Goal: Task Accomplishment & Management: Use online tool/utility

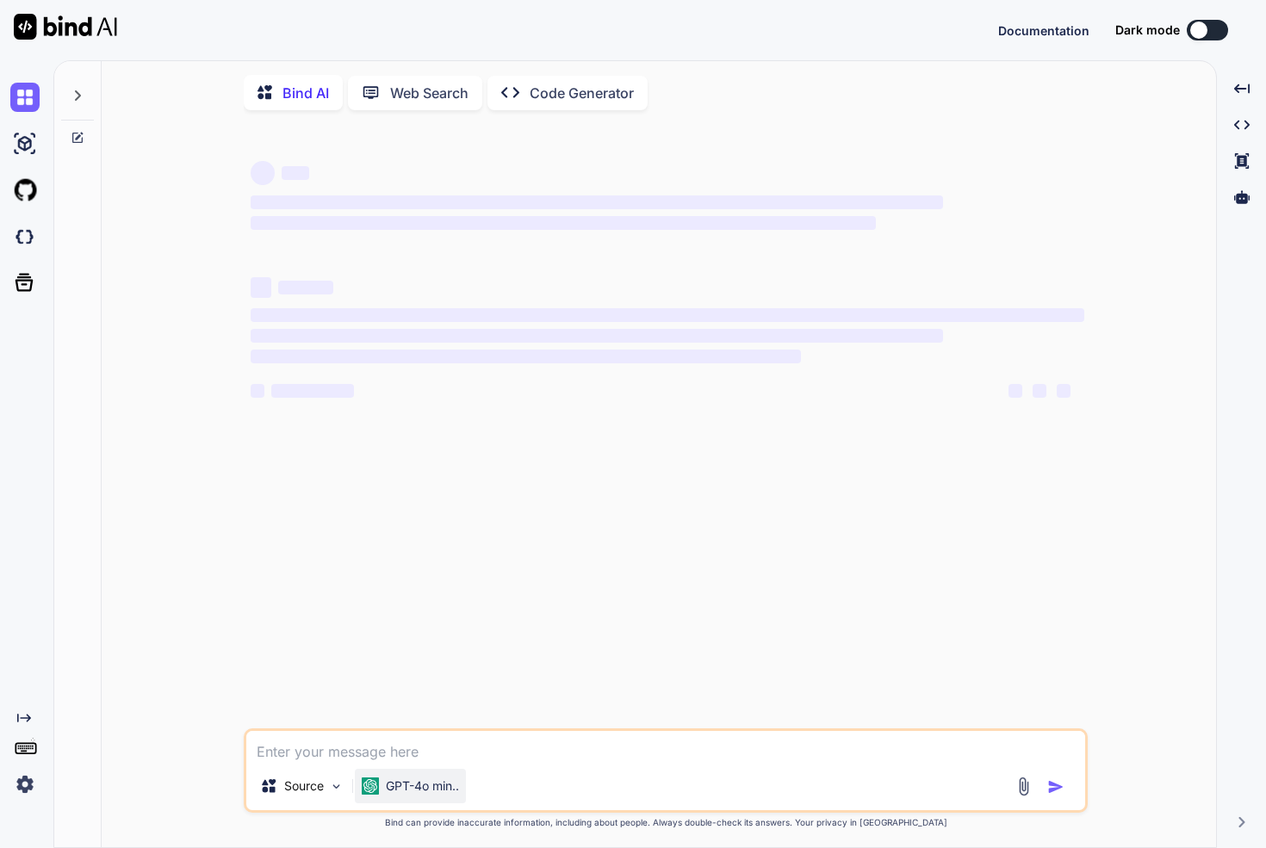
click at [407, 803] on div "GPT-4o min.." at bounding box center [410, 786] width 111 height 34
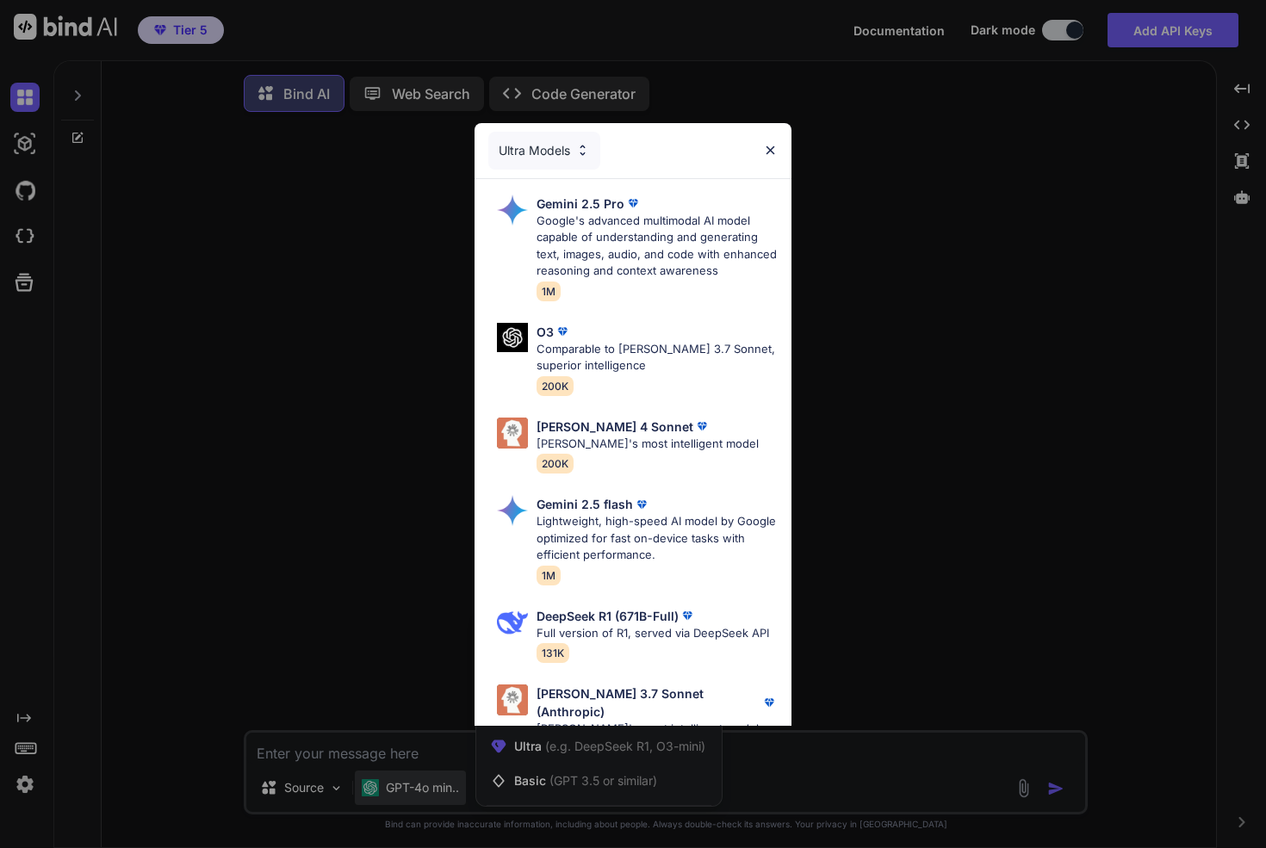
click at [358, 692] on div "Ultra Models Gemini 2.5 Pro Google's advanced multimodal AI model capable of un…" at bounding box center [633, 424] width 1266 height 848
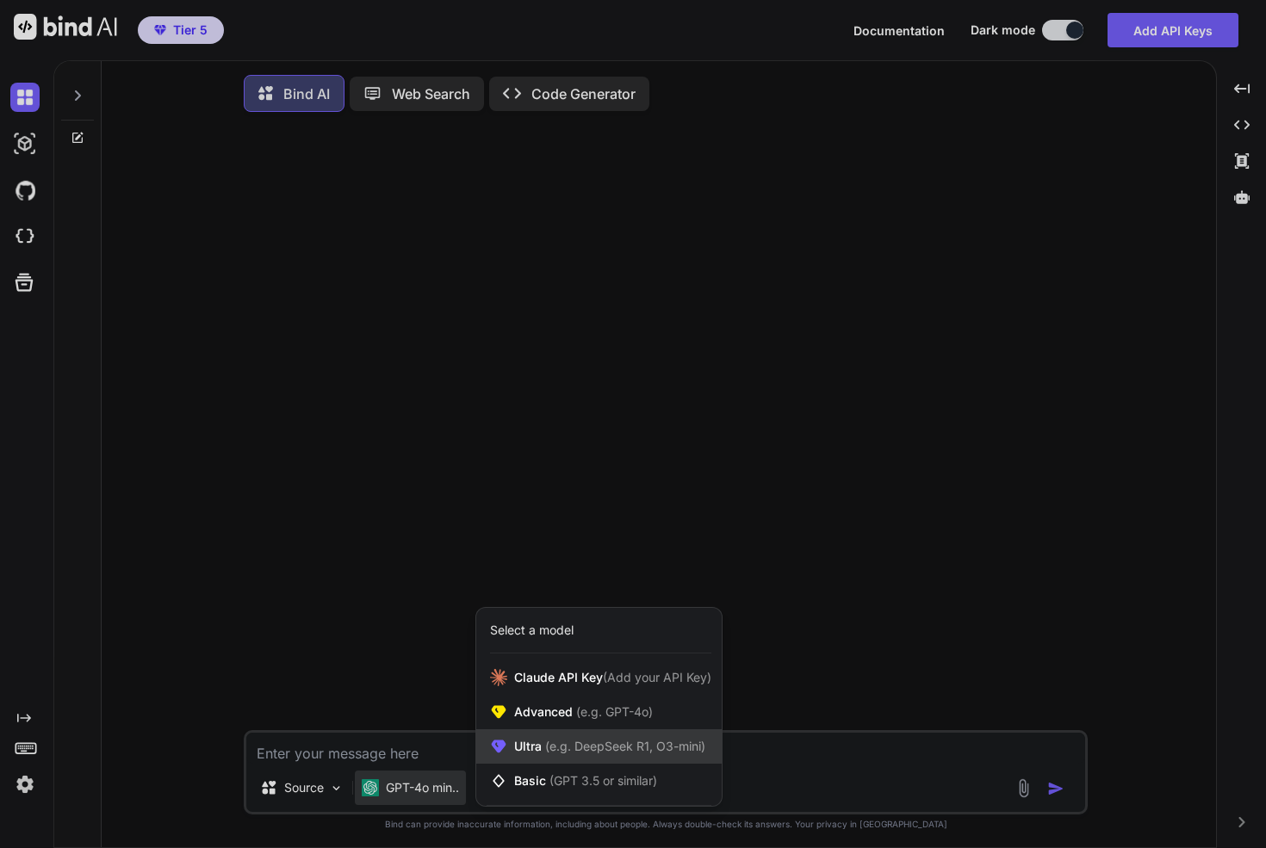
click at [549, 753] on span "(e.g. DeepSeek R1, O3-mini)" at bounding box center [624, 746] width 164 height 15
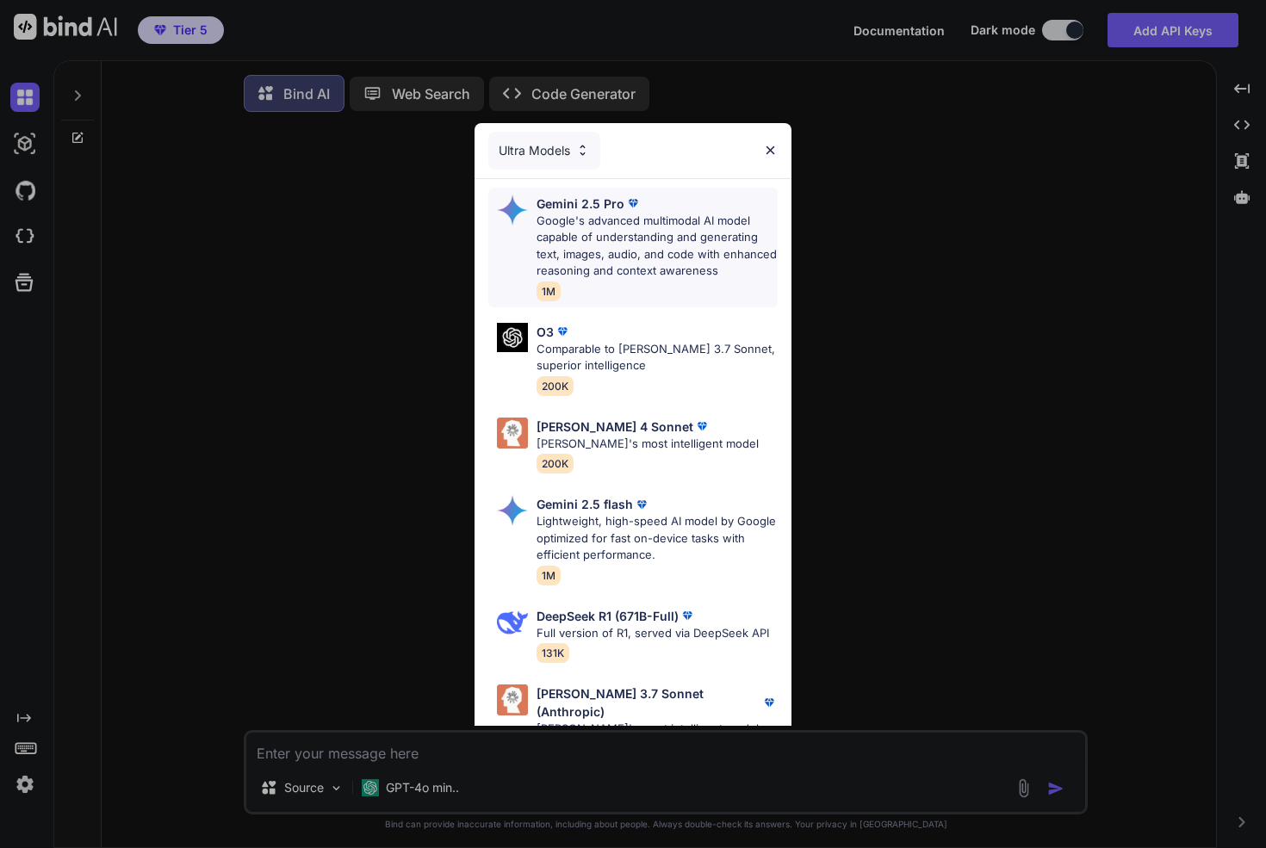
click at [601, 244] on p "Google's advanced multimodal AI model capable of understanding and generating t…" at bounding box center [656, 246] width 241 height 67
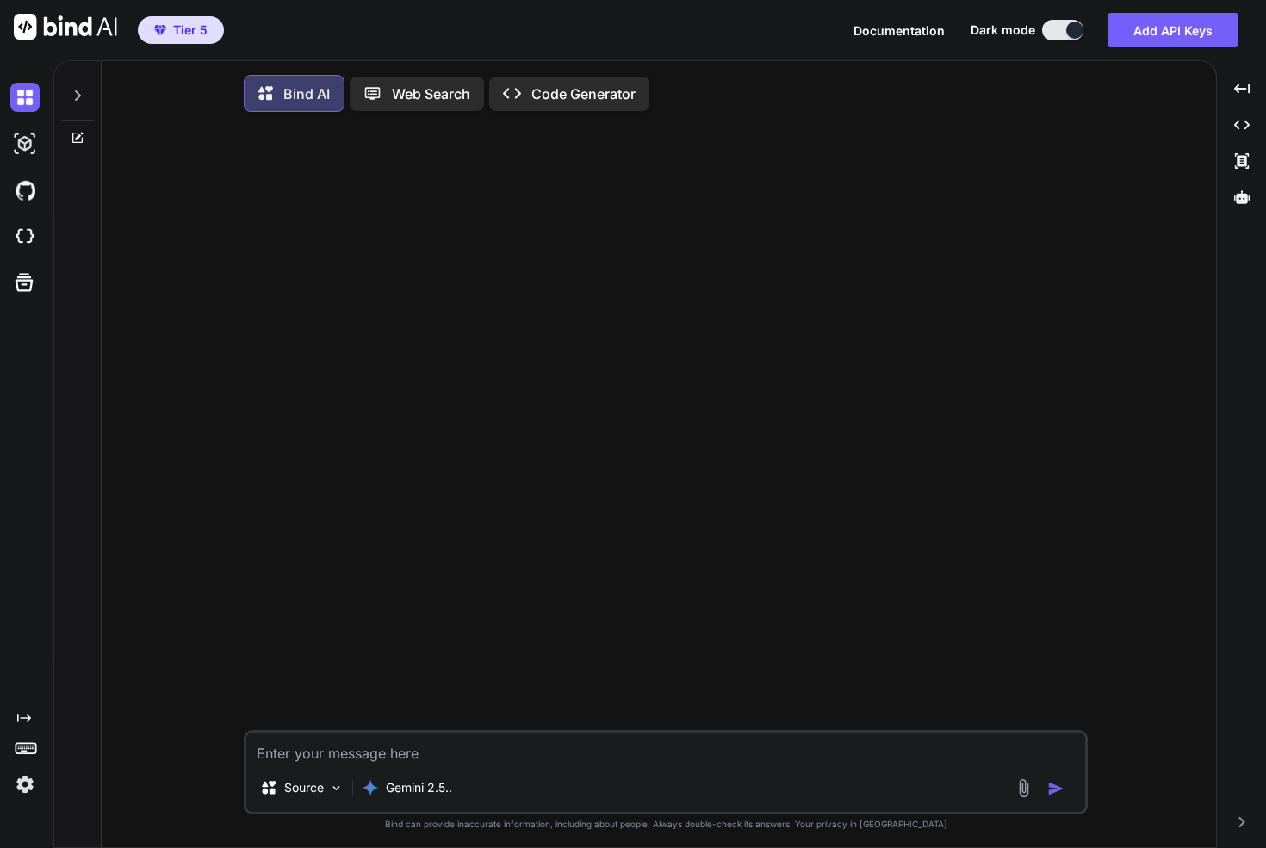
click at [395, 752] on textarea at bounding box center [665, 748] width 839 height 31
click at [1246, 207] on div at bounding box center [1240, 197] width 35 height 29
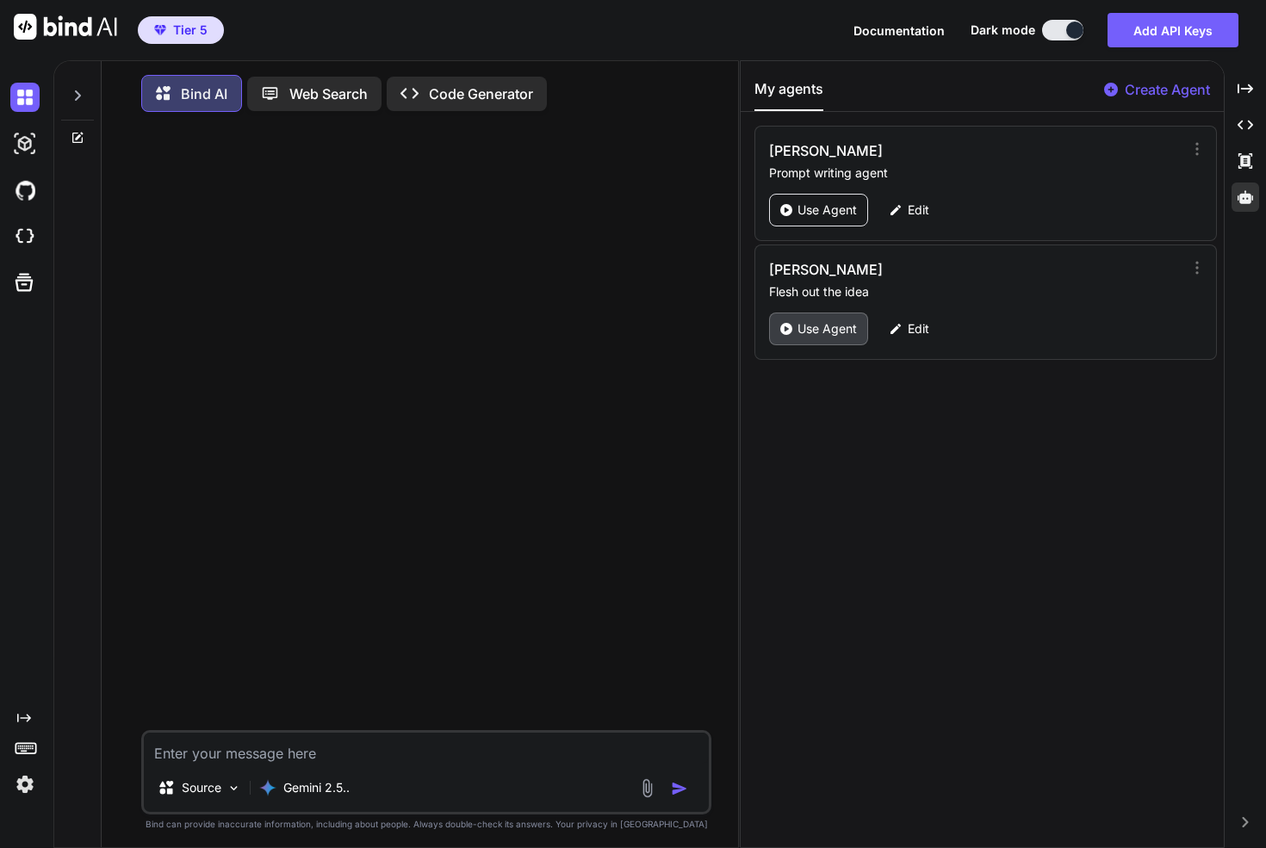
click at [832, 333] on p "Use Agent" at bounding box center [826, 328] width 59 height 17
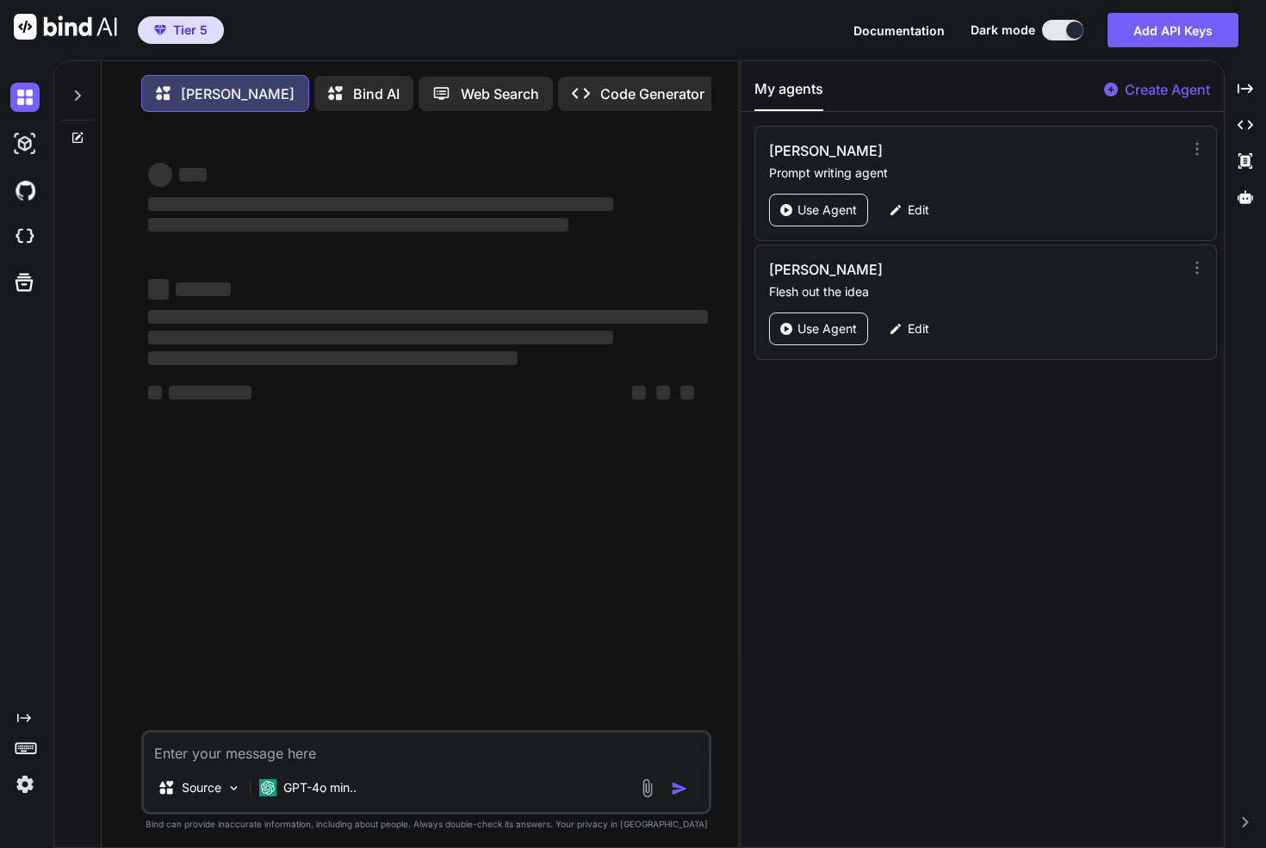
click at [307, 755] on textarea at bounding box center [426, 748] width 565 height 31
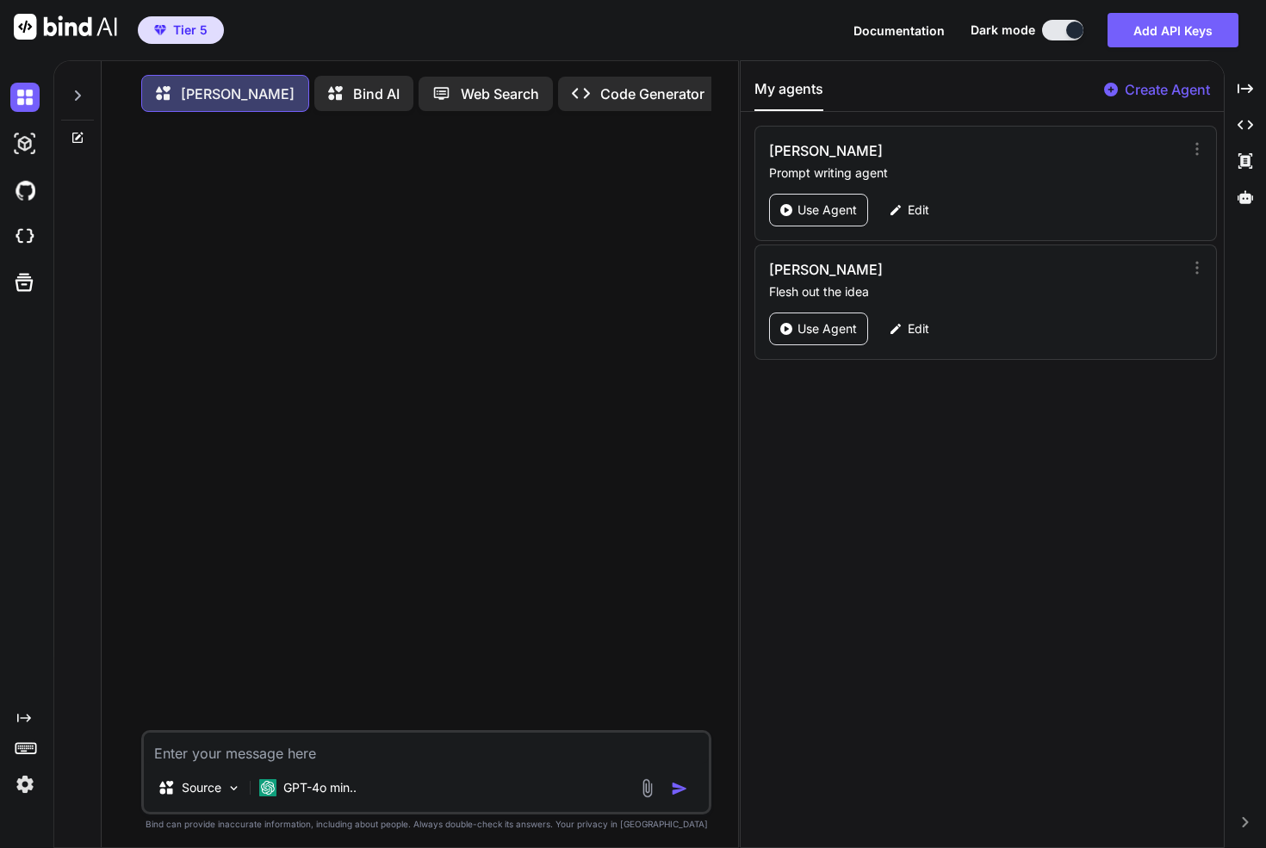
type textarea "x"
type textarea "h"
type textarea "x"
type textarea "he"
type textarea "x"
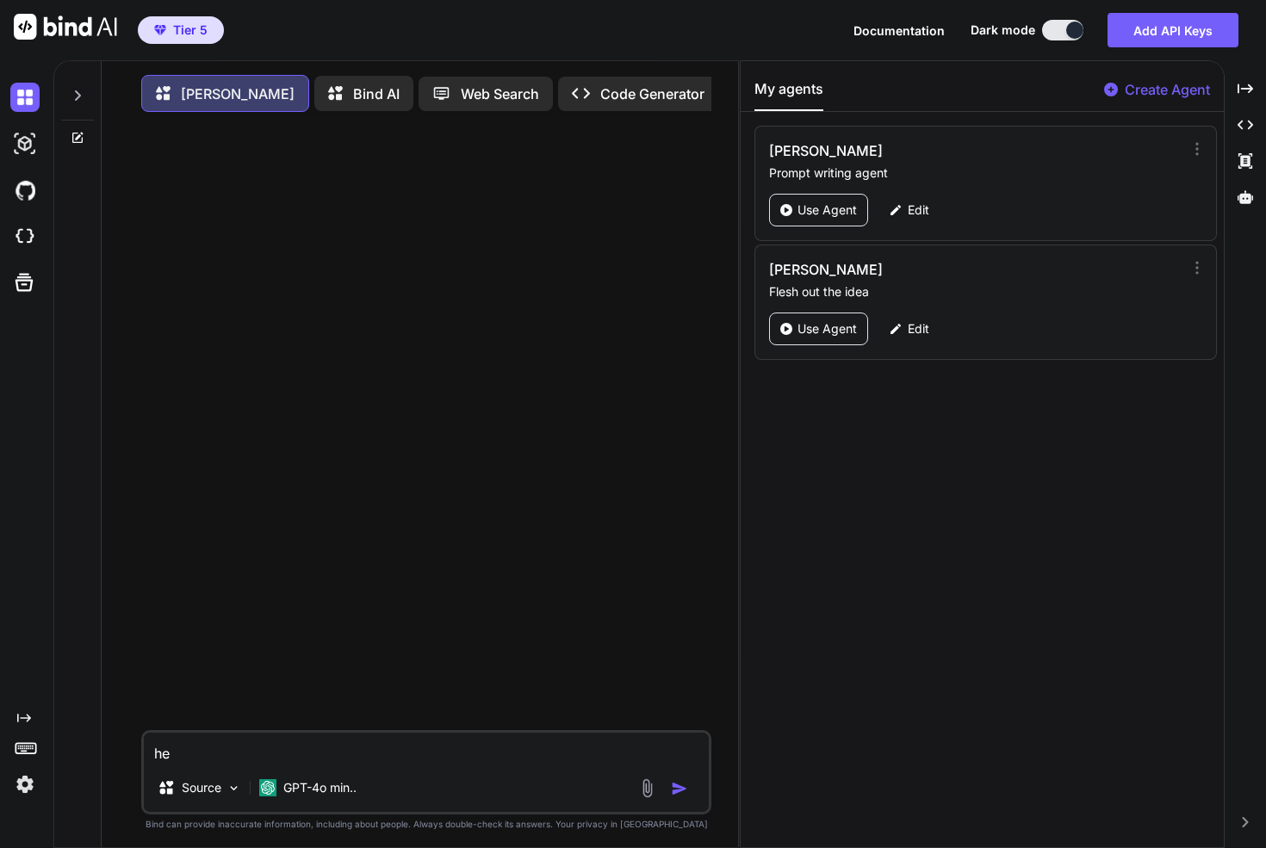
type textarea "hel"
type textarea "x"
type textarea "helk"
type textarea "x"
type textarea "helkp"
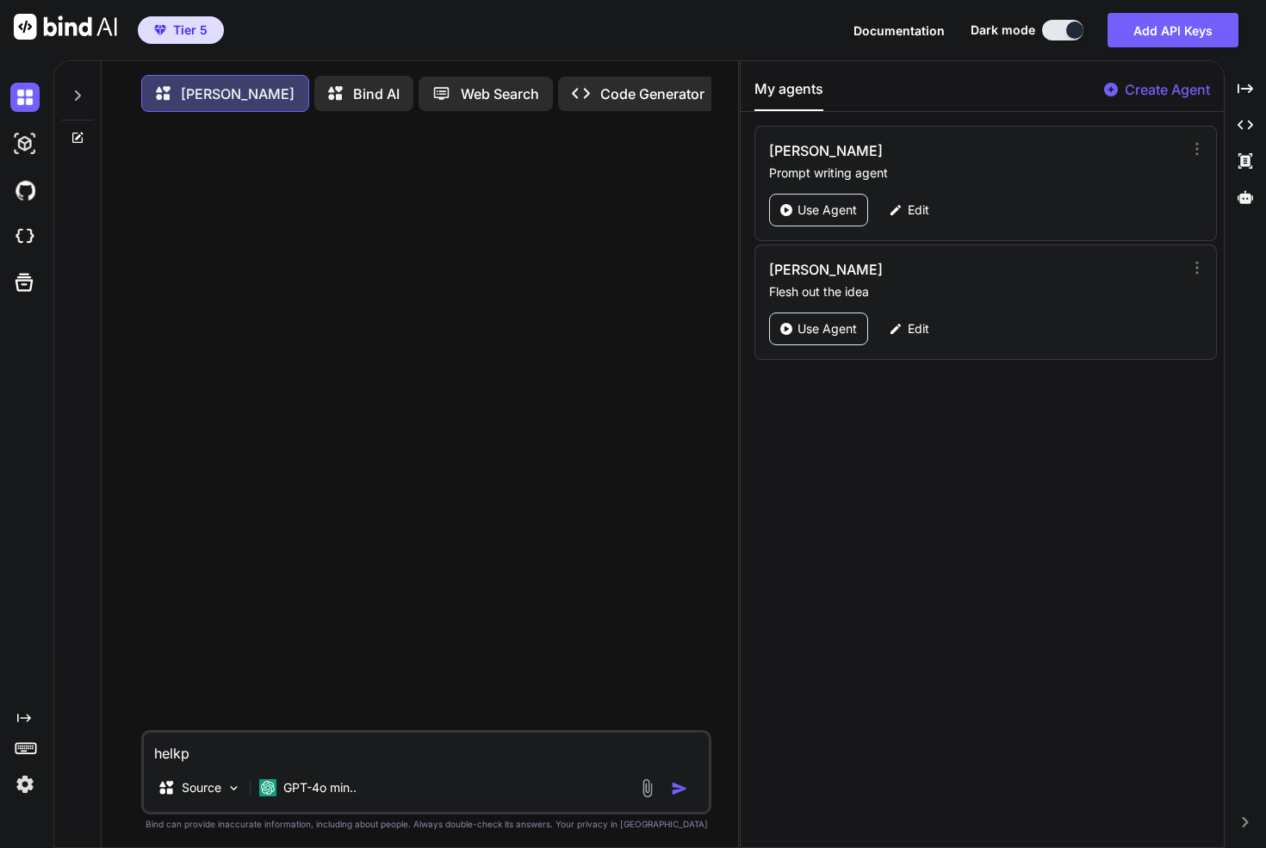
type textarea "x"
type textarea "helkp"
type textarea "x"
type textarea "helkp m"
type textarea "x"
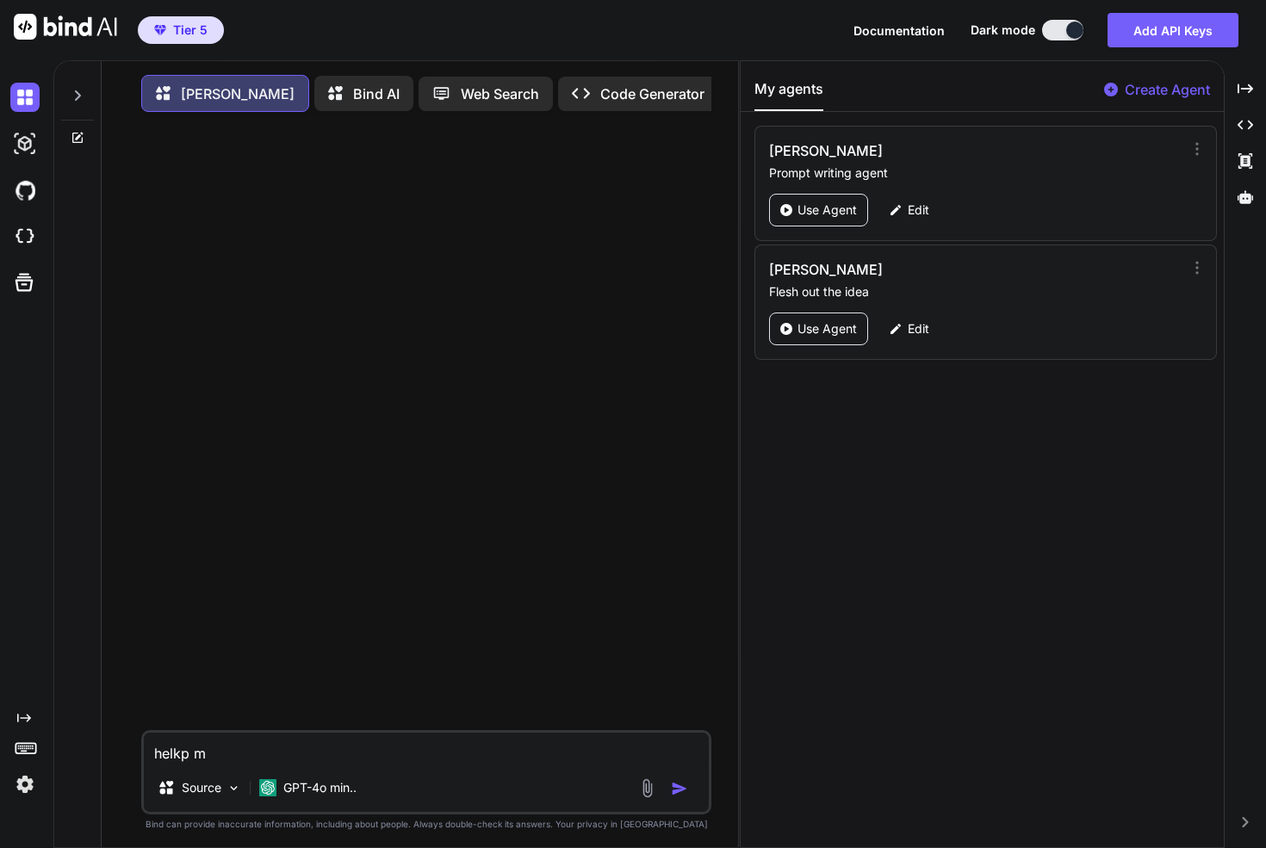
type textarea "helkp me"
type textarea "x"
type textarea "helkp me"
type textarea "x"
type textarea "helkp me f"
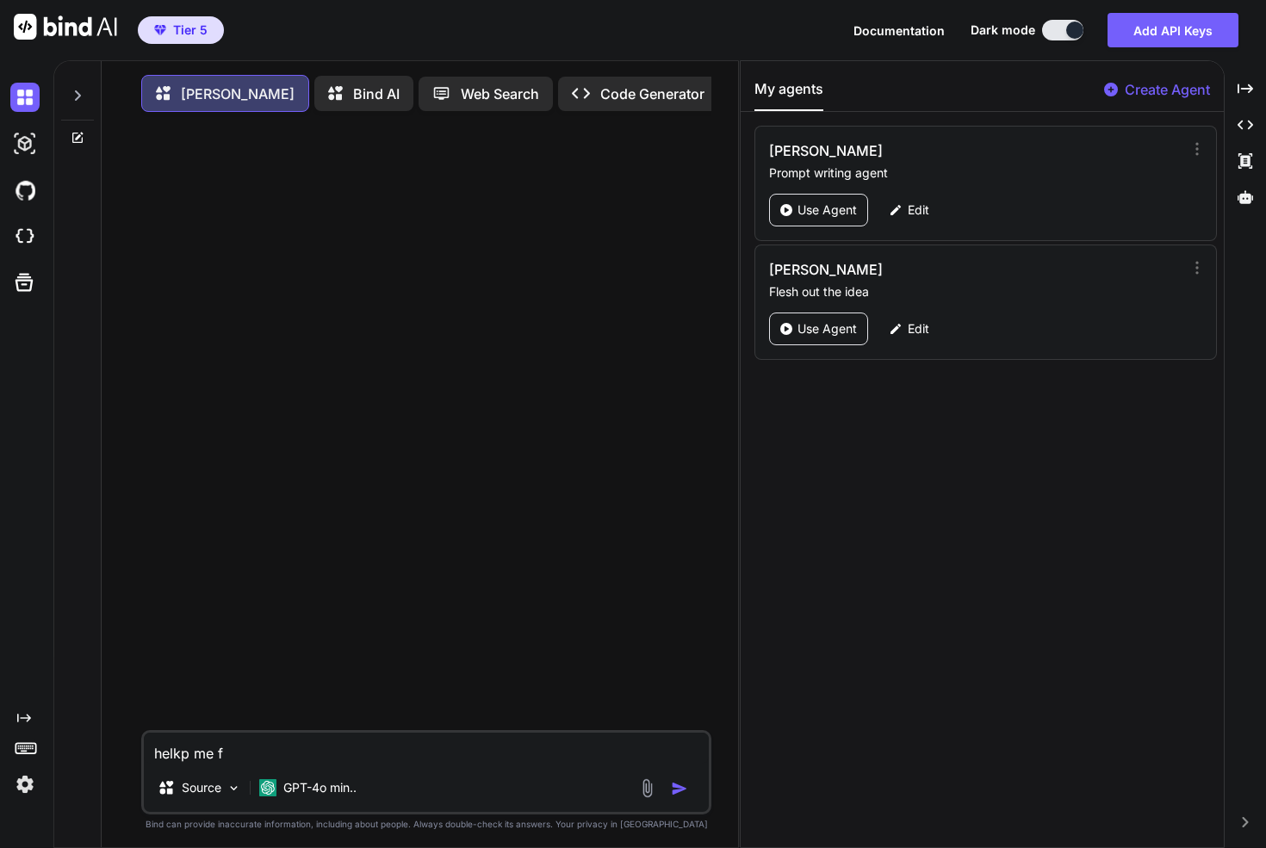
type textarea "x"
type textarea "helkp me fl"
type textarea "x"
type textarea "helkp me fle"
type textarea "x"
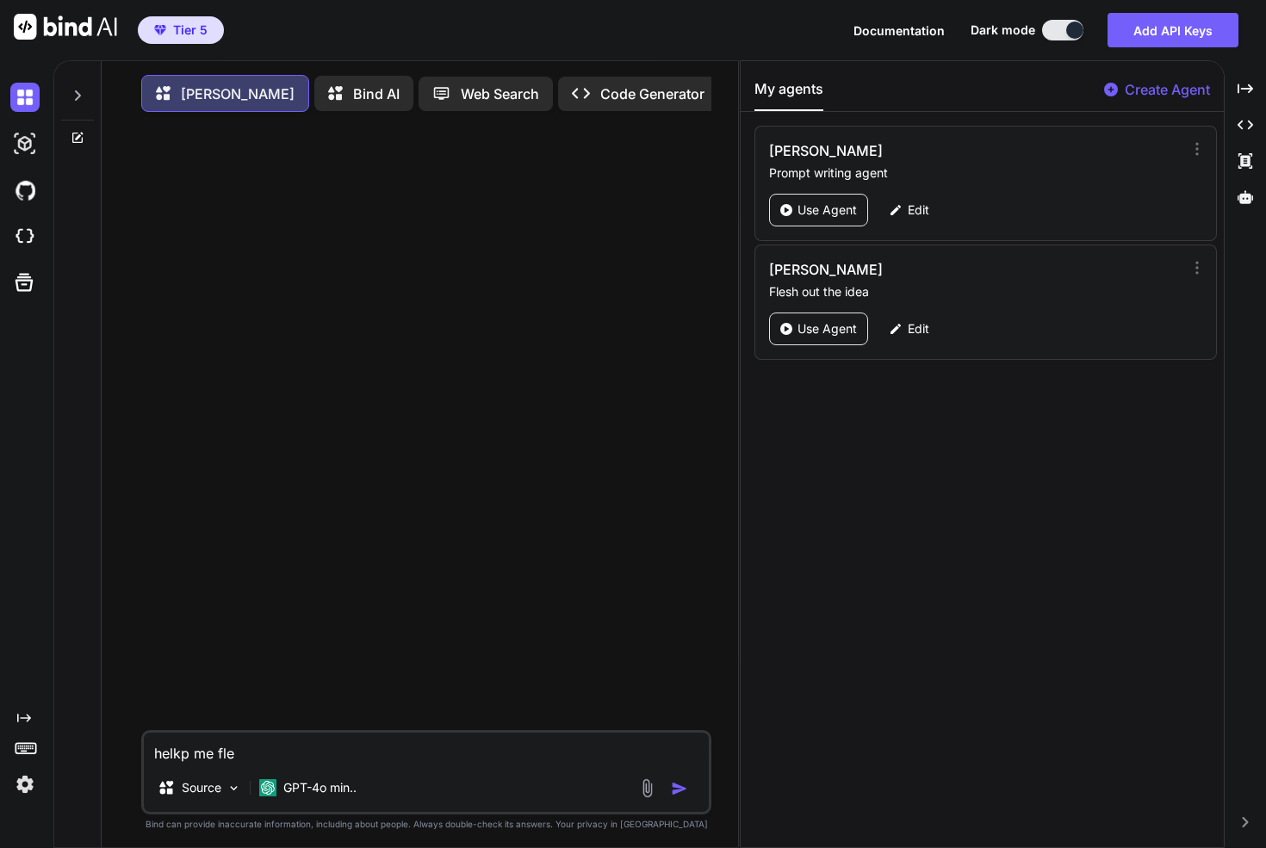
type textarea "helkp me fles"
type textarea "x"
type textarea "helkp me flesh"
type textarea "x"
type textarea "helkp me flesh"
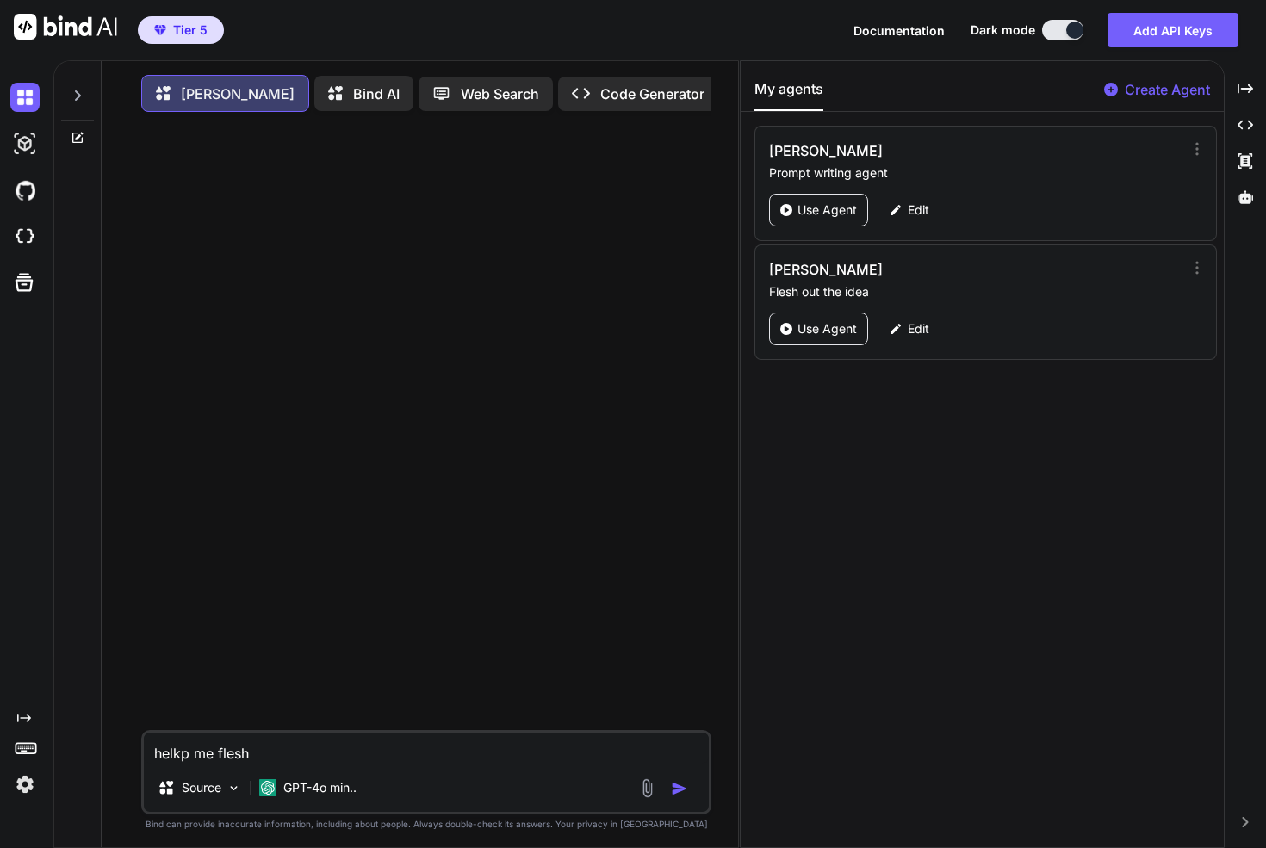
type textarea "x"
type textarea "helkp me flesh o"
type textarea "x"
type textarea "helkp me flesh out"
type textarea "x"
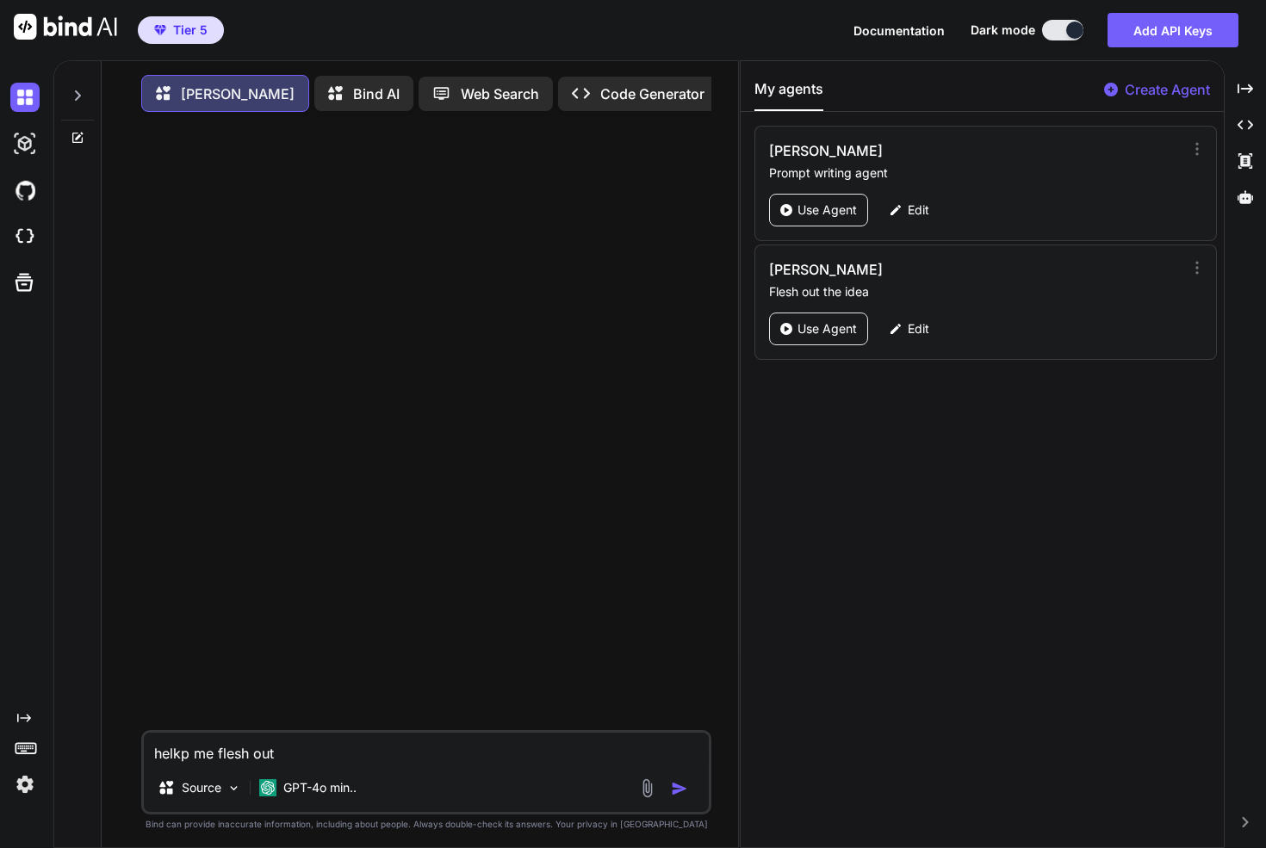
type textarea "helkp me flesh out"
type textarea "x"
type textarea "helkp me flesh out a"
type textarea "x"
type textarea "helkp me flesh out an"
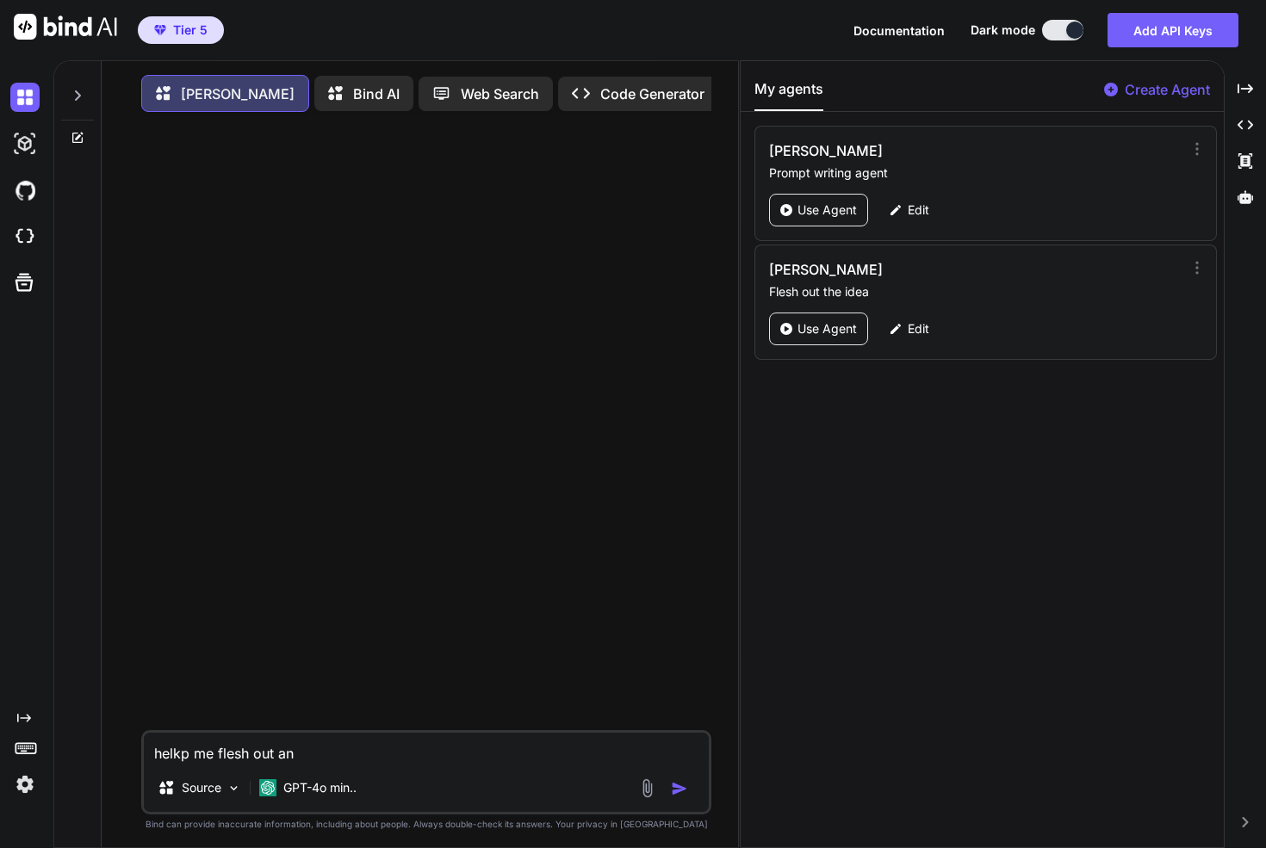
type textarea "x"
type textarea "helkp me flesh out an"
type textarea "x"
type textarea "helkp me flesh out an i"
type textarea "x"
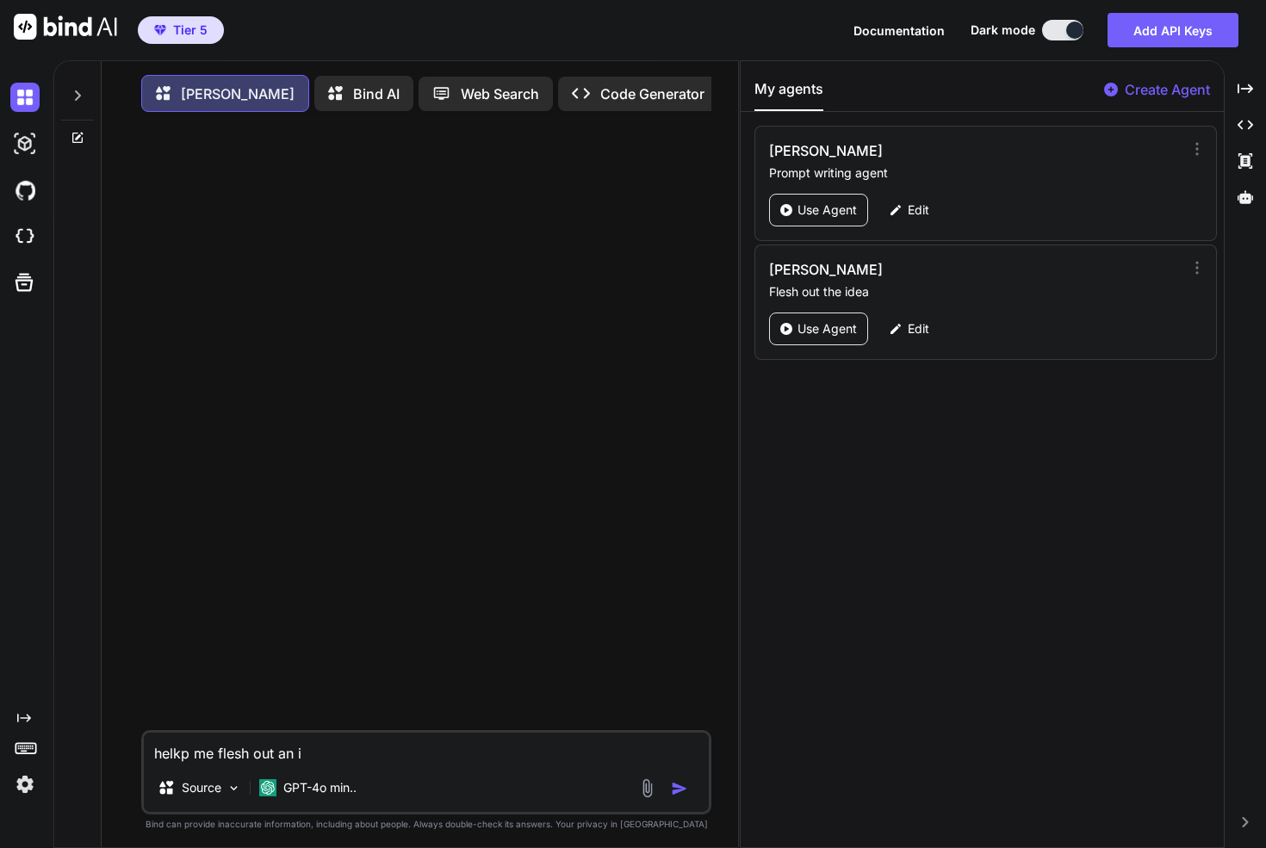
type textarea "helkp me flesh out an id"
type textarea "x"
type textarea "helkp me flesh out an ide"
type textarea "x"
type textarea "helkp me flesh out an idea"
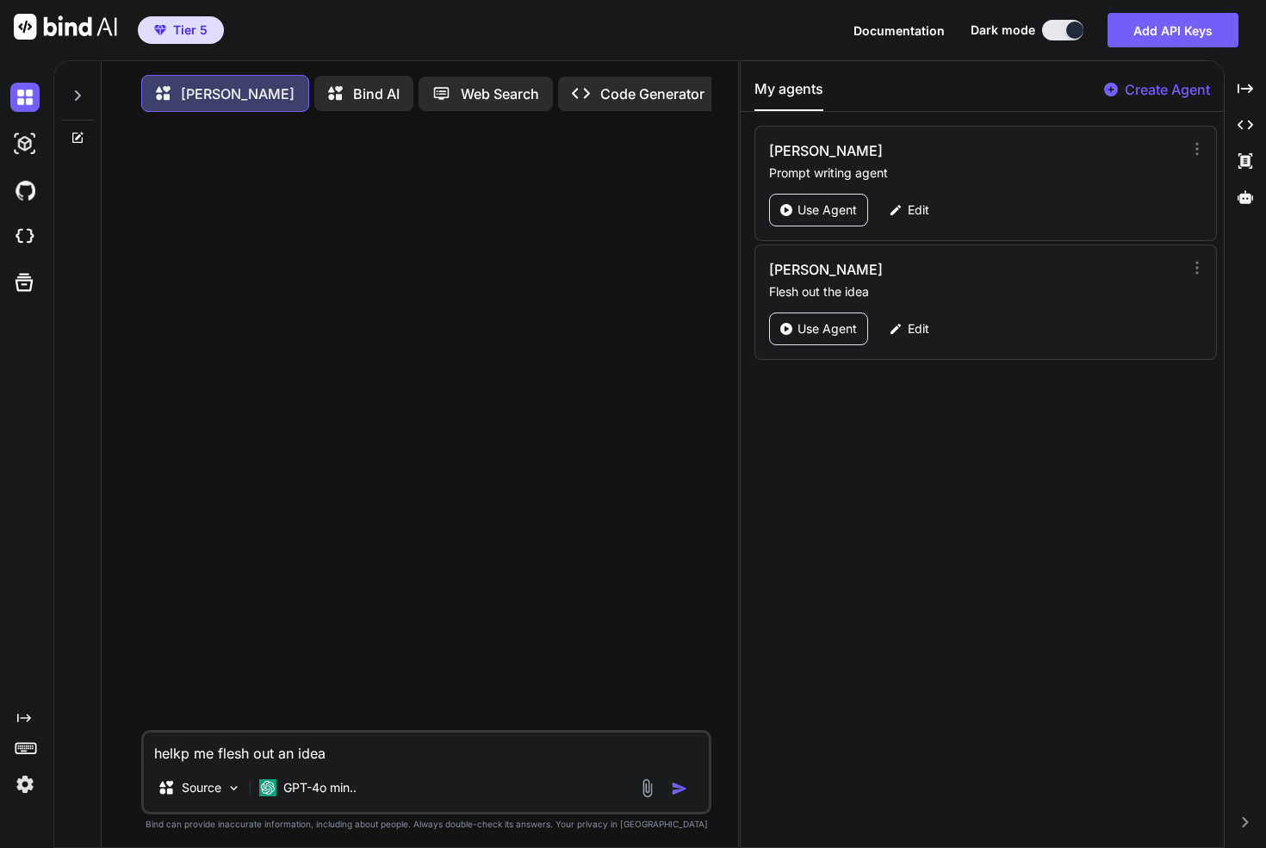
type textarea "x"
type textarea "helkp me flesh out an idea."
type textarea "x"
type textarea "helkp me flesh out an idea."
click at [194, 746] on textarea "helkp me flesh out an idea." at bounding box center [426, 748] width 565 height 31
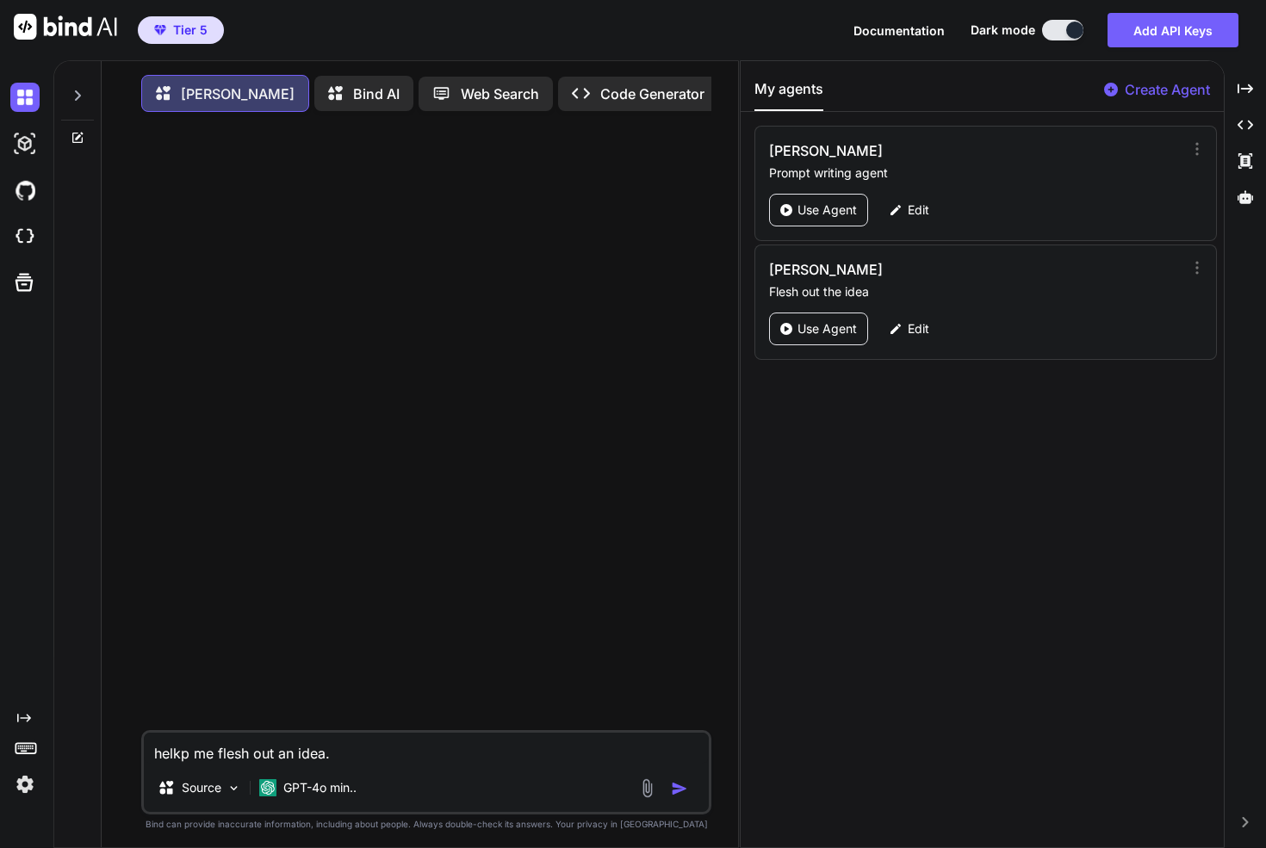
click at [194, 746] on textarea "helkp me flesh out an idea." at bounding box center [426, 748] width 565 height 31
type textarea "x"
click at [1244, 94] on icon "Created with Pixso." at bounding box center [1244, 88] width 15 height 15
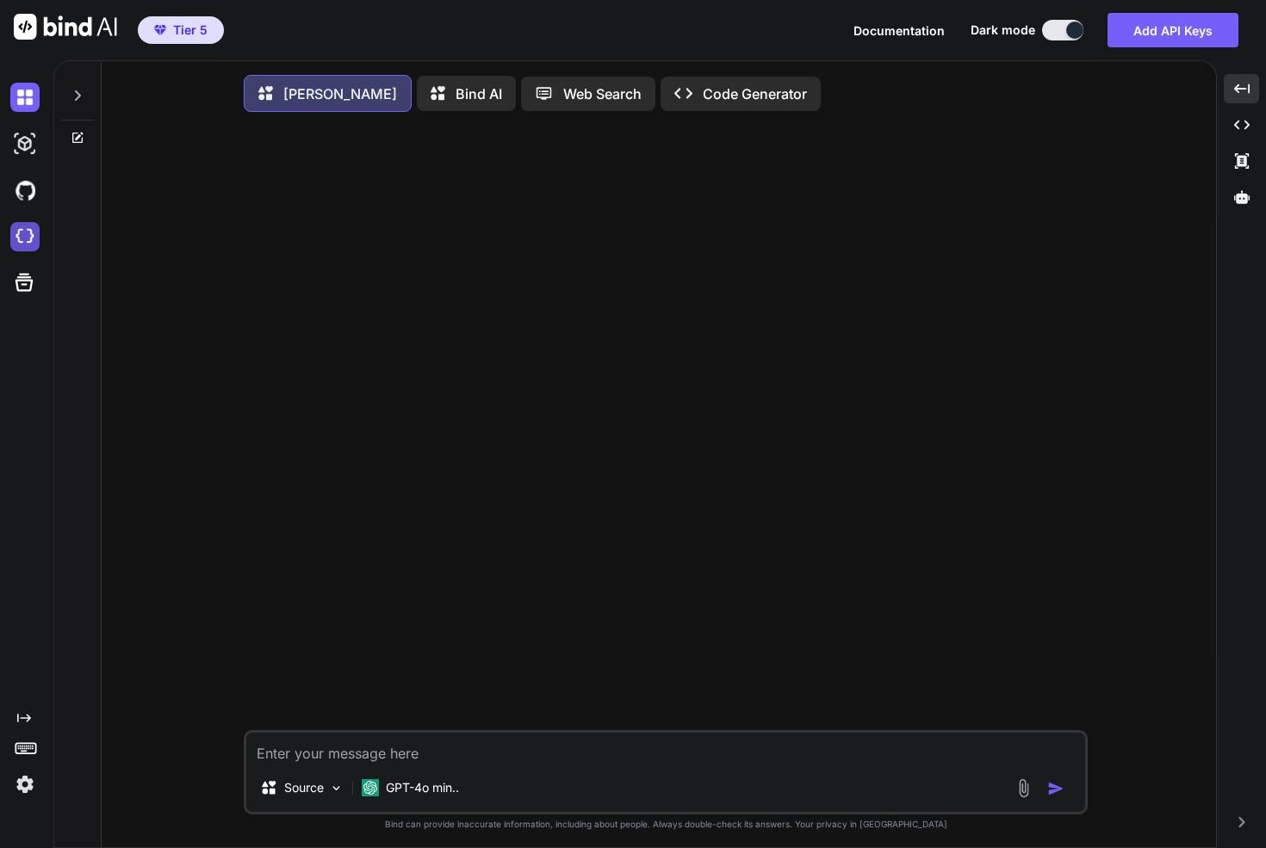
click at [22, 242] on img at bounding box center [24, 236] width 29 height 29
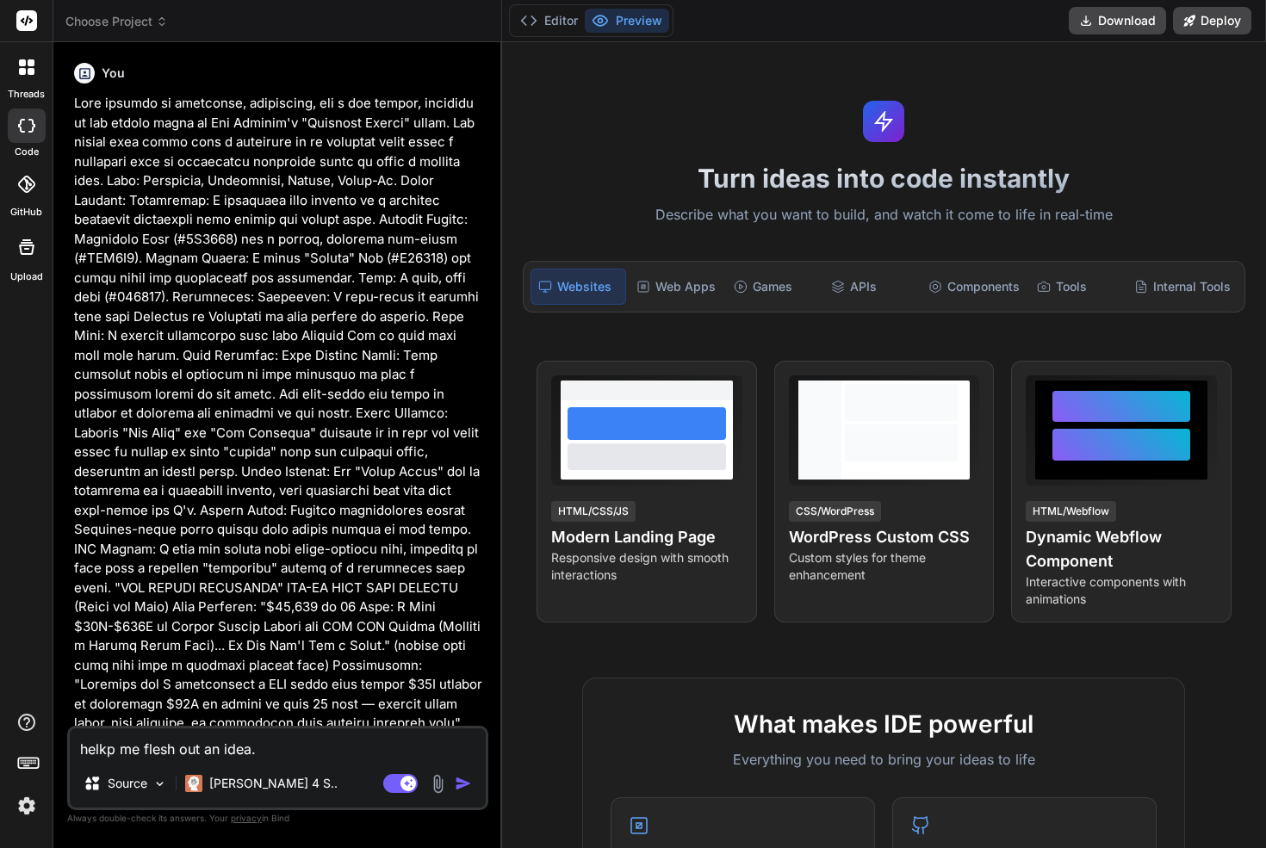
type textarea "x"
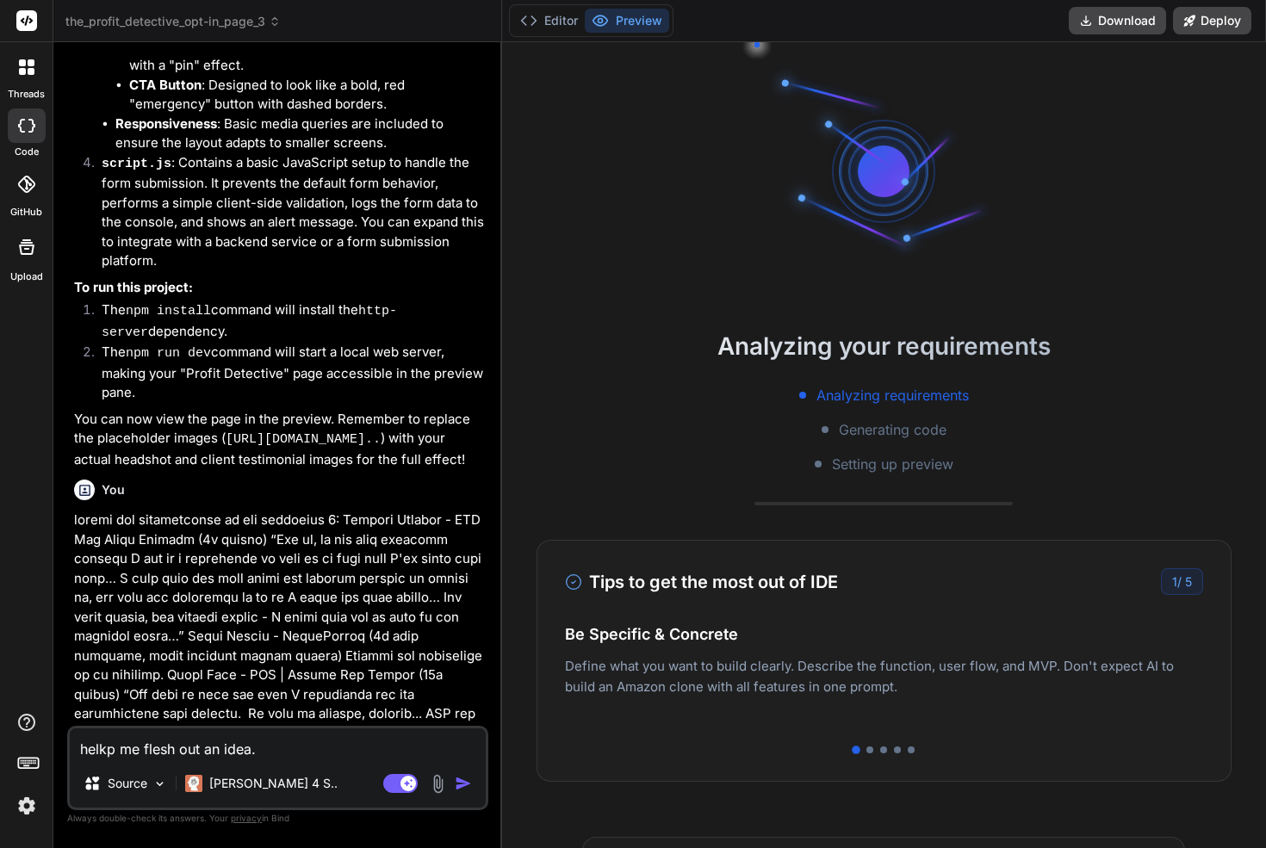
scroll to position [3360, 0]
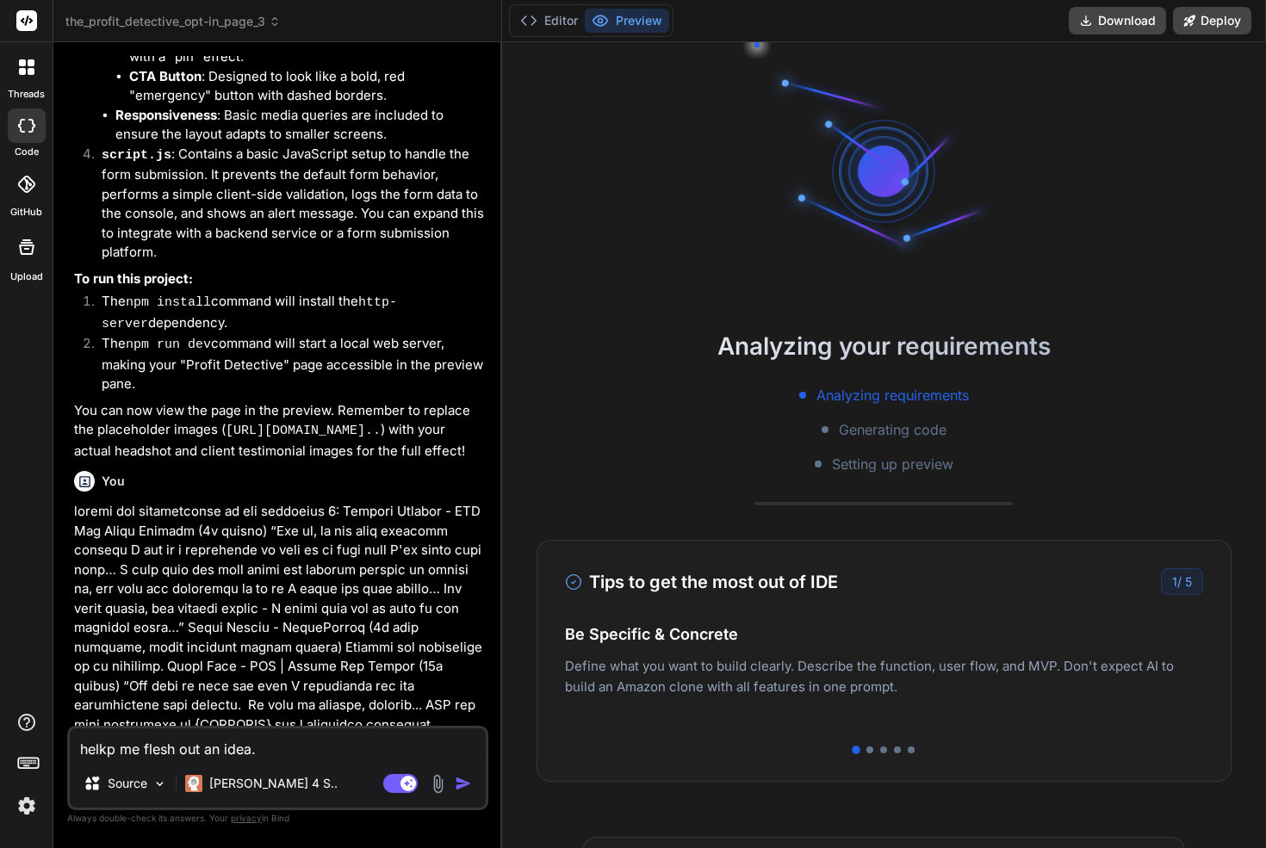
click at [204, 754] on textarea "helkp me flesh out an idea." at bounding box center [278, 743] width 416 height 31
type textarea "x"
click at [22, 87] on label "threads" at bounding box center [26, 94] width 37 height 15
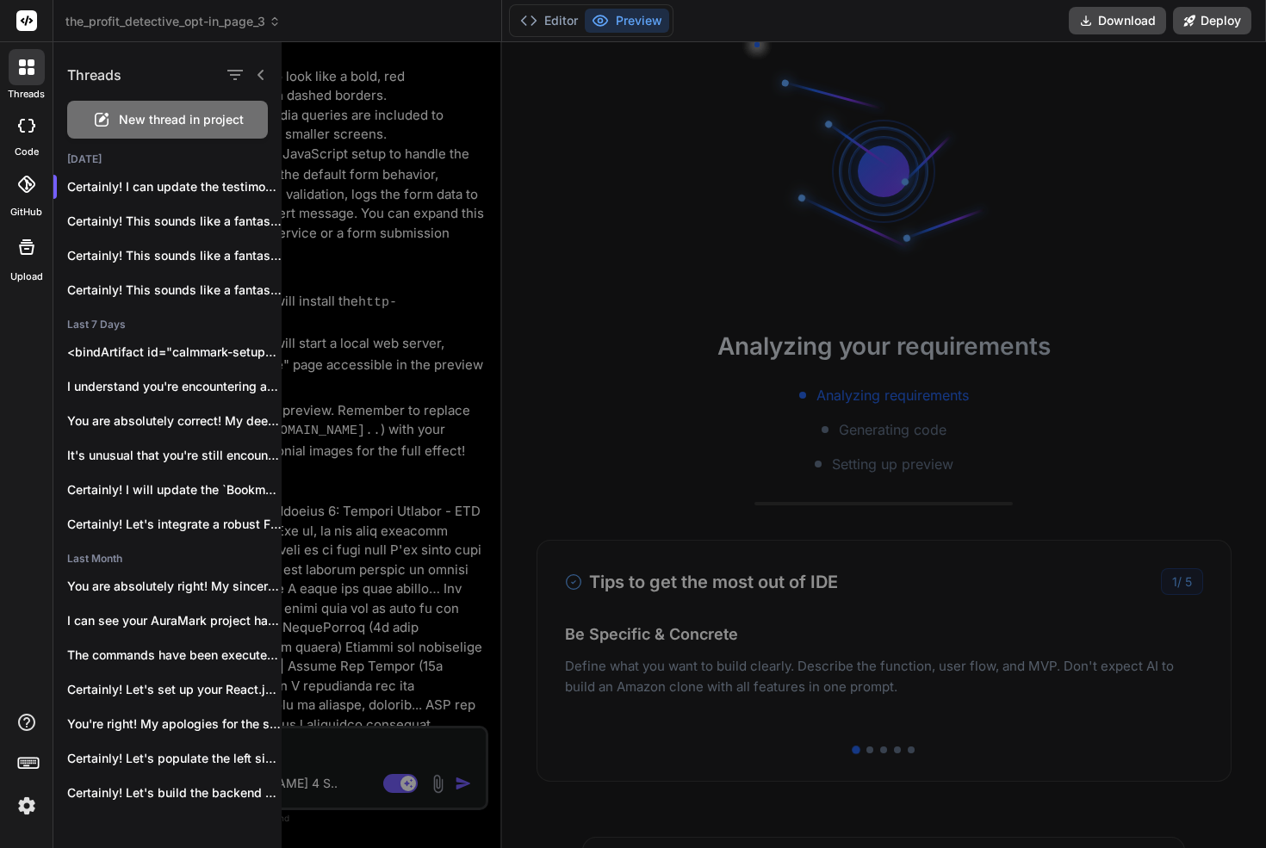
scroll to position [65, 0]
click at [220, 115] on span "New thread in project" at bounding box center [181, 119] width 125 height 17
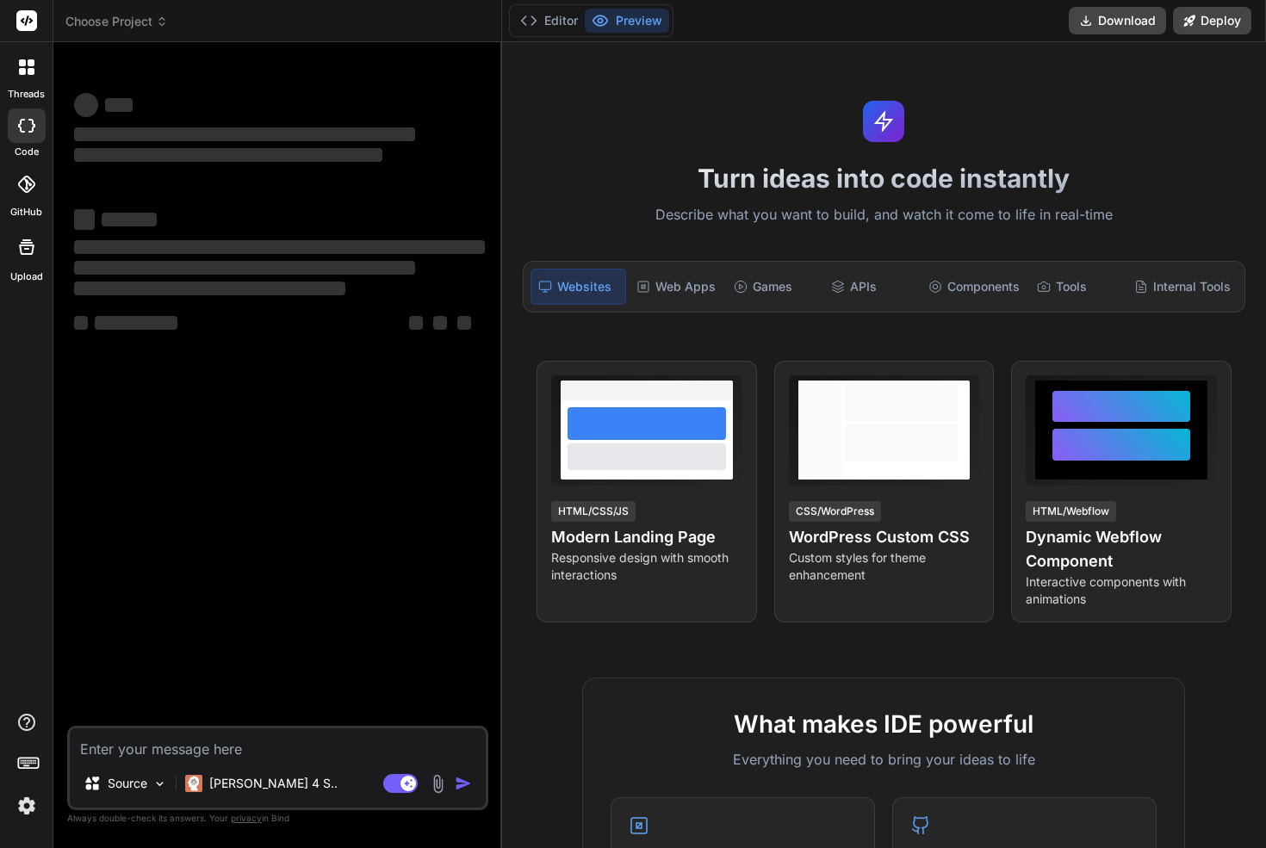
scroll to position [425, 0]
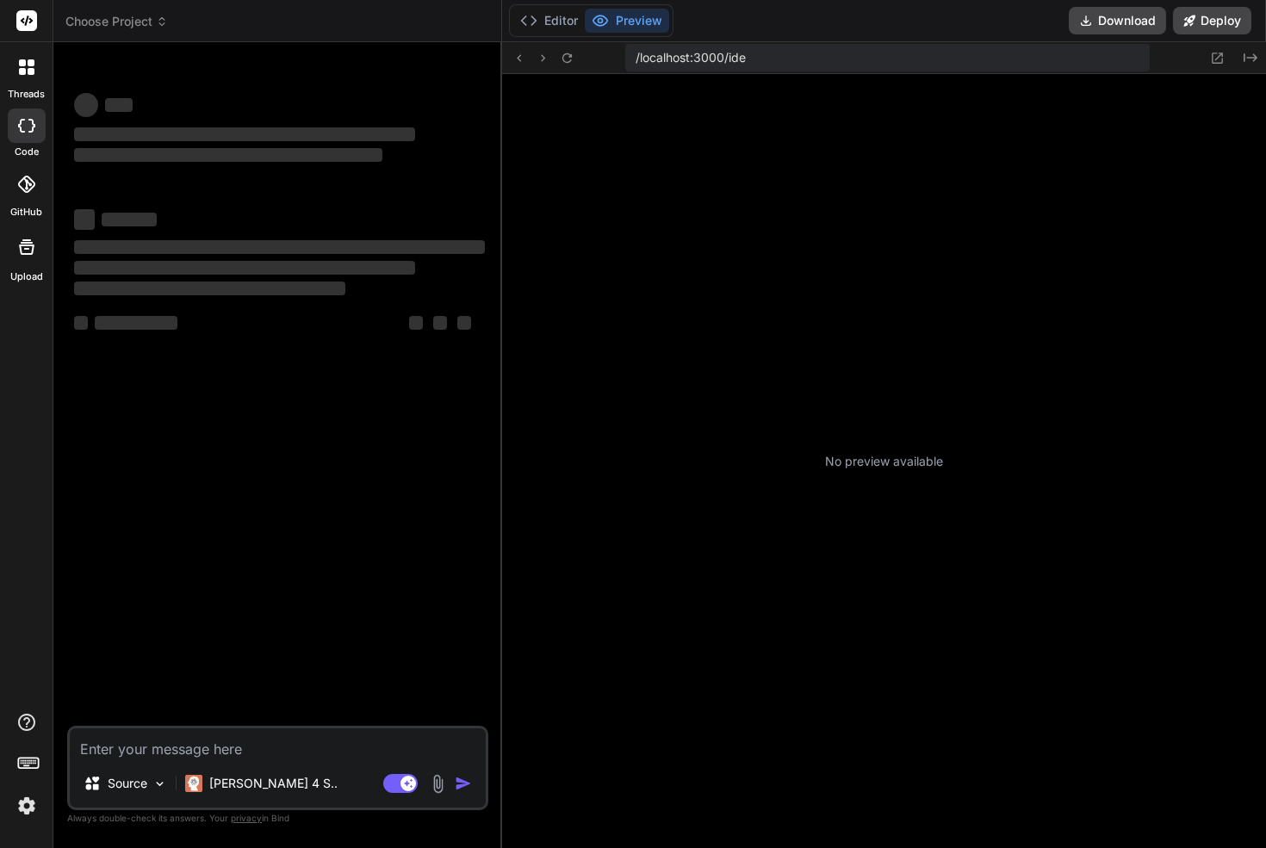
type textarea "x"
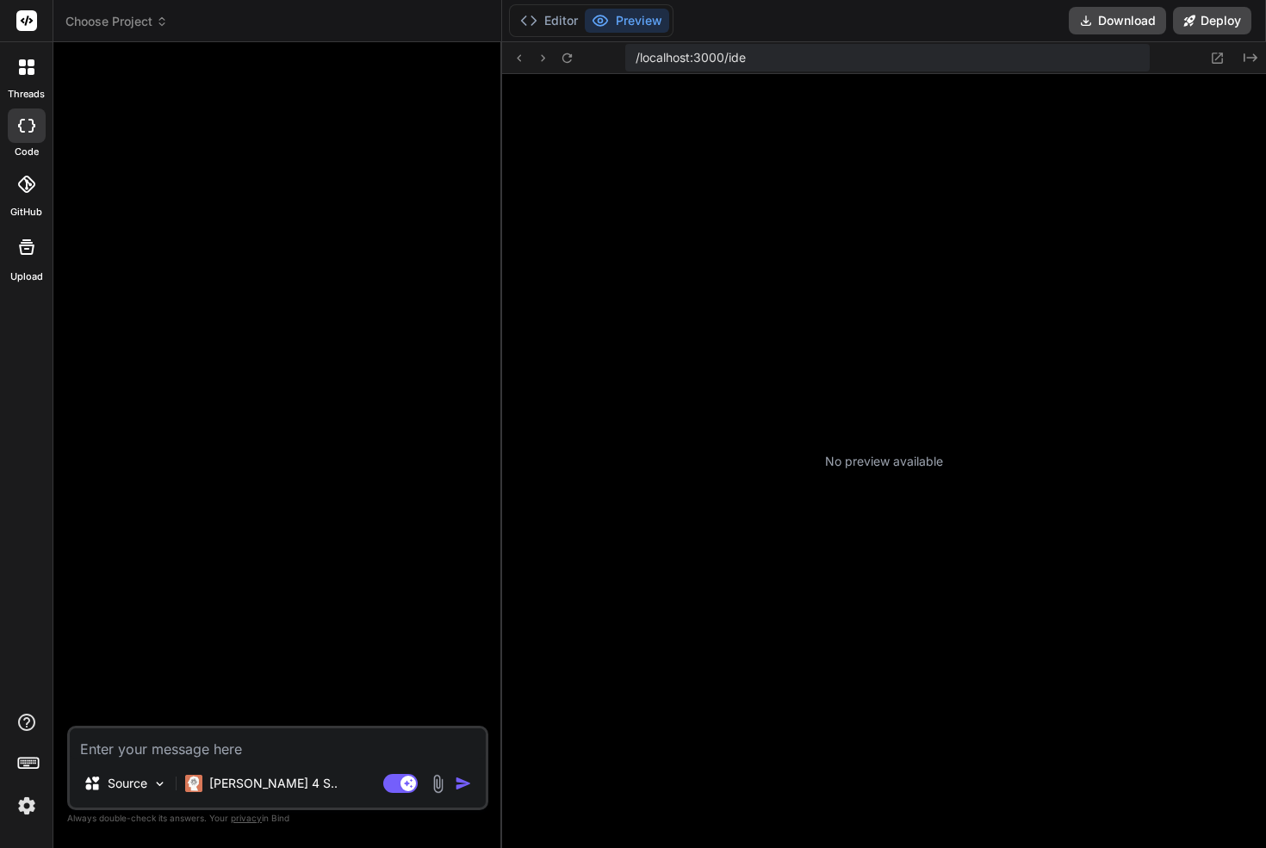
click at [268, 746] on textarea at bounding box center [278, 743] width 416 height 31
type textarea "c"
type textarea "x"
type textarea "cr"
type textarea "x"
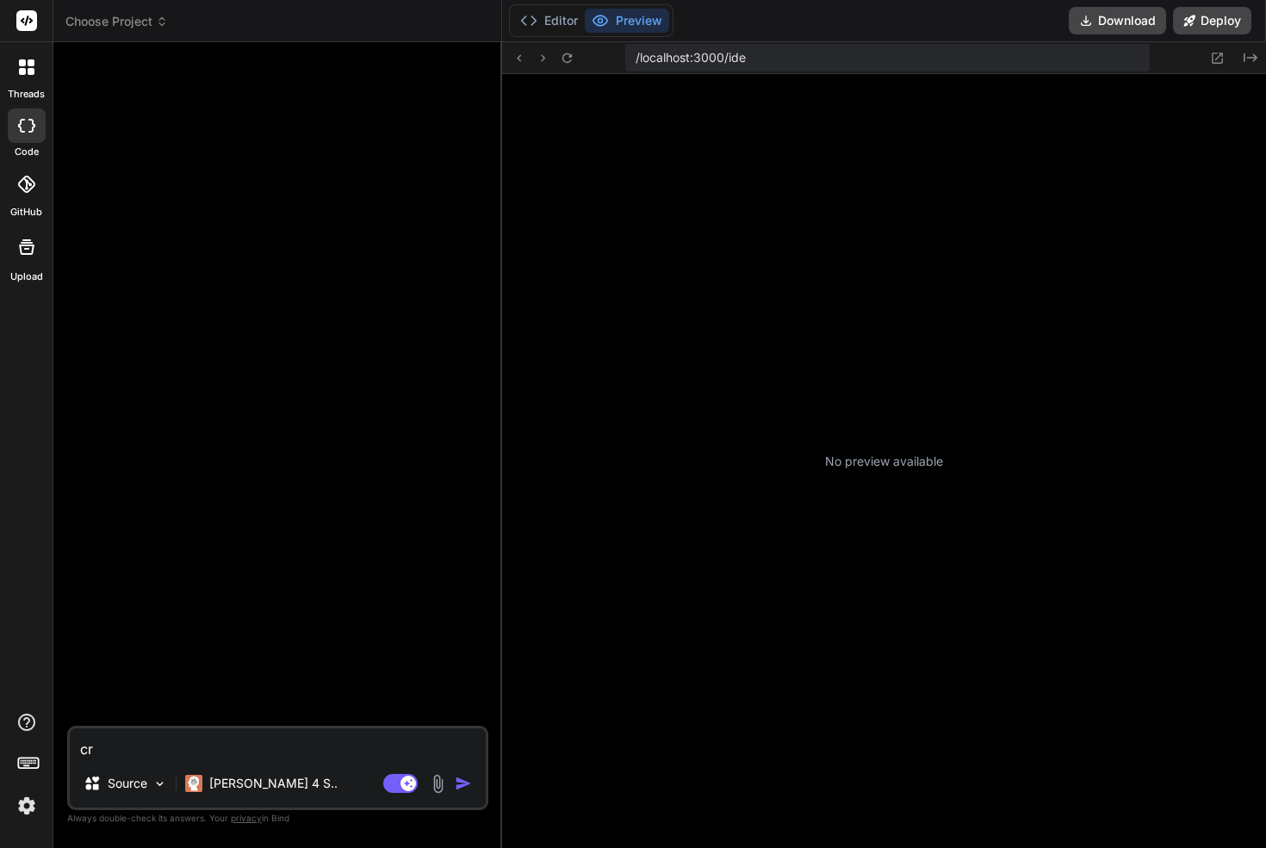
type textarea "cre"
type textarea "x"
type textarea "crea"
type textarea "x"
type textarea "creat"
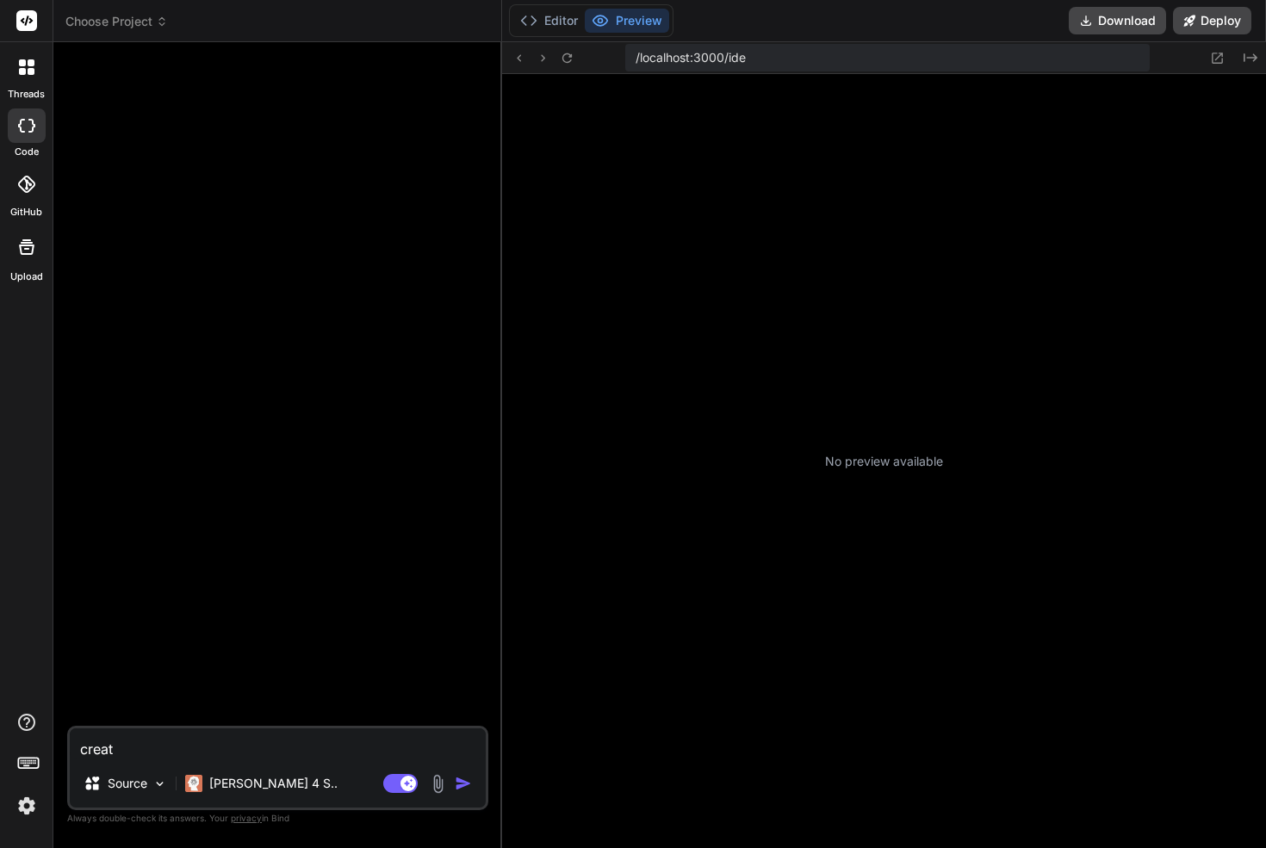
type textarea "x"
type textarea "create"
type textarea "x"
type textarea "create"
type textarea "x"
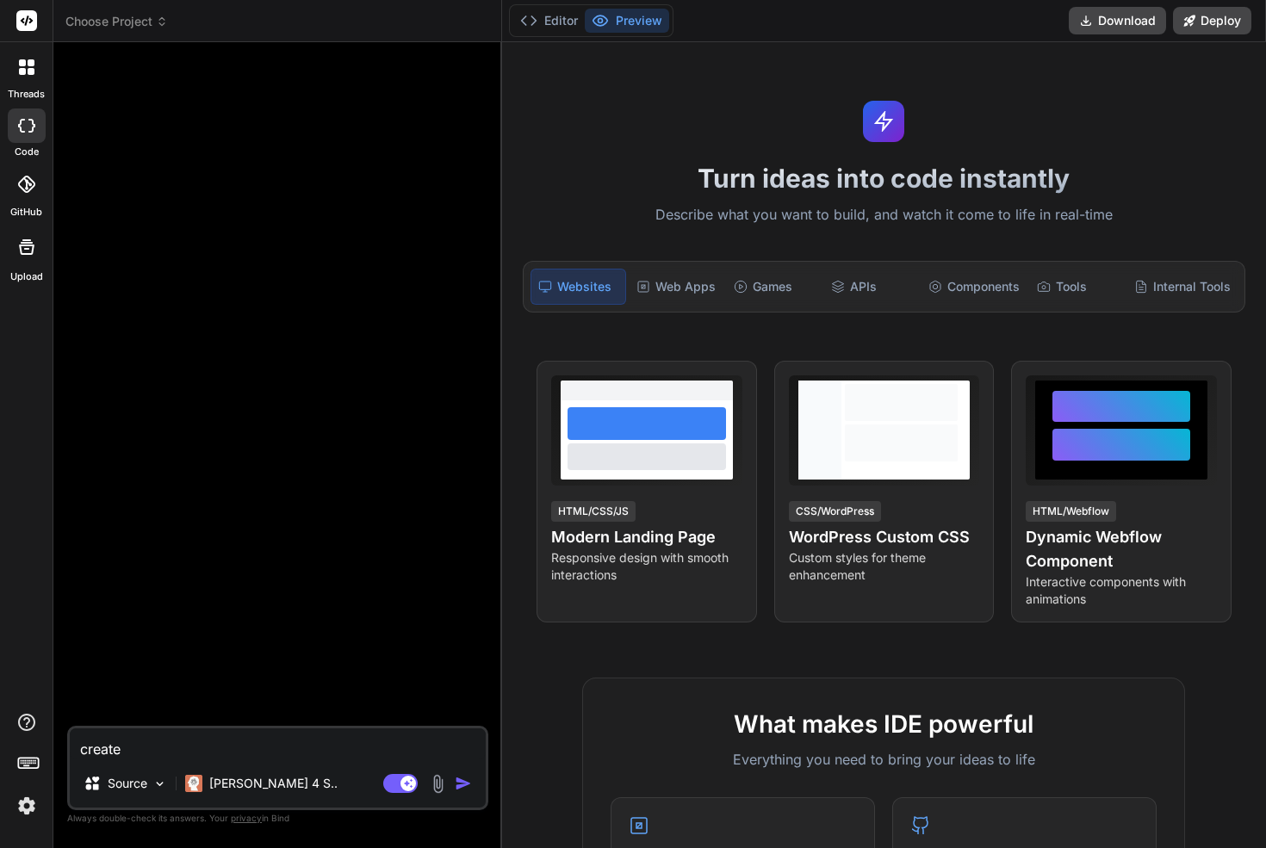
type textarea "create a"
type textarea "x"
type textarea "create a"
type textarea "x"
click at [129, 742] on textarea "create a" at bounding box center [278, 743] width 416 height 31
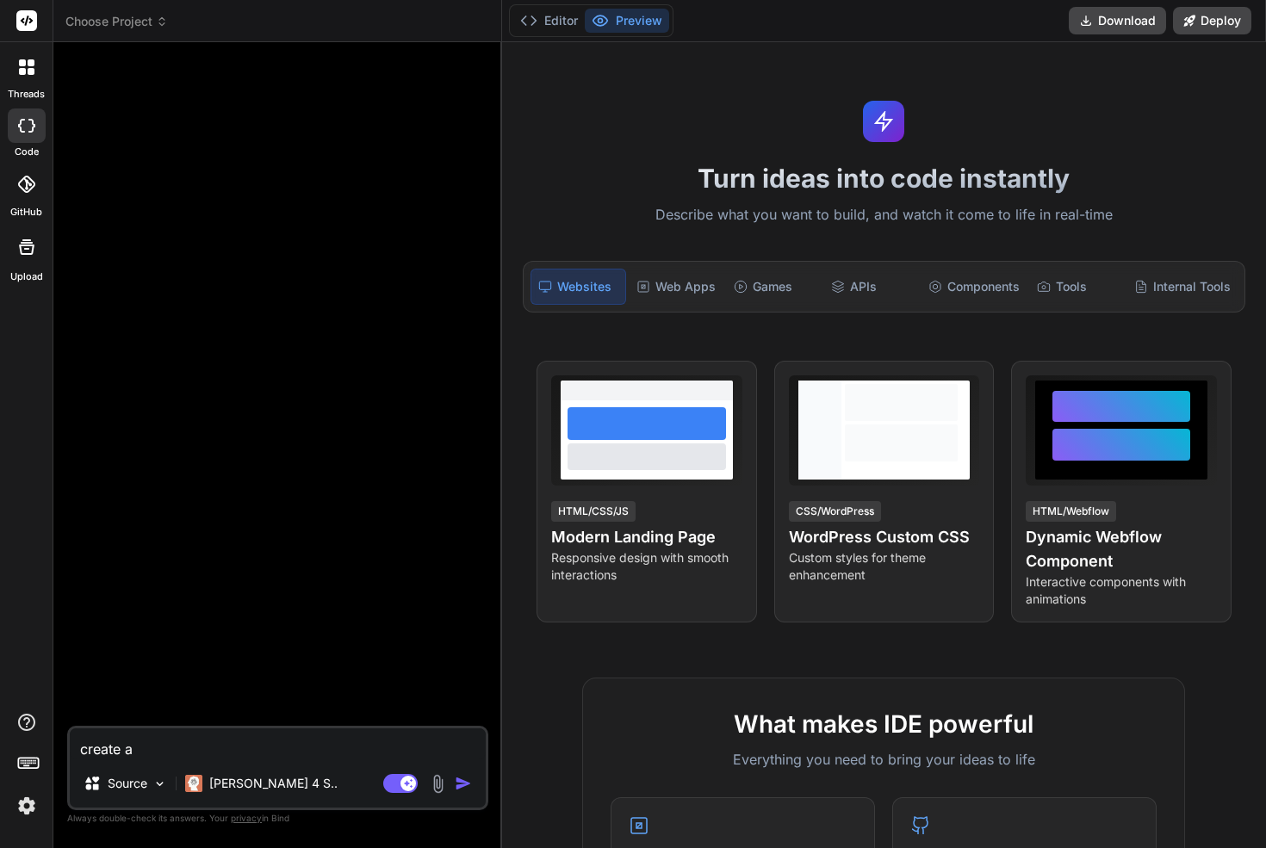
click at [129, 742] on textarea "create a" at bounding box center [278, 743] width 416 height 31
paste textarea "Personal Application Tracker: Step-by-Step AI Prompts Core Design Principles (t…"
type textarea "Personal Application Tracker: Step-by-Step AI Prompts Core Design Principles (t…"
type textarea "x"
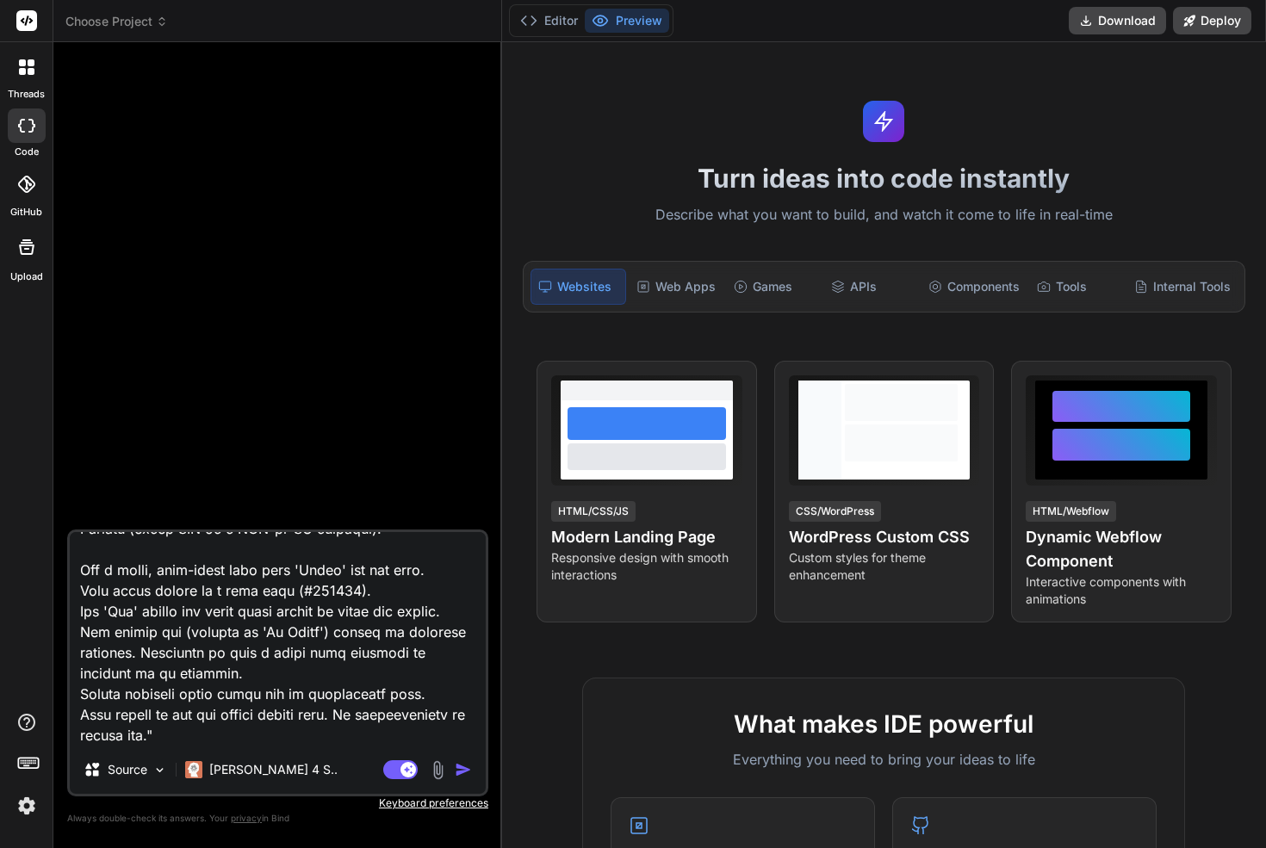
type textarea "Personal Application Tracker: Step-by-Step AI Prompts Core Design Principles (t…"
type textarea "x"
type textarea "Personal Application Tracker: Step-by-Step AI Prompts Core Design Principles (t…"
type textarea "x"
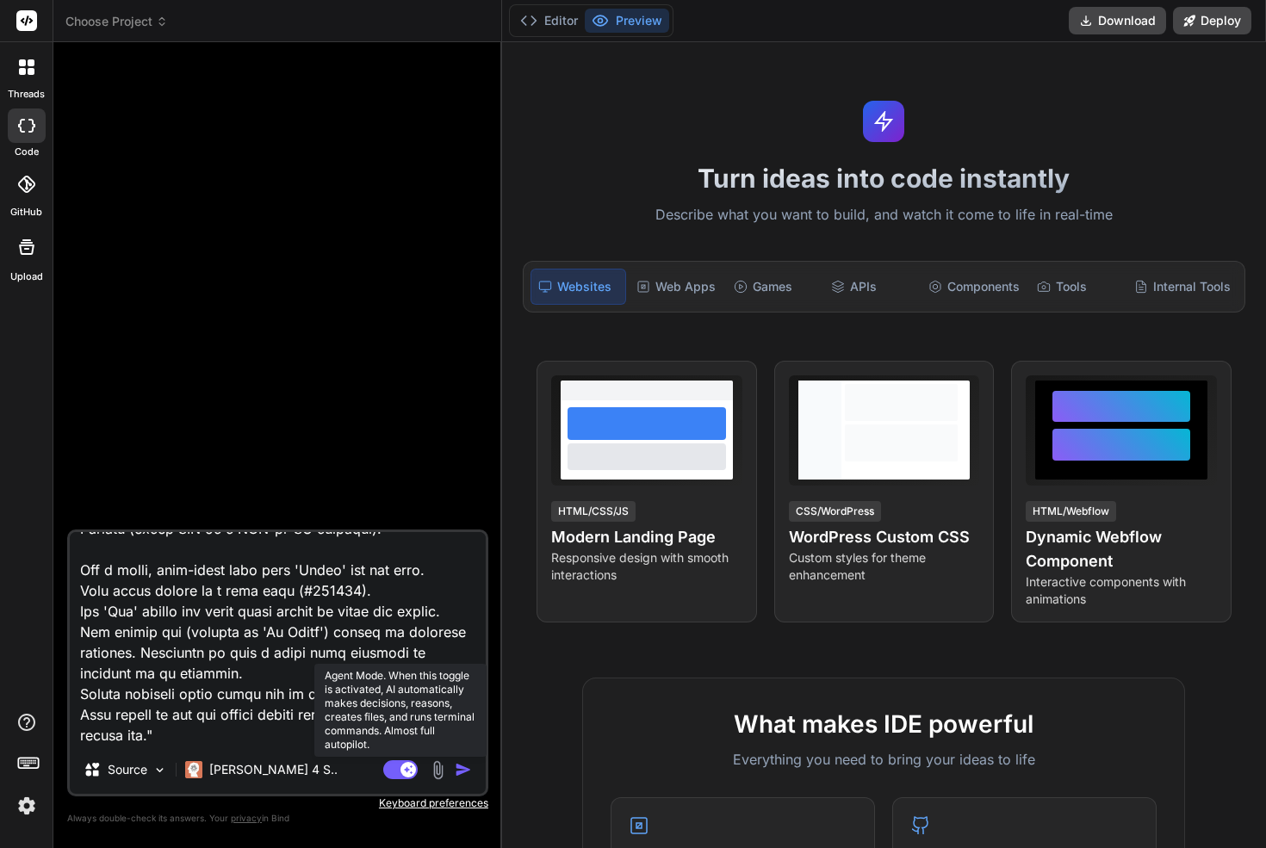
type textarea "Personal Application Tracker: Step-by-Step AI Prompts Core Design Principles (t…"
click at [396, 772] on rect at bounding box center [400, 769] width 34 height 19
type textarea "x"
click at [380, 759] on button "Agent Mode. When this toggle is activated, AI automatically makes decisions, re…" at bounding box center [400, 769] width 41 height 21
click at [398, 773] on rect at bounding box center [400, 769] width 34 height 19
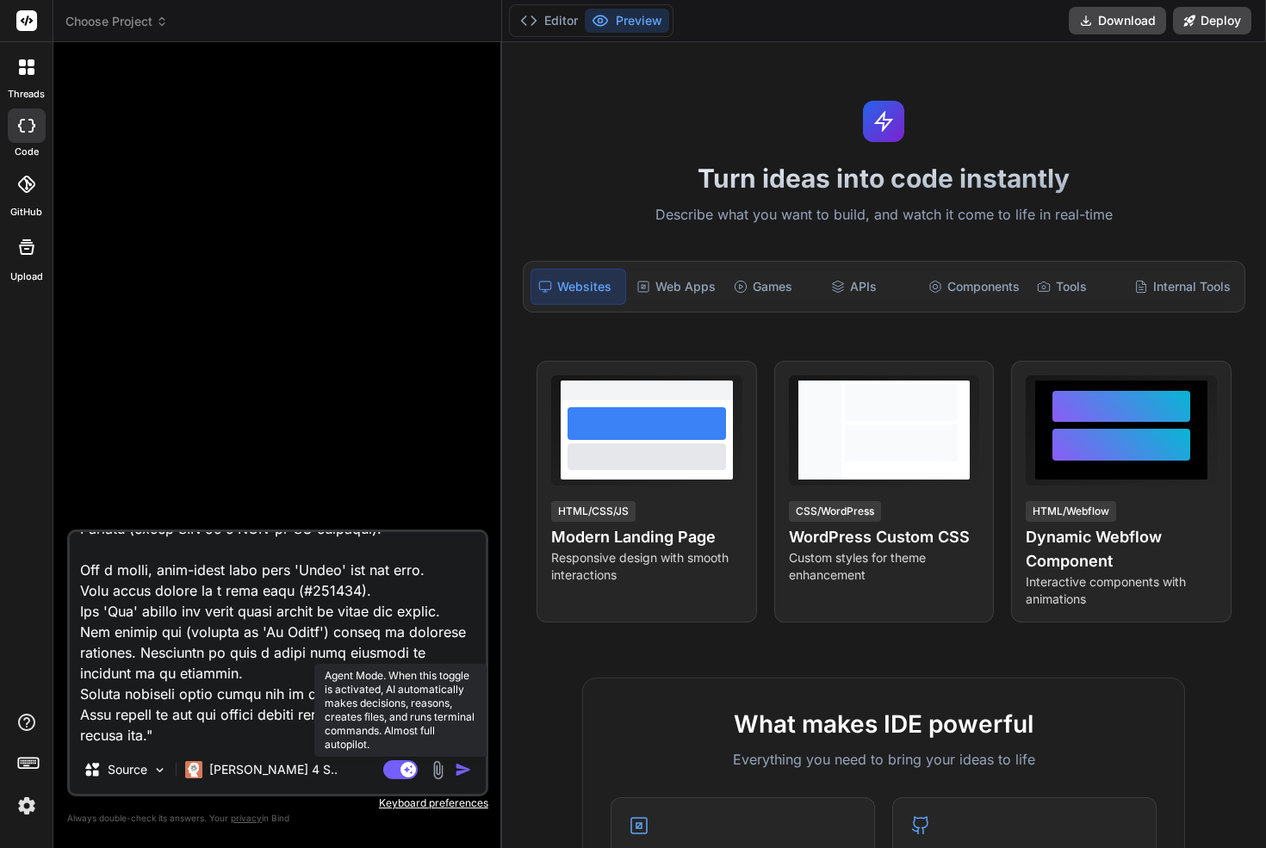
type textarea "x"
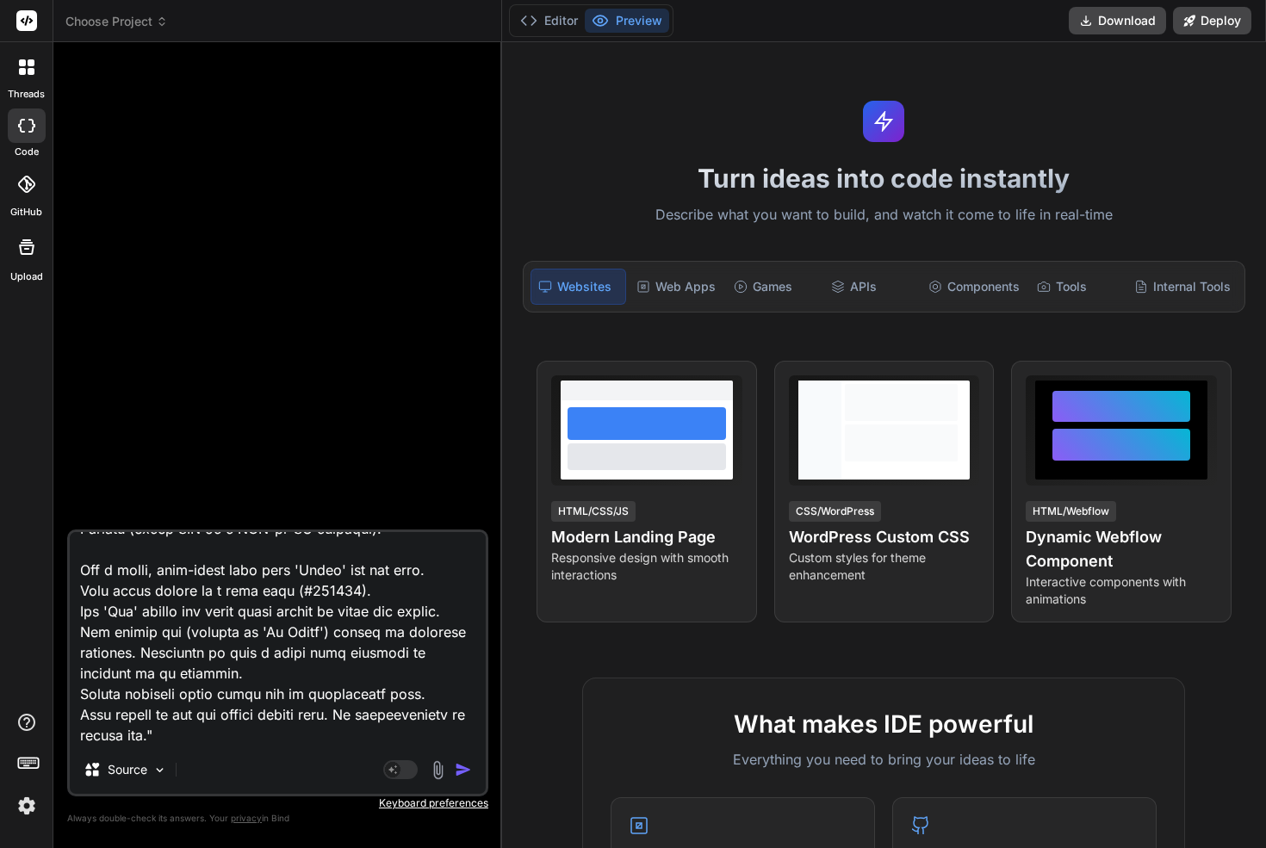
click at [462, 770] on img "button" at bounding box center [463, 769] width 17 height 17
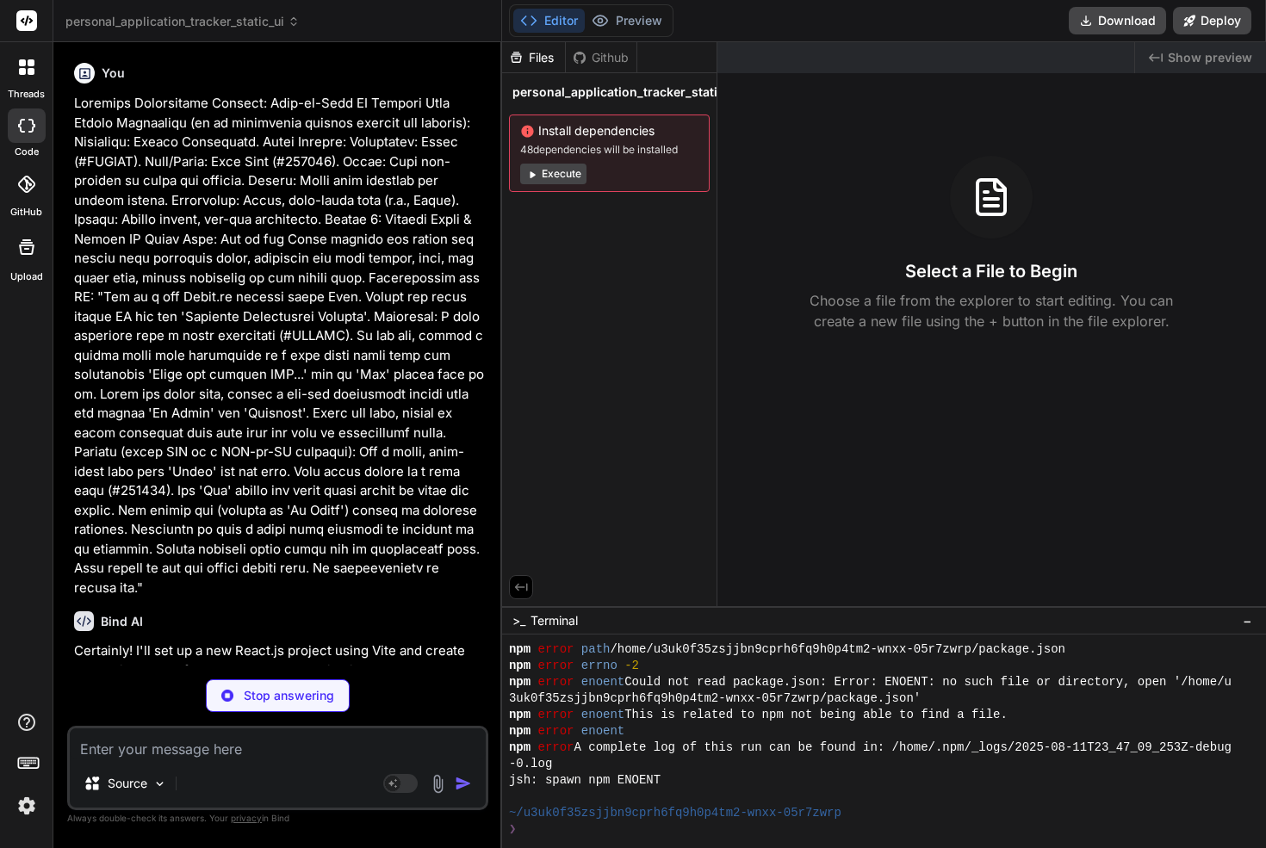
scroll to position [129, 0]
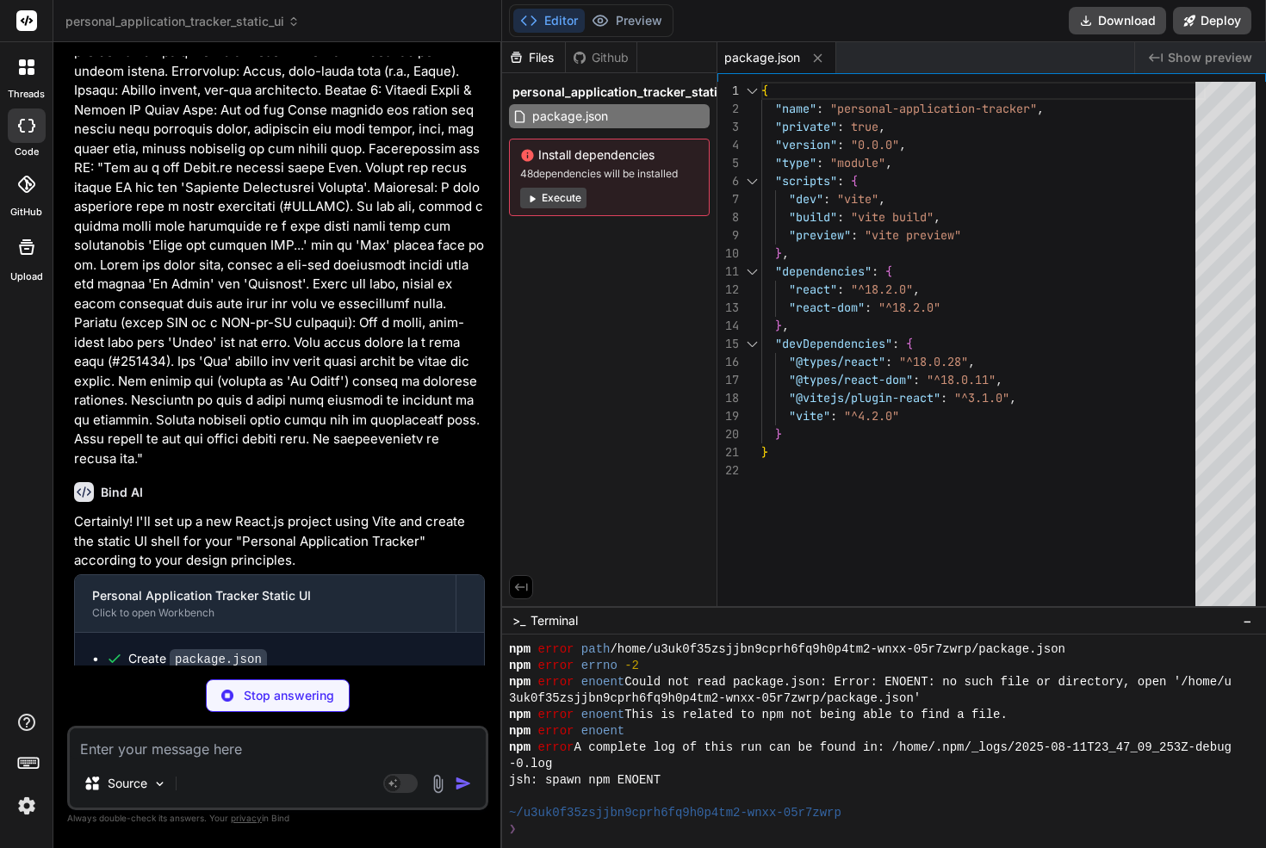
type textarea "x"
type textarea "<div id="root"></div> <script type="module" src="/src/main.jsx"></script> </bod…"
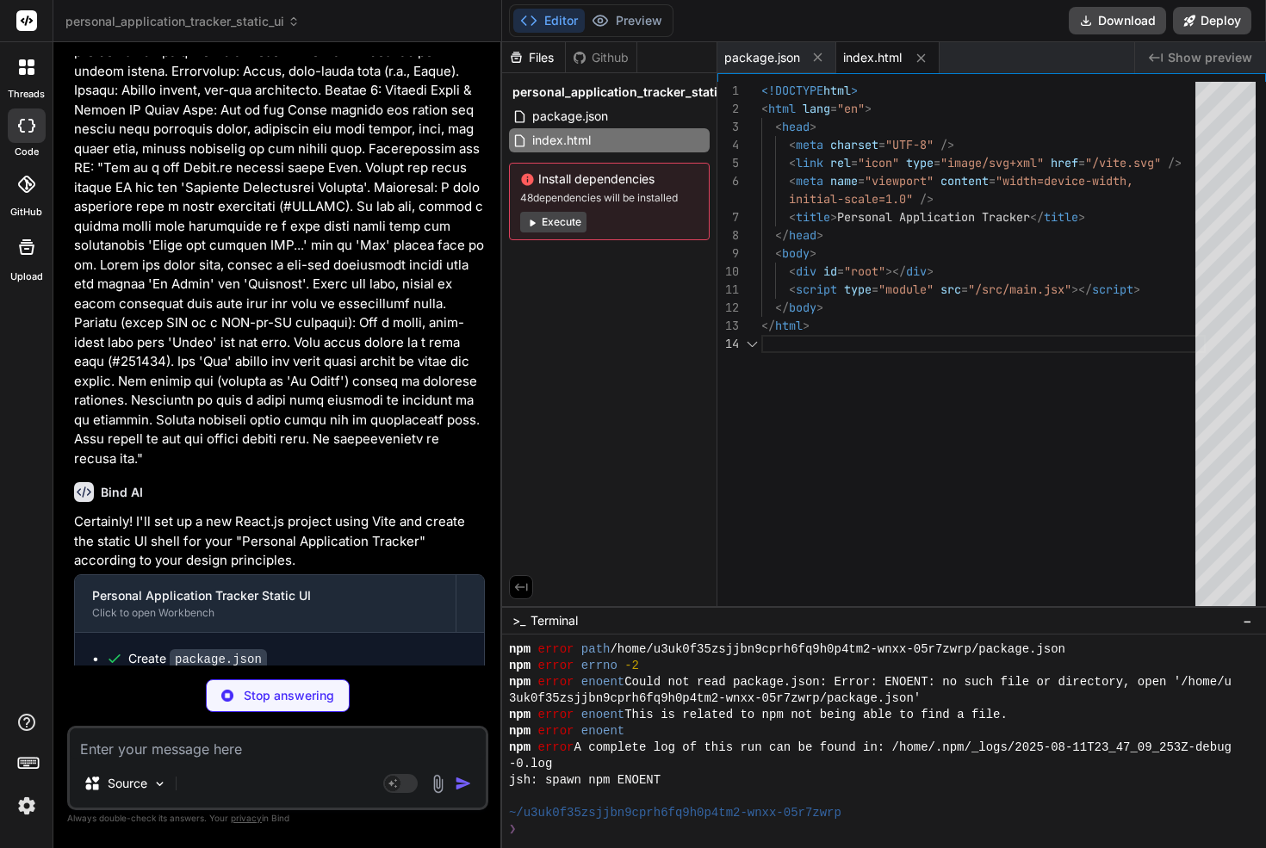
scroll to position [72, 0]
type textarea "x"
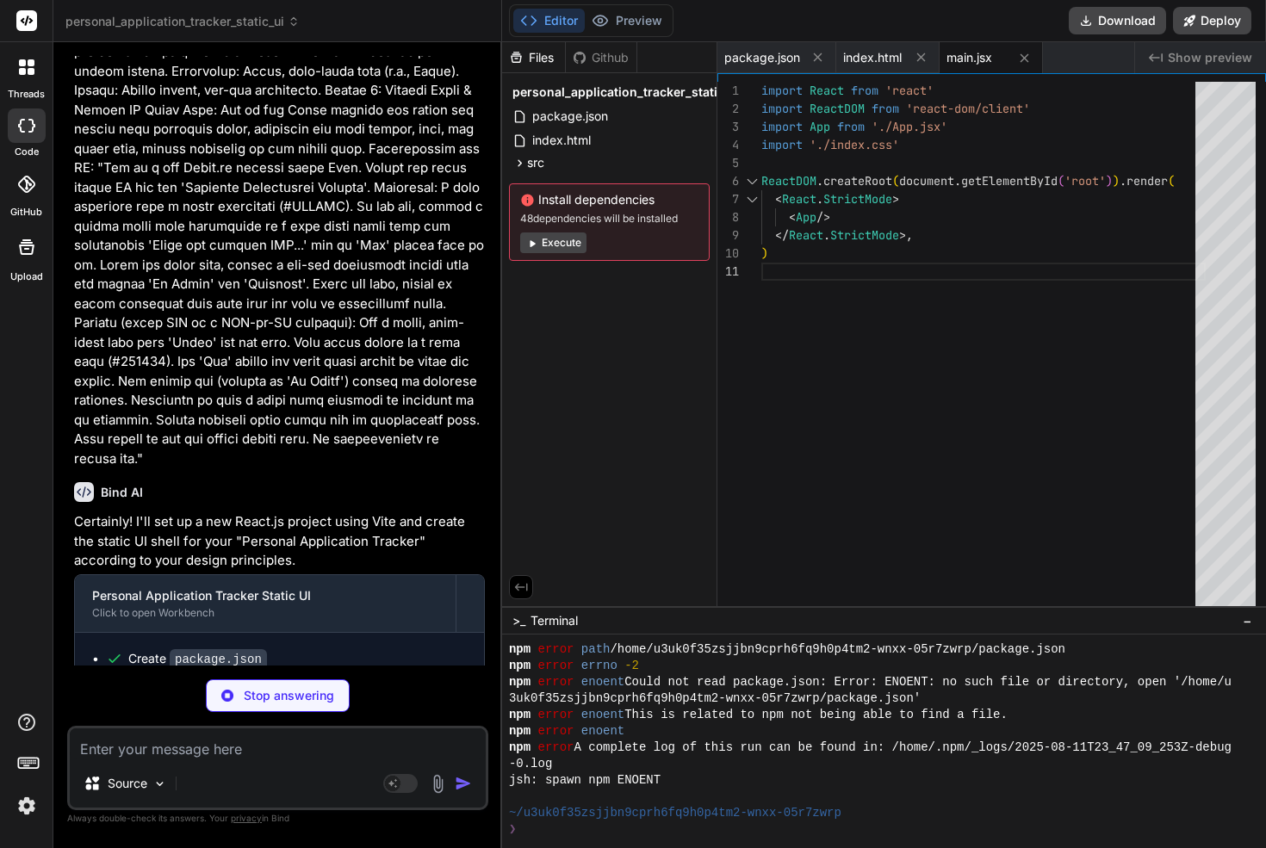
type textarea "x"
type textarea "max-width: 800px; /* Max width for the application container */ background-colo…"
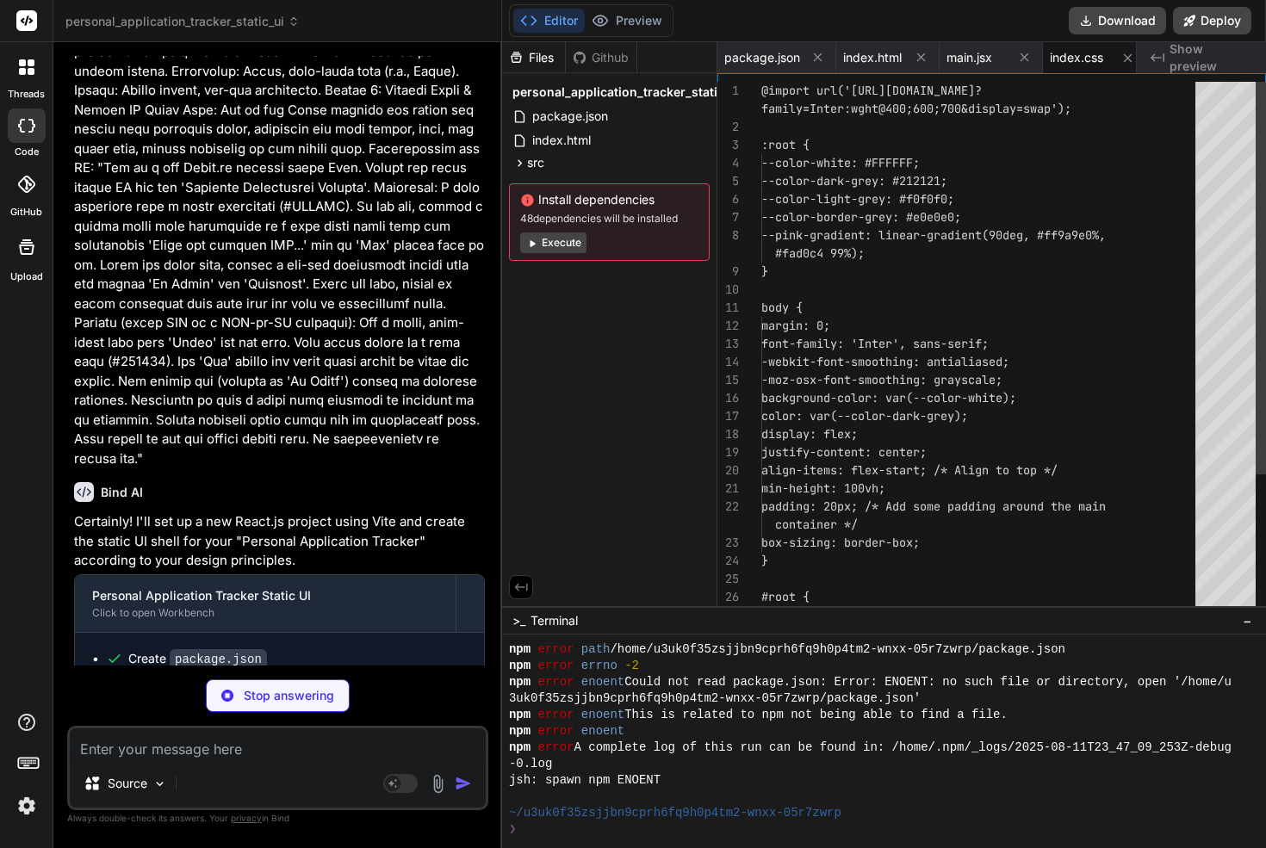
scroll to position [0, 10]
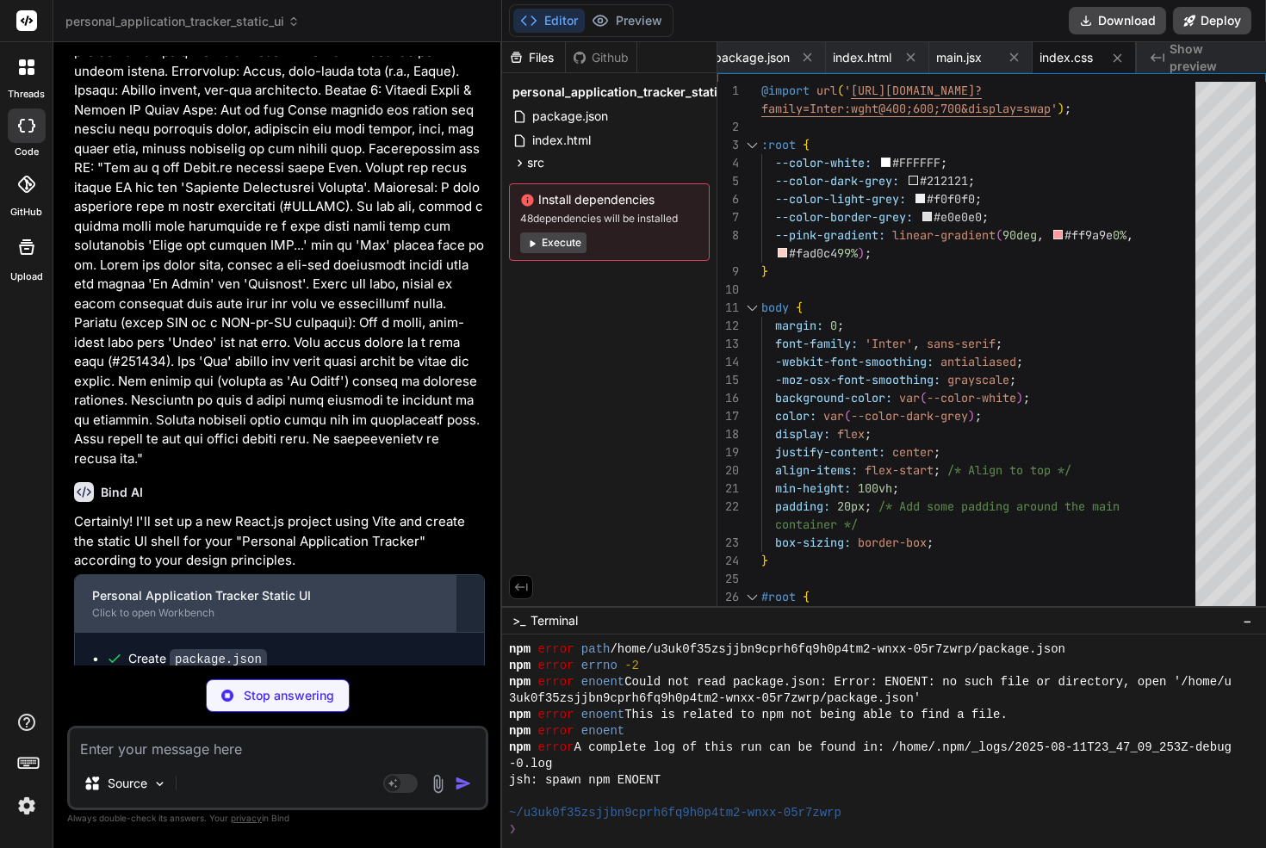
type textarea "x"
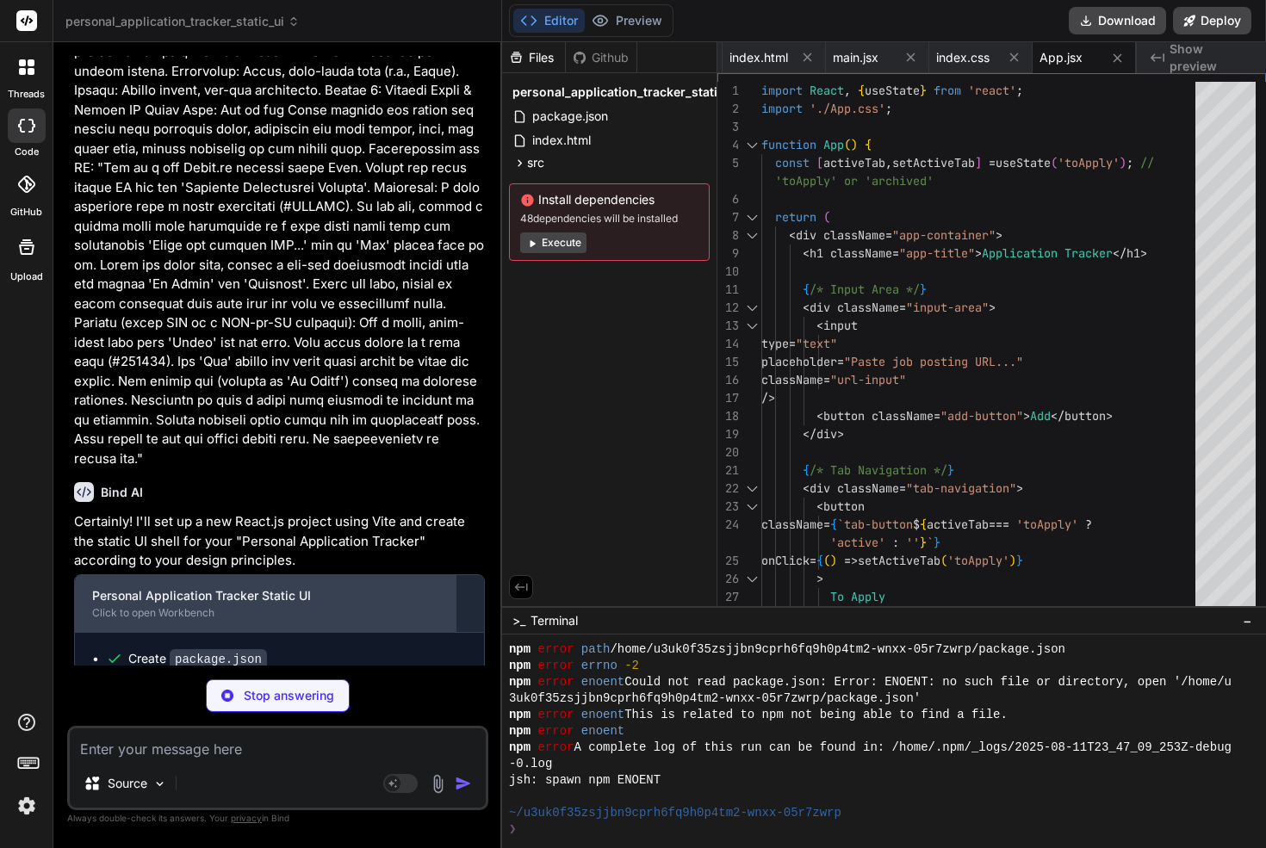
type textarea "x"
type textarea ".placeholder-text { color: #9e9e9e; font-style: italic; font-size: 0.95em; }"
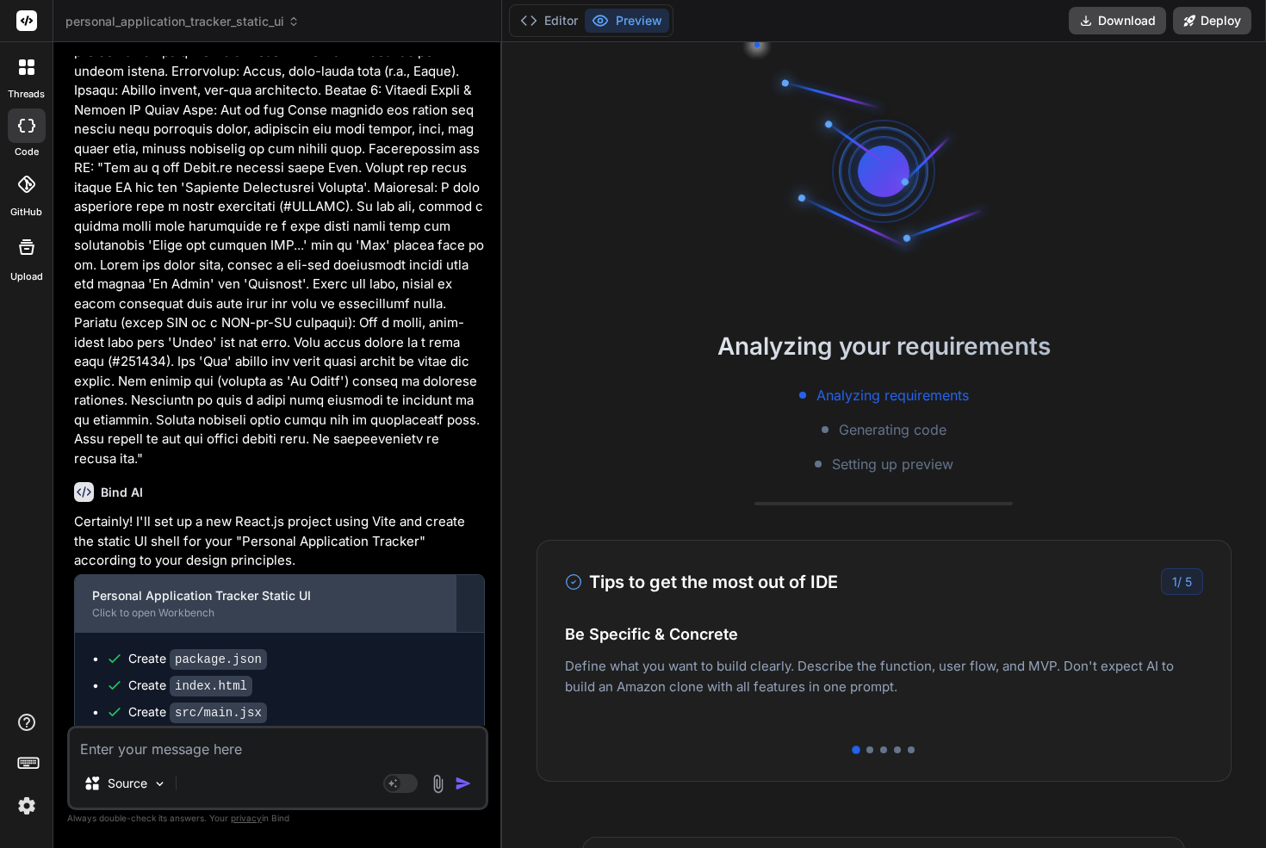
scroll to position [622, 0]
type textarea "x"
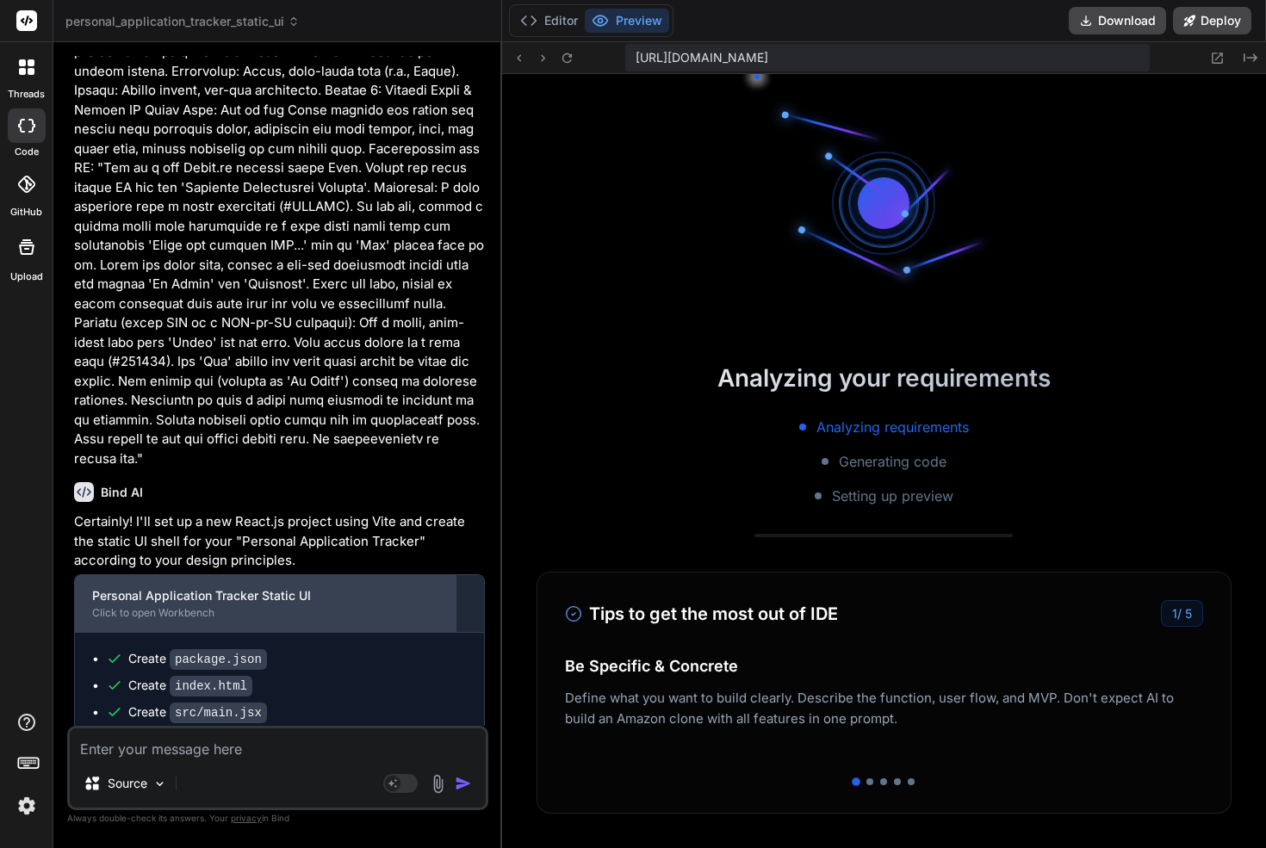
scroll to position [1047, 0]
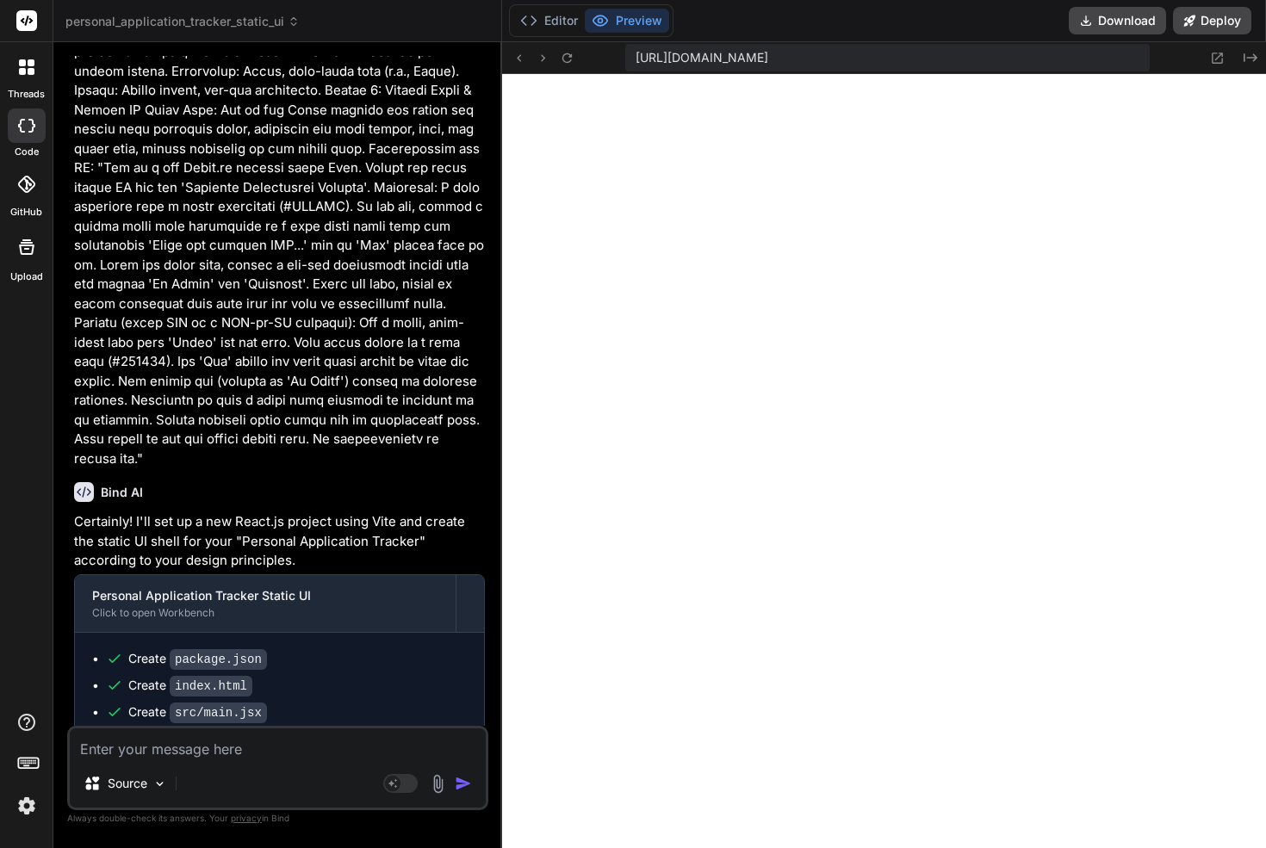
click at [266, 751] on textarea at bounding box center [278, 743] width 416 height 31
paste textarea "Prompt 2: Static Application Card Component Goal: Create the visual component f…"
type textarea "Prompt 2: Static Application Card Component Goal: Create the visual component f…"
type textarea "x"
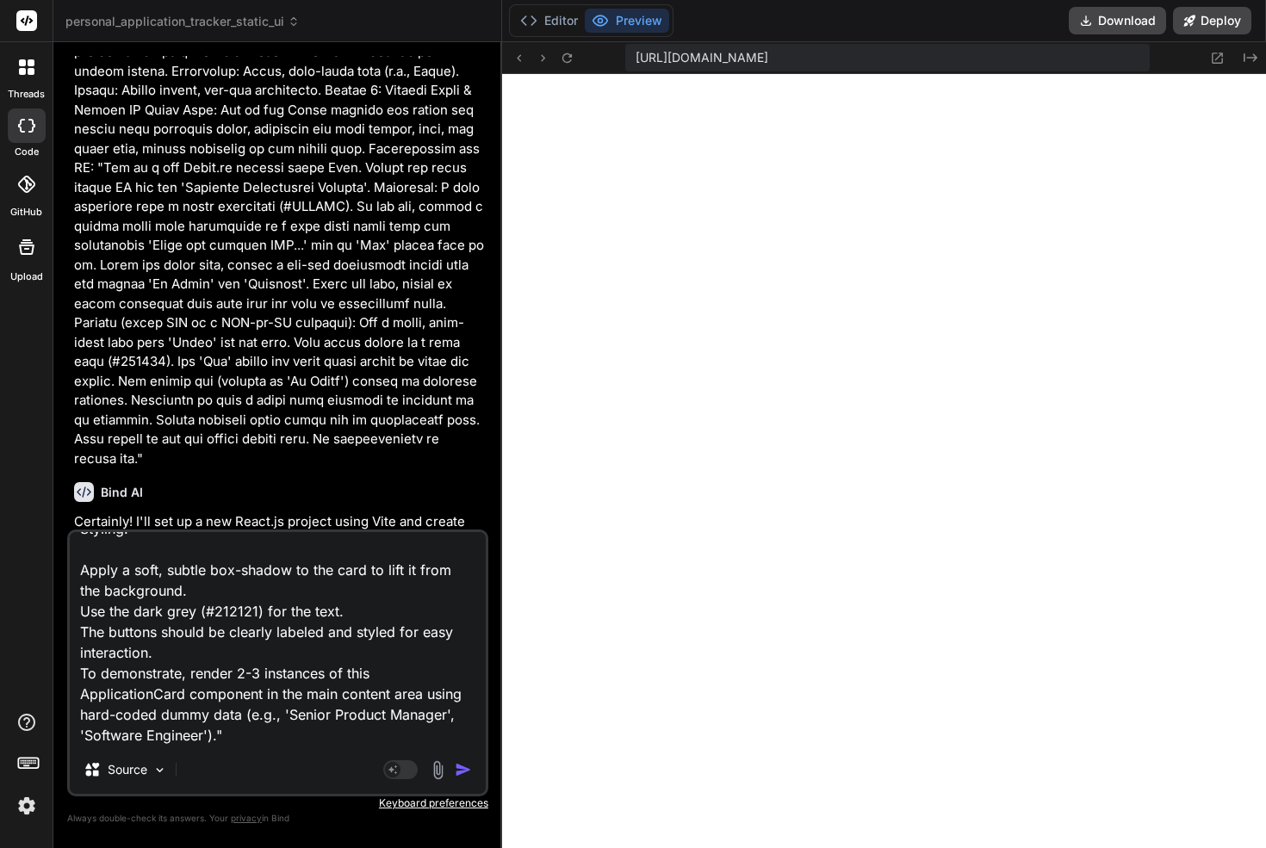
type textarea "Prompt 2: Static Application Card Component Goal: Create the visual component f…"
type textarea "x"
type textarea "Prompt 2: Static Application Card Component Goal: Create the visual component f…"
type textarea "x"
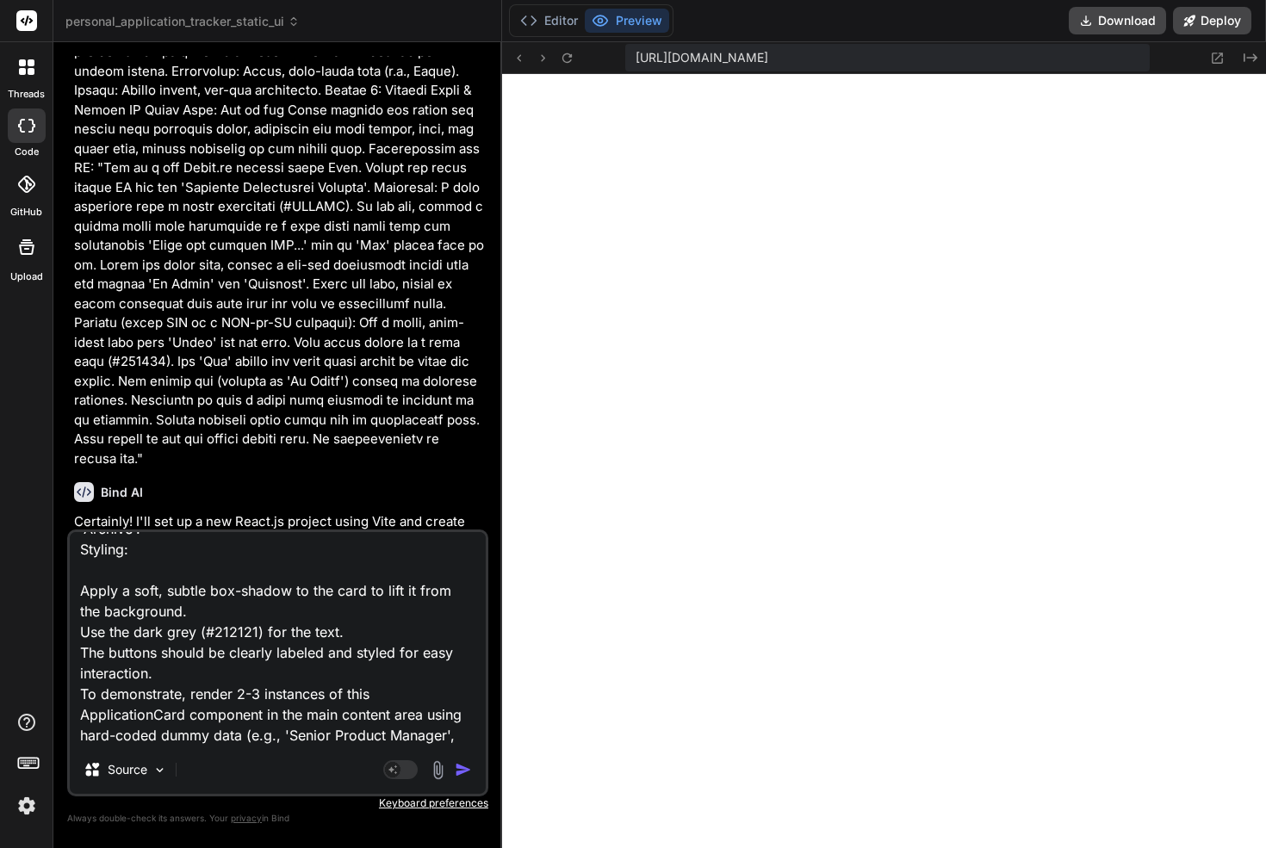
scroll to position [0, 0]
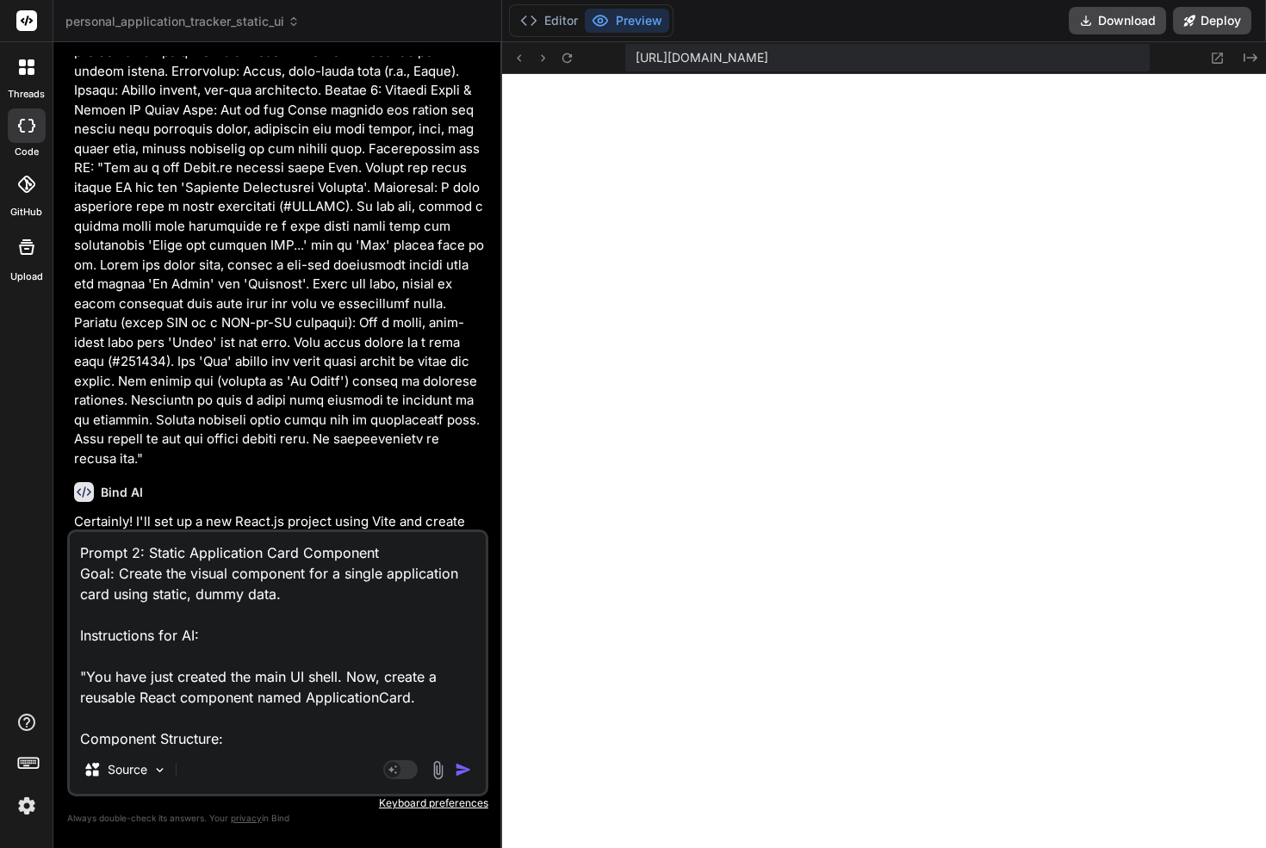
click at [76, 548] on textarea "Prompt 2: Static Application Card Component Goal: Create the visual component f…" at bounding box center [278, 639] width 416 height 214
type textarea "Prompt 2: Static Application Card Component Goal: Create the visual component f…"
type textarea "x"
type textarea "Prompt 2: Static Application Card Component Goal: Create the visual component f…"
type textarea "x"
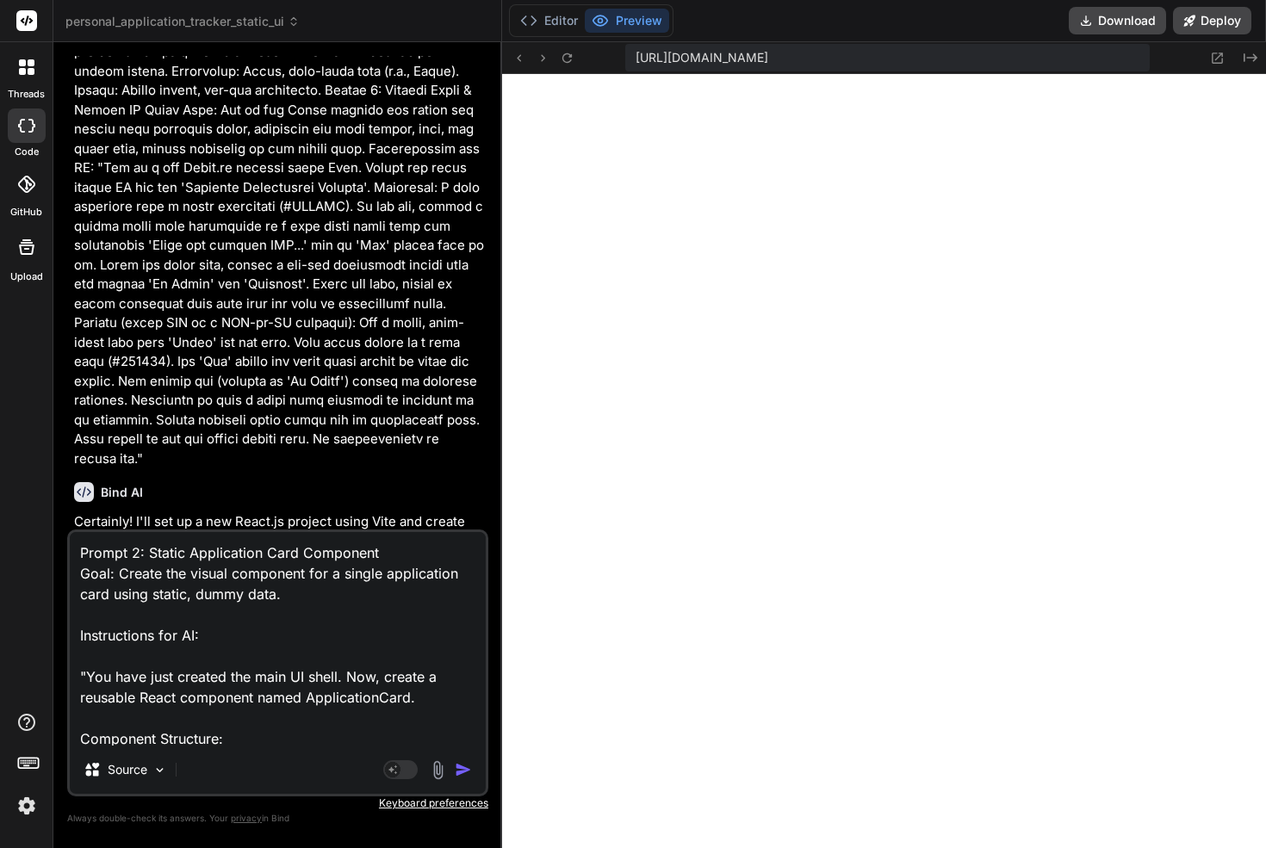
type textarea "C Prompt 2: Static Application Card Component Goal: Create the visual component…"
type textarea "x"
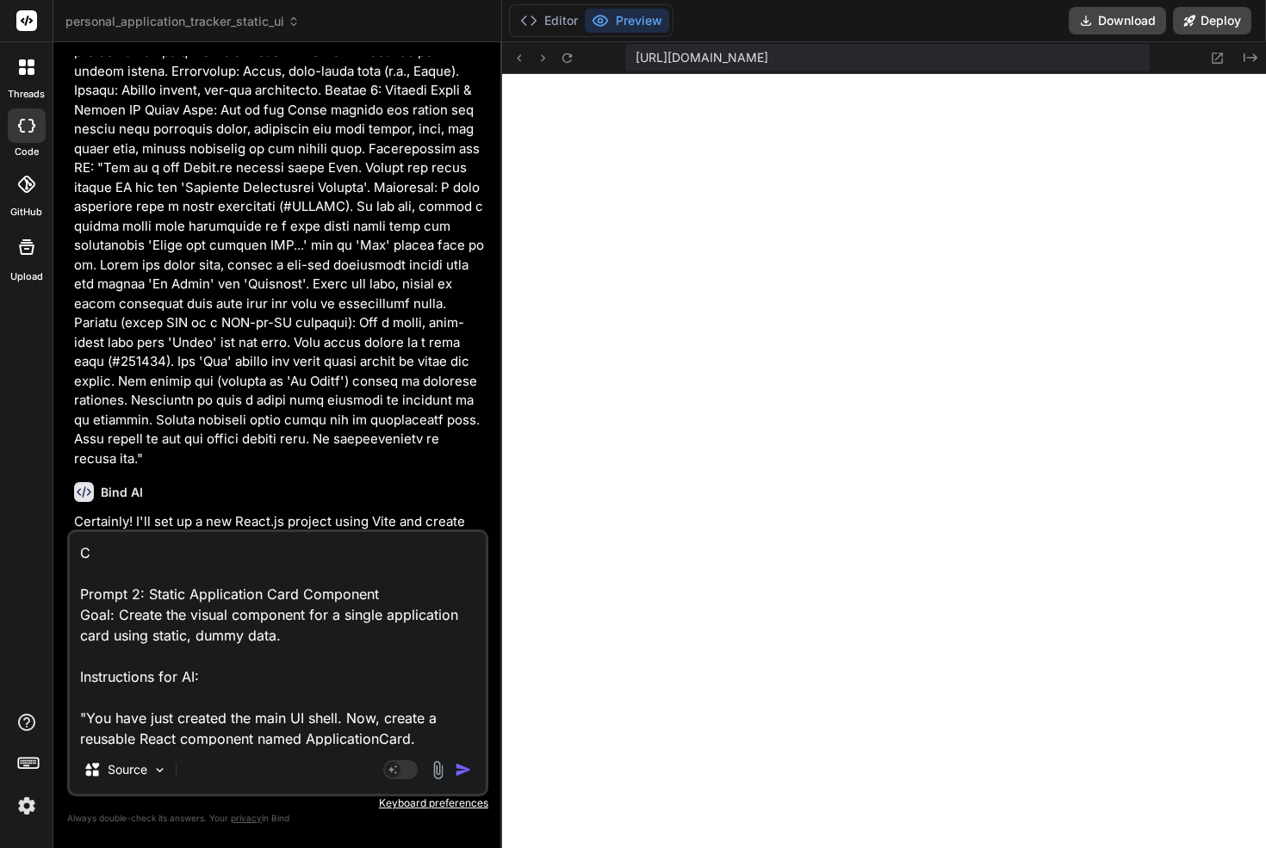
type textarea "Ch Prompt 2: Static Application Card Component Goal: Create the visual componen…"
type textarea "x"
type textarea "Cha Prompt 2: Static Application Card Component Goal: Create the visual compone…"
type textarea "x"
type textarea "Chan Prompt 2: Static Application Card Component Goal: Create the visual compon…"
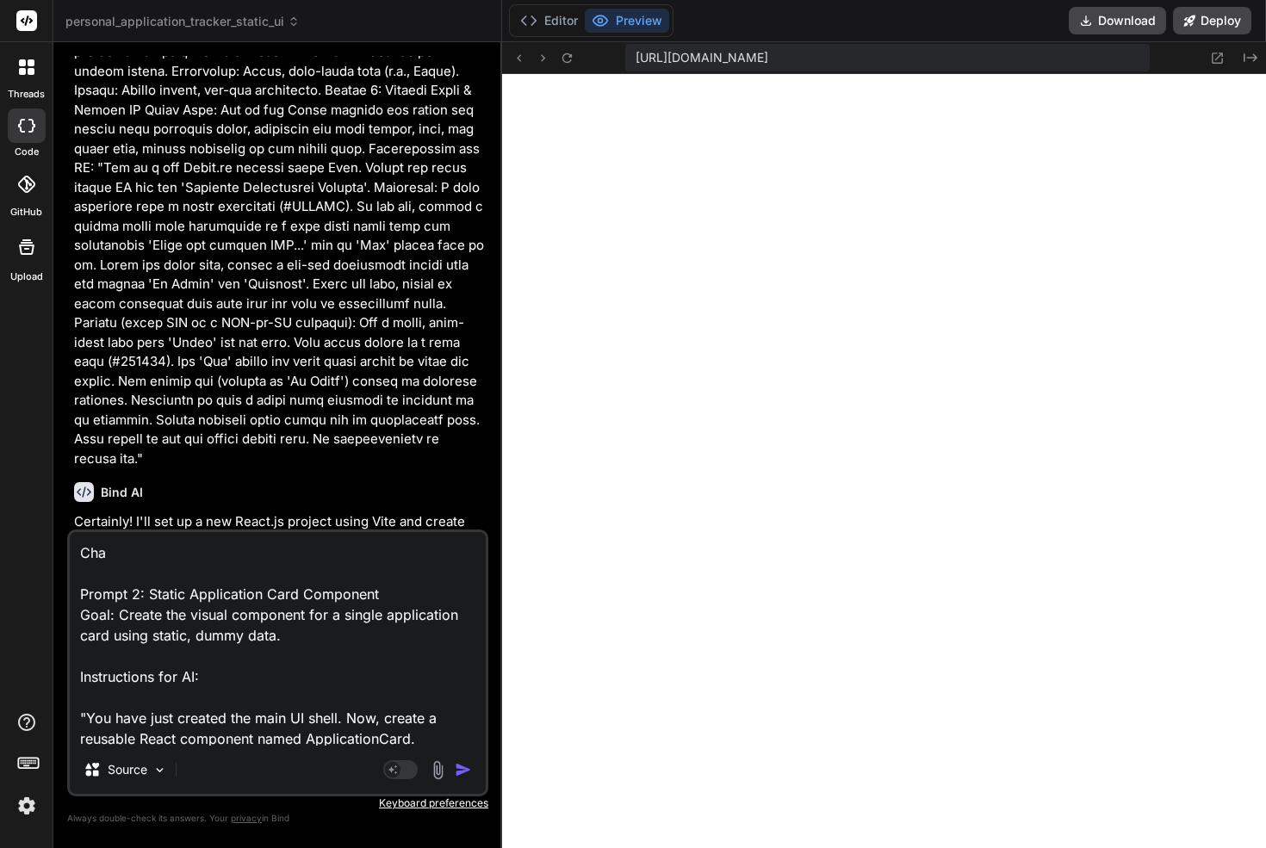
type textarea "x"
type textarea "Chang Prompt 2: Static Application Card Component Goal: Create the visual compo…"
type textarea "x"
type textarea "Change Prompt 2: Static Application Card Component Goal: Create the visual comp…"
type textarea "x"
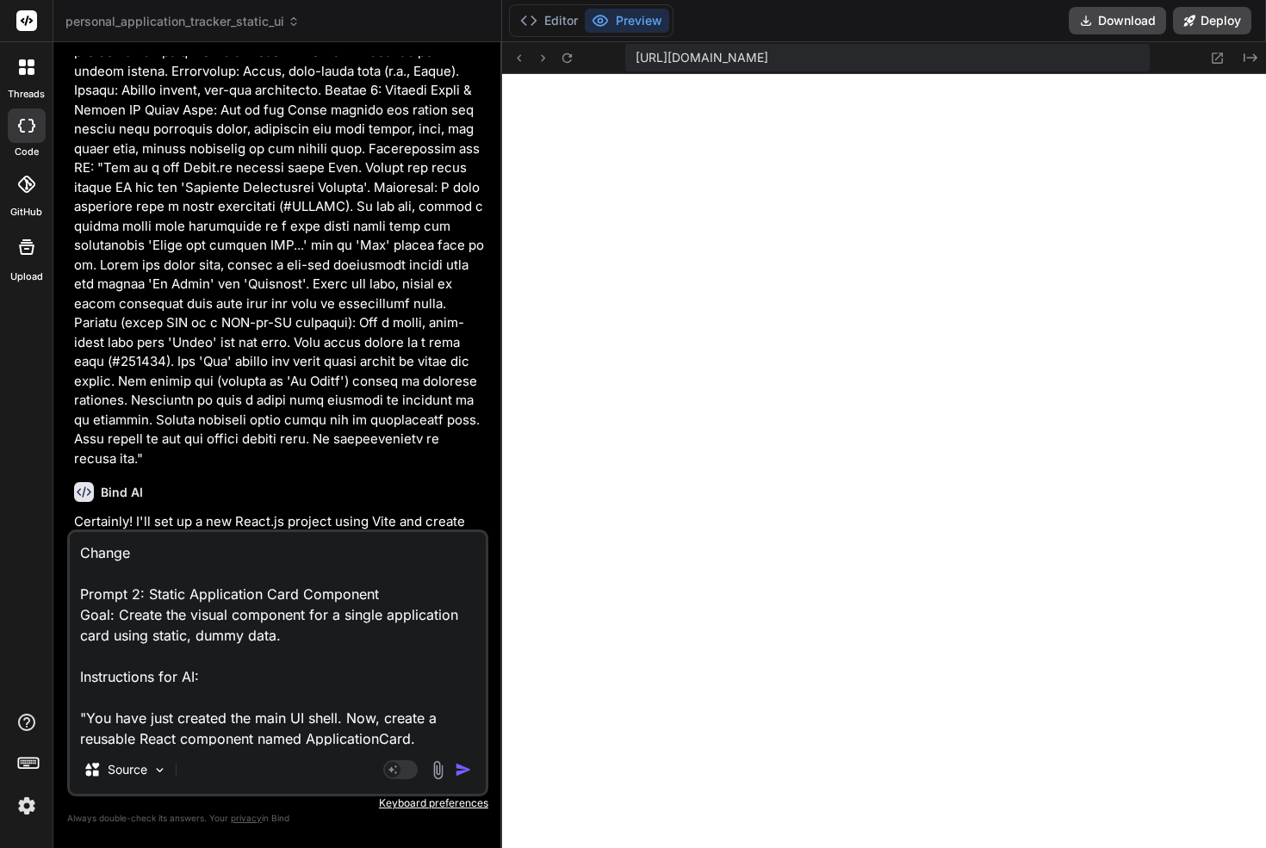
type textarea "Change Prompt 2: Static Application Card Component Goal: Create the visual comp…"
type textarea "x"
type textarea "Change a Prompt 2: Static Application Card Component Goal: Create the visual co…"
type textarea "x"
type textarea "Change al Prompt 2: Static Application Card Component Goal: Create the visual c…"
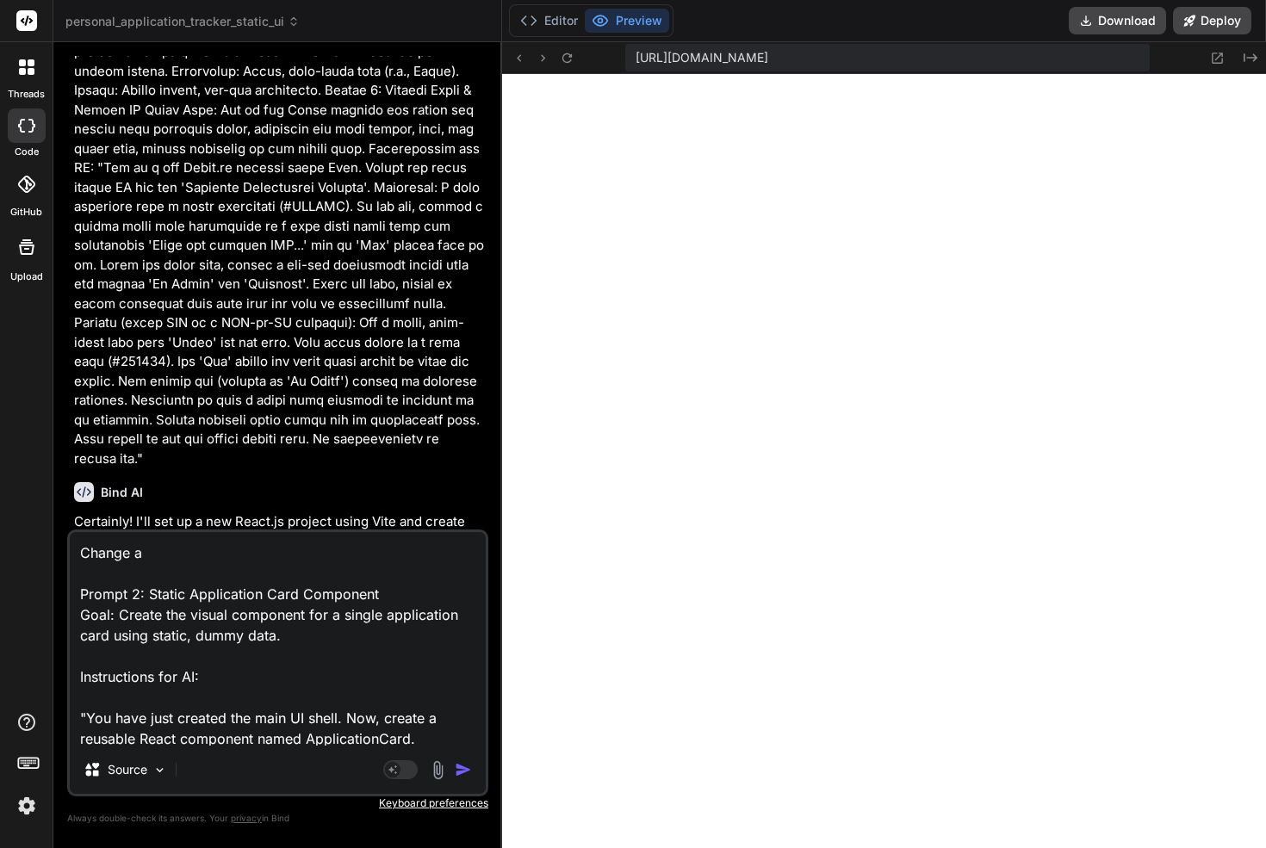
type textarea "x"
type textarea "Change all Prompt 2: Static Application Card Component Goal: Create the visual …"
type textarea "x"
type textarea "Change all Prompt 2: Static Application Card Component Goal: Create the visual …"
type textarea "x"
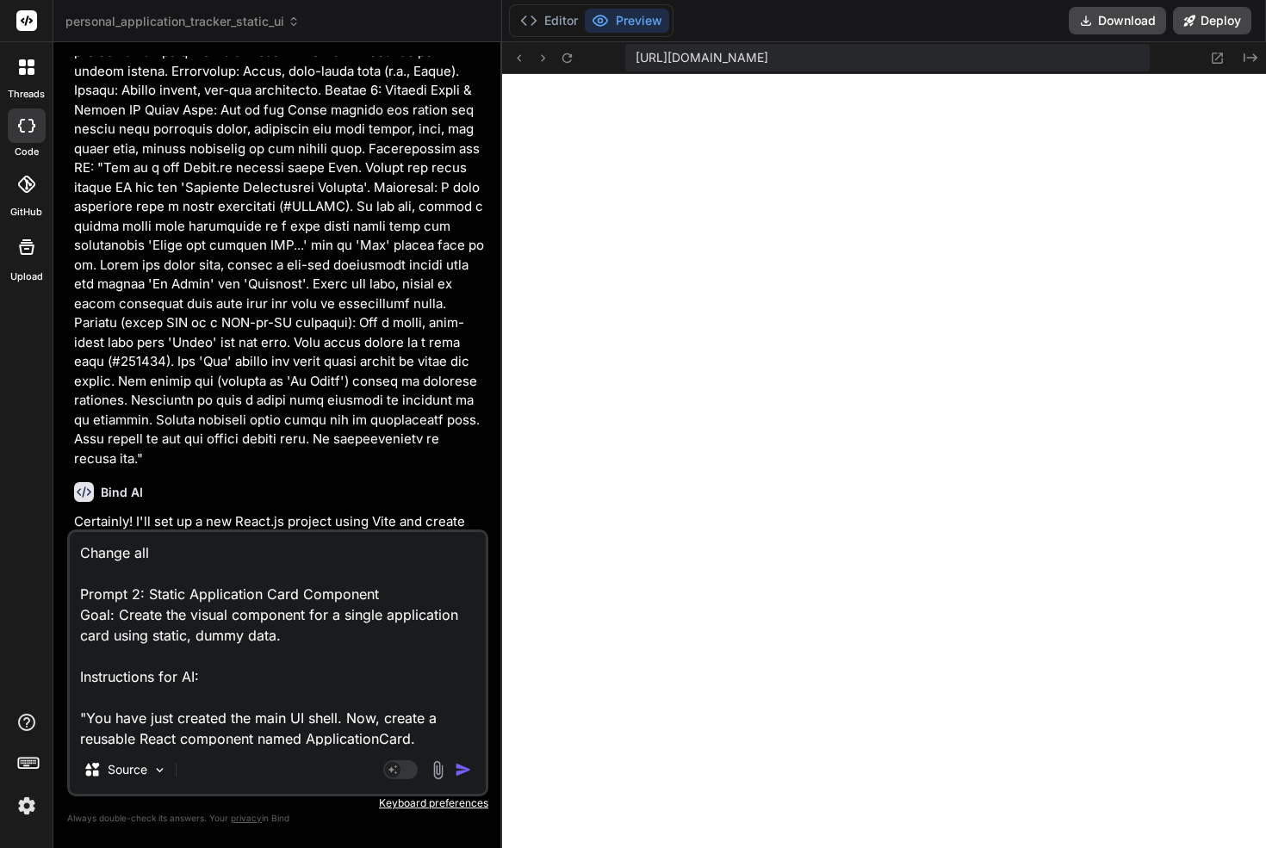
type textarea "Change all b Prompt 2: Static Application Card Component Goal: Create the visua…"
type textarea "x"
type textarea "Change all bu Prompt 2: Static Application Card Component Goal: Create the visu…"
type textarea "x"
type textarea "Change all but Prompt 2: Static Application Card Component Goal: Create the vis…"
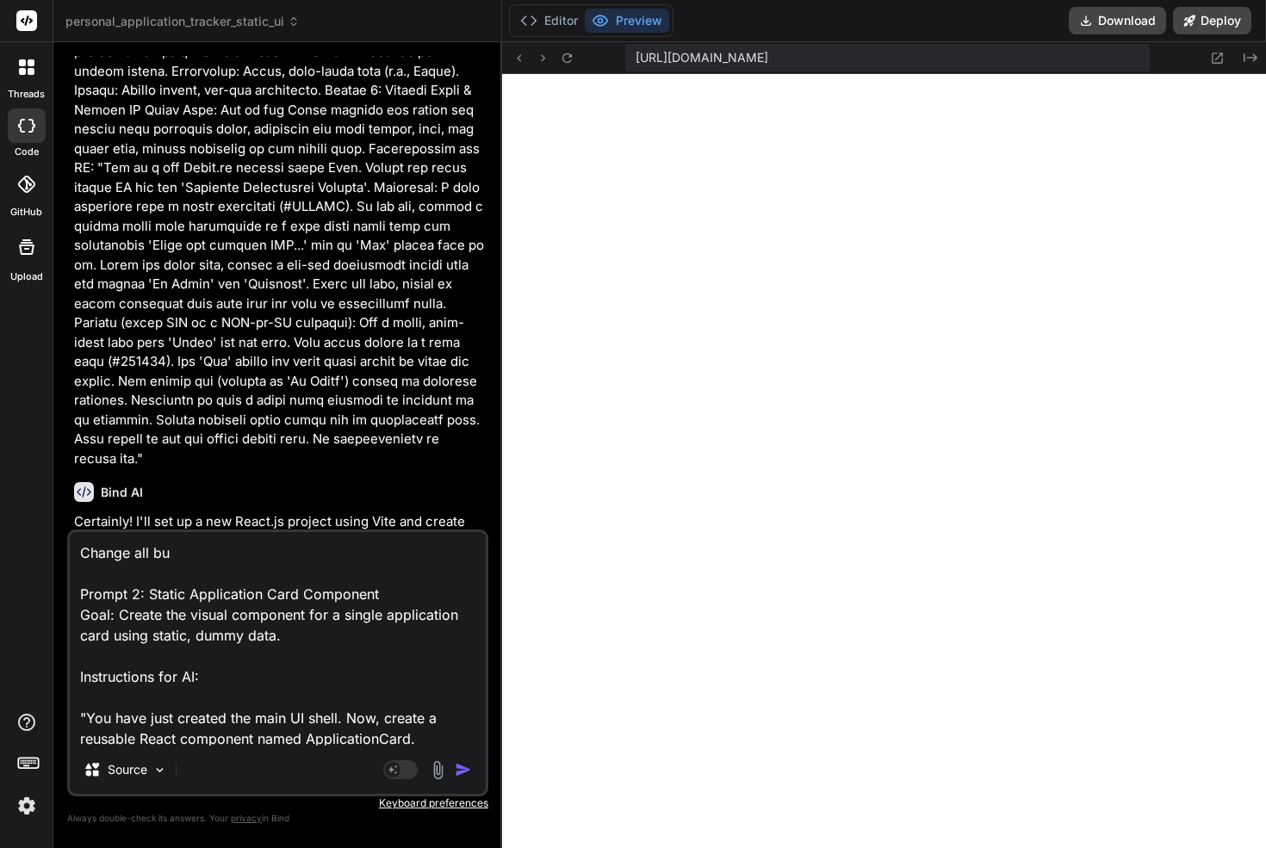
type textarea "x"
type textarea "Change all butt Prompt 2: Static Application Card Component Goal: Create the vi…"
type textarea "x"
type textarea "Change all butto Prompt 2: Static Application Card Component Goal: Create the v…"
type textarea "x"
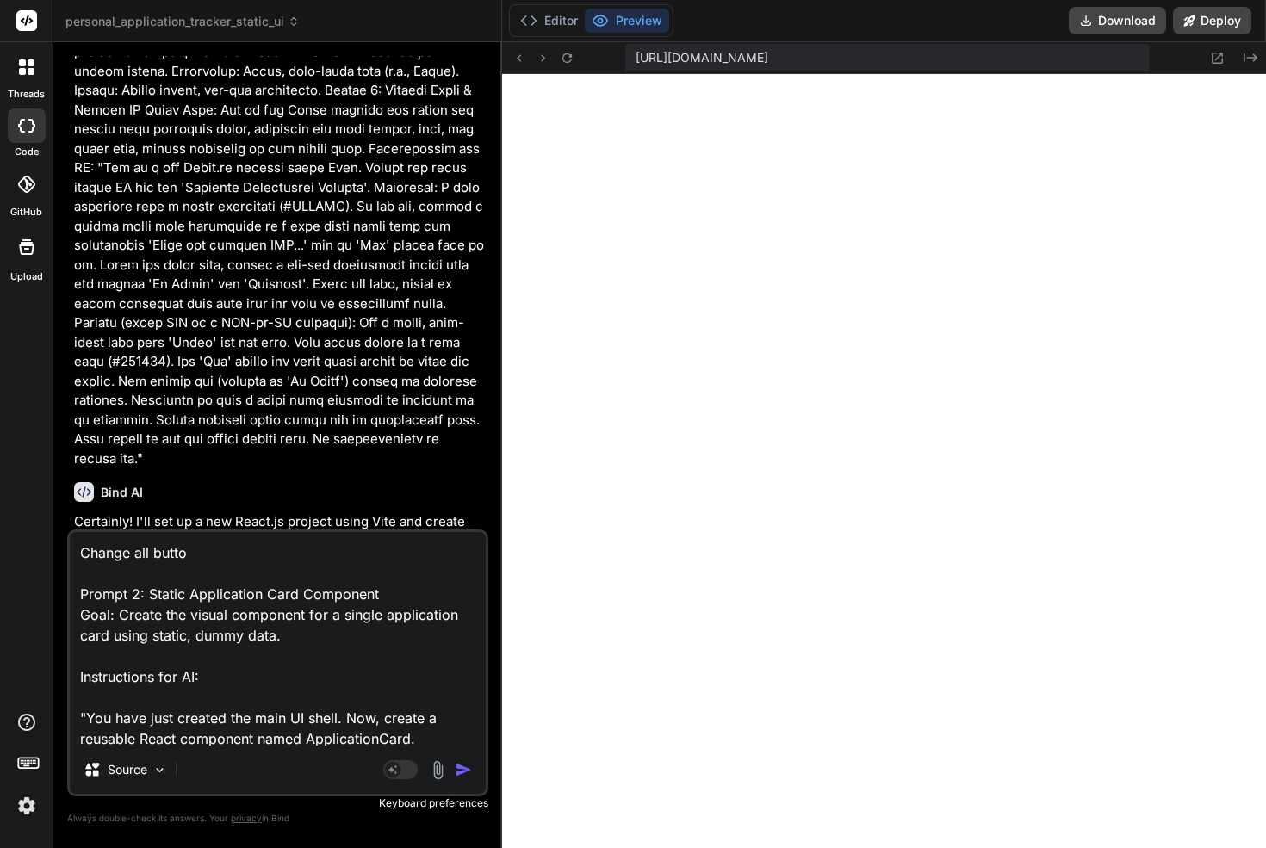
type textarea "Change all button Prompt 2: Static Application Card Component Goal: Create the …"
type textarea "x"
type textarea "Change all button Prompt 2: Static Application Card Component Goal: Create the …"
type textarea "x"
type textarea "Change all button c Prompt 2: Static Application Card Component Goal: Create th…"
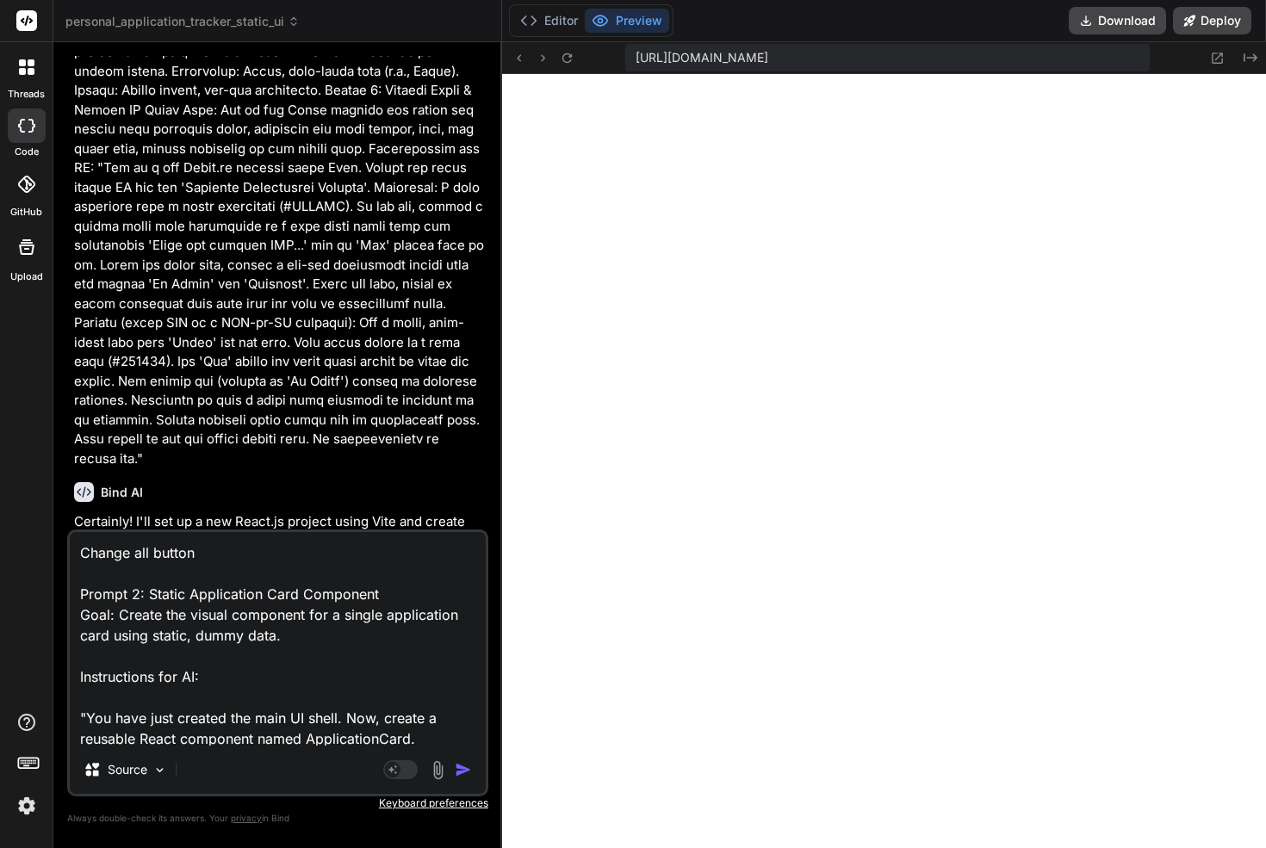
type textarea "x"
type textarea "Change all button co Prompt 2: Static Application Card Component Goal: Create t…"
type textarea "x"
type textarea "Change all button col Prompt 2: Static Application Card Component Goal: Create …"
type textarea "x"
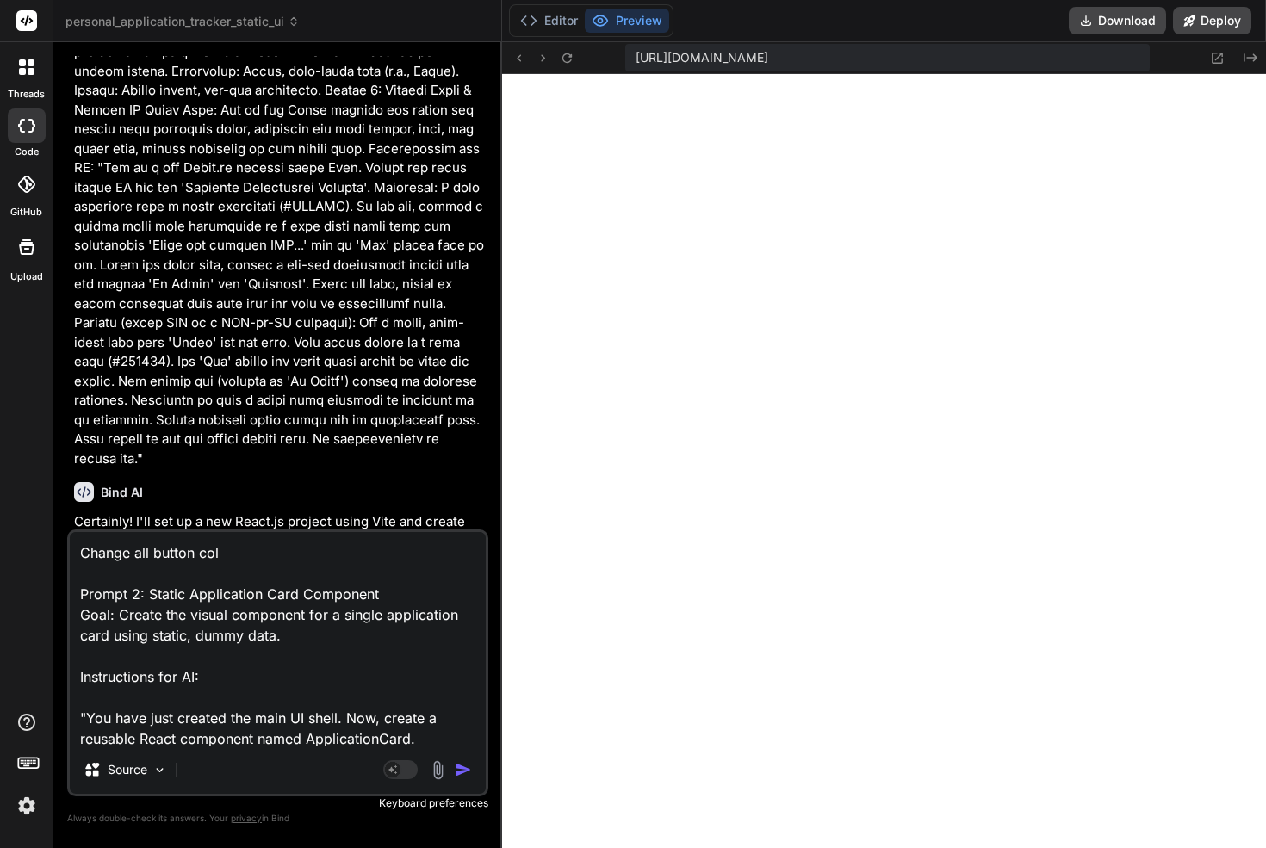
type textarea "Change all button colo Prompt 2: Static Application Card Component Goal: Create…"
type textarea "x"
type textarea "Change all button color Prompt 2: Static Application Card Component Goal: Creat…"
type textarea "x"
type textarea "Change all button colors Prompt 2: Static Application Card Component Goal: Crea…"
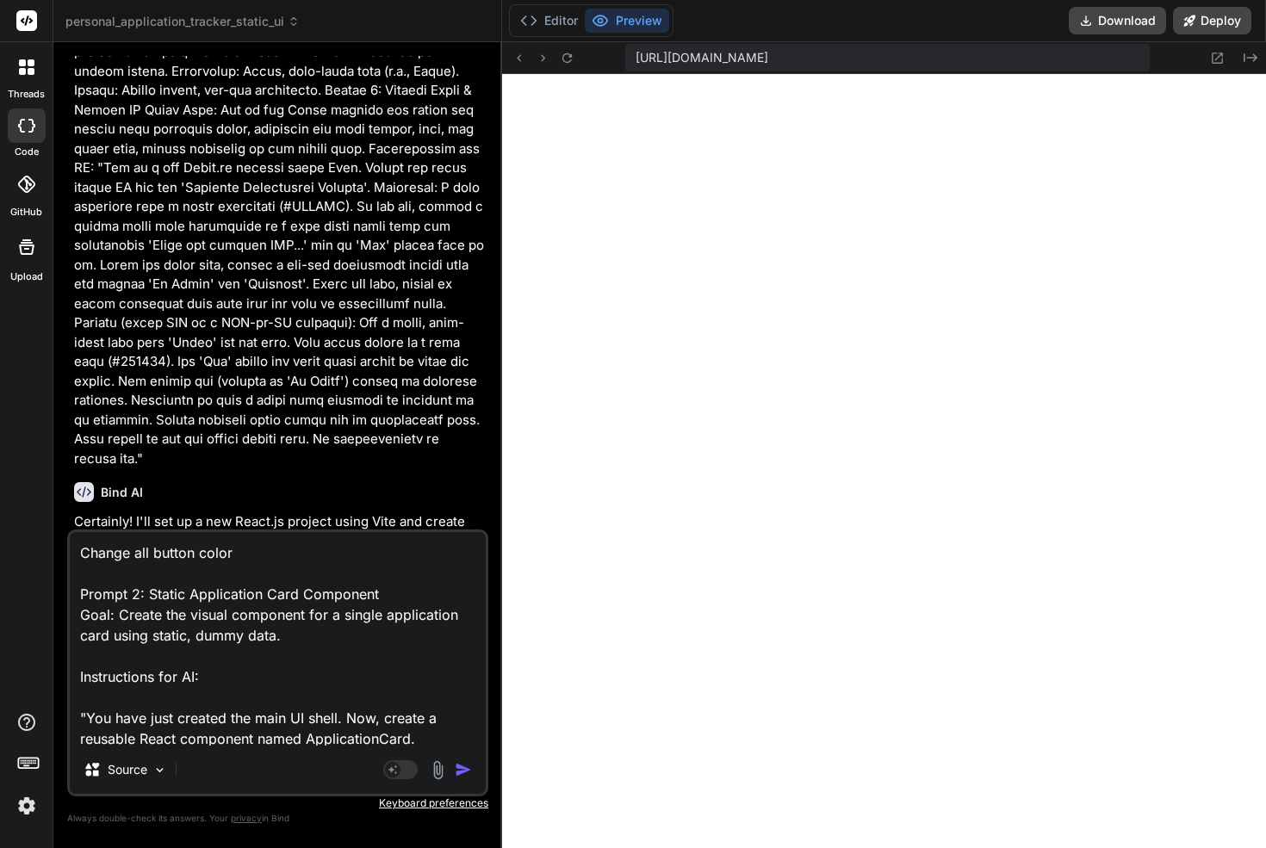
type textarea "x"
type textarea "Change all button colors Prompt 2: Static Application Card Component Goal: Crea…"
type textarea "x"
type textarea "Change all button colors t Prompt 2: Static Application Card Component Goal: Cr…"
type textarea "x"
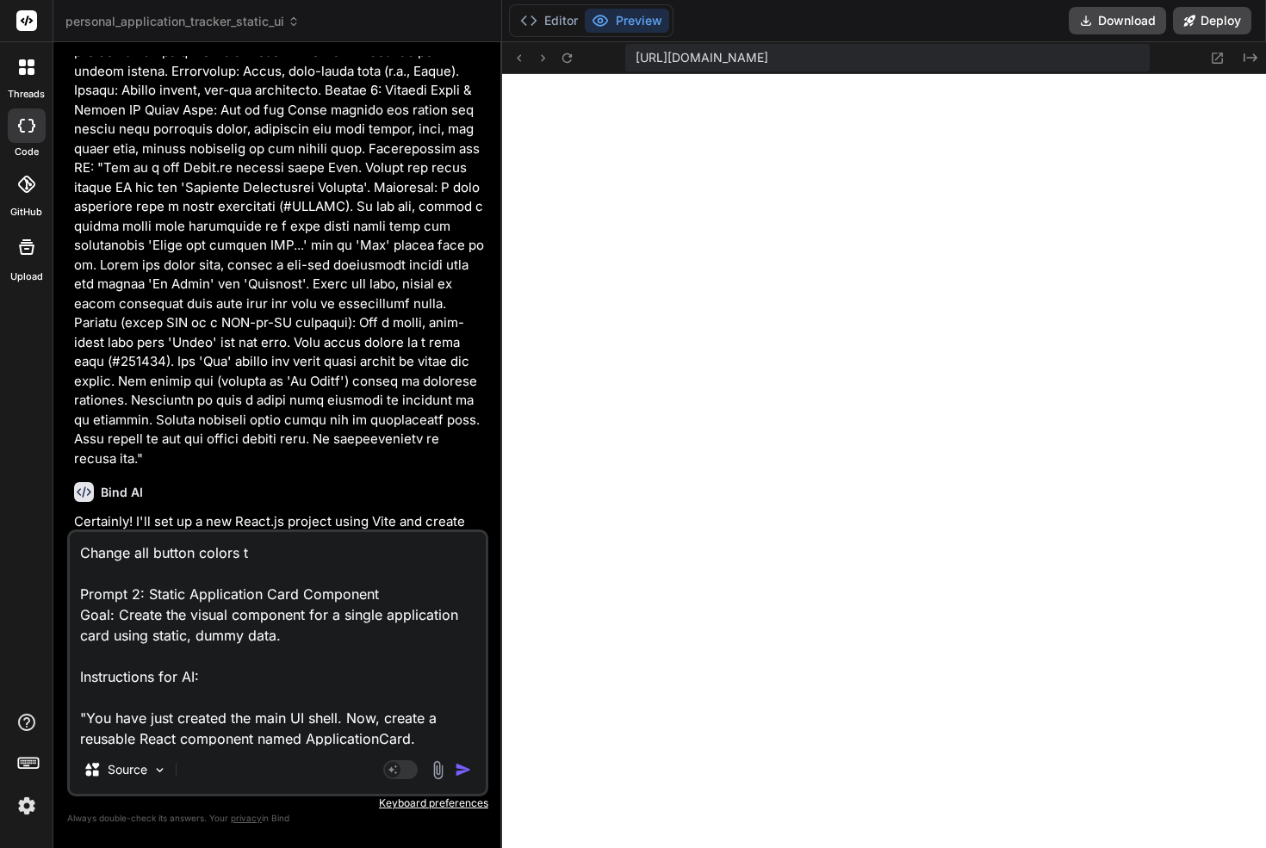
type textarea "Change all button colors to Prompt 2: Static Application Card Component Goal: C…"
type textarea "x"
type textarea "Change all button colors to Prompt 2: Static Application Card Component Goal: C…"
type textarea "x"
type textarea "Change all button colors to t Prompt 2: Static Application Card Component Goal:…"
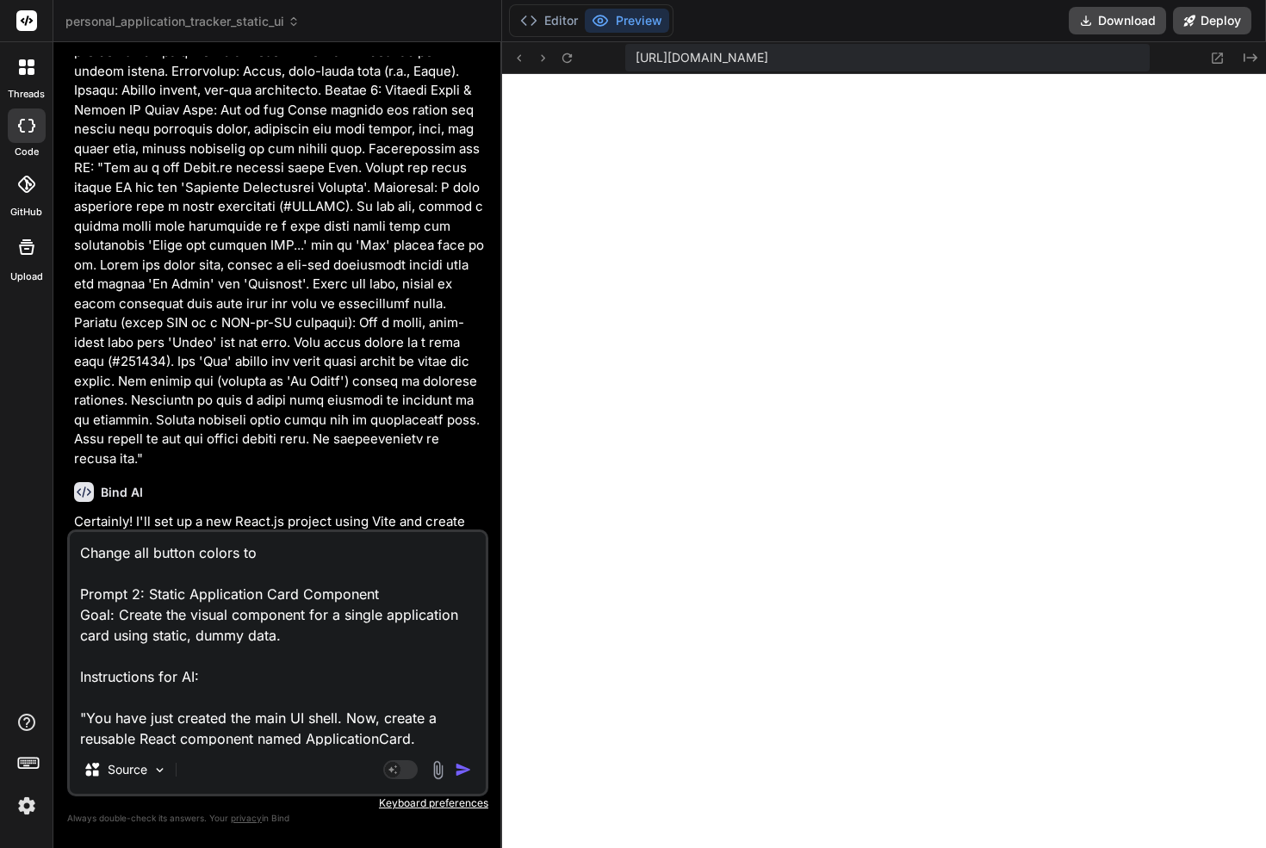
type textarea "x"
type textarea "Change all button colors to th Prompt 2: Static Application Card Component Goal…"
type textarea "x"
type textarea "Change all button colors to the Prompt 2: Static Application Card Component Goa…"
type textarea "x"
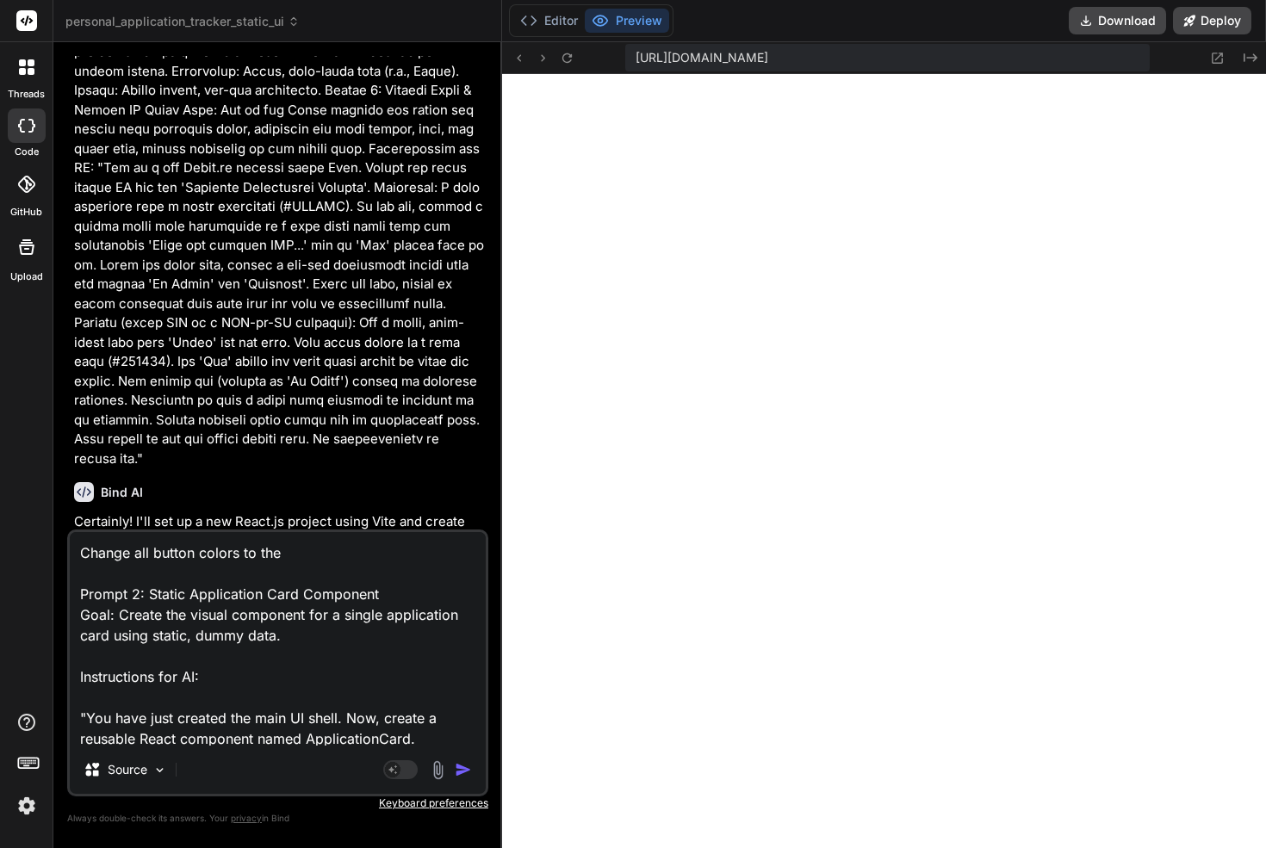
type textarea "Change all button colors to the Prompt 2: Static Application Card Component Goa…"
type textarea "x"
type textarea "Change all button colors to the g Prompt 2: Static Application Card Component G…"
type textarea "x"
type textarea "Change all button colors to the gr Prompt 2: Static Application Card Component …"
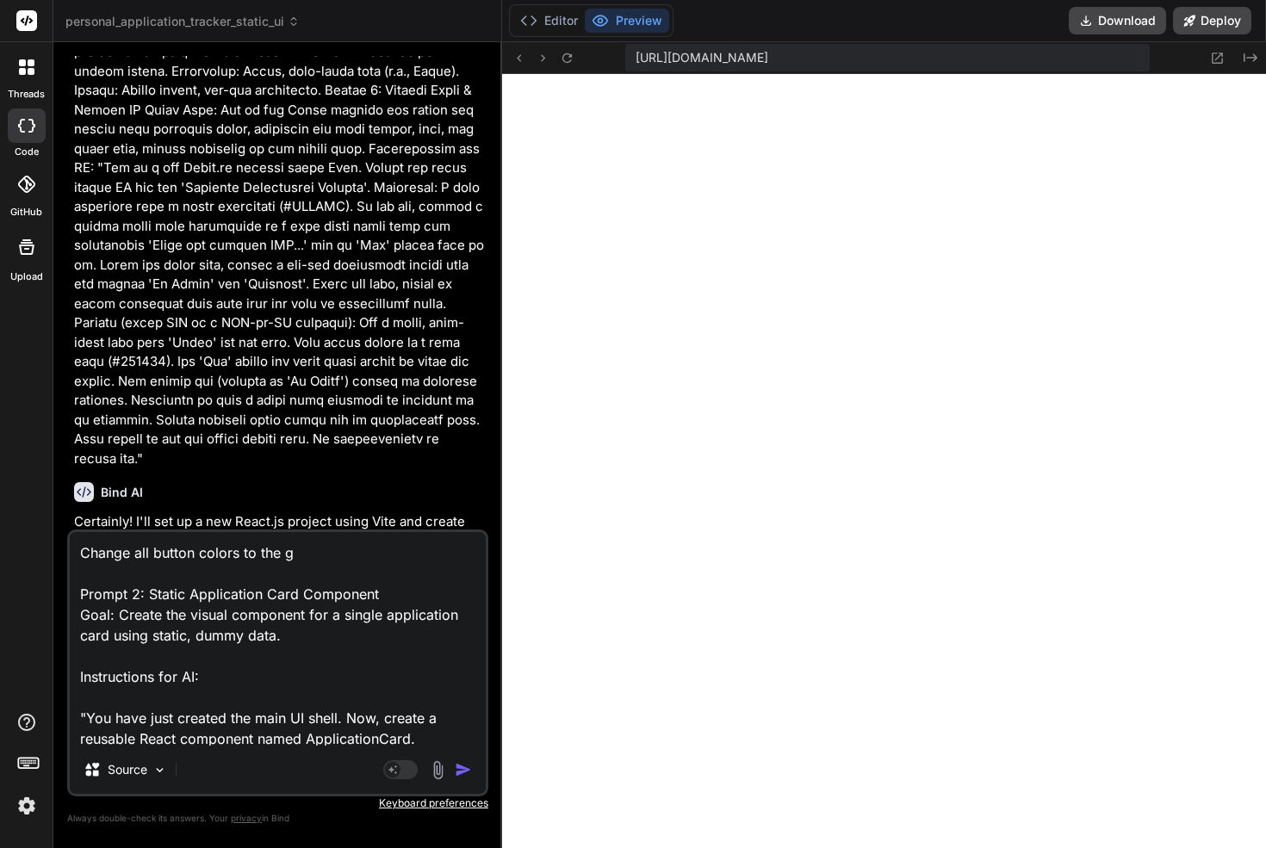
type textarea "x"
type textarea "Change all button colors to the grd Prompt 2: Static Application Card Component…"
type textarea "x"
type textarea "Change all button colors to the grda Prompt 2: Static Application Card Componen…"
type textarea "x"
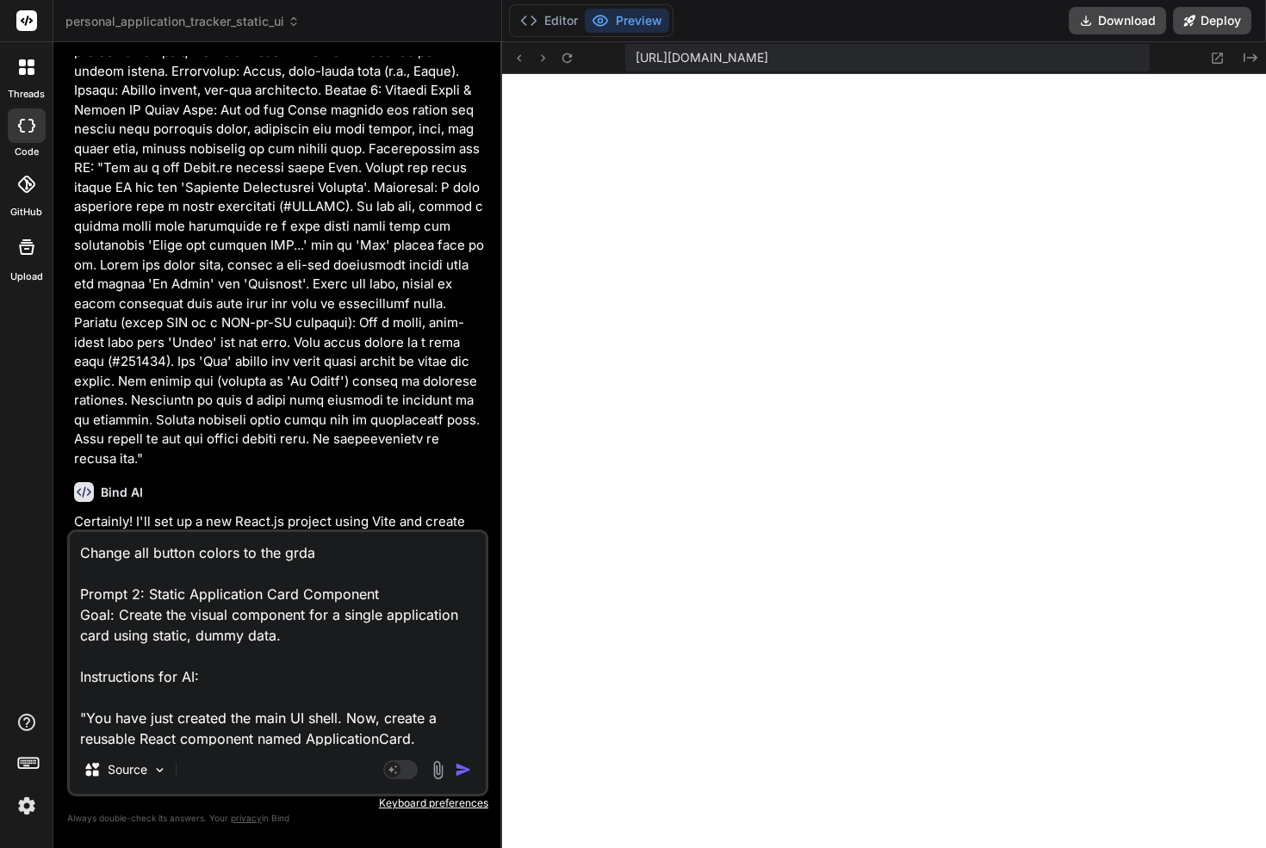
type textarea "Change all button colors to the grd Prompt 2: Static Application Card Component…"
type textarea "x"
type textarea "Change all button colors to the gr Prompt 2: Static Application Card Component …"
type textarea "x"
type textarea "Change all button colors to the gra Prompt 2: Static Application Card Component…"
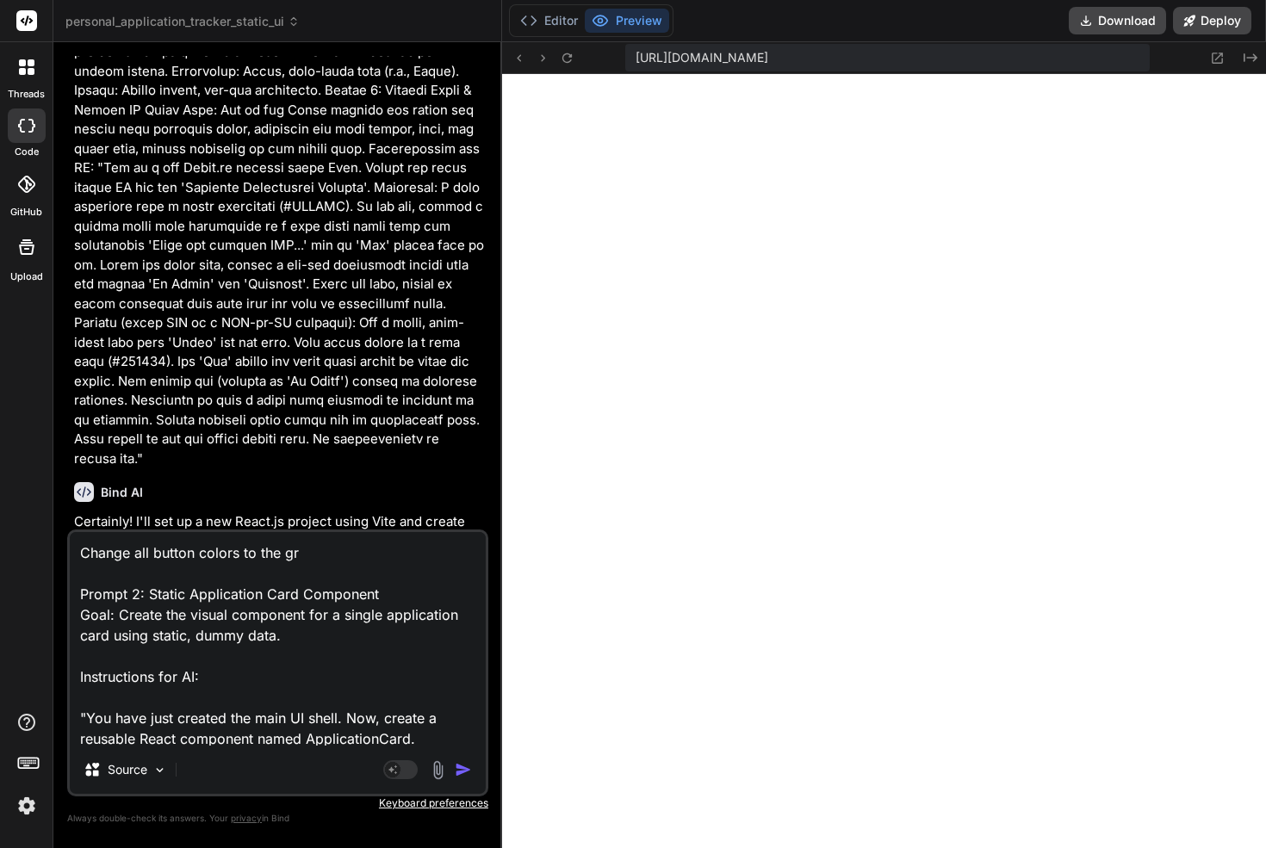
type textarea "x"
type textarea "Change all button colors to the grad Prompt 2: Static Application Card Componen…"
type textarea "x"
type textarea "Change all button colors to the gradi Prompt 2: Static Application Card Compone…"
type textarea "x"
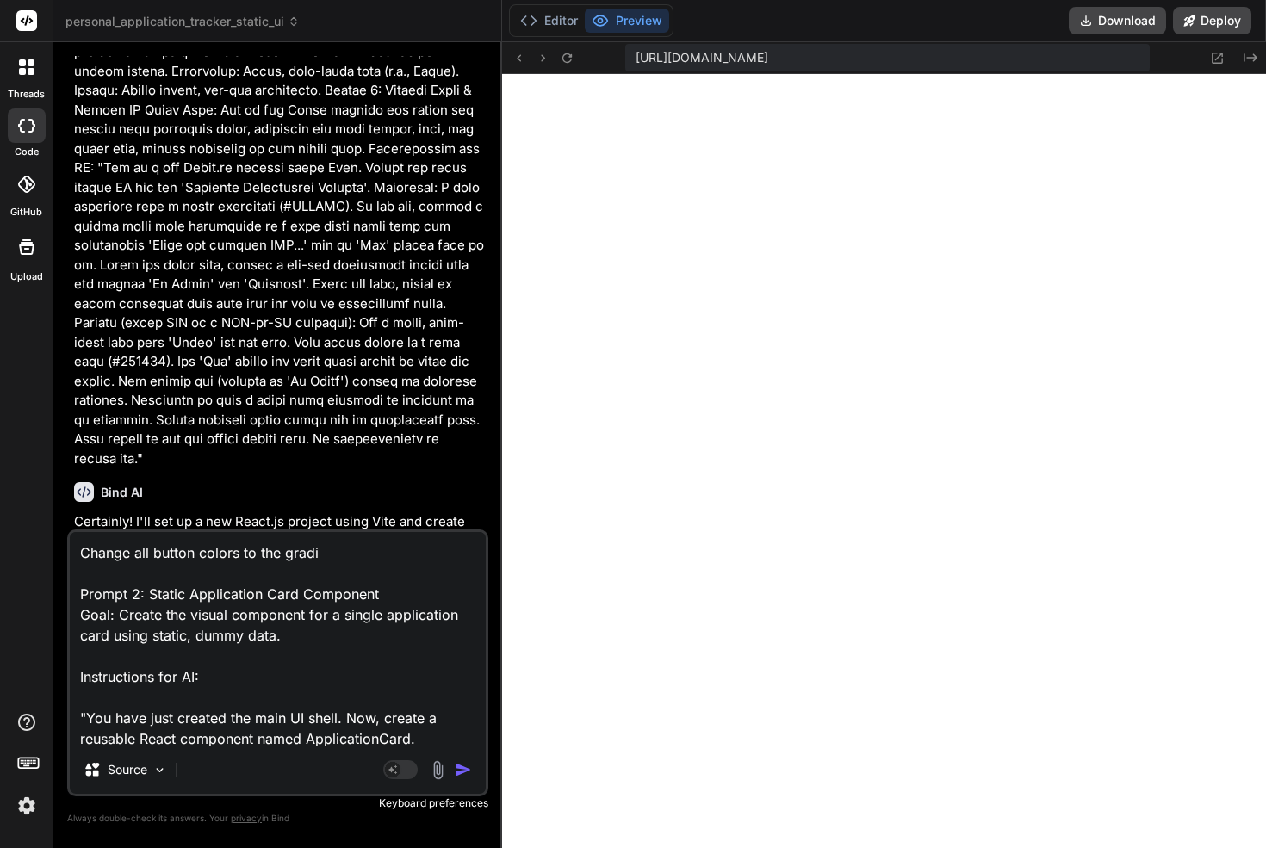
type textarea "Change all button colors to the gradie Prompt 2: Static Application Card Compon…"
type textarea "x"
type textarea "Change all button colors to the gradien Prompt 2: Static Application Card Compo…"
type textarea "x"
type textarea "Change all button colors to the gradient Prompt 2: Static Application Card Comp…"
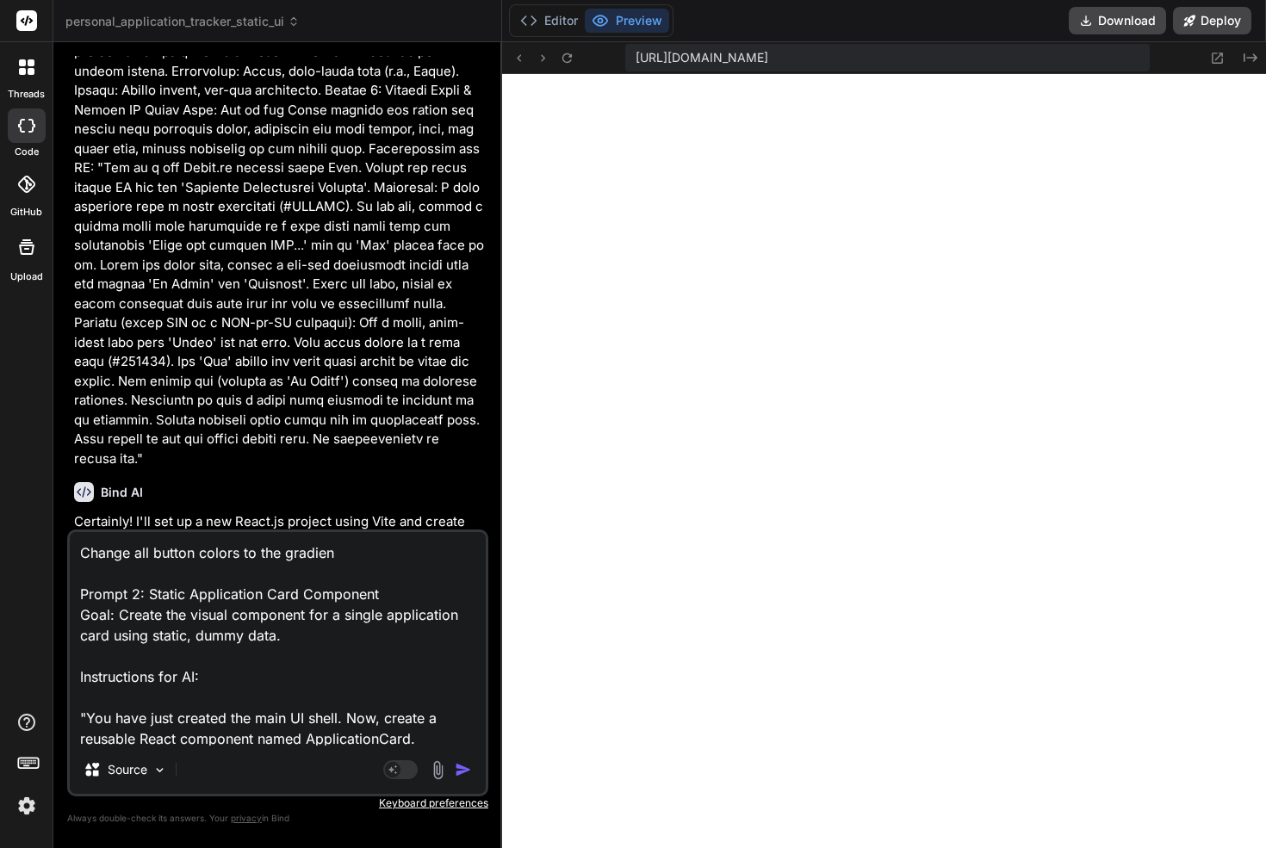
type textarea "x"
type textarea "Change all button colors to the gradient Prompt 2: Static Application Card Comp…"
type textarea "x"
type textarea "Change all button colors to the gradient l Prompt 2: Static Application Card Co…"
type textarea "x"
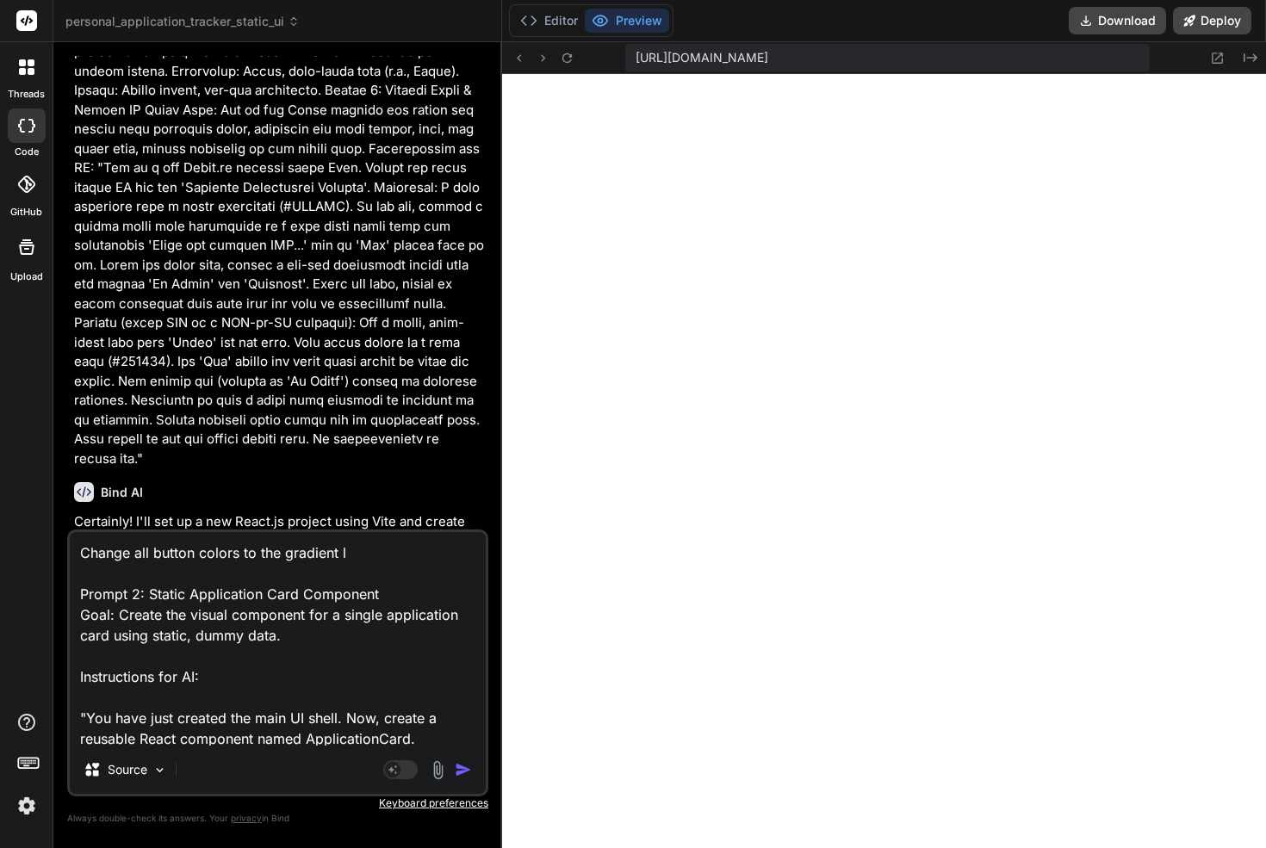
type textarea "Change all button colors to the gradient li Prompt 2: Static Application Card C…"
type textarea "x"
type textarea "Change all button colors to the gradient lin Prompt 2: Static Application Card …"
type textarea "x"
type textarea "Change all button colors to the gradient link Prompt 2: Static Application Card…"
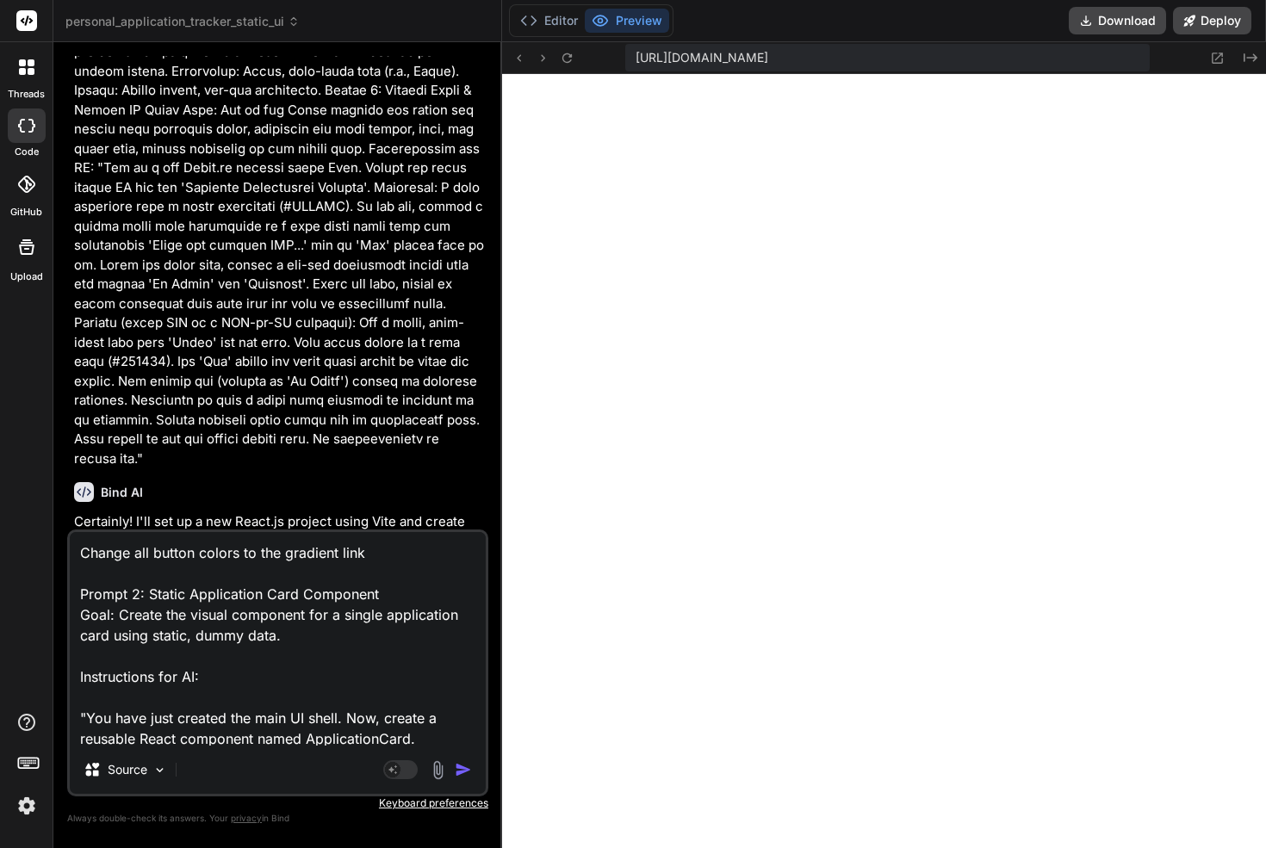
type textarea "x"
type textarea "Change all button colors to the gradient link Prompt 2: Static Application Card…"
type textarea "x"
type textarea "Change all button colors to the gradient link c Prompt 2: Static Application Ca…"
type textarea "x"
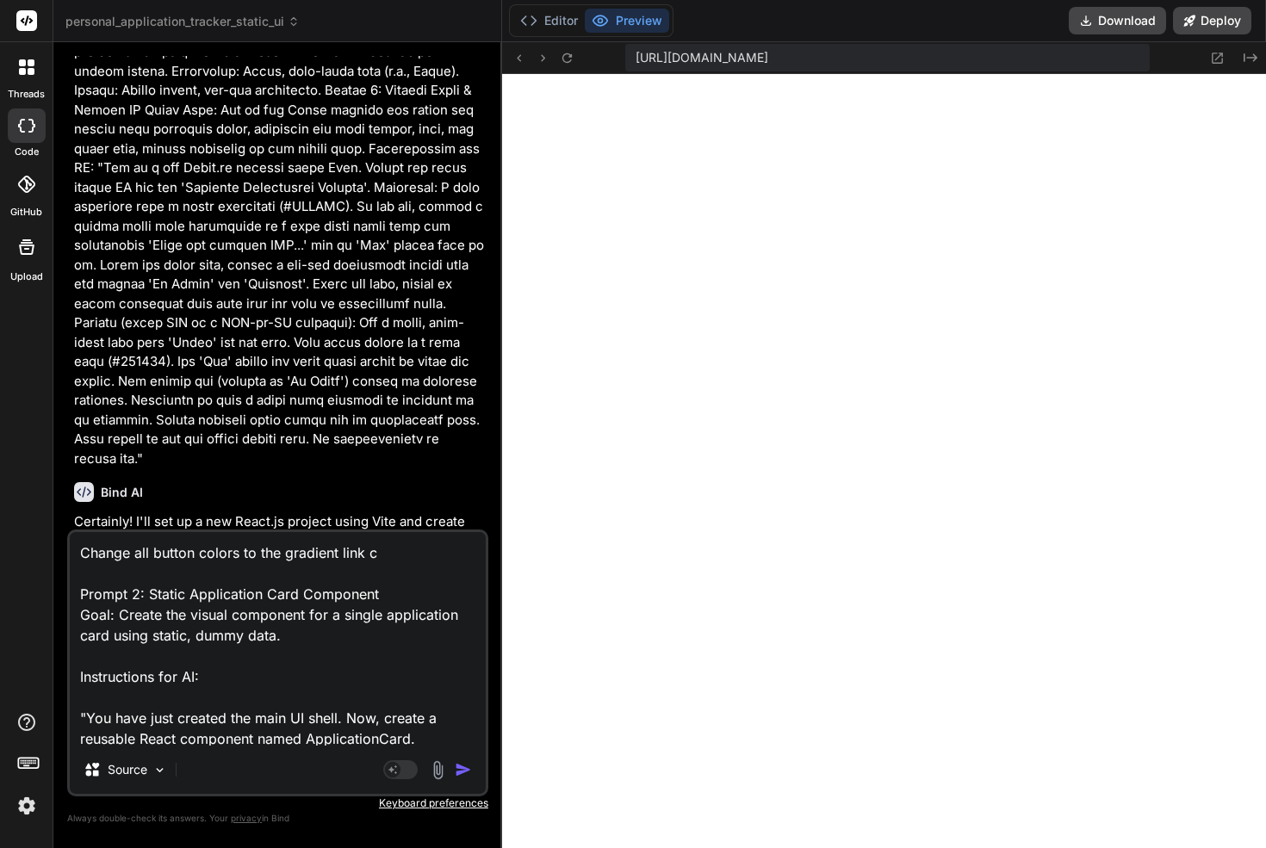
type textarea "Change all button colors to the gradient link co Prompt 2: Static Application C…"
type textarea "x"
type textarea "Change all button colors to the gradient link col Prompt 2: Static Application …"
type textarea "x"
type textarea "Change all button colors to the gradient link co Prompt 2: Static Application C…"
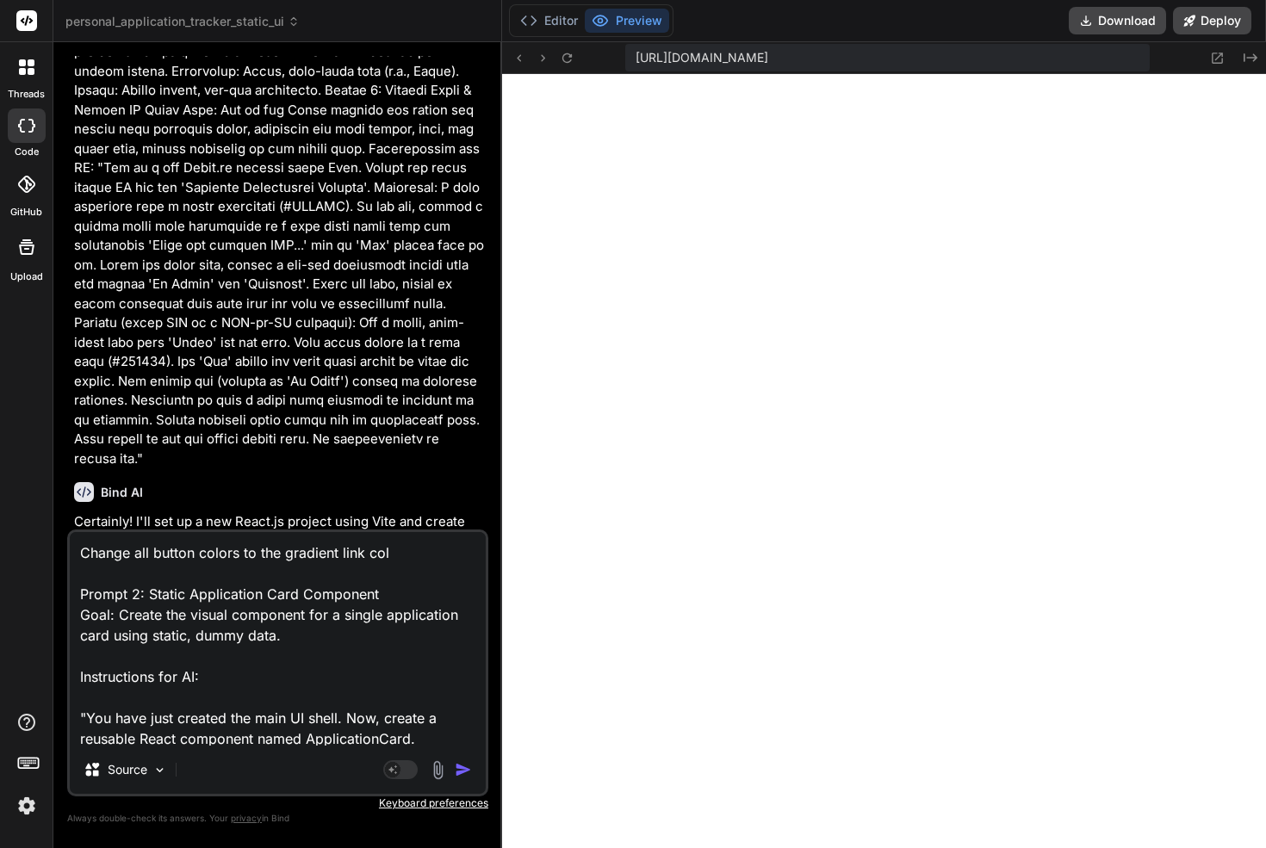
type textarea "x"
type textarea "Change all button colors to the gradient link c Prompt 2: Static Application Ca…"
type textarea "x"
type textarea "Change all button colors to the gradient link Prompt 2: Static Application Card…"
type textarea "x"
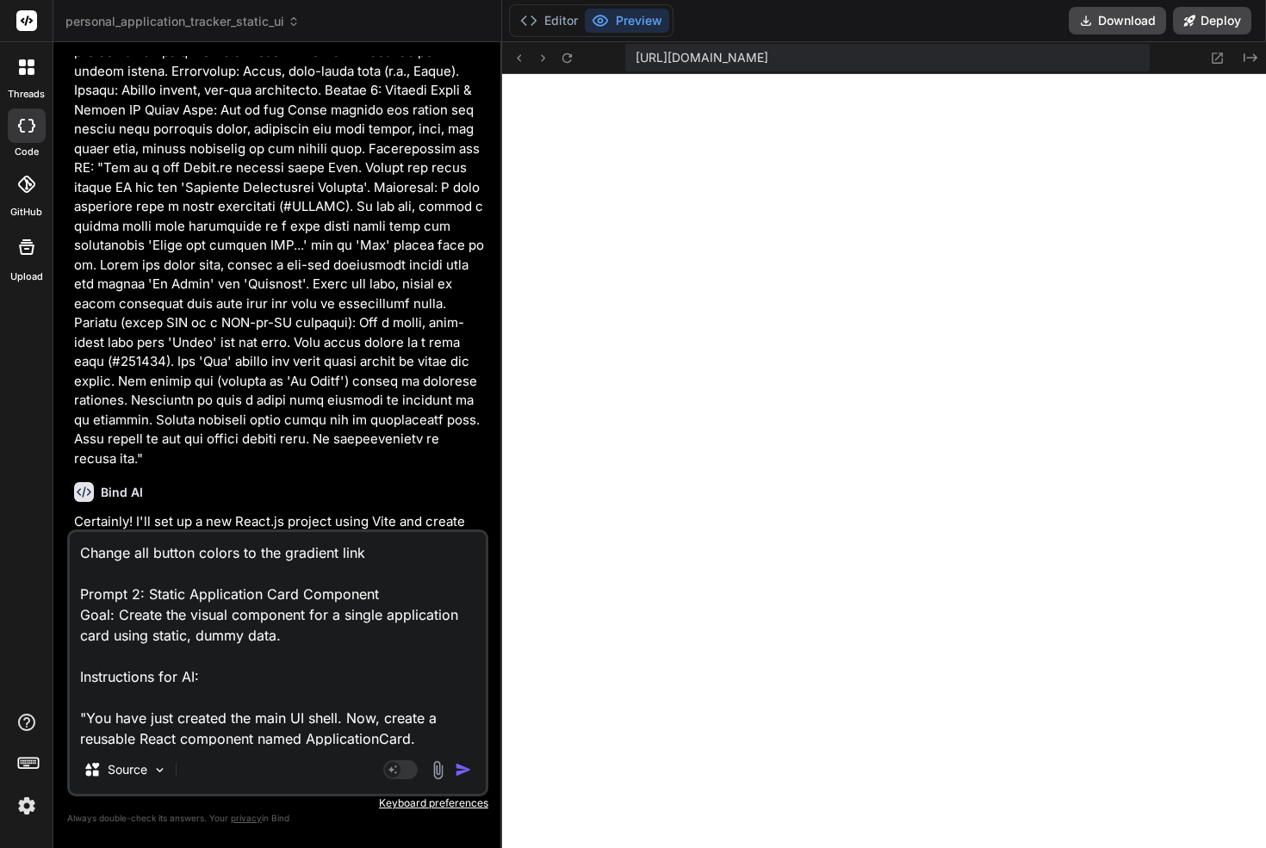
type textarea "Change all button colors to the gradient link a Prompt 2: Static Application Ca…"
type textarea "x"
type textarea "Change all button colors to the gradient link ac Prompt 2: Static Application C…"
type textarea "x"
type textarea "Change all button colors to the gradient link acc Prompt 2: Static Application …"
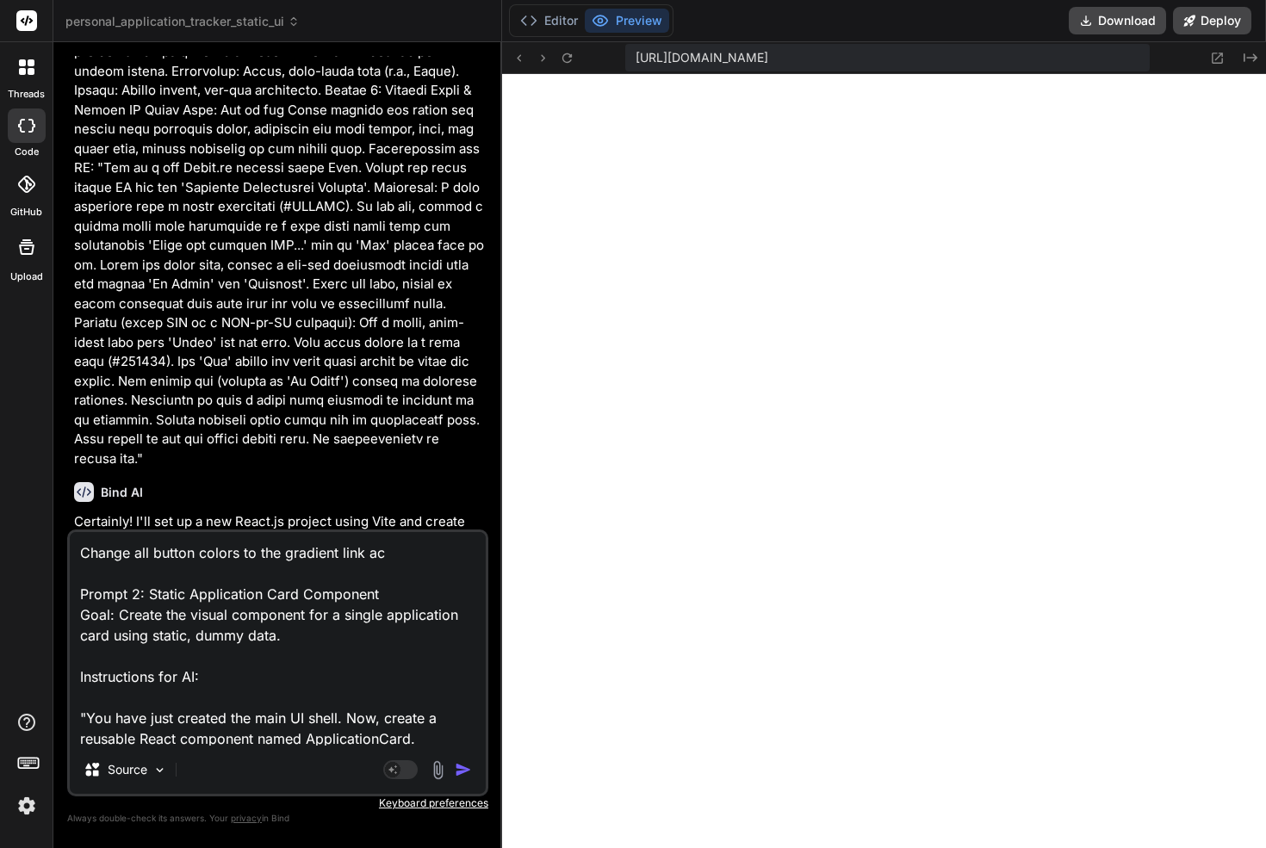
type textarea "x"
type textarea "Change all button colors to the gradient link accd Prompt 2: Static Application…"
type textarea "x"
type textarea "Change all button colors to the gradient link accde Prompt 2: Static Applicatio…"
type textarea "x"
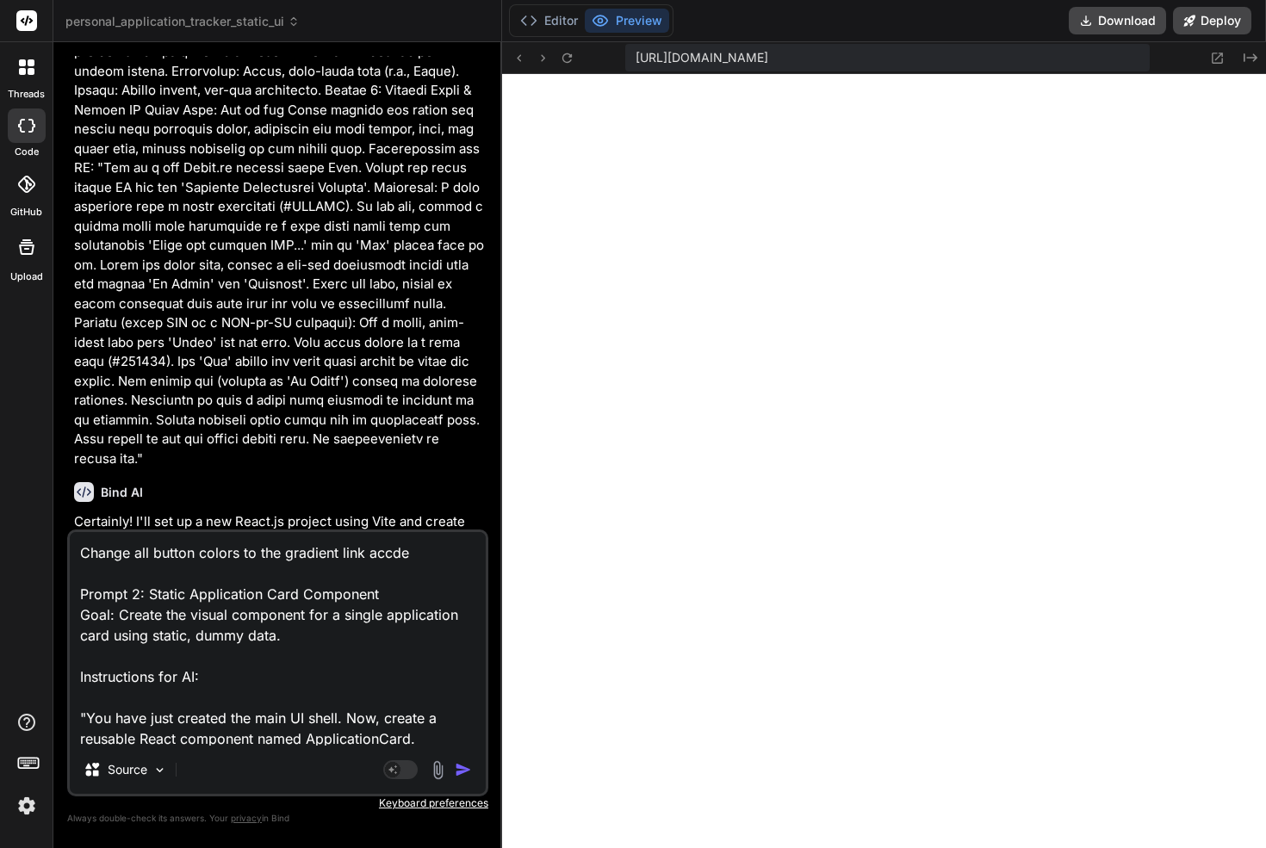
type textarea "Change all button colors to the gradient link accden Prompt 2: Static Applicati…"
type textarea "x"
type textarea "Change all button colors to the gradient link accdent Prompt 2: Static Applicat…"
type textarea "x"
type textarea "Change all button colors to the gradient link accdent Prompt 2: Static Applicat…"
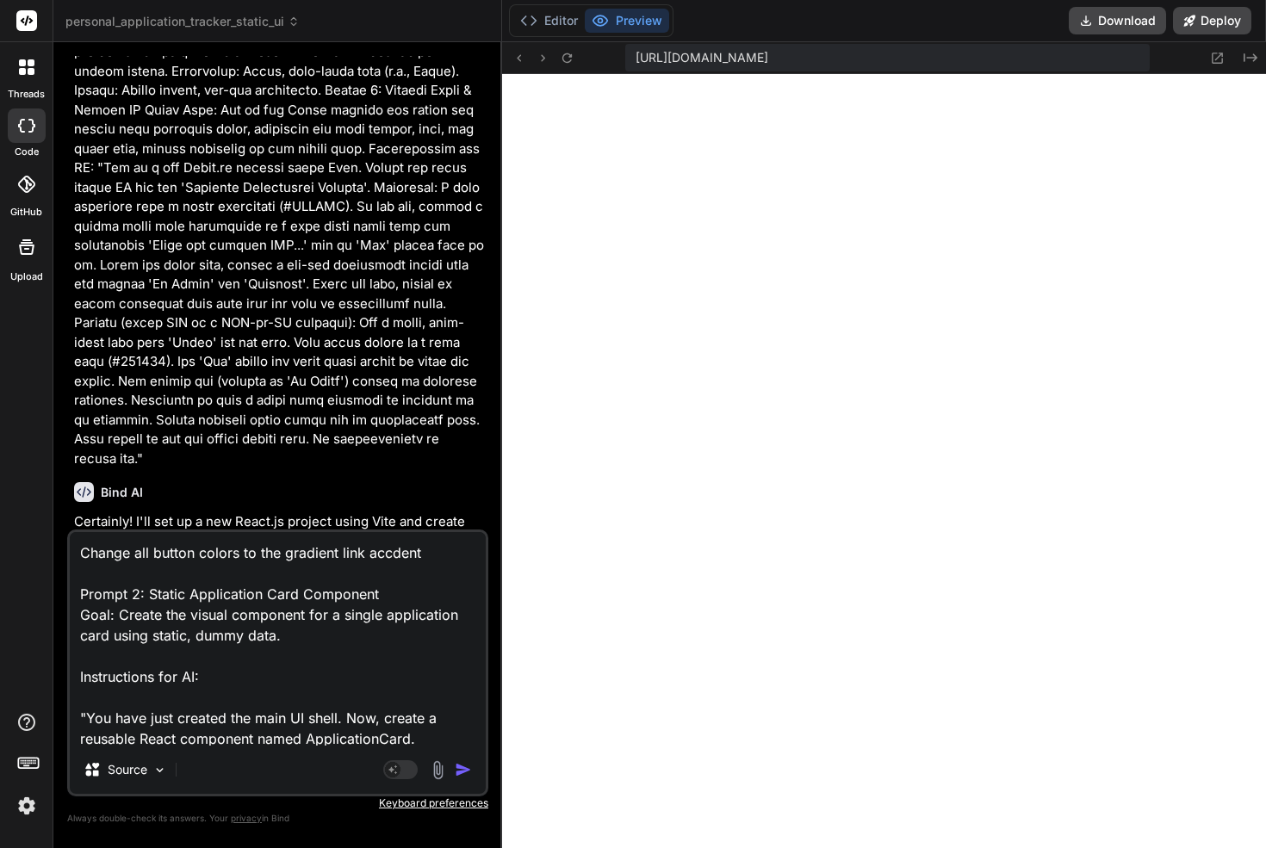
type textarea "x"
type textarea "Change all button colors to the gradient link accdent c Prompt 2: Static Applic…"
type textarea "x"
type textarea "Change all button colors to the gradient link accdent co Prompt 2: Static Appli…"
type textarea "x"
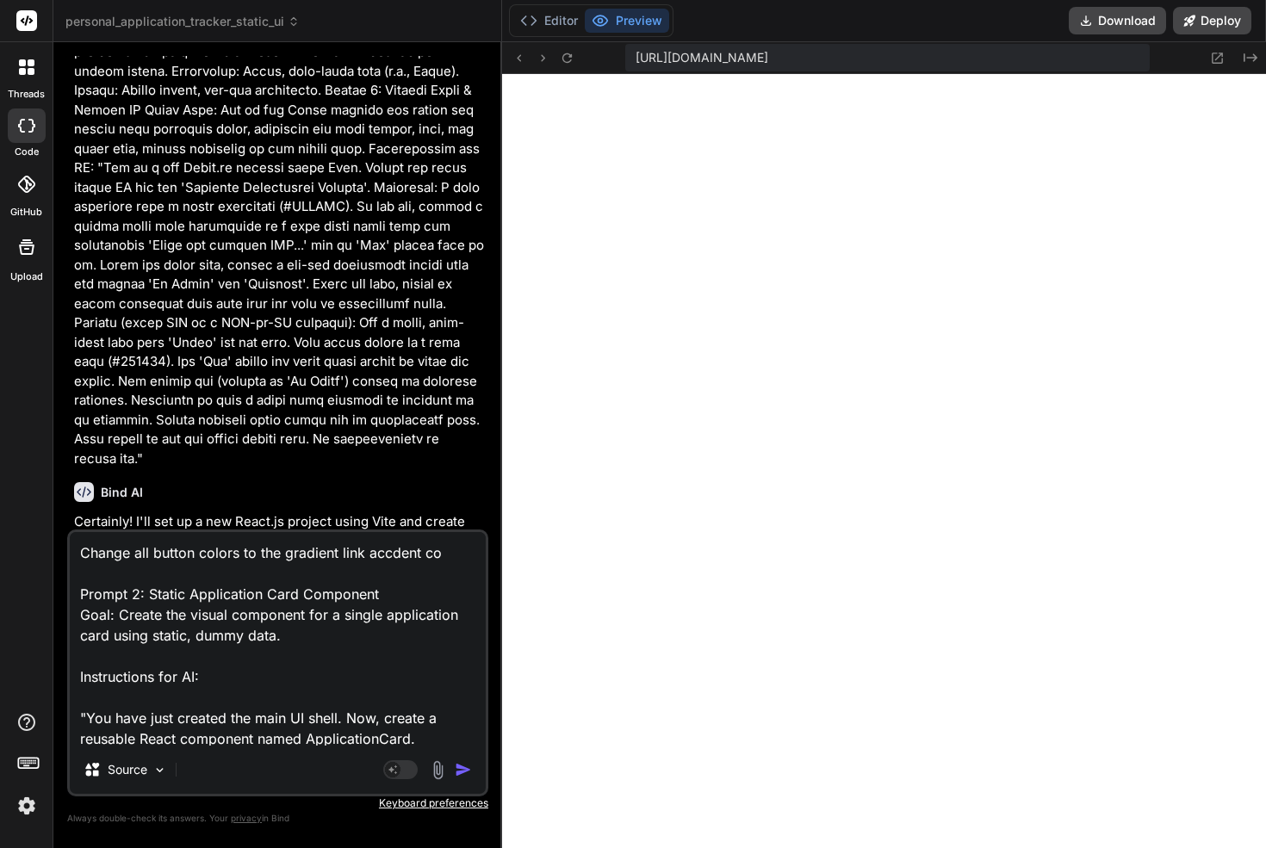
type textarea "Change all button colors to the gradient link accdent col Prompt 2: Static Appl…"
type textarea "x"
type textarea "Change all button colors to the gradient link accdent colo Prompt 2: Static App…"
type textarea "x"
type textarea "Change all button colors to the gradient link accdent color Prompt 2: Static Ap…"
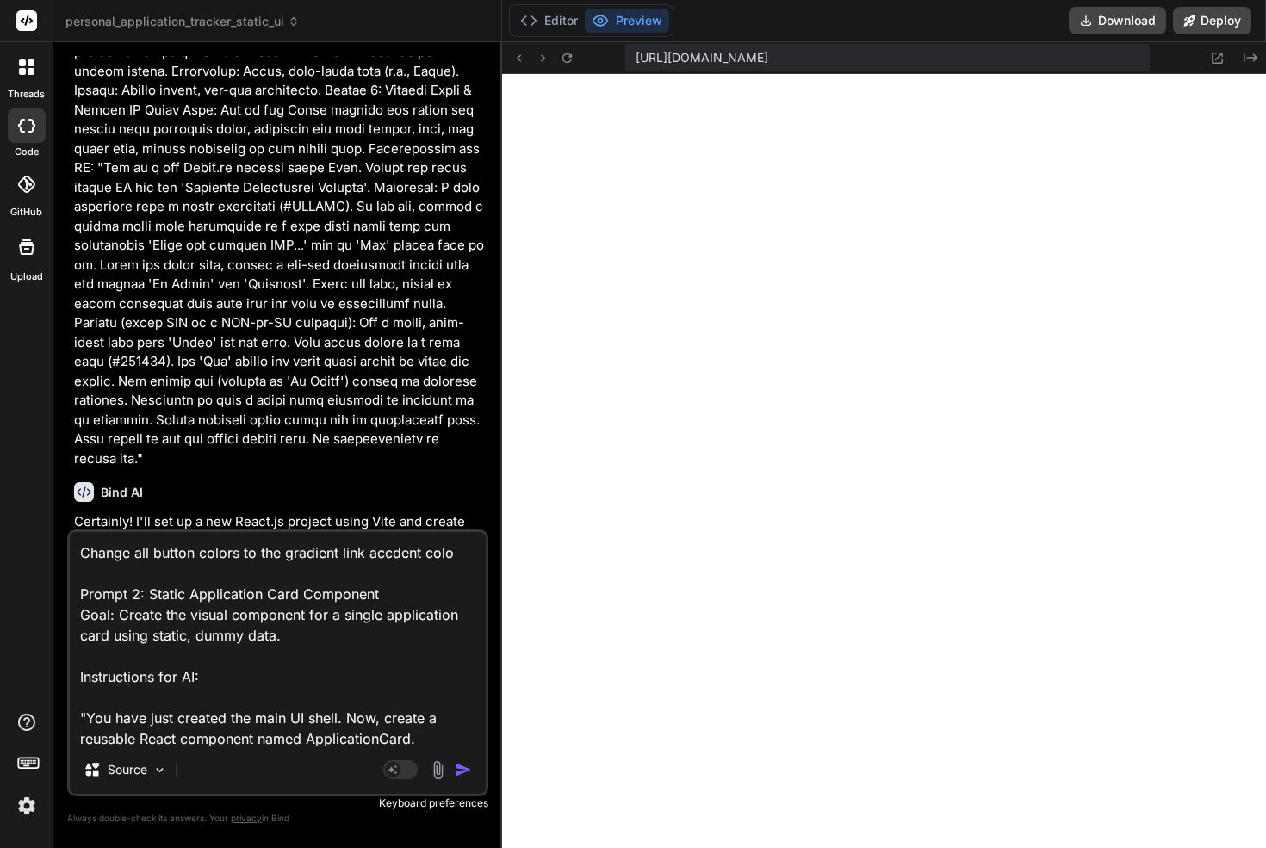
type textarea "x"
type textarea "Change all button colors to the gradient link accdent color Prompt 2: Static Ap…"
type textarea "x"
type textarea "Change all button colors to the gradient link accdent color Prompt 2: Static Ap…"
type textarea "x"
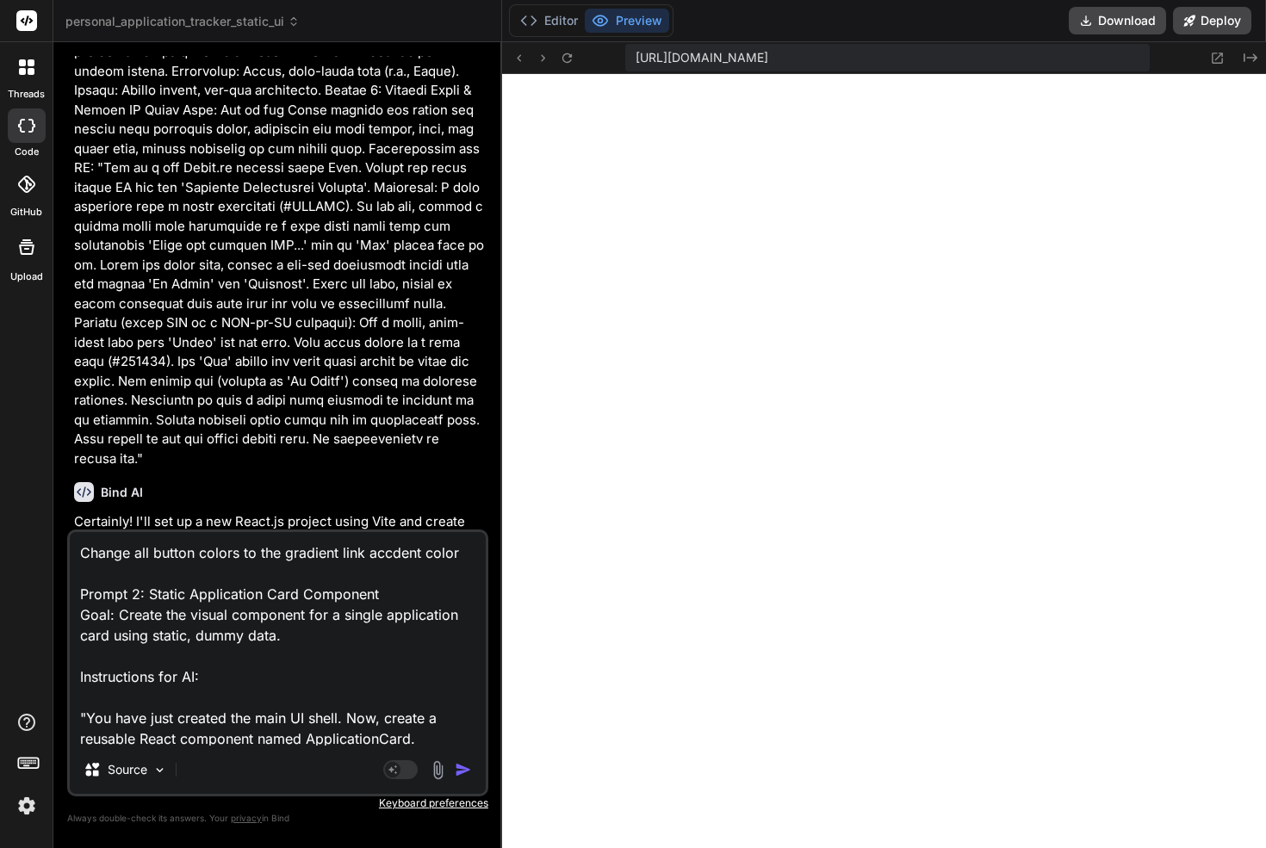
click at [387, 548] on textarea "Change all button colors to the gradient link accdent color Prompt 2: Static Ap…" at bounding box center [278, 639] width 416 height 214
type textarea "Change all button colors to the gradient link accent color Prompt 2: Static App…"
type textarea "x"
click at [399, 554] on textarea "Change all button colors to the gradient link accent color Prompt 2: Static App…" at bounding box center [278, 639] width 416 height 214
click at [466, 544] on textarea "Change all button colors to the gradient link accent color Prompt 2: Static App…" at bounding box center [278, 639] width 416 height 214
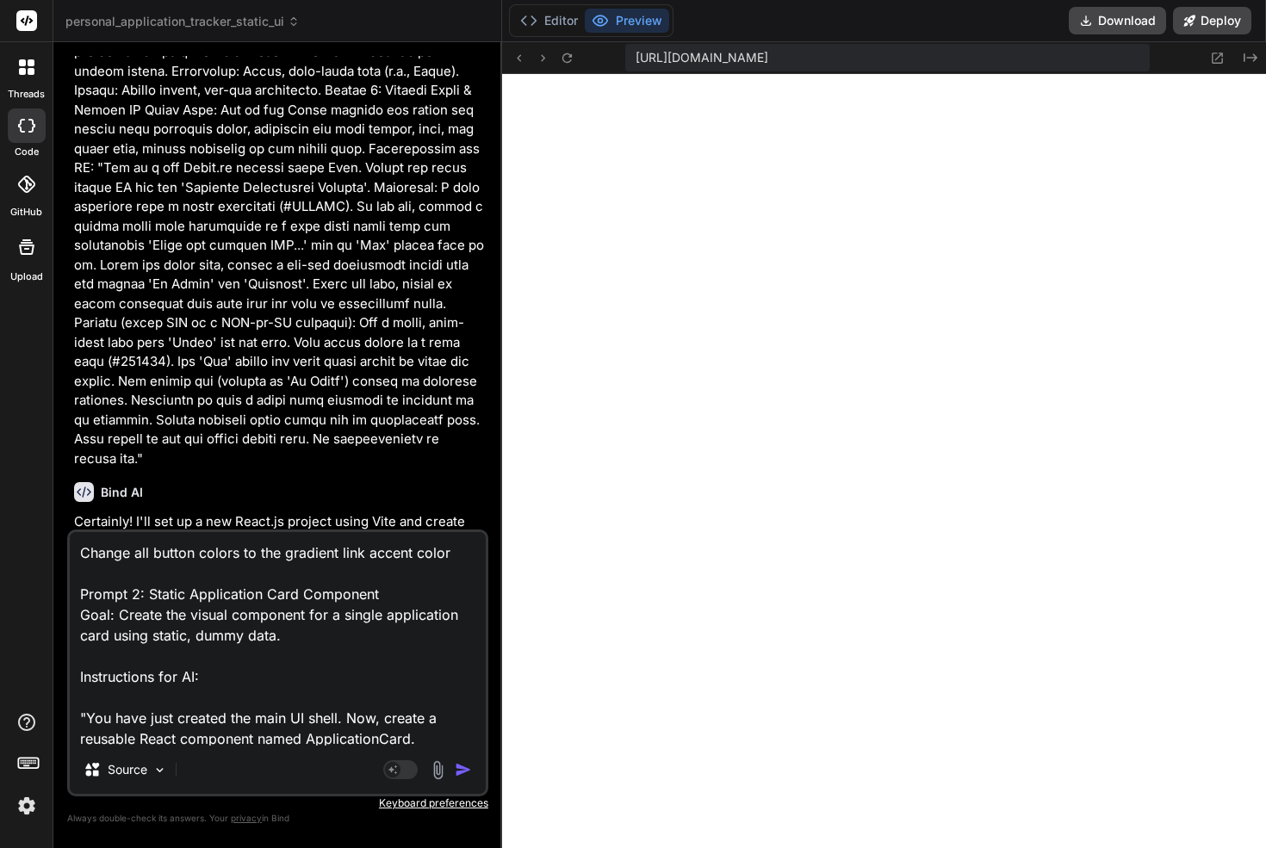
type textarea "Change all button colors to the gradient link accent color. Prompt 2: Static Ap…"
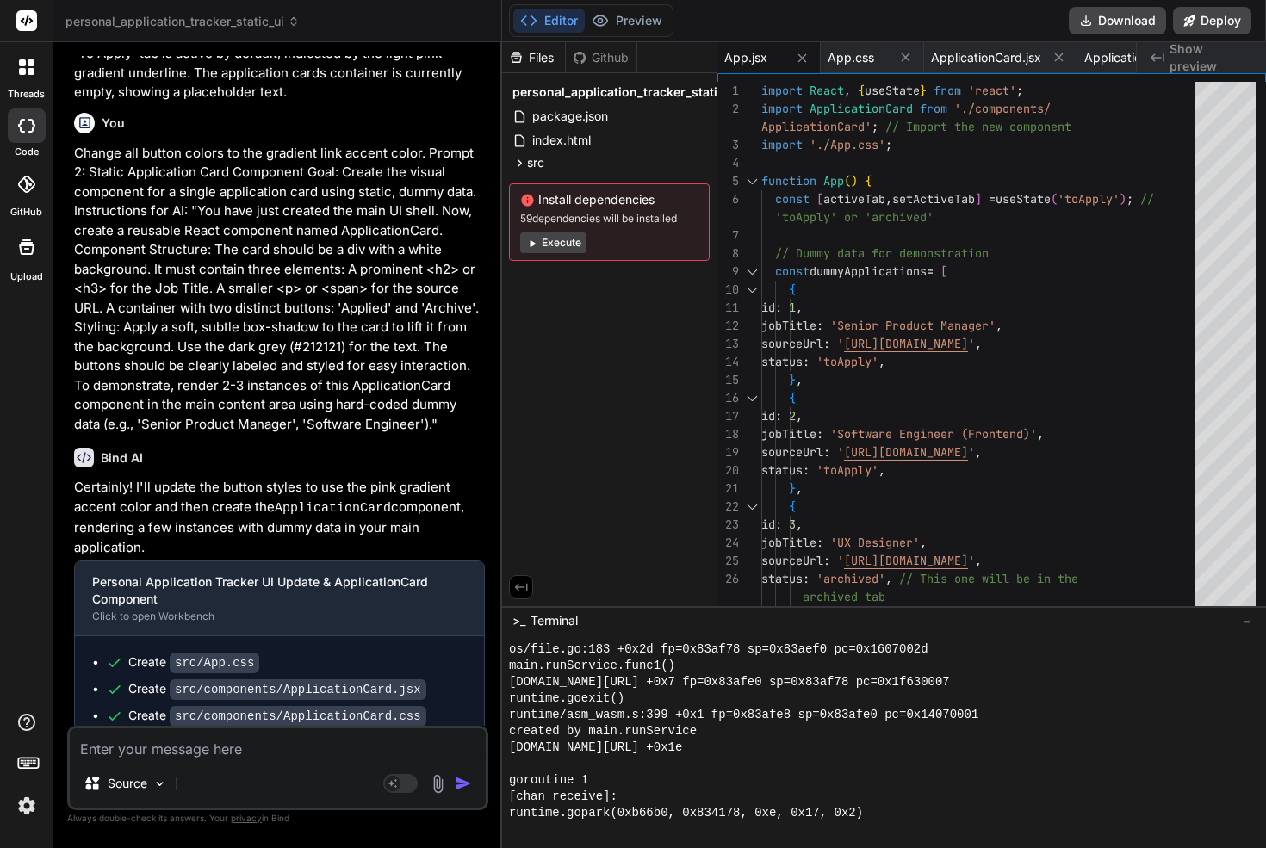
scroll to position [1456, 0]
click at [223, 751] on textarea at bounding box center [278, 743] width 416 height 31
paste textarea "Prompt 3: Firebase Setup & Configuration Goal: Integrate Firebase into the Reac…"
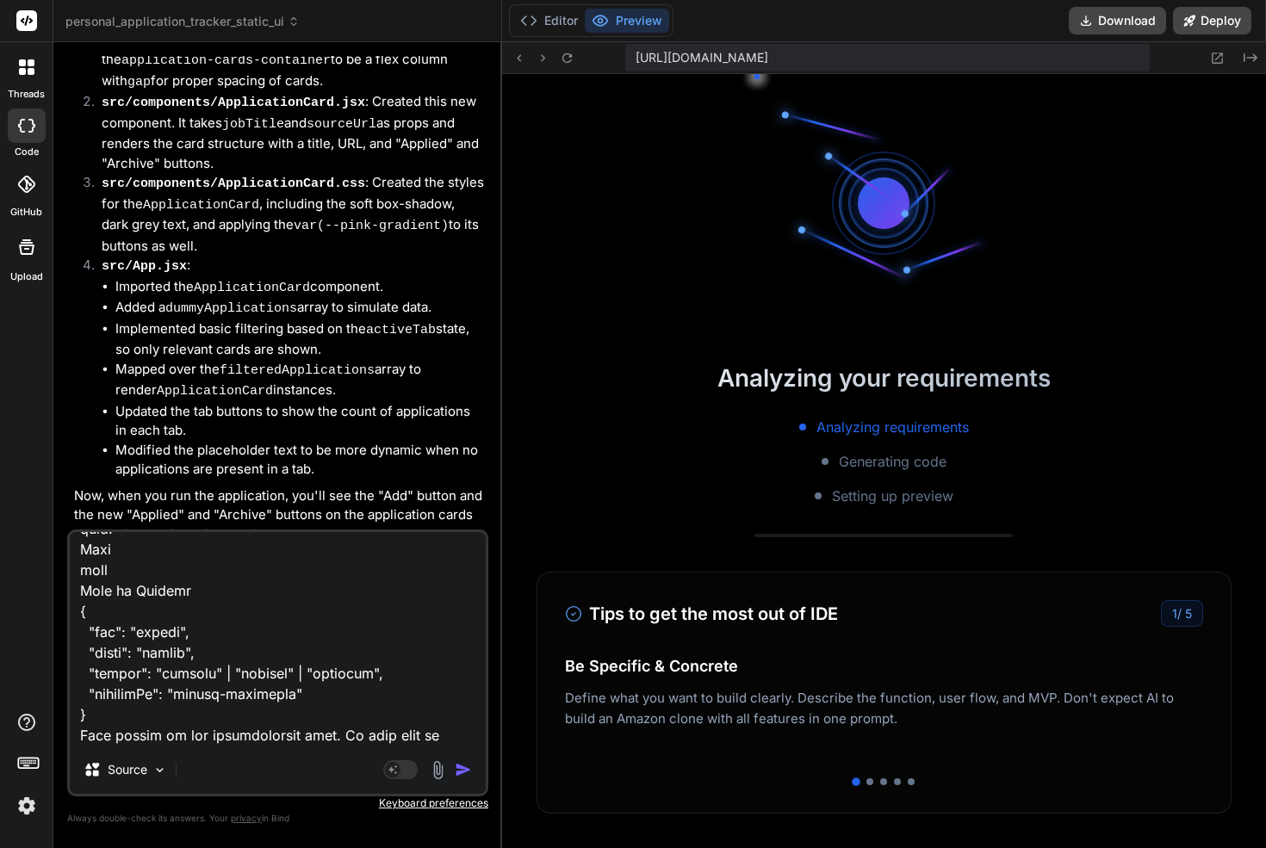
scroll to position [2061, 0]
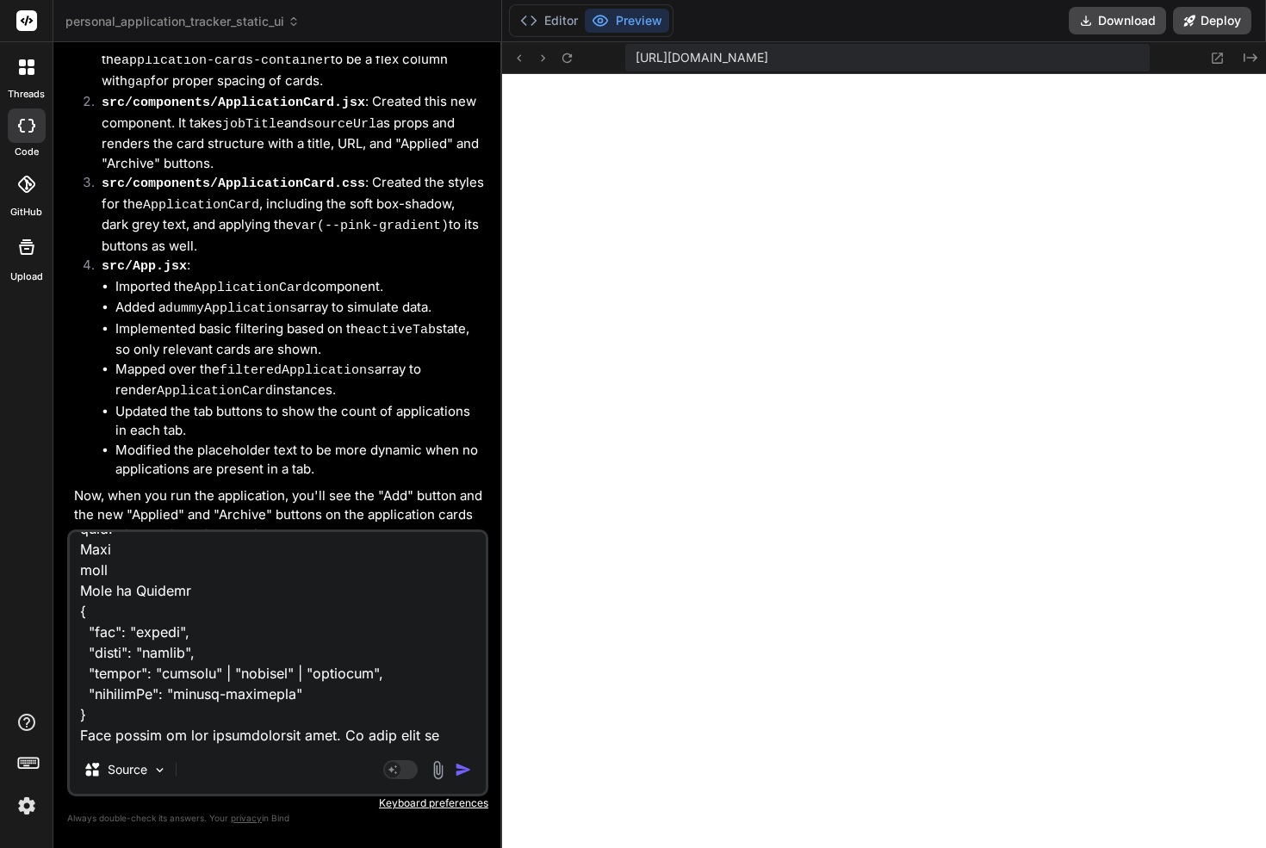
click at [461, 766] on img "button" at bounding box center [463, 769] width 17 height 17
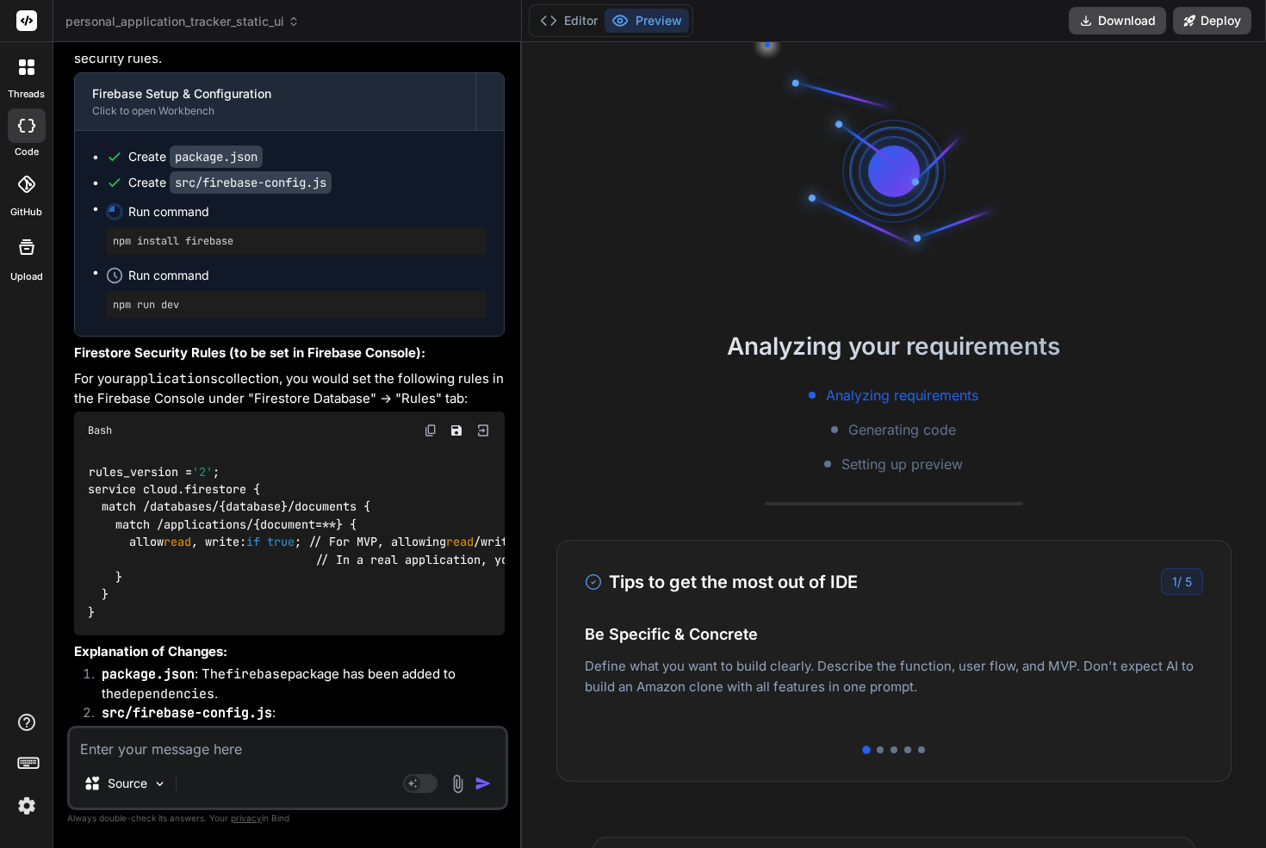
scroll to position [2981, 0]
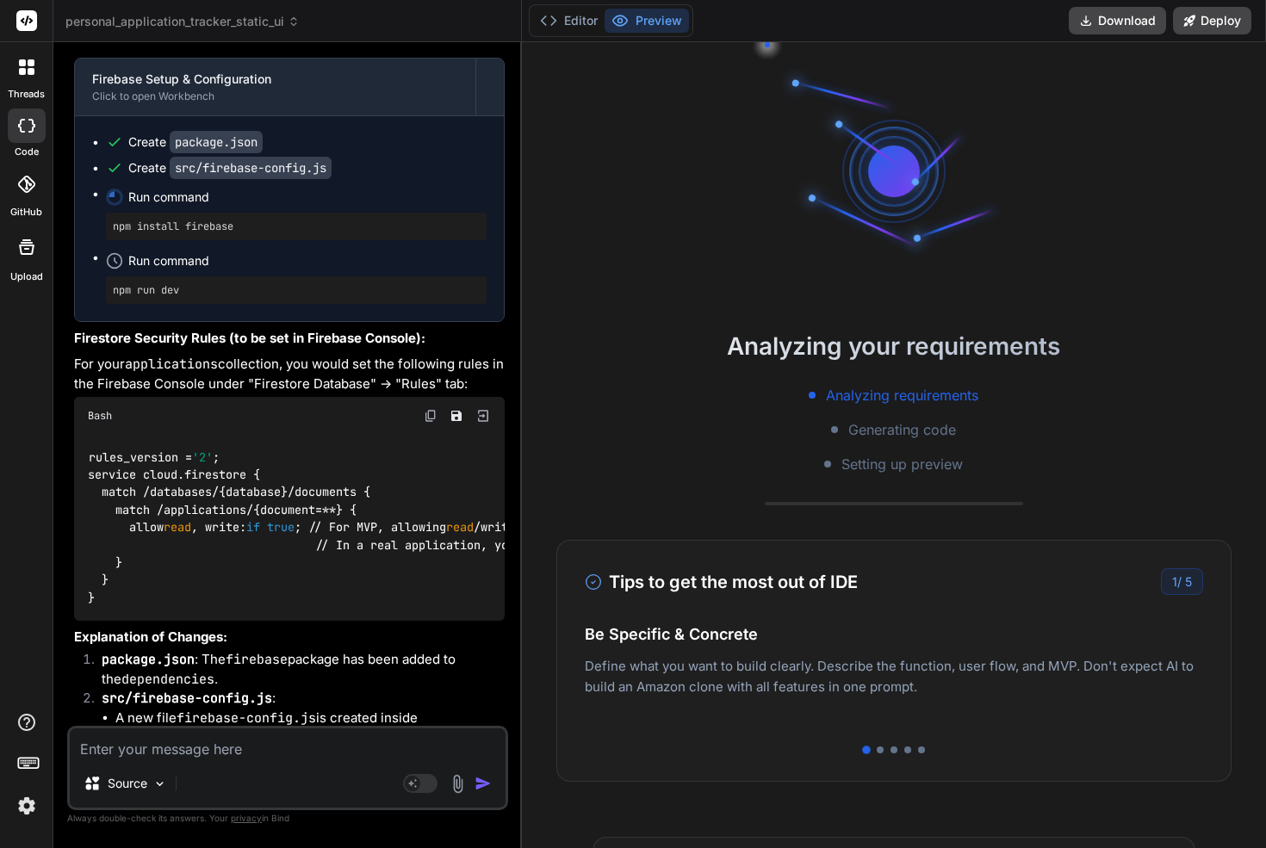
click at [430, 413] on img at bounding box center [431, 416] width 14 height 14
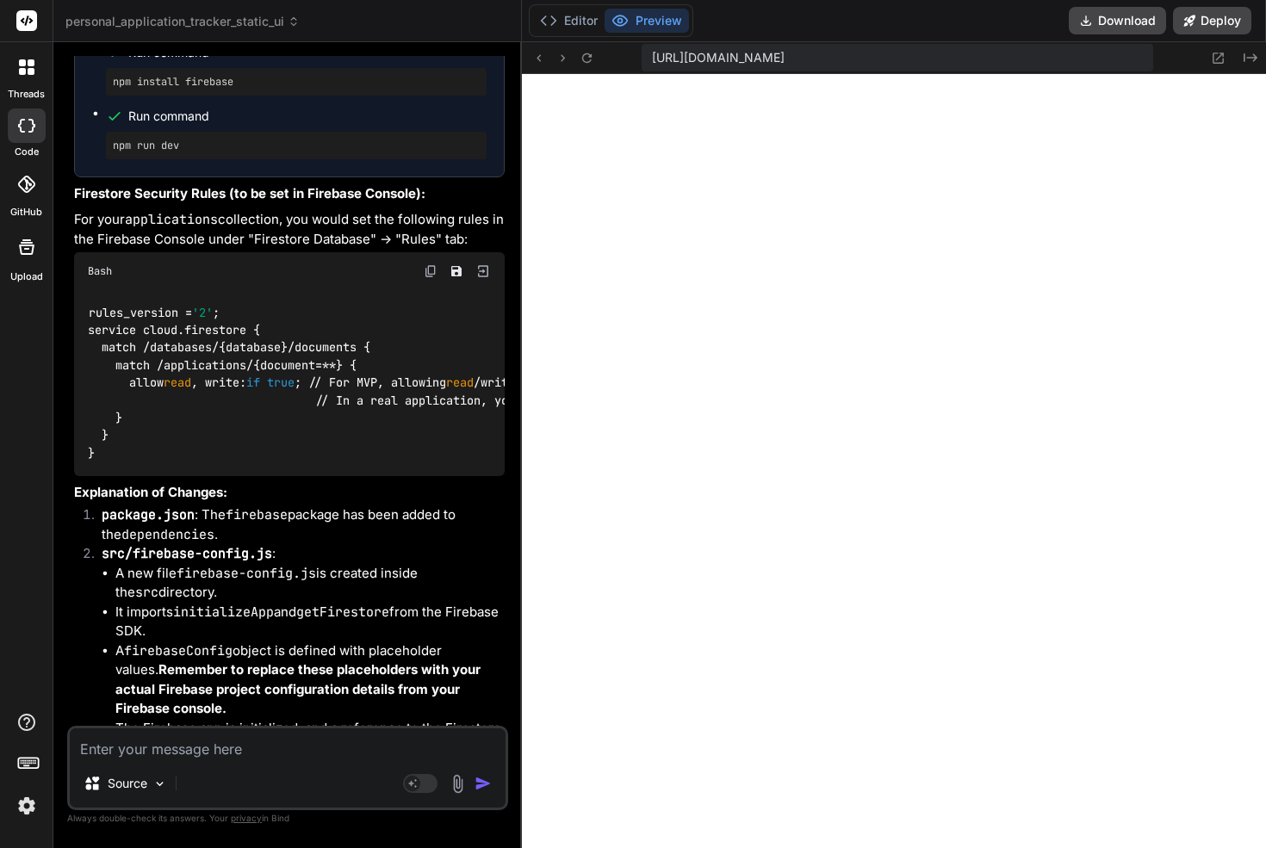
scroll to position [3365, 0]
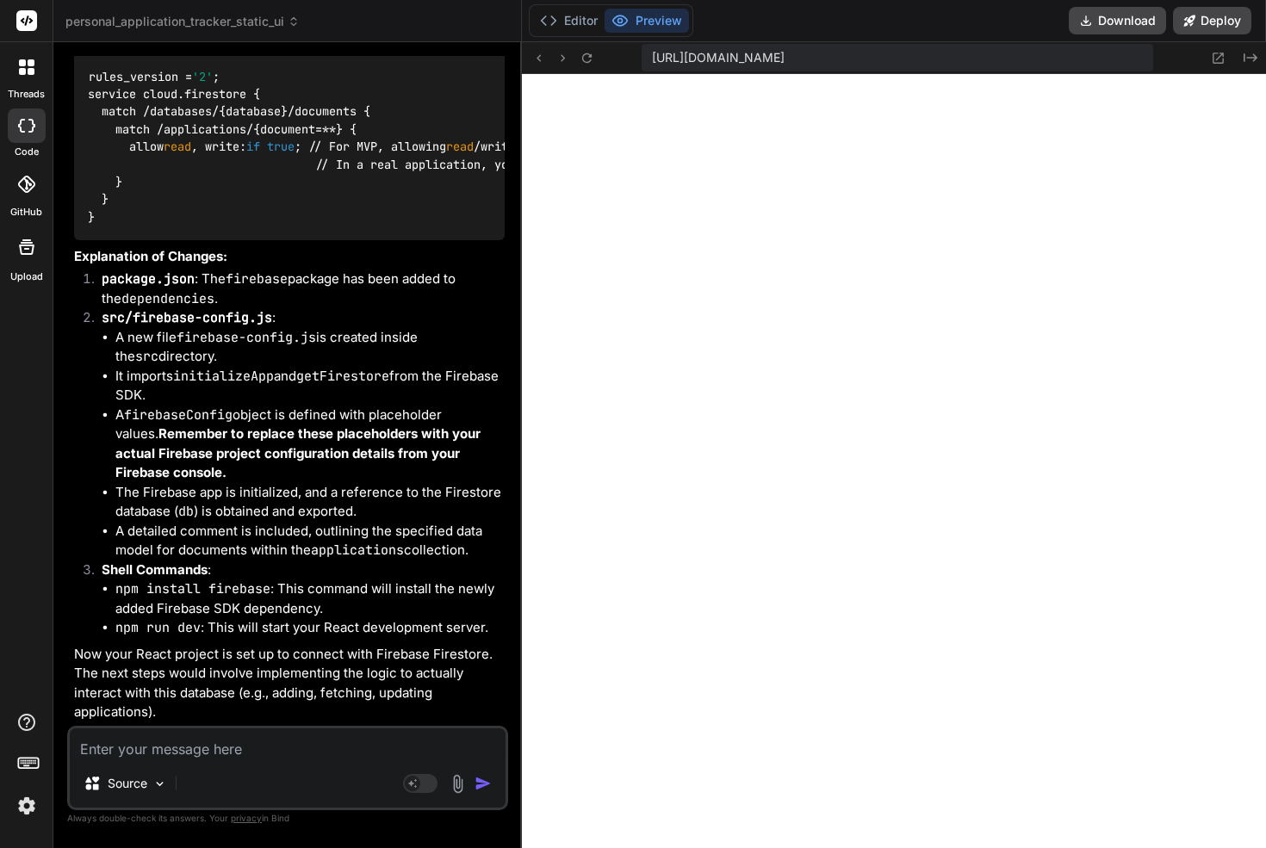
click at [234, 758] on textarea at bounding box center [288, 743] width 436 height 31
paste textarea "Prompt 4: Create the URL Scraping Cloud Function Goal: Write the Firebase Cloud…"
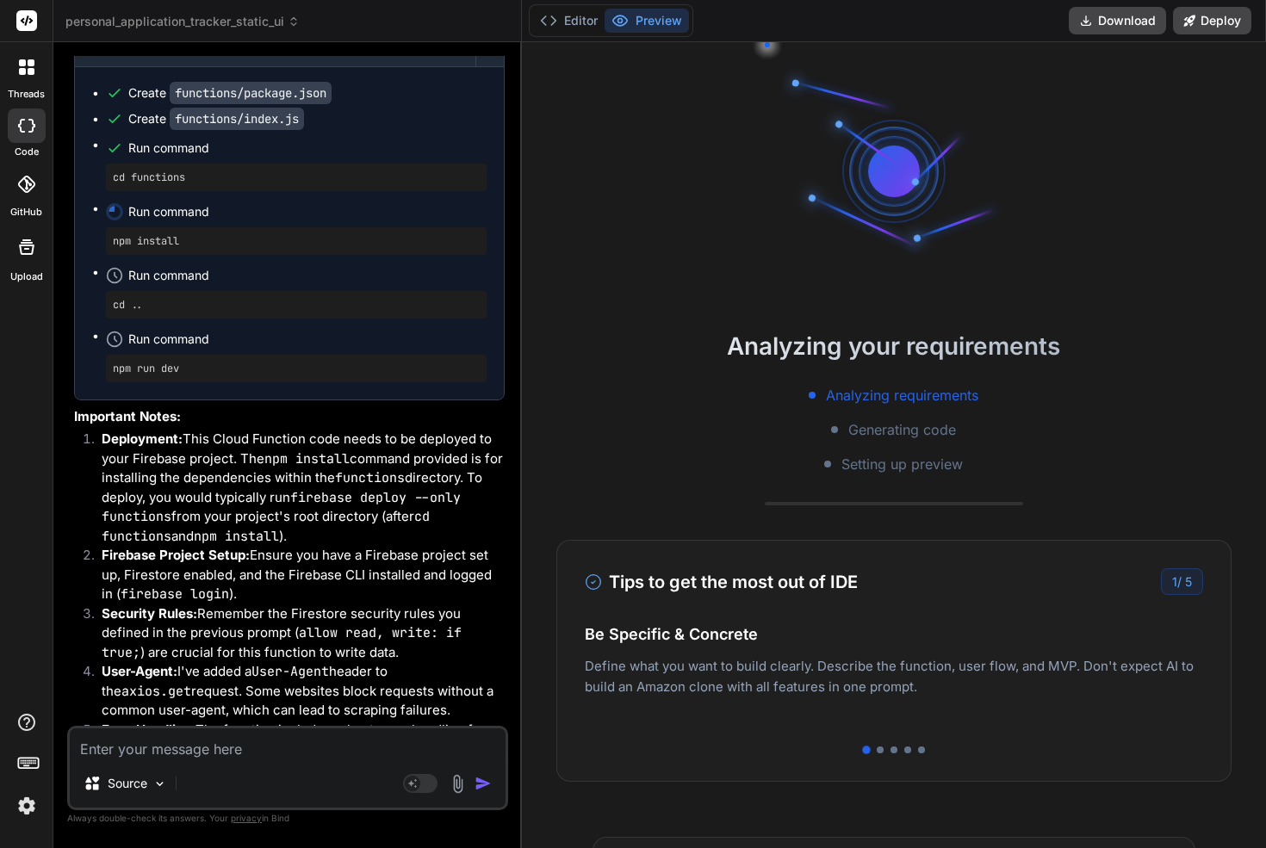
scroll to position [4644, 0]
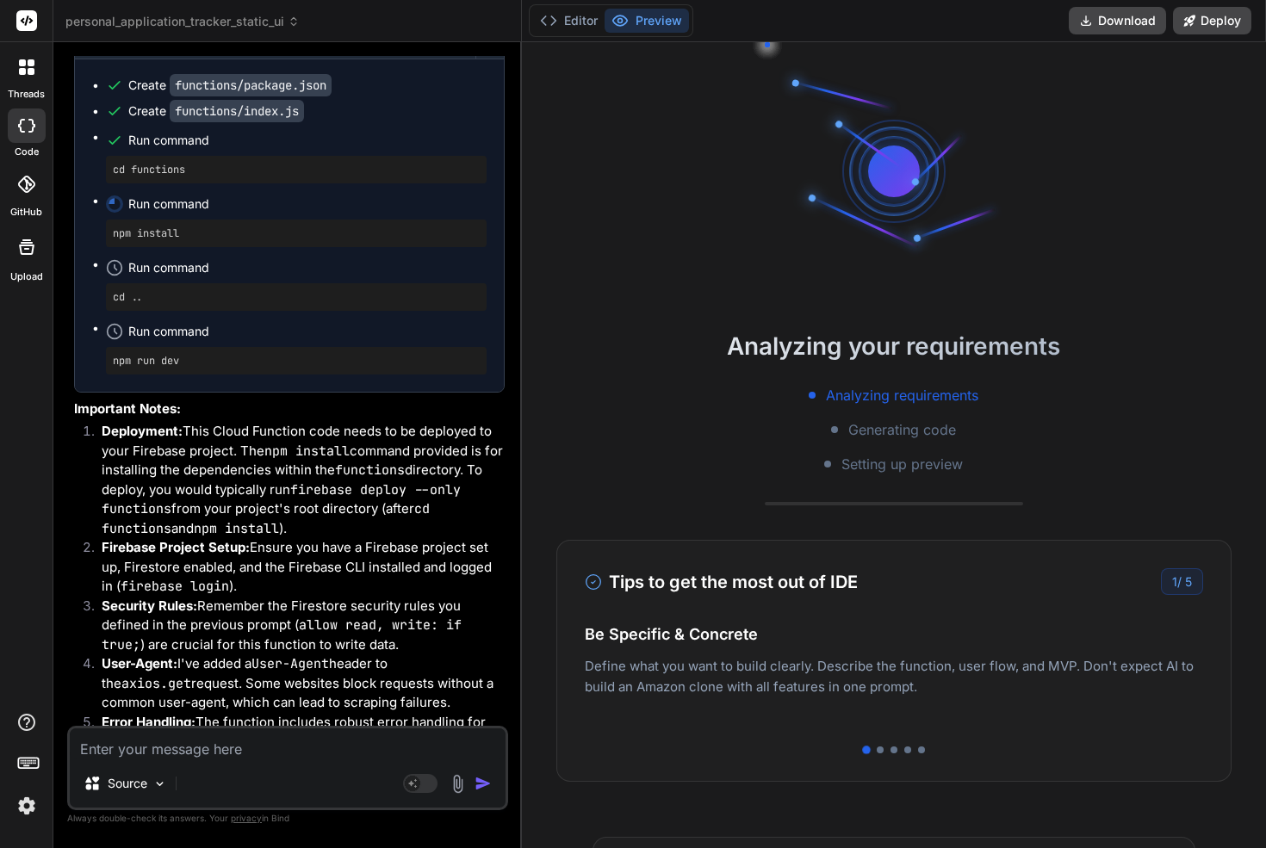
click at [303, 443] on code "npm install" at bounding box center [306, 451] width 85 height 17
drag, startPoint x: 303, startPoint y: 438, endPoint x: 301, endPoint y: 472, distance: 33.6
click at [302, 476] on li "Deployment: This Cloud Function code needs to be deployed to your Firebase proj…" at bounding box center [296, 480] width 417 height 116
click at [241, 459] on li "Deployment: This Cloud Function code needs to be deployed to your Firebase proj…" at bounding box center [296, 480] width 417 height 116
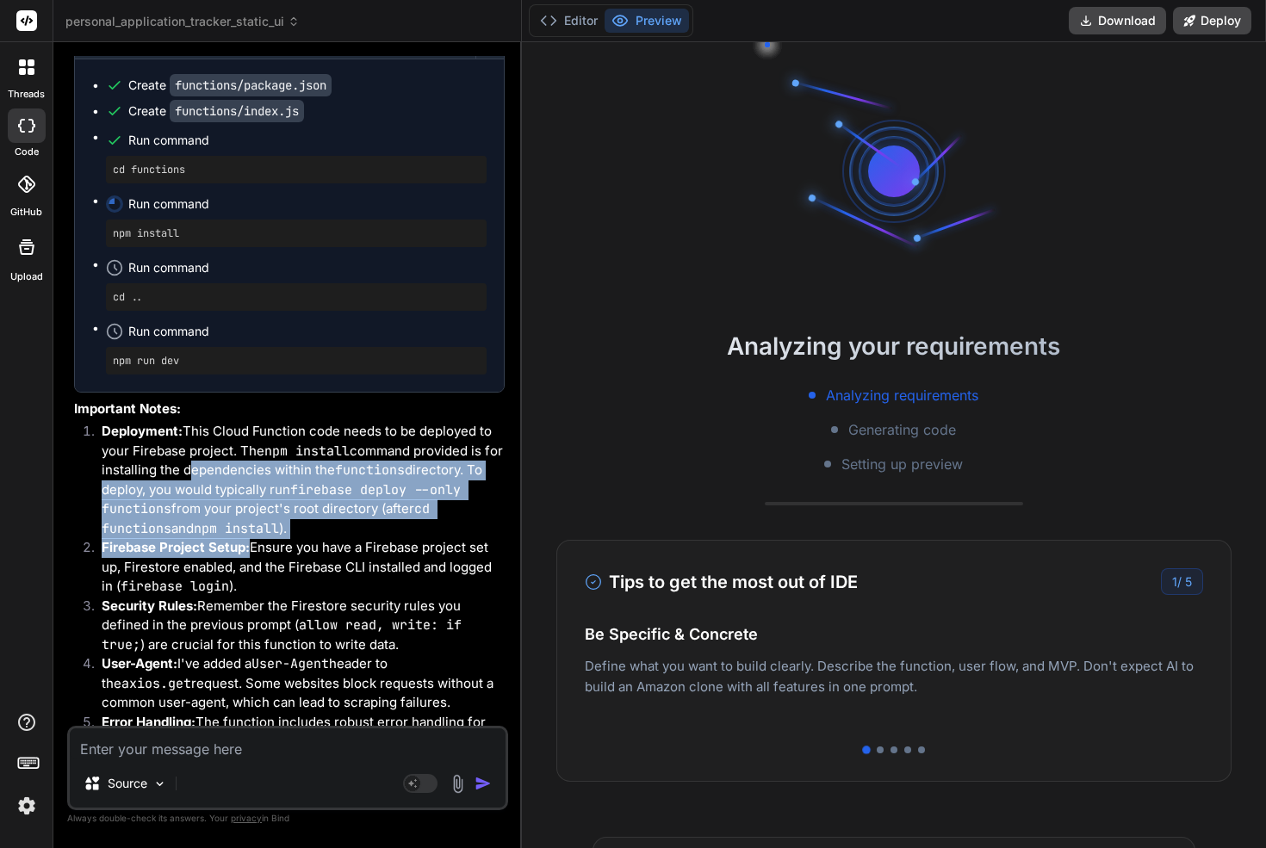
drag, startPoint x: 241, startPoint y: 459, endPoint x: 238, endPoint y: 528, distance: 68.9
click at [239, 528] on ol "Deployment: This Cloud Function code needs to be deployed to your Firebase proj…" at bounding box center [289, 625] width 430 height 407
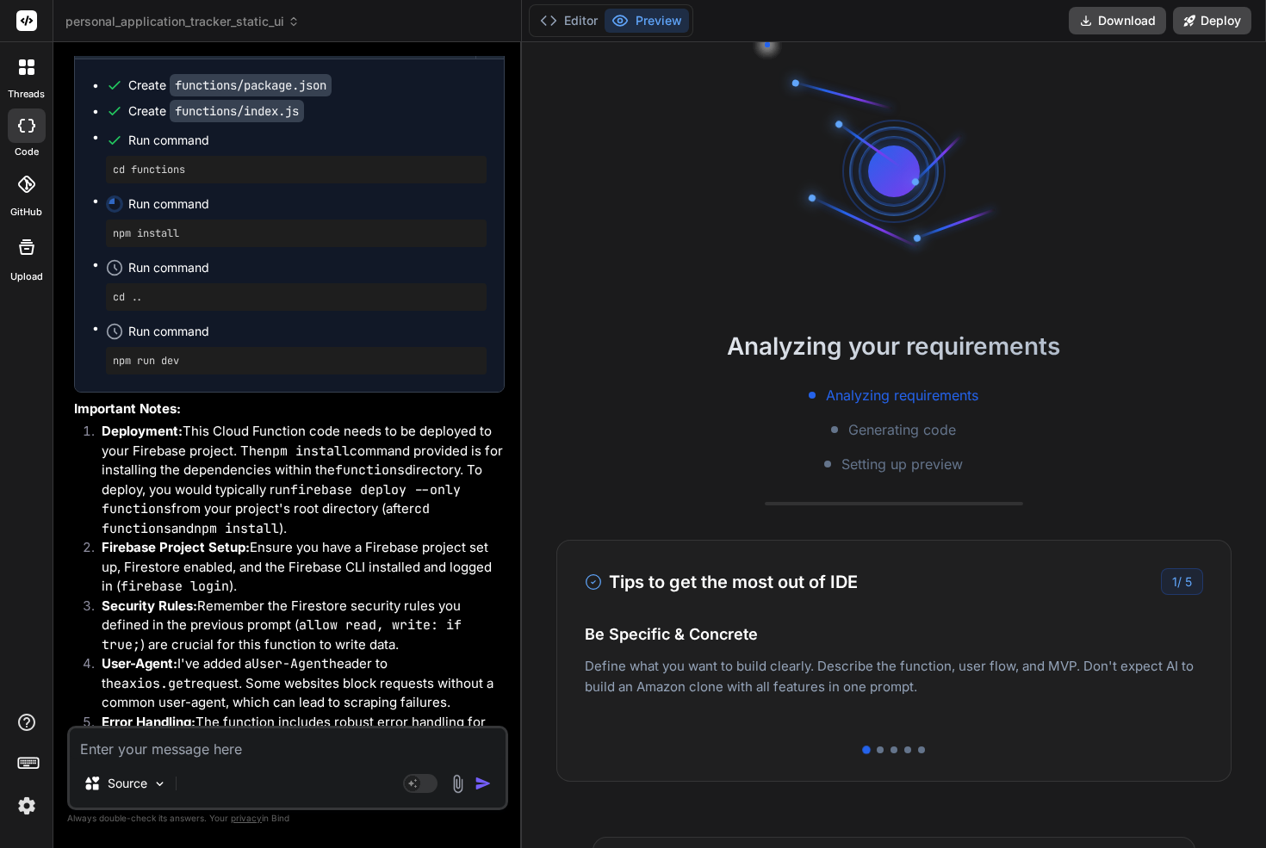
click at [227, 549] on li "Firebase Project Setup: Ensure you have a Firebase project set up, Firestore en…" at bounding box center [296, 567] width 417 height 59
click at [257, 538] on li "Firebase Project Setup: Ensure you have a Firebase project set up, Firestore en…" at bounding box center [296, 567] width 417 height 59
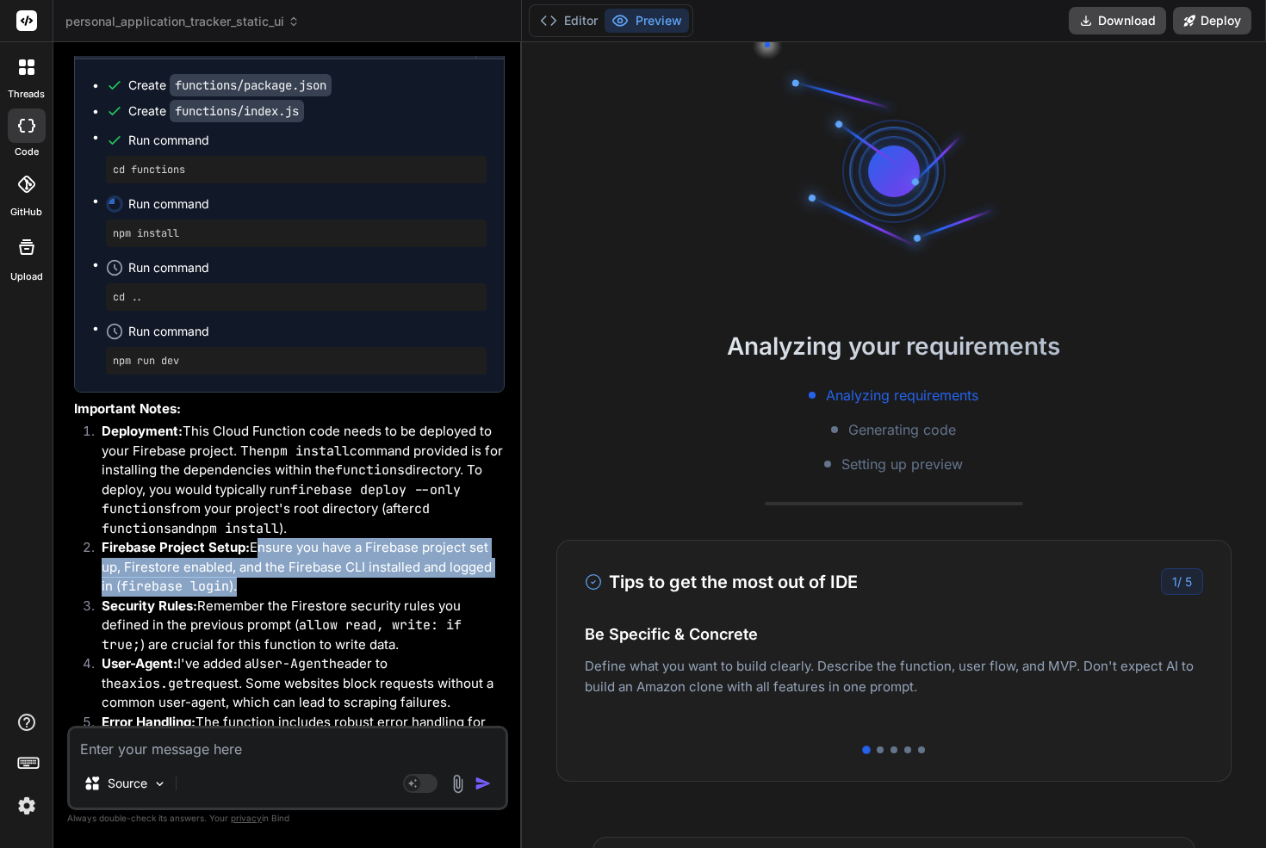
drag, startPoint x: 257, startPoint y: 536, endPoint x: 257, endPoint y: 576, distance: 39.6
click at [257, 576] on li "Firebase Project Setup: Ensure you have a Firebase project set up, Firestore en…" at bounding box center [296, 567] width 417 height 59
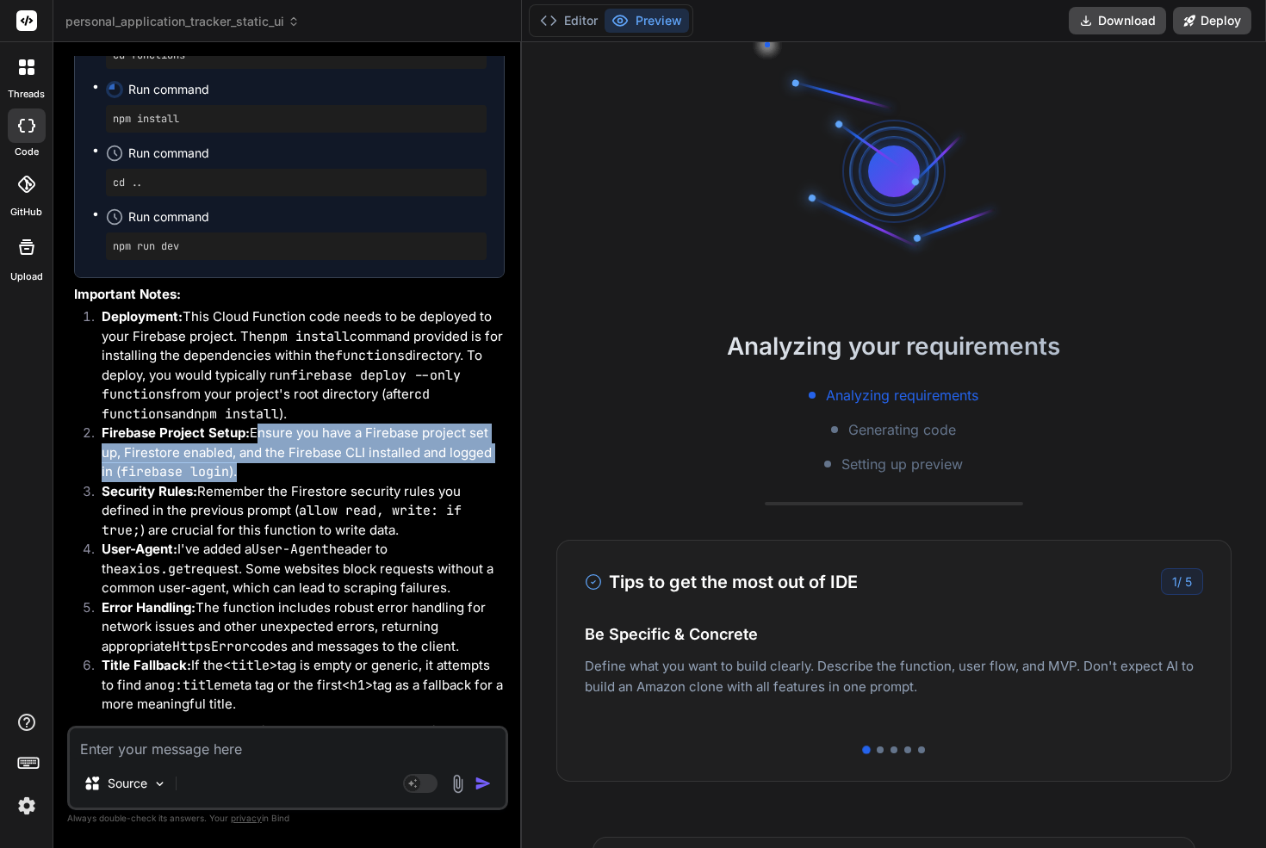
scroll to position [4760, 0]
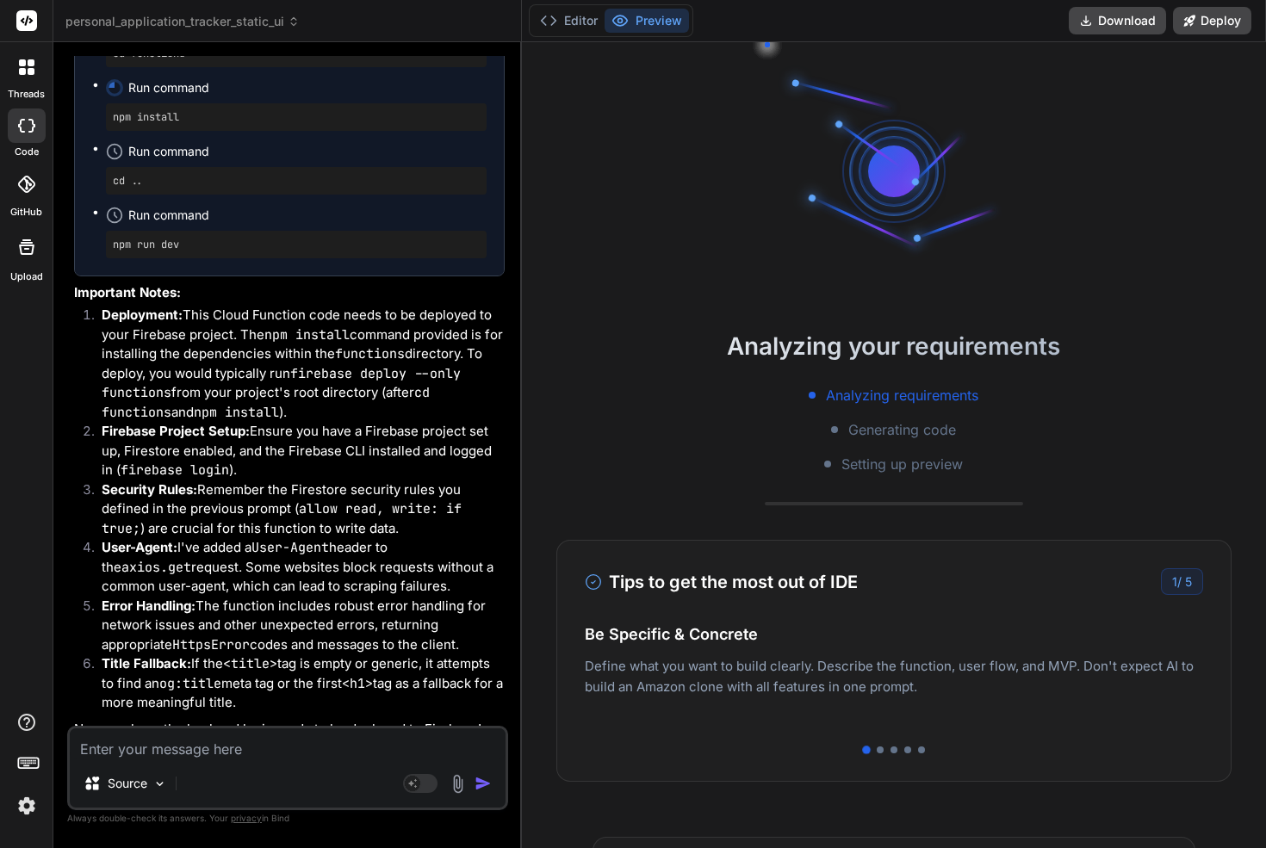
click at [219, 480] on li "Security Rules: Remember the Firestore security rules you defined in the previo…" at bounding box center [296, 509] width 417 height 59
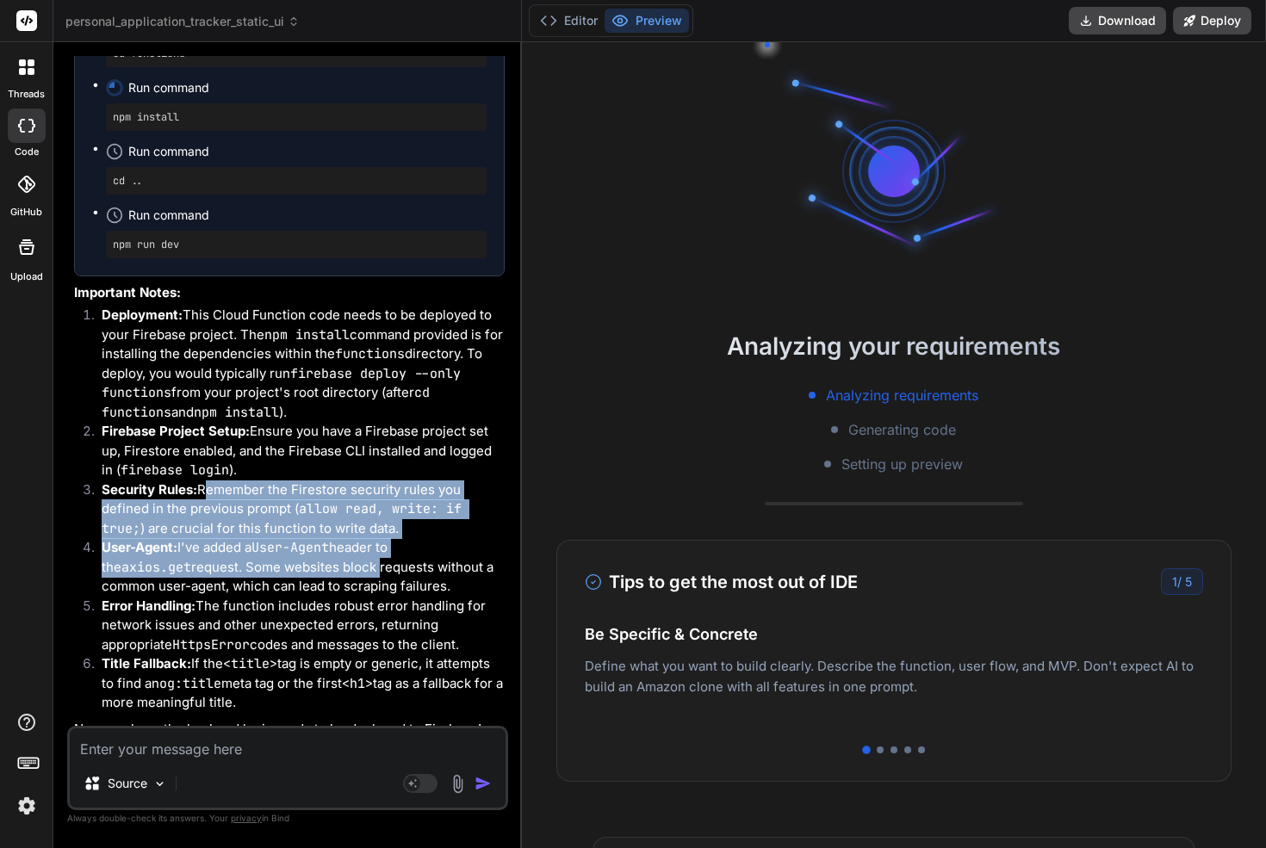
drag, startPoint x: 219, startPoint y: 474, endPoint x: 266, endPoint y: 549, distance: 89.3
click at [267, 549] on ol "Deployment: This Cloud Function code needs to be deployed to your Firebase proj…" at bounding box center [289, 509] width 430 height 407
click at [237, 498] on li "Security Rules: Remember the Firestore security rules you defined in the previo…" at bounding box center [296, 509] width 417 height 59
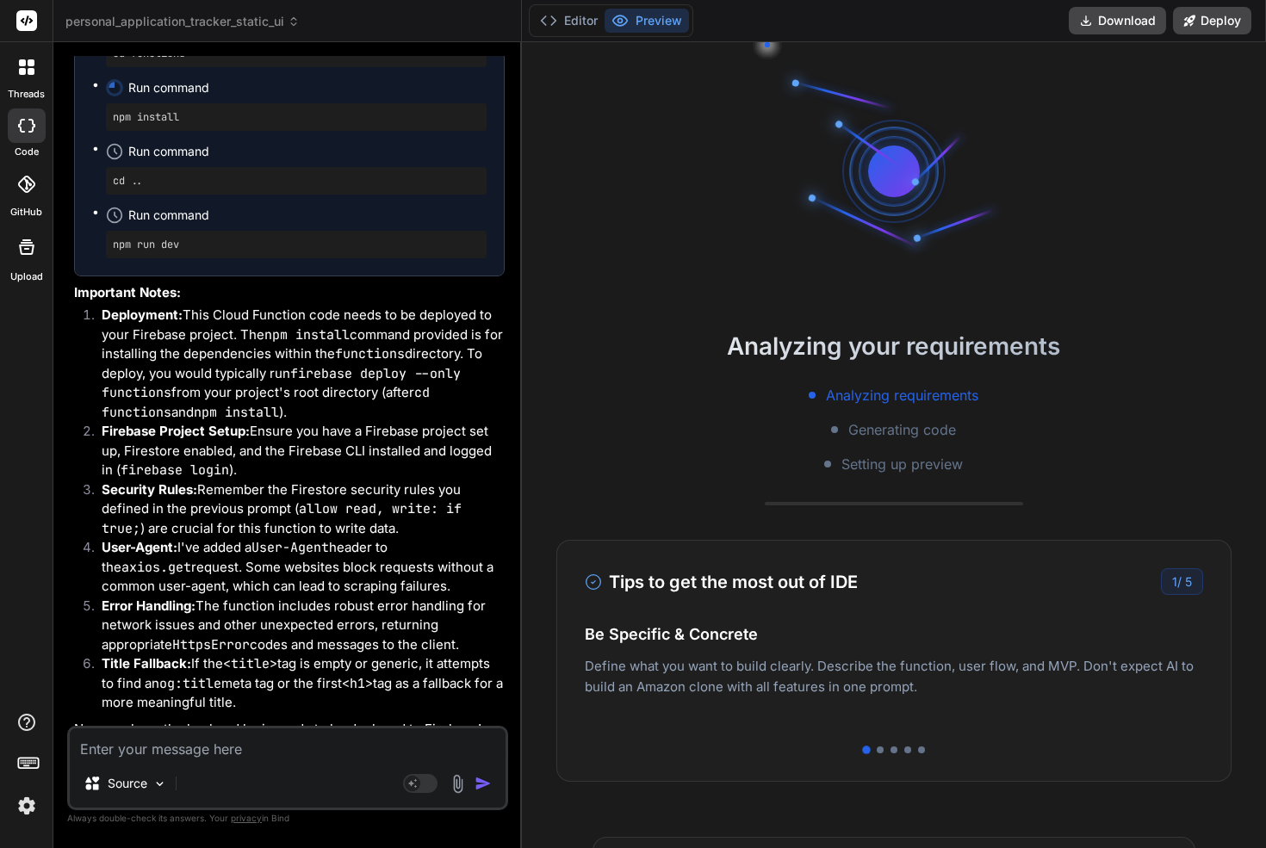
click at [226, 483] on li "Security Rules: Remember the Firestore security rules you defined in the previo…" at bounding box center [296, 509] width 417 height 59
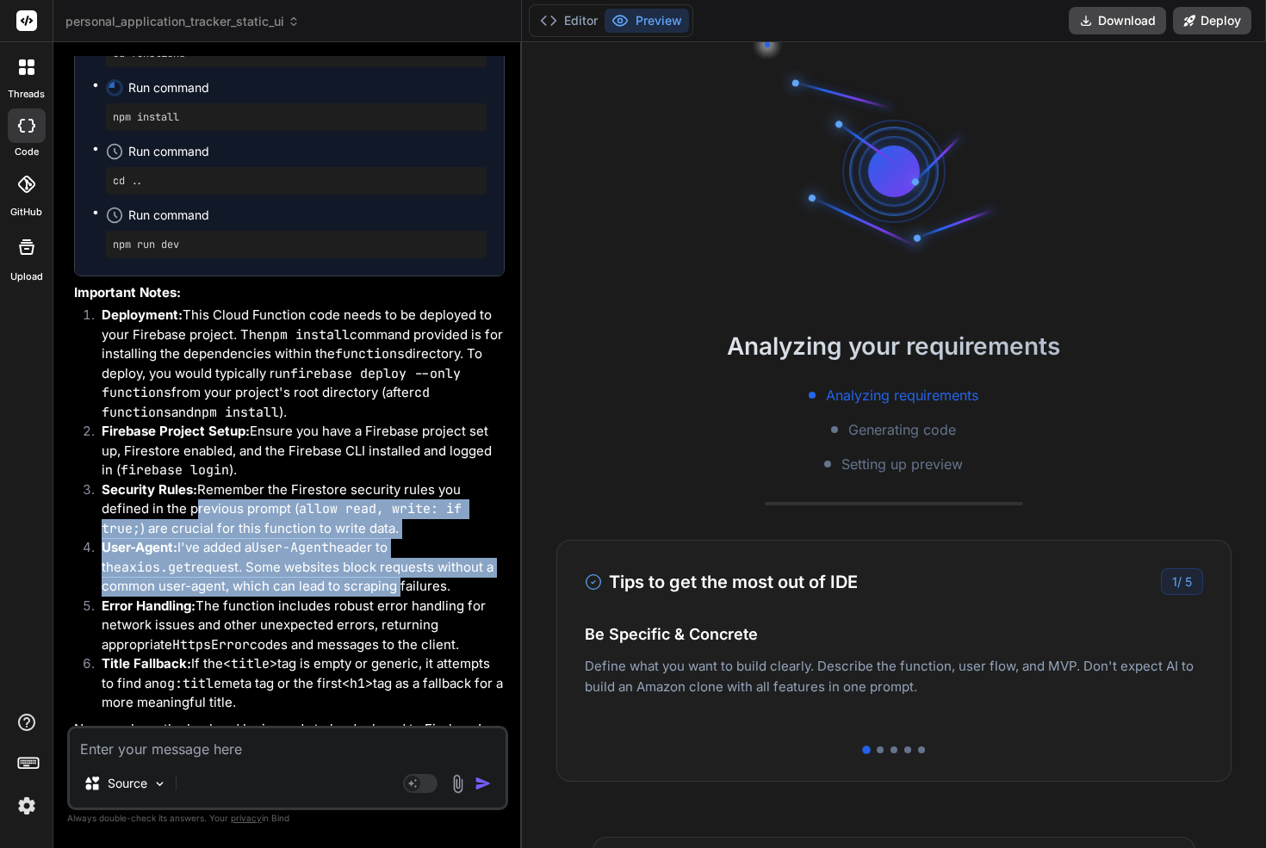
drag, startPoint x: 226, startPoint y: 483, endPoint x: 276, endPoint y: 564, distance: 95.5
click at [277, 564] on ol "Deployment: This Cloud Function code needs to be deployed to your Firebase proj…" at bounding box center [289, 509] width 430 height 407
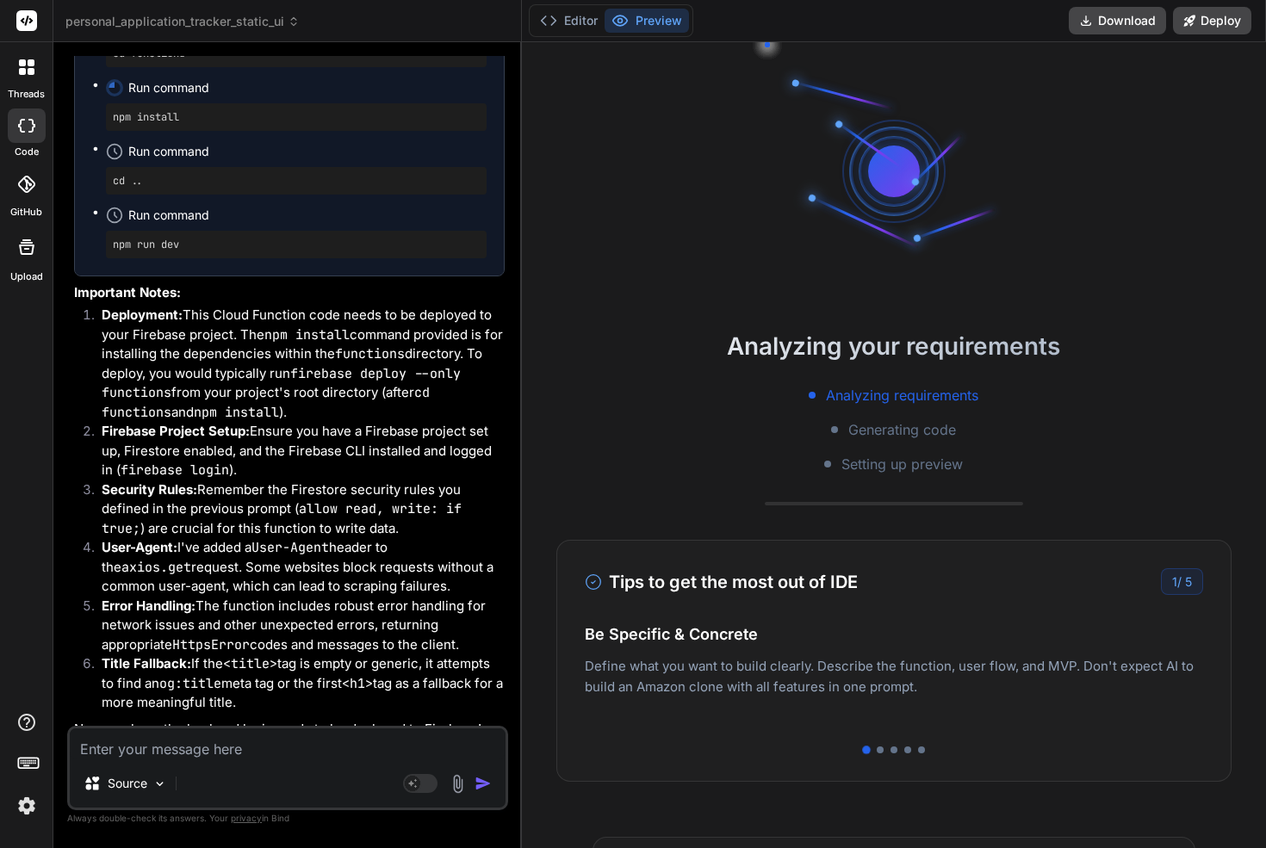
click at [192, 443] on li "Firebase Project Setup: Ensure you have a Firebase project set up, Firestore en…" at bounding box center [296, 451] width 417 height 59
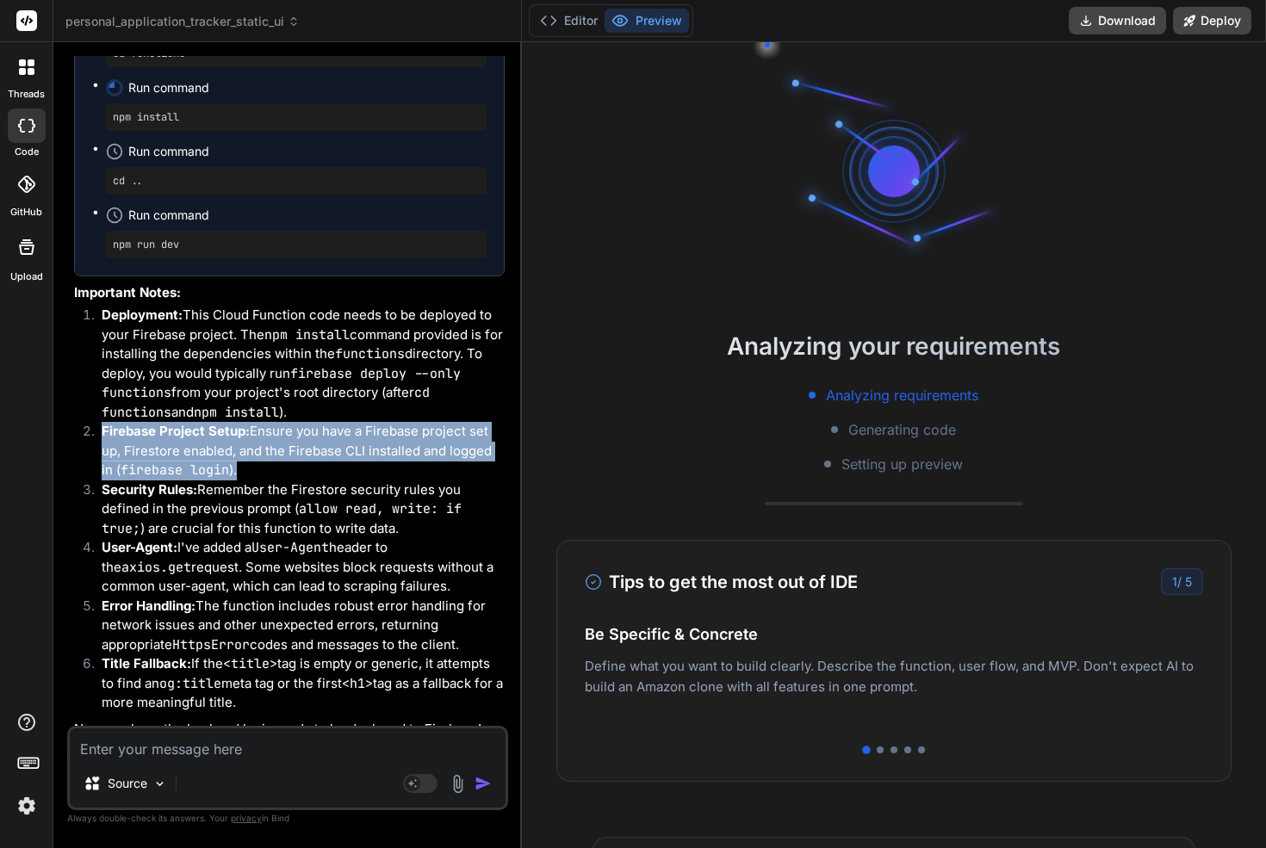
click at [192, 443] on li "Firebase Project Setup: Ensure you have a Firebase project set up, Firestore en…" at bounding box center [296, 451] width 417 height 59
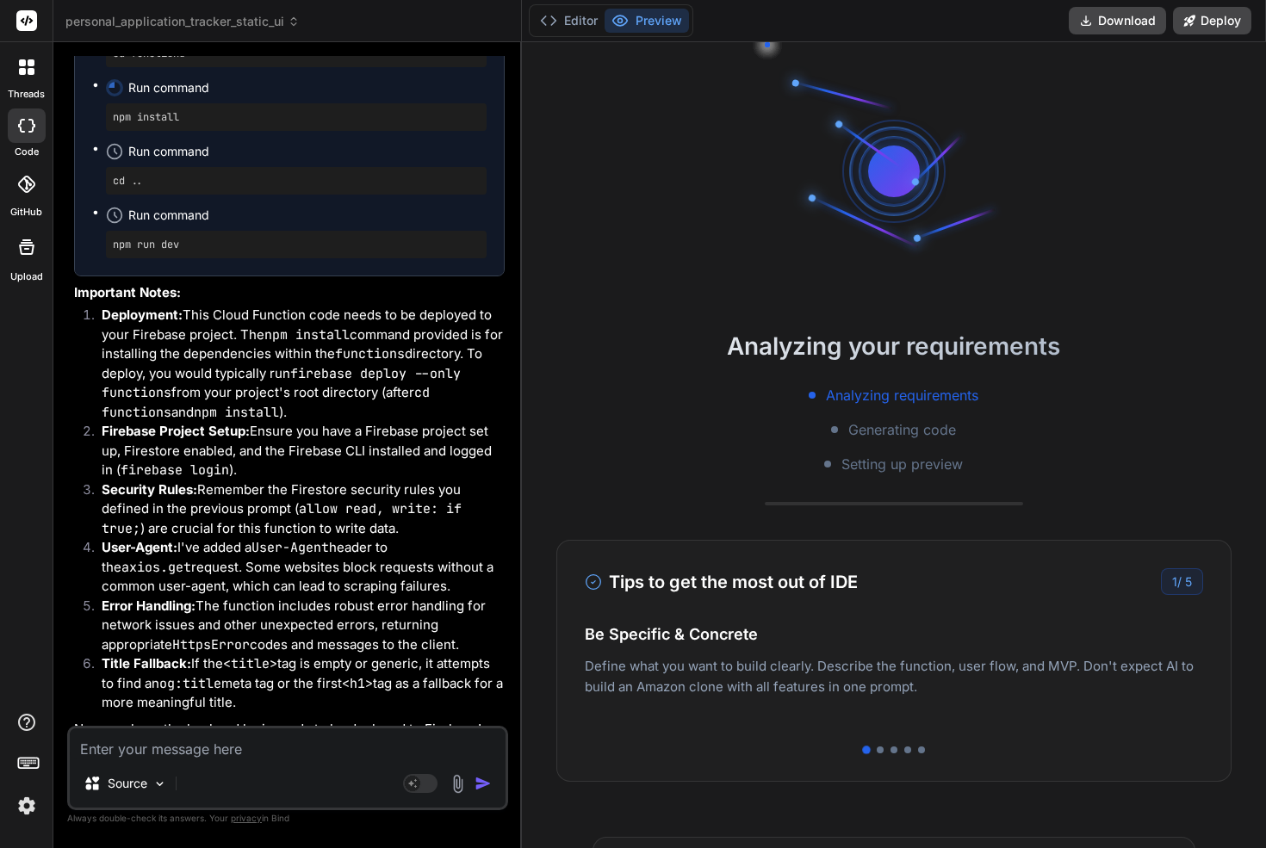
click at [204, 489] on li "Security Rules: Remember the Firestore security rules you defined in the previo…" at bounding box center [296, 509] width 417 height 59
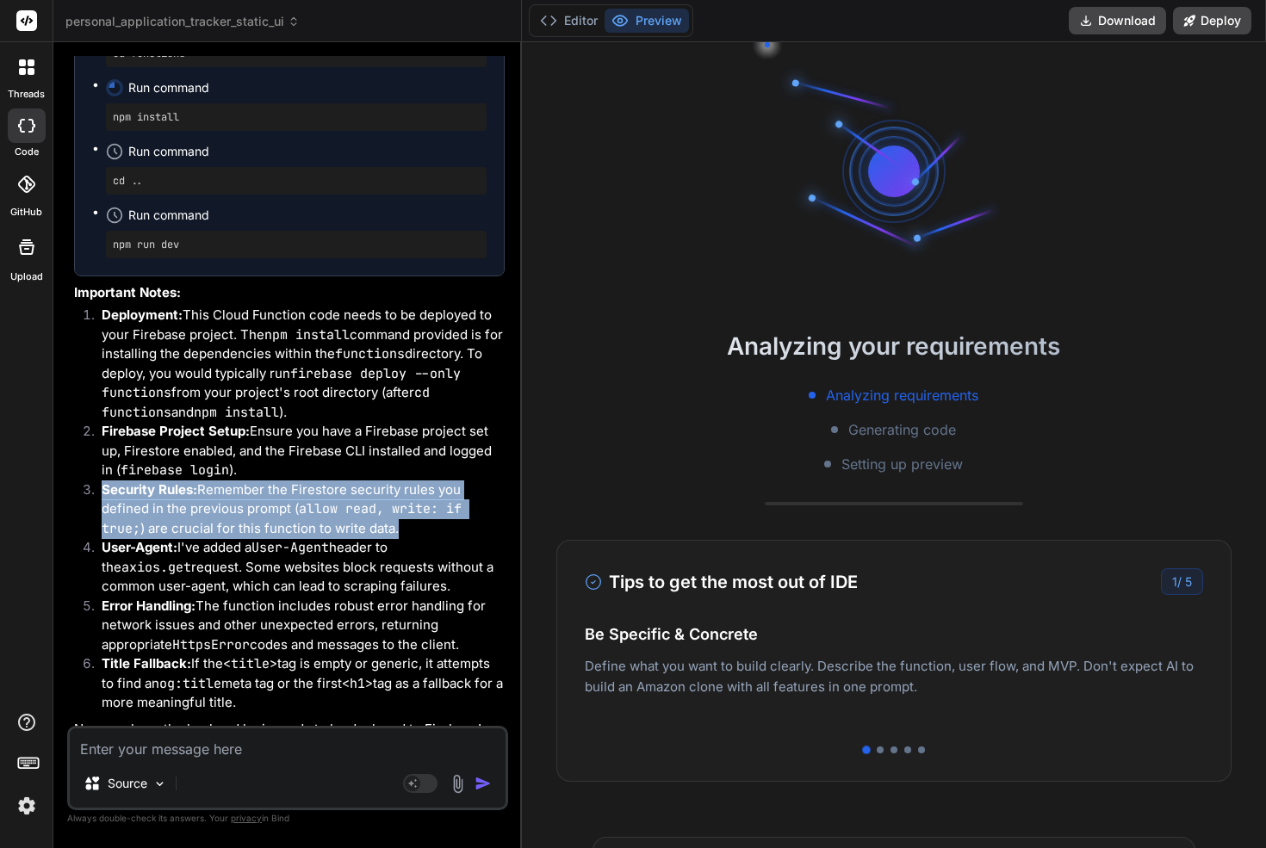
click at [204, 489] on li "Security Rules: Remember the Firestore security rules you defined in the previo…" at bounding box center [296, 509] width 417 height 59
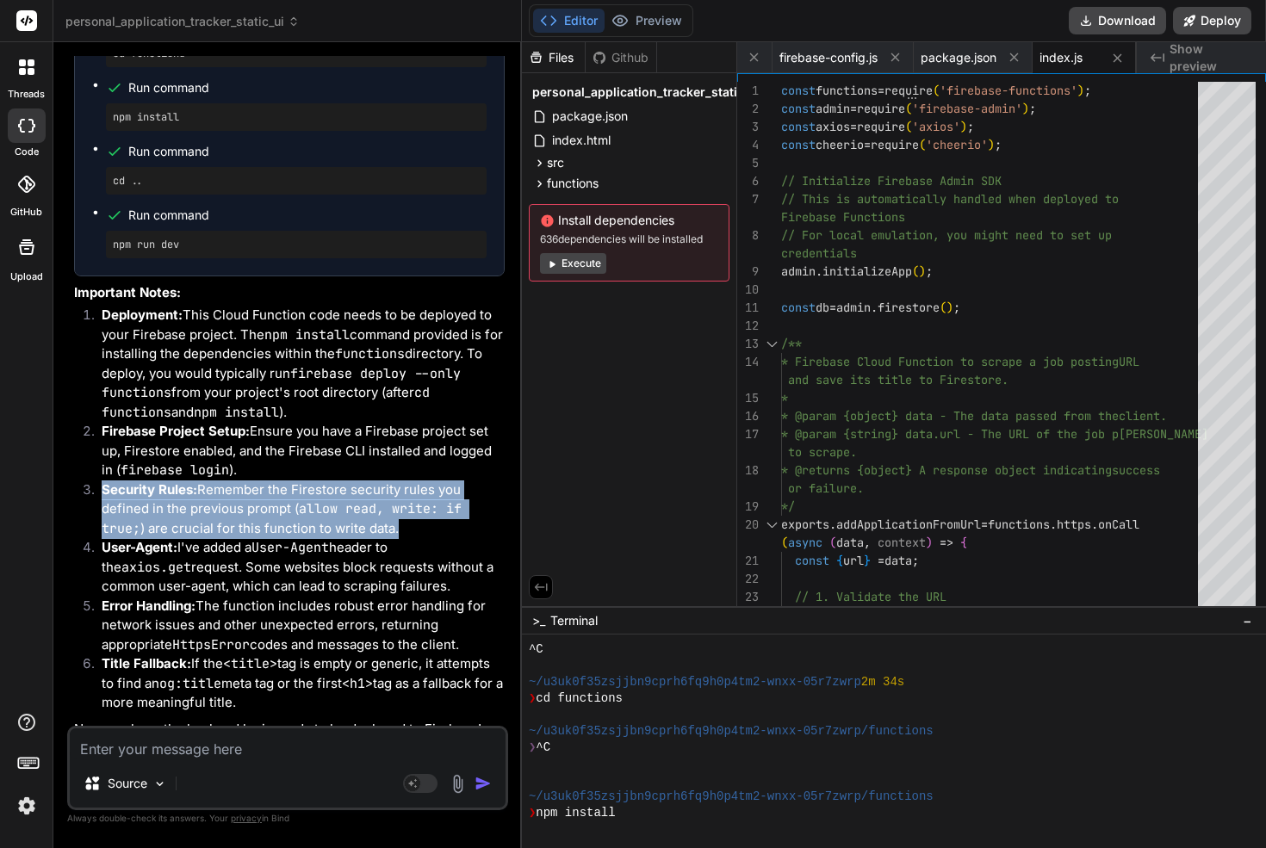
scroll to position [3615, 0]
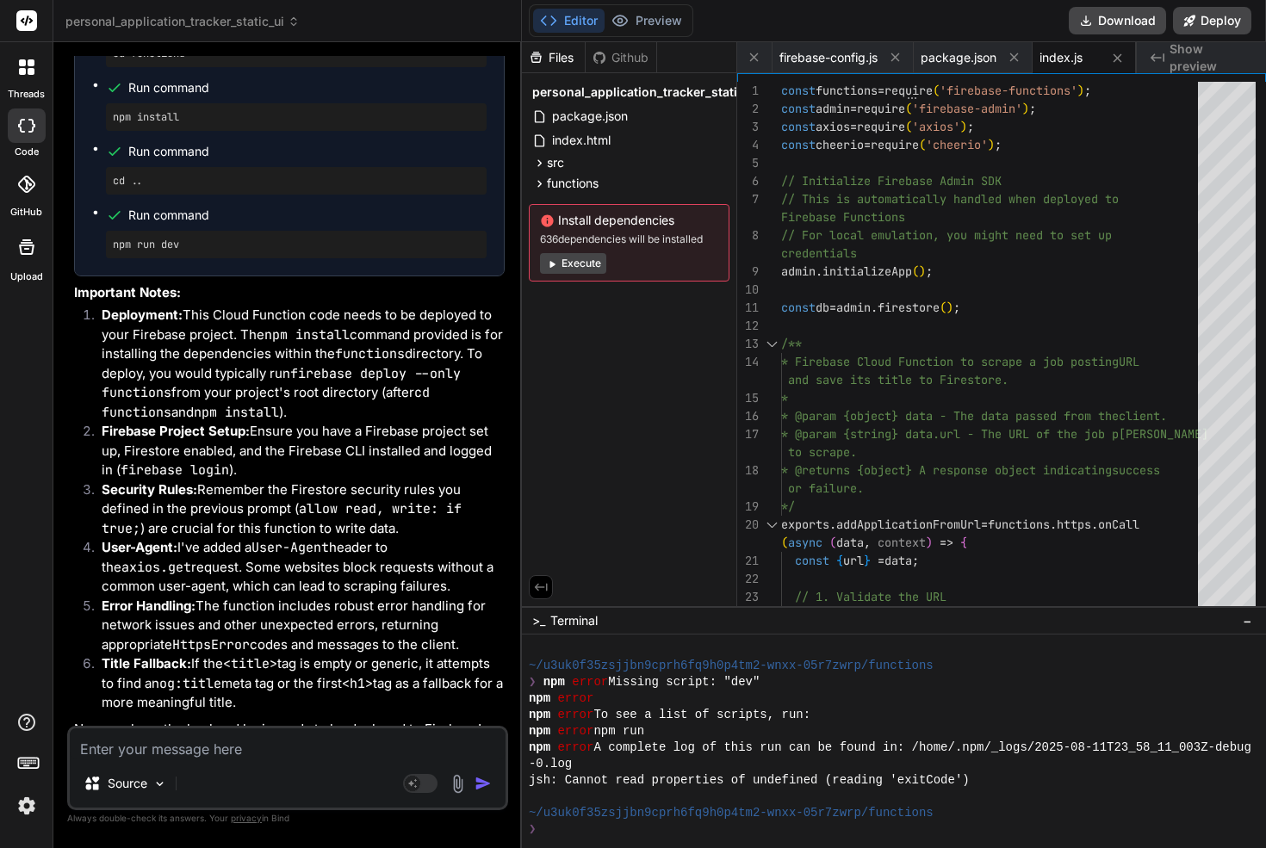
click at [291, 753] on textarea at bounding box center [288, 743] width 436 height 31
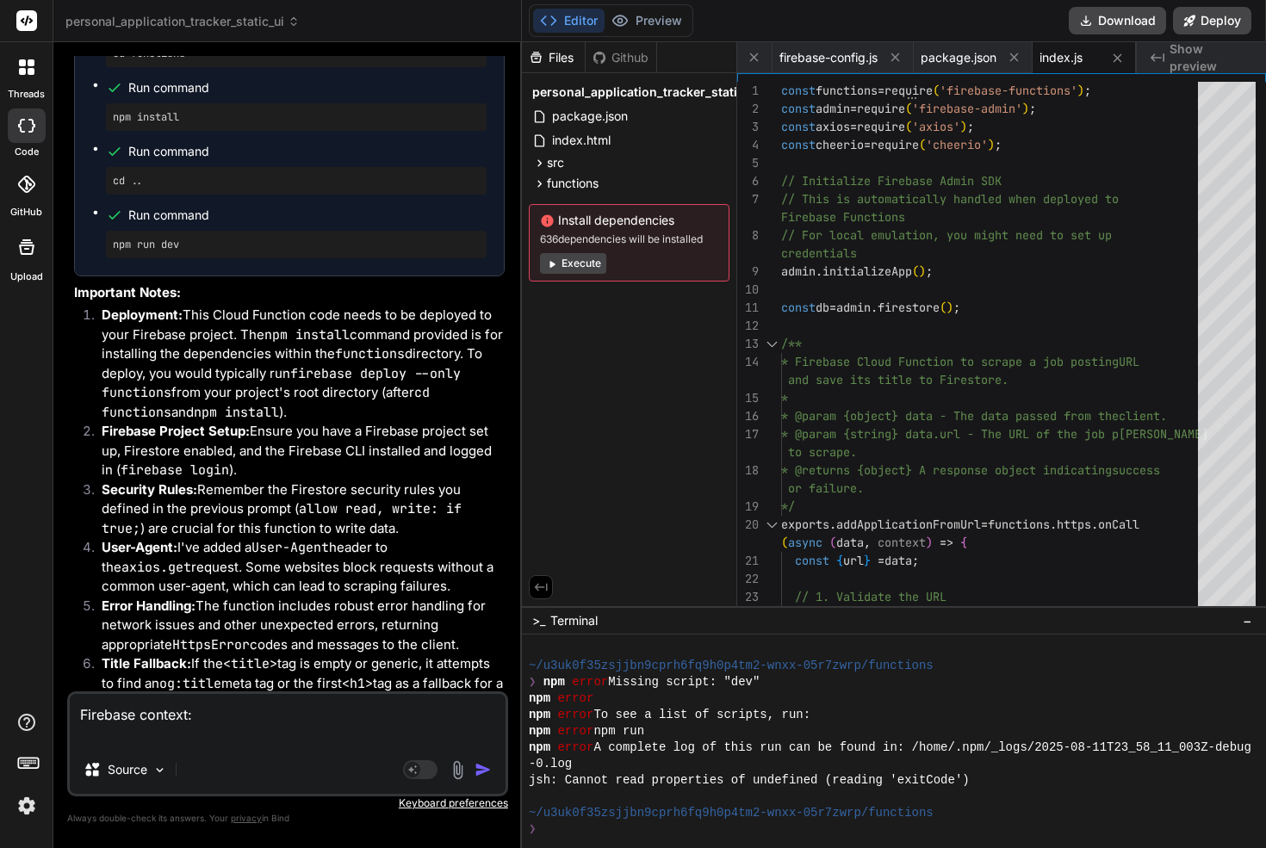
paste textarea "Project name Appls Project ID appls-9562f Project number 562547272555 Web API k…"
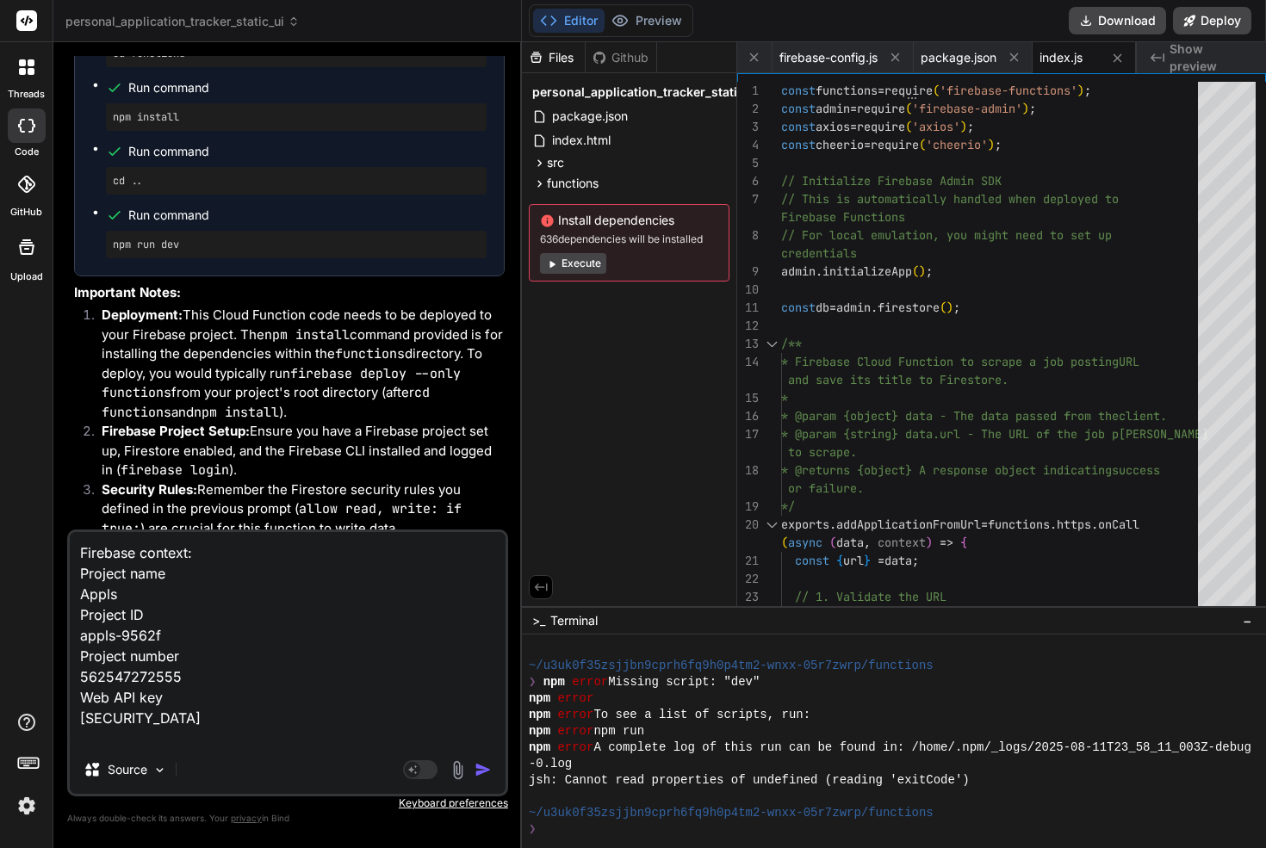
click at [244, 737] on textarea "Firebase context: Project name Appls Project ID appls-9562f Project number 5625…" at bounding box center [288, 639] width 436 height 214
paste textarea "apps App ID 1:562547272555:web:924216a4b19e49a708ba2e"
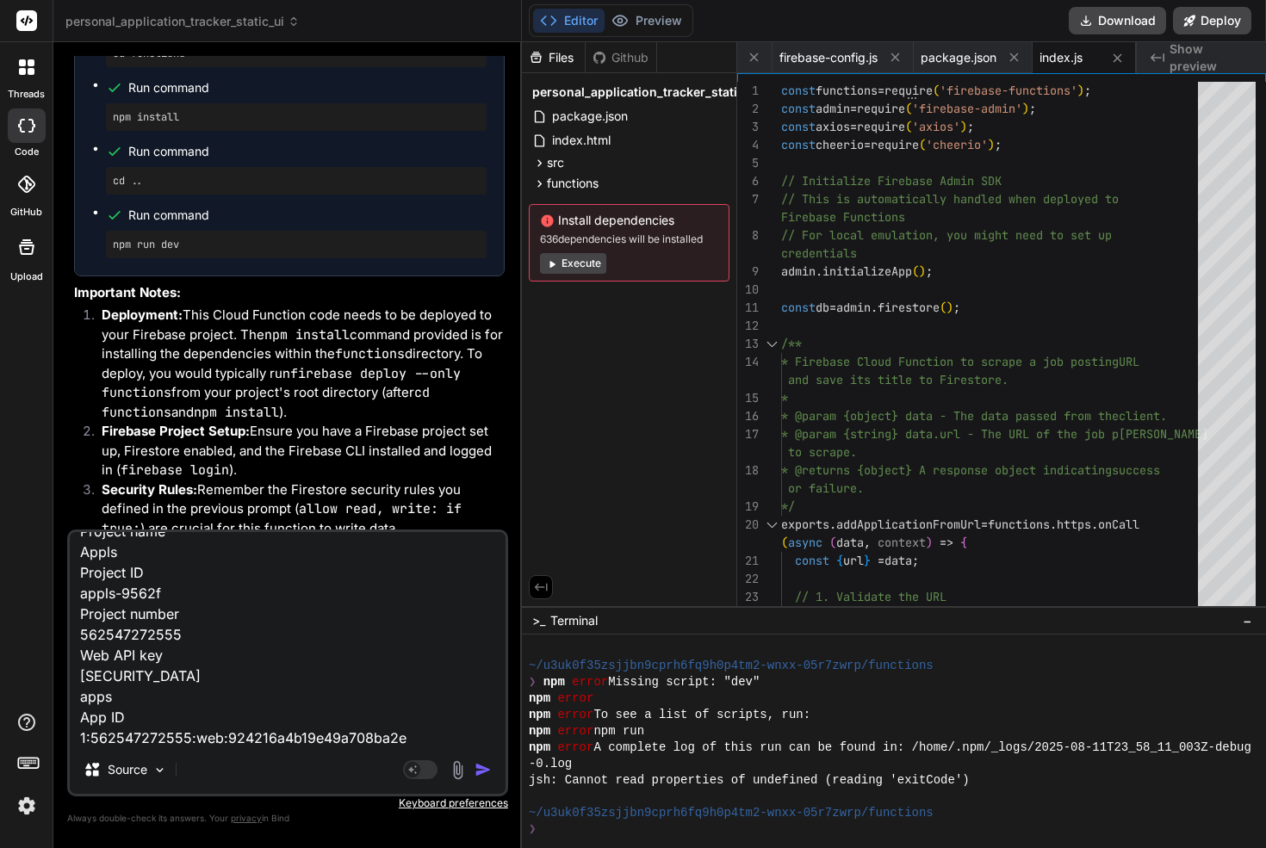
click at [423, 731] on textarea "Firebase context: Project name Appls Project ID appls-9562f Project number 5625…" at bounding box center [288, 639] width 436 height 214
paste textarea "const firebaseConfig = { apiKey: "AIzaSyBlLVghTKfV3Ixt29j-BvSlTW1ULp1mKHA", aut…"
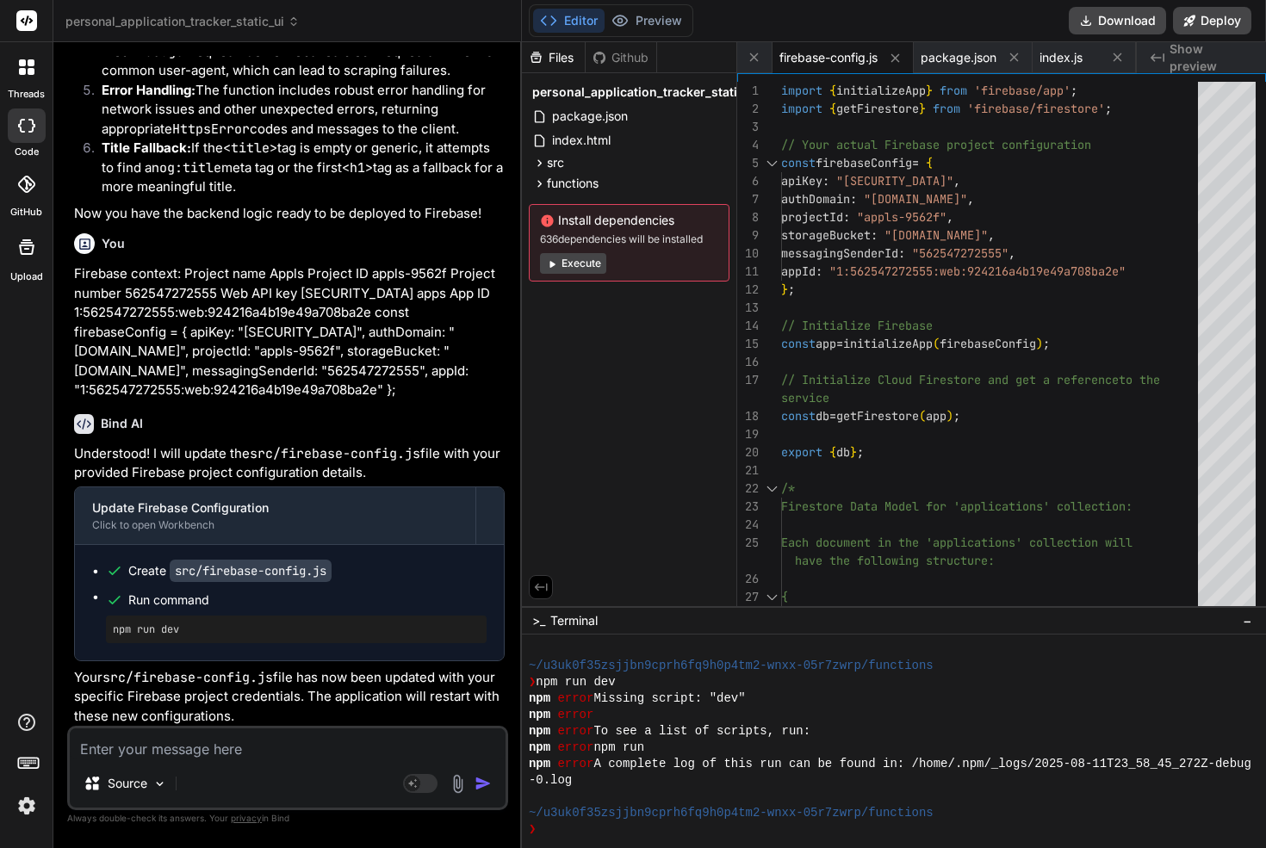
scroll to position [5302, 0]
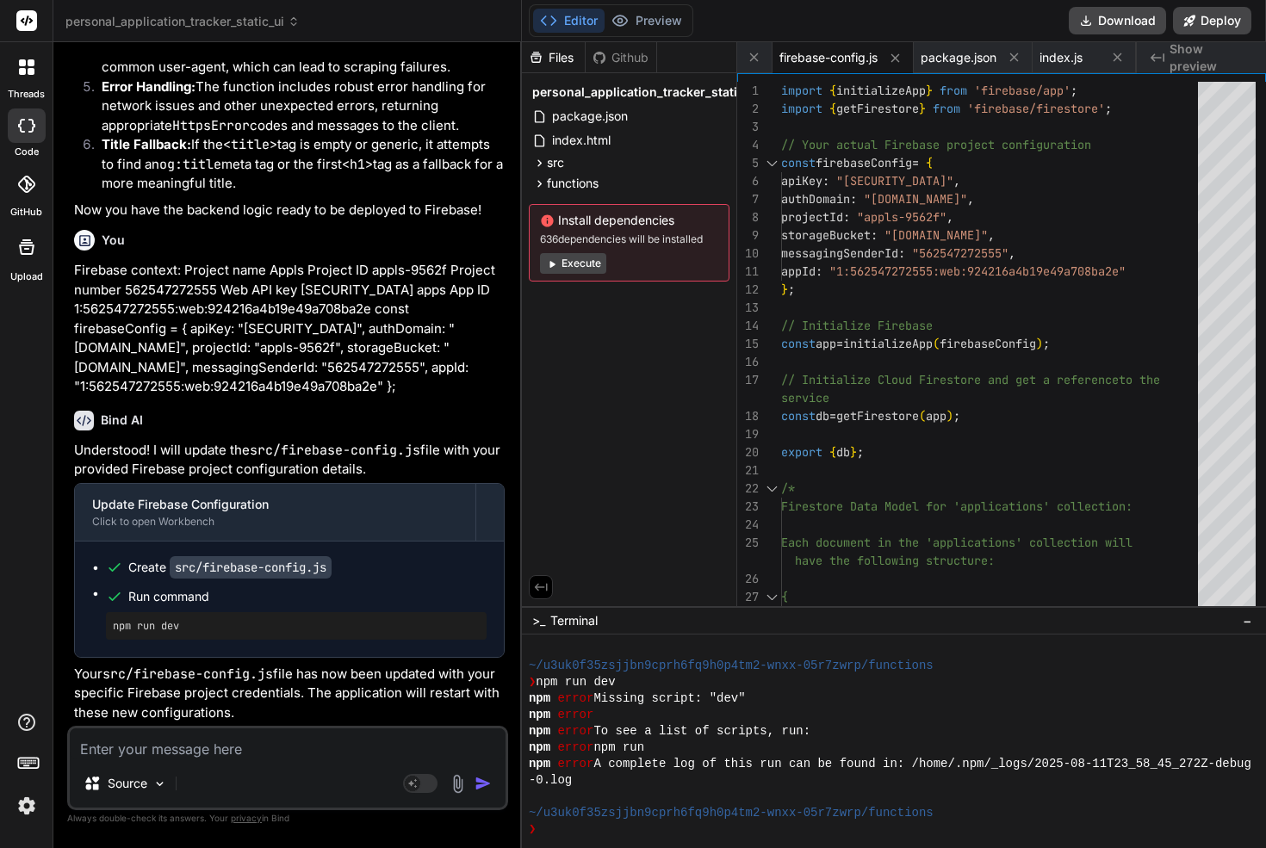
click at [292, 672] on p "Your src/firebase-config.js file has now been updated with your specific Fireba…" at bounding box center [289, 694] width 430 height 59
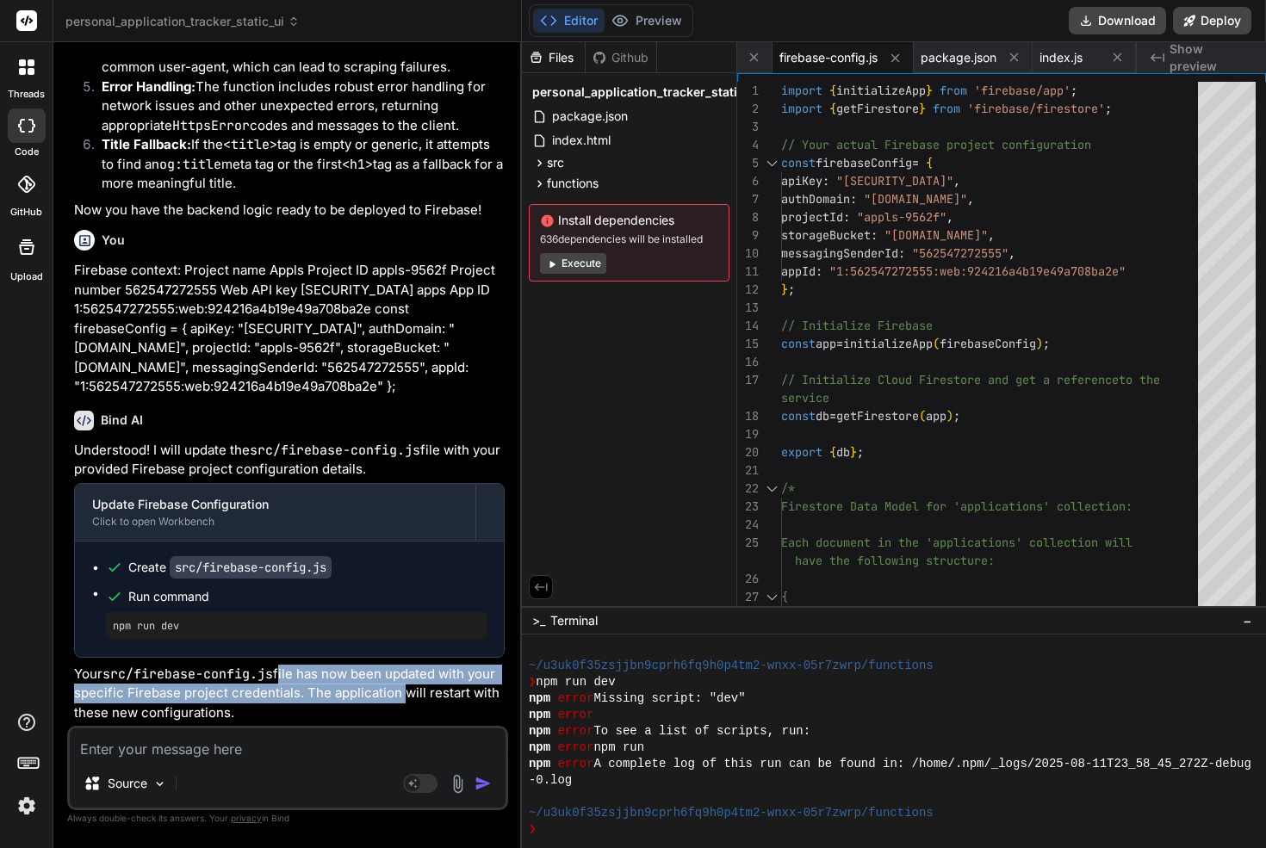
drag, startPoint x: 292, startPoint y: 672, endPoint x: 357, endPoint y: 704, distance: 73.2
click at [356, 703] on p "Your src/firebase-config.js file has now been updated with your specific Fireba…" at bounding box center [289, 694] width 430 height 59
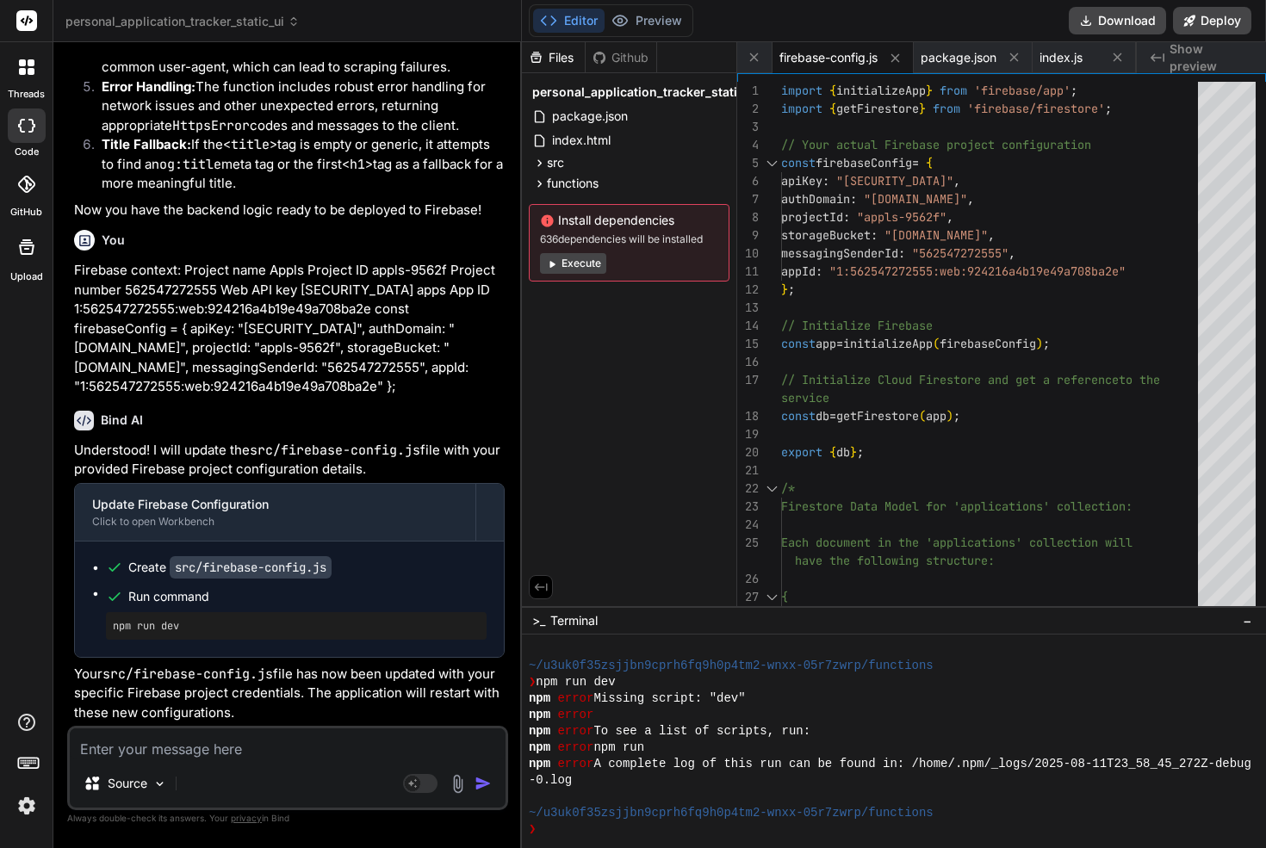
click at [416, 681] on p "Your src/firebase-config.js file has now been updated with your specific Fireba…" at bounding box center [289, 694] width 430 height 59
click at [311, 698] on p "Your src/firebase-config.js file has now been updated with your specific Fireba…" at bounding box center [289, 694] width 430 height 59
drag, startPoint x: 311, startPoint y: 698, endPoint x: 384, endPoint y: 700, distance: 73.2
click at [384, 700] on p "Your src/firebase-config.js file has now been updated with your specific Fireba…" at bounding box center [289, 694] width 430 height 59
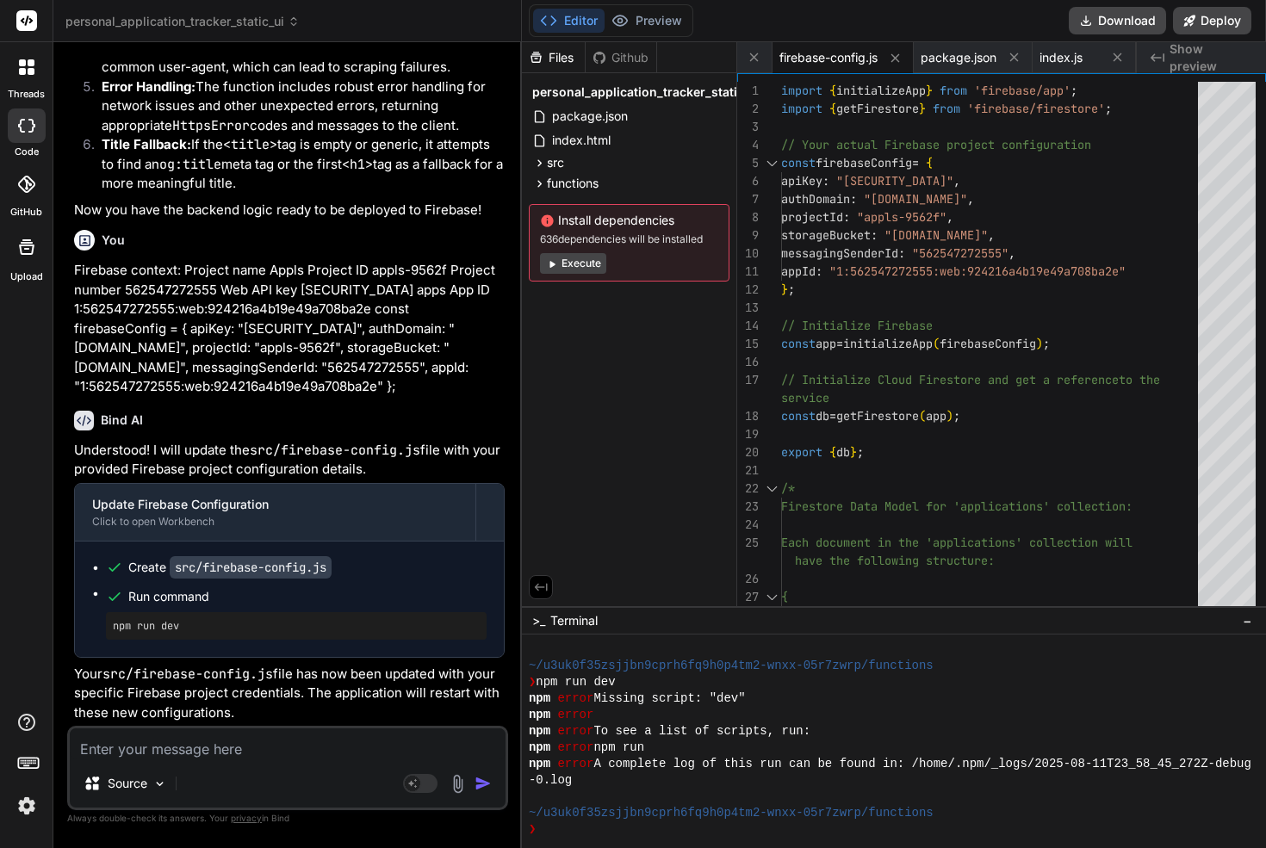
click at [643, 771] on span "A complete log of this run can be found in: /home/.npm/_logs/2025-08-11T23_58_4…" at bounding box center [921, 764] width 657 height 16
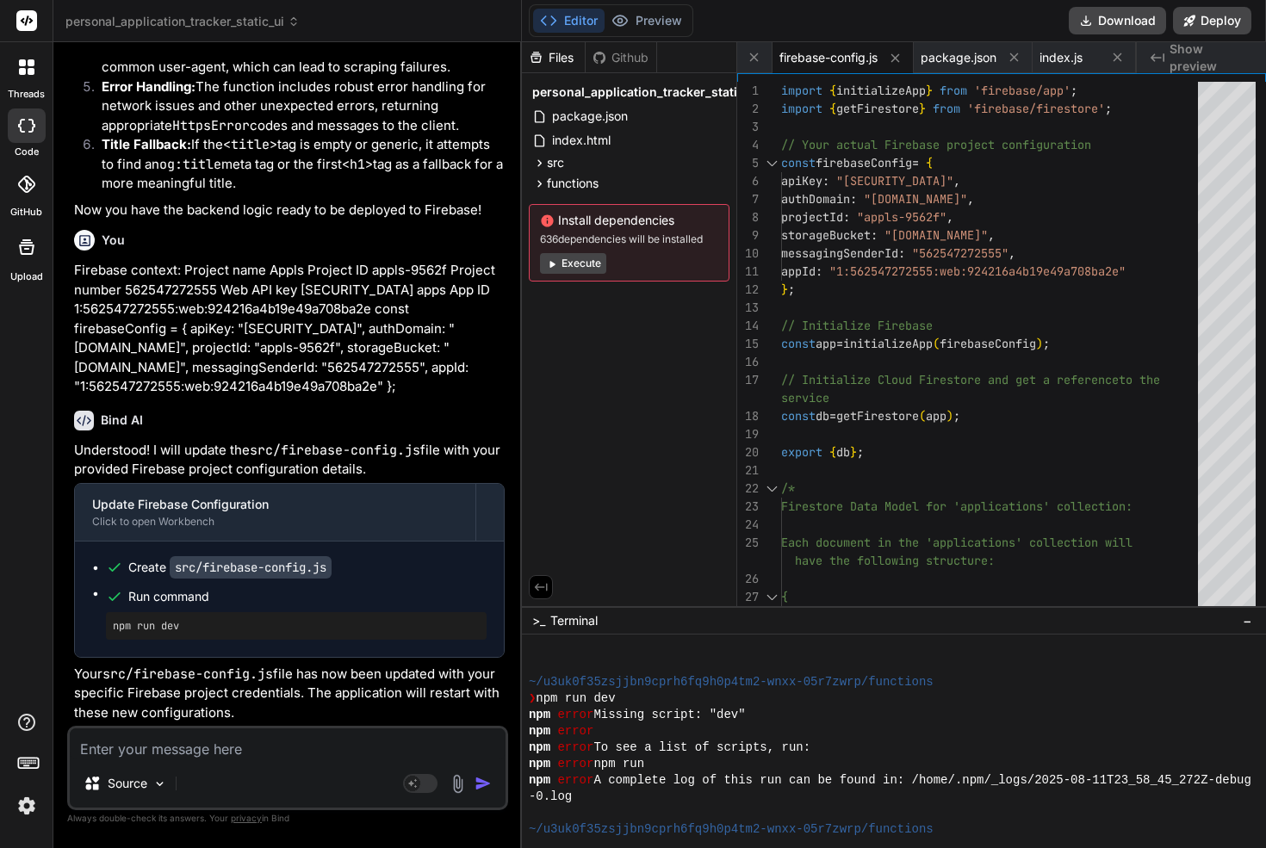
scroll to position [3828, 0]
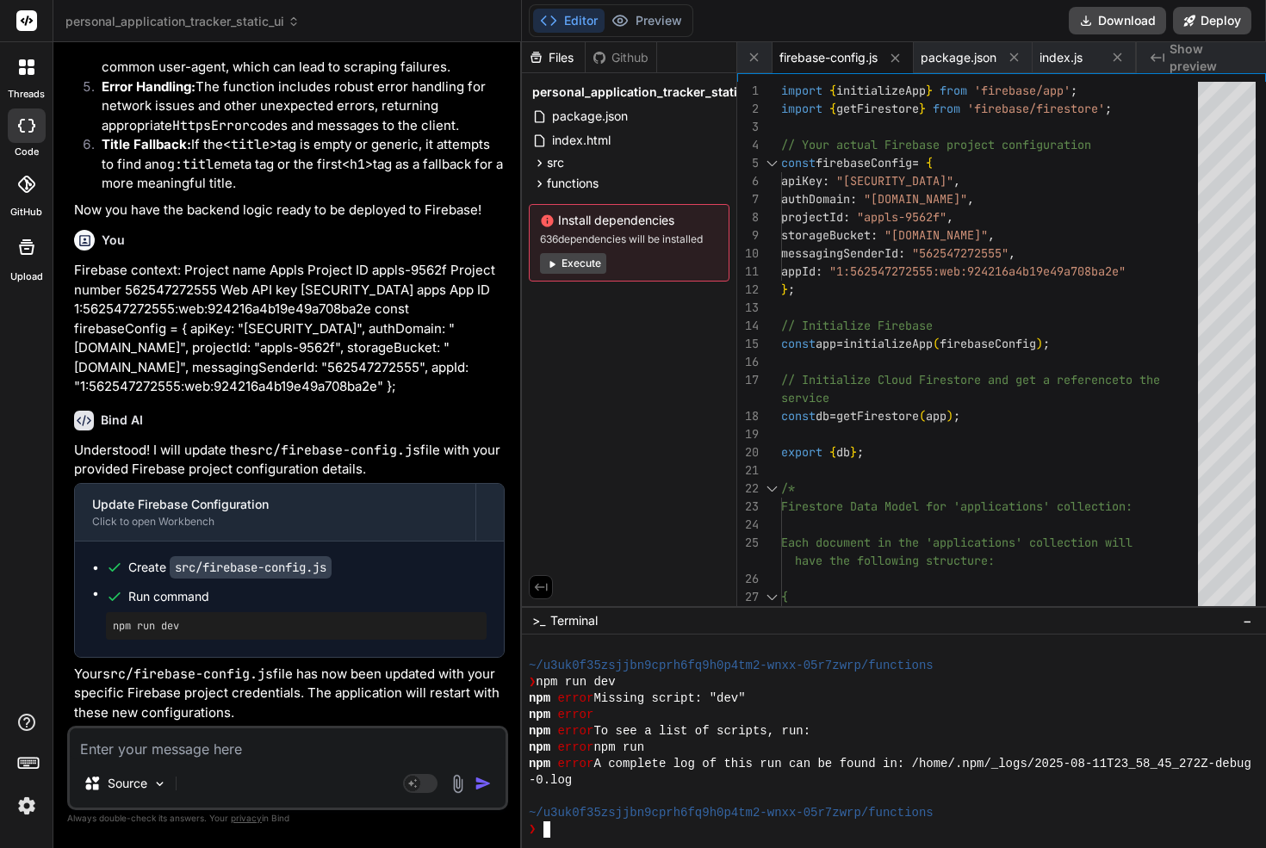
click at [569, 261] on button "Execute" at bounding box center [573, 263] width 66 height 21
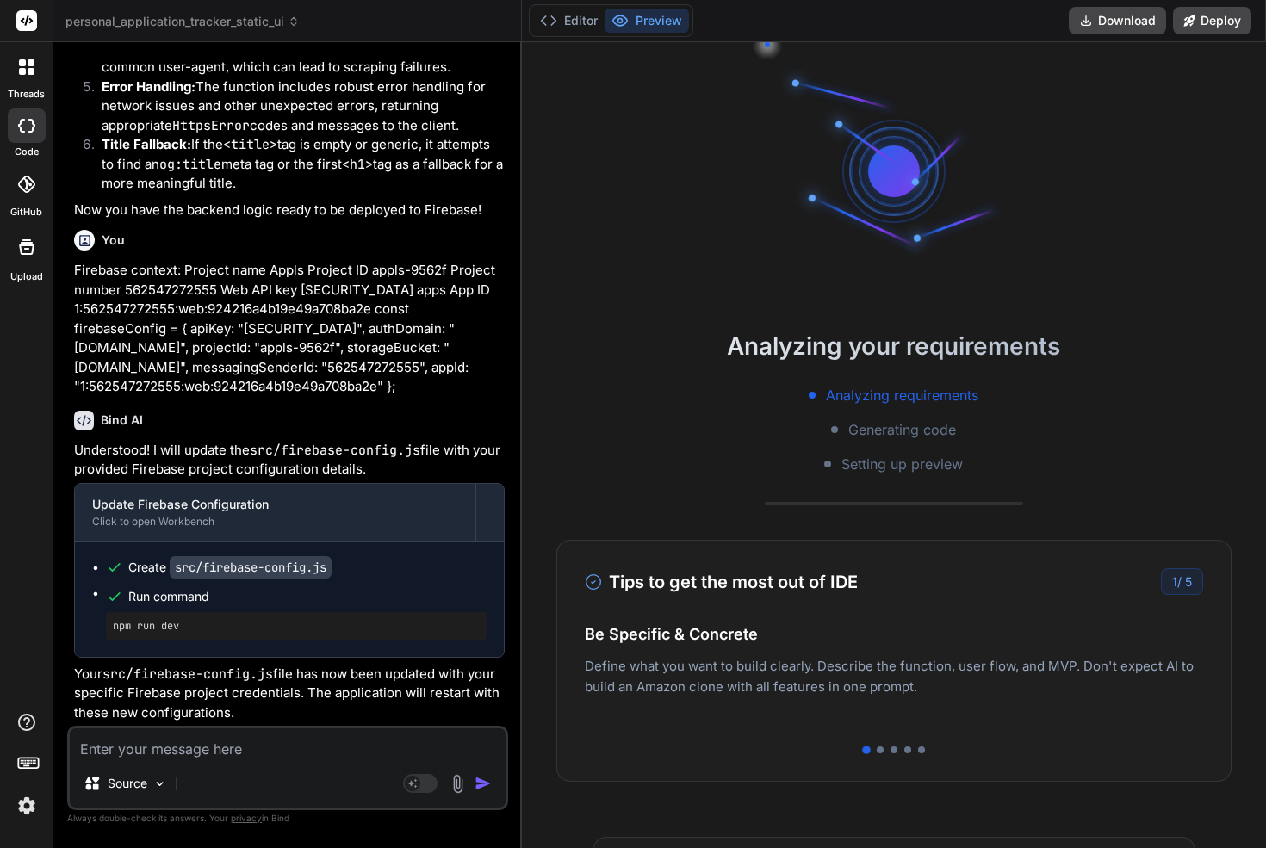
scroll to position [4253, 0]
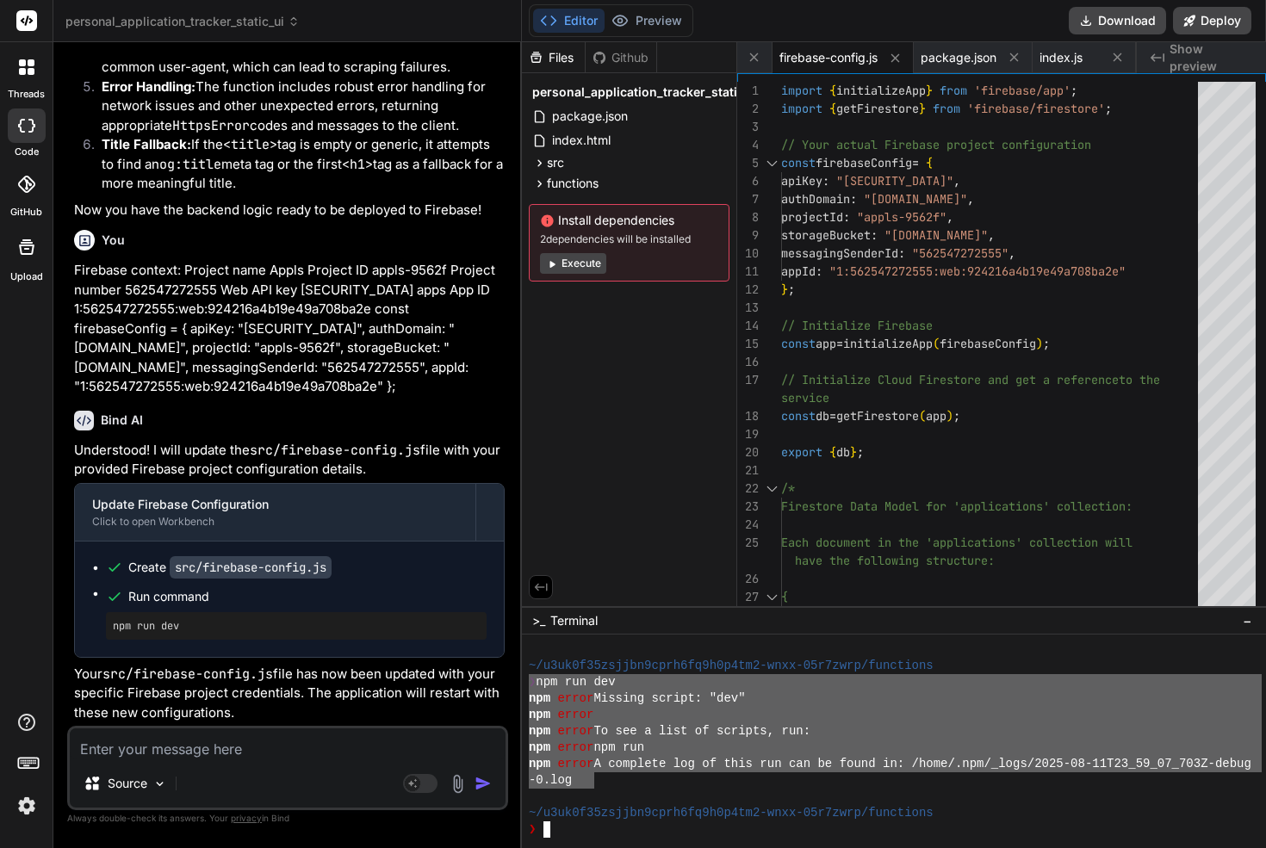
drag, startPoint x: 596, startPoint y: 789, endPoint x: 512, endPoint y: 674, distance: 142.4
click at [512, 674] on div "threads code GitHub Upload personal_application_tracker_static_ui Created with …" at bounding box center [633, 424] width 1266 height 848
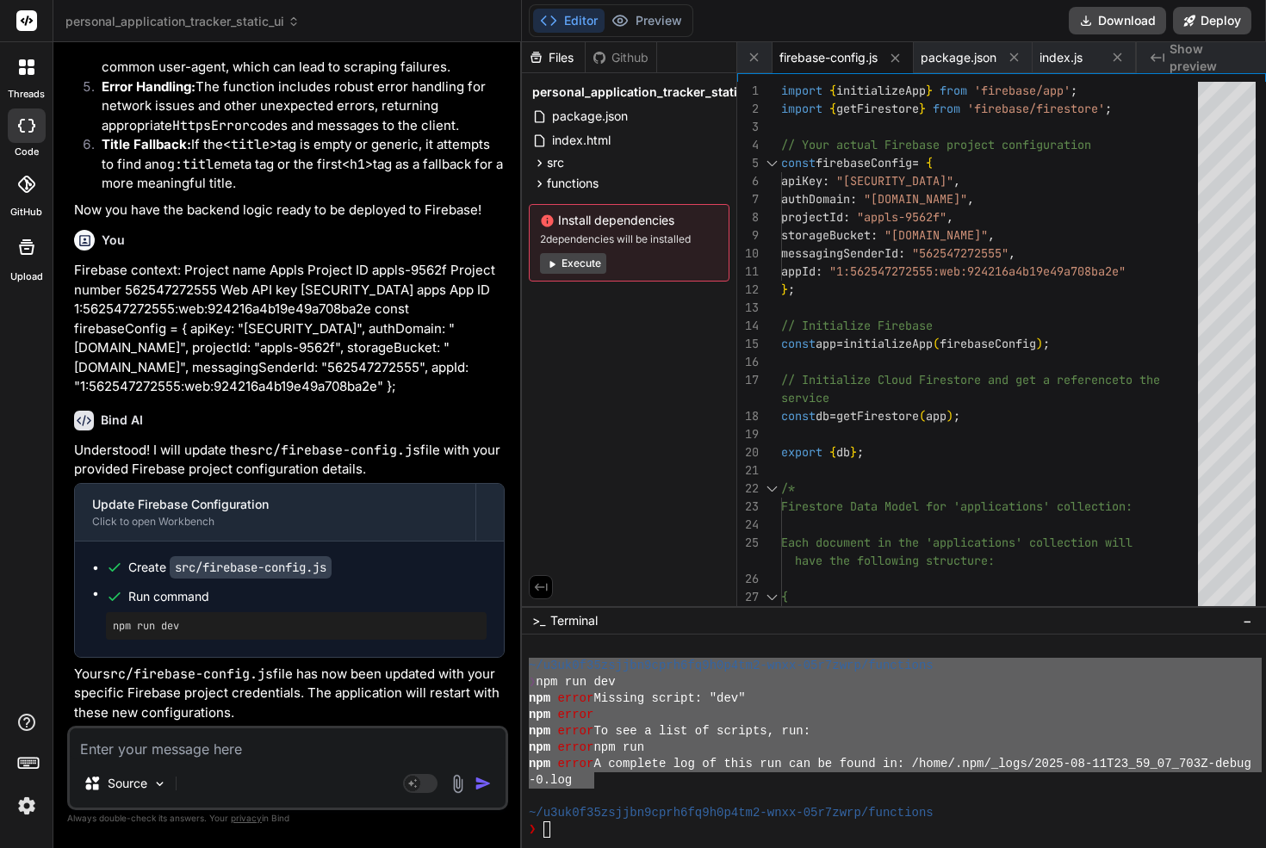
click at [332, 761] on div "Source Agent Mode. When this toggle is activated, AI automatically makes decisi…" at bounding box center [287, 768] width 441 height 84
click at [330, 736] on textarea at bounding box center [288, 743] width 436 height 31
paste textarea "~/u3uk0f35zsjjbn9cprh6fq9h0p4tm2-wnxx-05r7zwrp/functions ❯ npm run dev npm erro…"
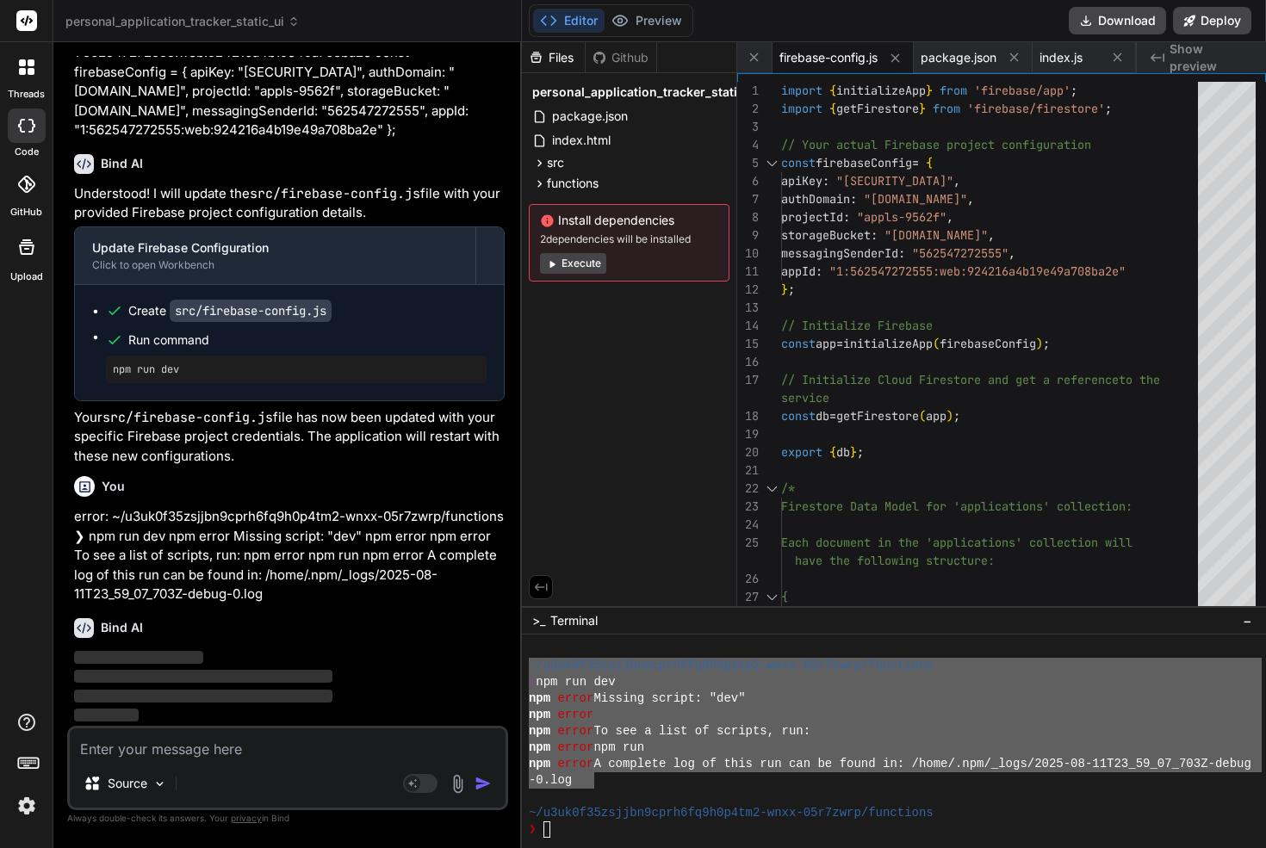
scroll to position [5558, 0]
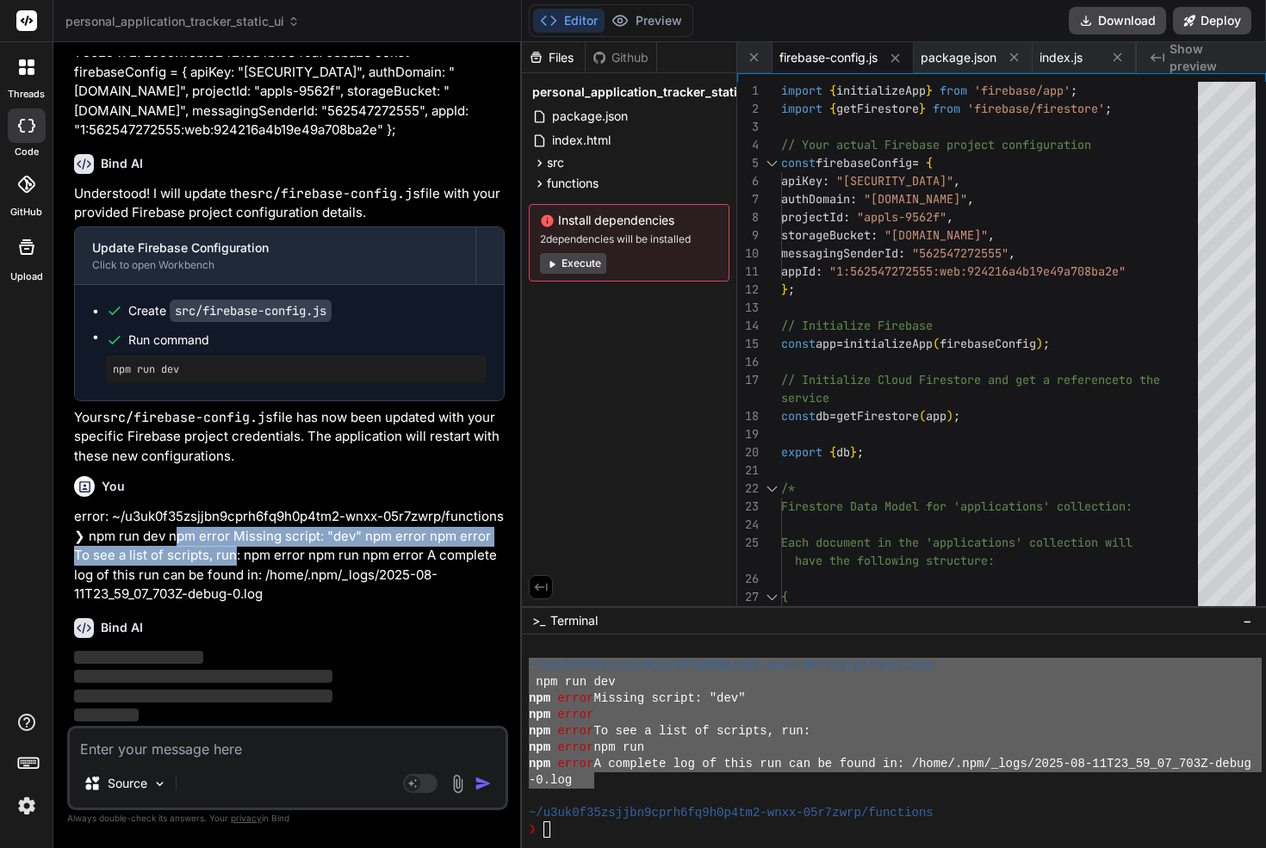
drag, startPoint x: 176, startPoint y: 545, endPoint x: 239, endPoint y: 564, distance: 66.5
click at [214, 555] on p "error: ~/u3uk0f35zsjjbn9cprh6fq9h0p4tm2-wnxx-05r7zwrp/functions ❯ npm run dev n…" at bounding box center [289, 555] width 430 height 97
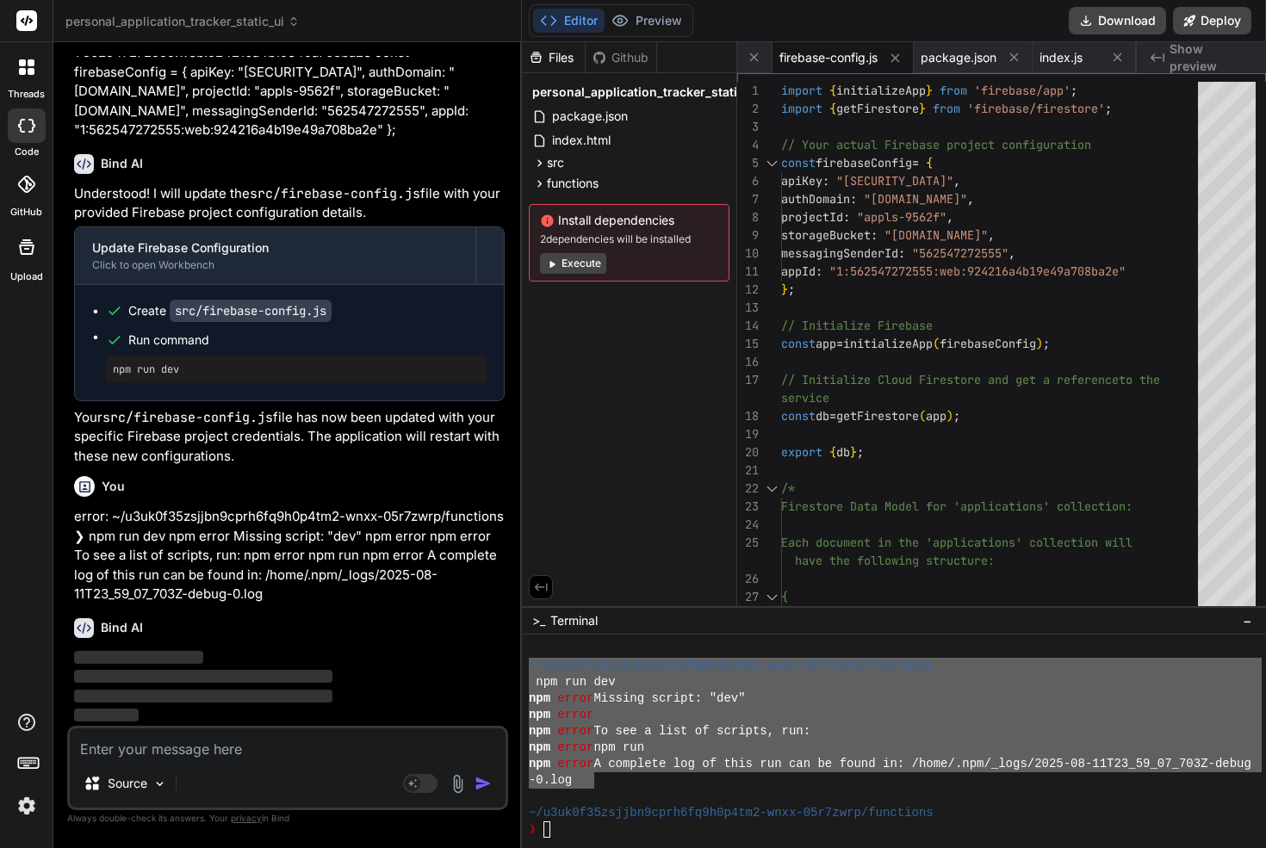
click at [234, 564] on p "error: ~/u3uk0f35zsjjbn9cprh6fq9h0p4tm2-wnxx-05r7zwrp/functions ❯ npm run dev n…" at bounding box center [289, 555] width 430 height 97
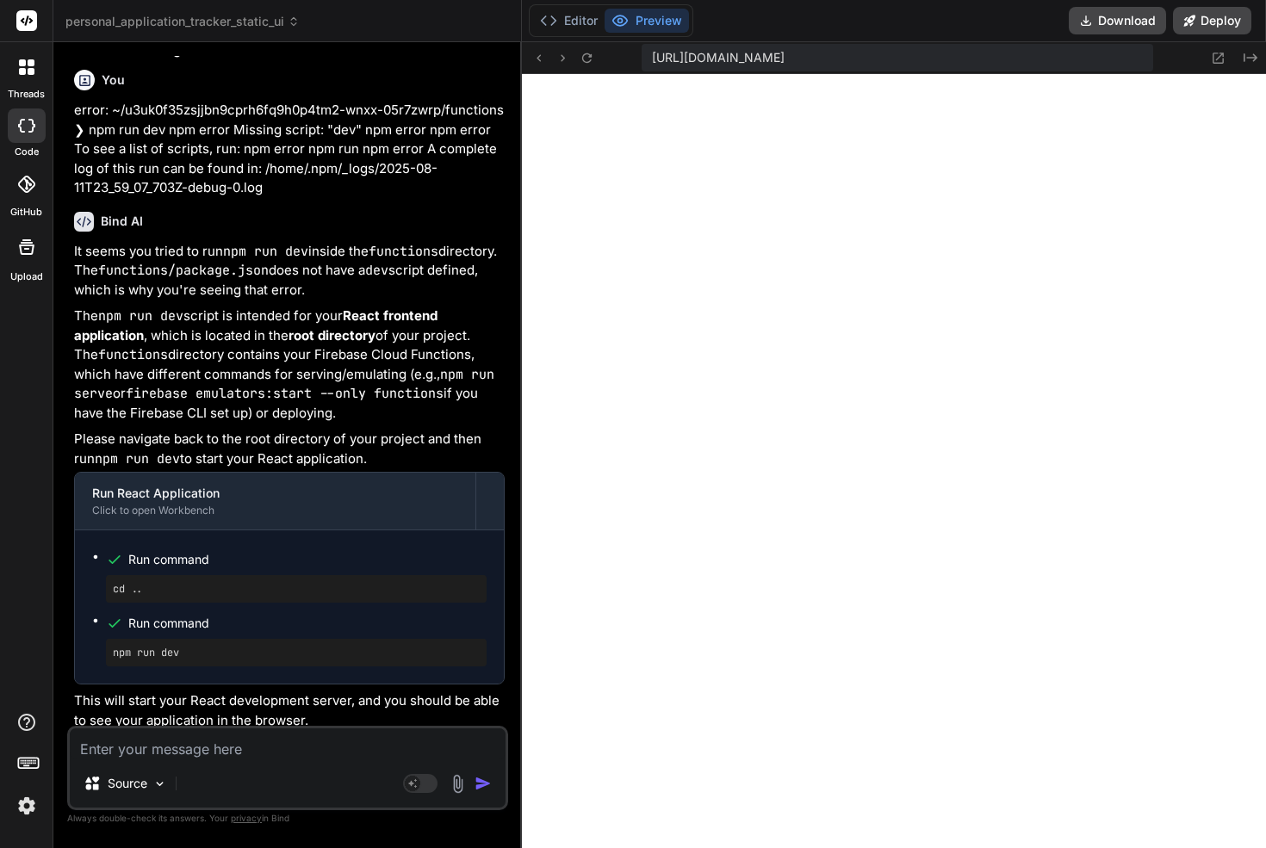
scroll to position [5972, 0]
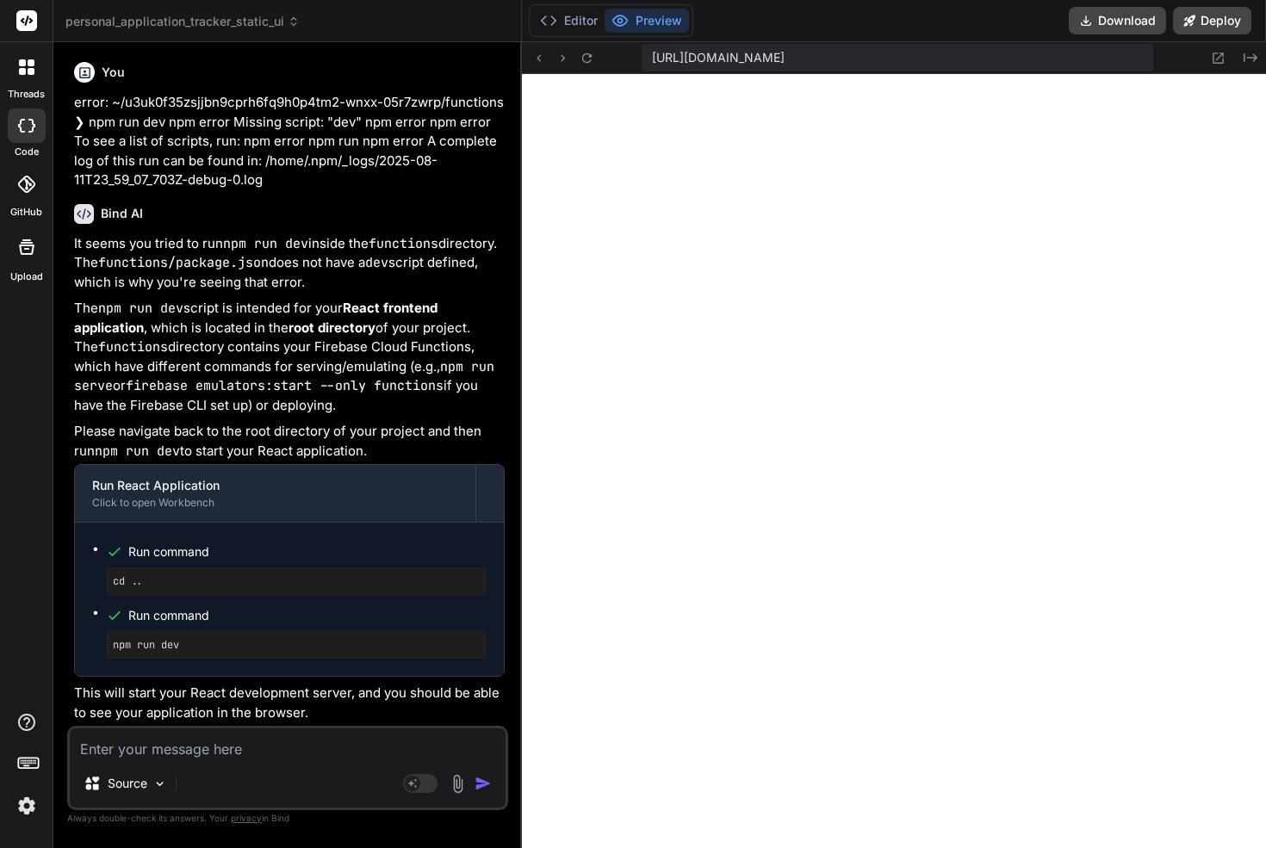
click at [220, 759] on div "Source Agent Mode. When this toggle is activated, AI automatically makes decisi…" at bounding box center [287, 768] width 441 height 84
click at [220, 758] on textarea at bounding box center [288, 743] width 436 height 31
paste textarea "Prompt 5: Full-Stack Integration (Add & Display Applications) Goal: Connect the…"
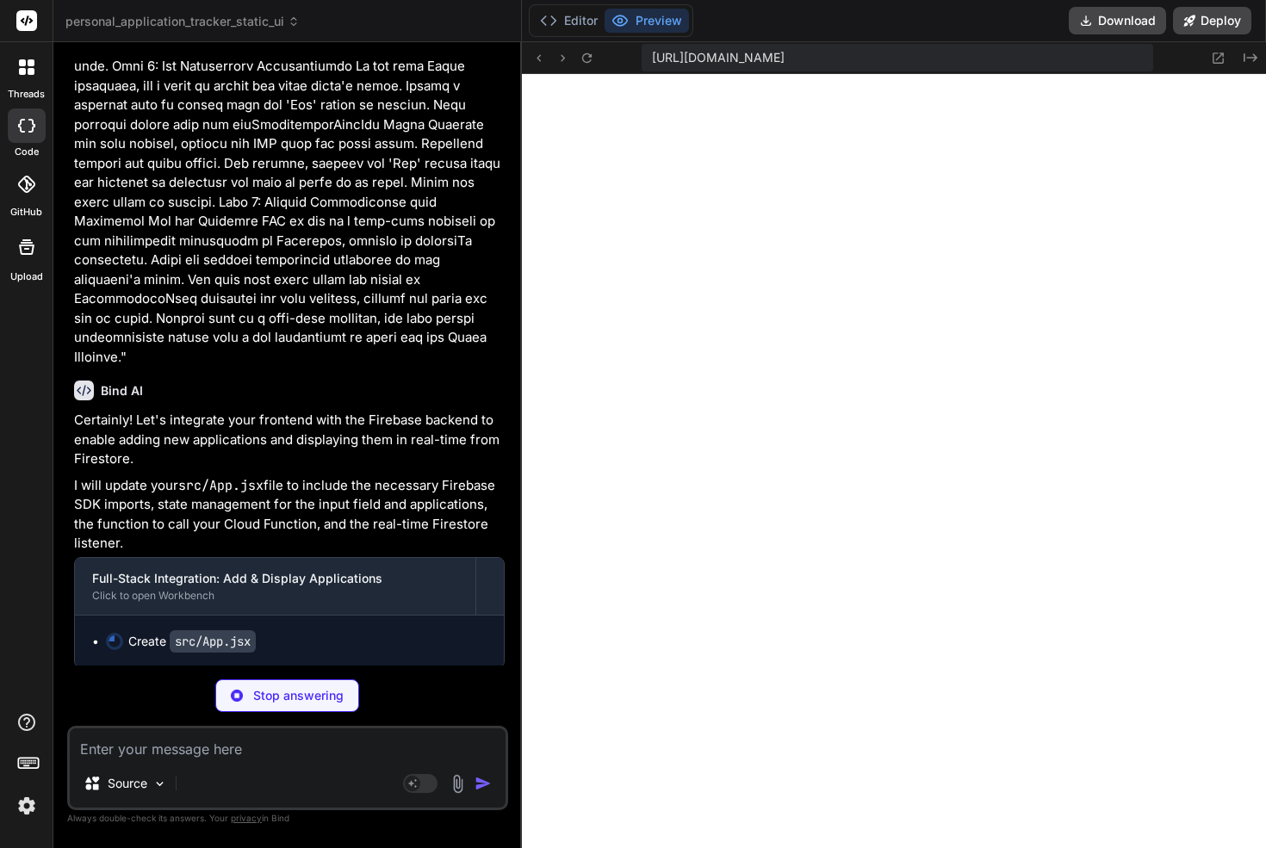
scroll to position [6739, 0]
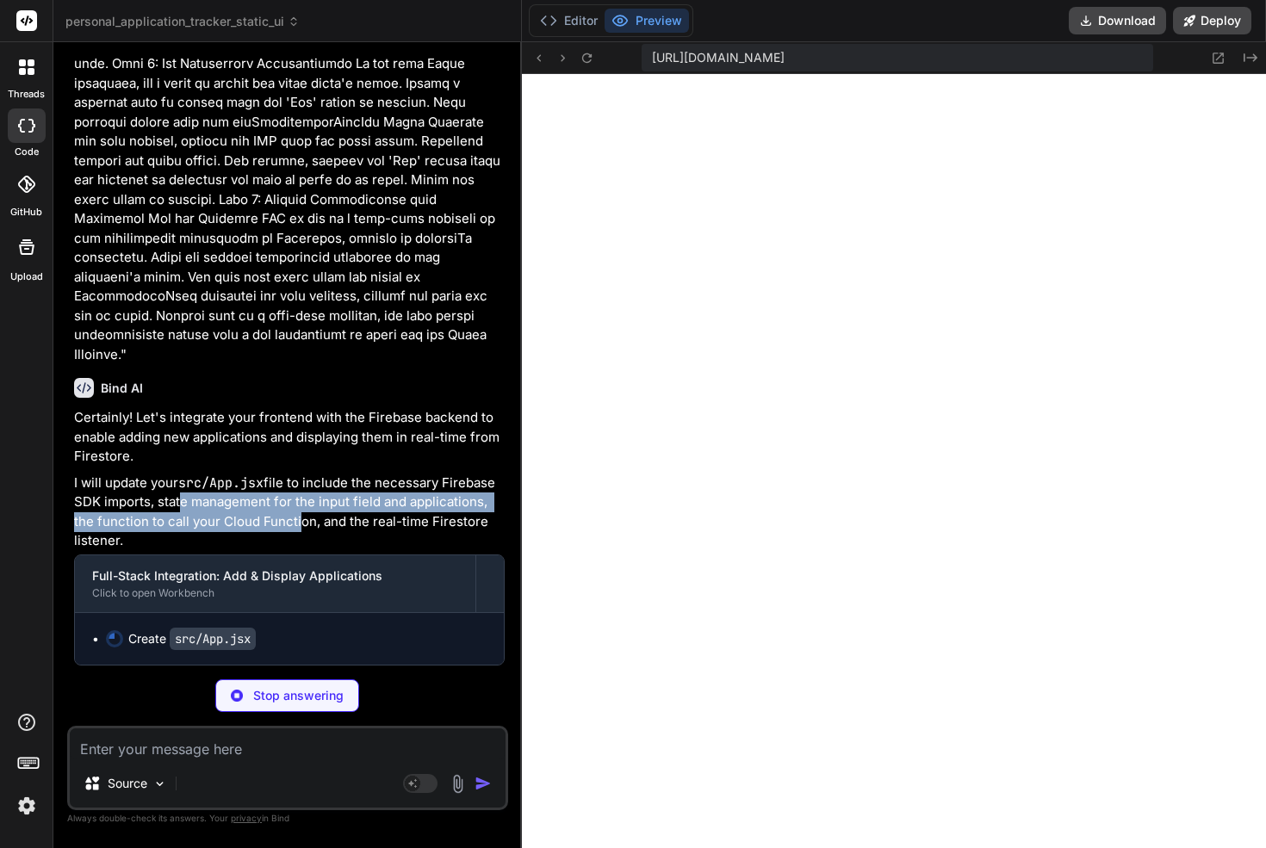
drag, startPoint x: 172, startPoint y: 505, endPoint x: 295, endPoint y: 530, distance: 125.8
click at [296, 529] on p "I will update your src/App.jsx file to include the necessary Firebase SDK impor…" at bounding box center [289, 512] width 430 height 77
click at [295, 530] on p "I will update your src/App.jsx file to include the necessary Firebase SDK impor…" at bounding box center [289, 512] width 430 height 77
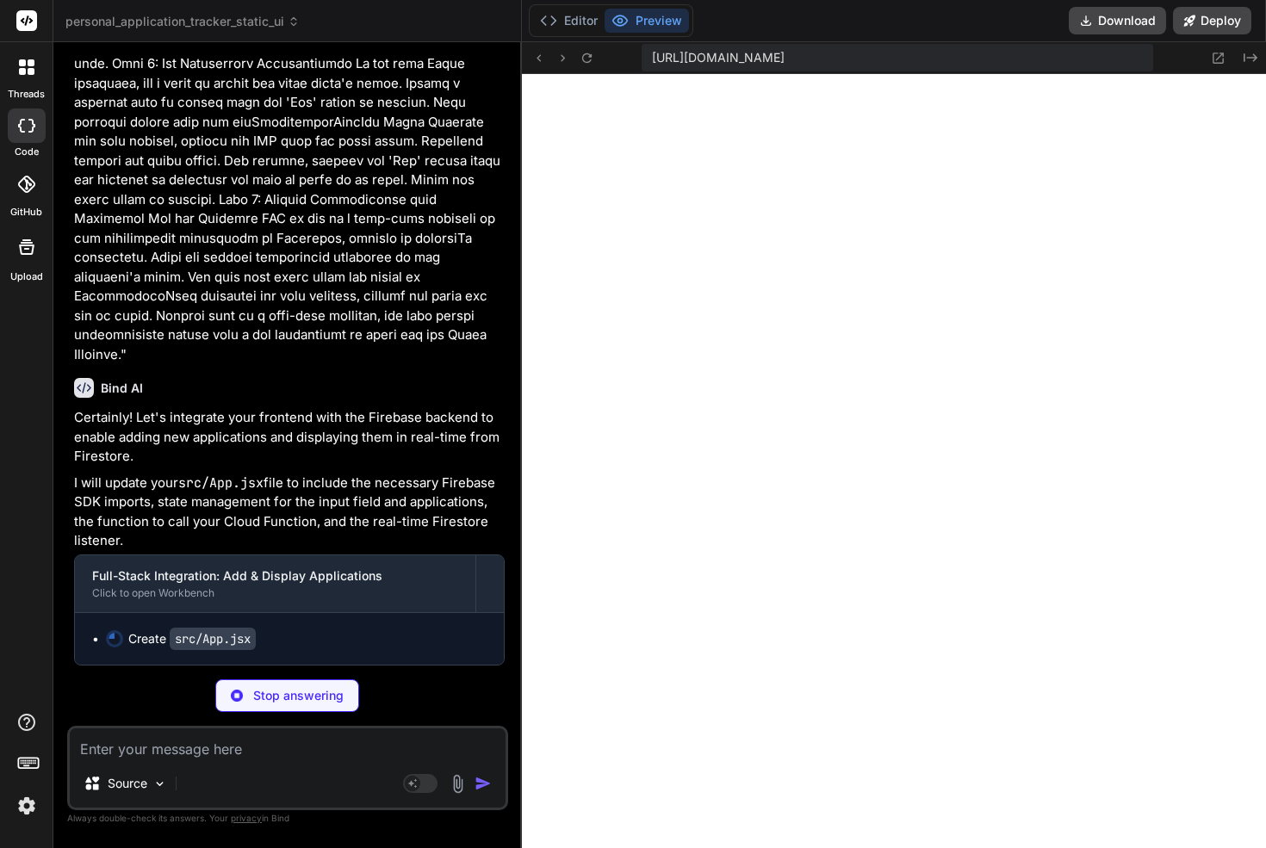
scroll to position [4776, 0]
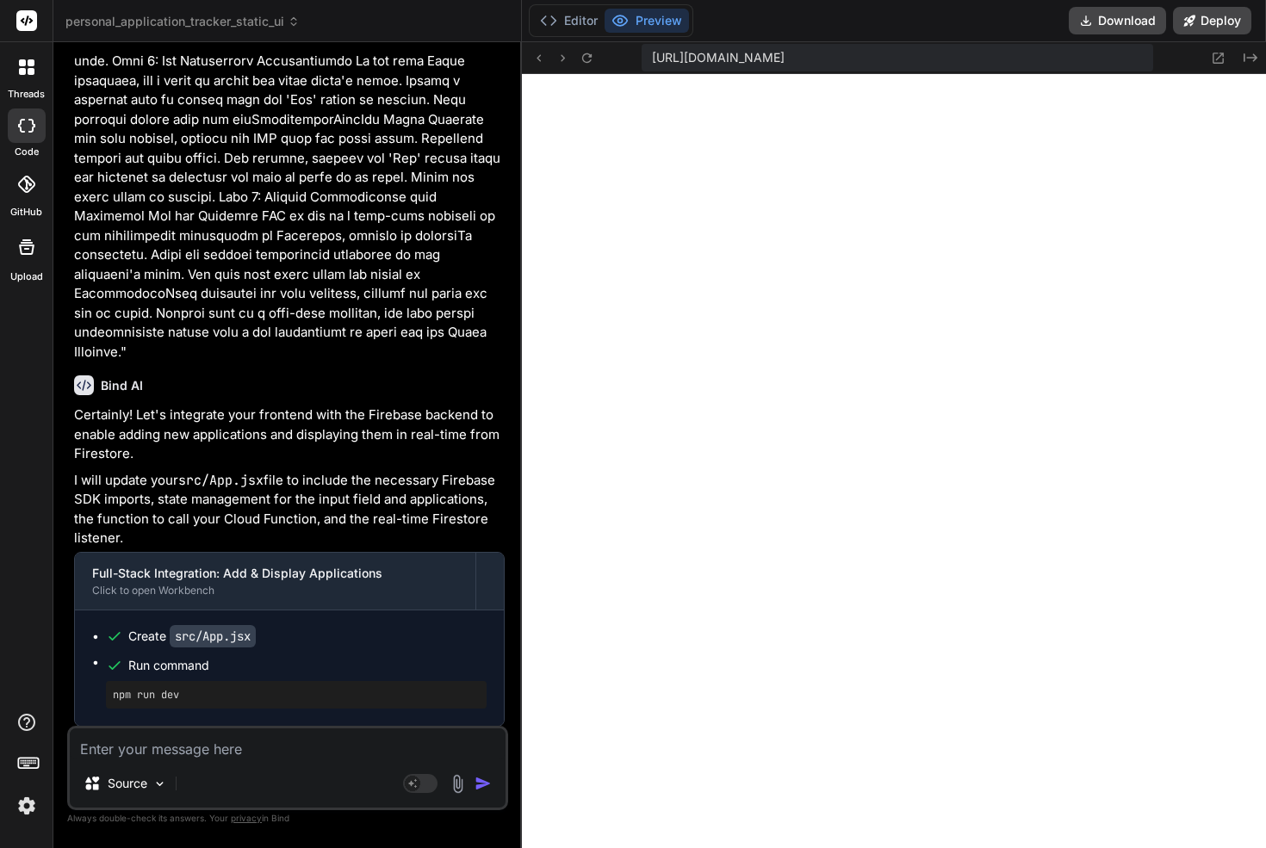
click at [268, 741] on textarea at bounding box center [288, 743] width 436 height 31
paste textarea "Prompt 6: Implement Tabbed Filtering Goal: Make the "To Apply" and "Archived" t…"
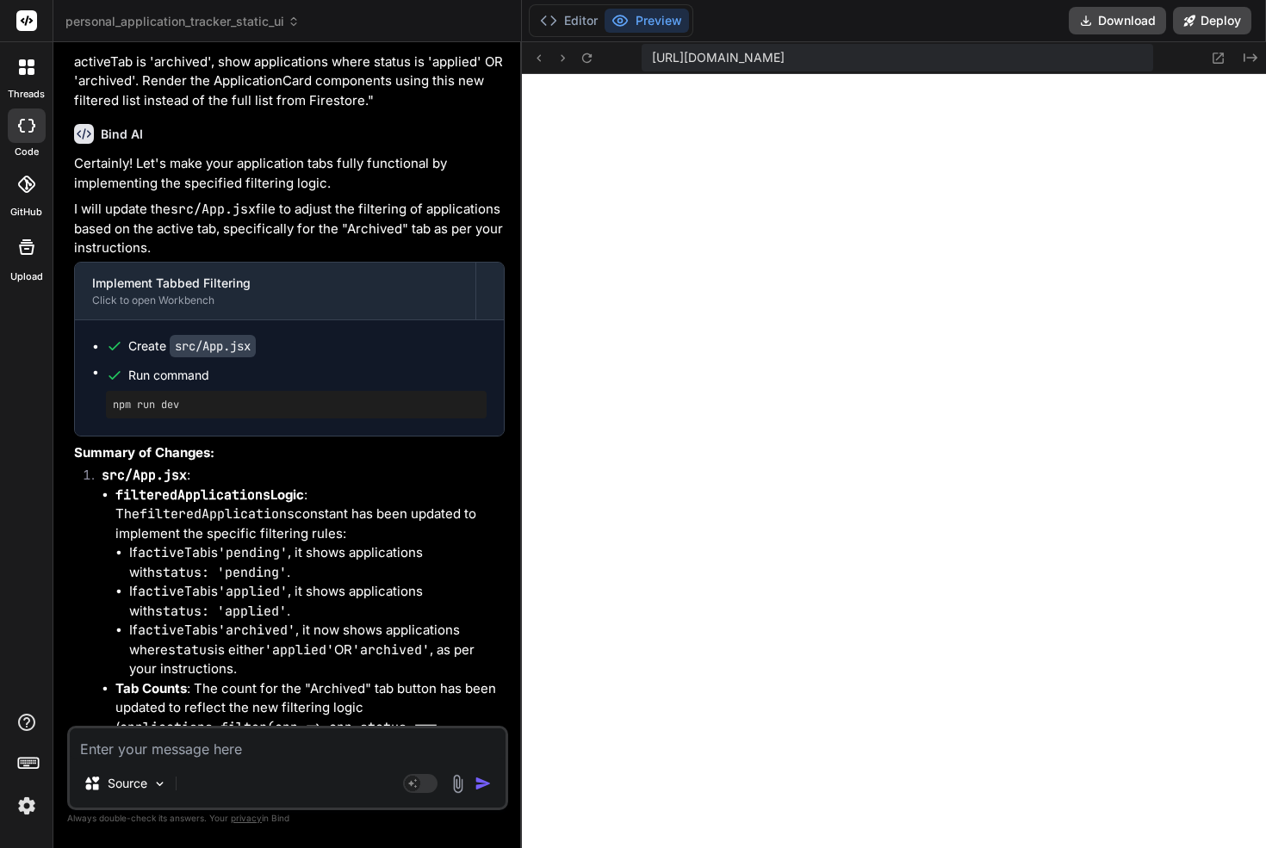
scroll to position [8833, 0]
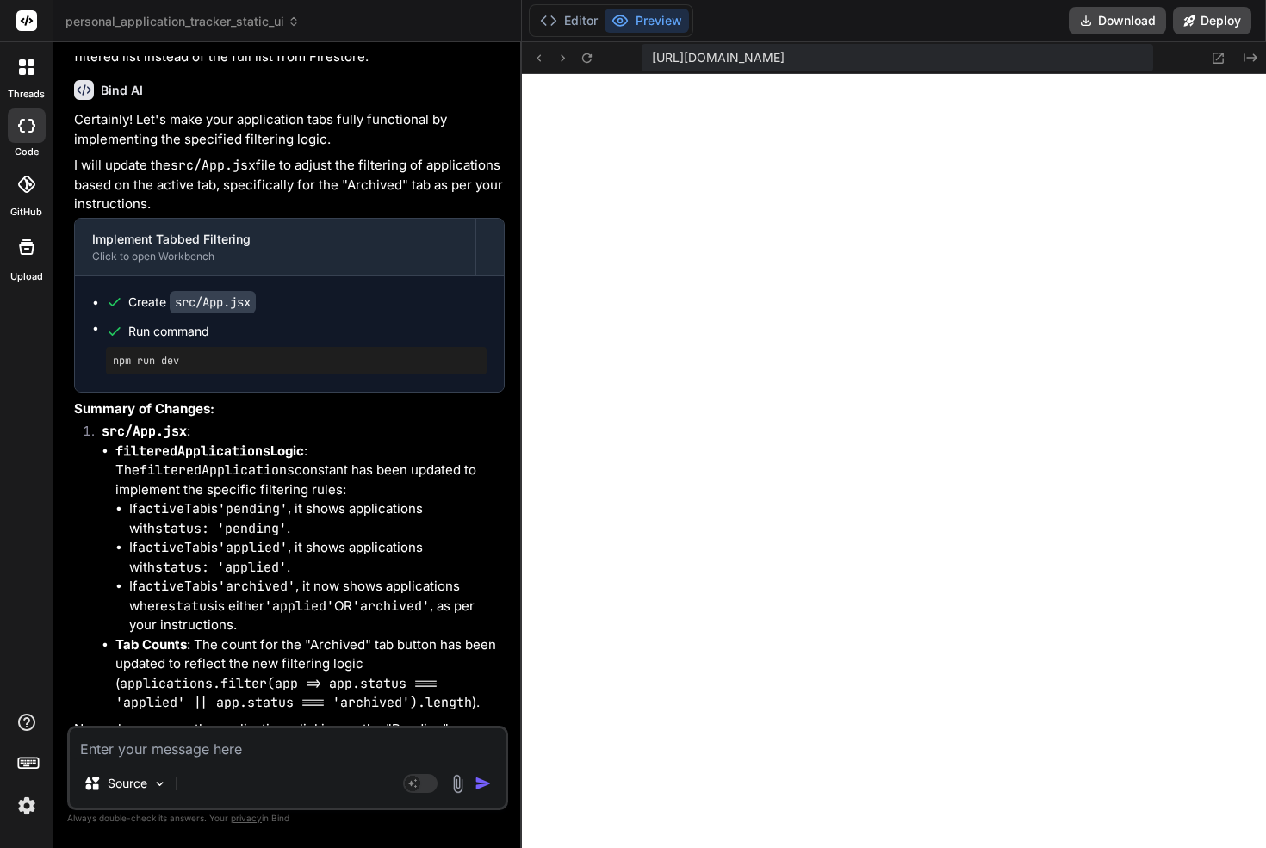
click at [263, 739] on textarea at bounding box center [288, 743] width 436 height 31
click at [263, 730] on textarea at bounding box center [288, 743] width 436 height 31
click at [80, 750] on textarea "remove "pending" tab." at bounding box center [288, 743] width 436 height 31
click at [97, 745] on textarea "remove "pending" tab." at bounding box center [288, 743] width 436 height 31
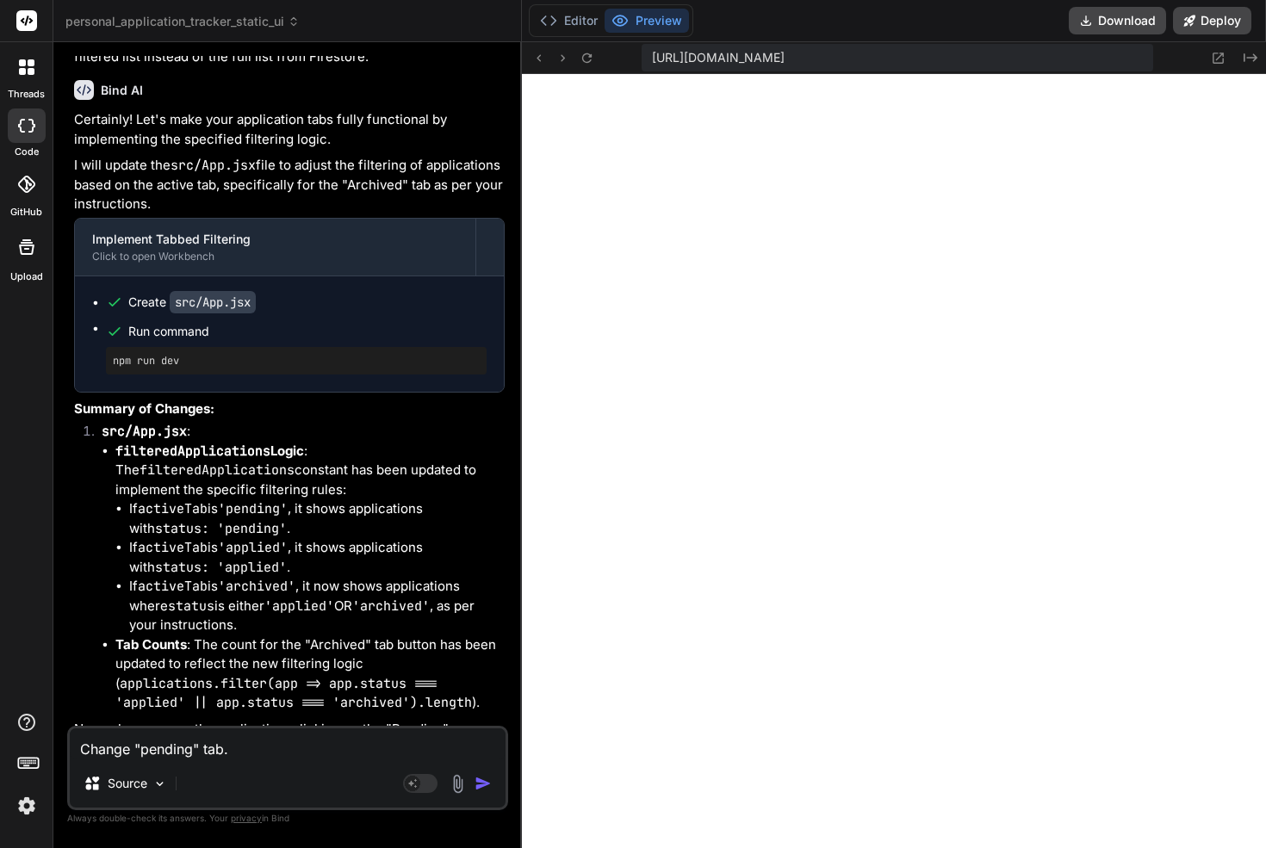
click at [258, 746] on textarea "Change "pending" tab." at bounding box center [288, 743] width 436 height 31
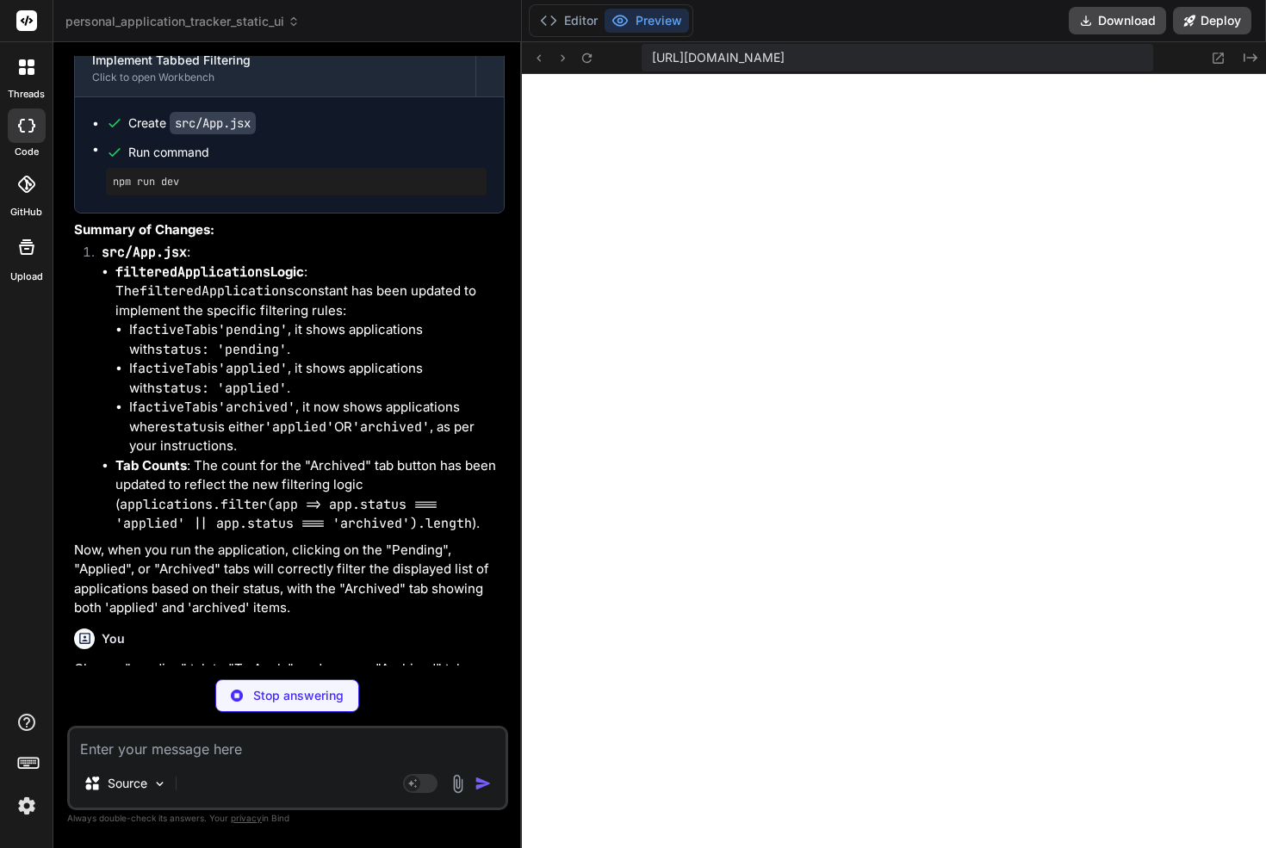
scroll to position [9012, 0]
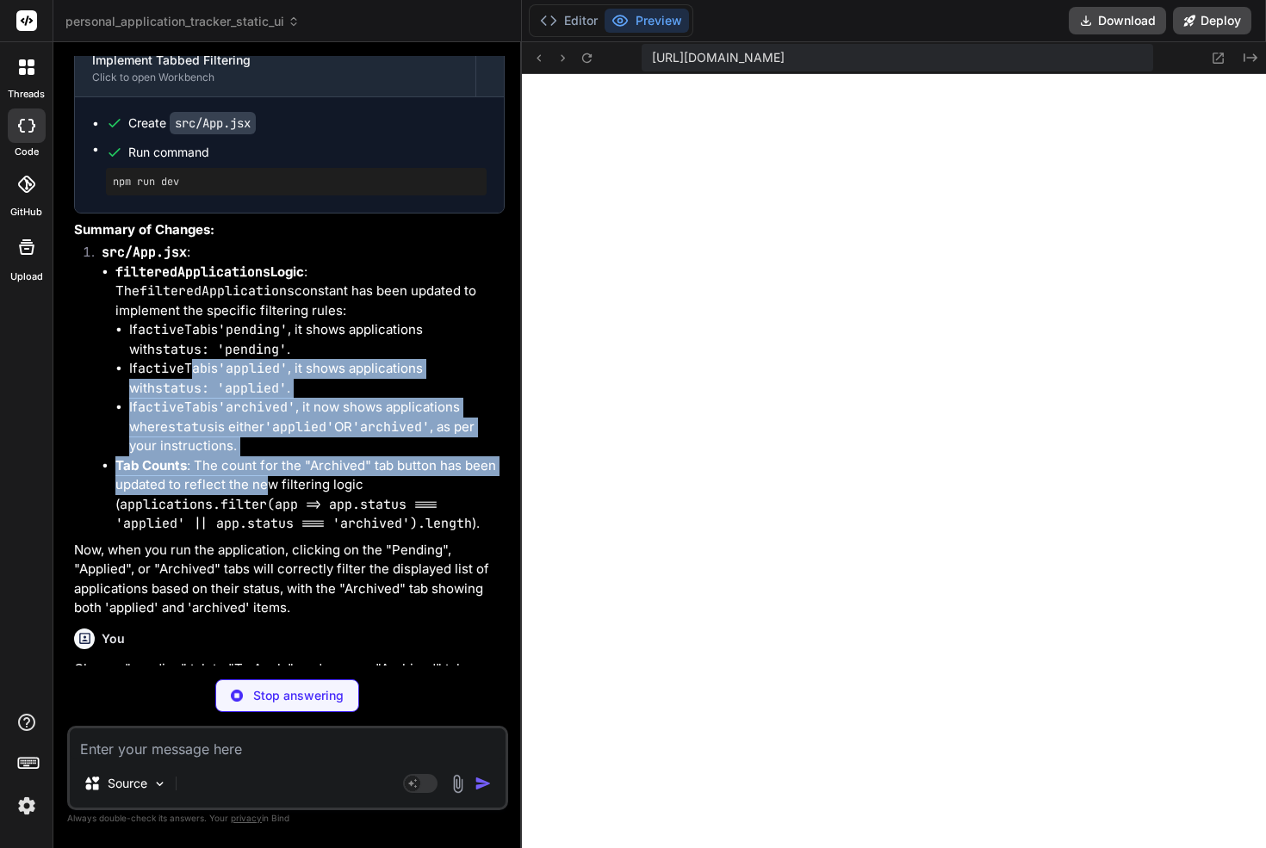
drag, startPoint x: 214, startPoint y: 341, endPoint x: 272, endPoint y: 425, distance: 102.7
click at [267, 419] on ul "filteredApplications Logic : The filteredApplications constant has been updated…" at bounding box center [303, 398] width 403 height 271
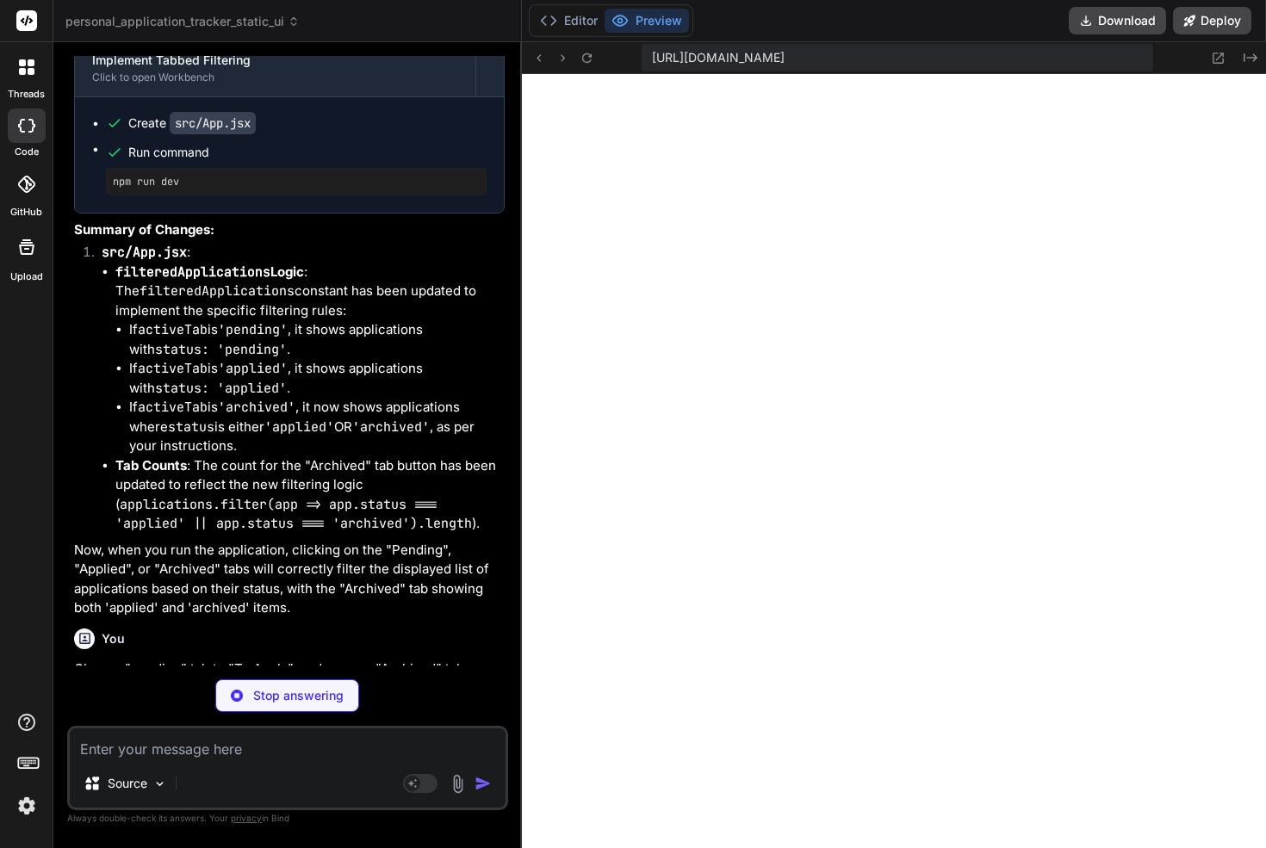
click at [272, 496] on code "applications.filter(app => app.status === 'applied' || app.status === 'archived…" at bounding box center [293, 514] width 356 height 37
click at [128, 741] on textarea at bounding box center [288, 743] width 436 height 31
paste textarea "Prompt 7: Implement Status Management Buttons Goal: Make the "Applied" and "Arc…"
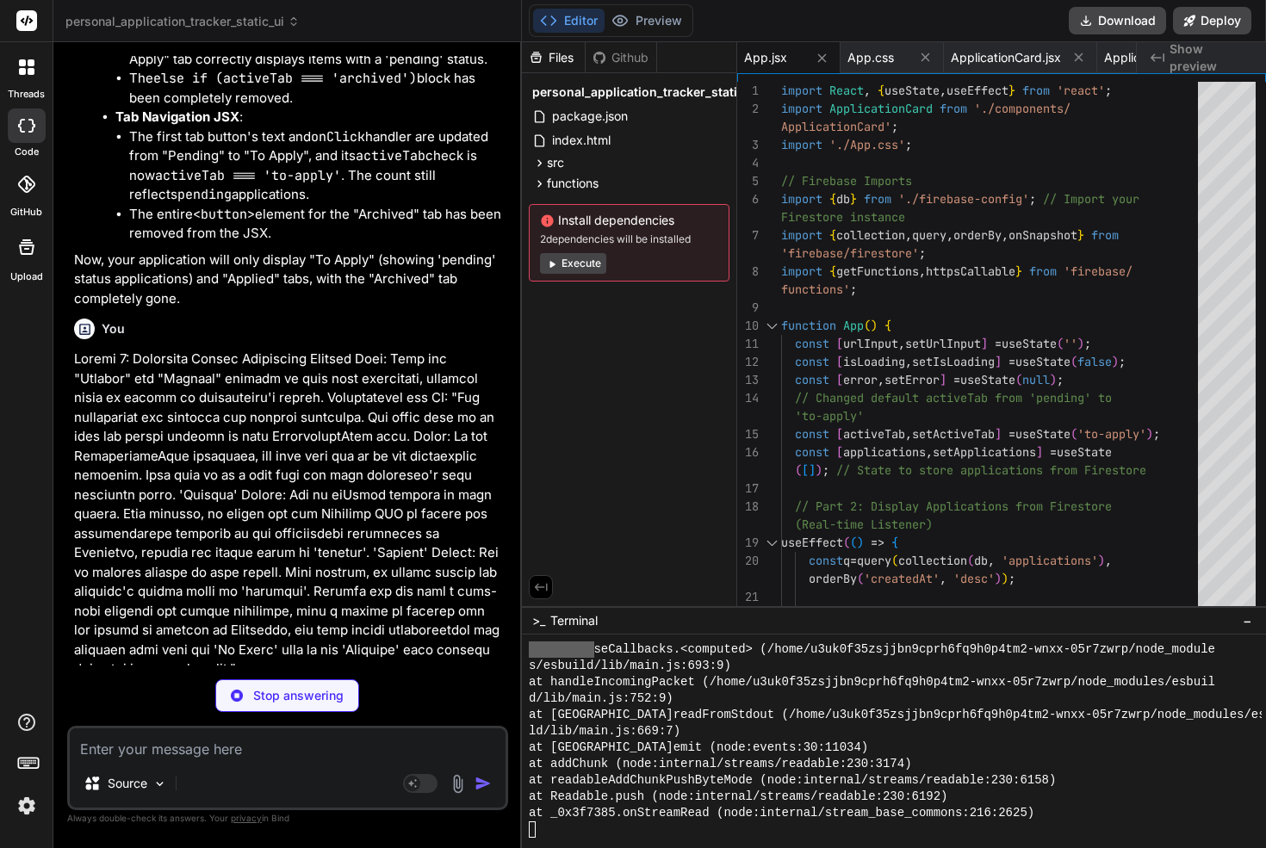
scroll to position [5872, 0]
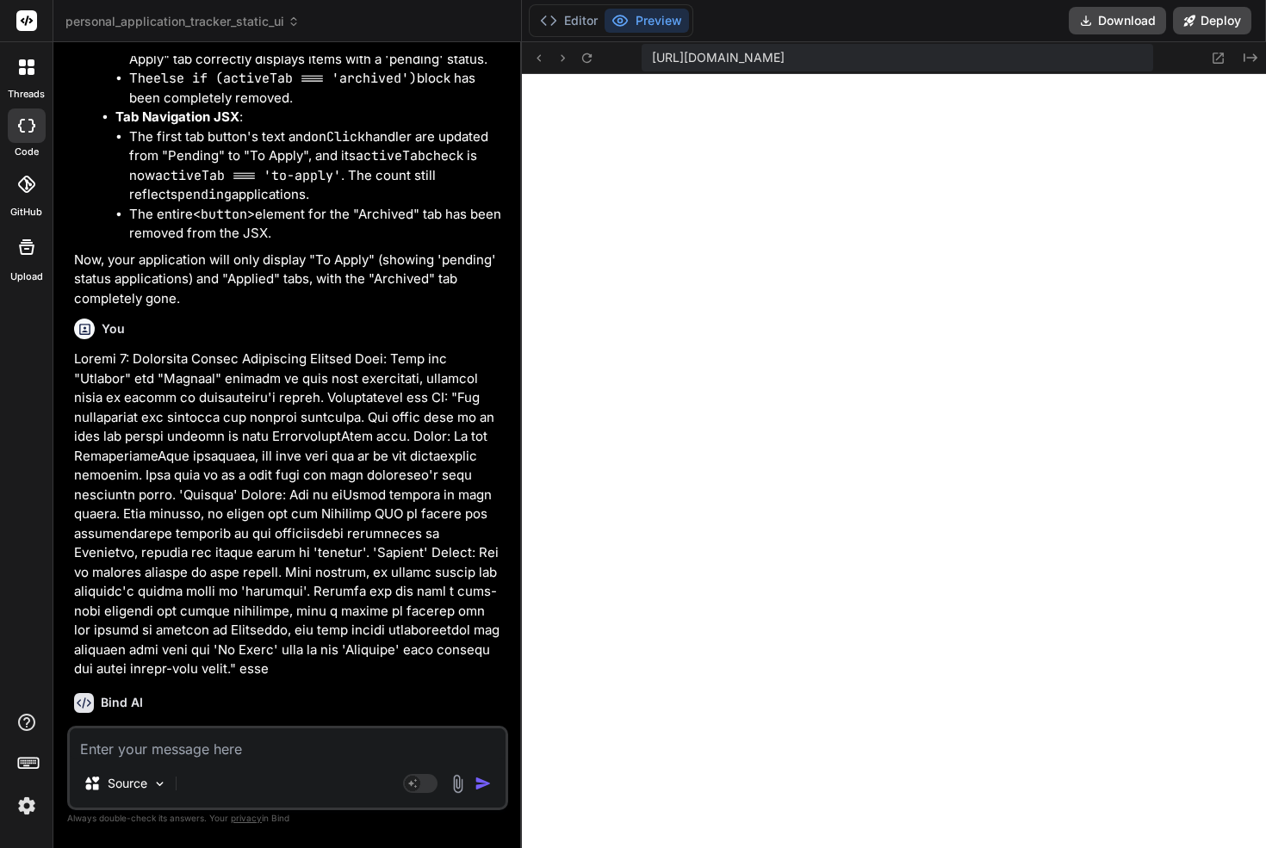
click at [251, 761] on div "Source Agent Mode. When this toggle is activated, AI automatically makes decisi…" at bounding box center [287, 768] width 441 height 84
click at [251, 745] on textarea at bounding box center [288, 743] width 436 height 31
paste textarea "[plugin:vite:esbuild] Transform failed with 1 error: /home/u3uk0f35zsjjbn9cprh6…"
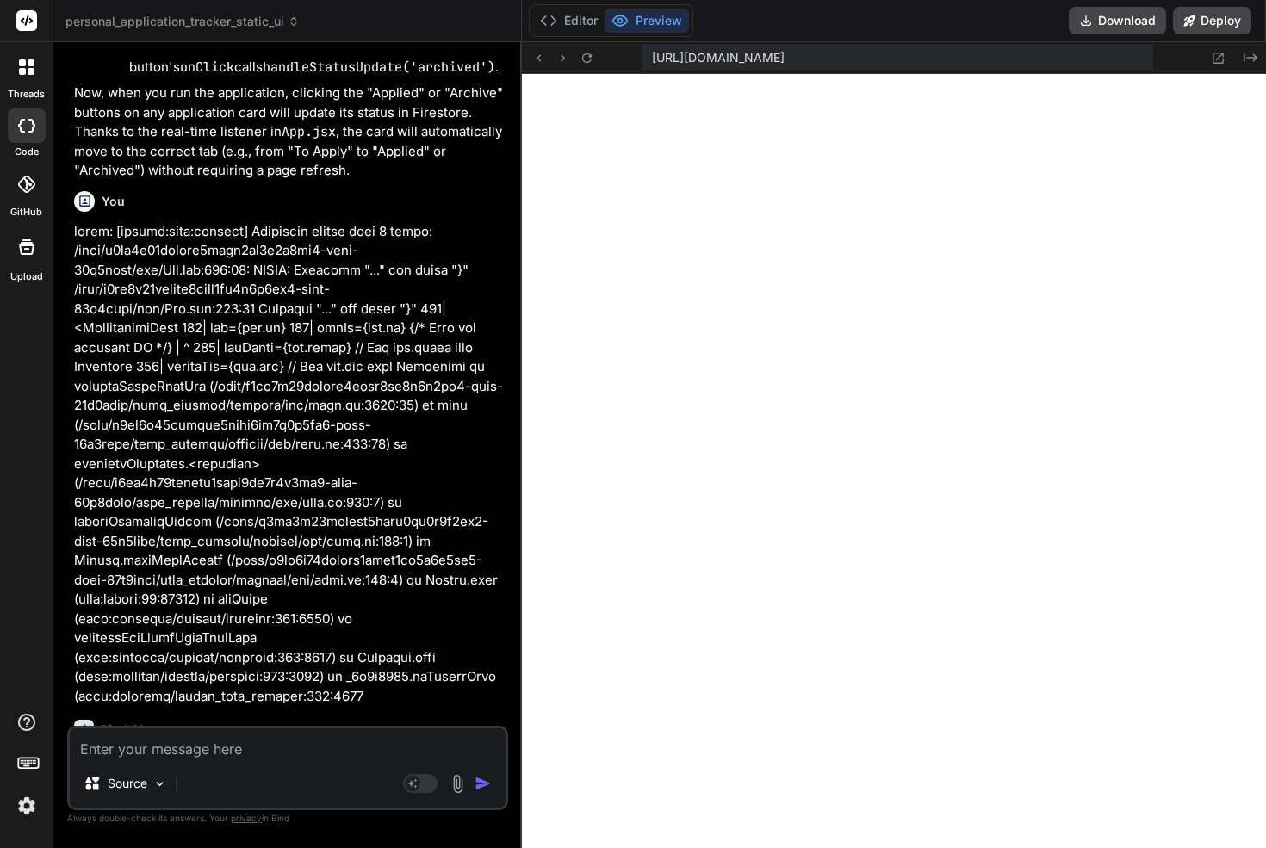
scroll to position [11763, 0]
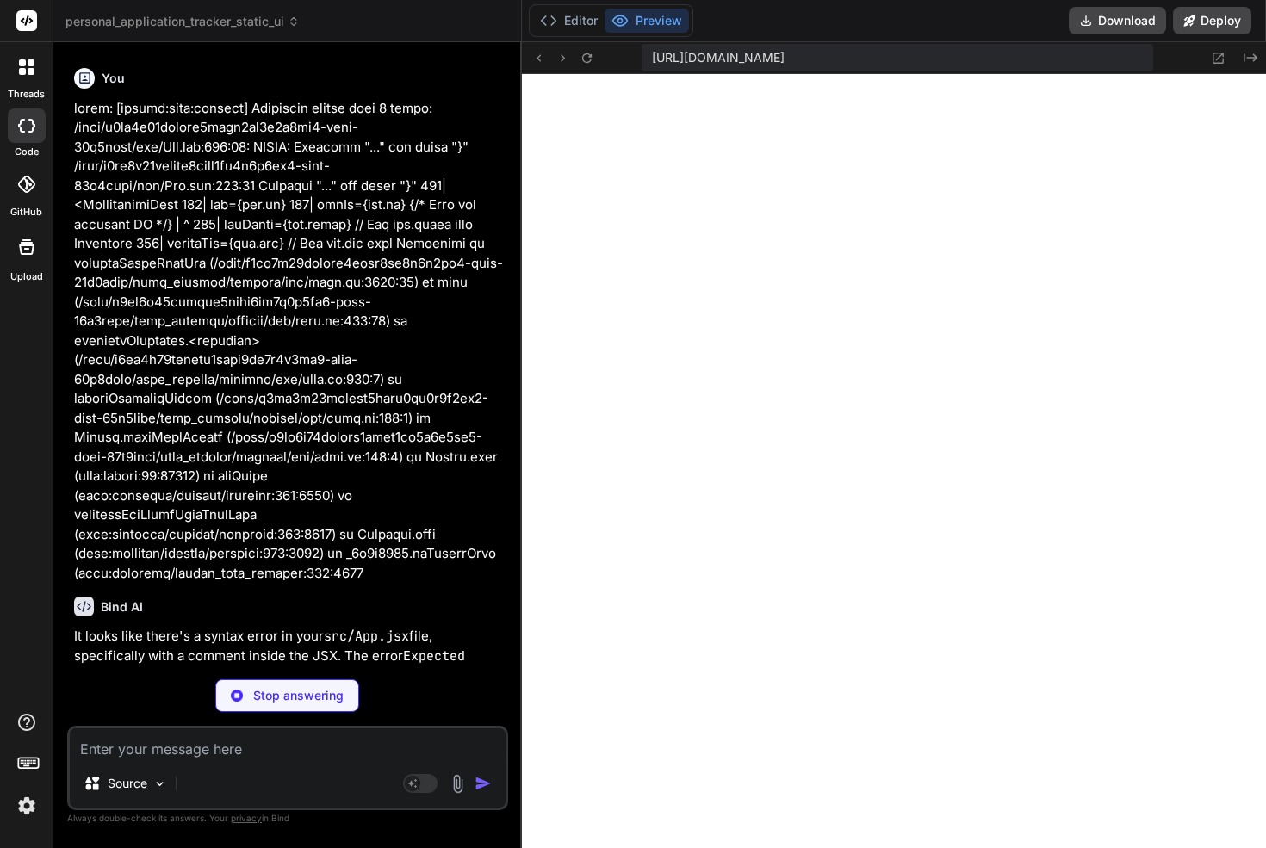
drag, startPoint x: 213, startPoint y: 557, endPoint x: 222, endPoint y: 561, distance: 10.4
click at [222, 627] on p "It looks like there's a syntax error in your src/App.jsx file, specifically wit…" at bounding box center [289, 675] width 430 height 97
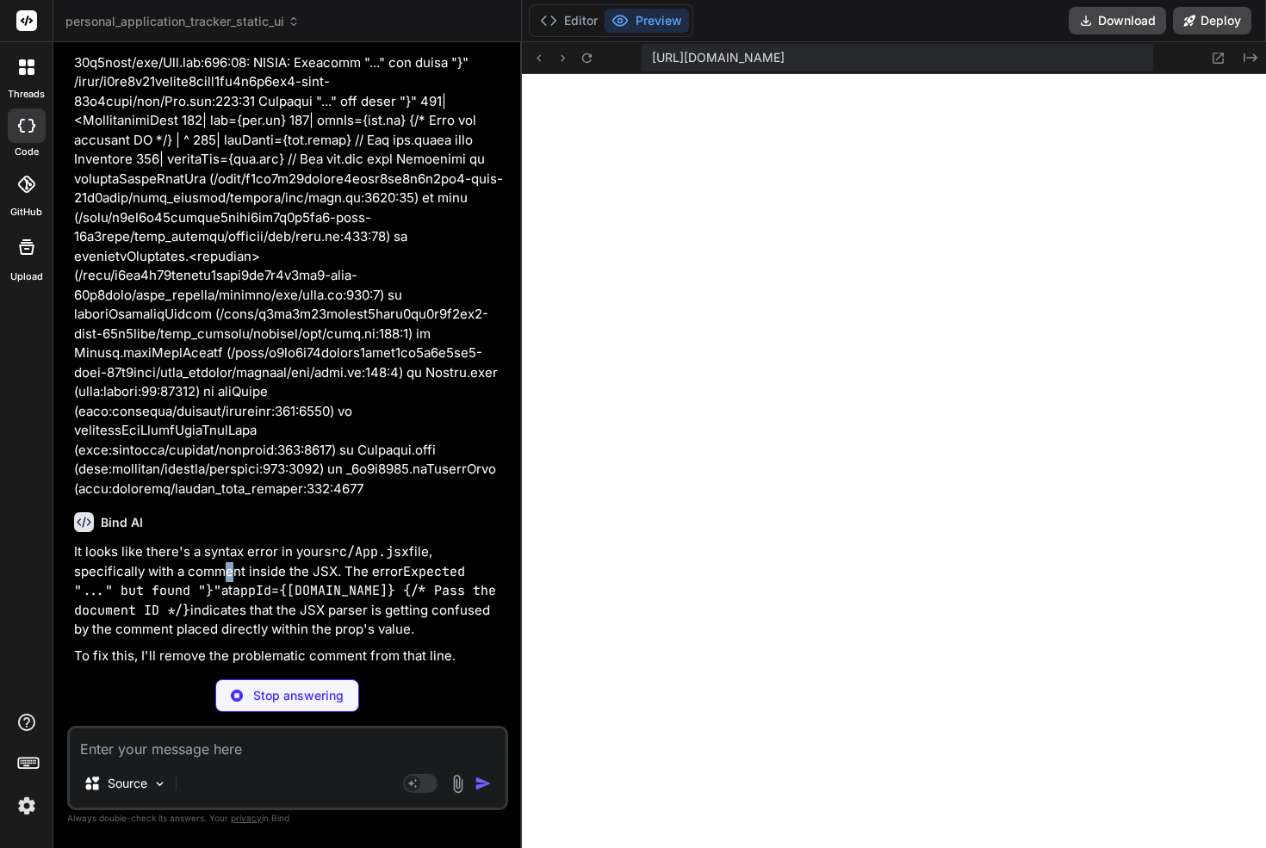
scroll to position [12003, 0]
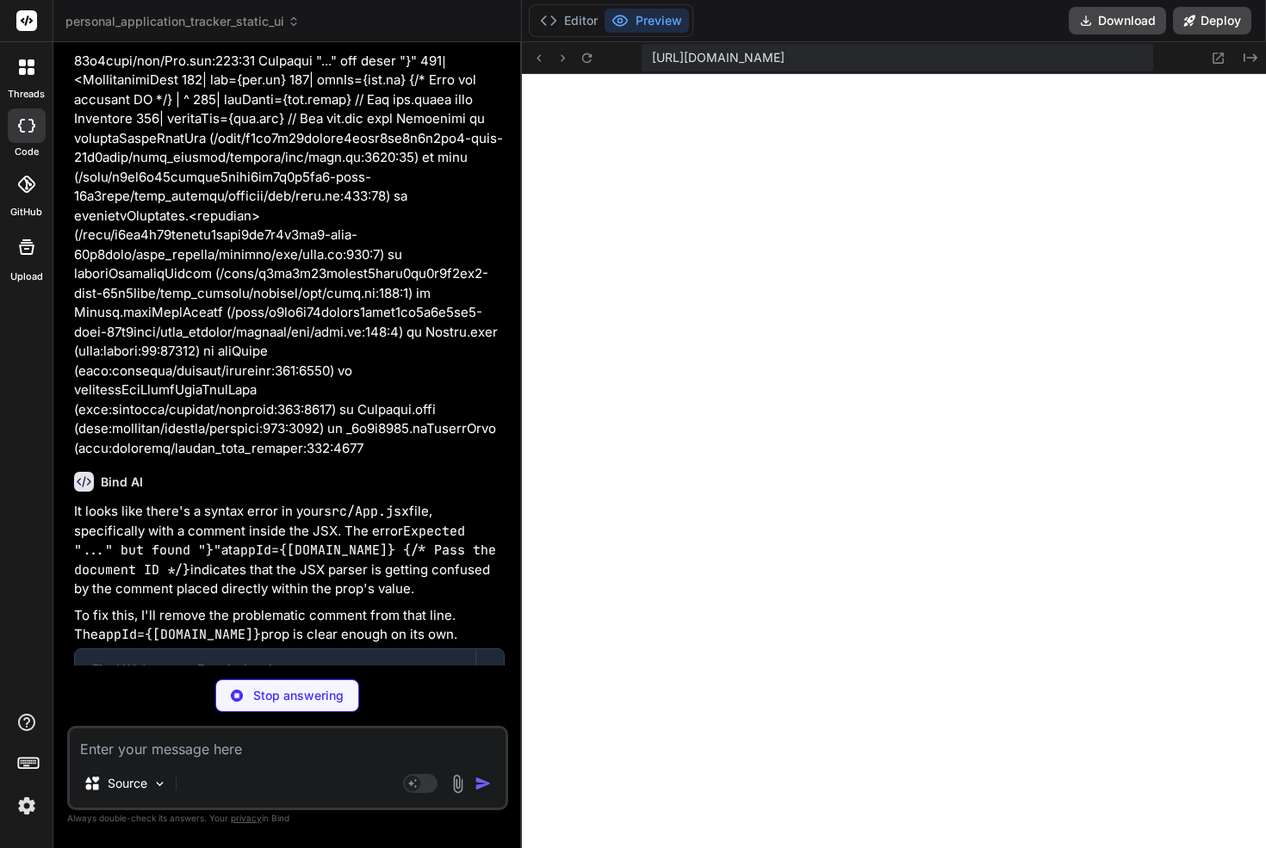
click at [288, 542] on code "appId={app.id} {/* Pass the document ID */}" at bounding box center [289, 560] width 430 height 37
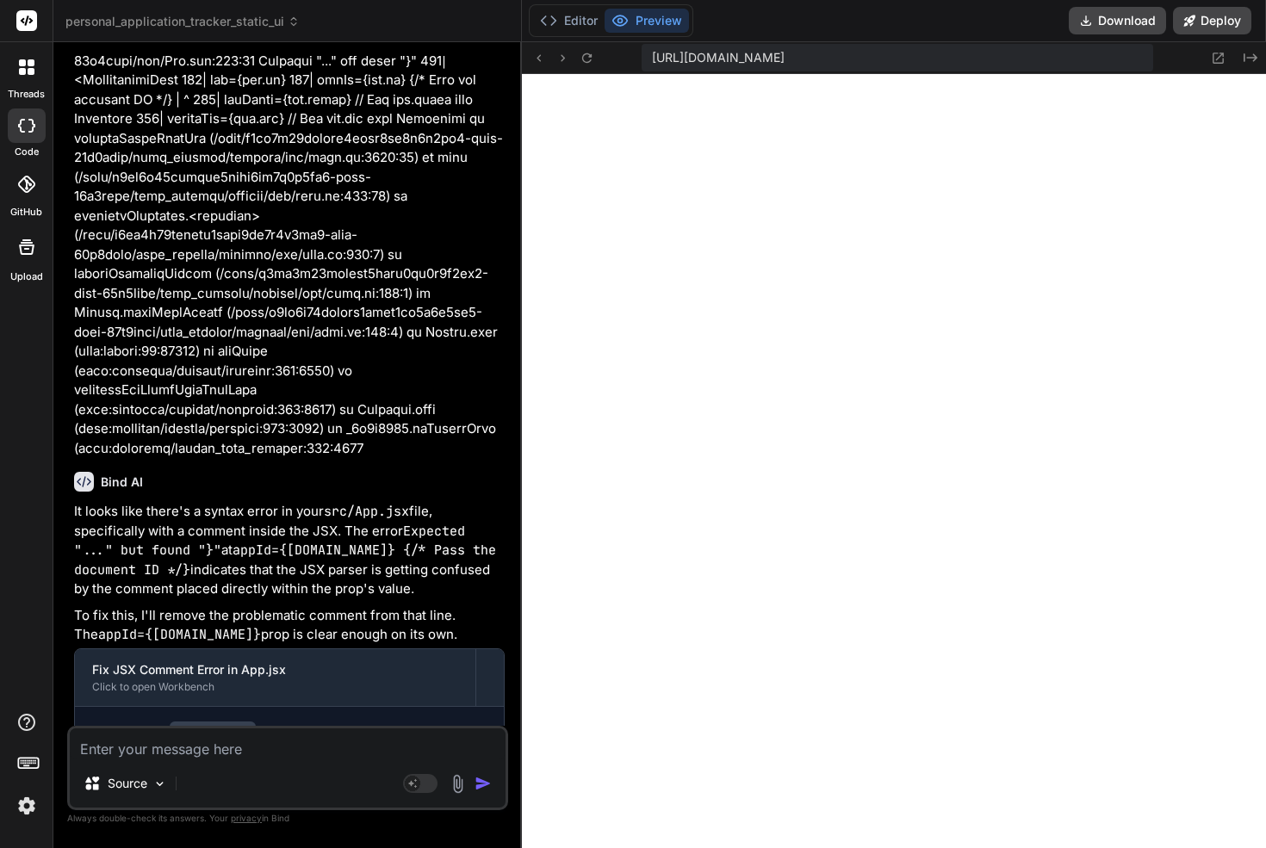
scroll to position [12030, 0]
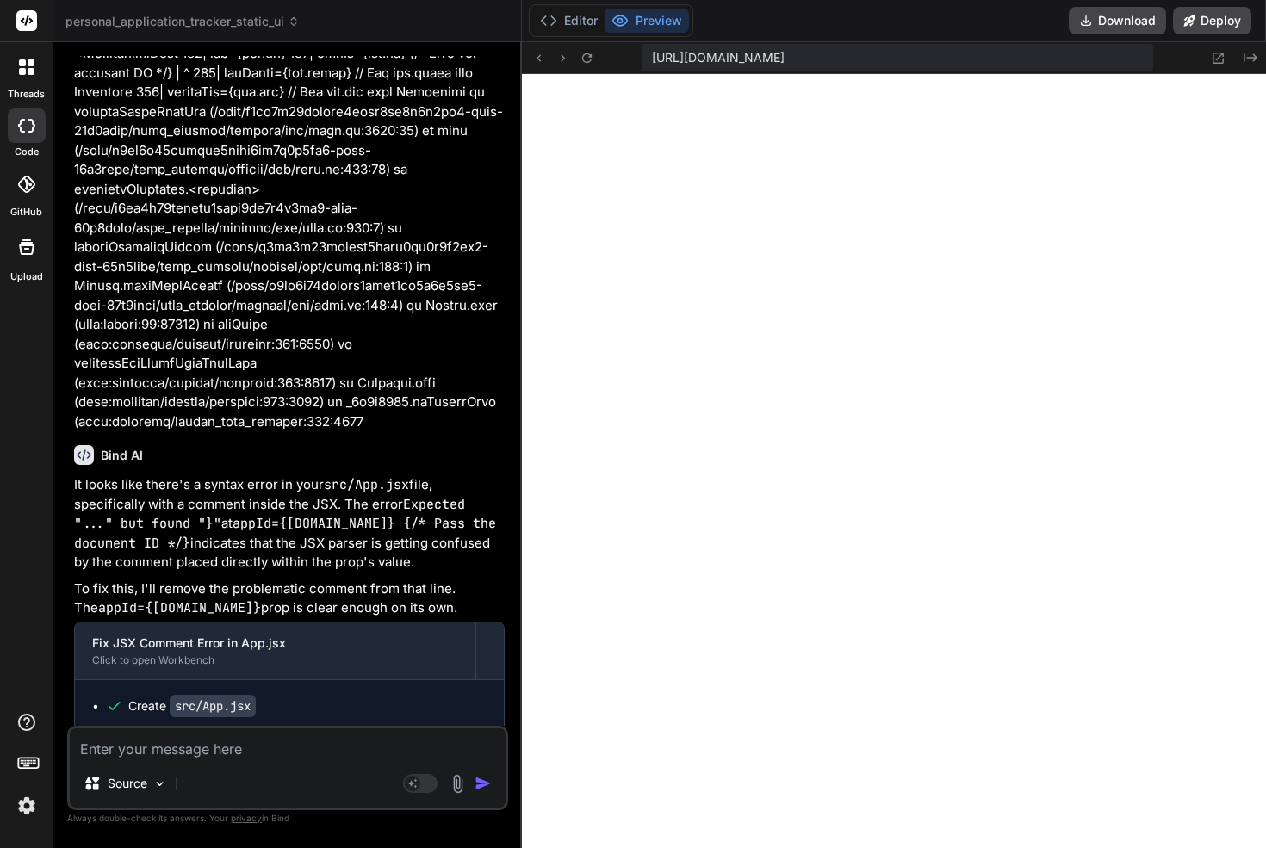
click at [325, 761] on div "Source Agent Mode. When this toggle is activated, AI automatically makes decisi…" at bounding box center [287, 768] width 441 height 84
click at [325, 744] on textarea at bounding box center [288, 743] width 436 height 31
paste textarea "[plugin:vite:esbuild] Transform failed with 1 error: /home/u3uk0f35zsjjbn9cprh6…"
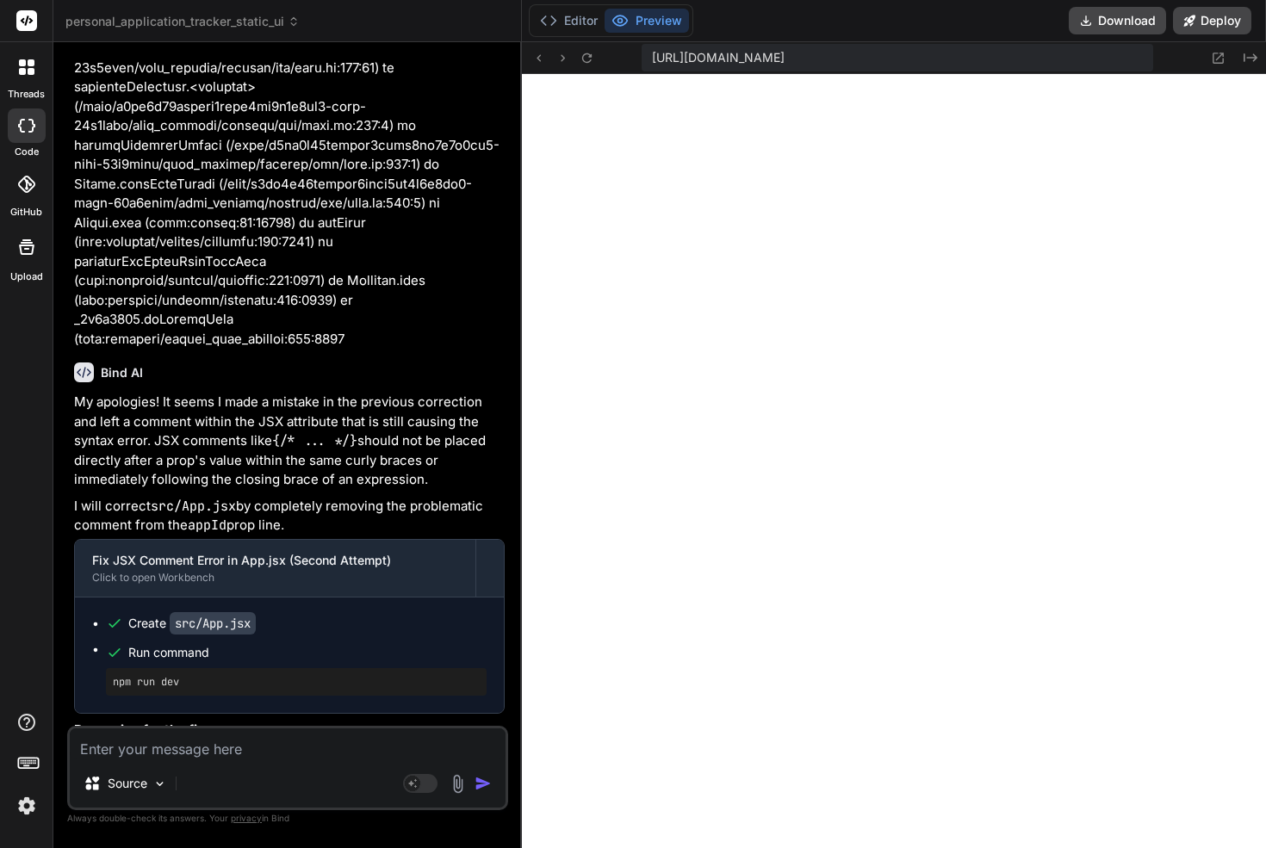
scroll to position [13341, 0]
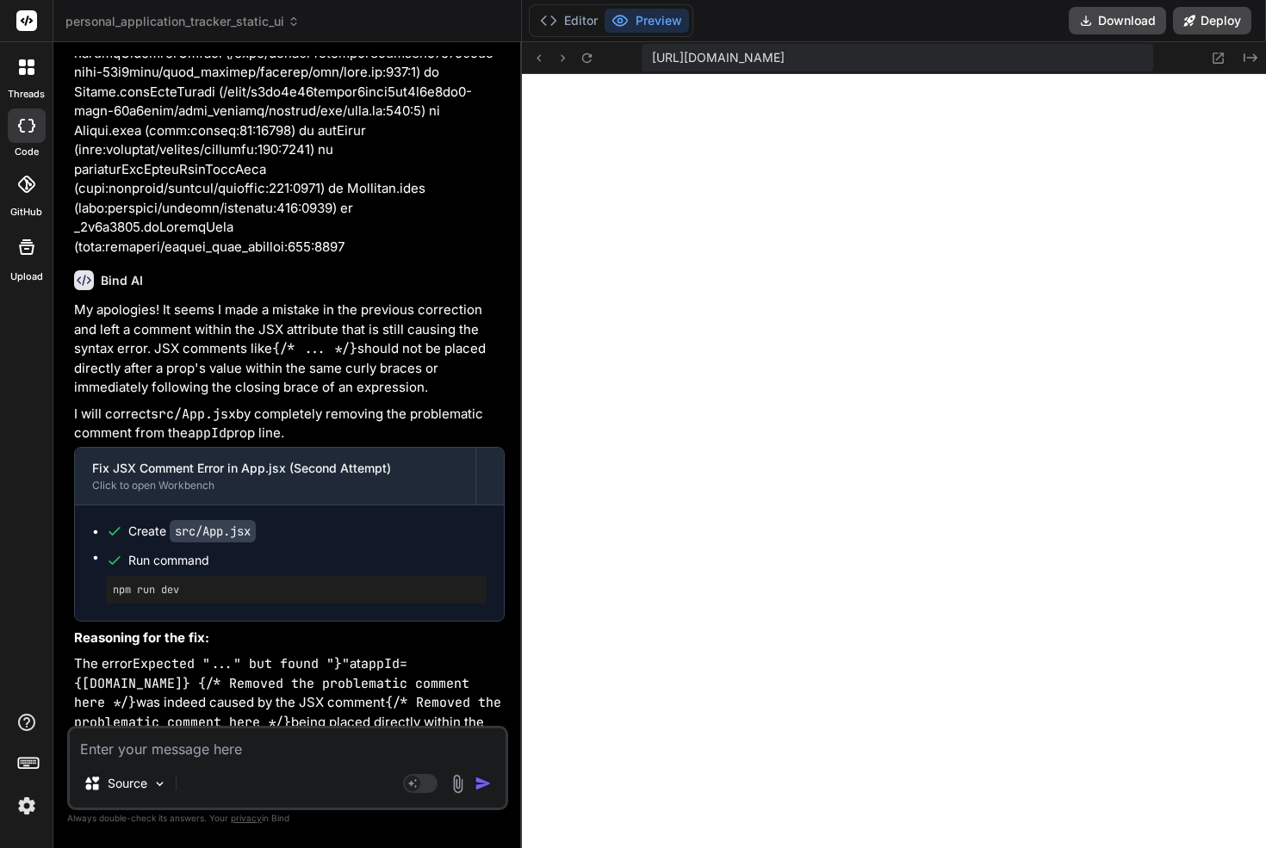
click at [252, 745] on textarea at bounding box center [288, 743] width 436 height 31
paste textarea "[plugin:vite:esbuild] Transform failed with 1 error: /home/u3uk0f35zsjjbn9cprh6…"
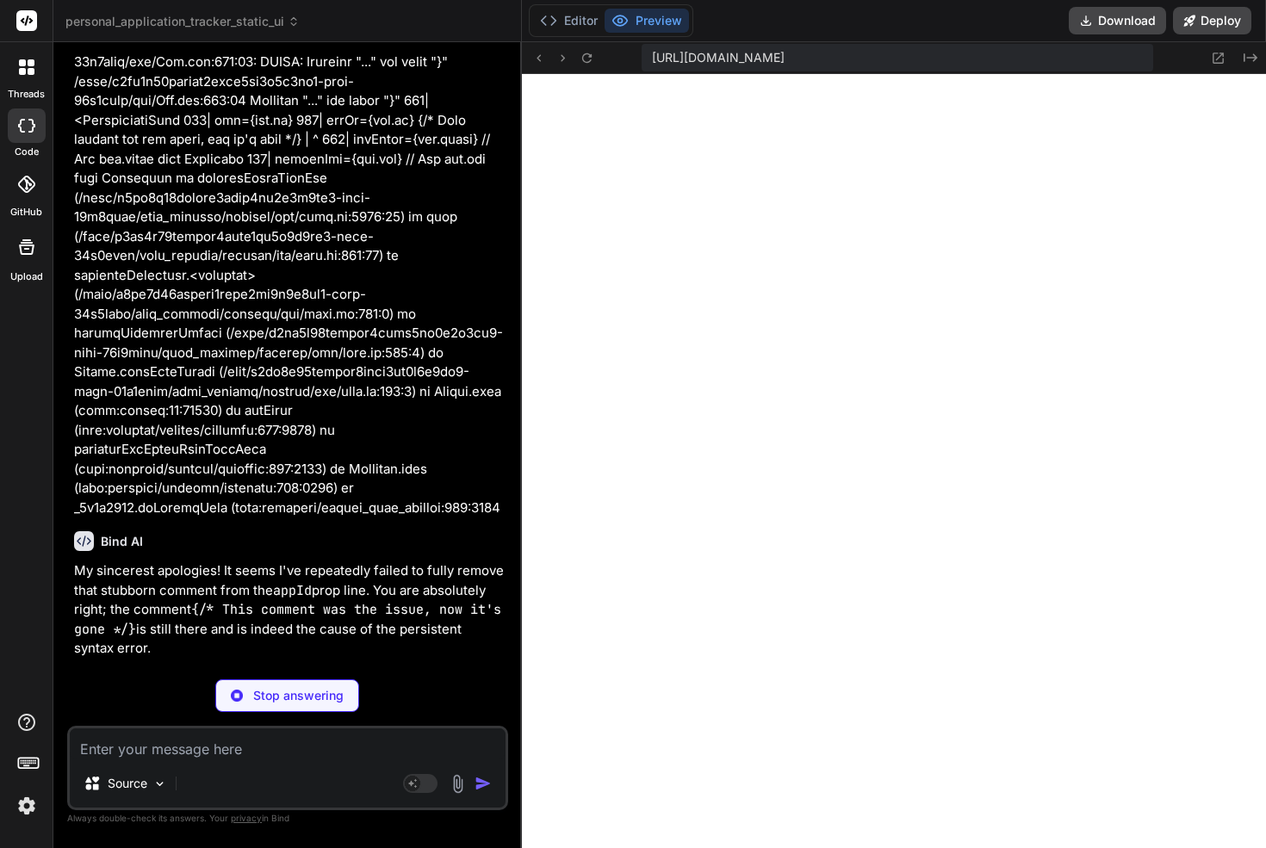
scroll to position [14226, 0]
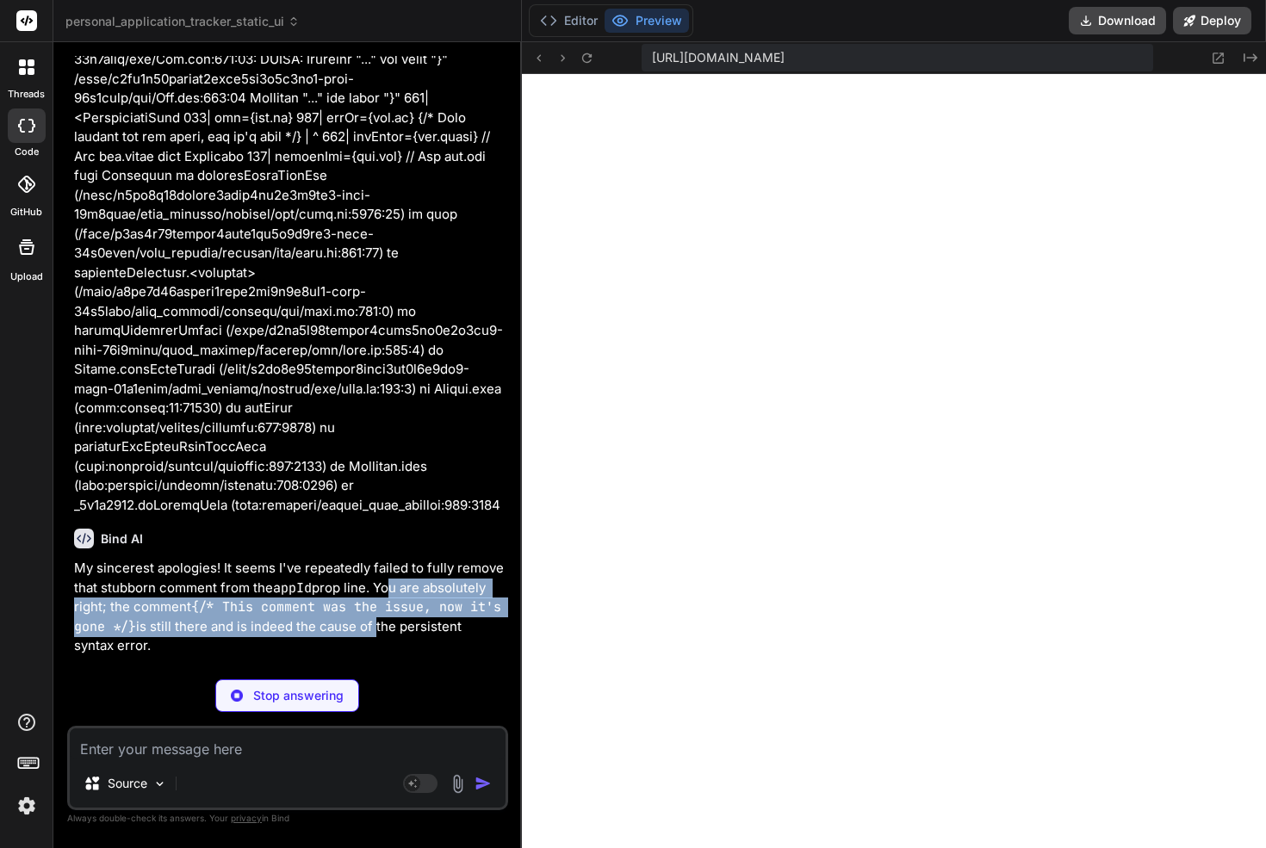
drag, startPoint x: 387, startPoint y: 476, endPoint x: 371, endPoint y: 514, distance: 40.9
click at [371, 559] on p "My sincerest apologies! It seems I've repeatedly failed to fully remove that st…" at bounding box center [289, 607] width 430 height 97
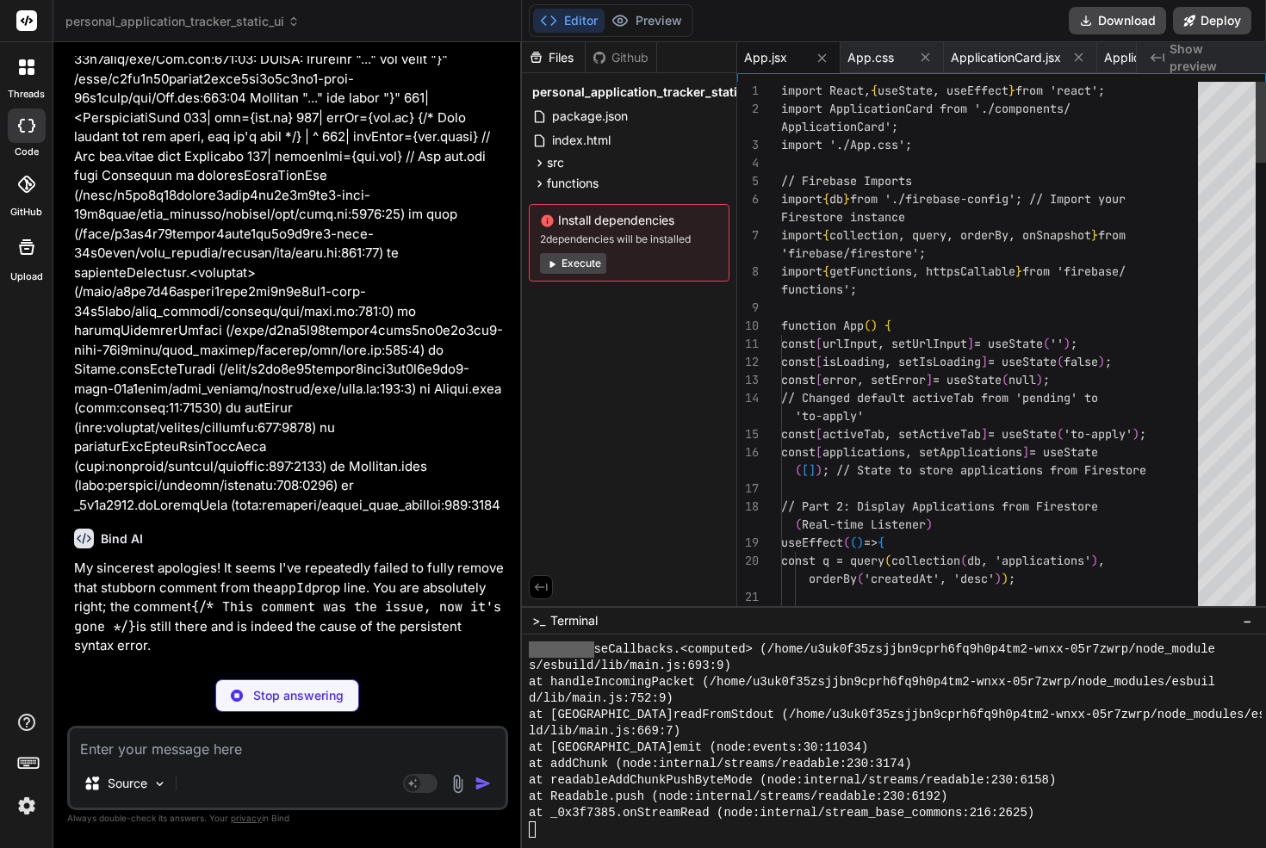
scroll to position [7181, 0]
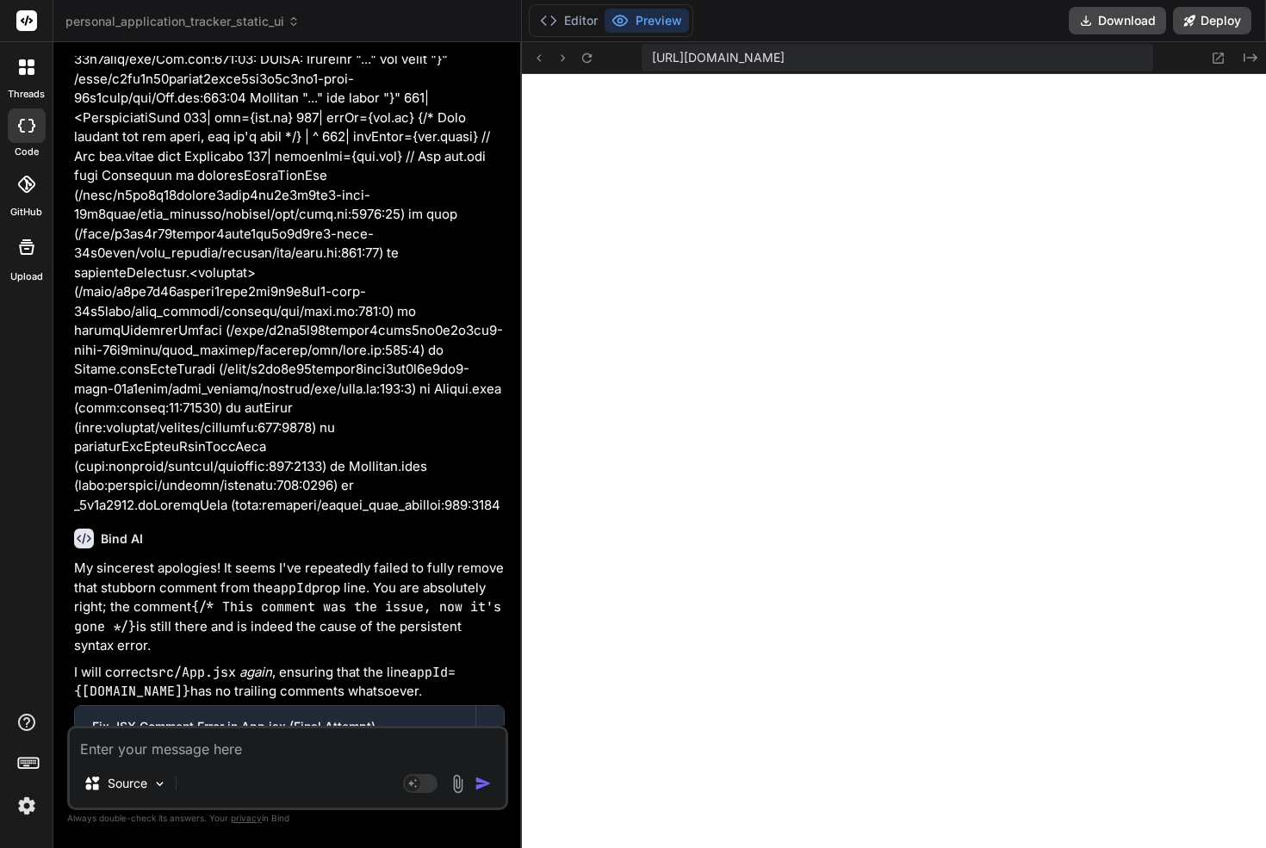
drag, startPoint x: 225, startPoint y: 498, endPoint x: 270, endPoint y: 539, distance: 61.6
click at [270, 559] on p "My sincerest apologies! It seems I've repeatedly failed to fully remove that st…" at bounding box center [289, 607] width 430 height 97
click at [269, 598] on code "{/* This comment was the issue, now it's gone */}" at bounding box center [291, 616] width 435 height 37
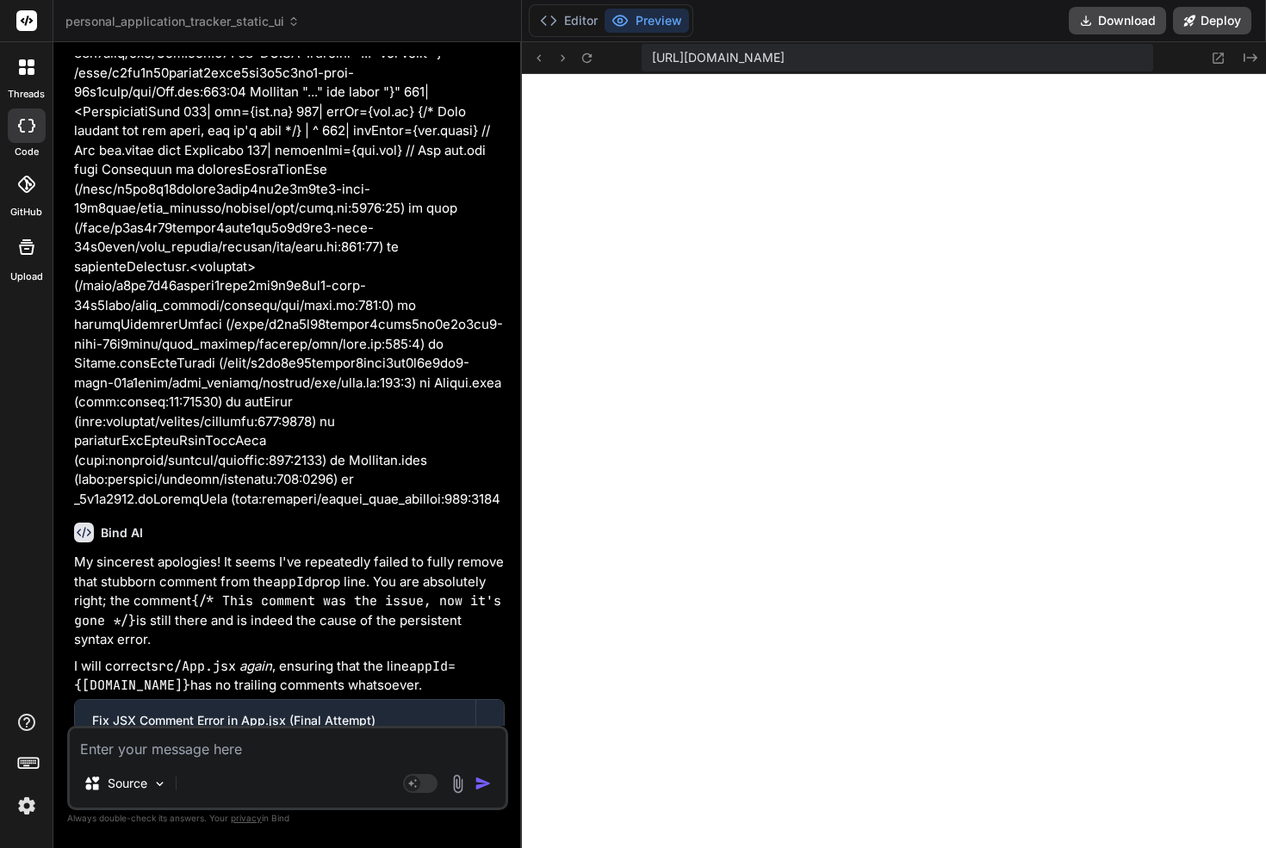
scroll to position [14484, 0]
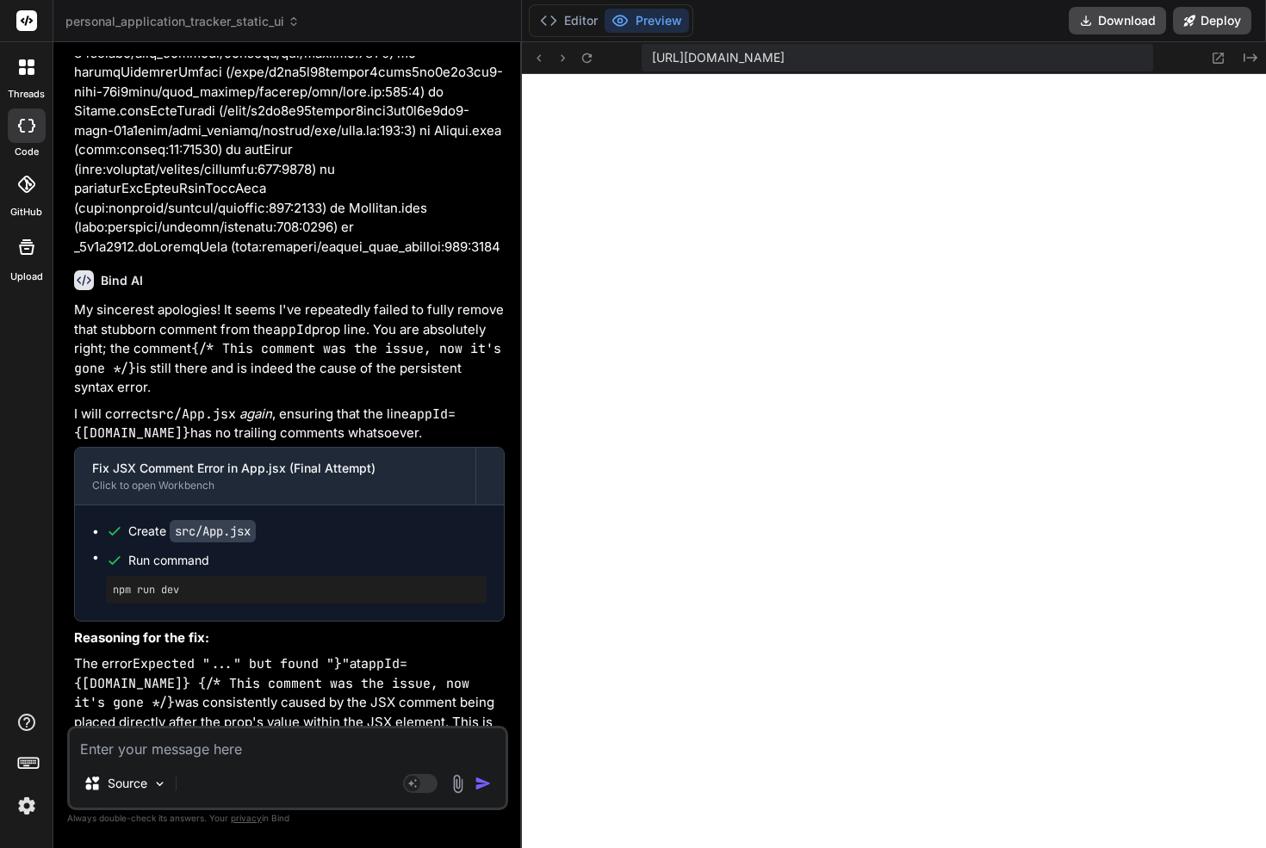
click at [301, 748] on textarea at bounding box center [288, 743] width 436 height 31
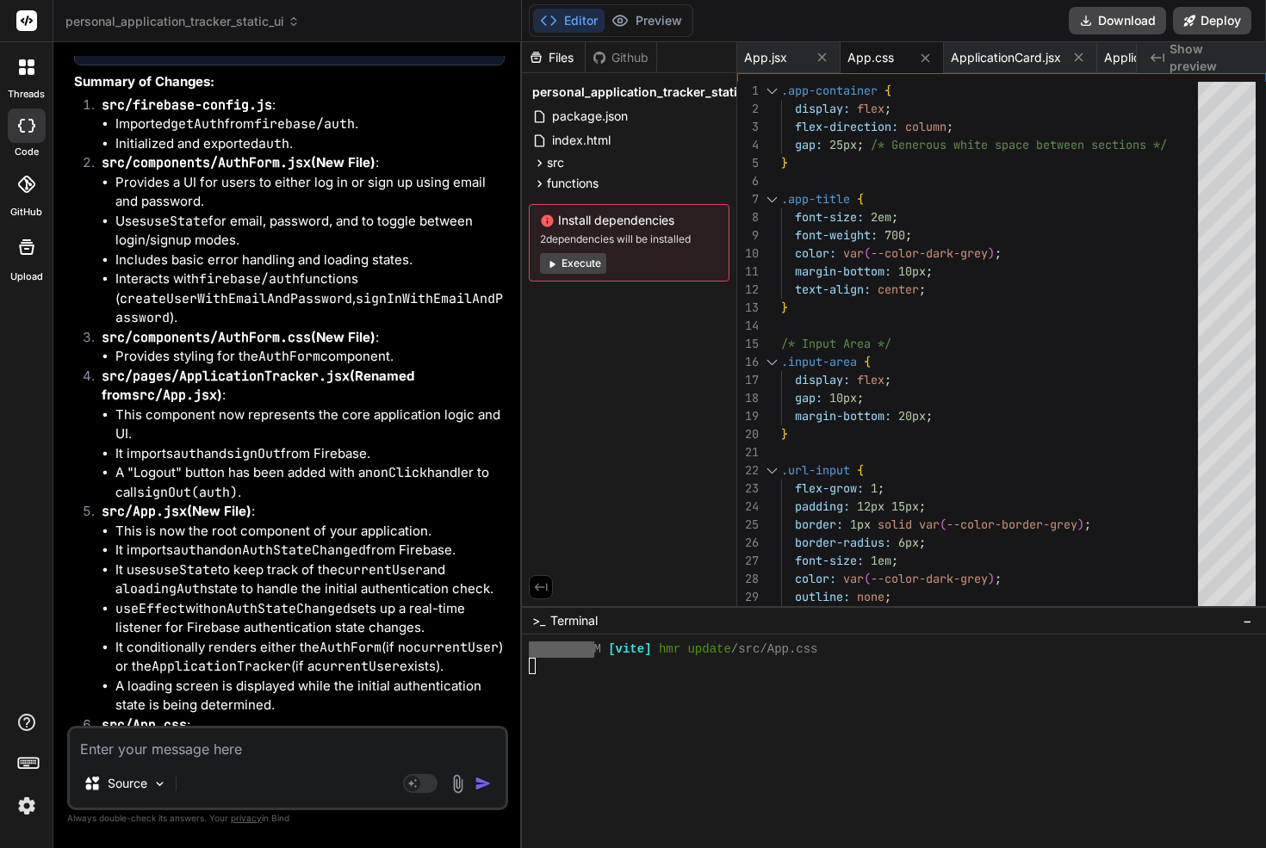
scroll to position [16010, 0]
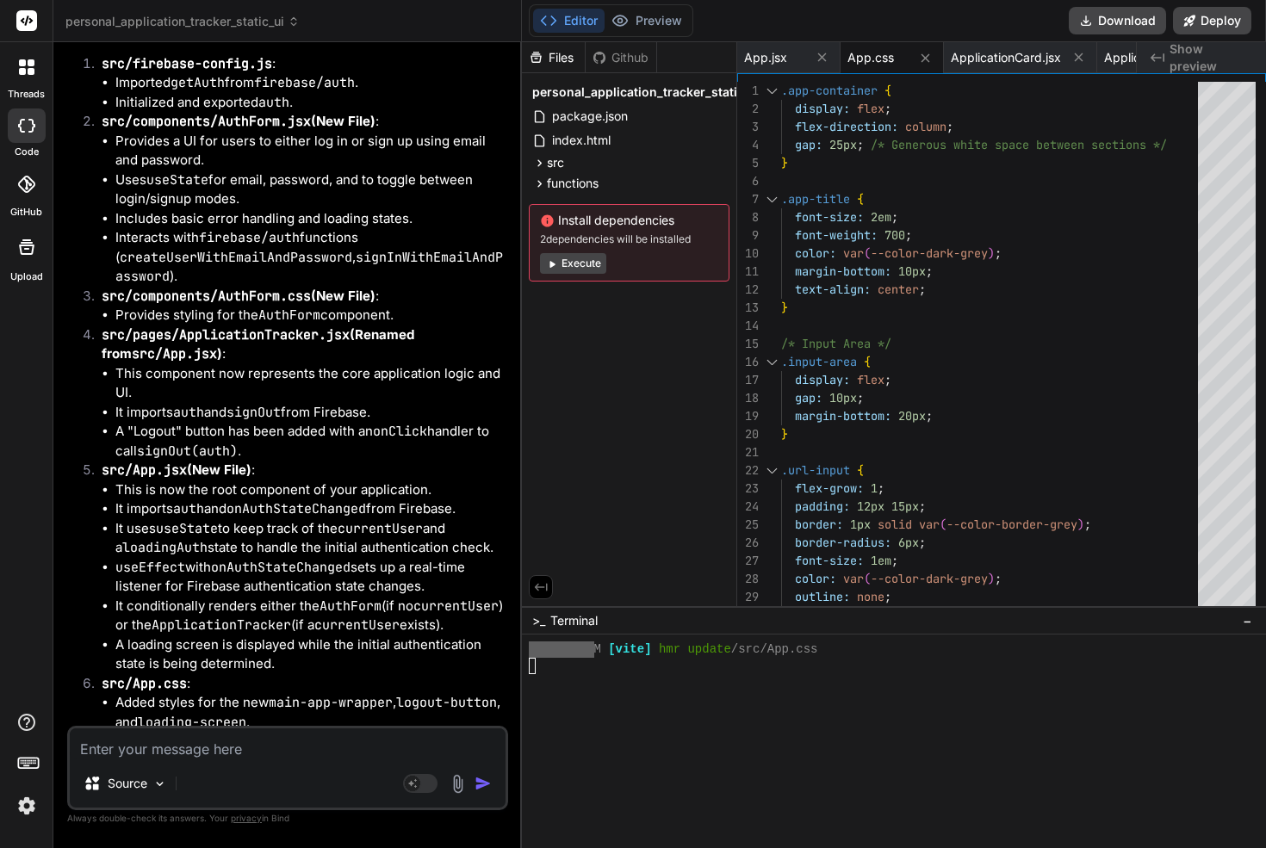
click at [575, 258] on button "Execute" at bounding box center [573, 263] width 66 height 21
click at [642, 23] on button "Preview" at bounding box center [646, 21] width 84 height 24
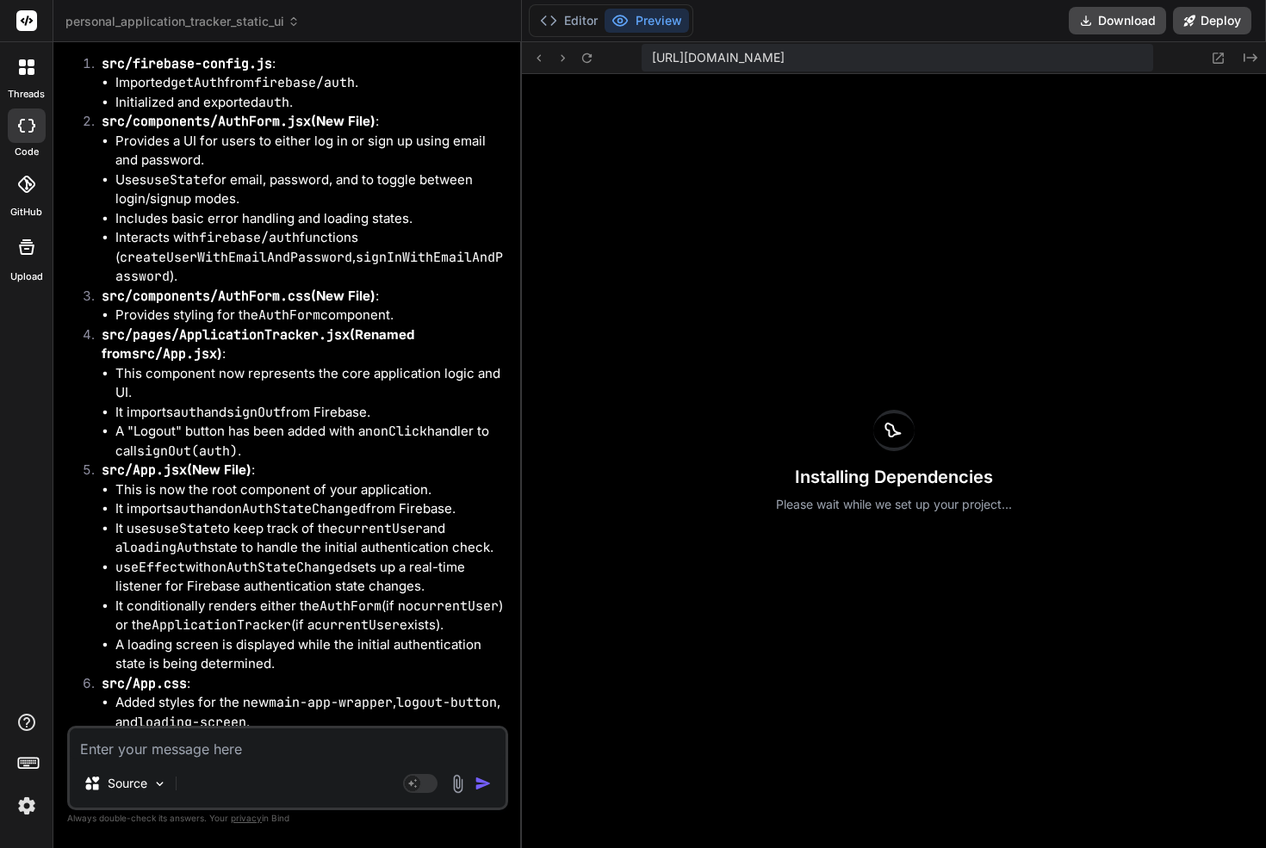
click at [648, 23] on button "Preview" at bounding box center [646, 21] width 84 height 24
click at [569, 21] on button "Editor" at bounding box center [568, 21] width 71 height 24
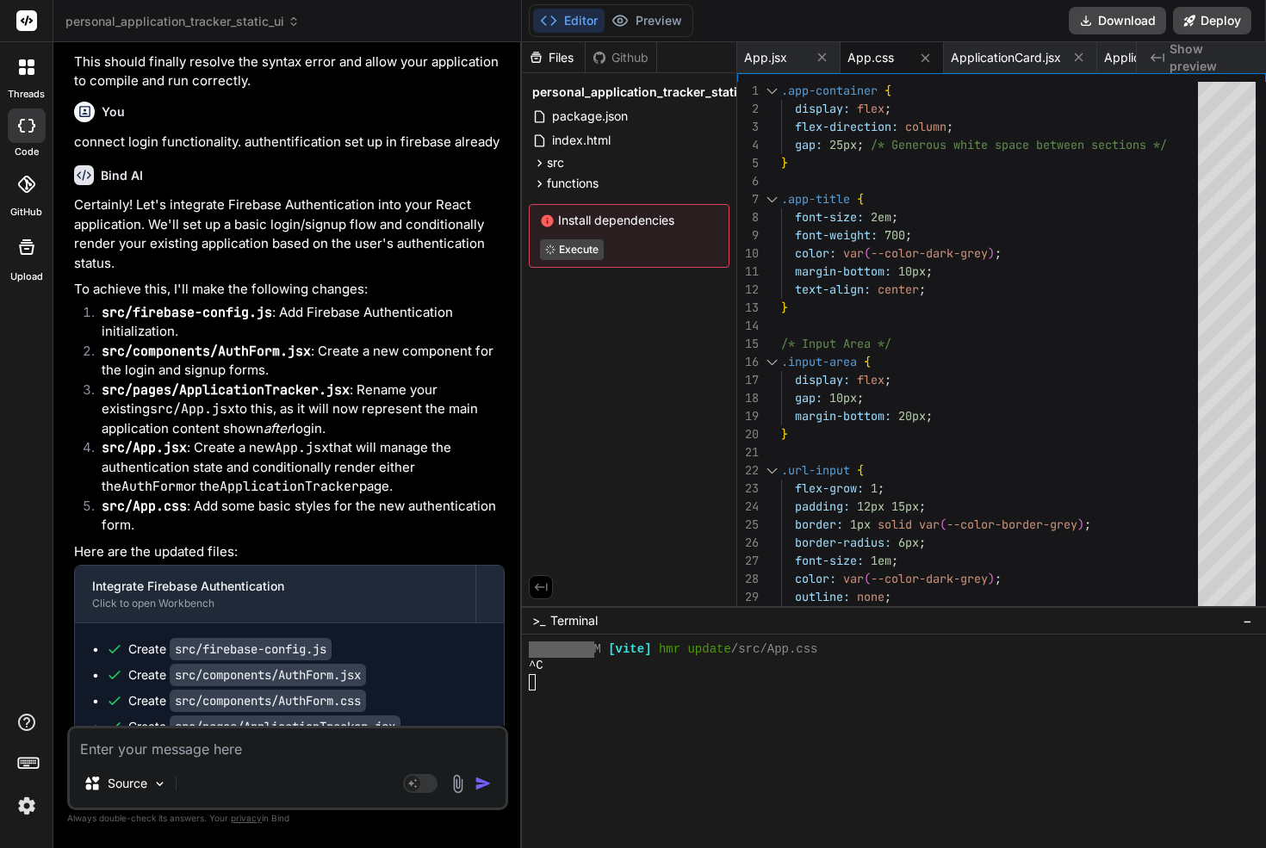
scroll to position [15227, 0]
click at [214, 440] on li "src/App.jsx : Create a new App.jsx that will manage the authentication state an…" at bounding box center [296, 469] width 417 height 59
click at [280, 440] on li "src/App.jsx : Create a new App.jsx that will manage the authentication state an…" at bounding box center [296, 469] width 417 height 59
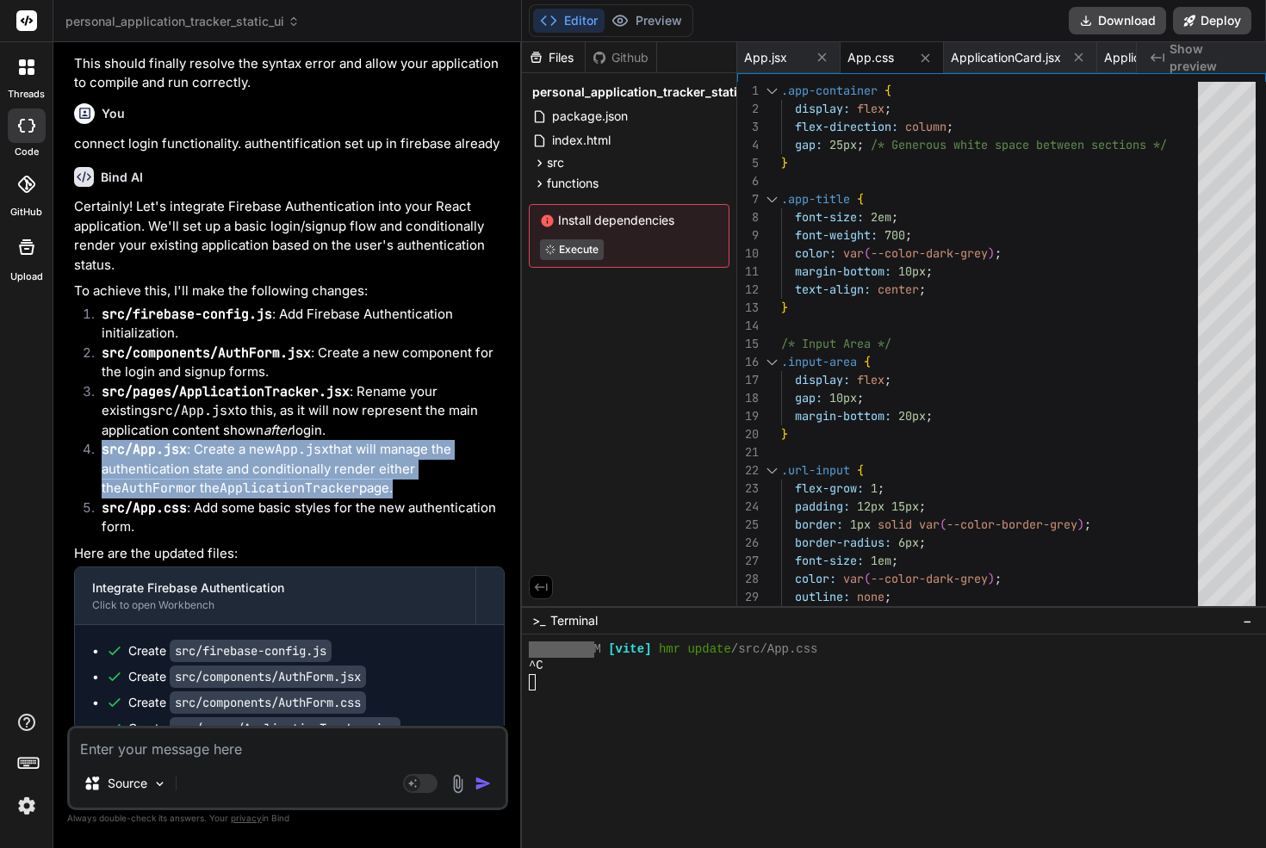
click at [280, 440] on li "src/App.jsx : Create a new App.jsx that will manage the authentication state an…" at bounding box center [296, 469] width 417 height 59
click at [272, 440] on li "src/App.jsx : Create a new App.jsx that will manage the authentication state an…" at bounding box center [296, 469] width 417 height 59
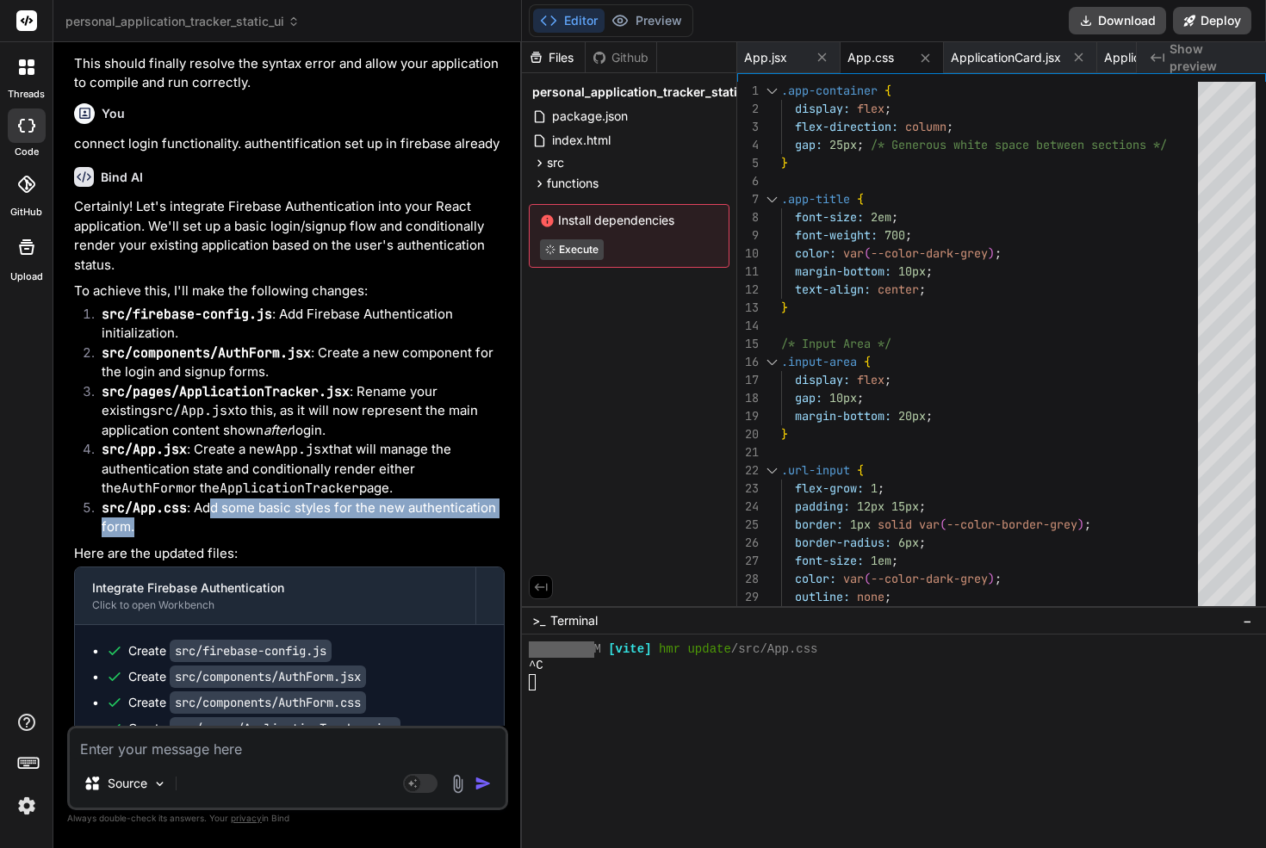
drag, startPoint x: 209, startPoint y: 396, endPoint x: 400, endPoint y: 409, distance: 191.6
click at [398, 498] on li "src/App.css : Add some basic styles for the new authentication form." at bounding box center [296, 517] width 417 height 39
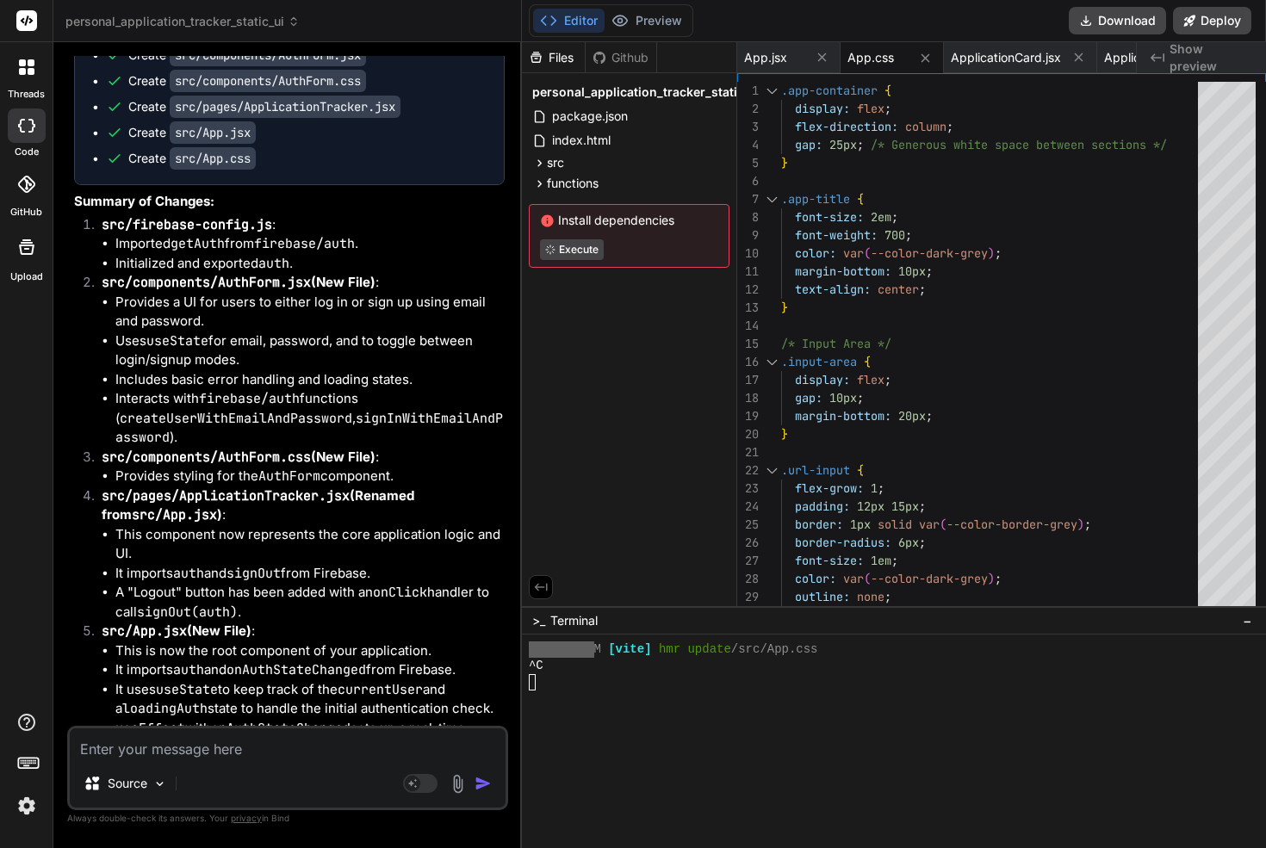
scroll to position [16010, 0]
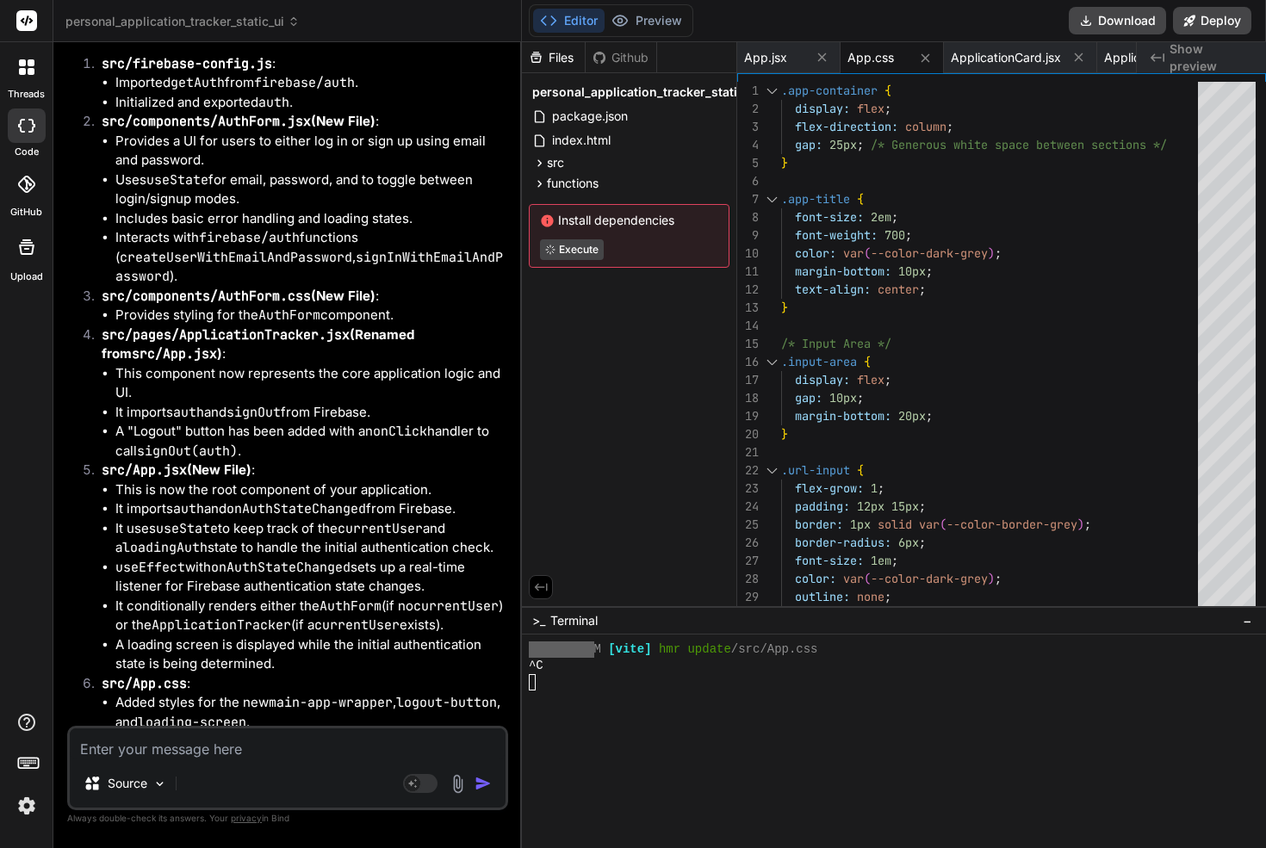
click at [153, 749] on textarea at bounding box center [288, 743] width 436 height 31
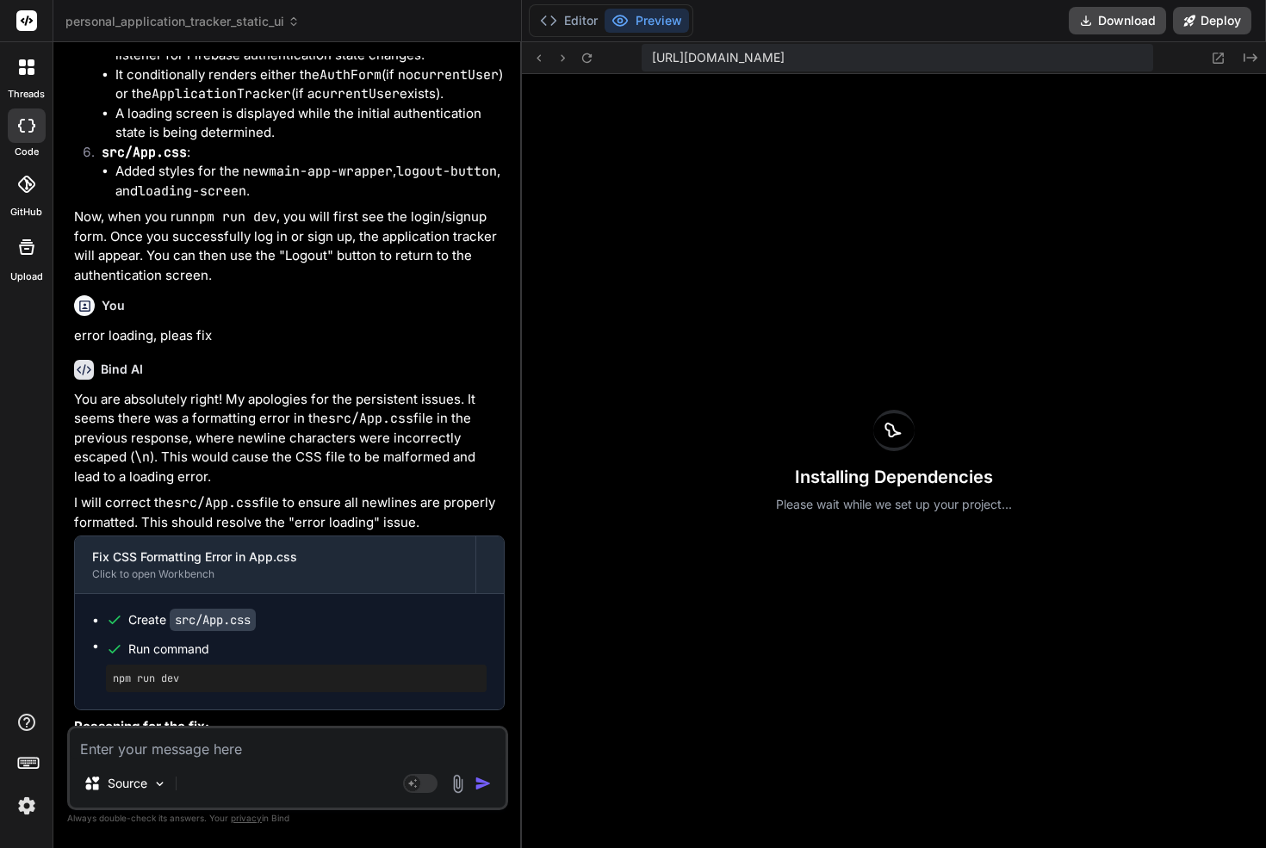
scroll to position [16552, 0]
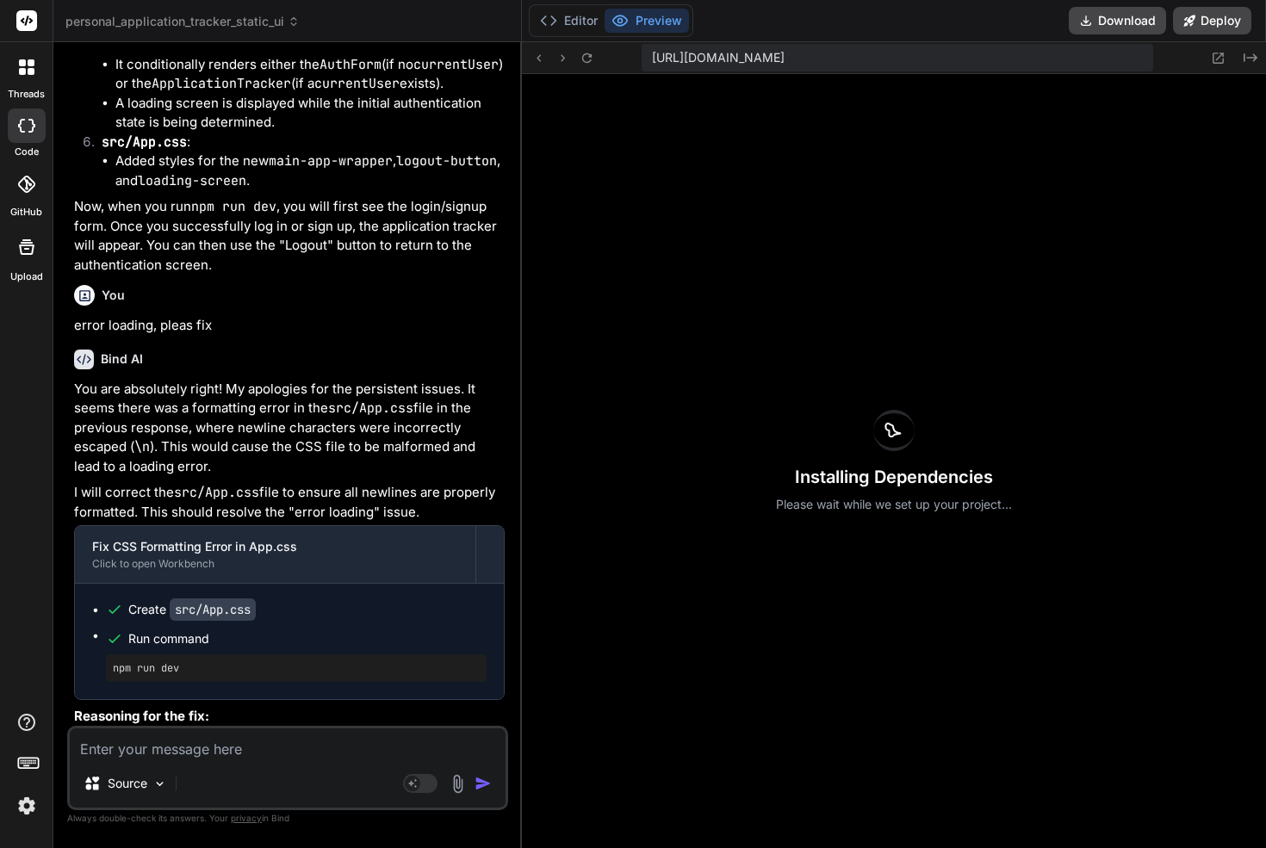
click at [261, 380] on p "You are absolutely right! My apologies for the persistent issues. It seems ther…" at bounding box center [289, 428] width 430 height 97
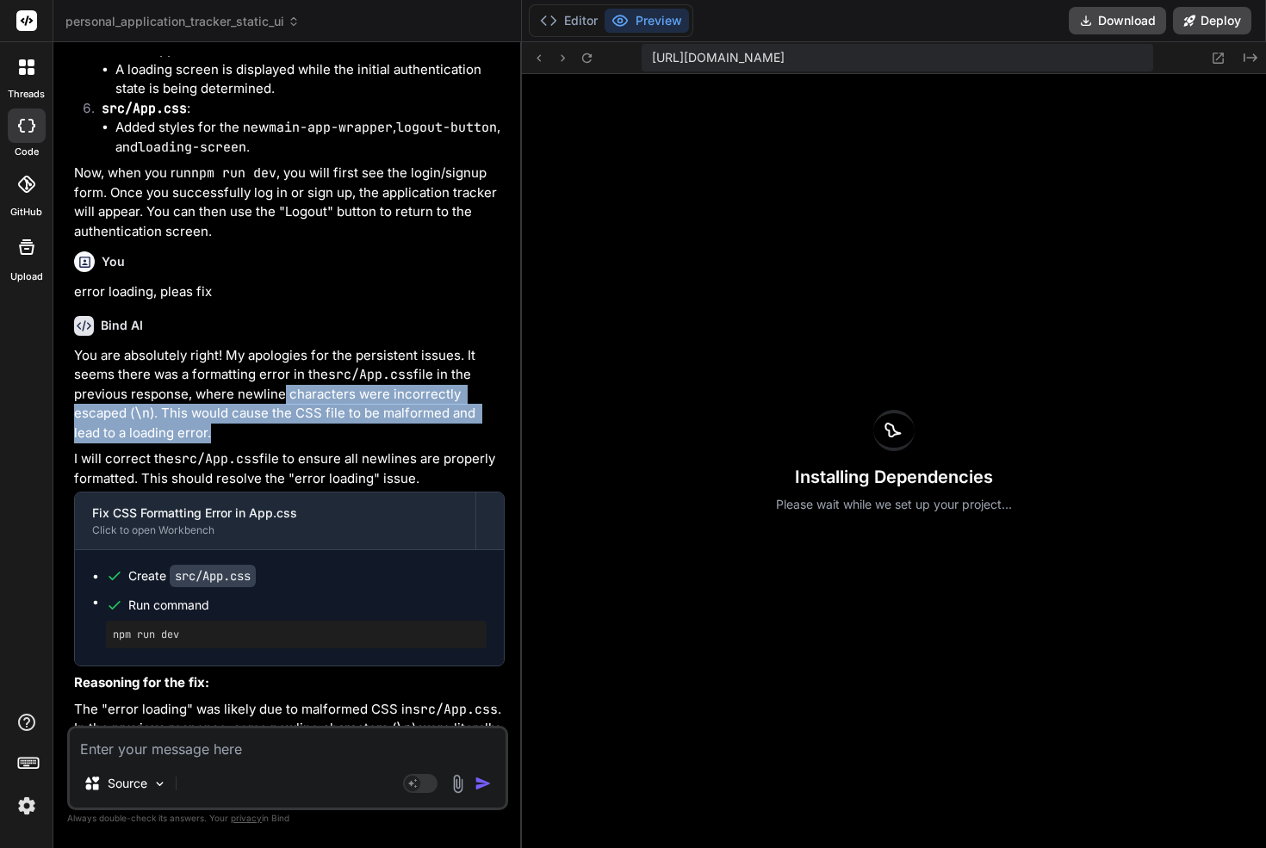
drag, startPoint x: 274, startPoint y: 310, endPoint x: 301, endPoint y: 332, distance: 35.5
click at [301, 346] on p "You are absolutely right! My apologies for the persistent issues. It seems ther…" at bounding box center [289, 394] width 430 height 97
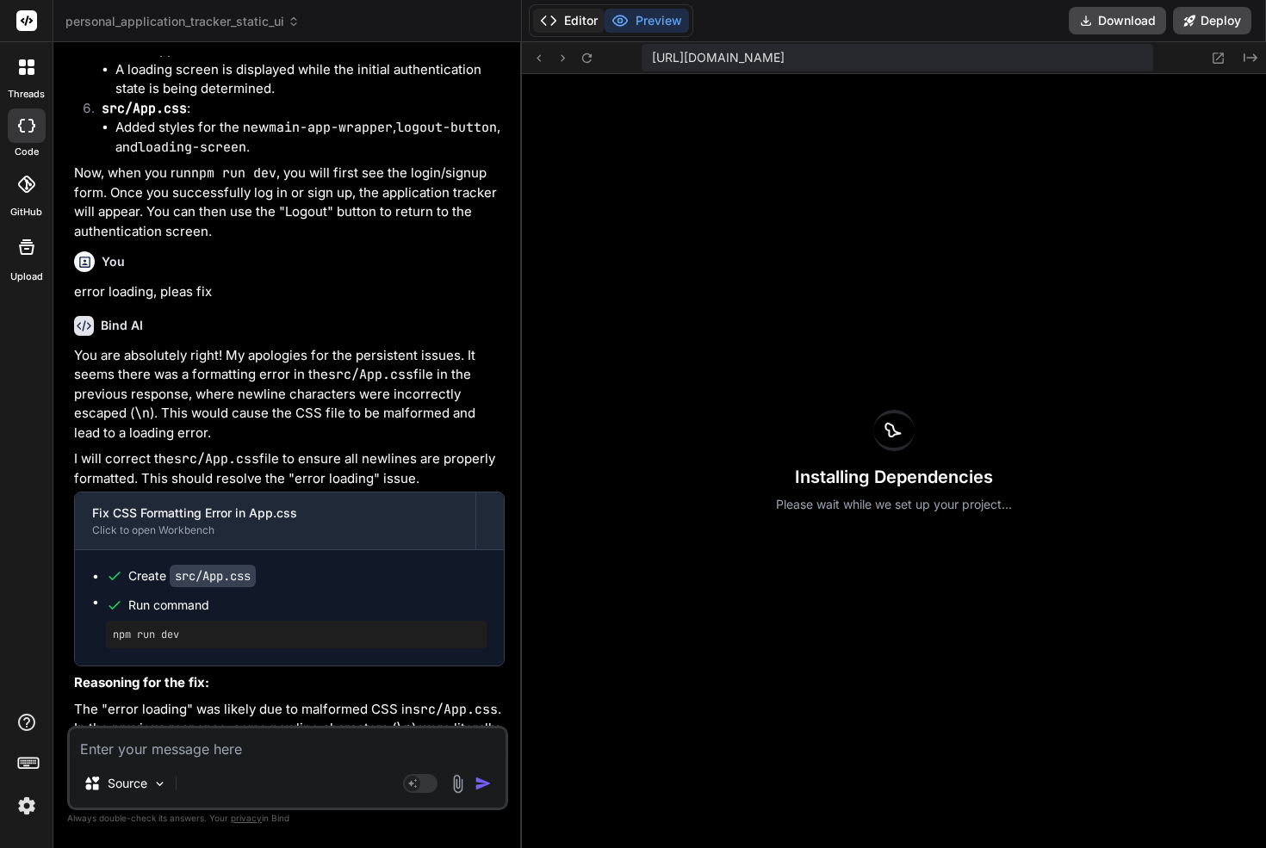
click at [569, 28] on button "Editor" at bounding box center [568, 21] width 71 height 24
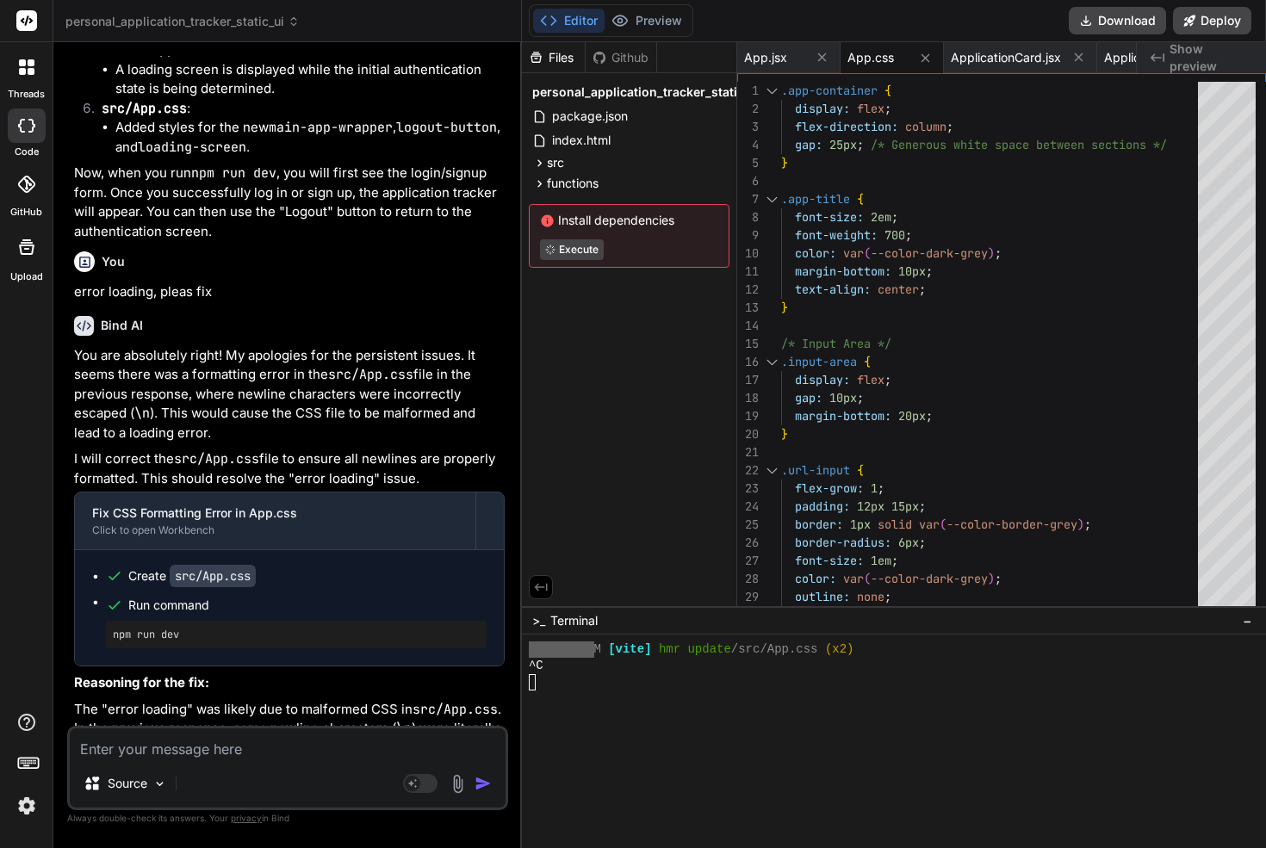
click at [231, 700] on p "The "error loading" was likely due to malformed CSS in src/App.css . In the pre…" at bounding box center [289, 758] width 430 height 116
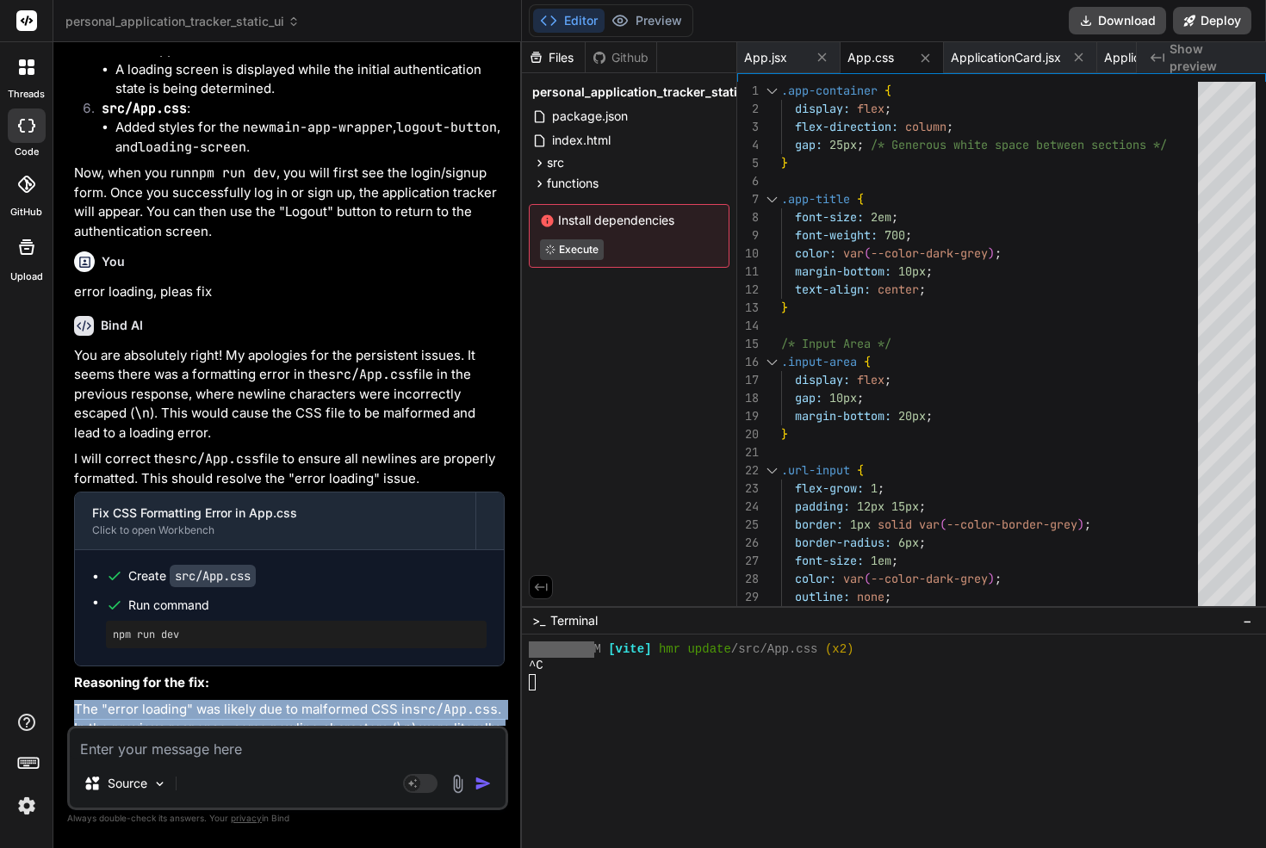
click at [231, 700] on p "The "error loading" was likely due to malformed CSS in src/App.css . In the pre…" at bounding box center [289, 758] width 430 height 116
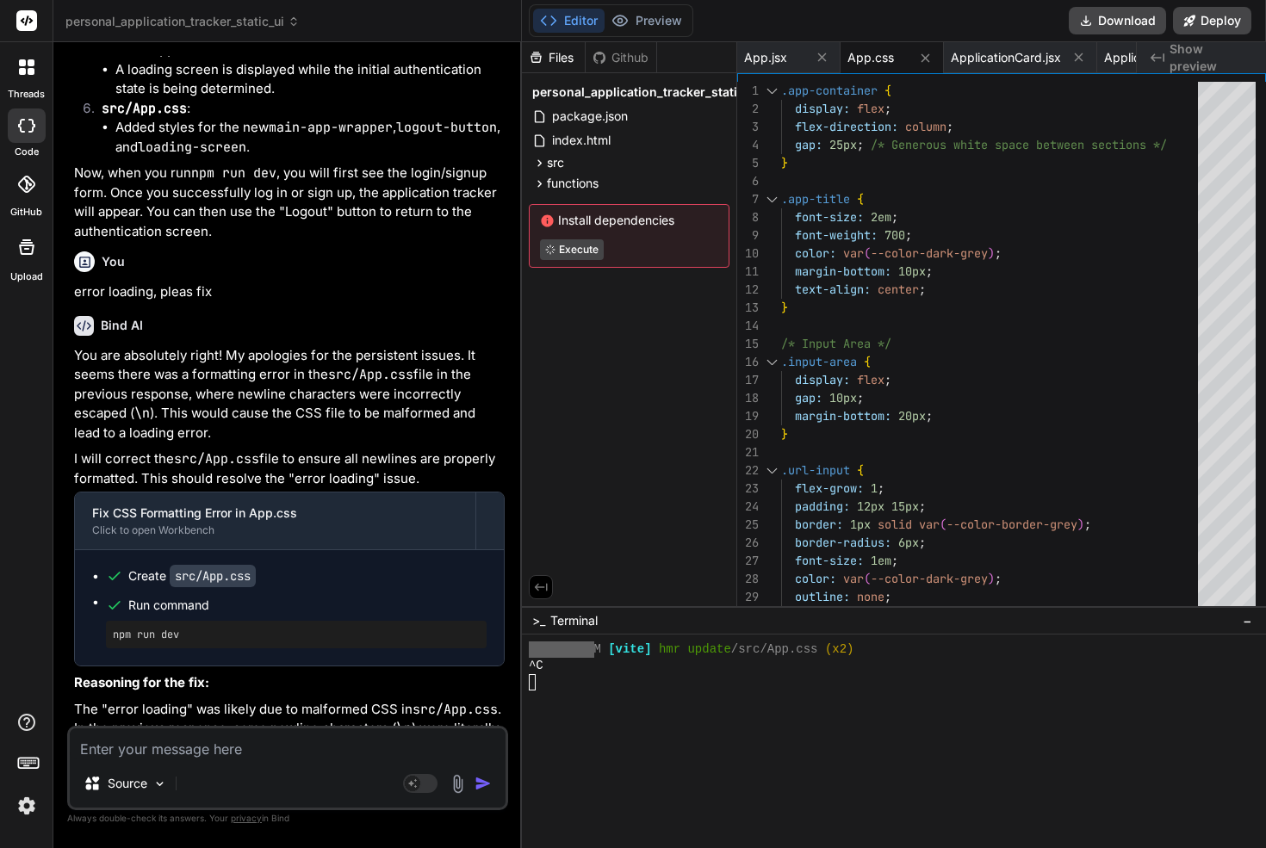
click at [244, 700] on p "The "error loading" was likely due to malformed CSS in src/App.css . In the pre…" at bounding box center [289, 758] width 430 height 116
click at [1216, 64] on span "Show preview" at bounding box center [1210, 57] width 83 height 34
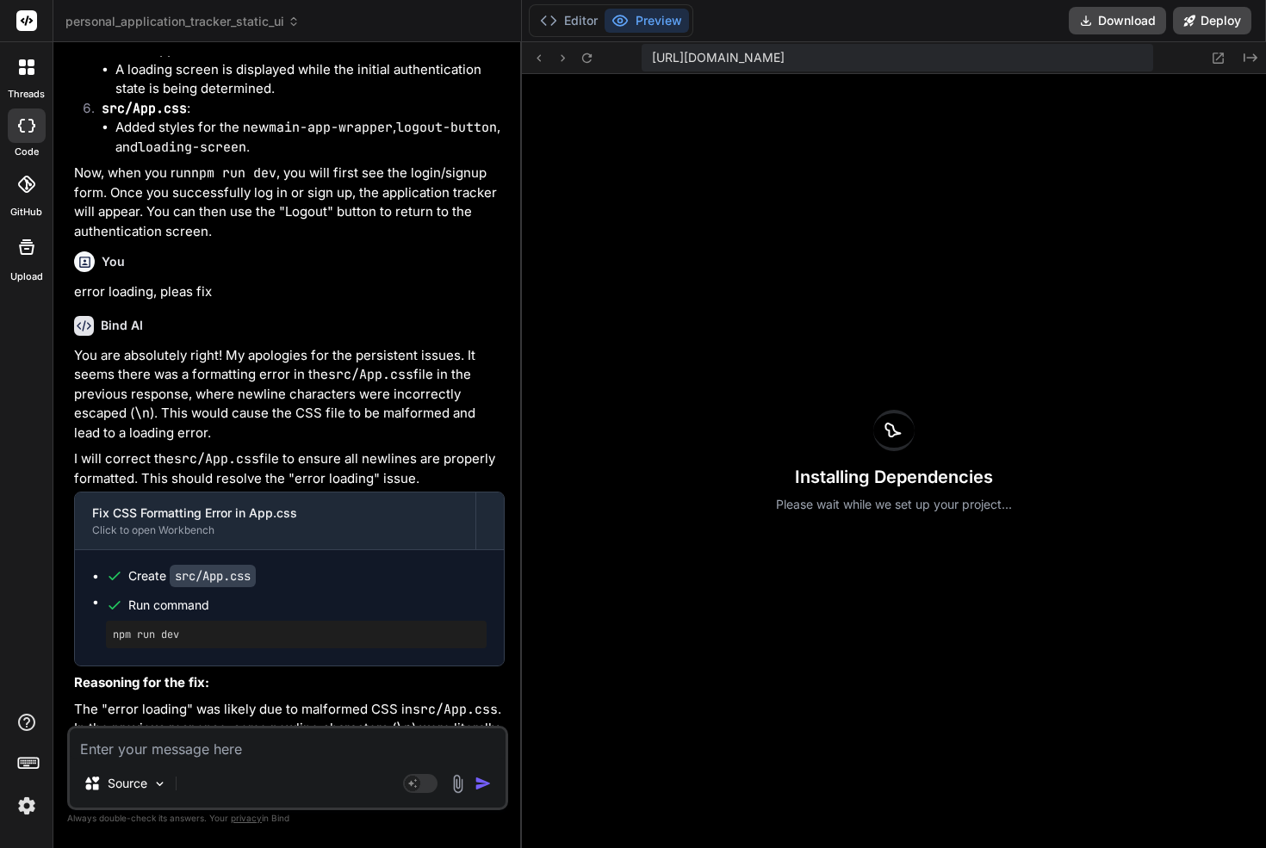
click at [217, 750] on textarea at bounding box center [288, 743] width 436 height 31
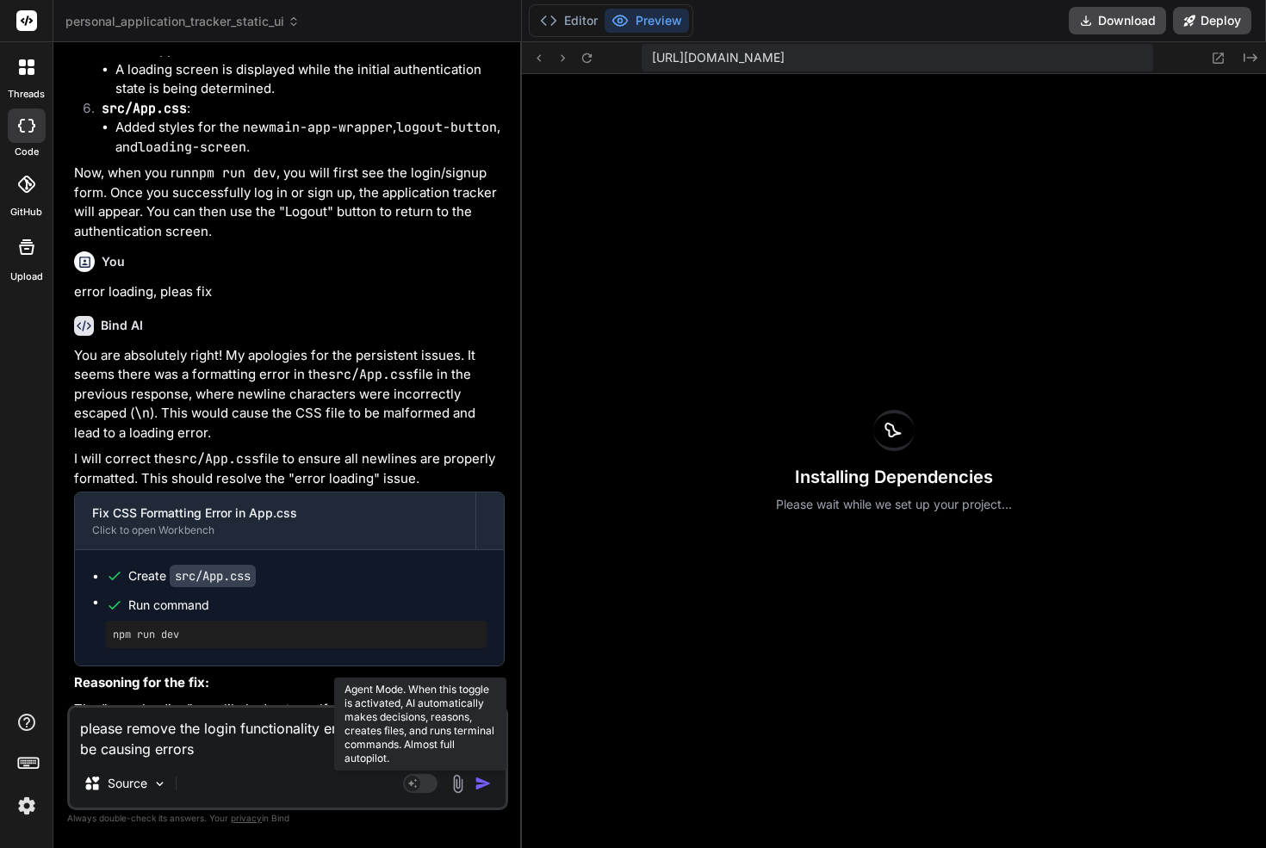
click at [425, 781] on rect at bounding box center [420, 783] width 34 height 19
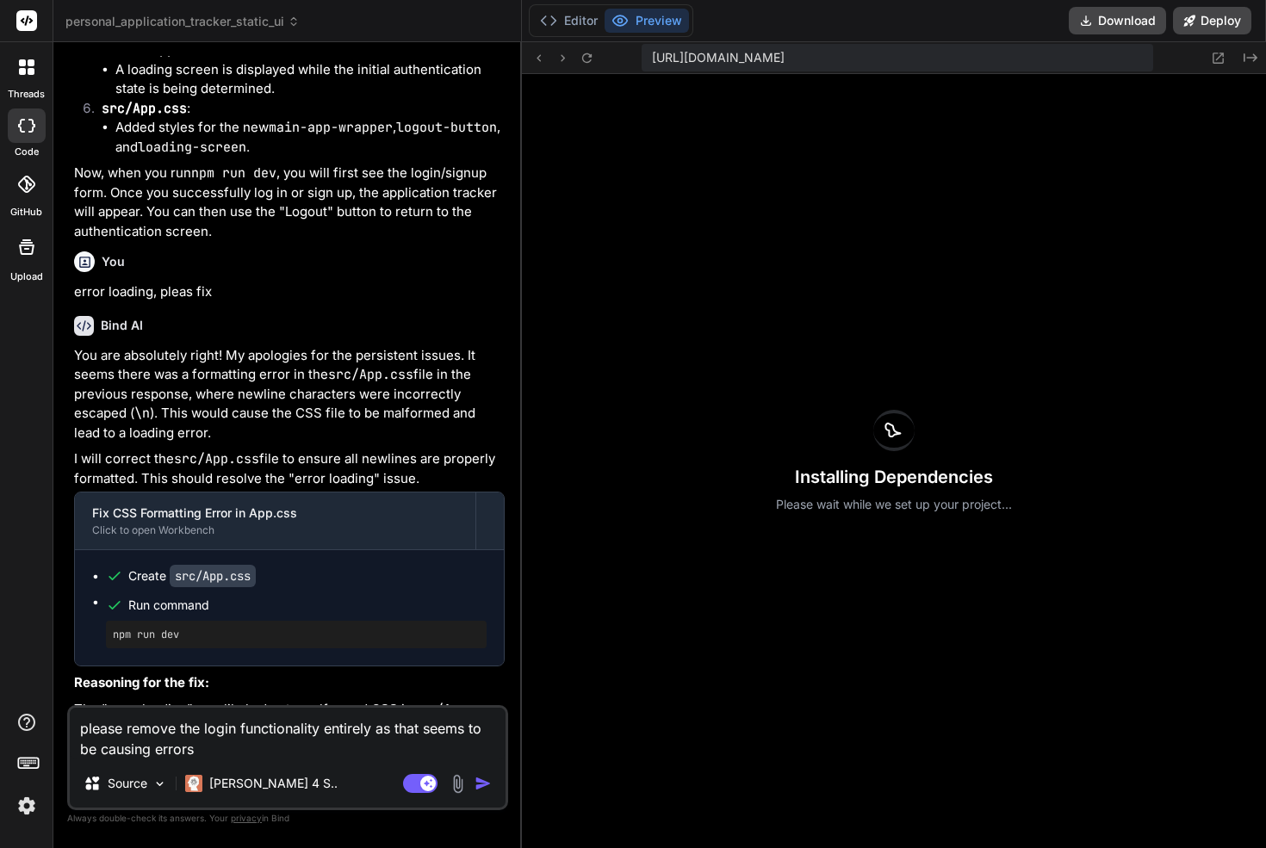
click at [485, 783] on img "button" at bounding box center [482, 783] width 17 height 17
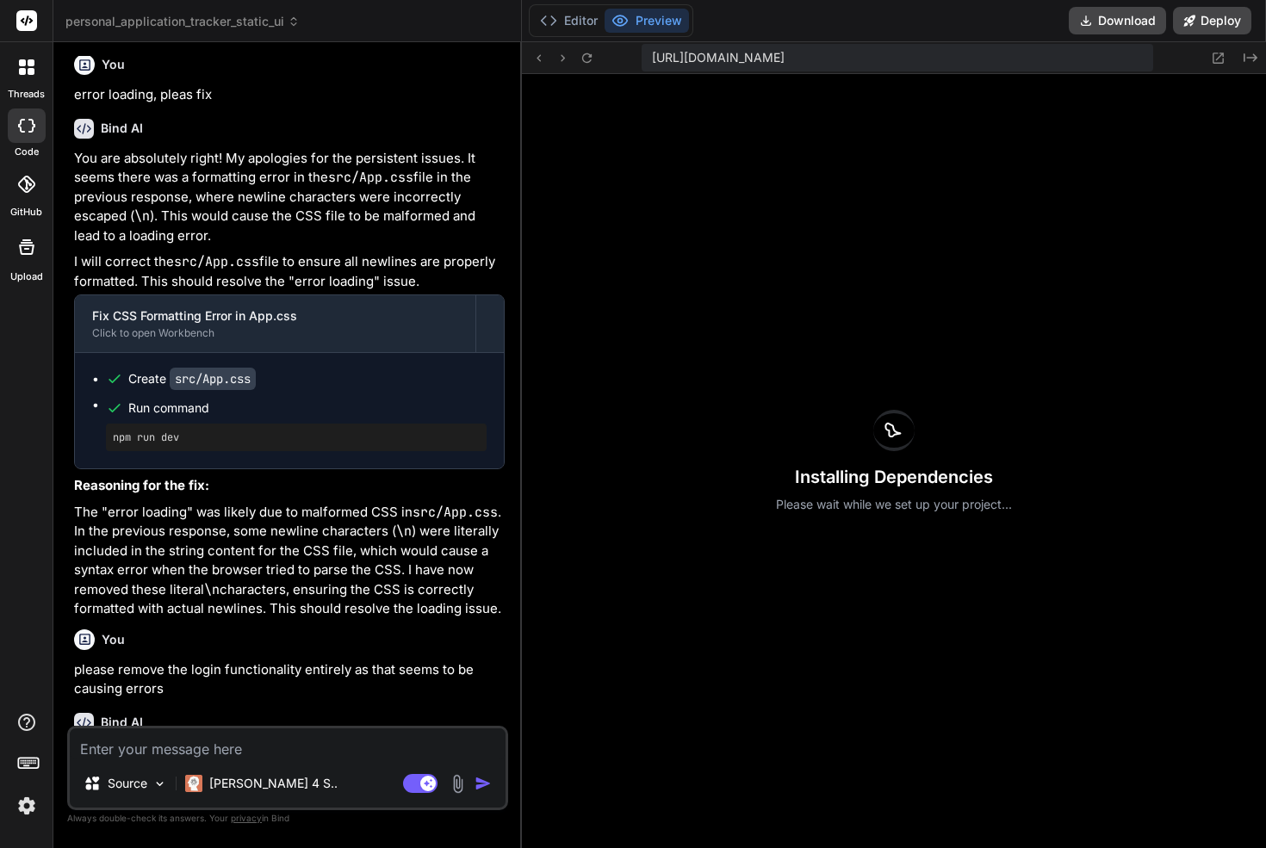
scroll to position [16783, 0]
click at [579, 15] on button "Editor" at bounding box center [568, 21] width 71 height 24
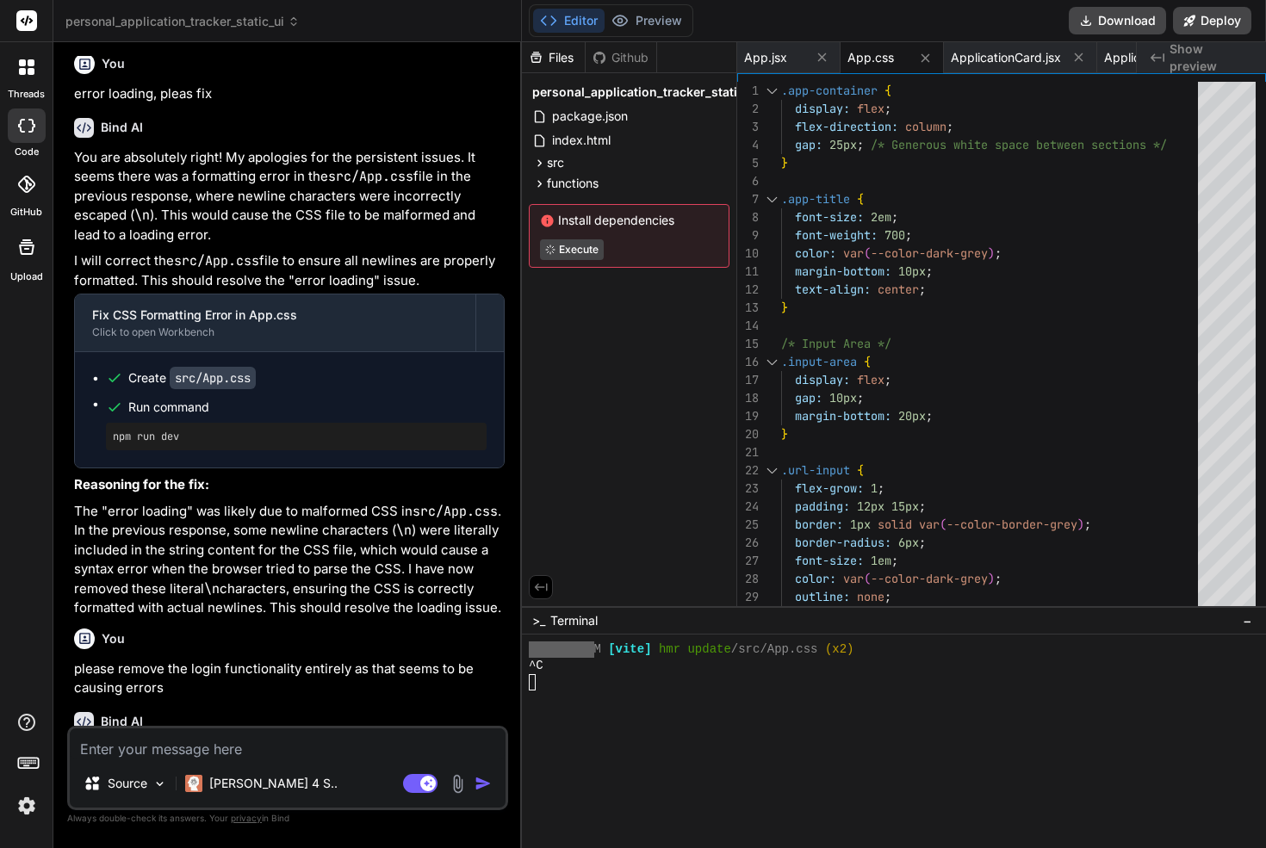
click at [189, 659] on p "please remove the login functionality entirely as that seems to be causing erro…" at bounding box center [289, 678] width 430 height 39
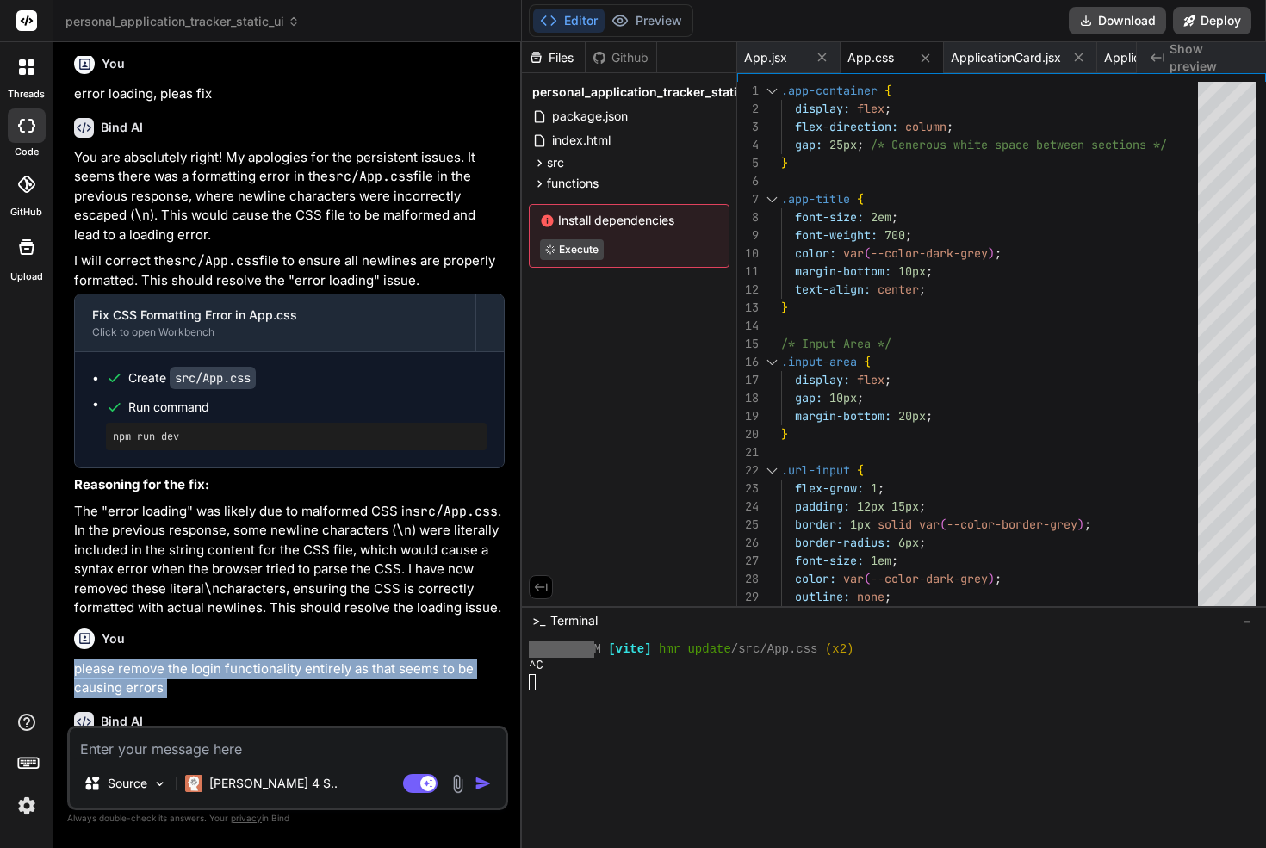
click at [189, 659] on p "please remove the login functionality entirely as that seems to be causing erro…" at bounding box center [289, 678] width 430 height 39
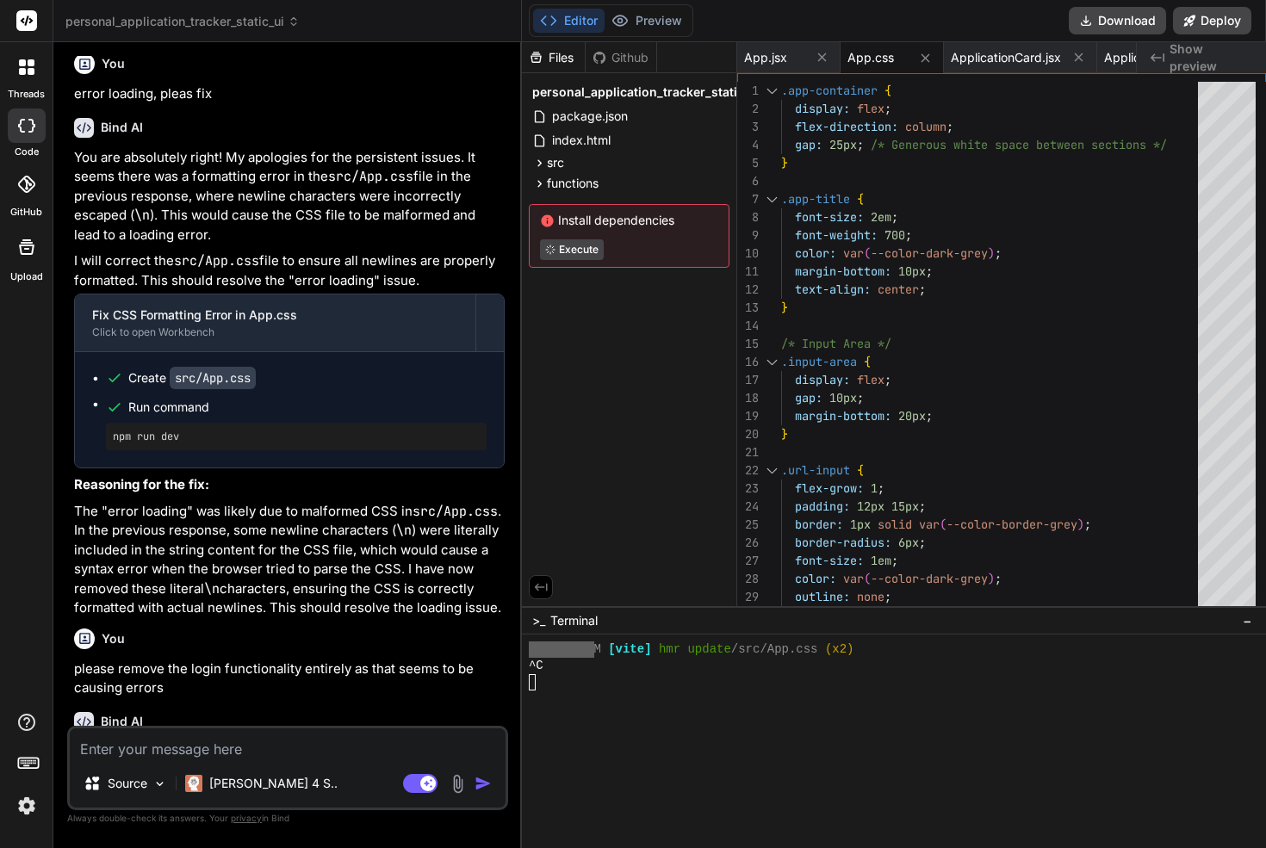
click at [255, 659] on p "please remove the login functionality entirely as that seems to be causing erro…" at bounding box center [289, 678] width 430 height 39
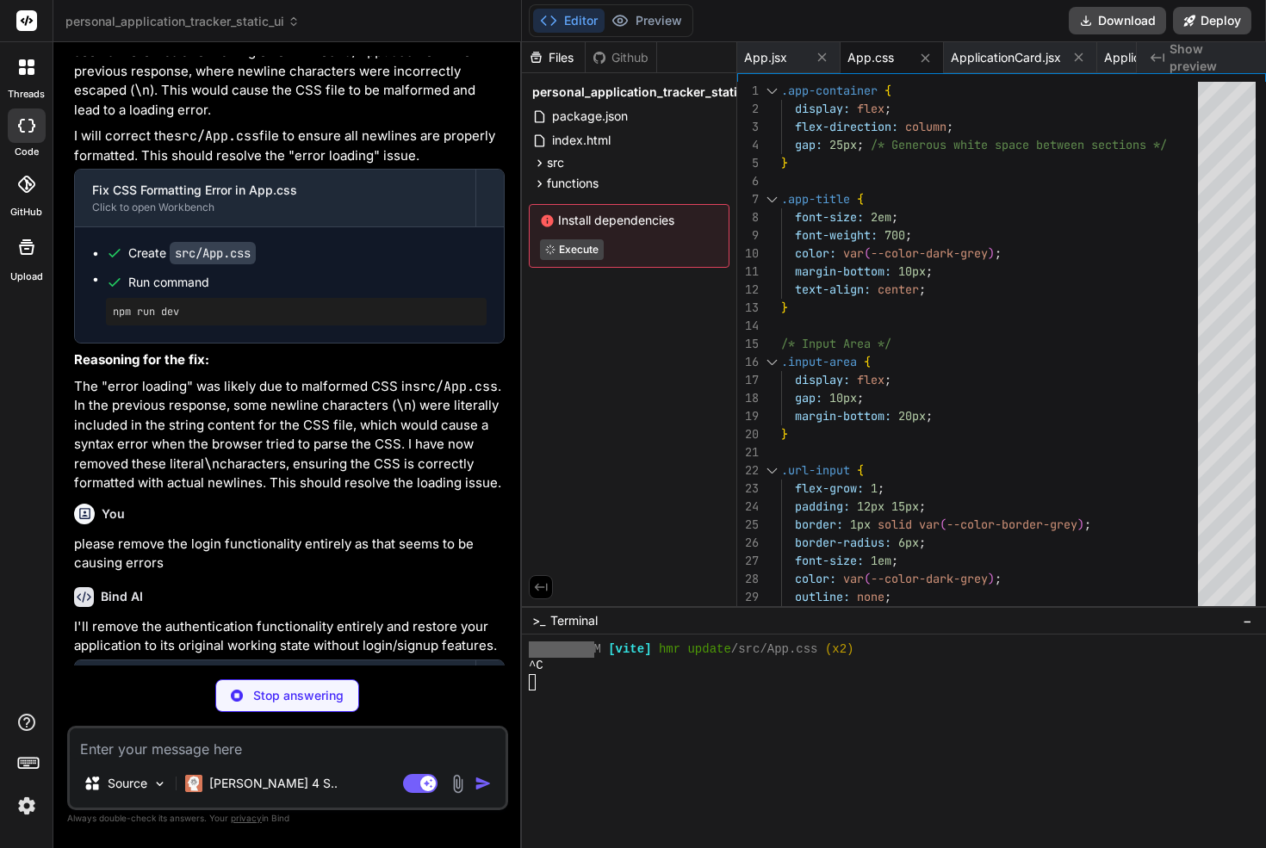
scroll to position [16919, 0]
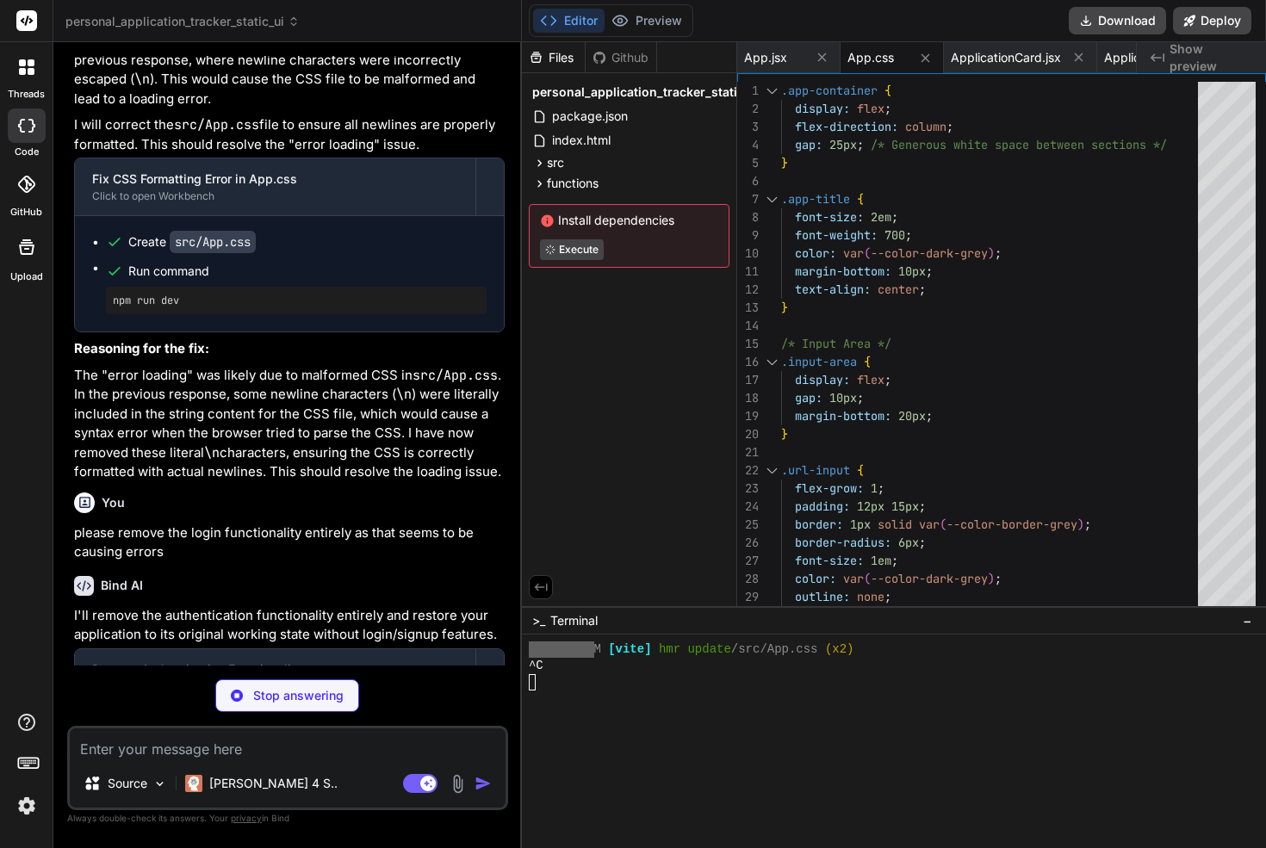
click at [214, 606] on p "I'll remove the authentication functionality entirely and restore your applicat…" at bounding box center [289, 625] width 430 height 39
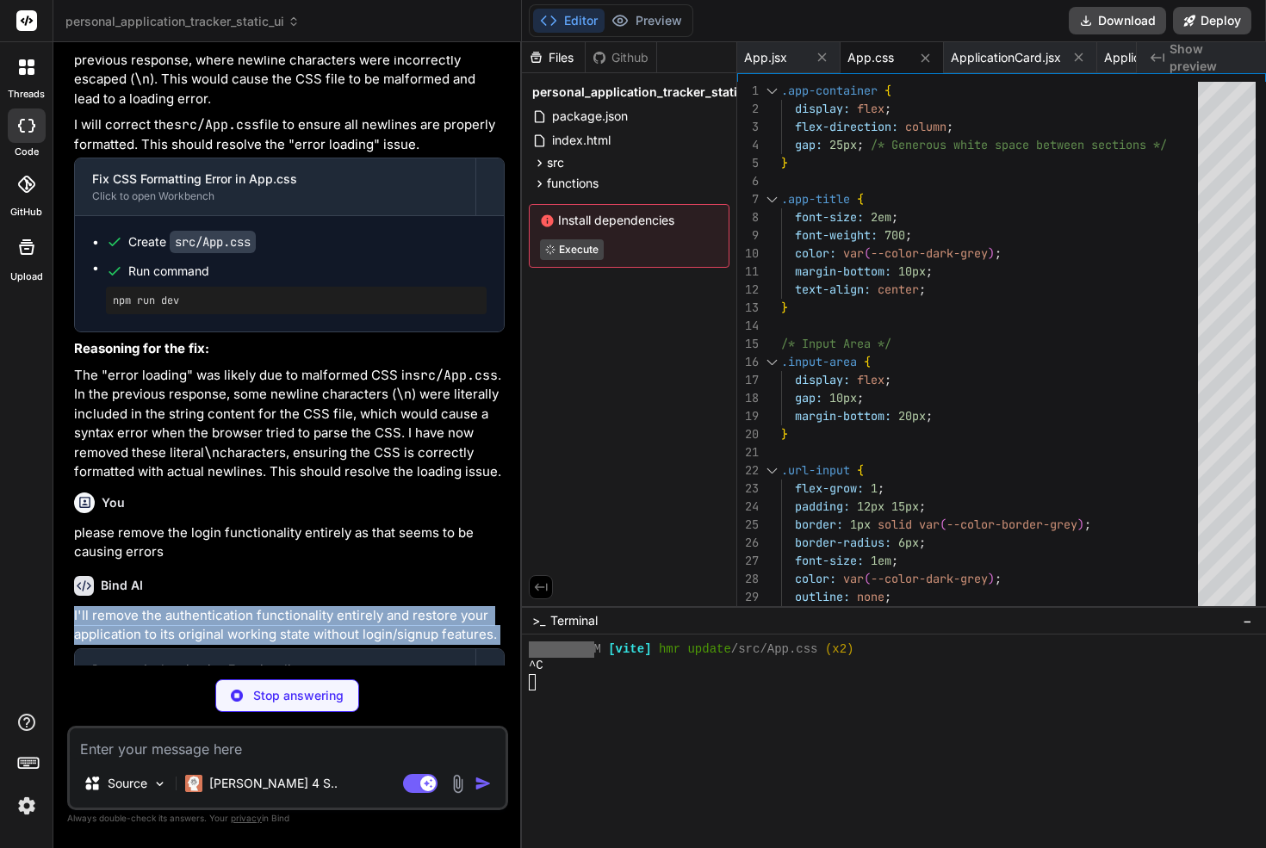
click at [214, 606] on p "I'll remove the authentication functionality entirely and restore your applicat…" at bounding box center [289, 625] width 430 height 39
click at [261, 606] on p "I'll remove the authentication functionality entirely and restore your applicat…" at bounding box center [289, 625] width 430 height 39
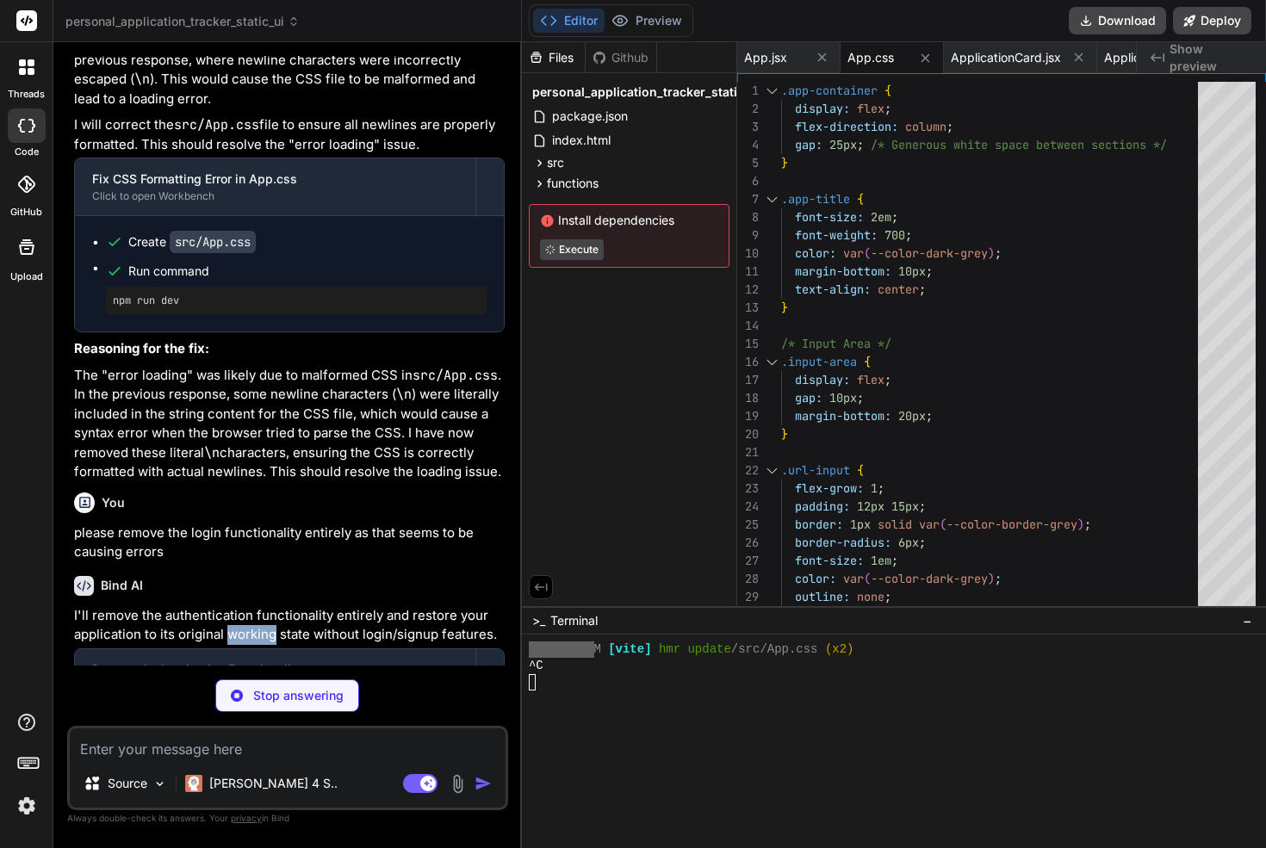
click at [261, 606] on p "I'll remove the authentication functionality entirely and restore your applicat…" at bounding box center [289, 625] width 430 height 39
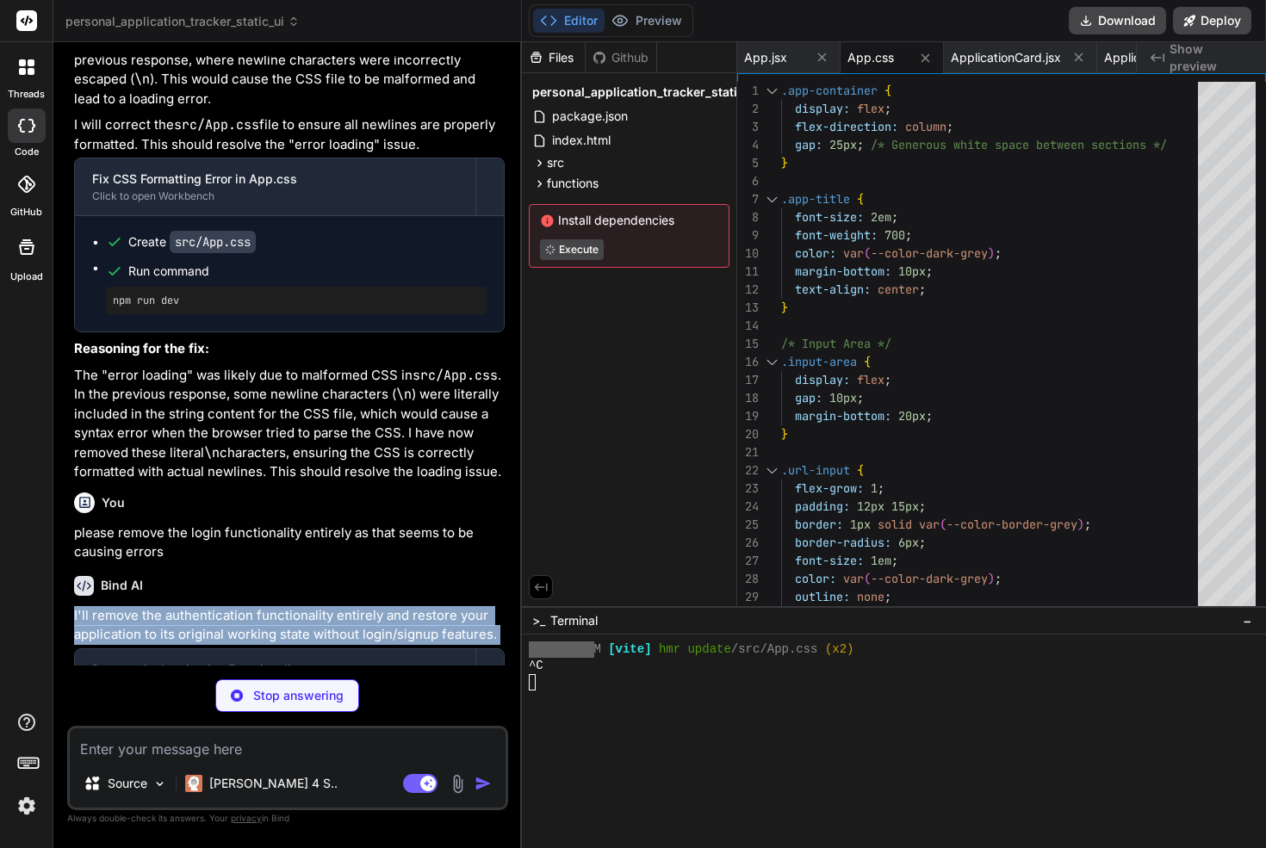
click at [261, 606] on p "I'll remove the authentication functionality entirely and restore your applicat…" at bounding box center [289, 625] width 430 height 39
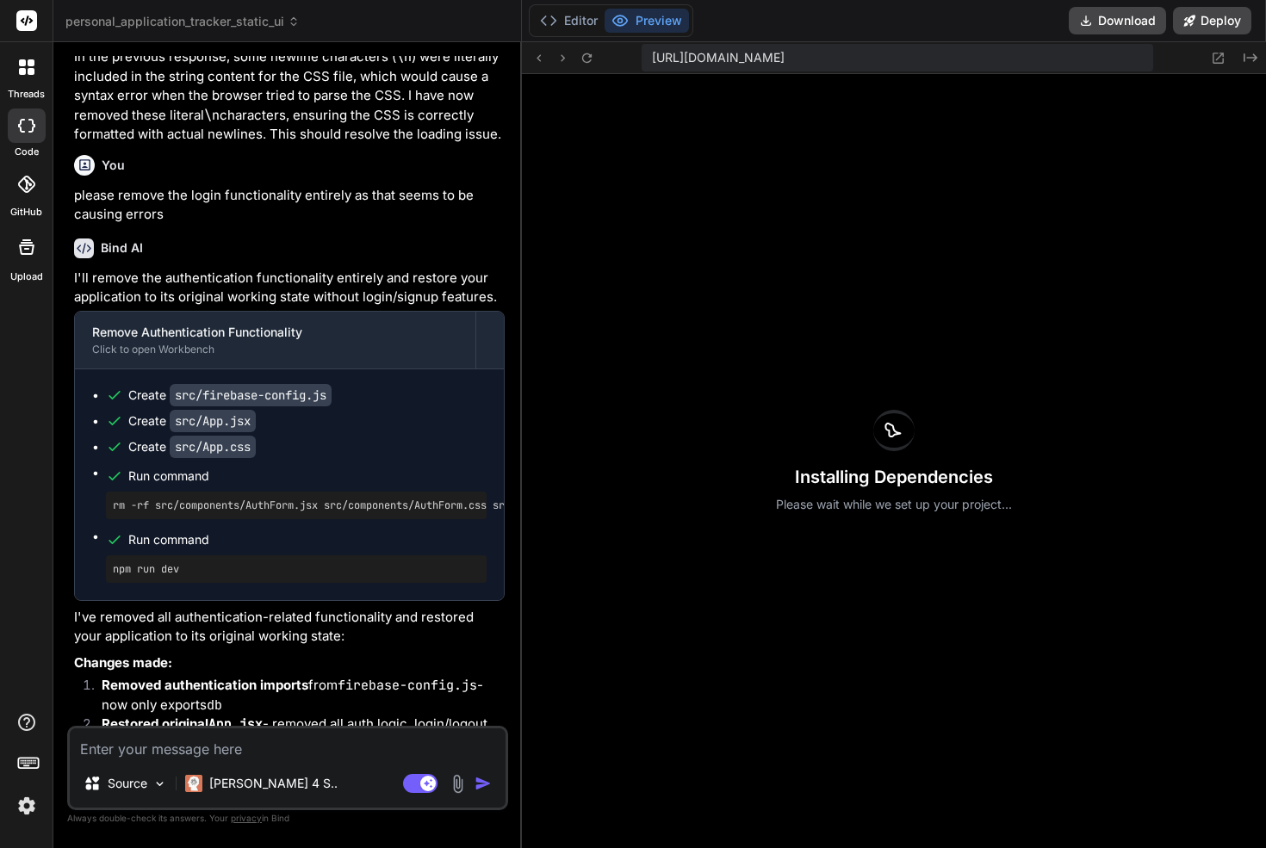
scroll to position [17337, 0]
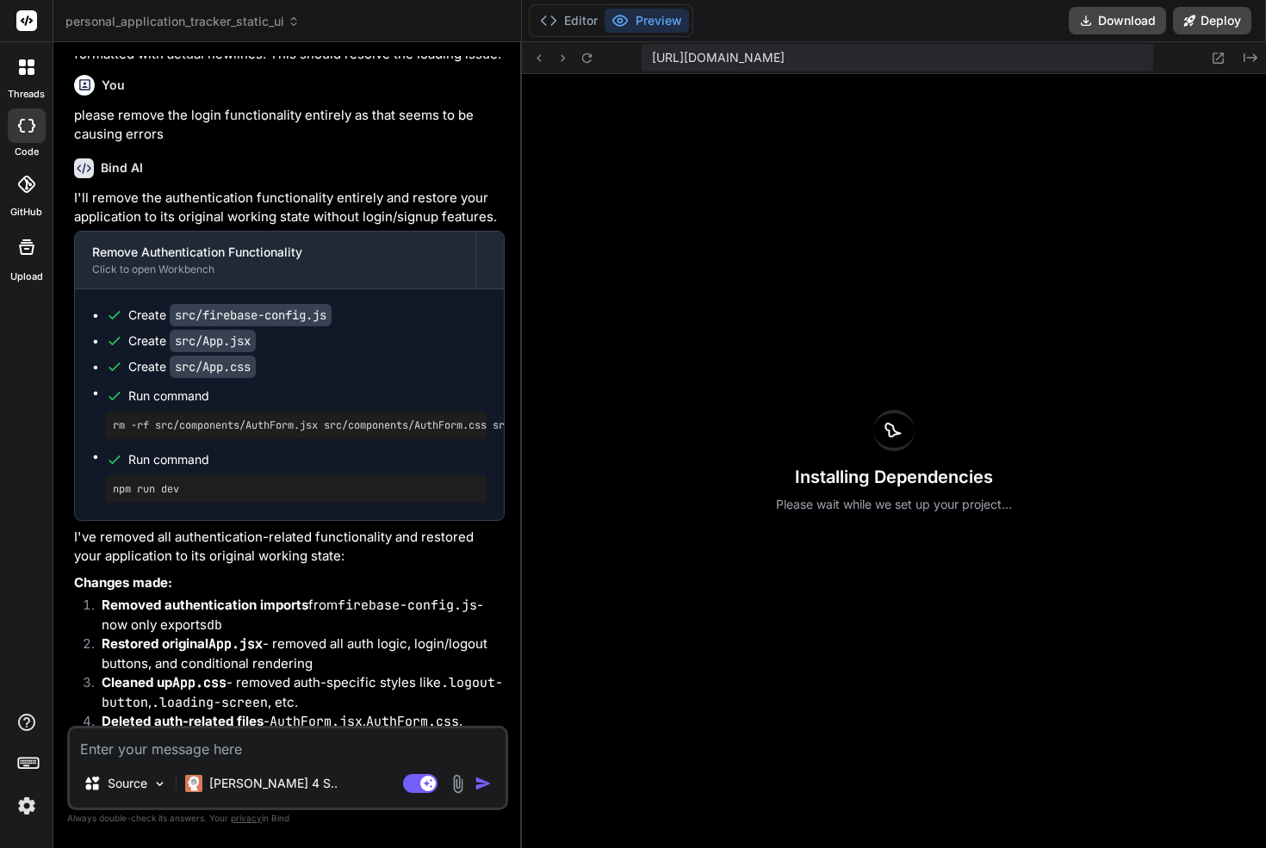
click at [193, 746] on textarea at bounding box center [288, 743] width 436 height 31
click at [418, 785] on rect at bounding box center [420, 783] width 34 height 19
click at [178, 475] on div "npm run dev" at bounding box center [296, 489] width 381 height 28
click at [178, 482] on pre "npm run dev" at bounding box center [296, 489] width 367 height 14
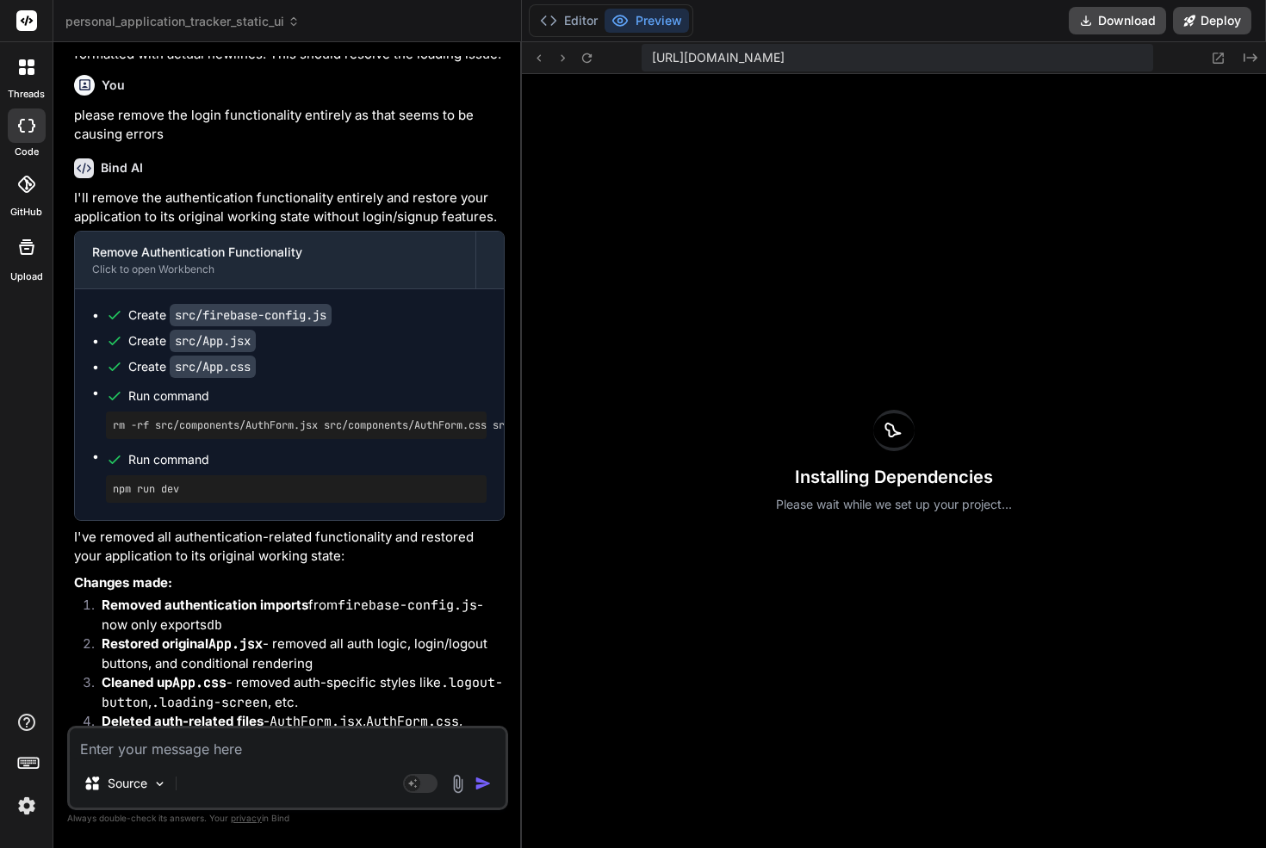
click at [178, 482] on pre "npm run dev" at bounding box center [296, 489] width 367 height 14
click at [170, 482] on pre "npm run dev" at bounding box center [296, 489] width 367 height 14
copy div "npm run dev"
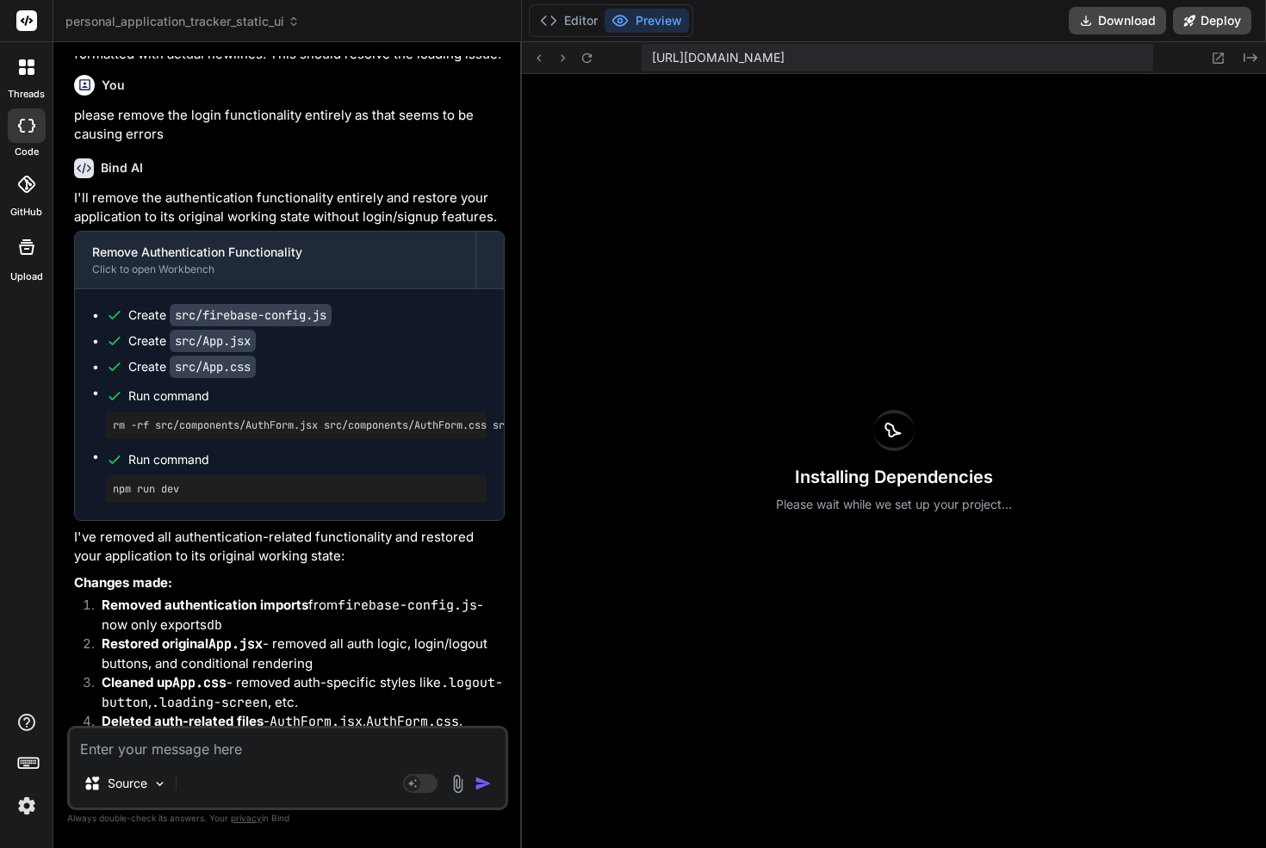
click at [170, 749] on textarea at bounding box center [288, 743] width 436 height 31
paste textarea "npm run dev"
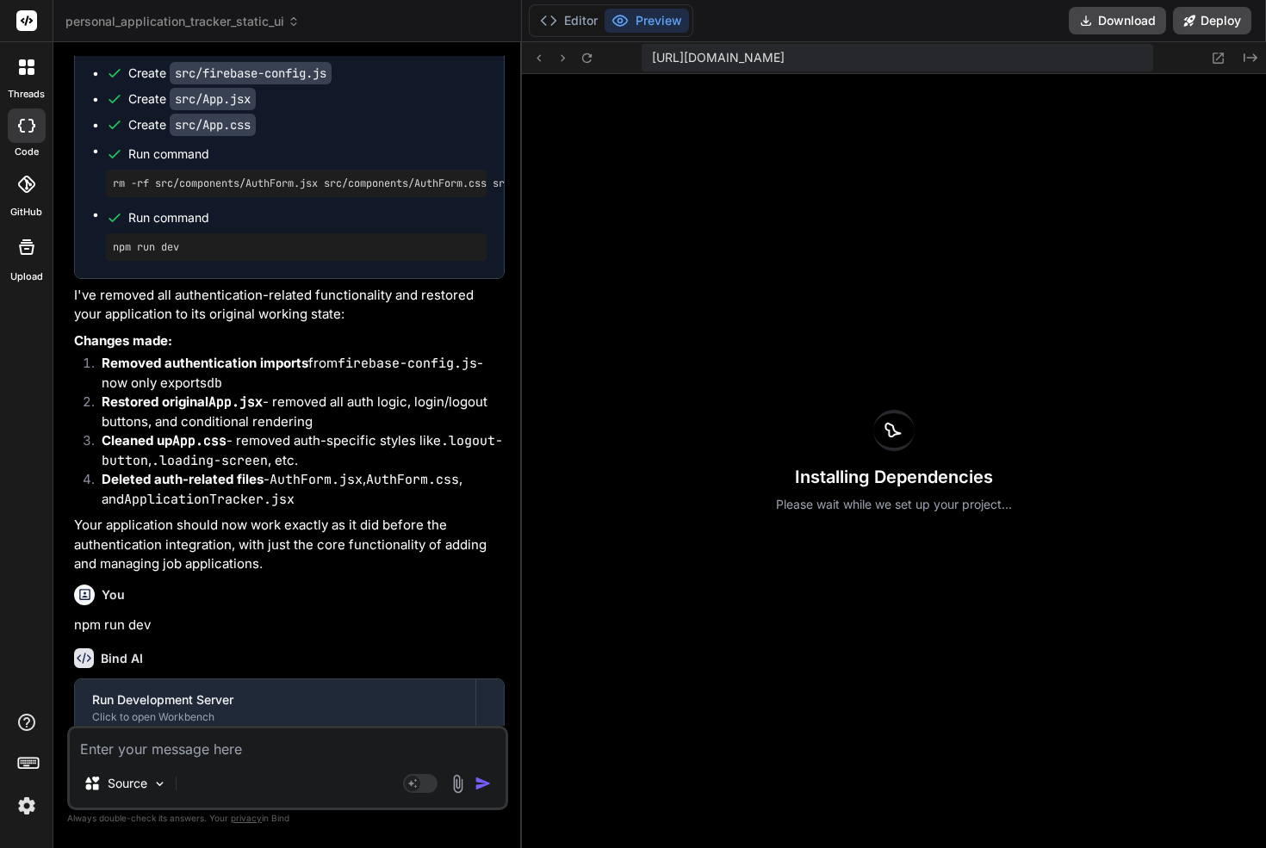
scroll to position [17586, 0]
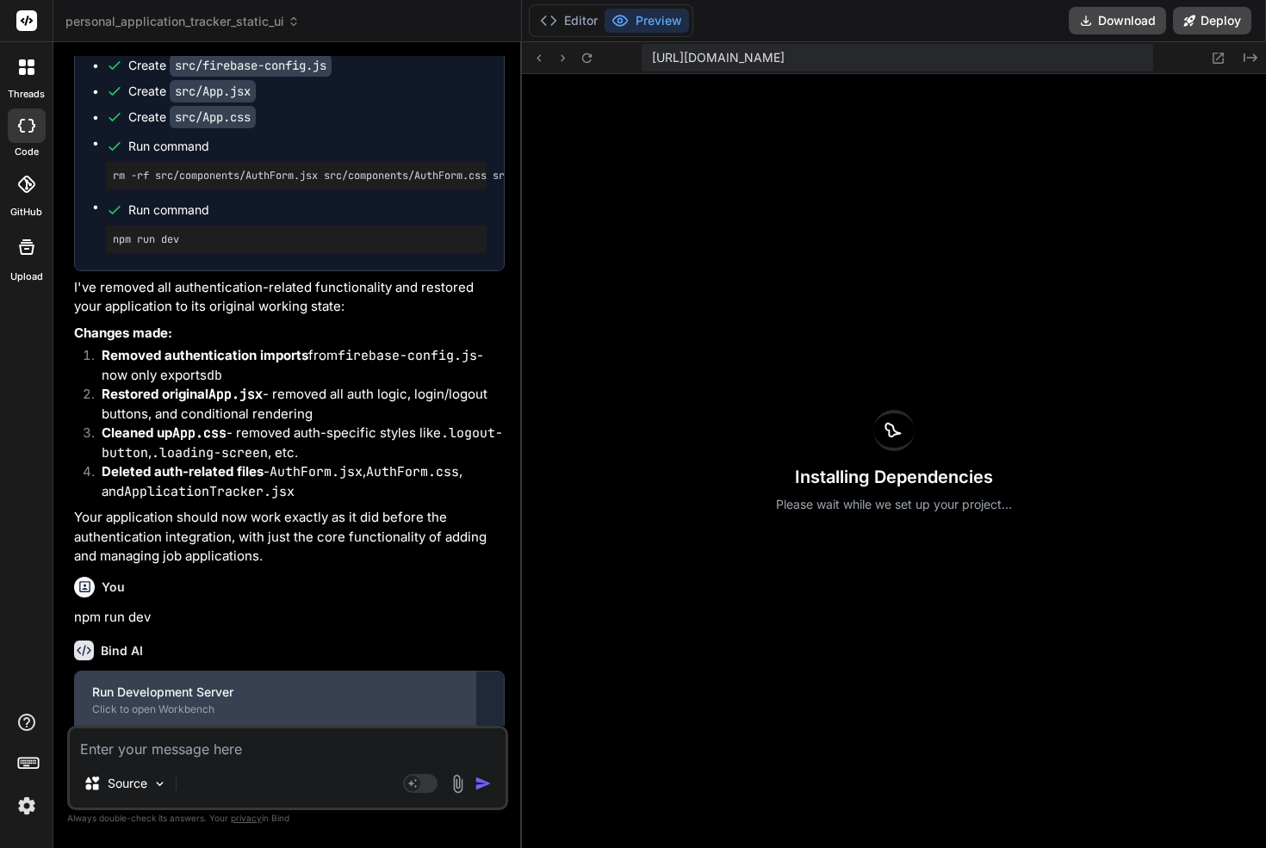
click at [237, 684] on div "Run Development Server" at bounding box center [275, 692] width 366 height 17
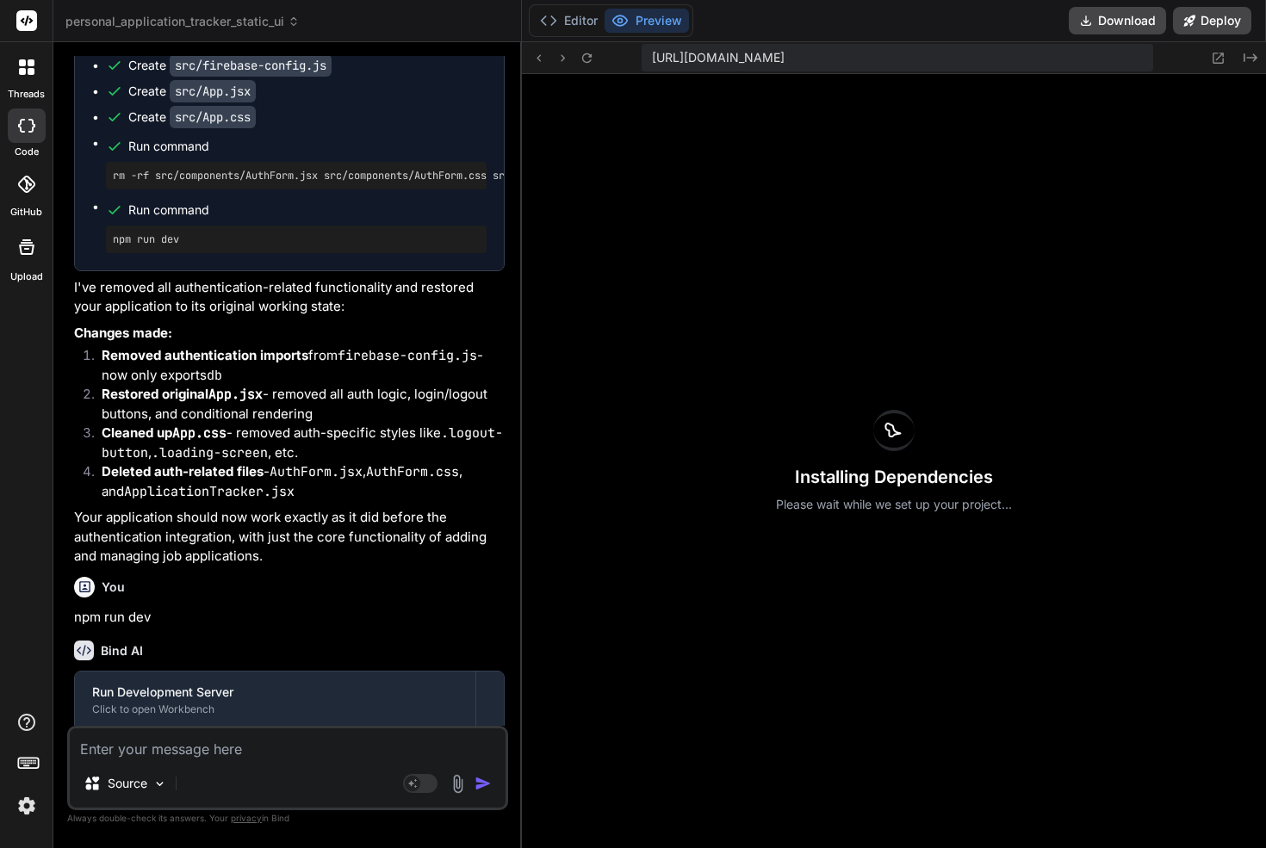
click at [214, 781] on pre "npm run dev" at bounding box center [296, 788] width 367 height 14
click at [1249, 60] on icon "Created with Pixso." at bounding box center [1250, 58] width 14 height 14
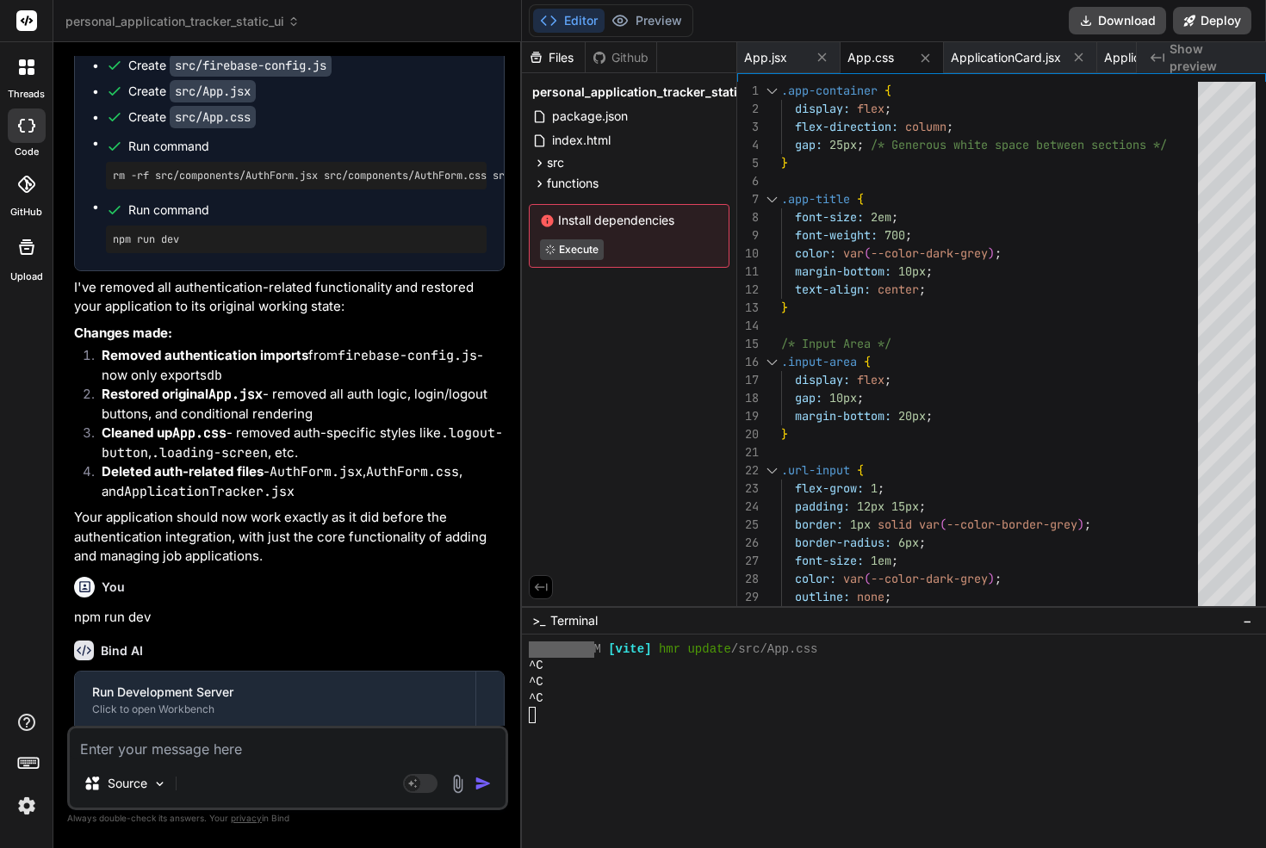
click at [583, 238] on div "Install dependencies Execute" at bounding box center [629, 236] width 201 height 64
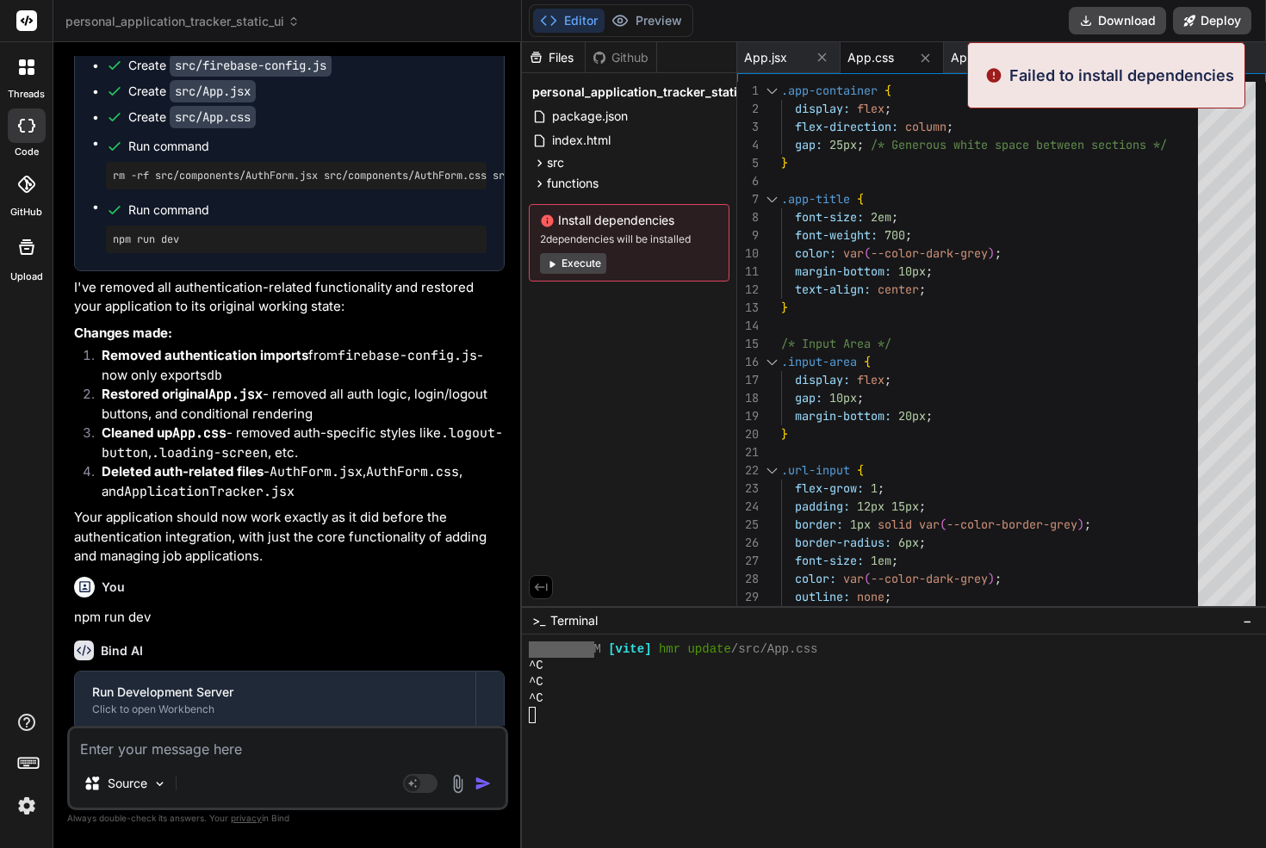
click at [588, 267] on button "Execute" at bounding box center [573, 263] width 66 height 21
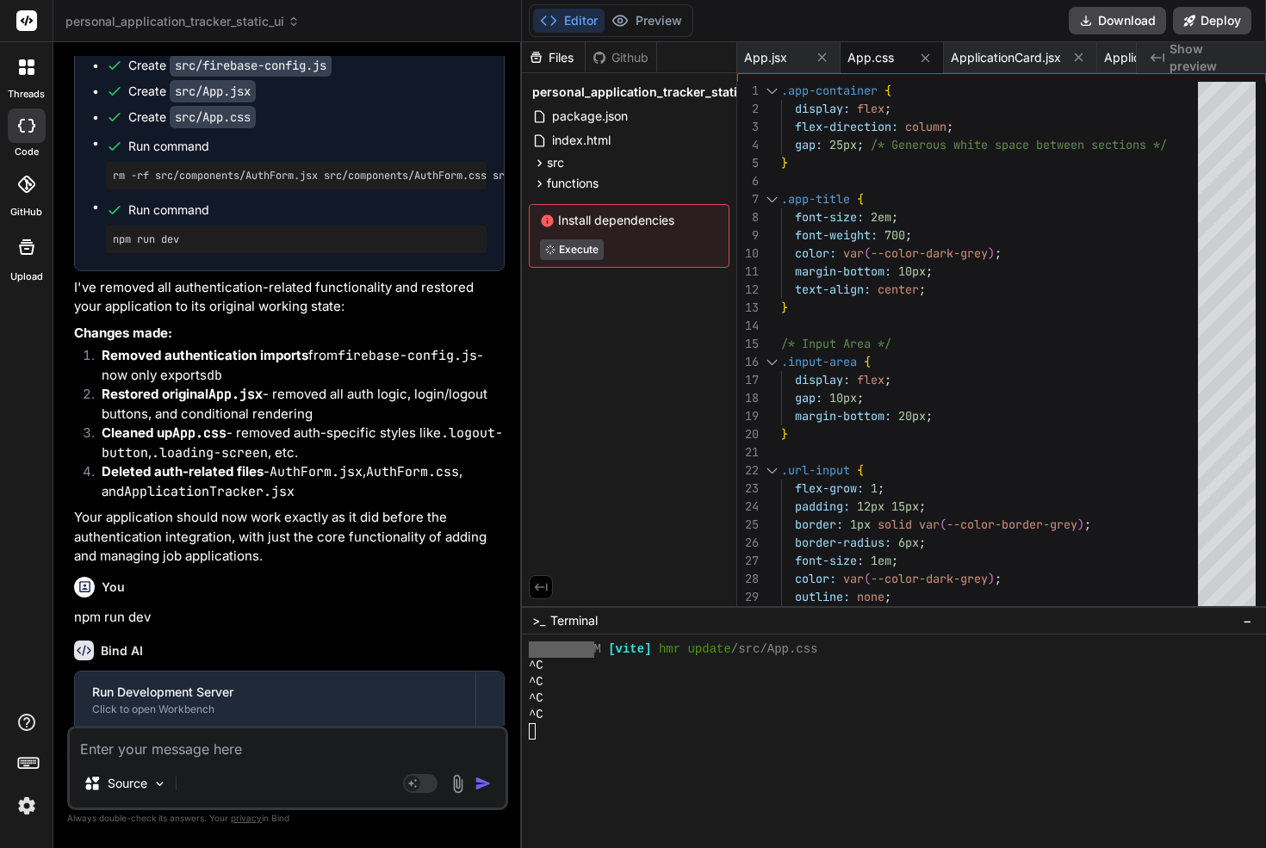
click at [570, 237] on div "Install dependencies Execute" at bounding box center [629, 236] width 201 height 64
click at [559, 337] on div "Files Github personal_application_tracker_static_ui package.json index.html src…" at bounding box center [629, 324] width 215 height 564
click at [160, 752] on textarea at bounding box center [288, 743] width 436 height 31
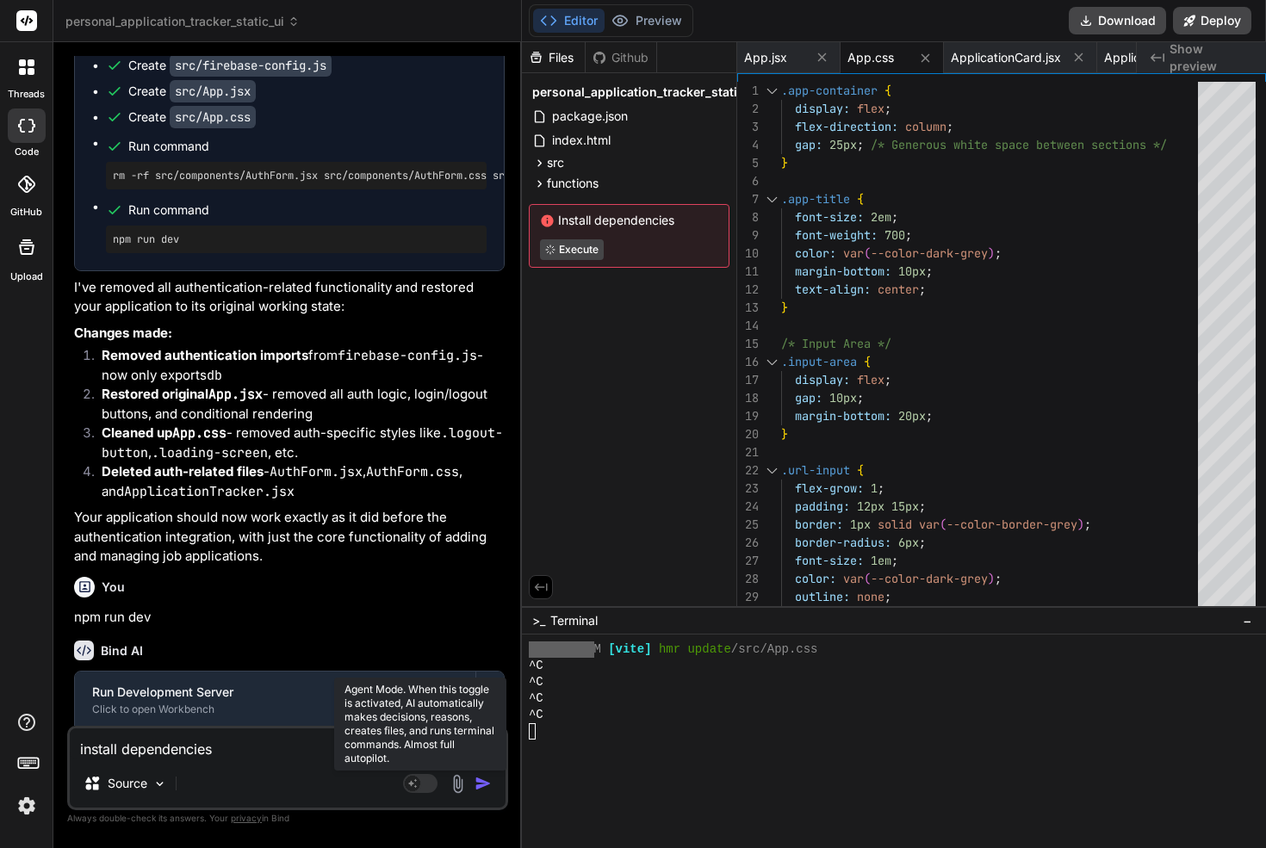
click at [418, 787] on rect at bounding box center [412, 783] width 15 height 15
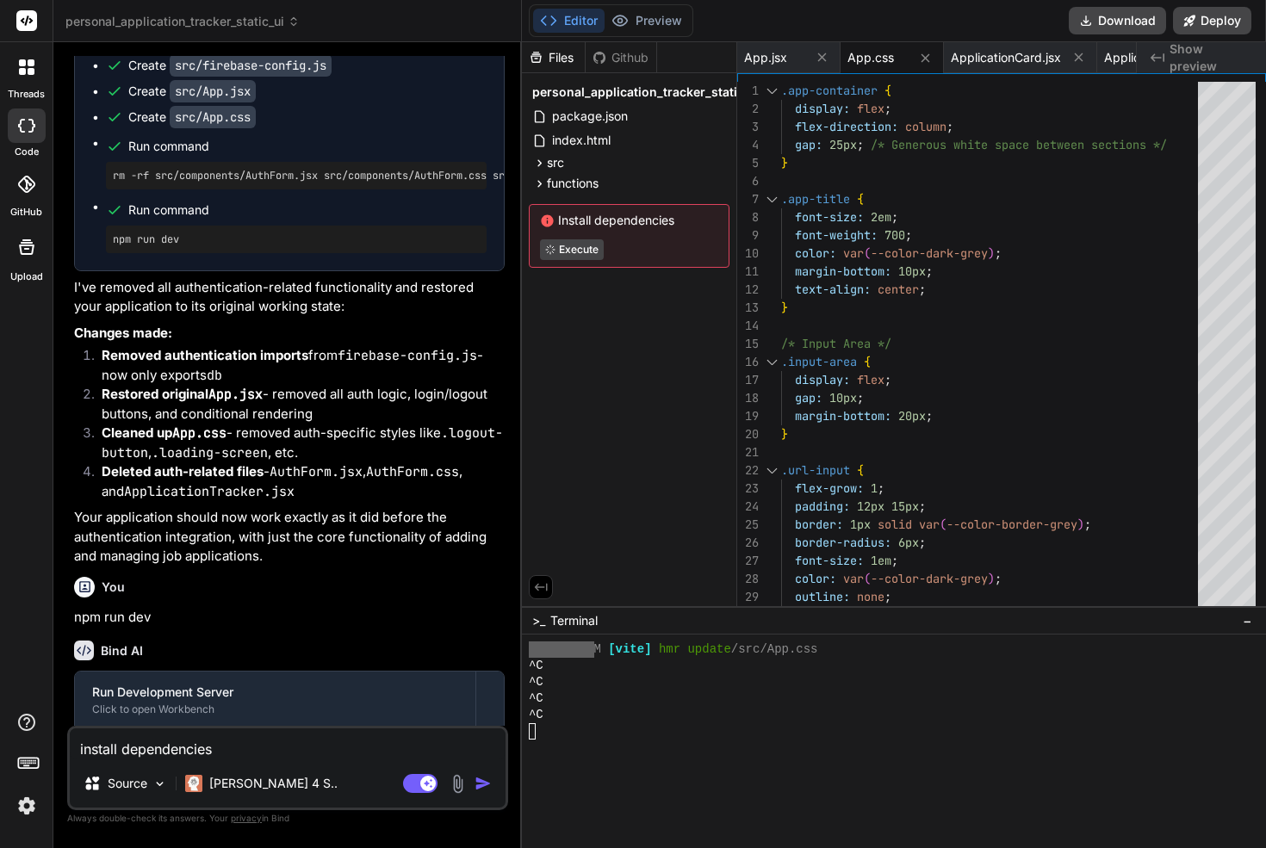
click at [489, 780] on img "button" at bounding box center [482, 783] width 17 height 17
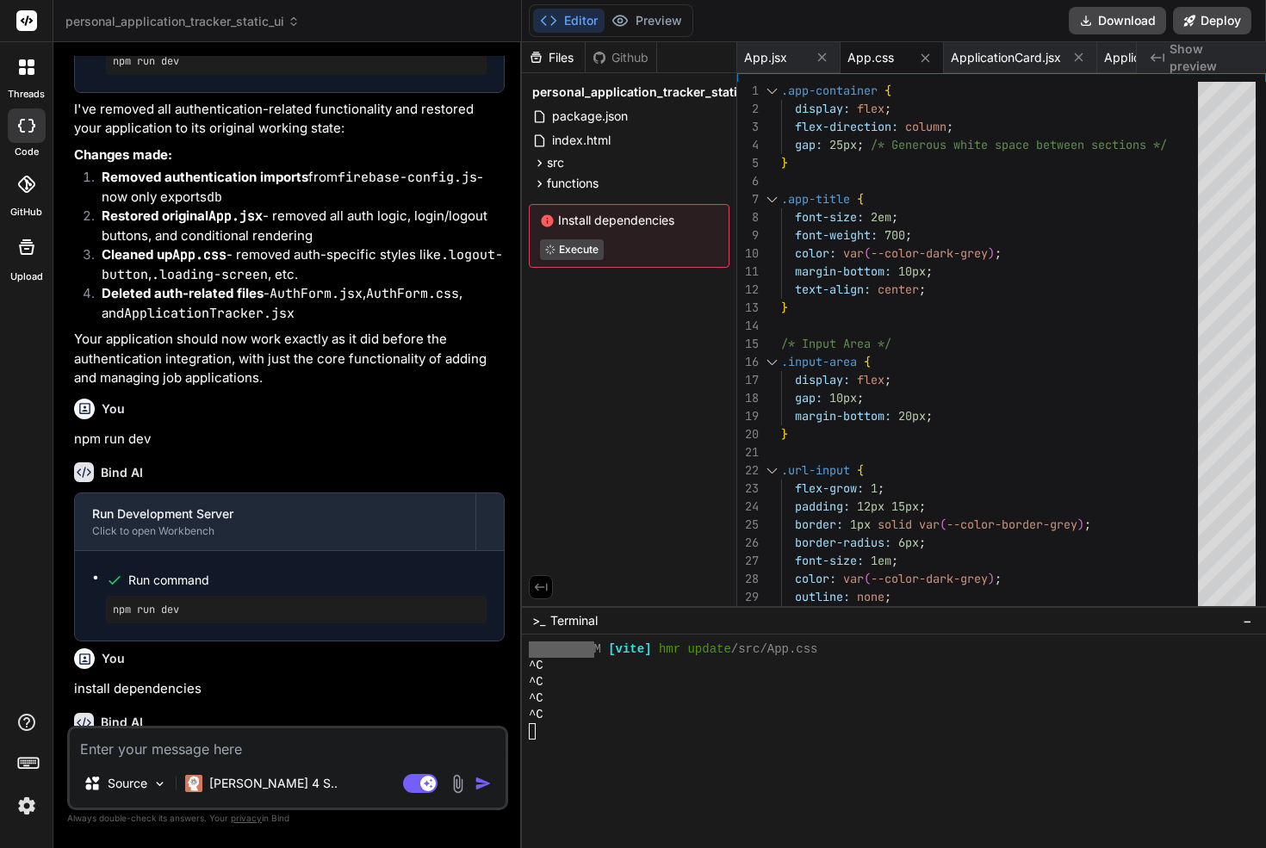
scroll to position [17765, 0]
click at [257, 329] on p "Your application should now work exactly as it did before the authentication in…" at bounding box center [289, 358] width 430 height 59
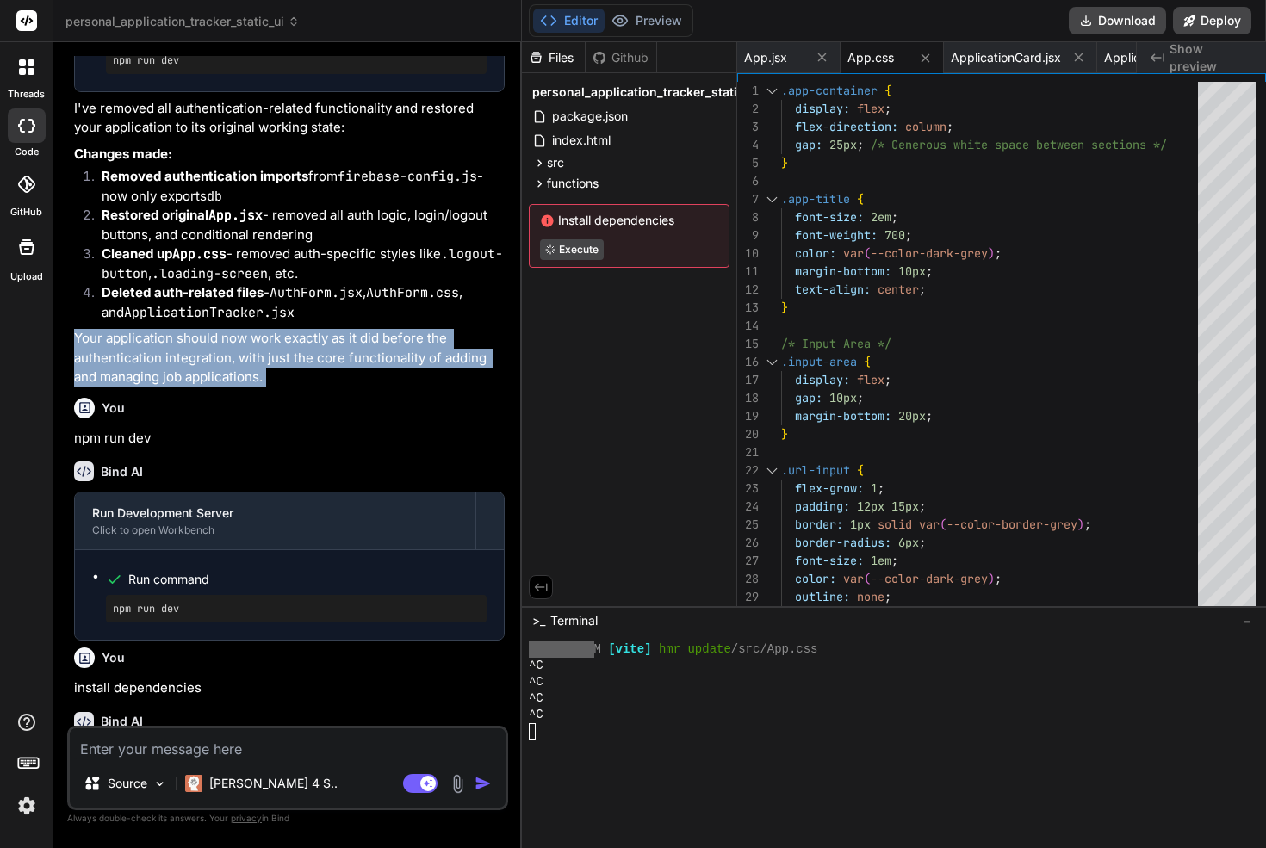
click at [257, 329] on p "Your application should now work exactly as it did before the authentication in…" at bounding box center [289, 358] width 430 height 59
click at [214, 329] on p "Your application should now work exactly as it did before the authentication in…" at bounding box center [289, 358] width 430 height 59
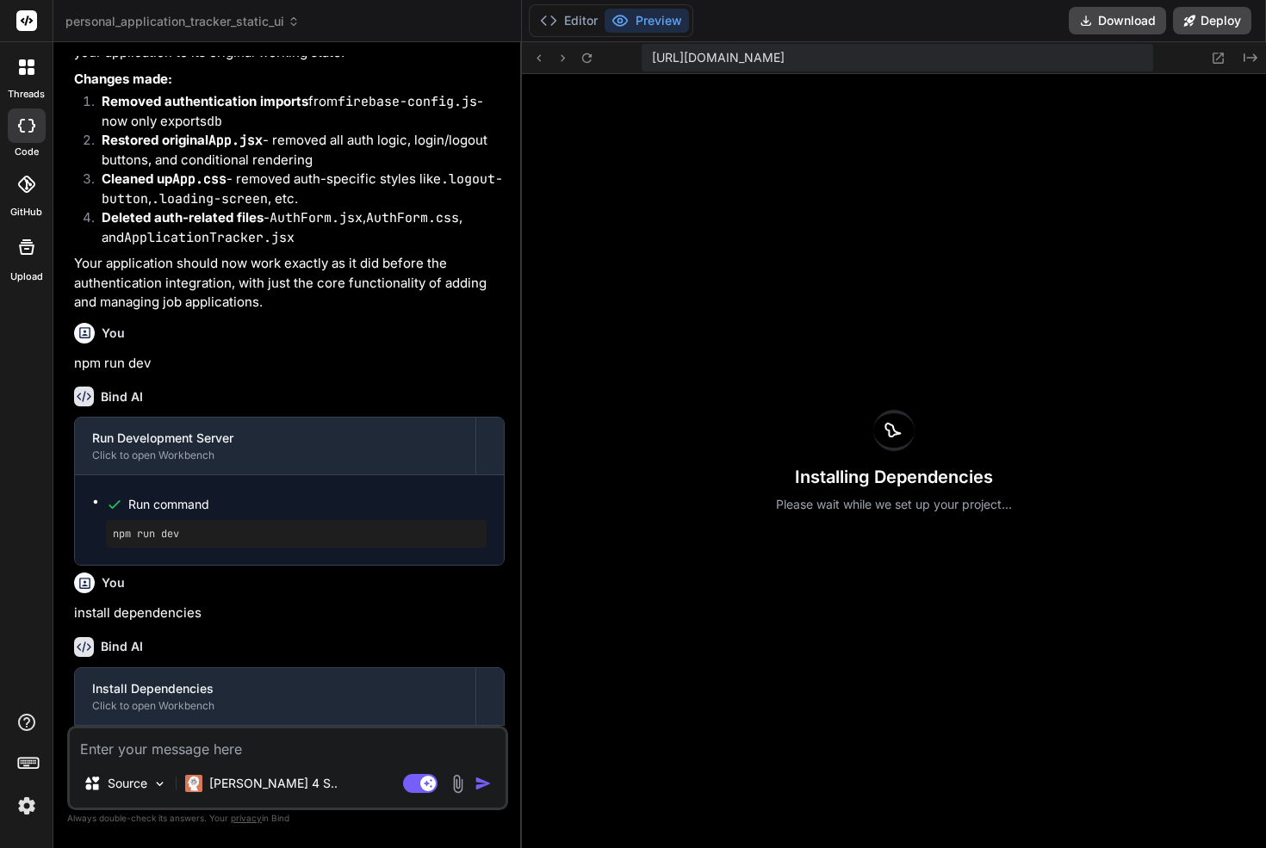
scroll to position [17969, 0]
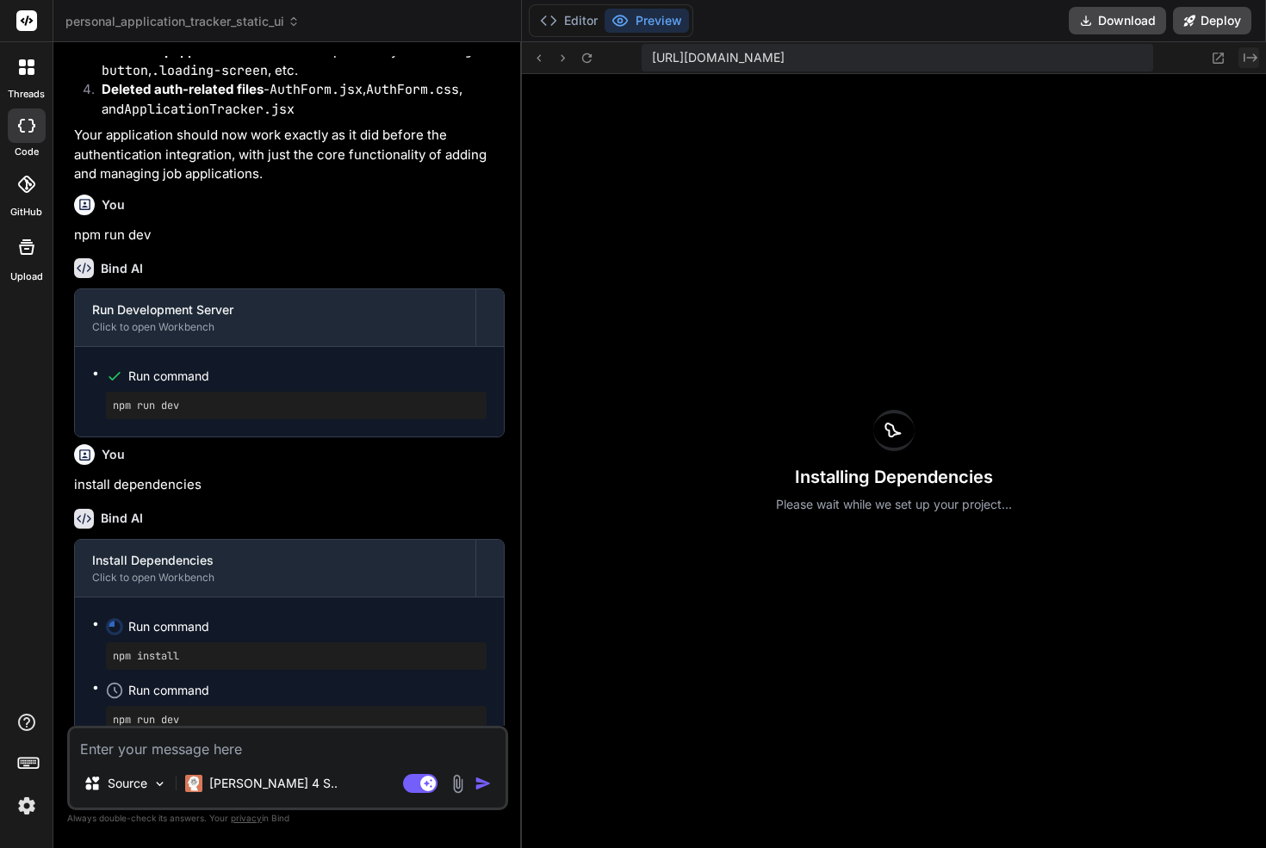
click at [1254, 56] on icon "Created with Pixso." at bounding box center [1250, 58] width 14 height 14
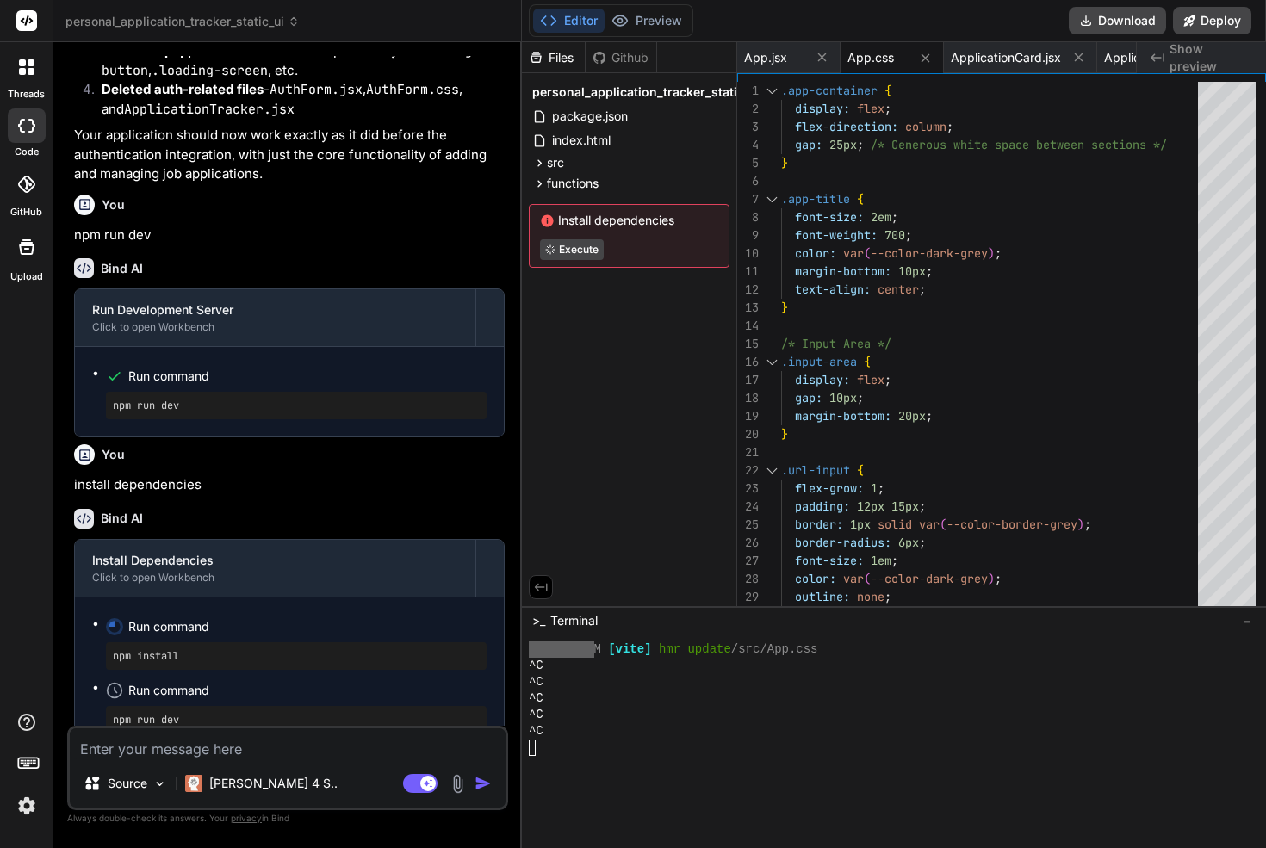
click at [243, 750] on textarea at bounding box center [288, 743] width 436 height 31
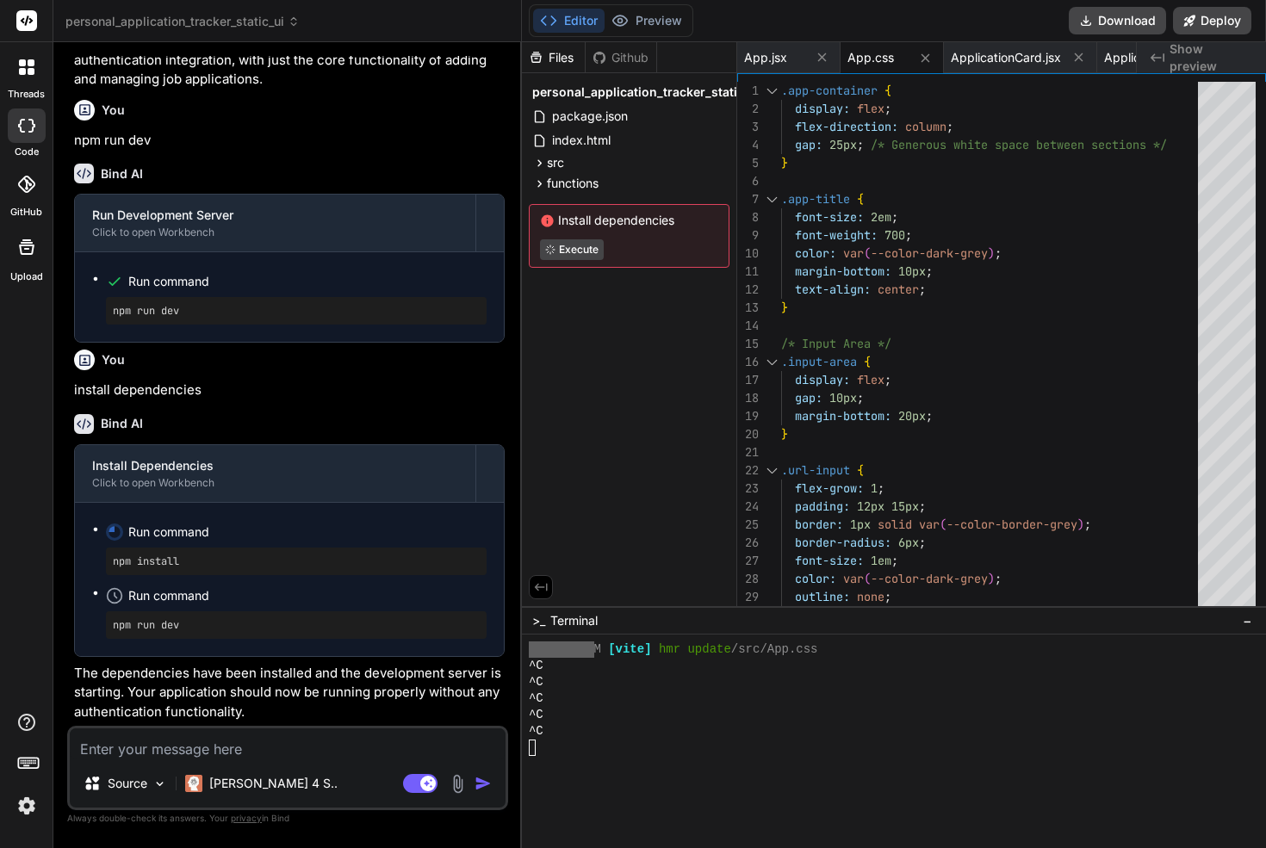
scroll to position [18148, 0]
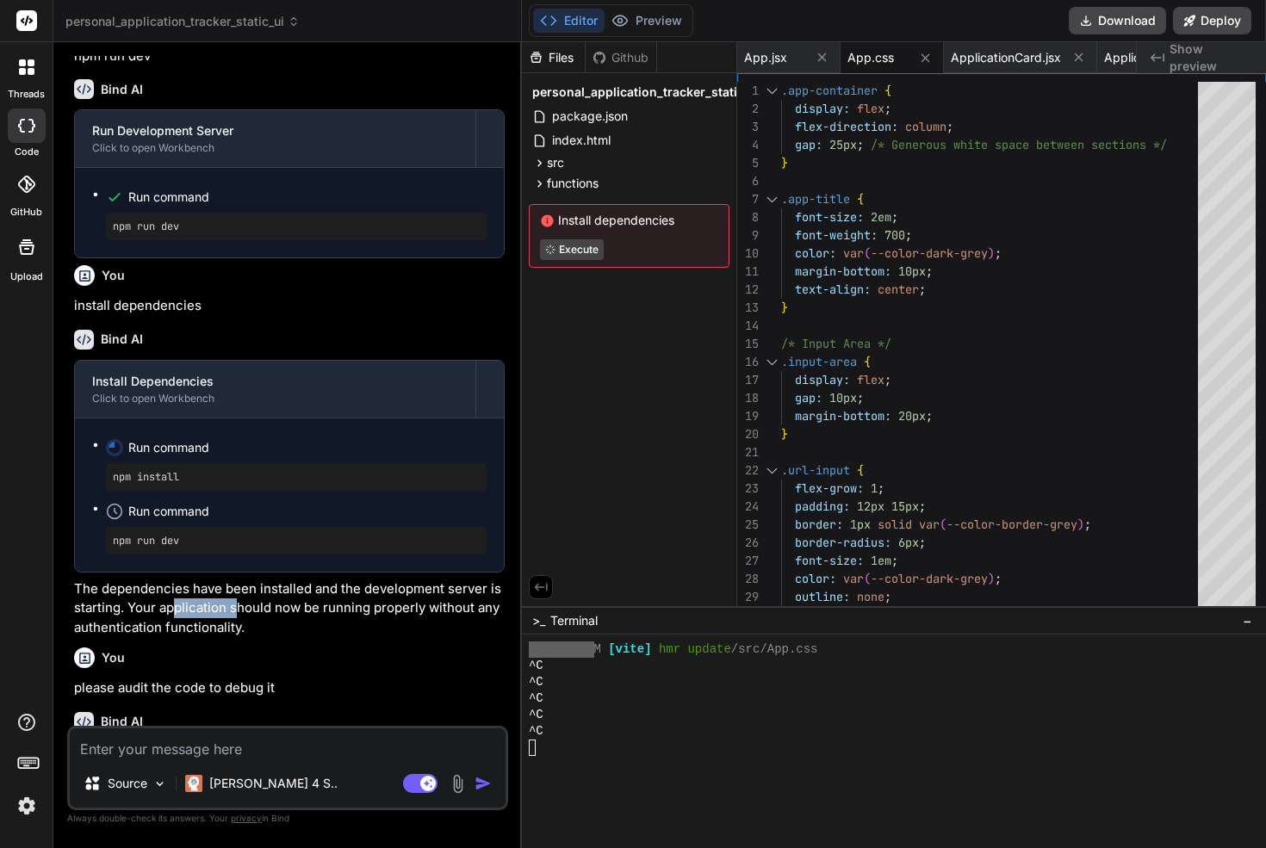
drag, startPoint x: 175, startPoint y: 519, endPoint x: 235, endPoint y: 520, distance: 60.3
click at [235, 579] on p "The dependencies have been installed and the development server is starting. Yo…" at bounding box center [289, 608] width 430 height 59
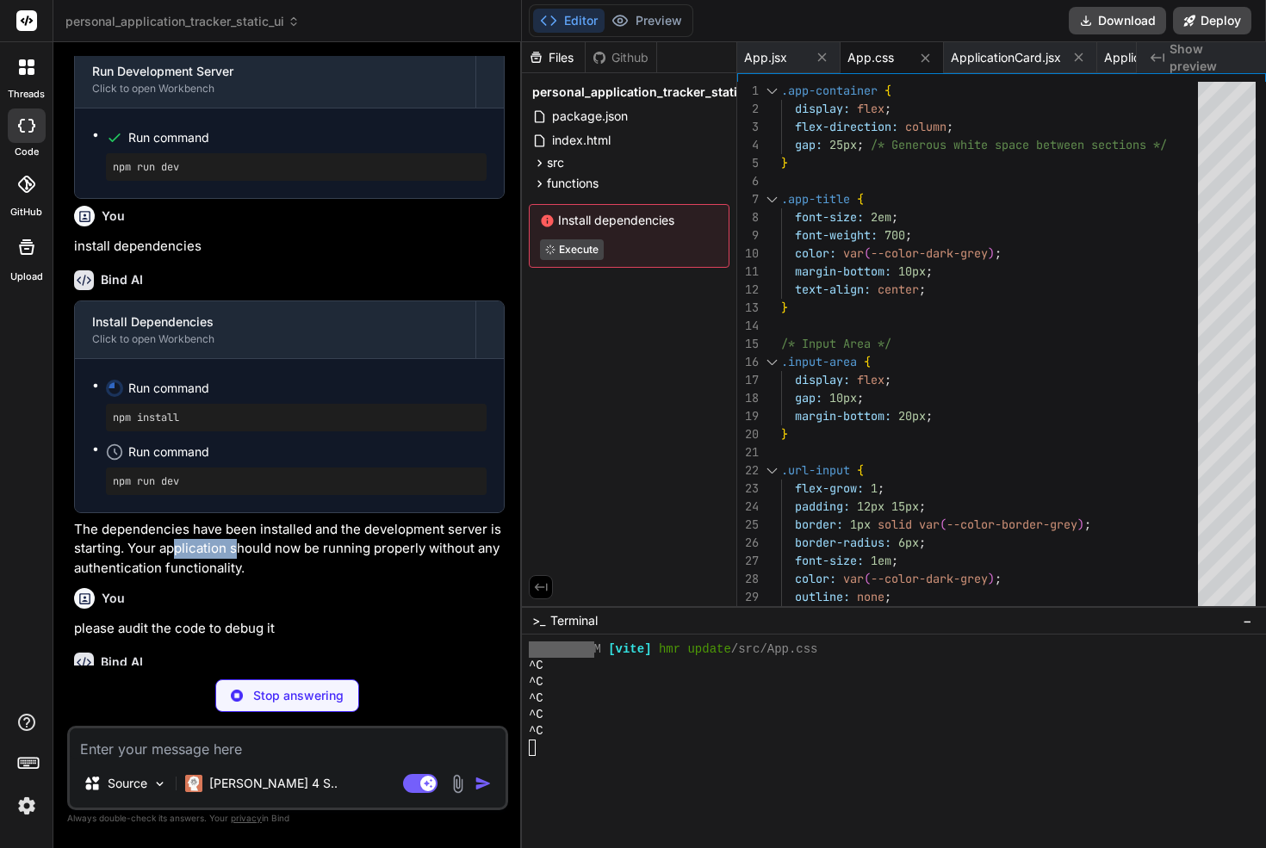
scroll to position [18220, 0]
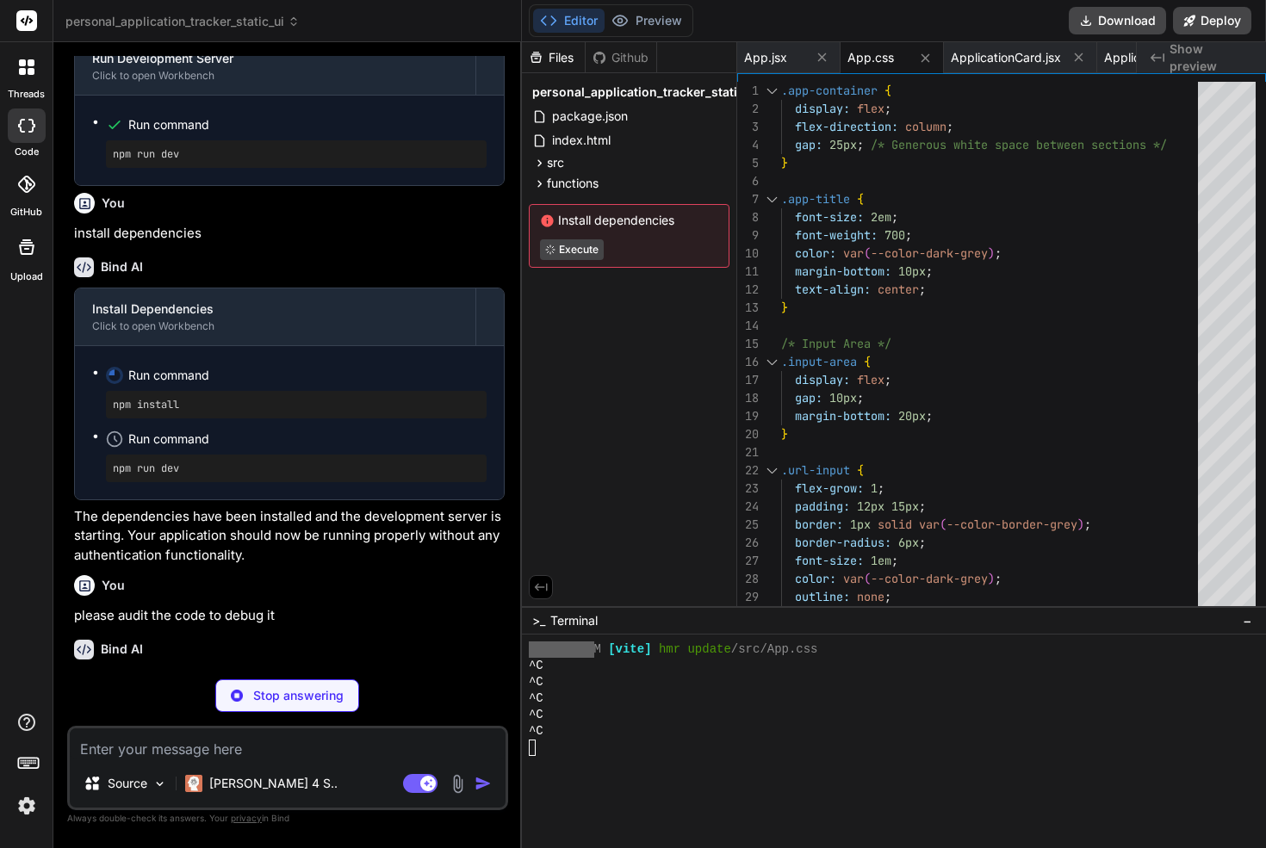
drag, startPoint x: 220, startPoint y: 574, endPoint x: 266, endPoint y: 578, distance: 46.6
click at [266, 626] on div "Bind AI I'll audit your codebase to identify and fix any issues. Let me examine…" at bounding box center [289, 724] width 430 height 197
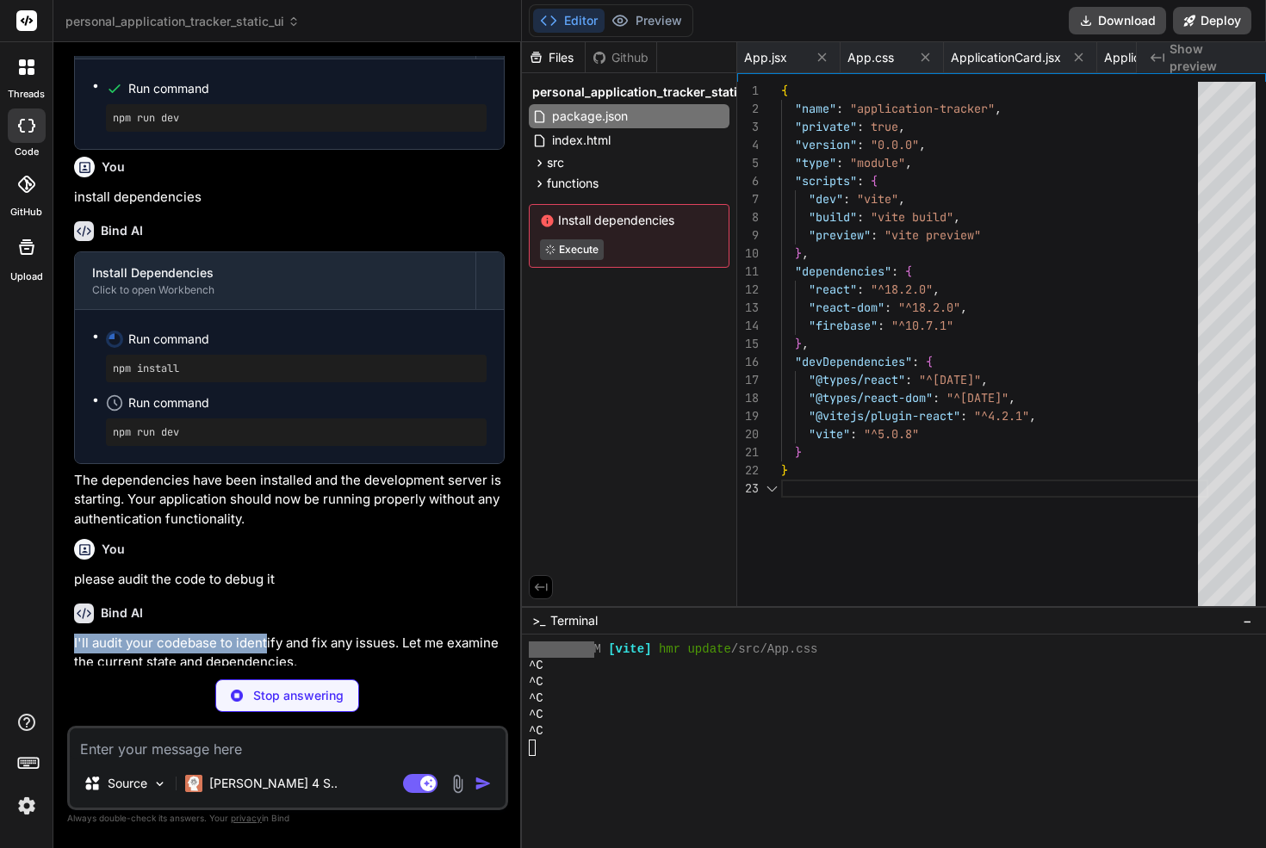
scroll to position [36, 0]
click at [238, 634] on p "I'll audit your codebase to identify and fix any issues. Let me examine the cur…" at bounding box center [289, 653] width 430 height 39
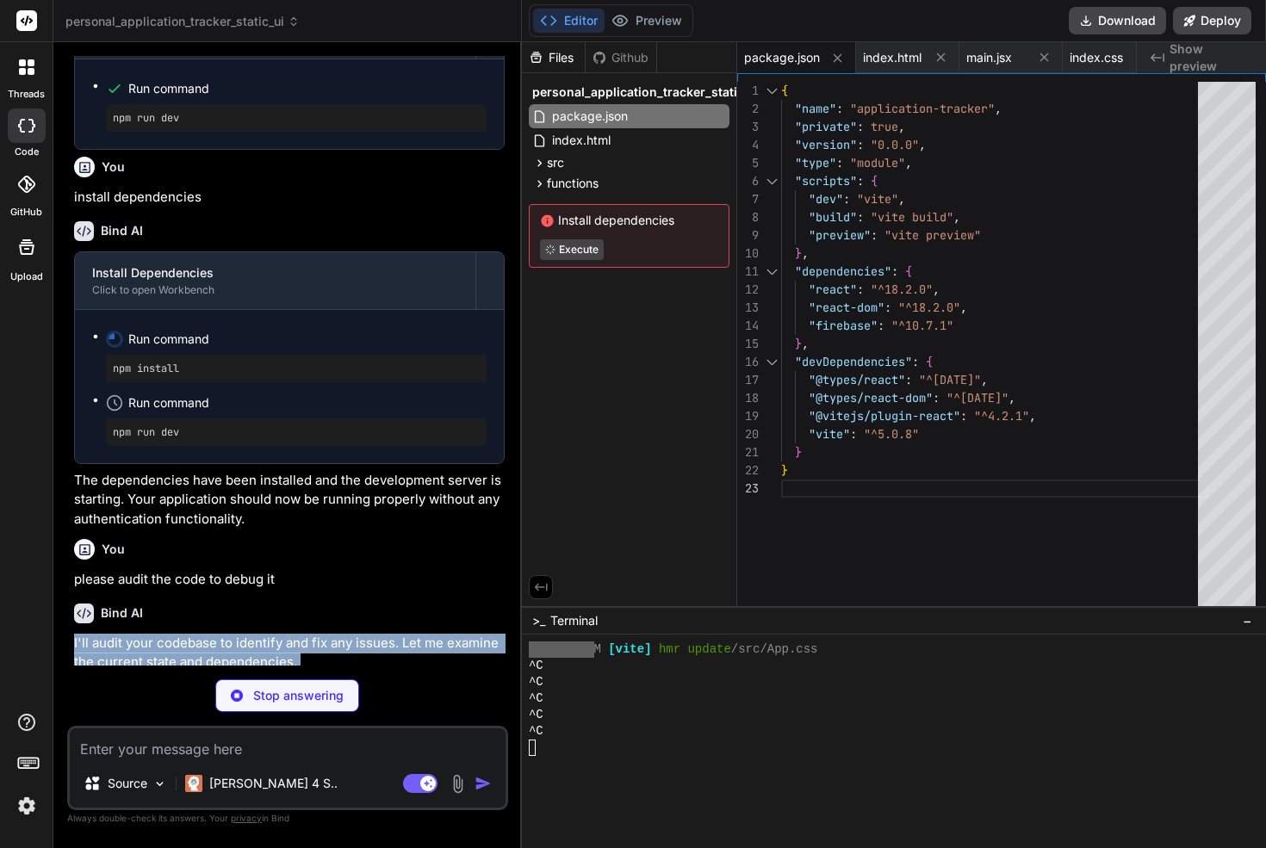
click at [238, 634] on p "I'll audit your codebase to identify and fix any issues. Let me examine the cur…" at bounding box center [289, 653] width 430 height 39
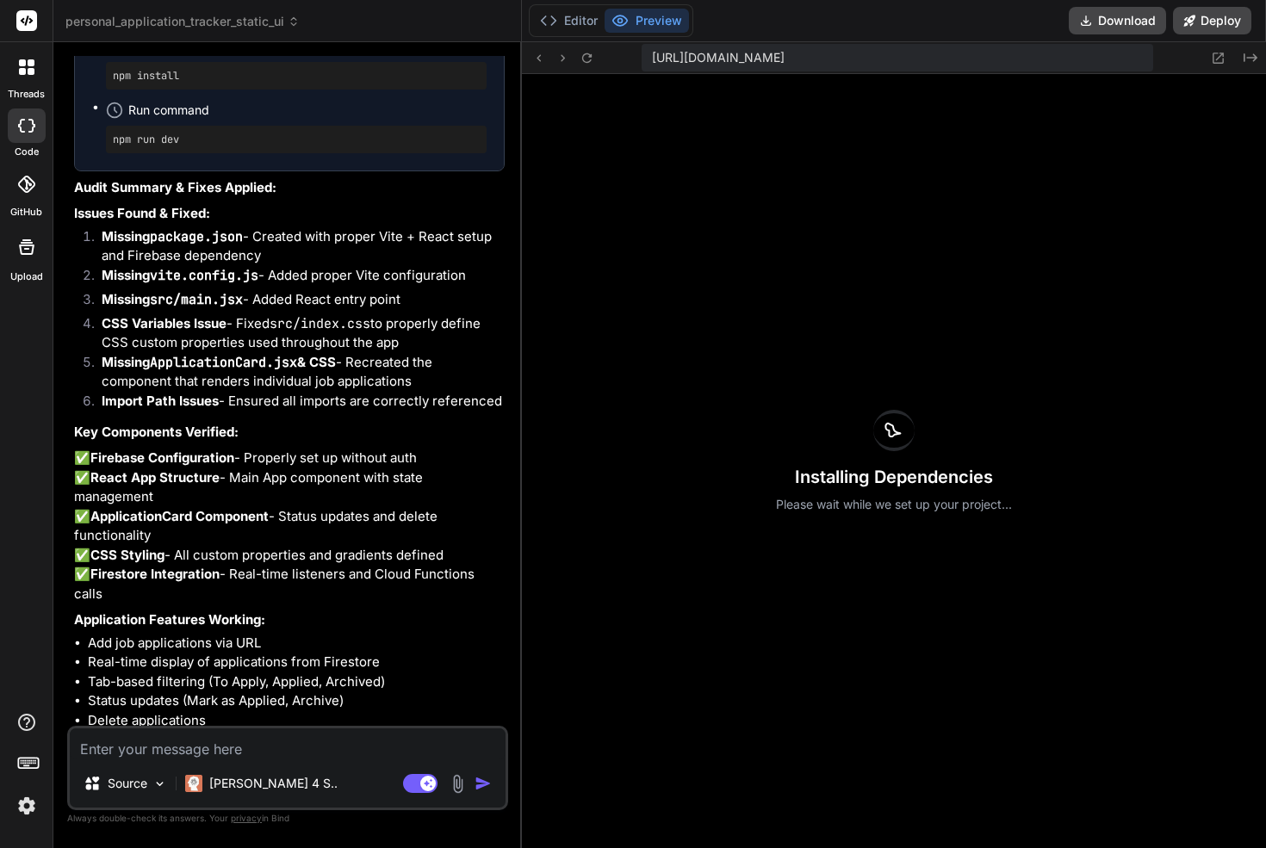
scroll to position [19185, 0]
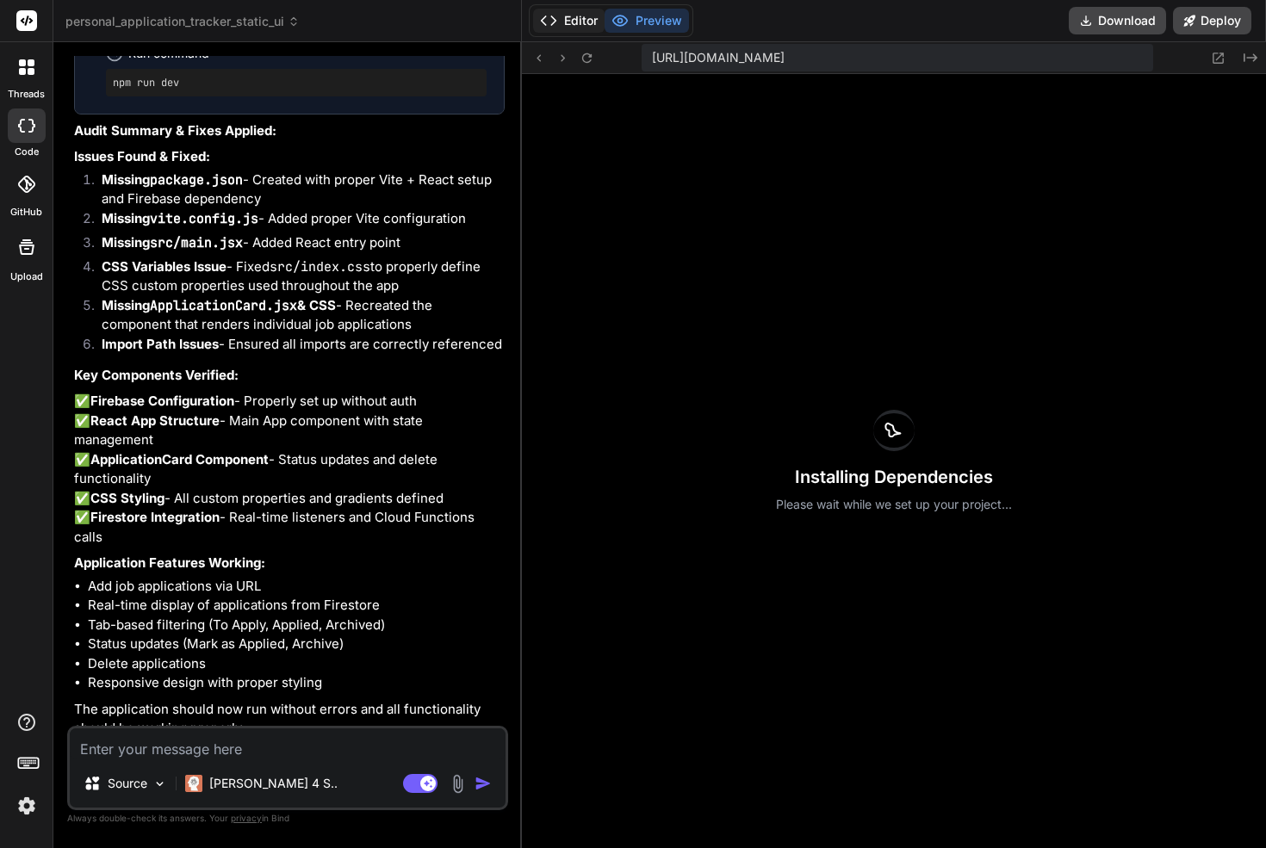
click at [560, 22] on button "Editor" at bounding box center [568, 21] width 71 height 24
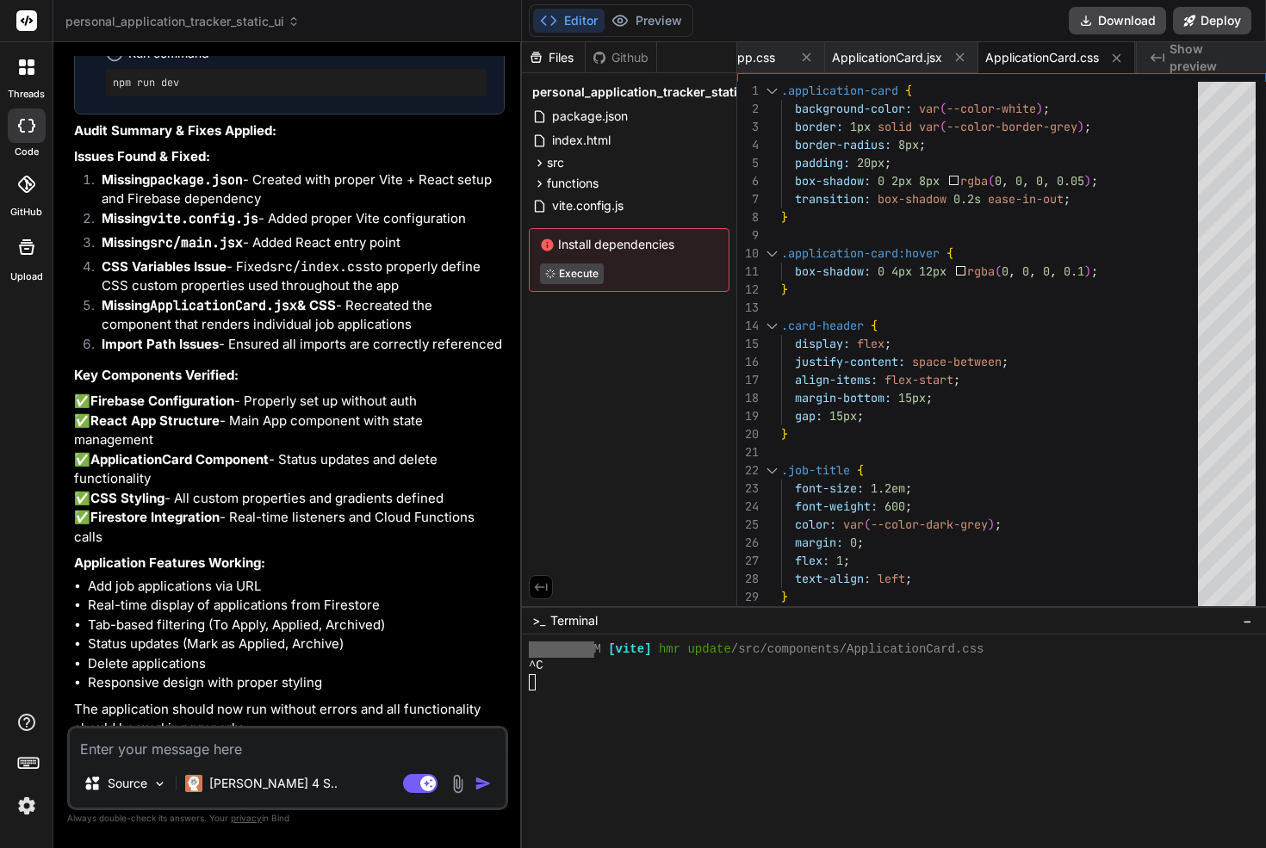
click at [572, 395] on div "Files Github personal_application_tracker_static_ui package.json index.html src…" at bounding box center [629, 324] width 215 height 564
click at [208, 596] on li "Real-time display of applications from Firestore" at bounding box center [296, 606] width 417 height 20
click at [170, 596] on li "Real-time display of applications from Firestore" at bounding box center [296, 606] width 417 height 20
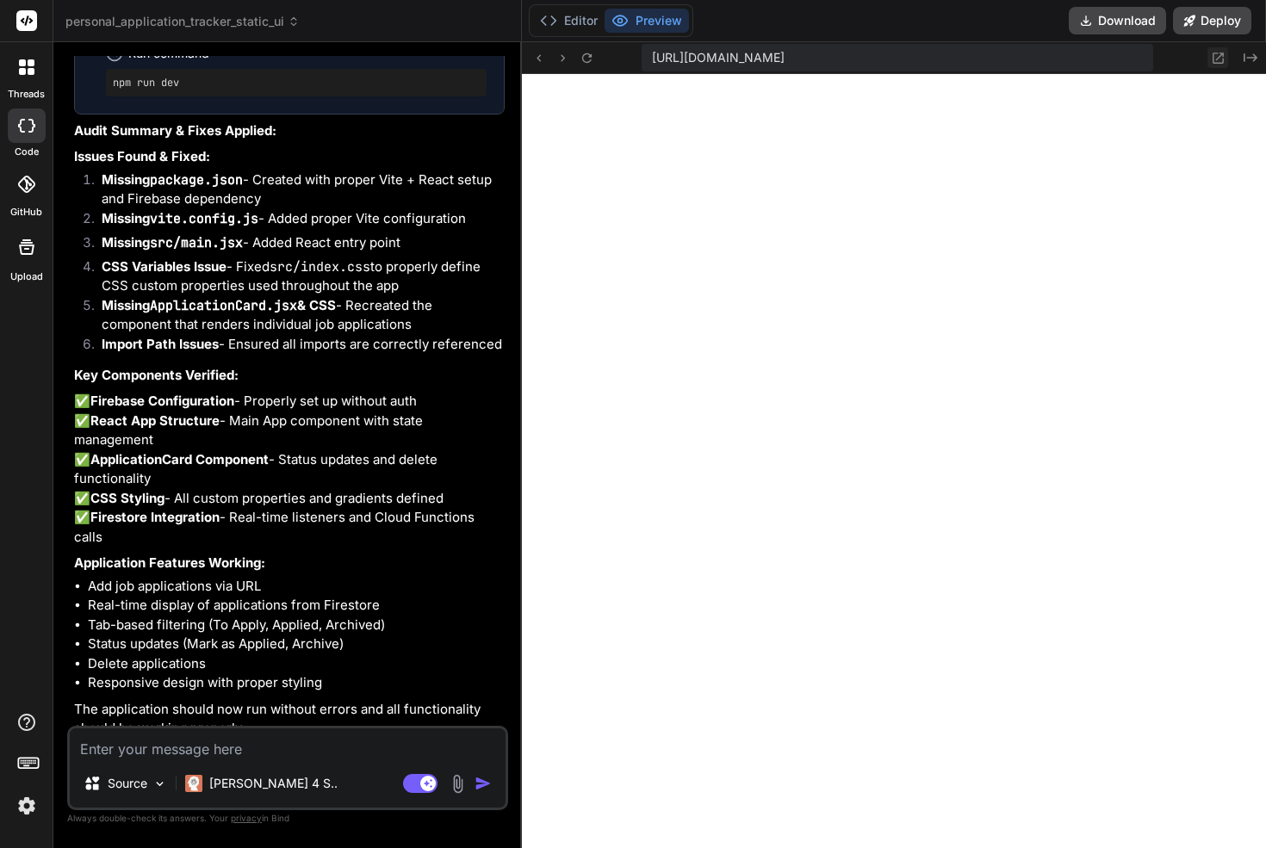
click at [1213, 62] on icon at bounding box center [1217, 58] width 11 height 11
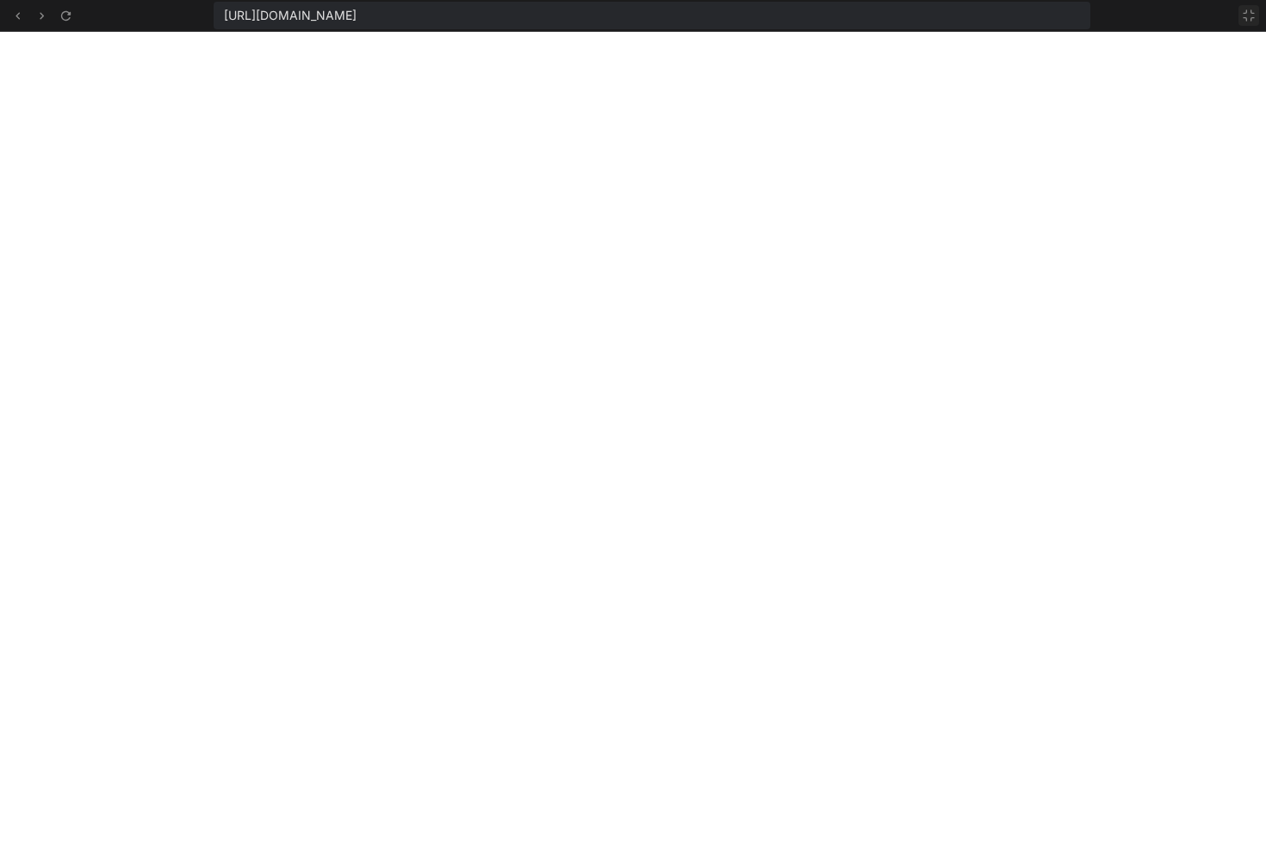
click at [1247, 16] on icon at bounding box center [1248, 16] width 14 height 14
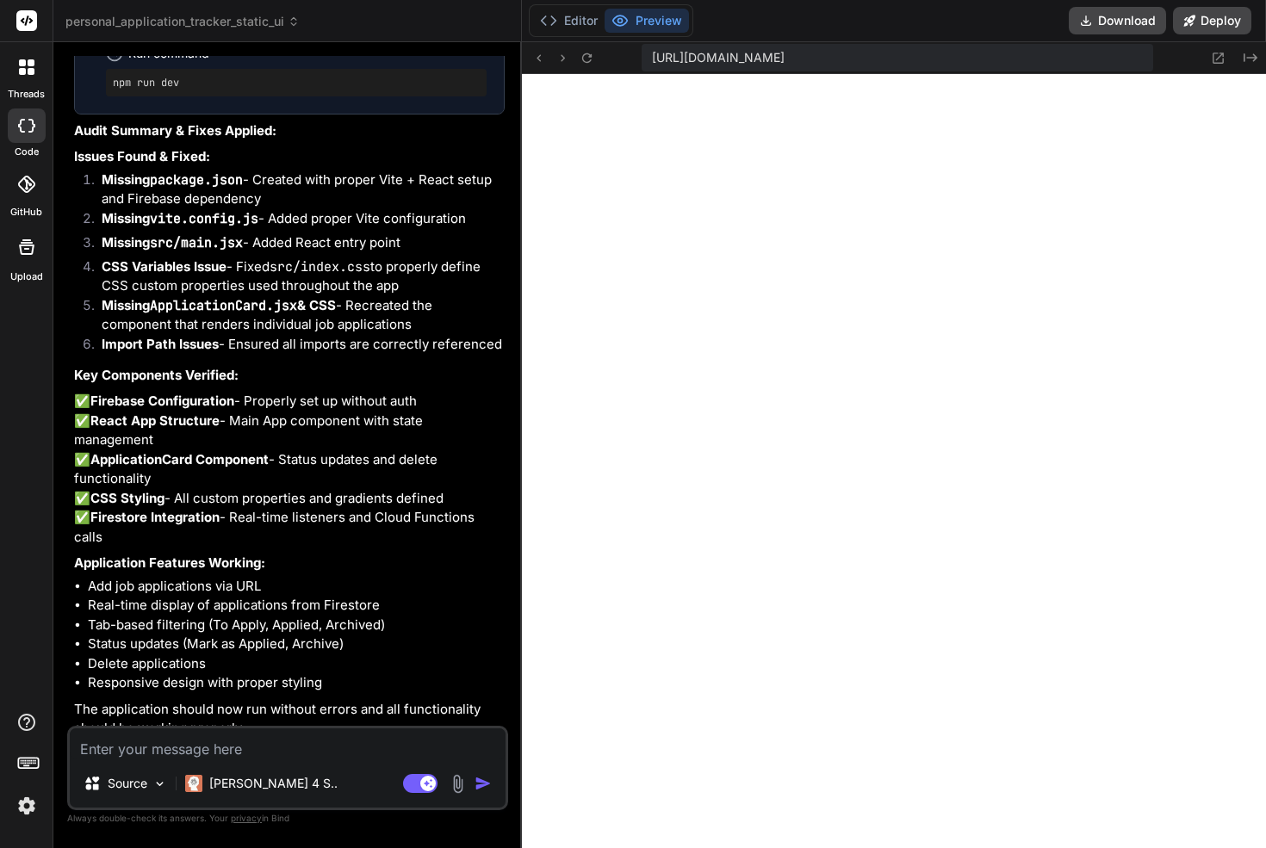
click at [348, 725] on div "Bind AI I'll audit your codebase to identify and fix any issues. Let me examine…" at bounding box center [289, 201] width 430 height 1081
click at [339, 744] on textarea at bounding box center [288, 743] width 436 height 31
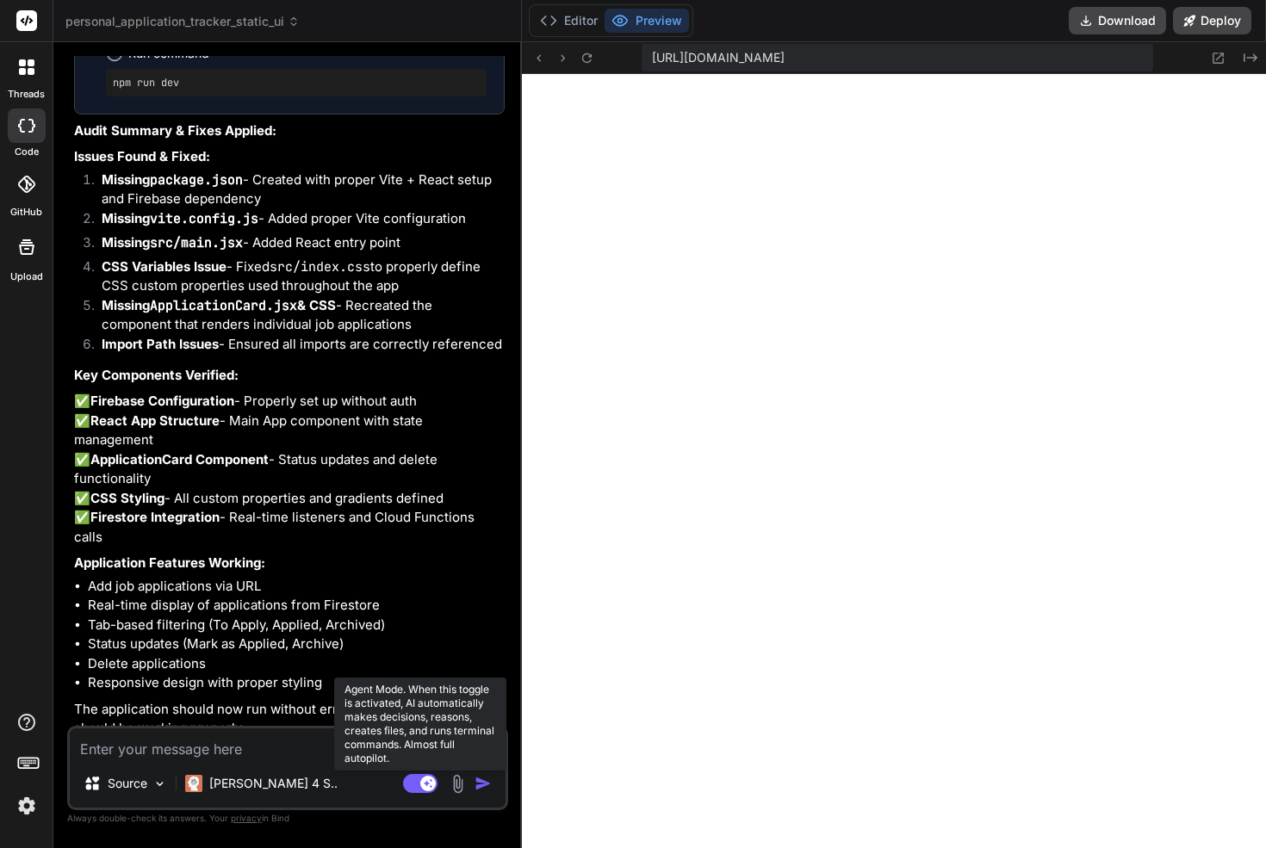
click at [426, 785] on rect at bounding box center [427, 783] width 15 height 15
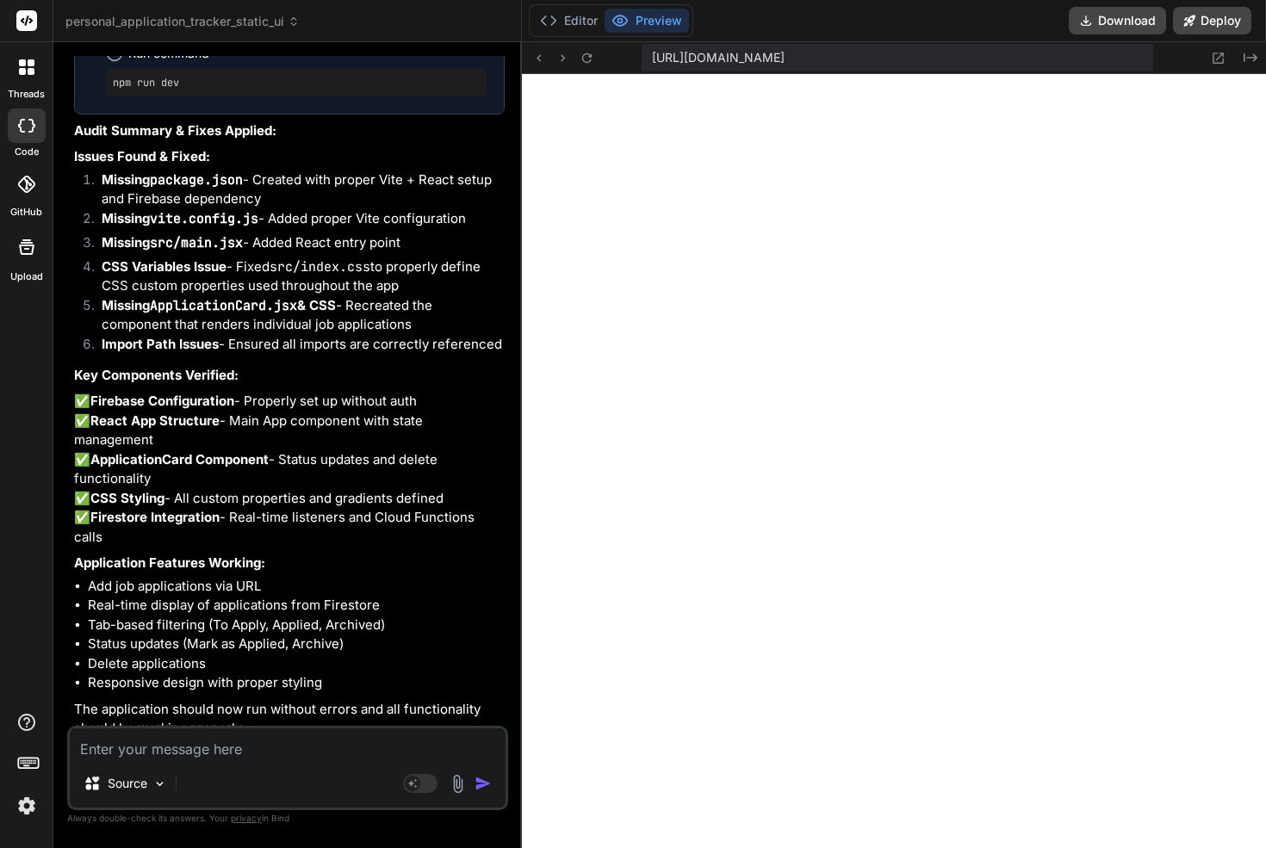
click at [293, 735] on textarea at bounding box center [288, 743] width 436 height 31
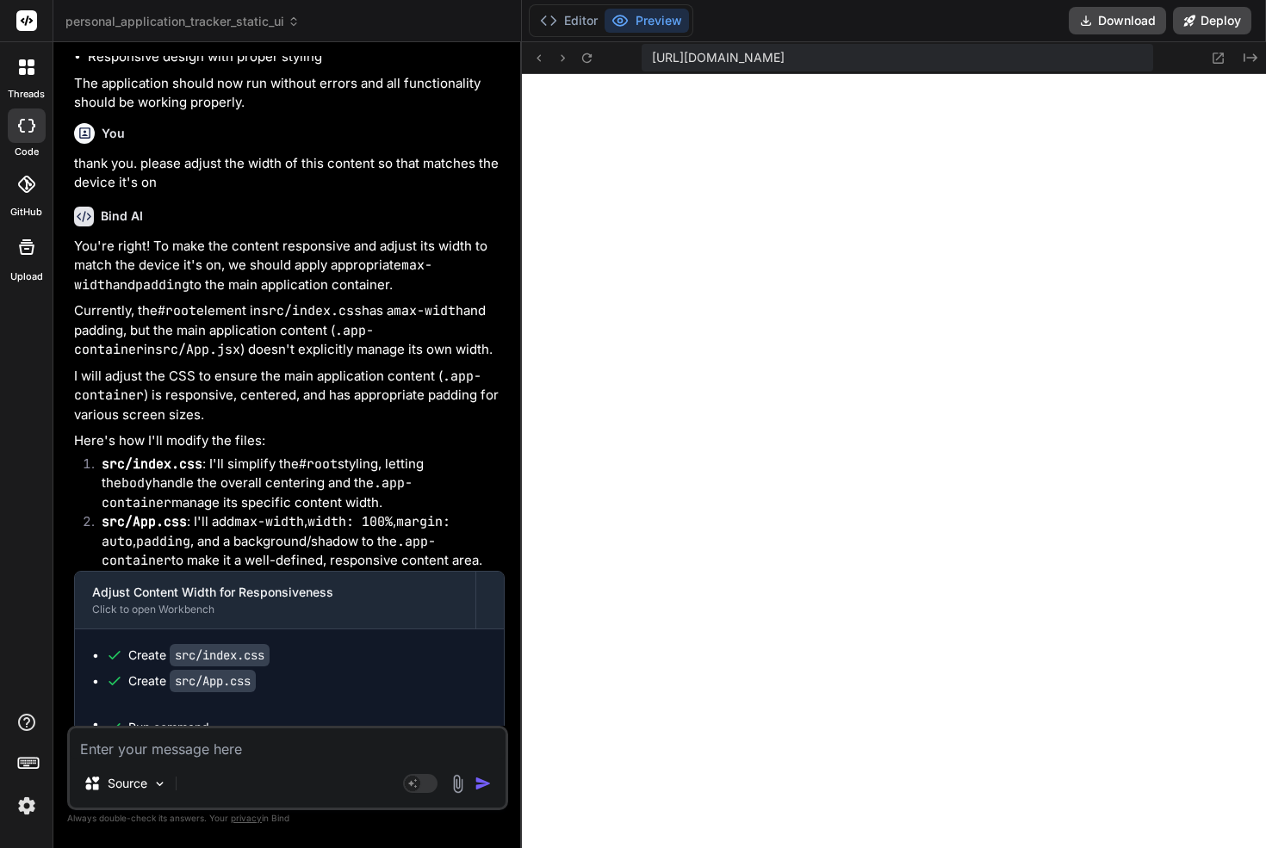
scroll to position [7574, 0]
click at [1215, 22] on button "Deploy" at bounding box center [1212, 21] width 78 height 28
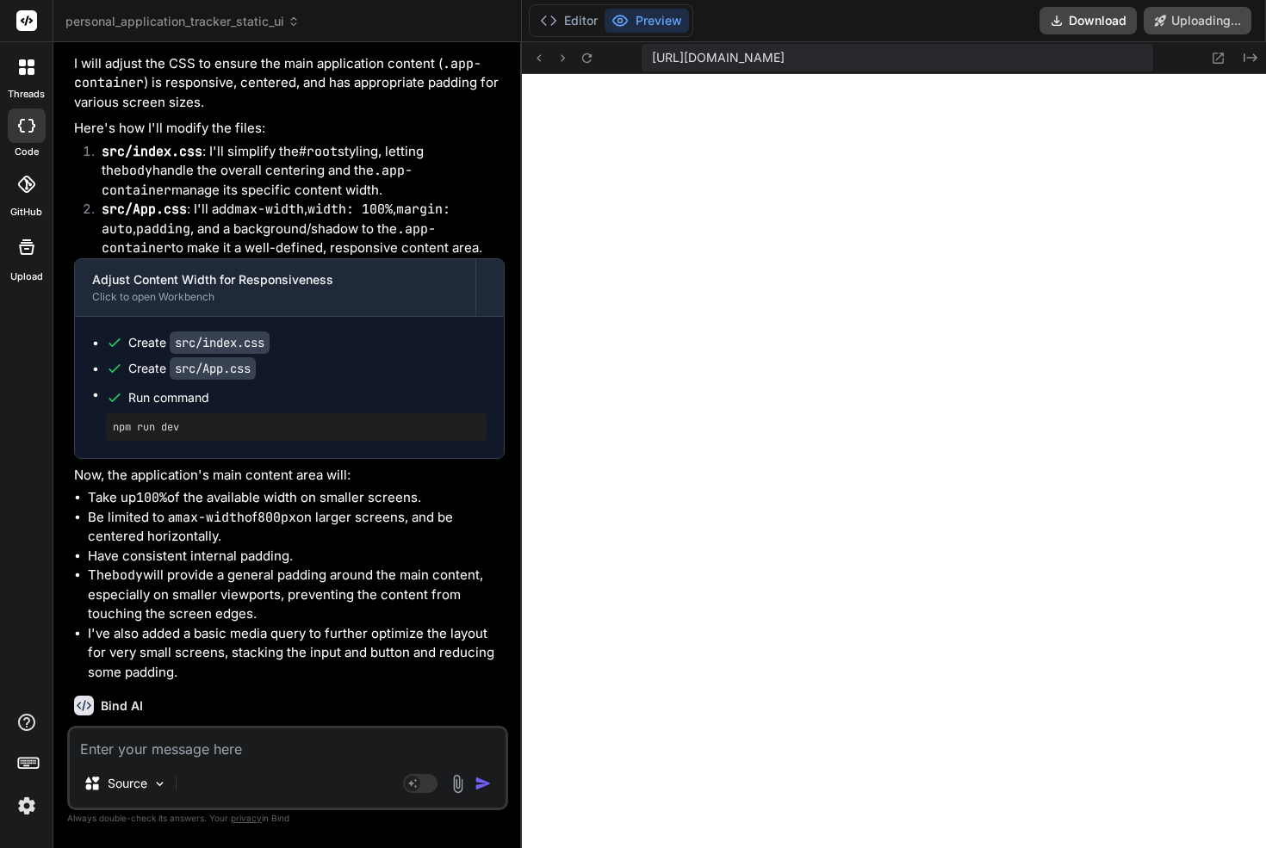
scroll to position [20213, 0]
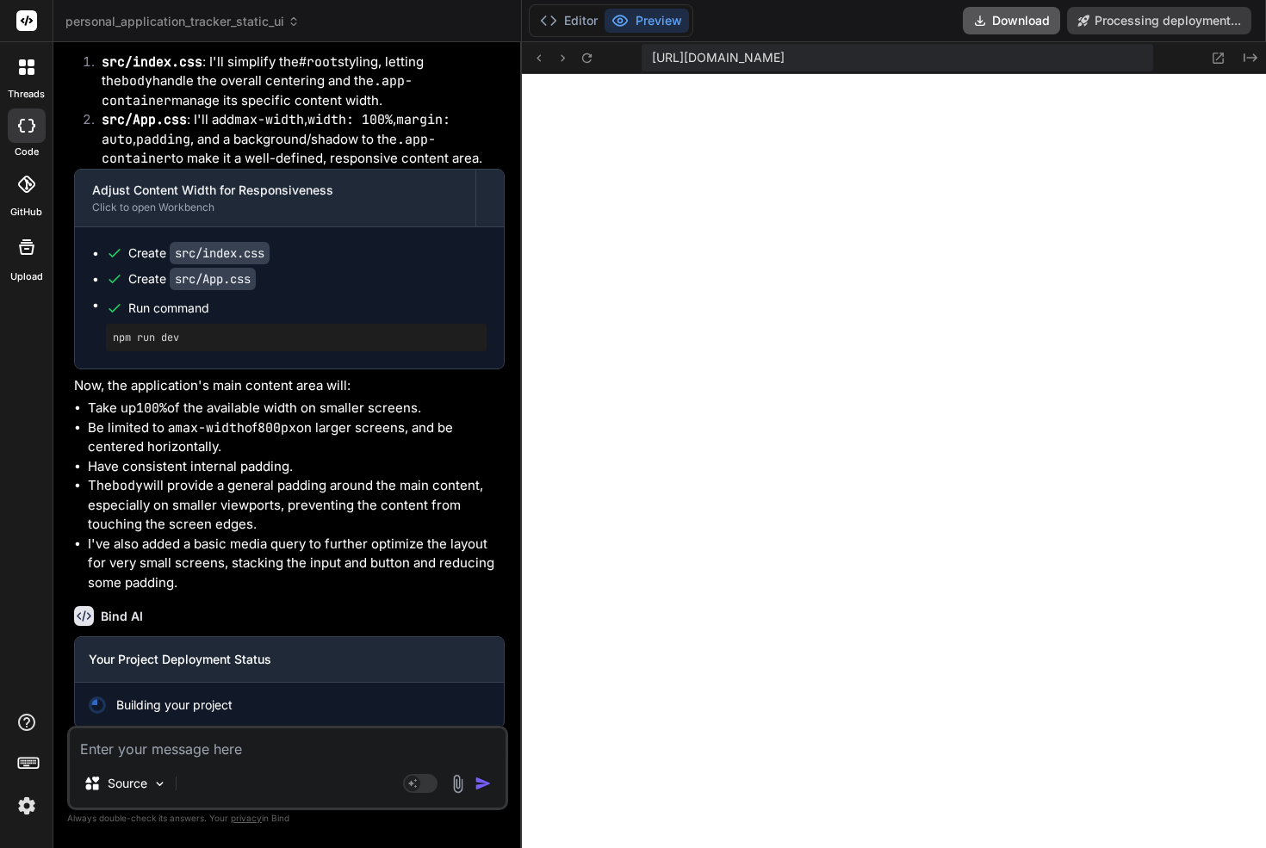
click at [1034, 18] on button "Download" at bounding box center [1011, 21] width 97 height 28
click at [249, 751] on textarea at bounding box center [288, 743] width 436 height 31
click at [227, 741] on textarea at bounding box center [288, 743] width 436 height 31
click at [163, 741] on textarea "thank you. for the text" at bounding box center [288, 743] width 436 height 31
drag, startPoint x: 163, startPoint y: 741, endPoint x: 367, endPoint y: 740, distance: 204.0
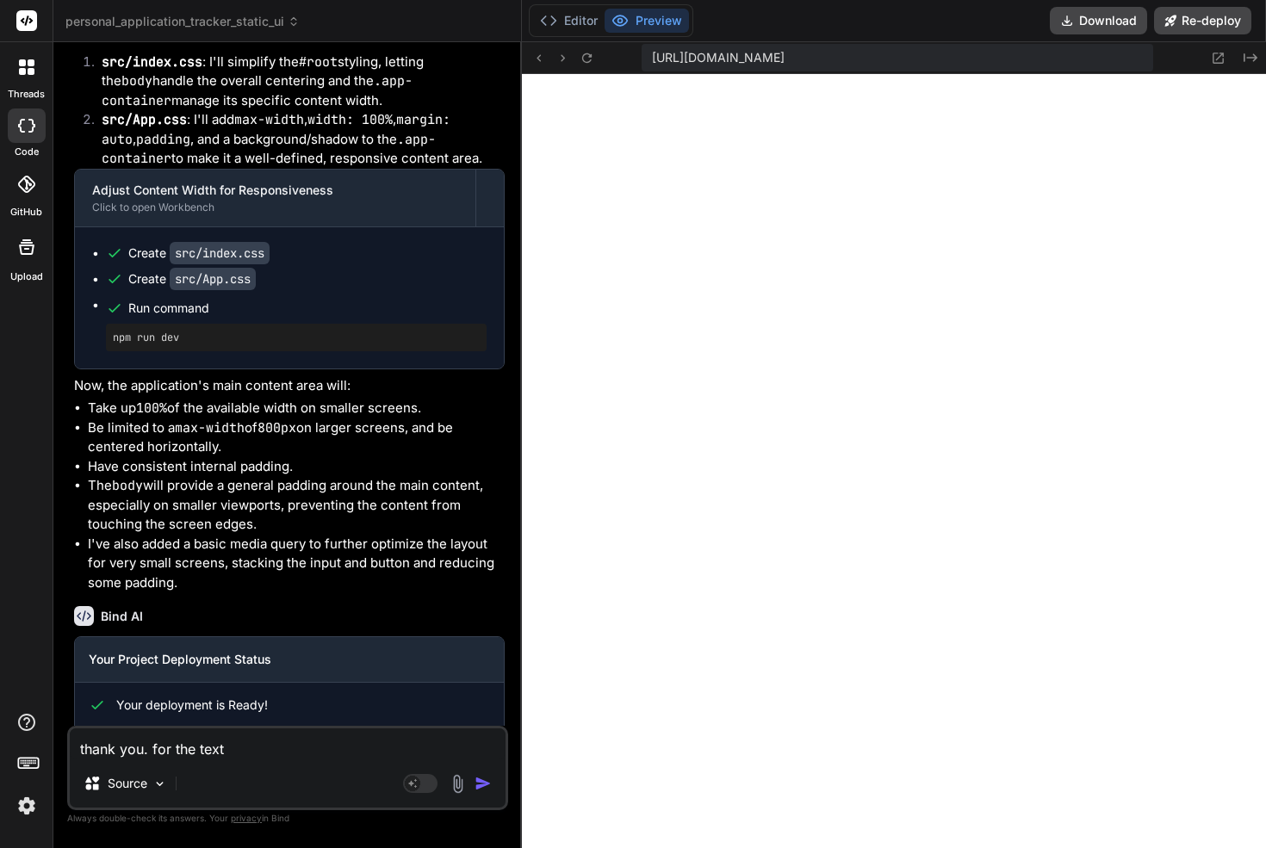
click at [367, 740] on textarea "thank you. for the text" at bounding box center [288, 743] width 436 height 31
click at [158, 752] on textarea "thank you. when" at bounding box center [288, 743] width 436 height 31
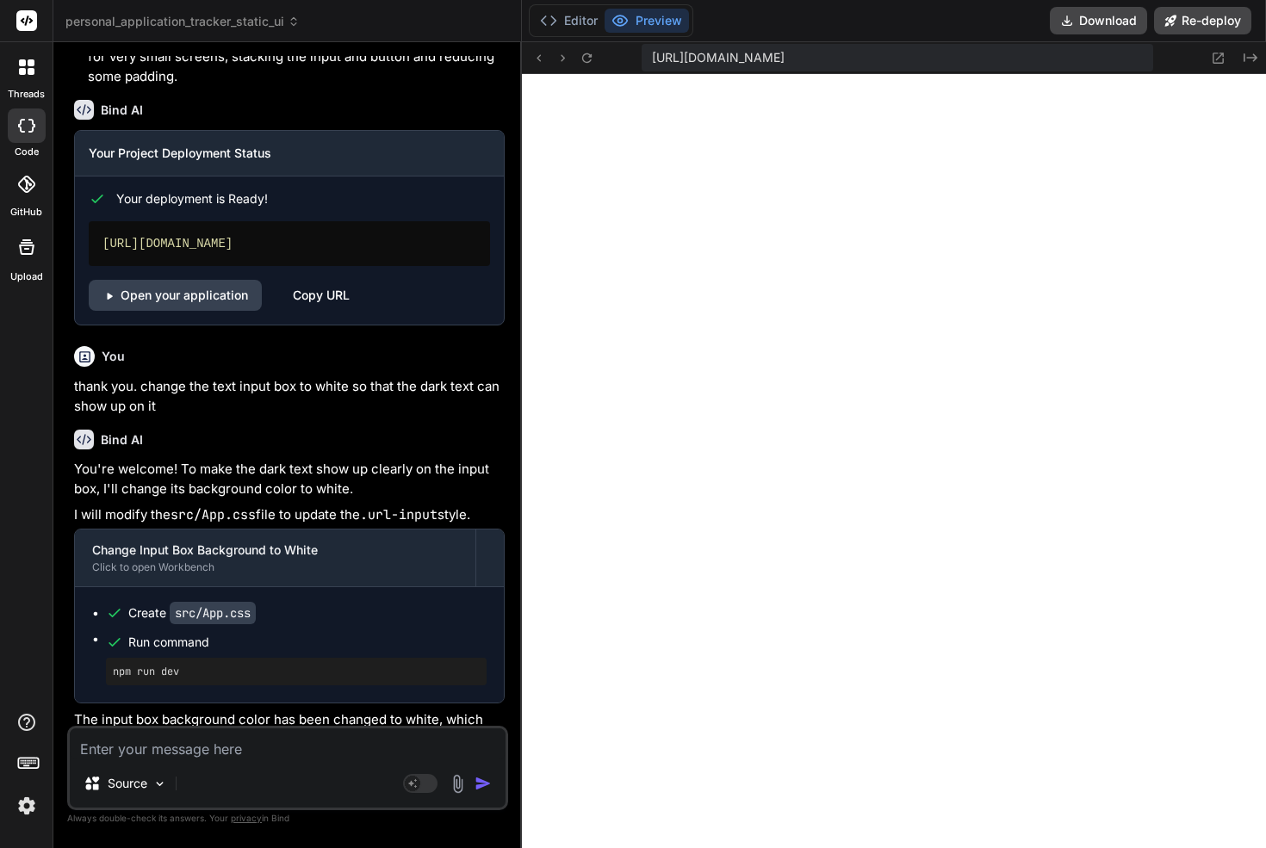
scroll to position [20747, 0]
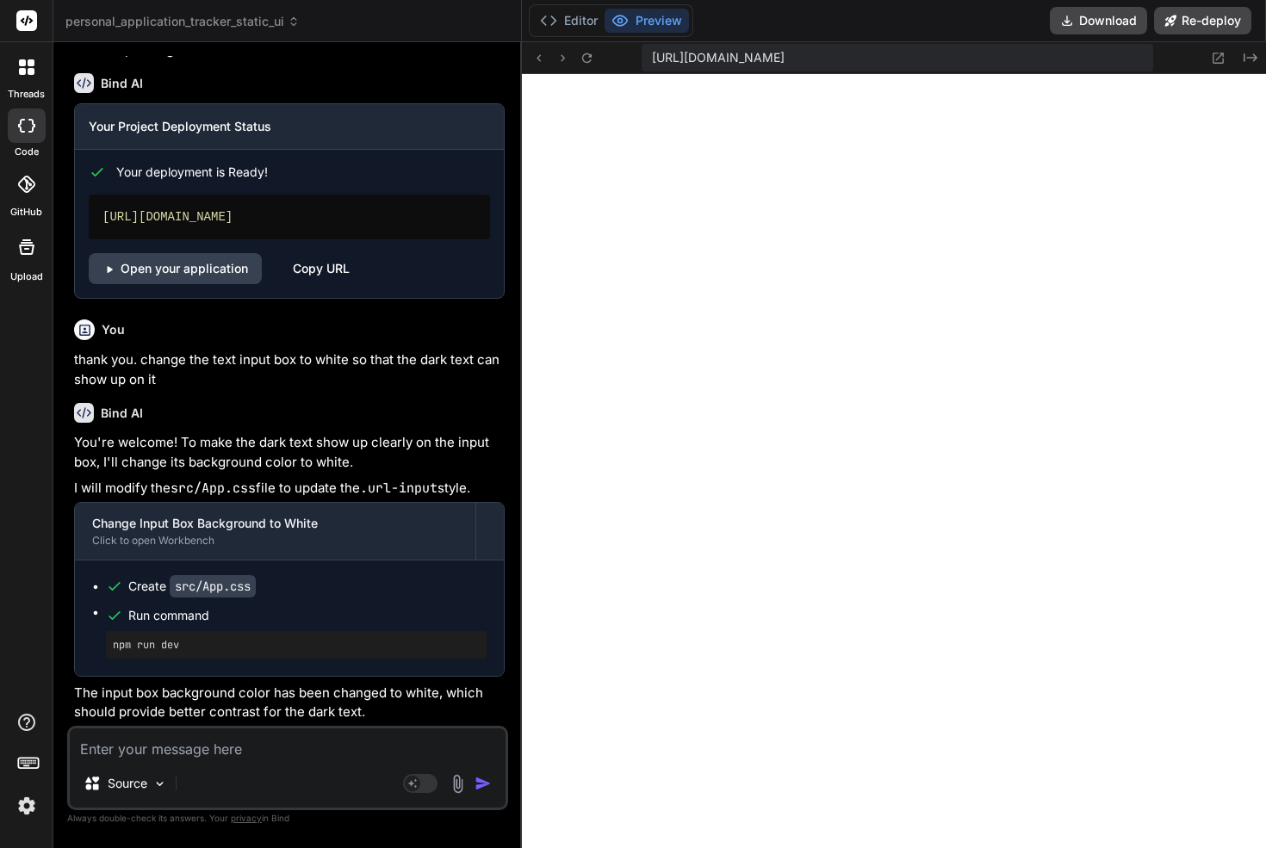
click at [141, 748] on textarea at bounding box center [288, 743] width 436 height 31
click at [388, 754] on textarea "Please change the background of the" at bounding box center [288, 743] width 436 height 31
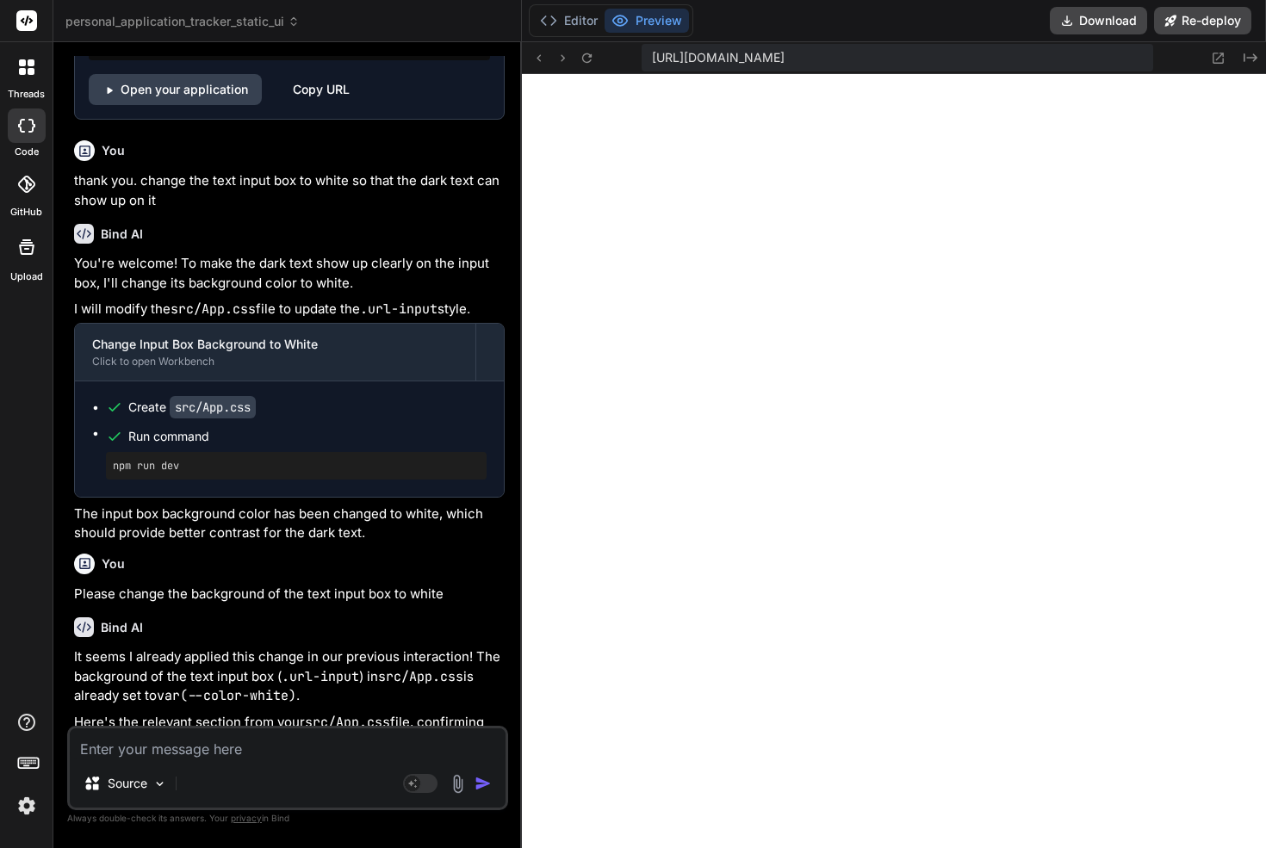
scroll to position [21218, 0]
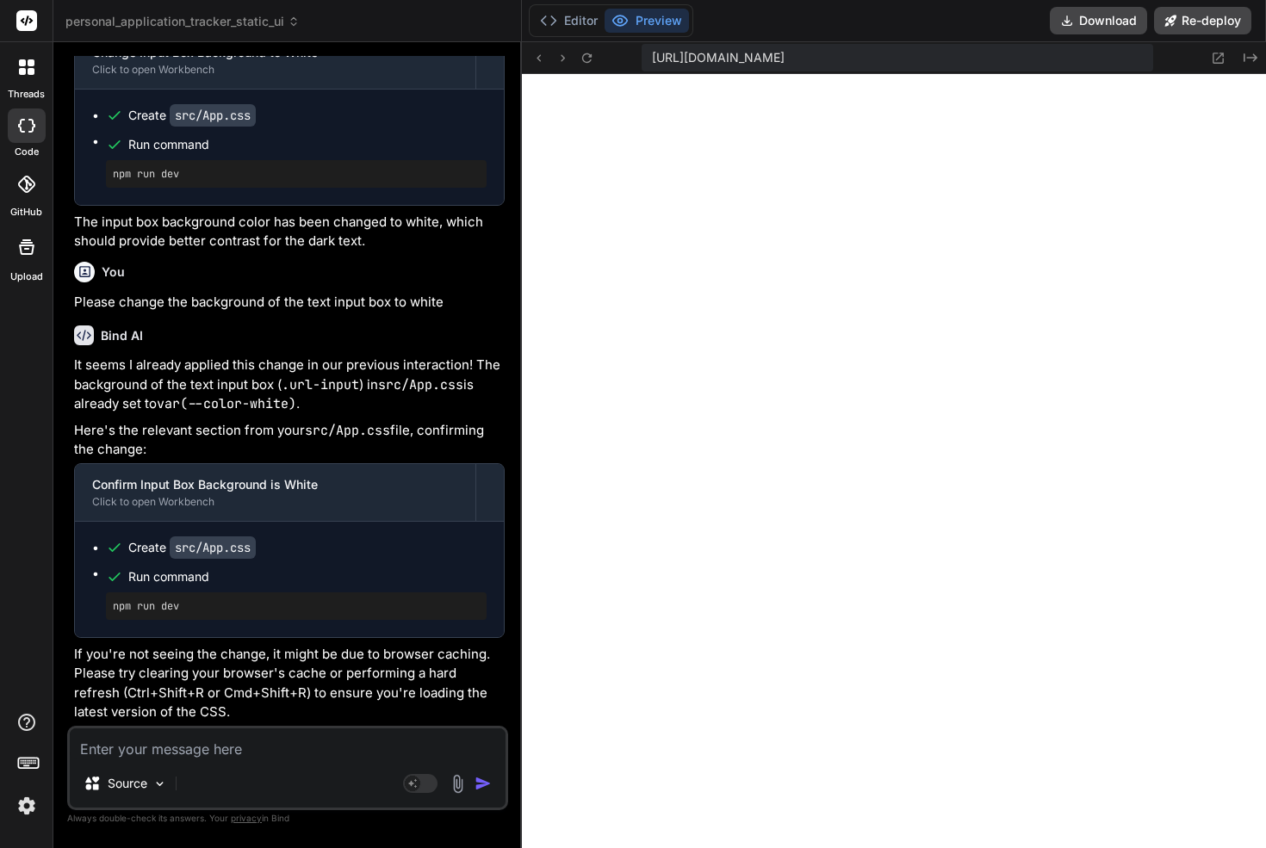
click at [172, 759] on div "Source Agent Mode. When this toggle is activated, AI automatically makes decisi…" at bounding box center [287, 768] width 441 height 84
click at [176, 756] on textarea at bounding box center [288, 743] width 436 height 31
click at [260, 750] on textarea at bounding box center [288, 743] width 436 height 31
paste textarea "Paste job posting URL..."
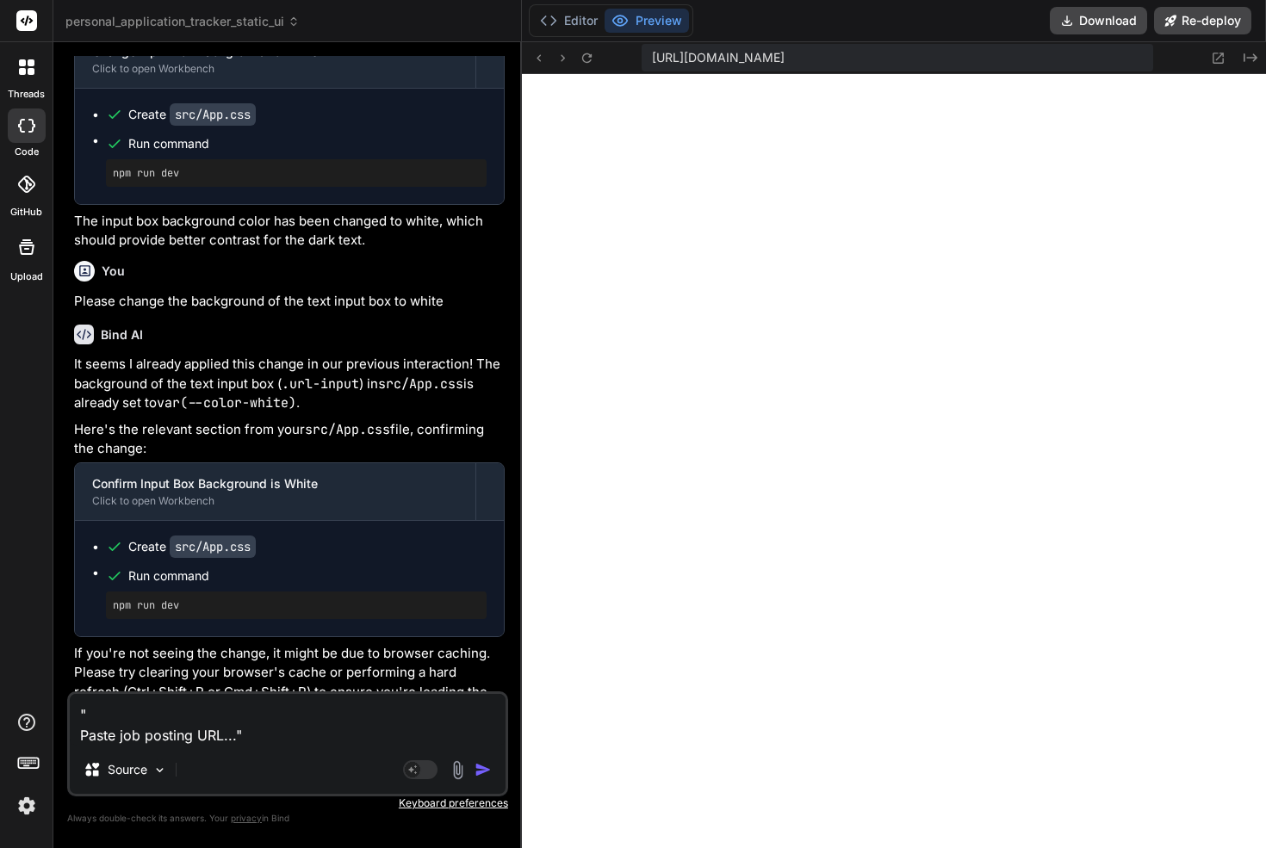
click at [74, 735] on textarea "" Paste job posting URL..."" at bounding box center [288, 720] width 436 height 52
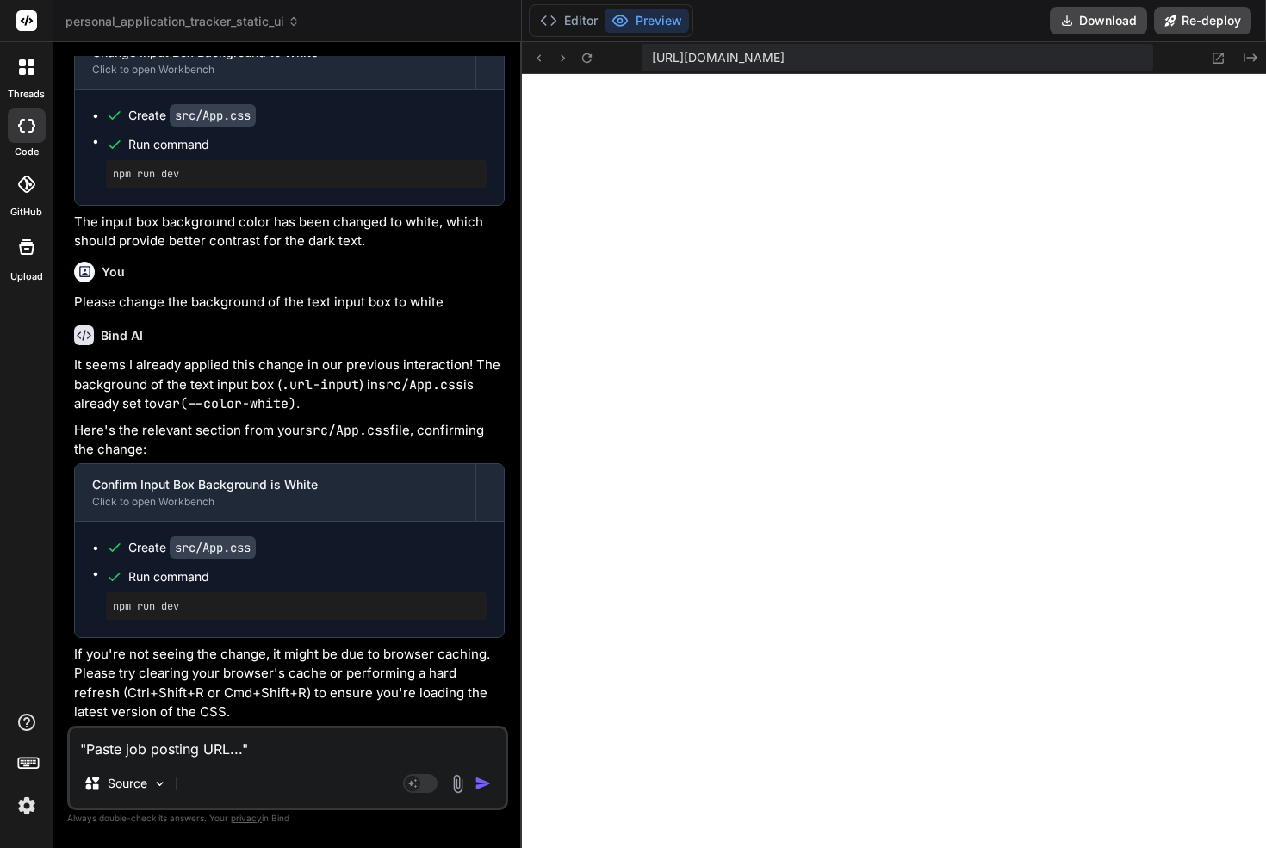
click at [77, 748] on textarea ""Paste job posting URL..."" at bounding box center [288, 743] width 436 height 31
click at [355, 749] on textarea "Change the "Paste job posting URL..."" at bounding box center [288, 743] width 436 height 31
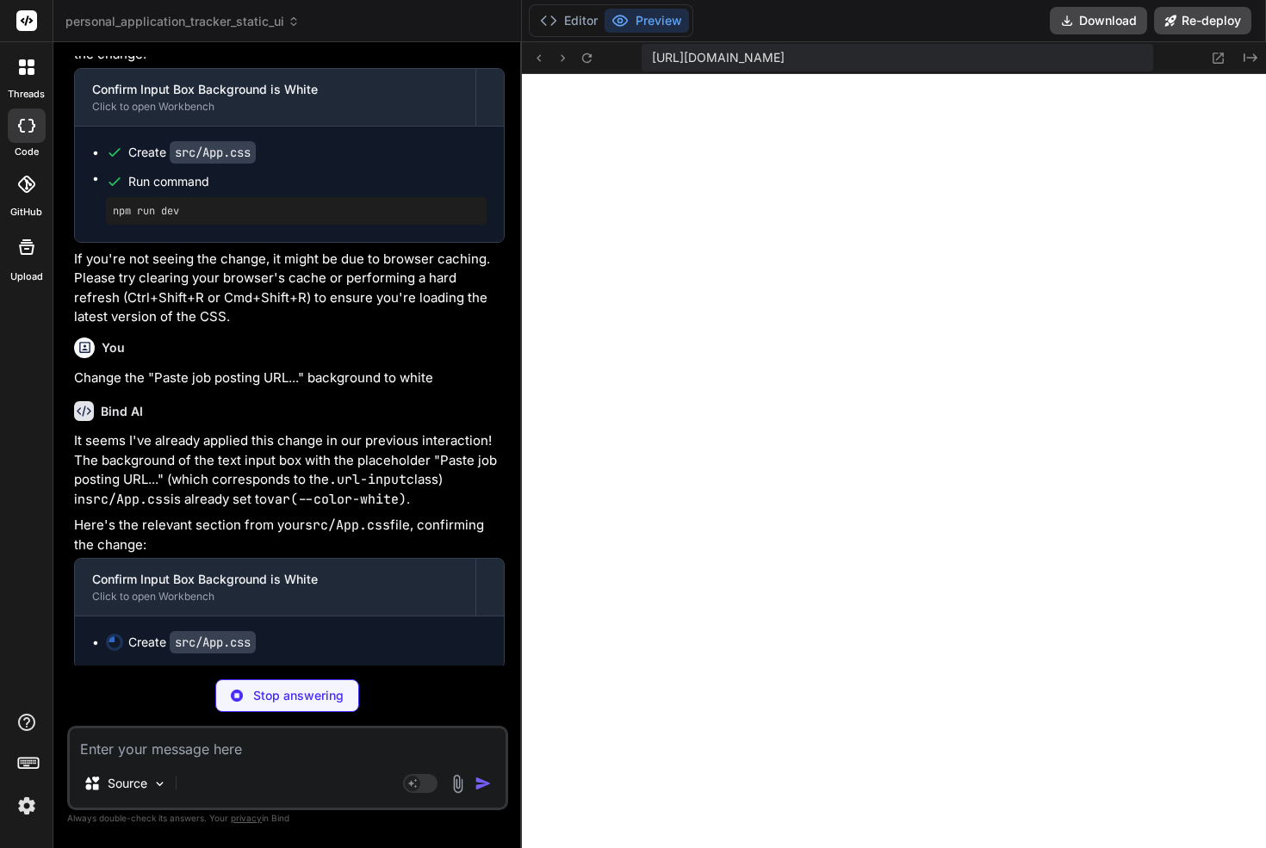
scroll to position [21616, 0]
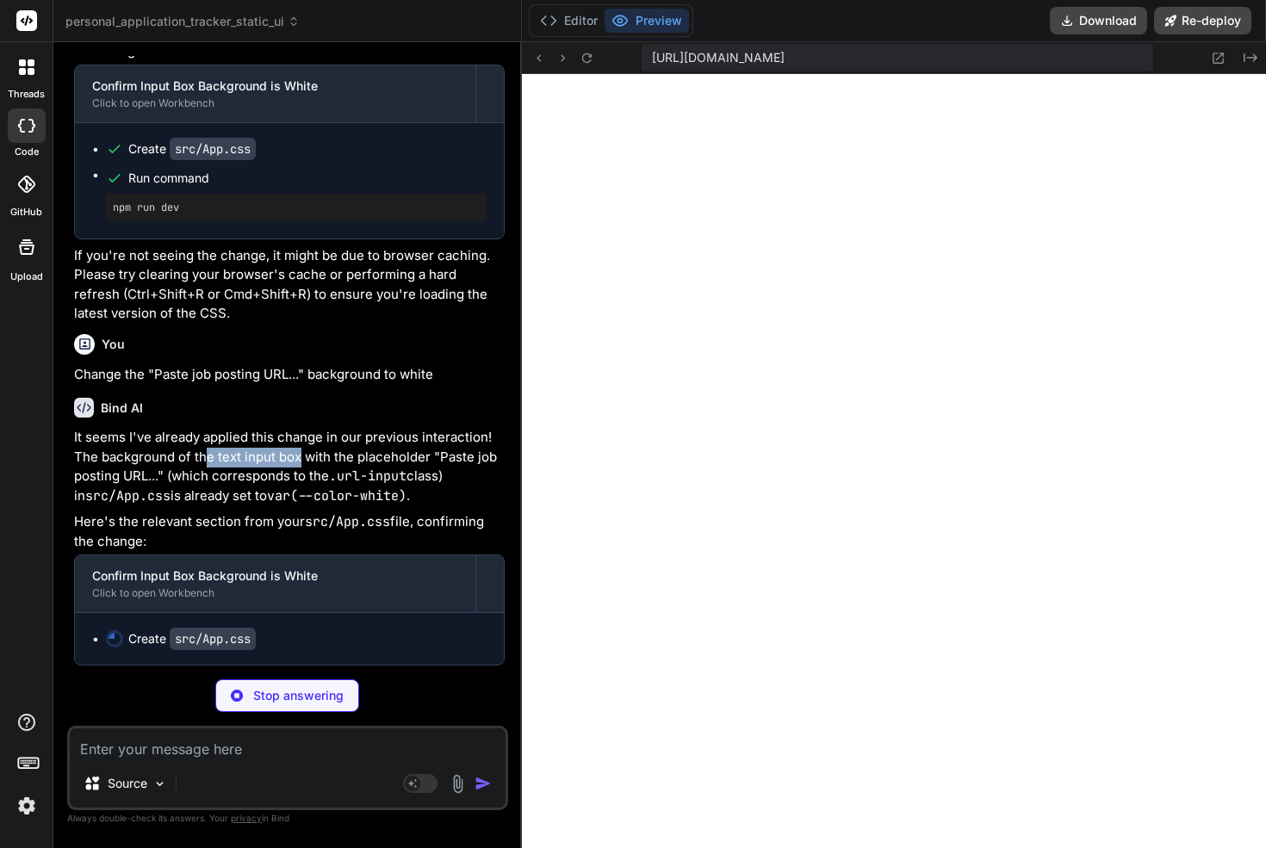
drag, startPoint x: 202, startPoint y: 463, endPoint x: 304, endPoint y: 463, distance: 101.6
click at [300, 463] on p "It seems I've already applied this change in our previous interaction! The back…" at bounding box center [289, 466] width 430 height 77
click at [304, 463] on p "It seems I've already applied this change in our previous interaction! The back…" at bounding box center [289, 466] width 430 height 77
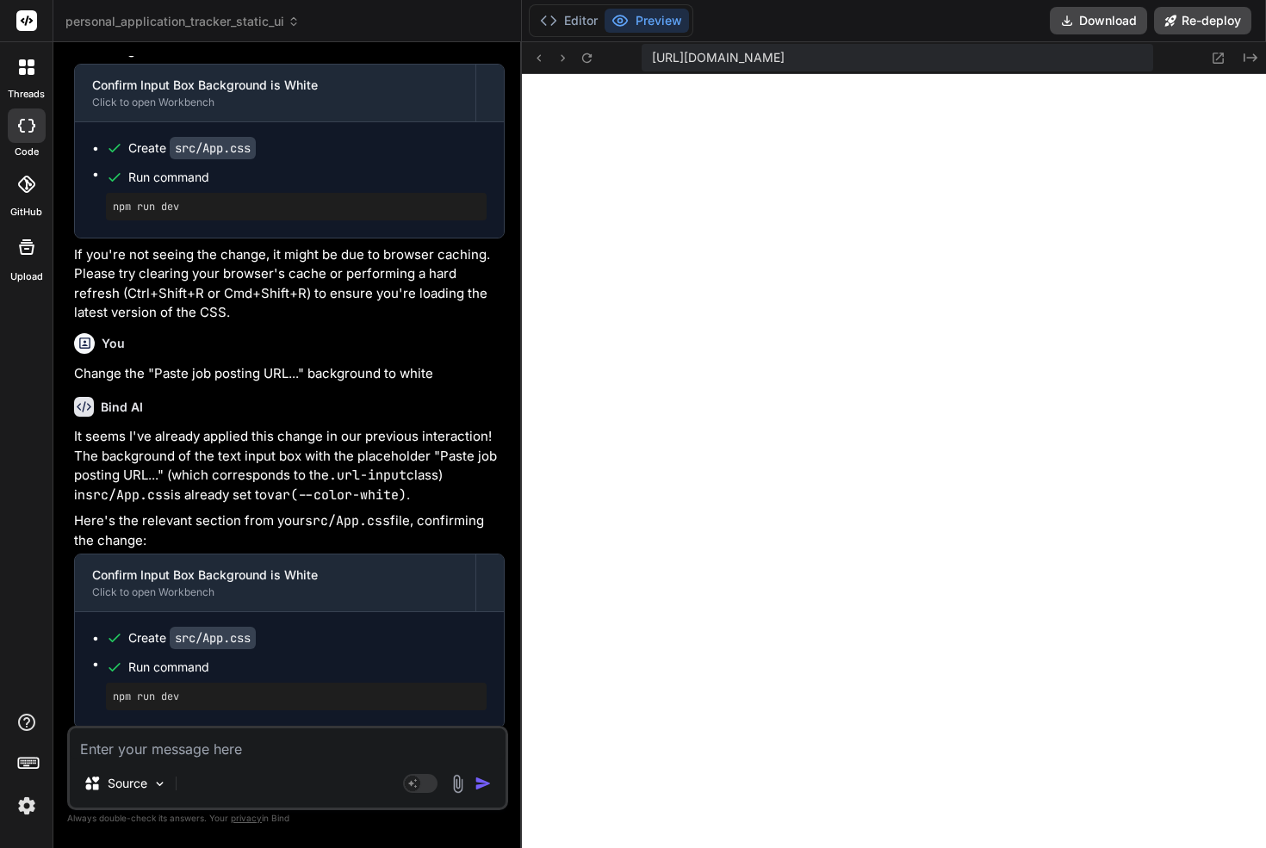
scroll to position [21708, 0]
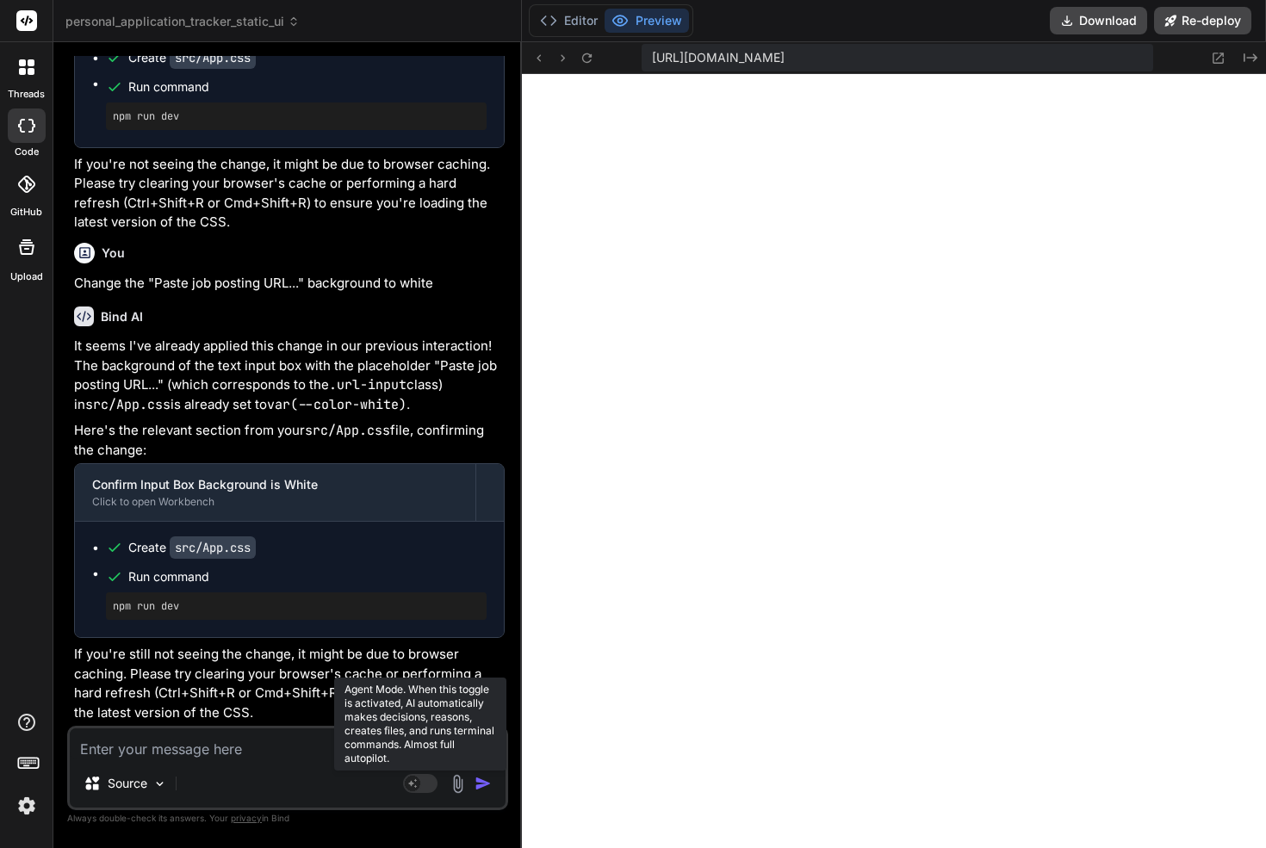
click at [411, 776] on rect at bounding box center [412, 783] width 15 height 15
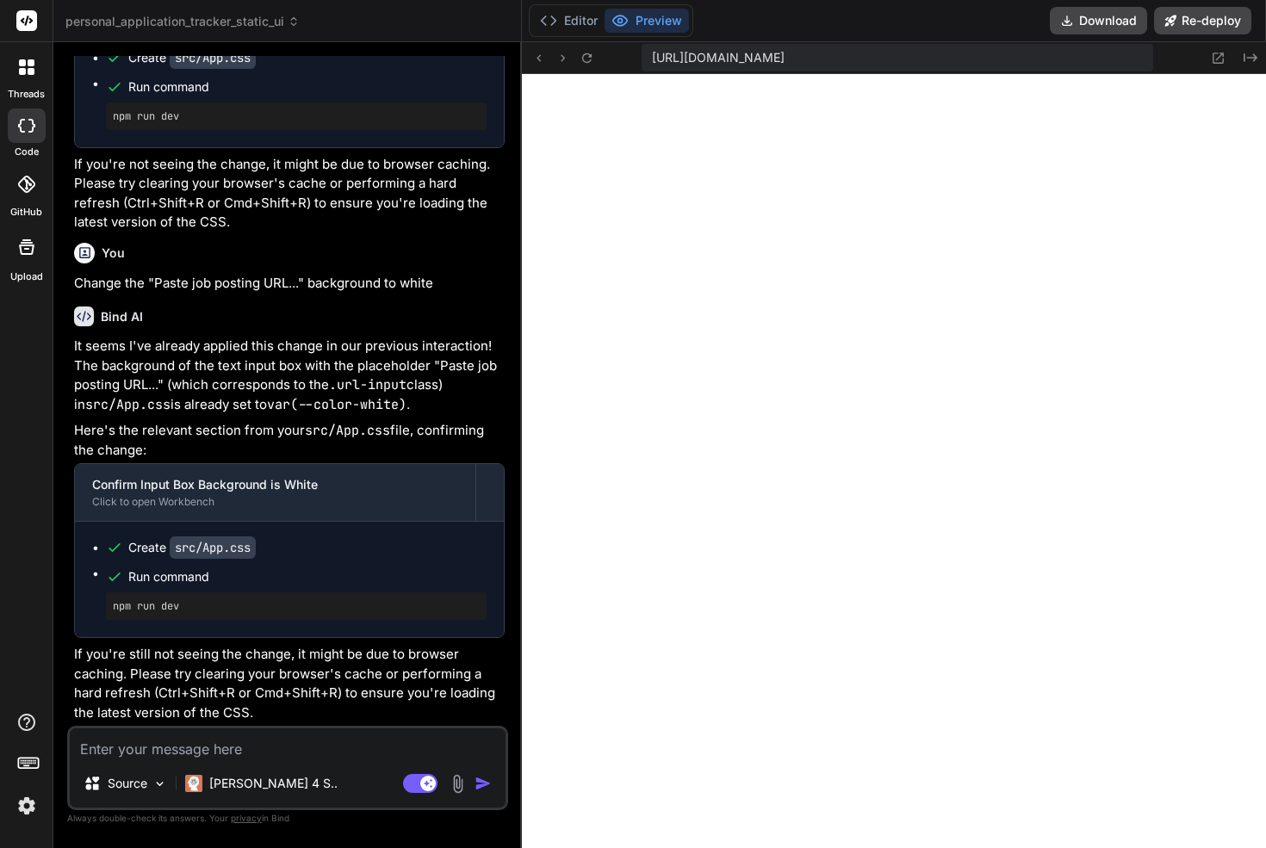
click at [332, 696] on p "If you're still not seeing the change, it might be due to browser caching. Plea…" at bounding box center [289, 683] width 430 height 77
click at [298, 743] on textarea at bounding box center [288, 743] width 436 height 31
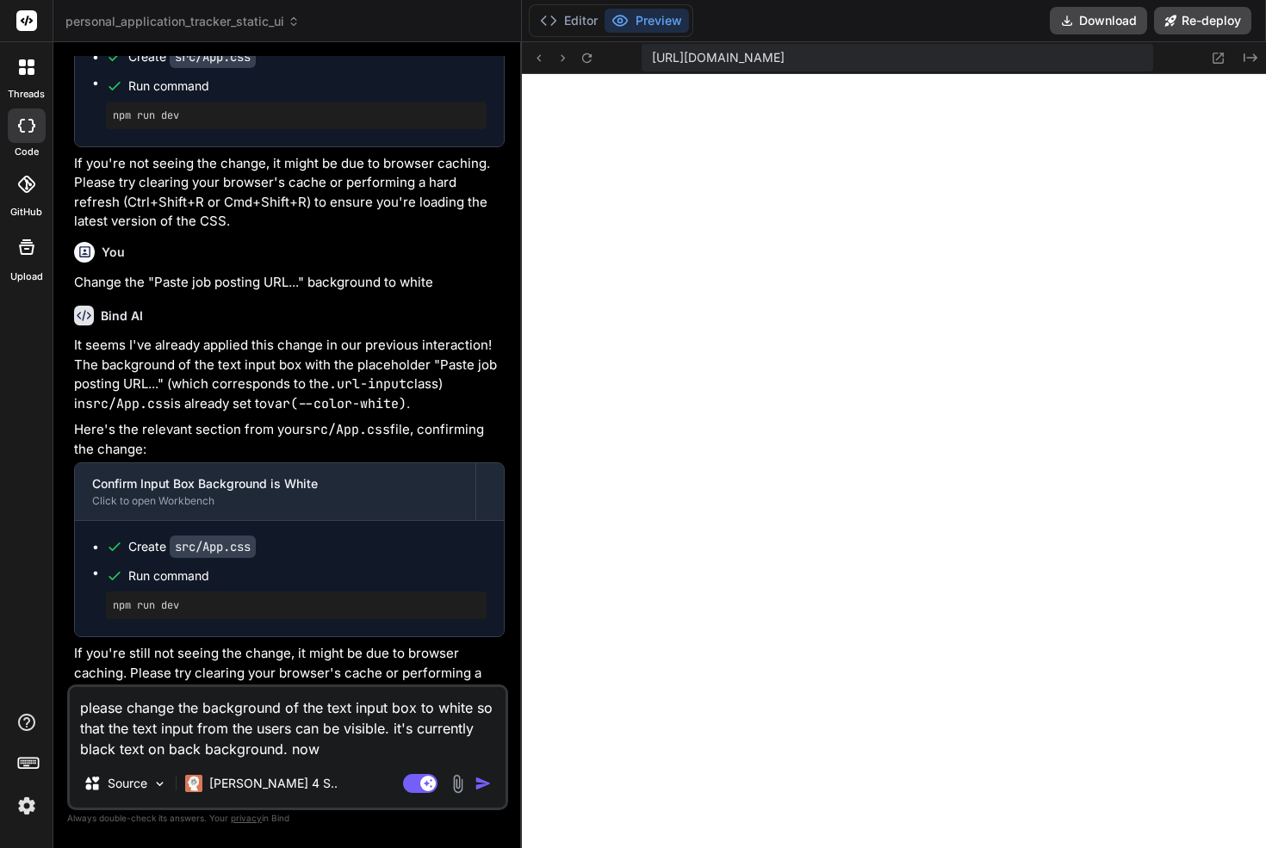
click at [305, 747] on textarea "please change the background of the text input box to white so that the text in…" at bounding box center [288, 723] width 436 height 72
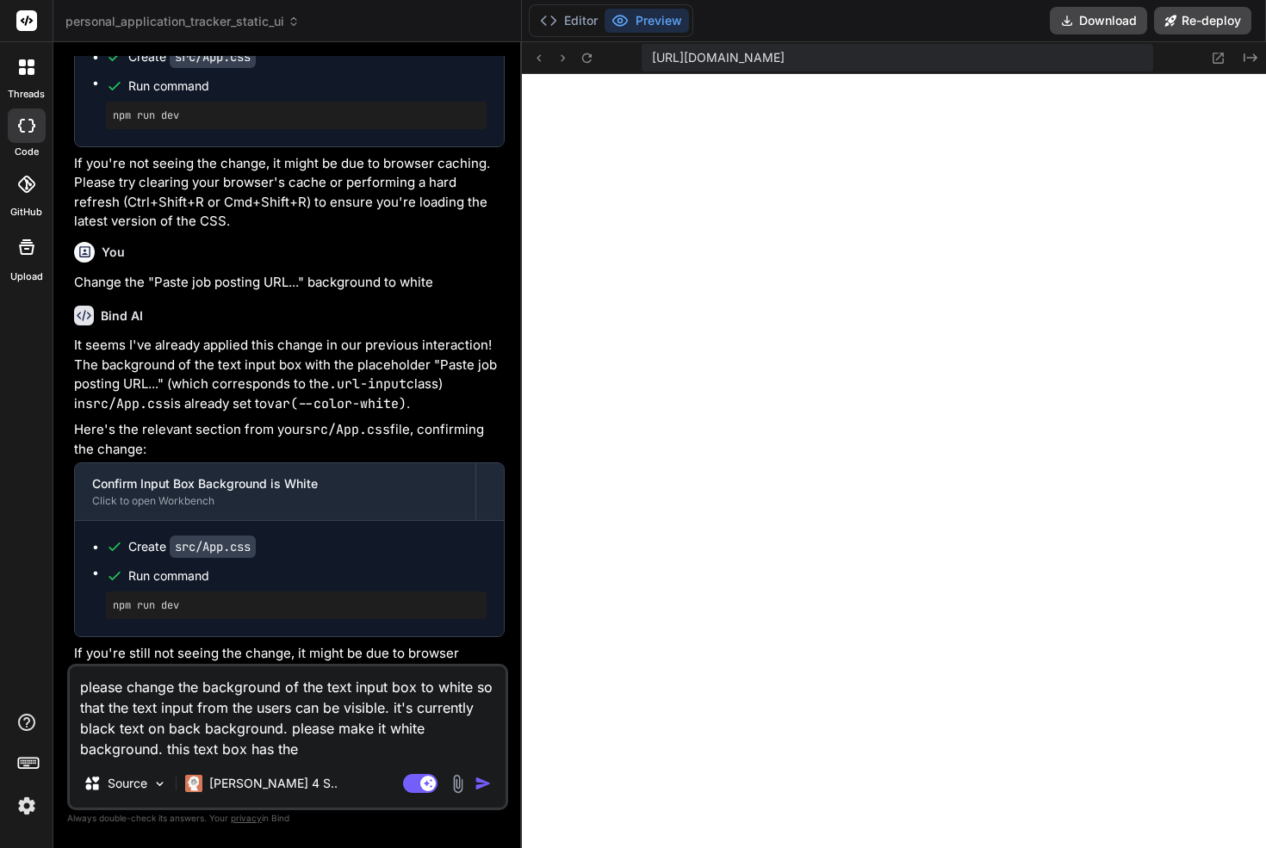
click at [331, 740] on textarea "please change the background of the text input box to white so that the text in…" at bounding box center [288, 712] width 436 height 93
paste textarea "Paste job posting URL..."
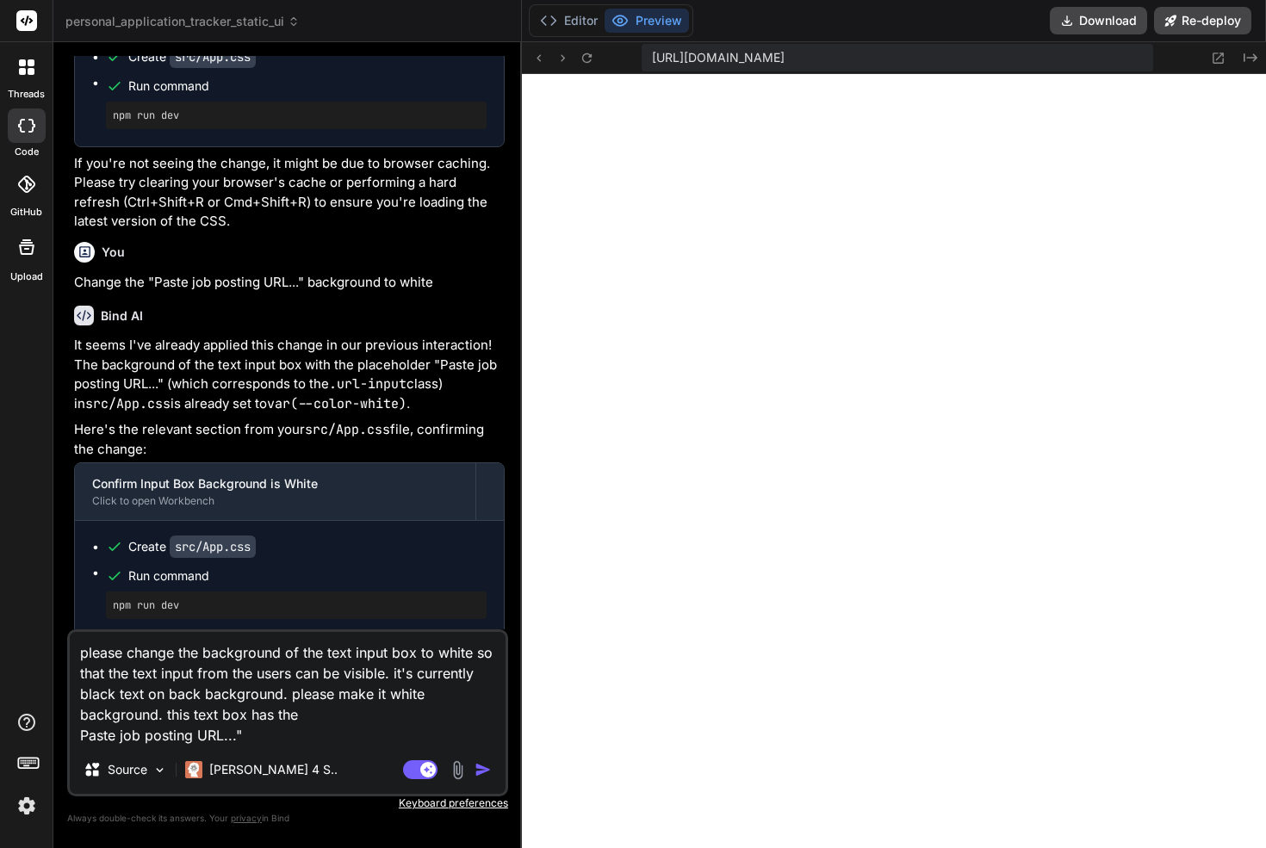
click at [79, 732] on textarea "please change the background of the text input box to white so that the text in…" at bounding box center [288, 689] width 436 height 114
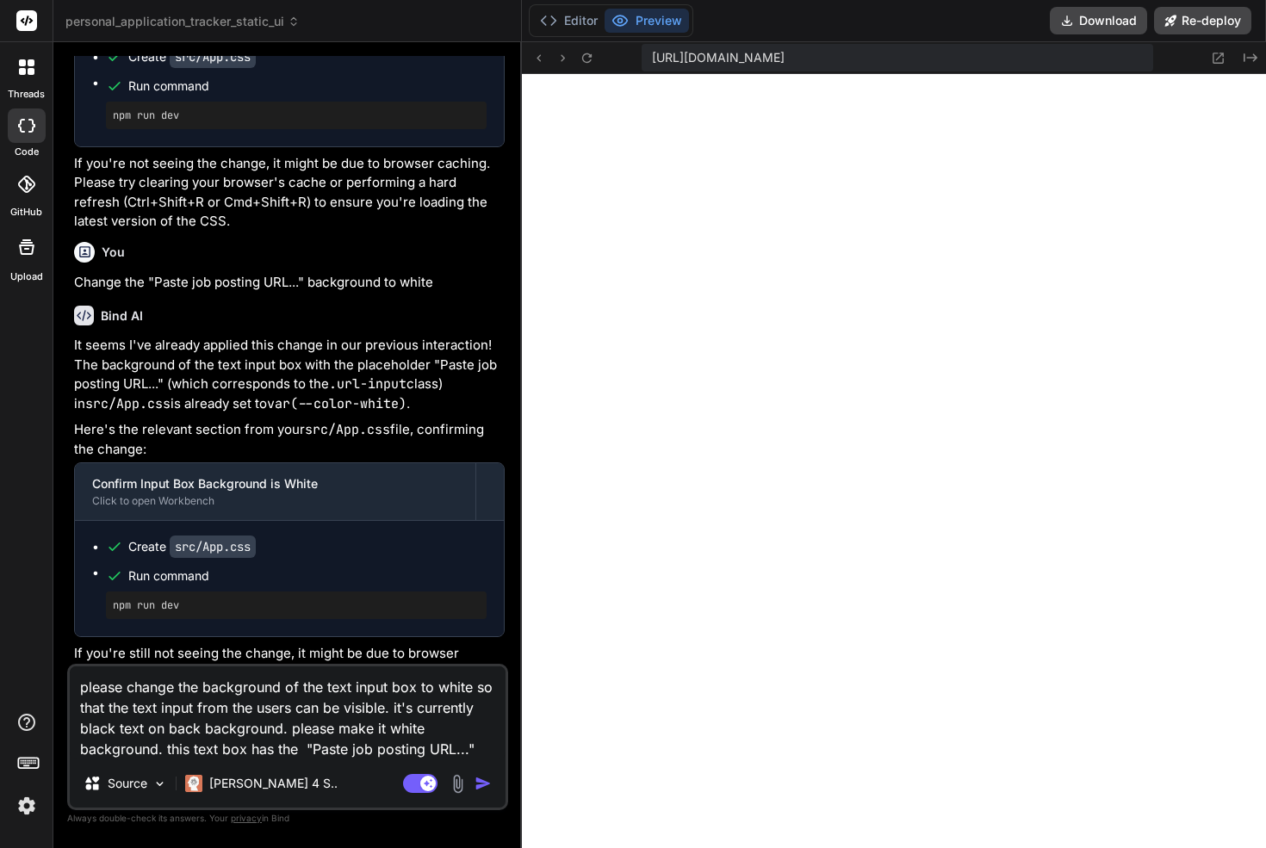
click at [483, 747] on textarea "please change the background of the text input box to white so that the text in…" at bounding box center [288, 712] width 436 height 93
click at [301, 749] on textarea "please change the background of the text input box to white so that the text in…" at bounding box center [288, 712] width 436 height 93
click at [484, 742] on textarea "please change the background of the text input box to white so that the text in…" at bounding box center [288, 712] width 436 height 93
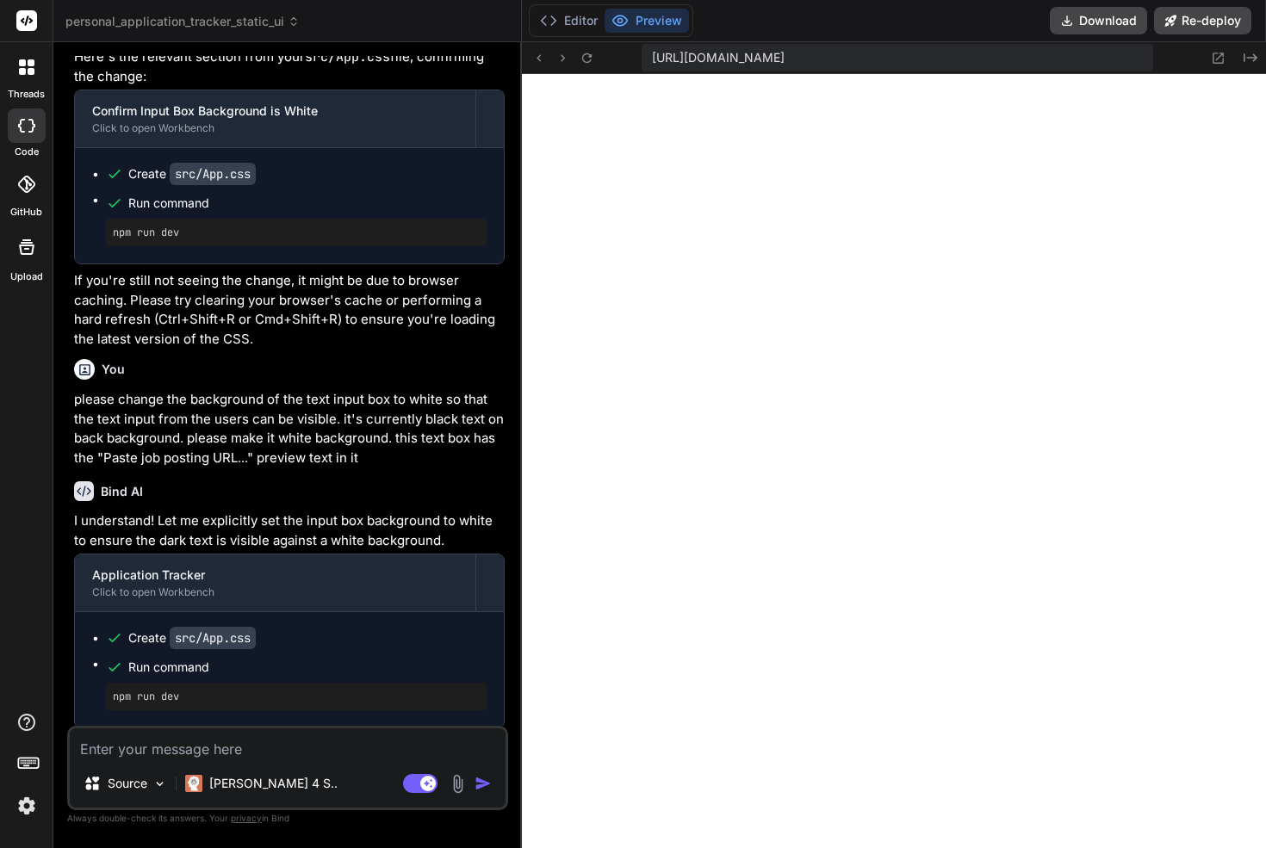
scroll to position [22172, 0]
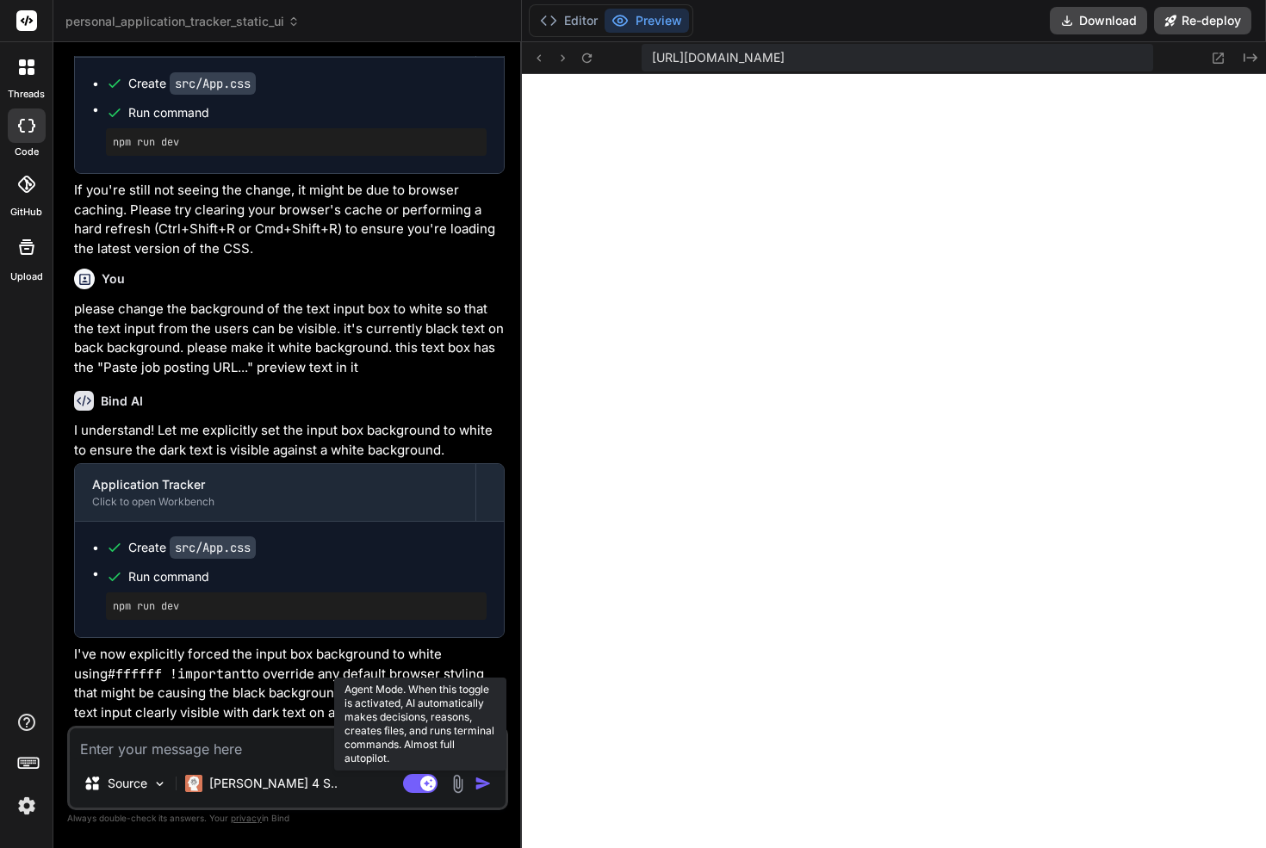
click at [421, 776] on rect at bounding box center [420, 783] width 34 height 19
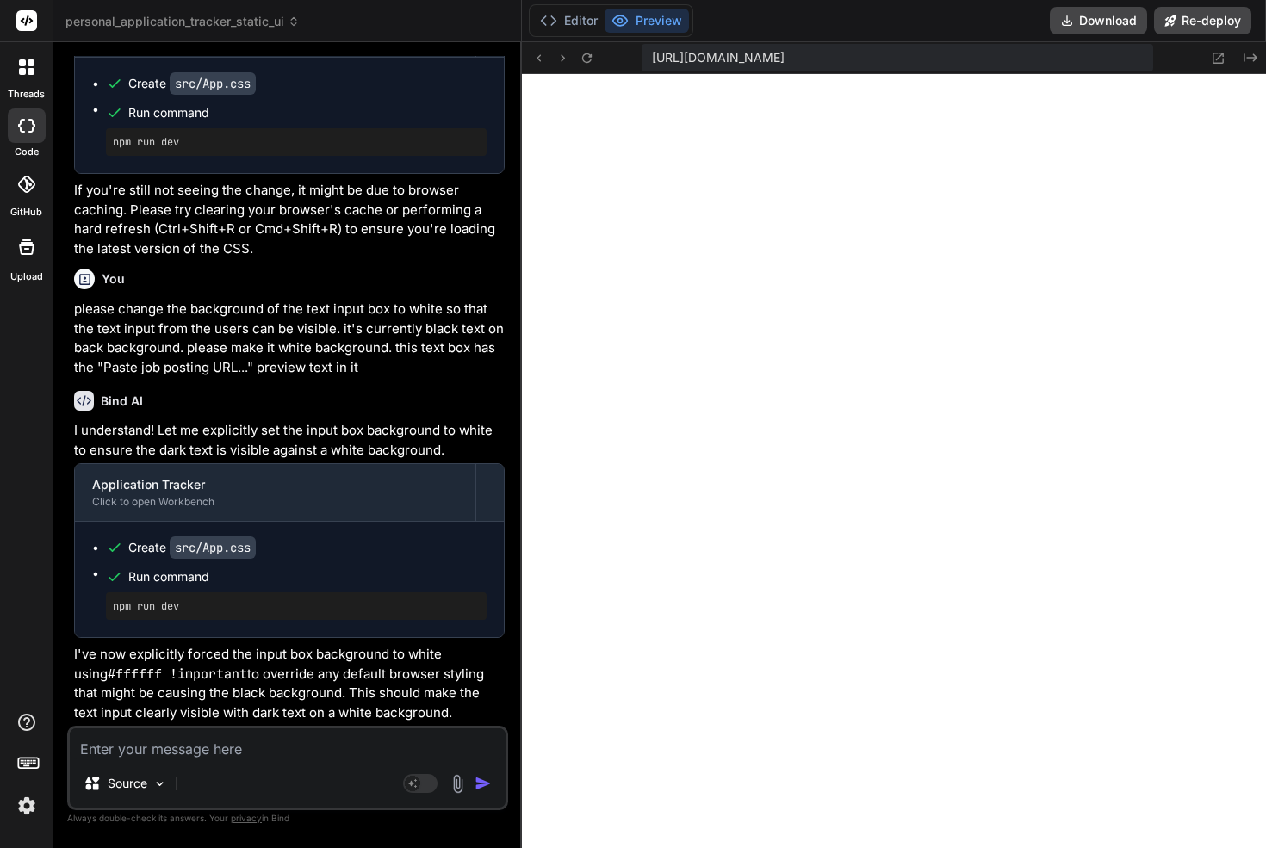
click at [238, 687] on p "I've now explicitly forced the input box background to white using #ffffff !imp…" at bounding box center [289, 683] width 430 height 77
click at [226, 759] on div "Source Agent Mode. When this toggle is activated, AI automatically makes decisi…" at bounding box center [287, 768] width 441 height 84
click at [228, 744] on textarea at bounding box center [288, 743] width 436 height 31
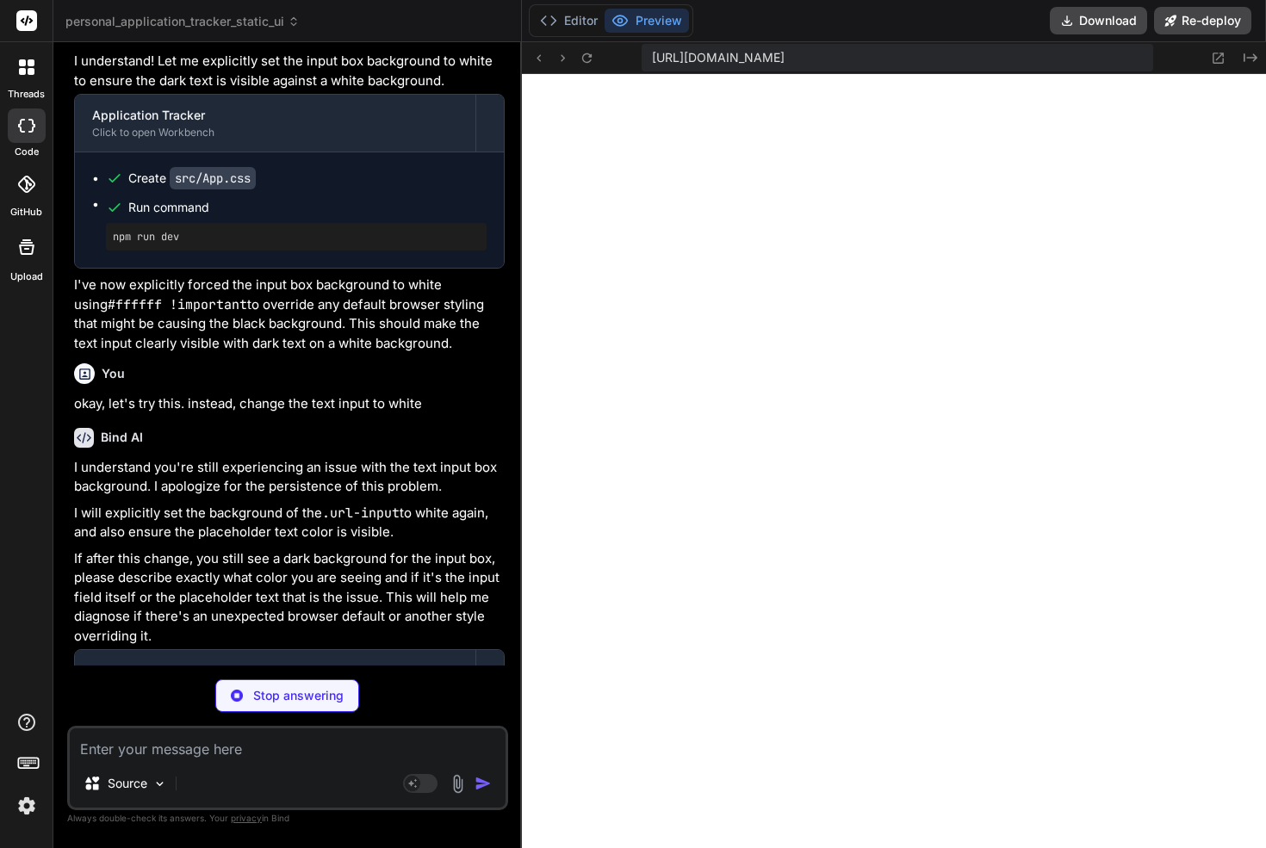
scroll to position [22636, 0]
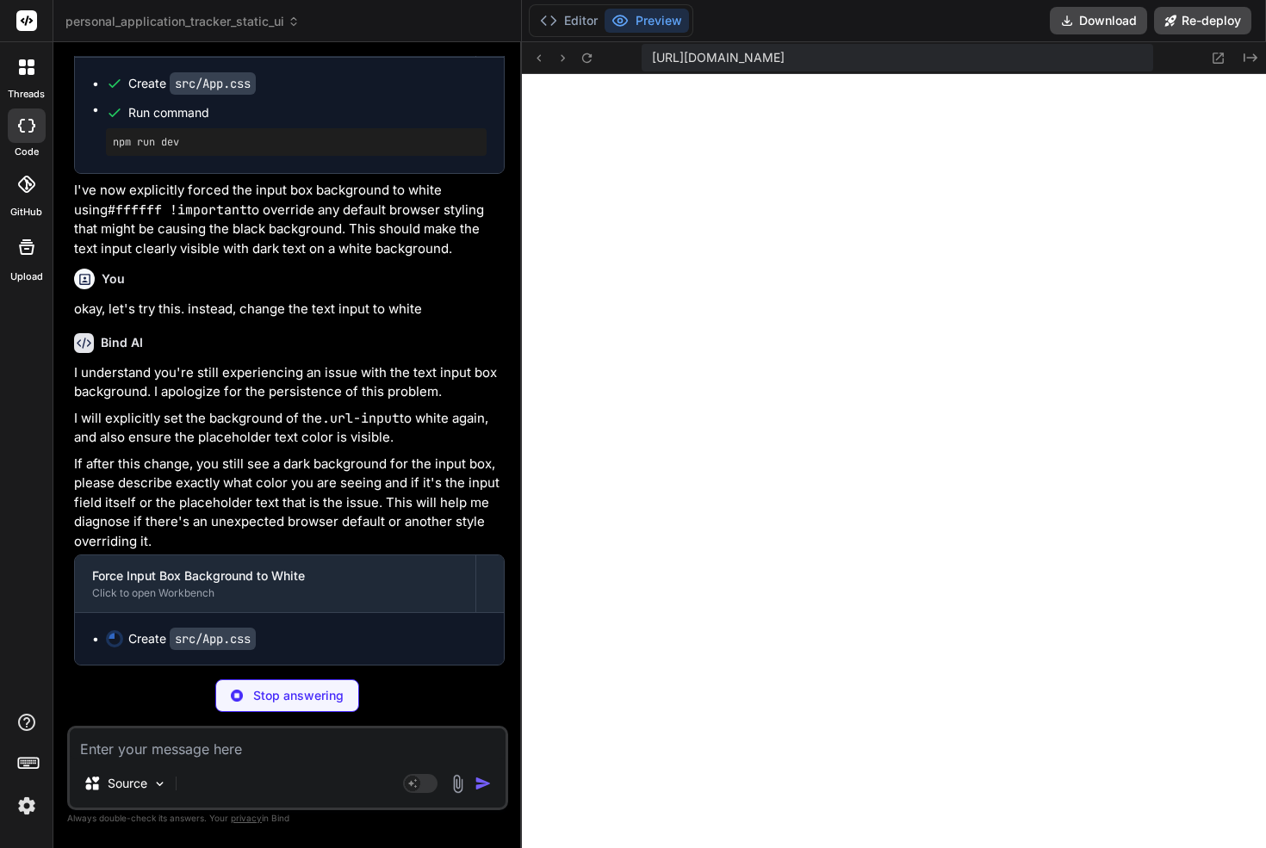
click at [200, 409] on p "I will explicitly set the background of the .url-input to white again, and also…" at bounding box center [289, 428] width 430 height 39
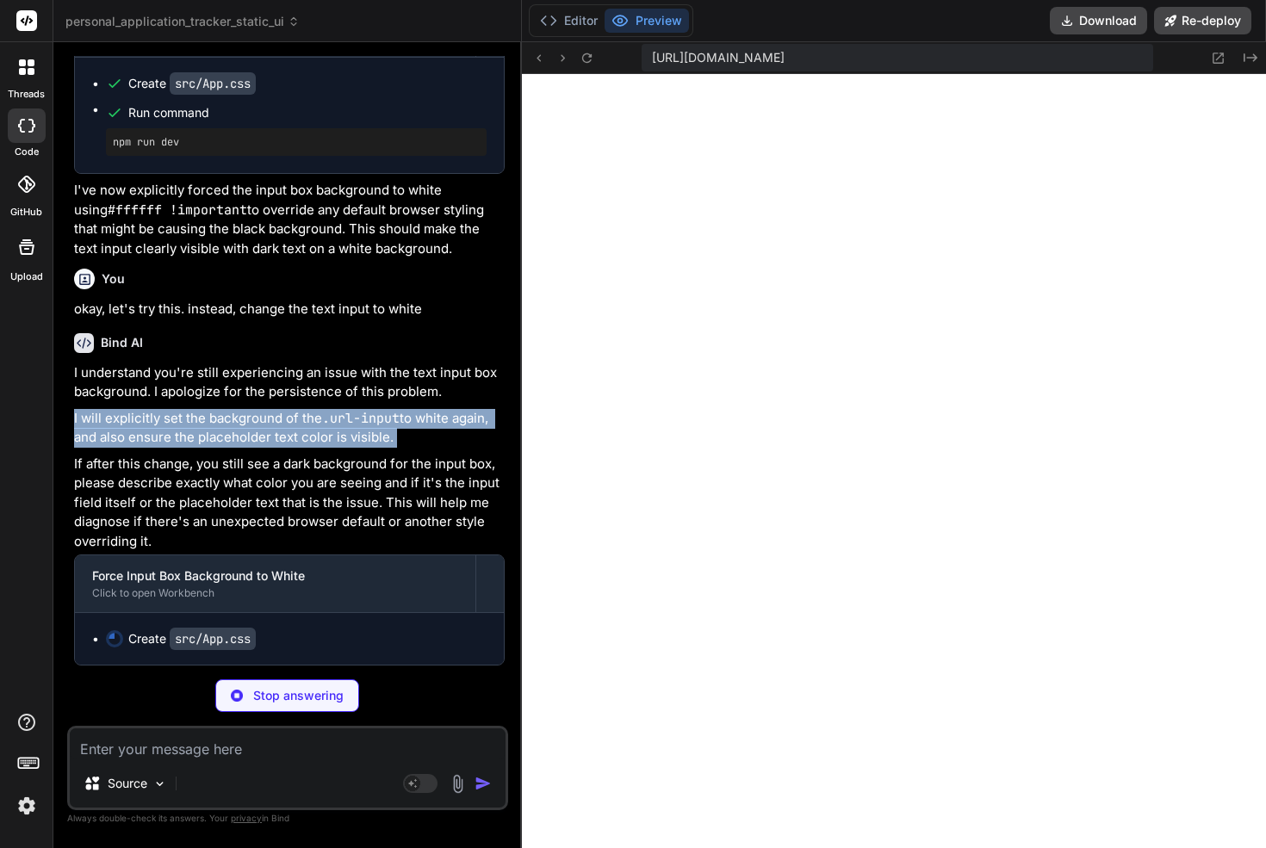
click at [200, 409] on p "I will explicitly set the background of the .url-input to white again, and also…" at bounding box center [289, 428] width 430 height 39
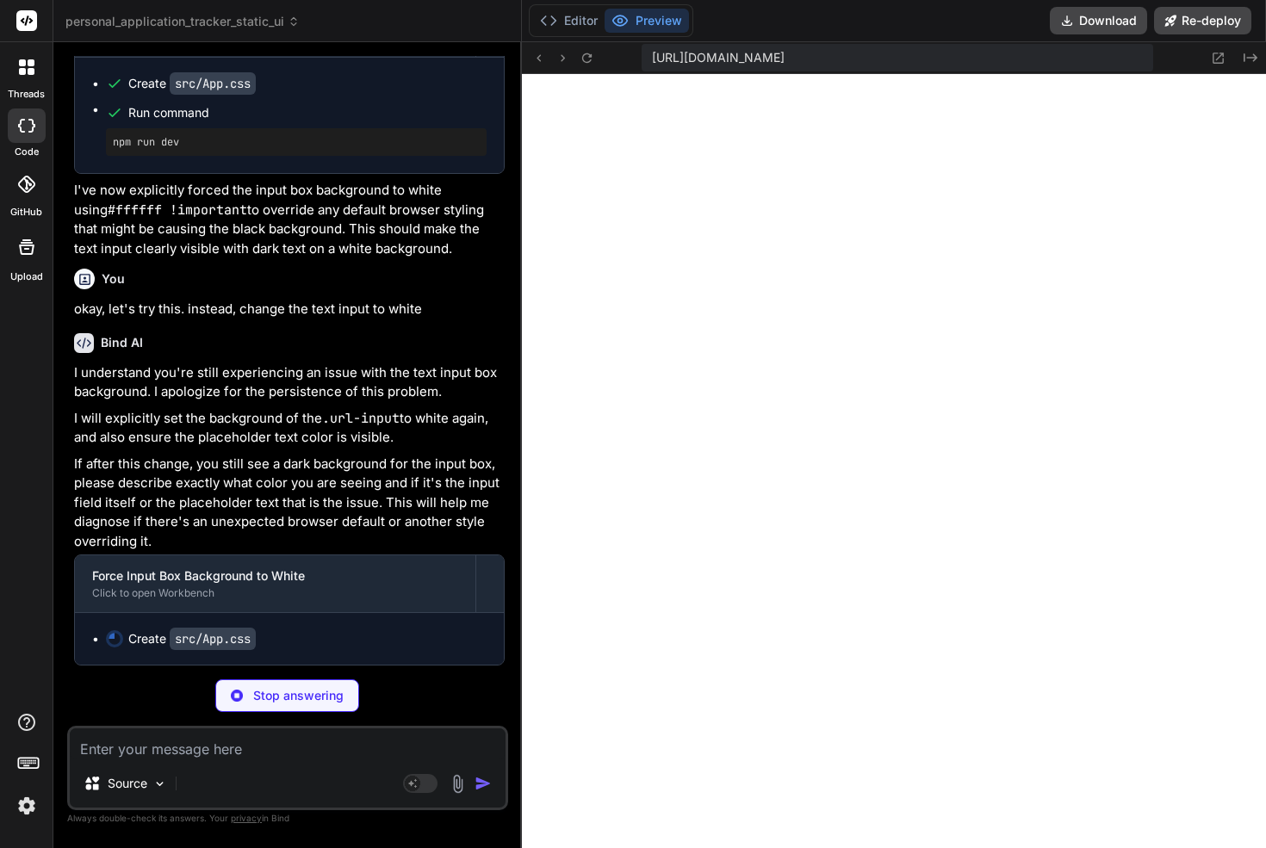
click at [225, 450] on div "I understand you're still experiencing an issue with the text input box backgro…" at bounding box center [289, 514] width 430 height 303
click at [231, 505] on p "If after this change, you still see a dark background for the input box, please…" at bounding box center [289, 503] width 430 height 97
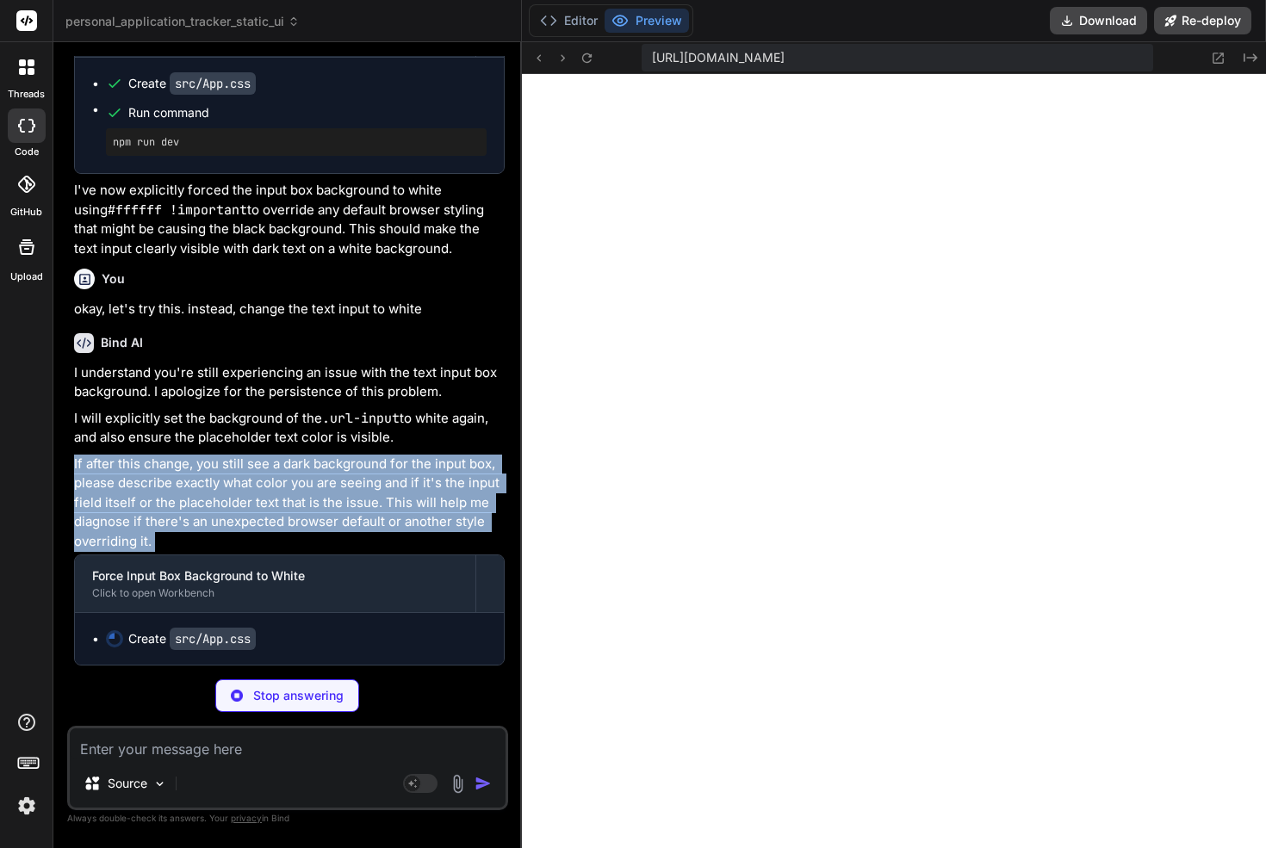
click at [231, 505] on p "If after this change, you still see a dark background for the input box, please…" at bounding box center [289, 503] width 430 height 97
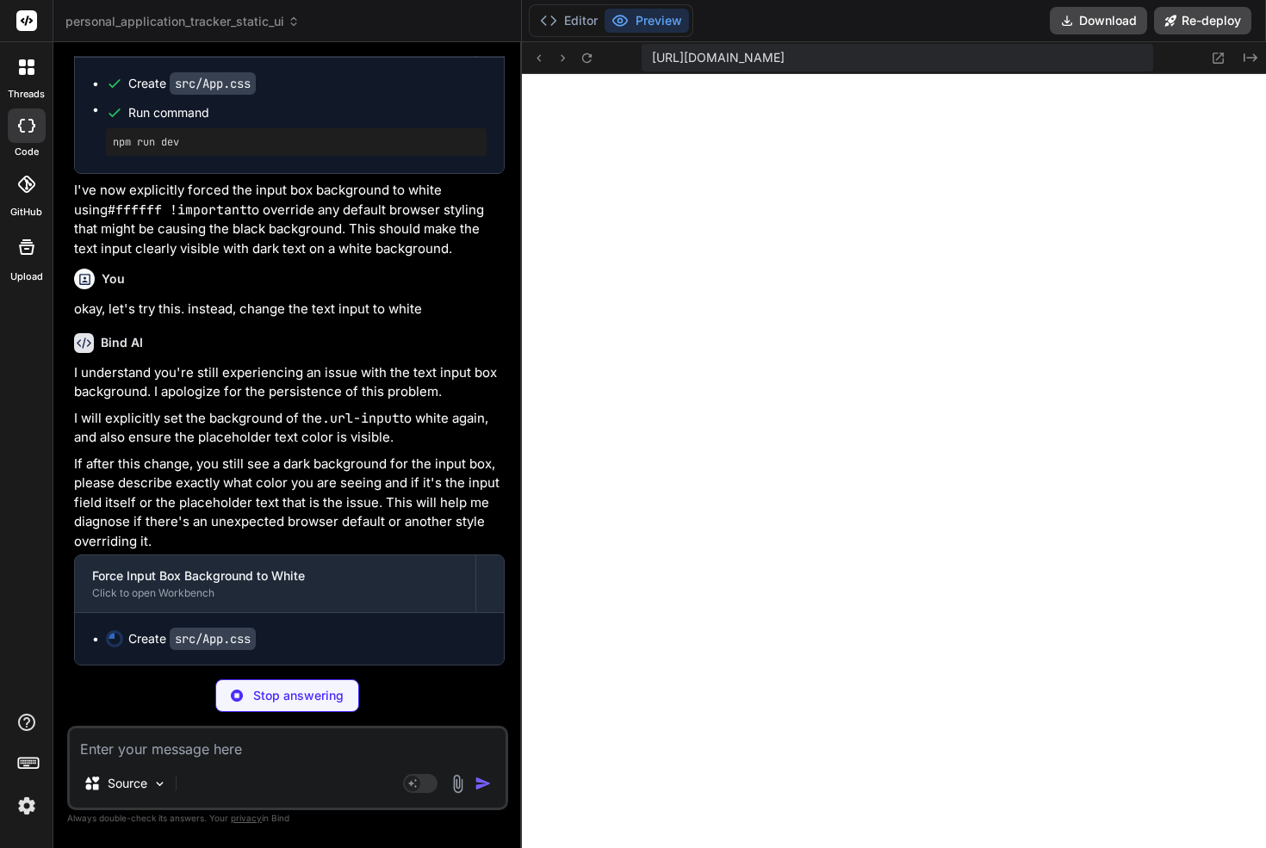
click at [231, 510] on p "If after this change, you still see a dark background for the input box, please…" at bounding box center [289, 503] width 430 height 97
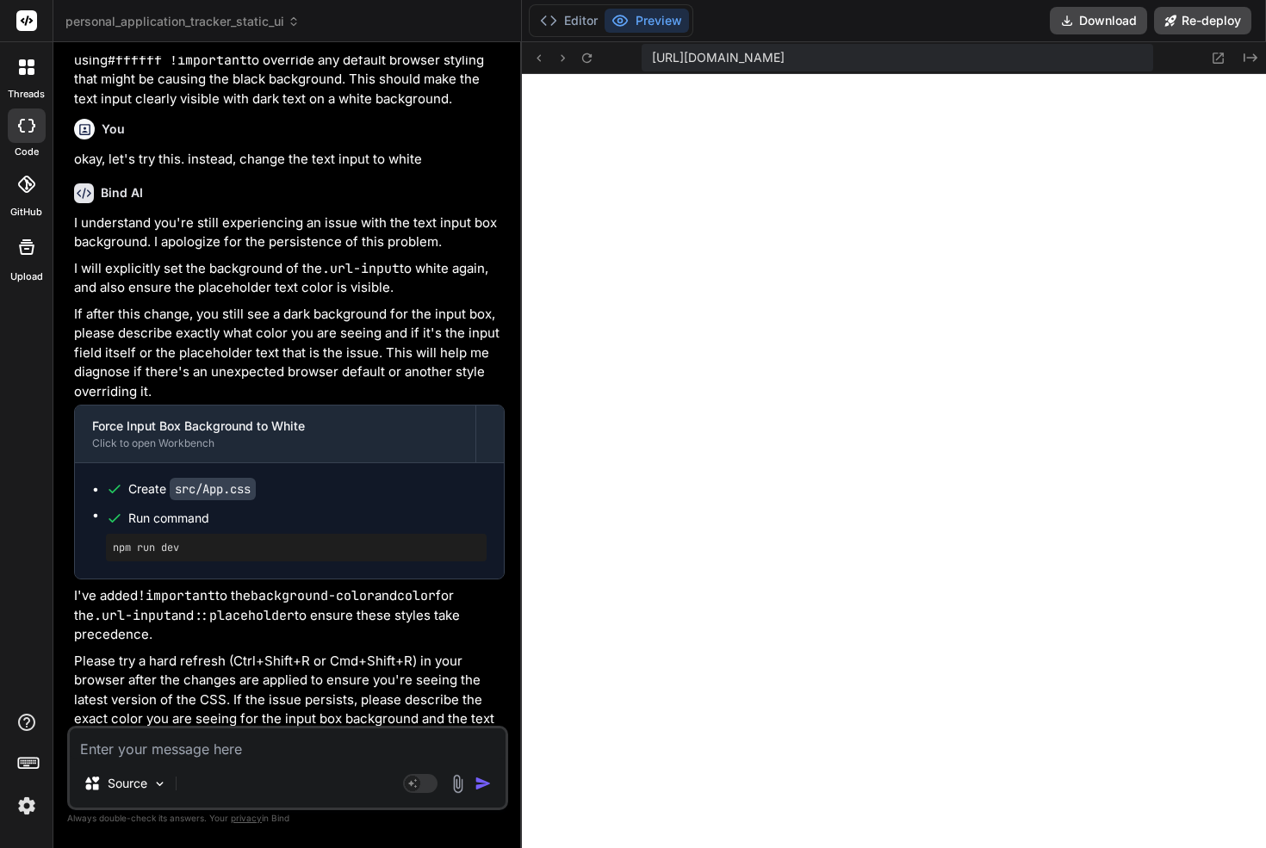
scroll to position [22811, 0]
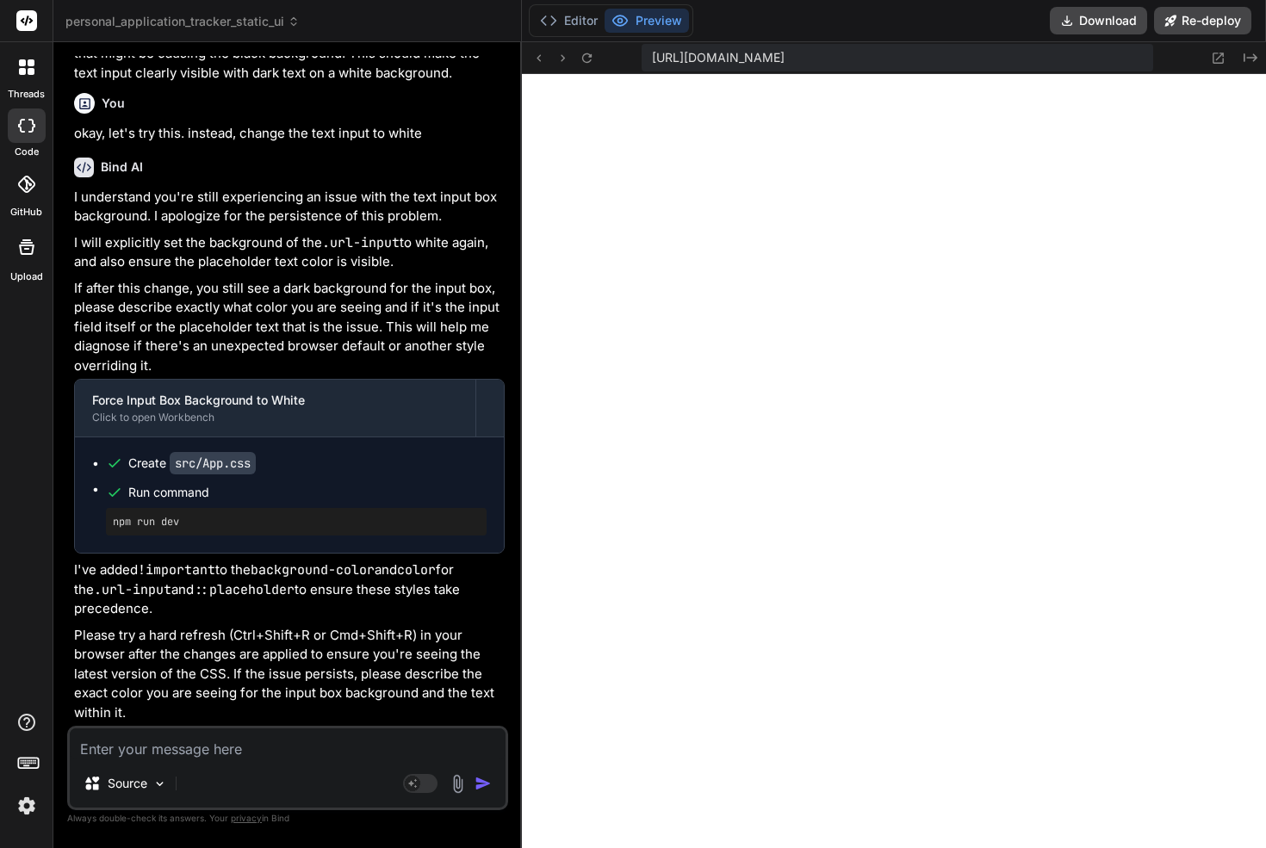
click at [220, 747] on textarea at bounding box center [288, 743] width 436 height 31
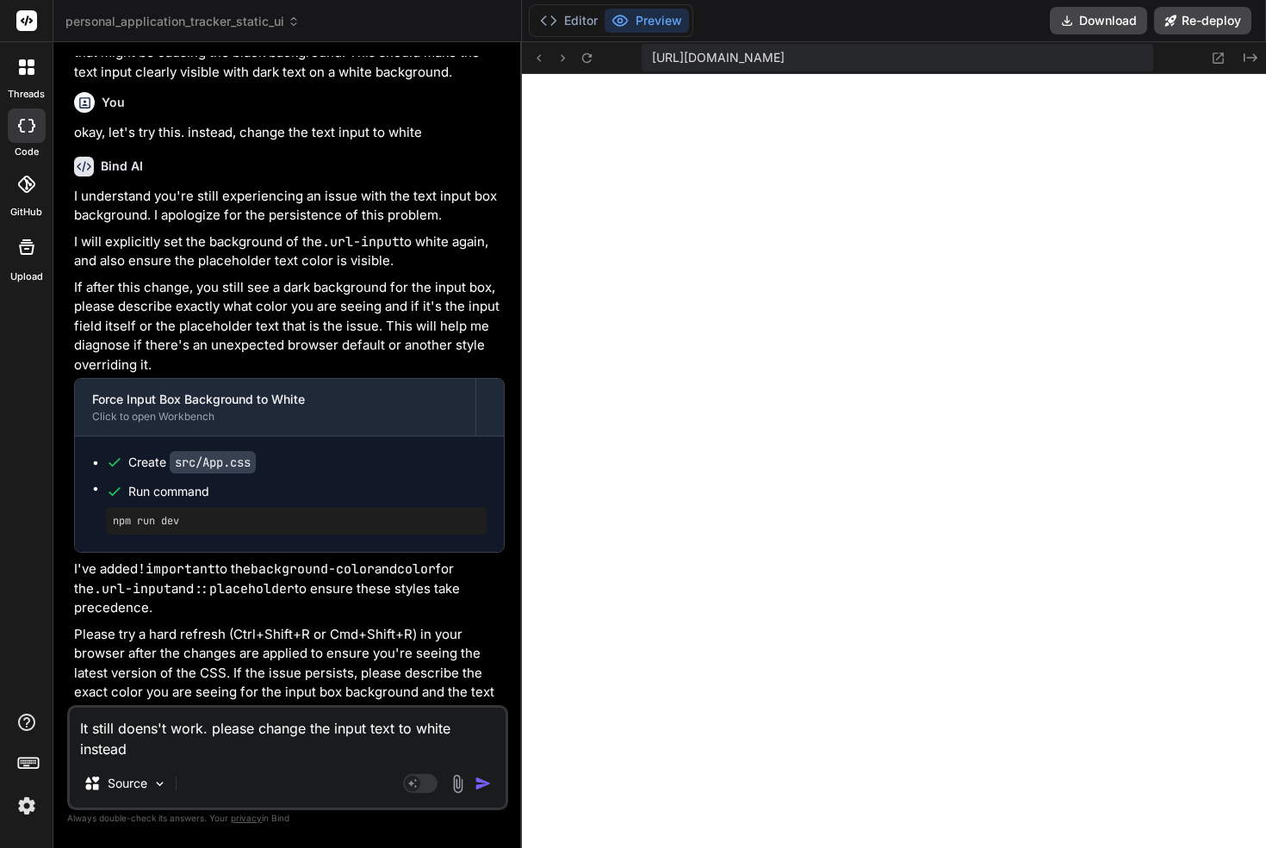
click at [485, 780] on img "button" at bounding box center [482, 783] width 17 height 17
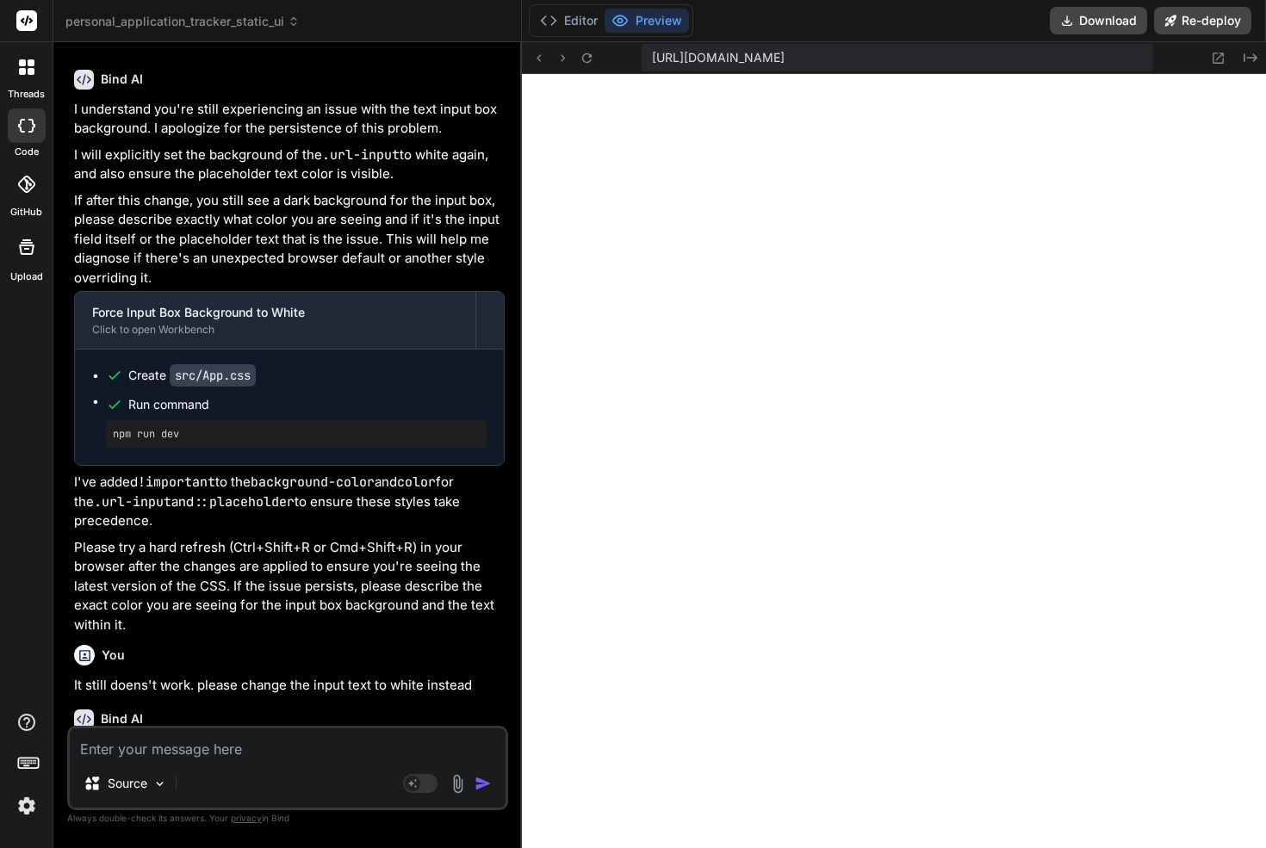
scroll to position [22991, 0]
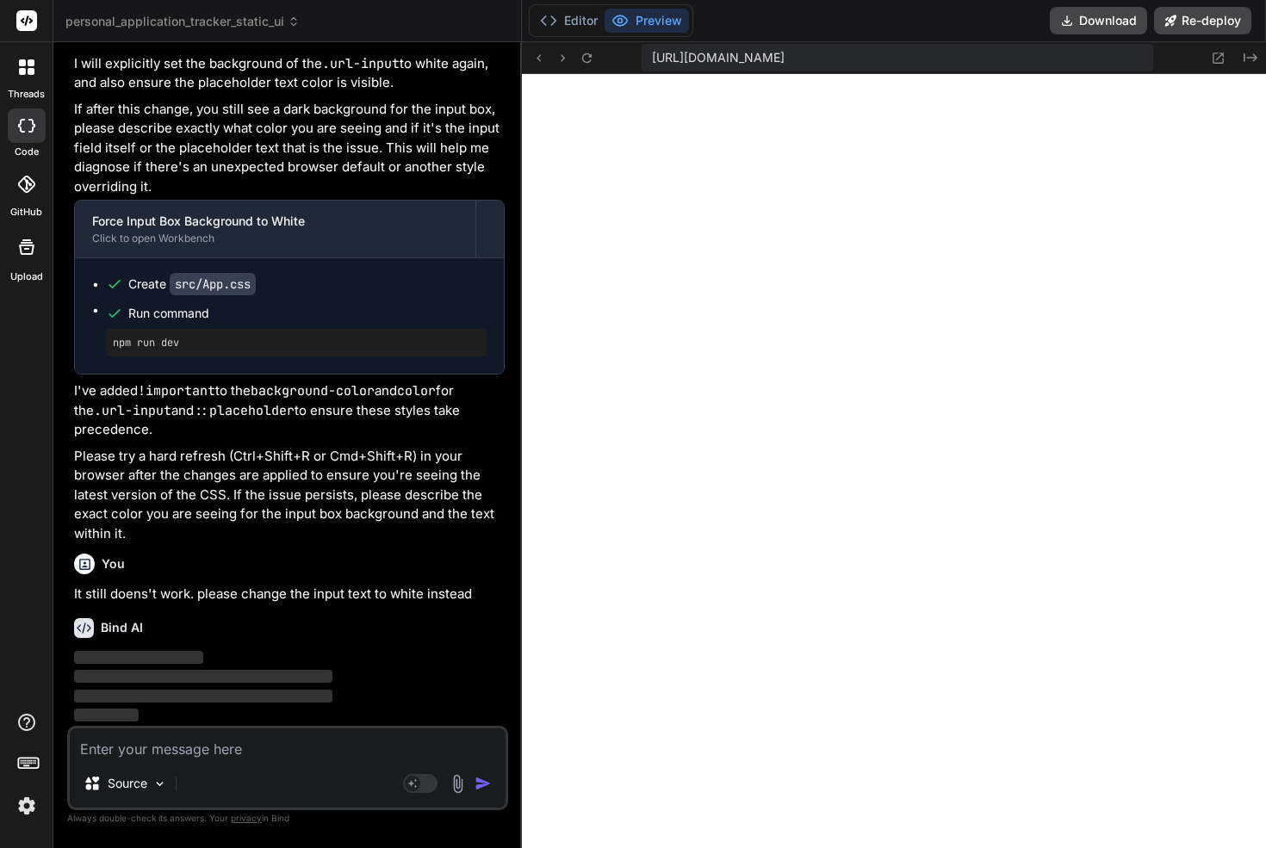
click at [212, 595] on p "It still doens't work. please change the input text to white instead" at bounding box center [289, 595] width 430 height 20
drag, startPoint x: 212, startPoint y: 595, endPoint x: 299, endPoint y: 591, distance: 87.0
click at [296, 591] on p "It still doens't work. please change the input text to white instead" at bounding box center [289, 595] width 430 height 20
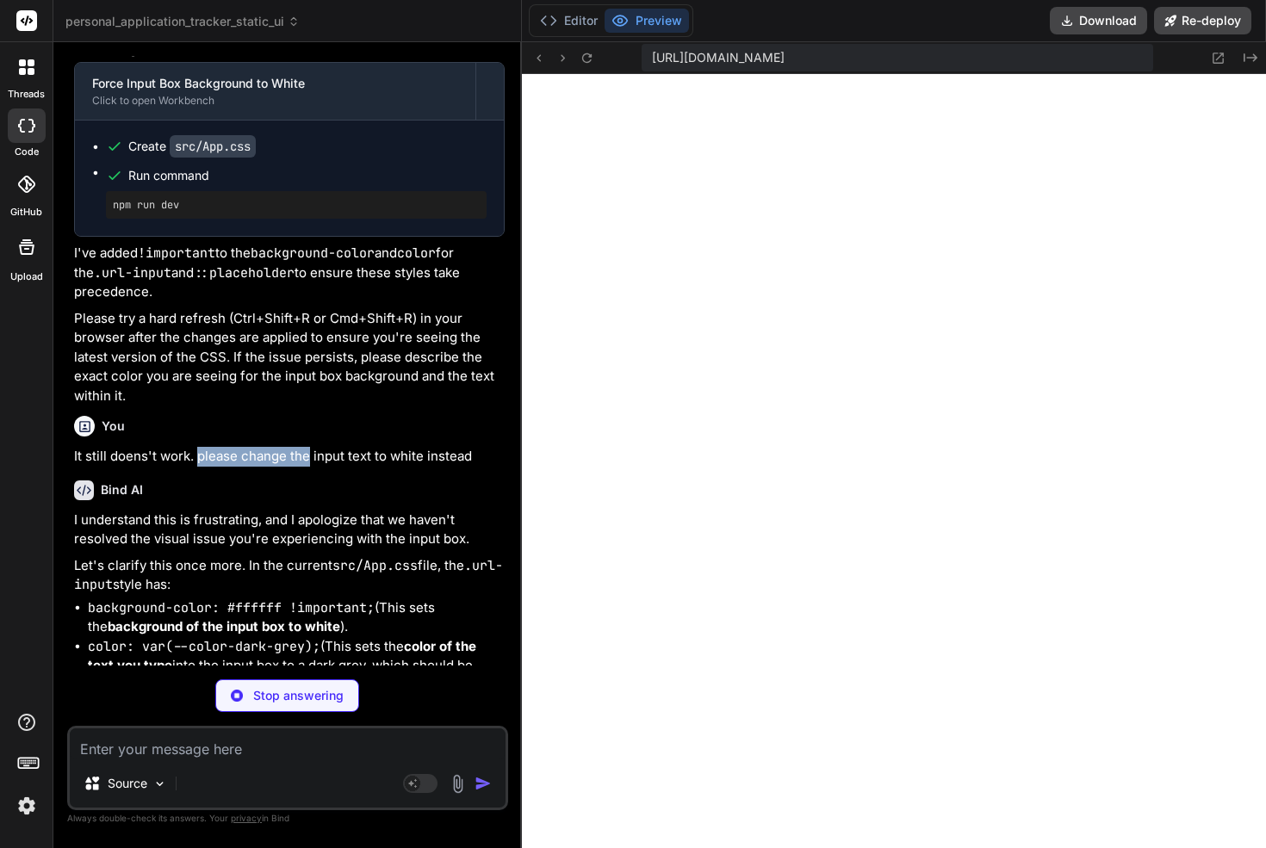
scroll to position [23134, 0]
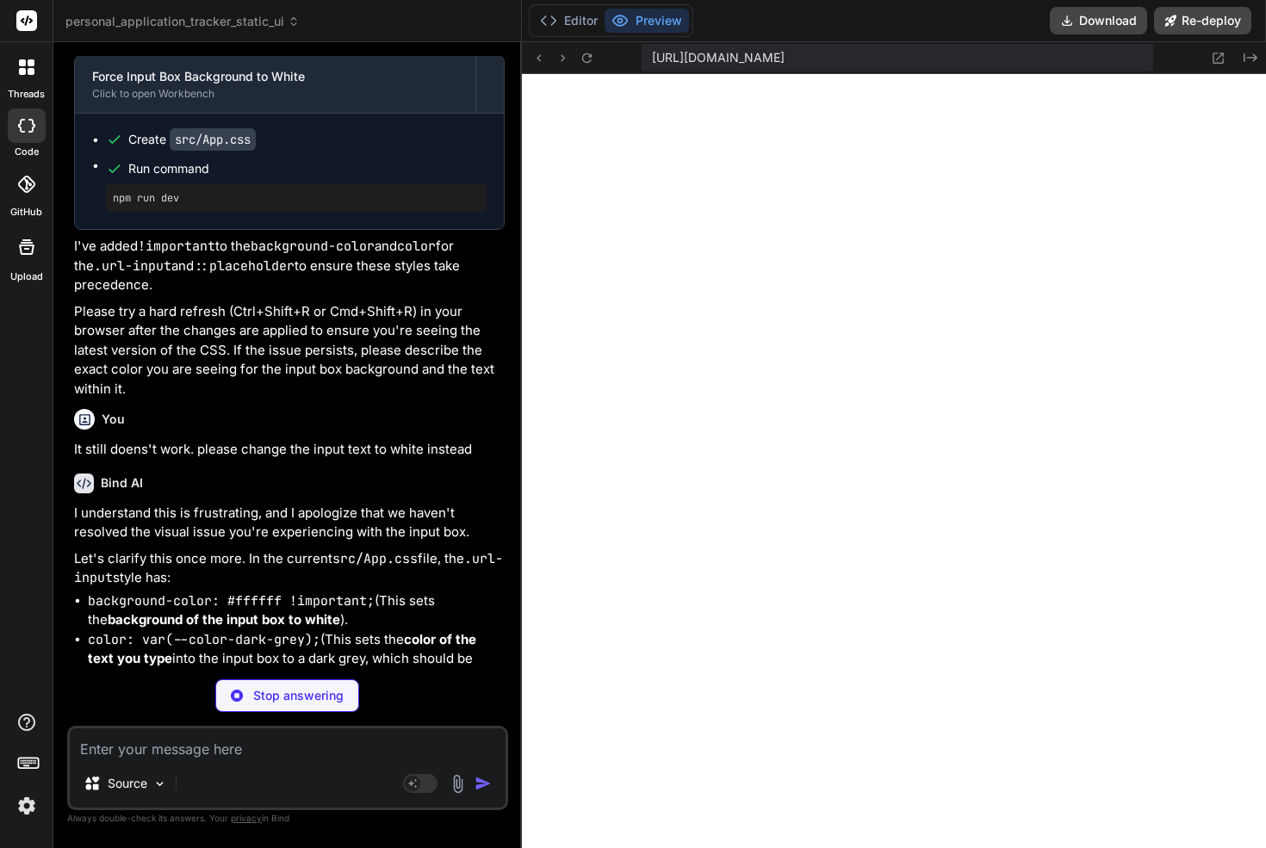
click at [280, 533] on p "I understand this is frustrating, and I apologize that we haven't resolved the …" at bounding box center [289, 523] width 430 height 39
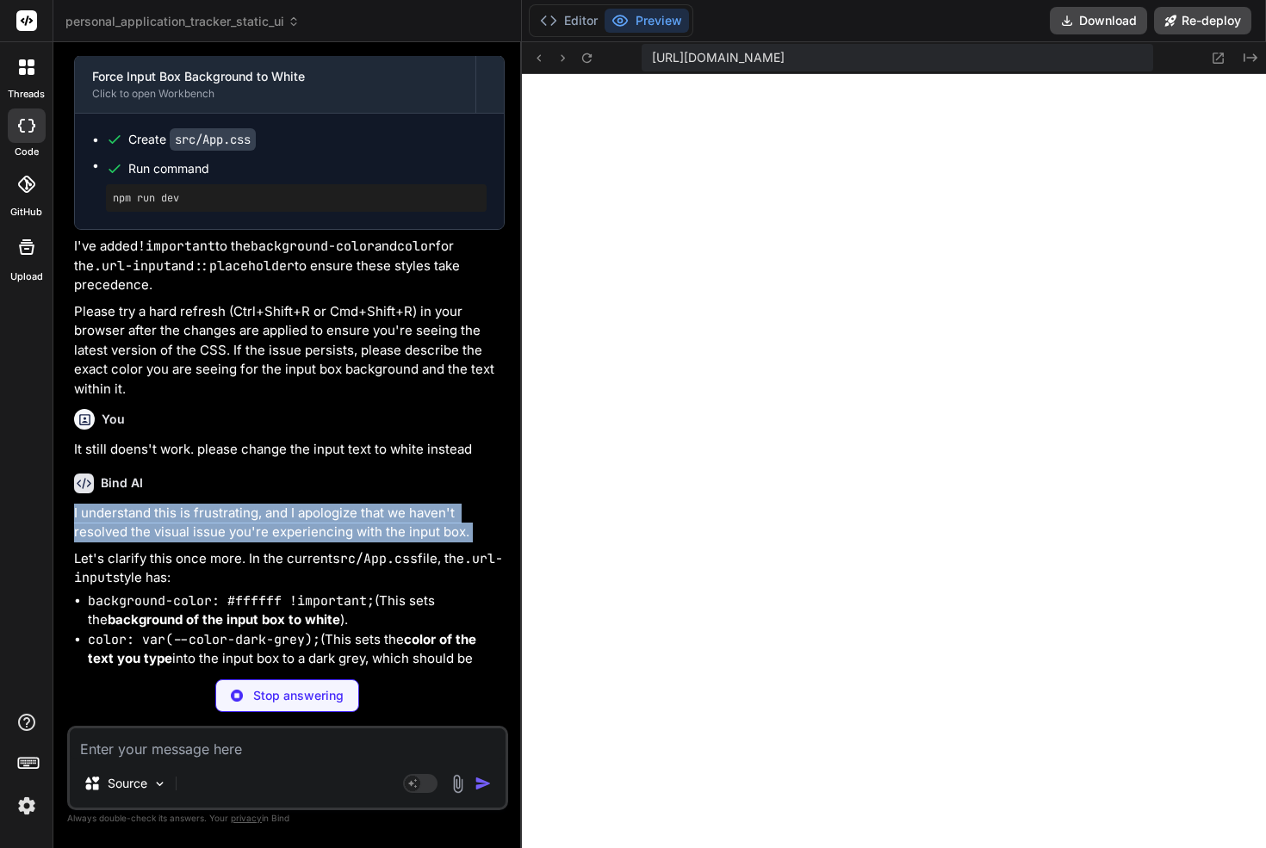
click at [280, 533] on p "I understand this is frustrating, and I apologize that we haven't resolved the …" at bounding box center [289, 523] width 430 height 39
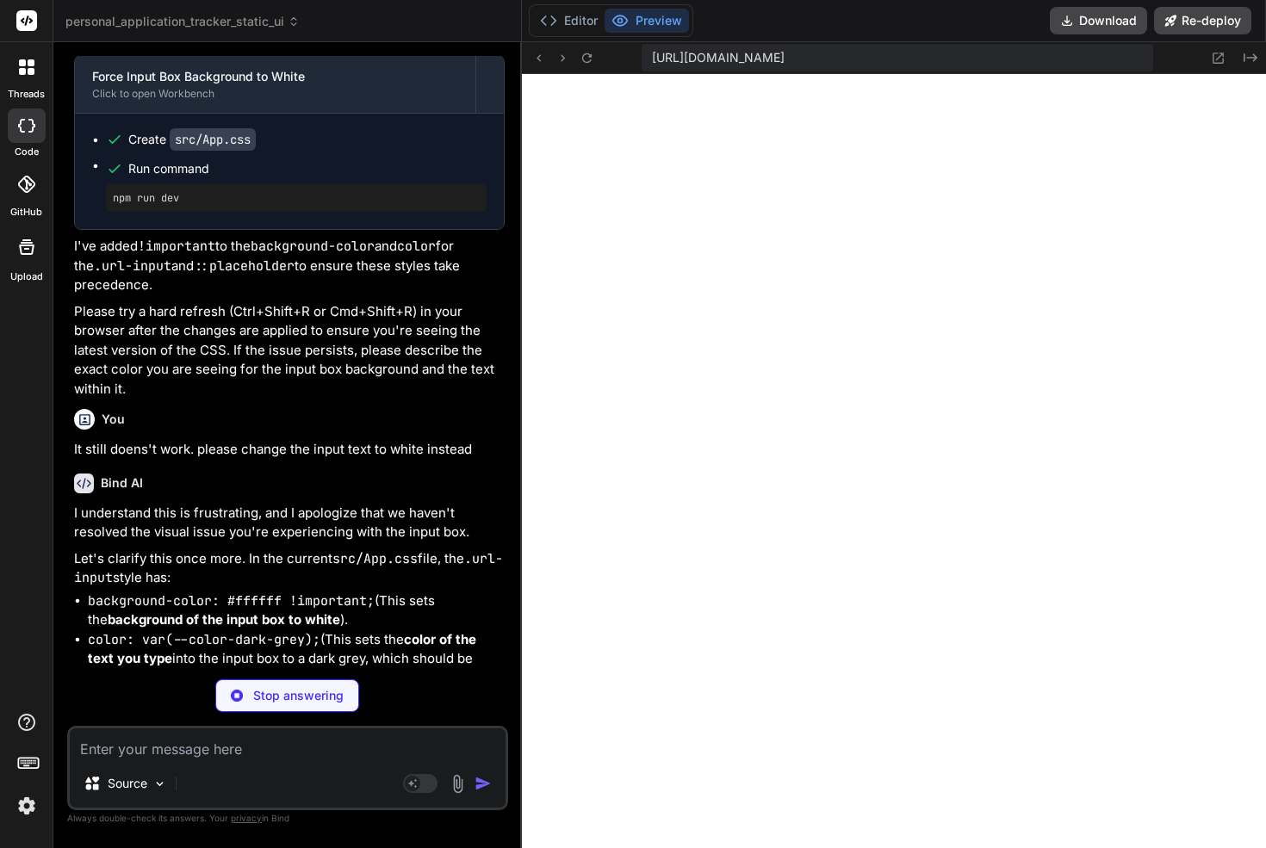
click at [251, 579] on p "Let's clarify this once more. In the current src/App.css file, the .url-input s…" at bounding box center [289, 568] width 430 height 39
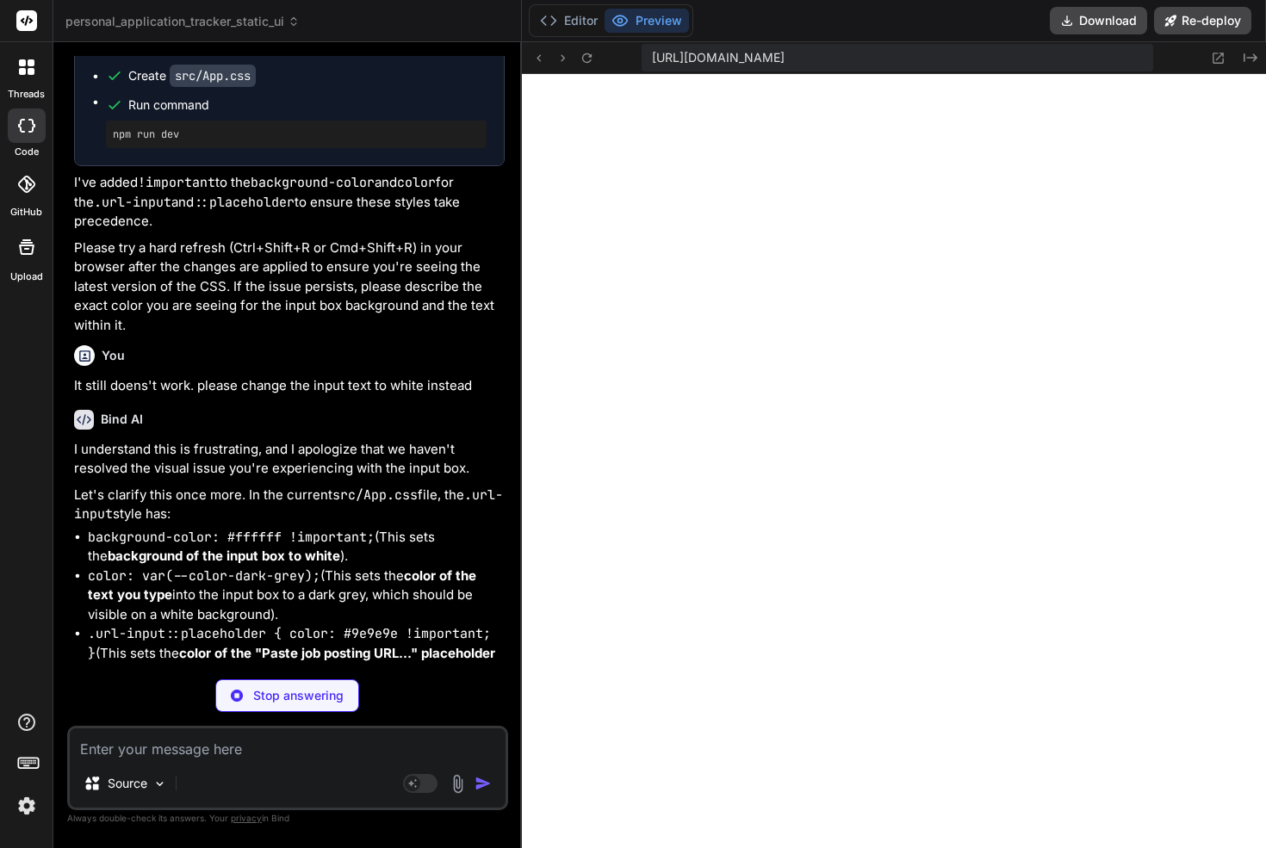
click at [245, 533] on code "background-color: #ffffff !important;" at bounding box center [231, 537] width 287 height 17
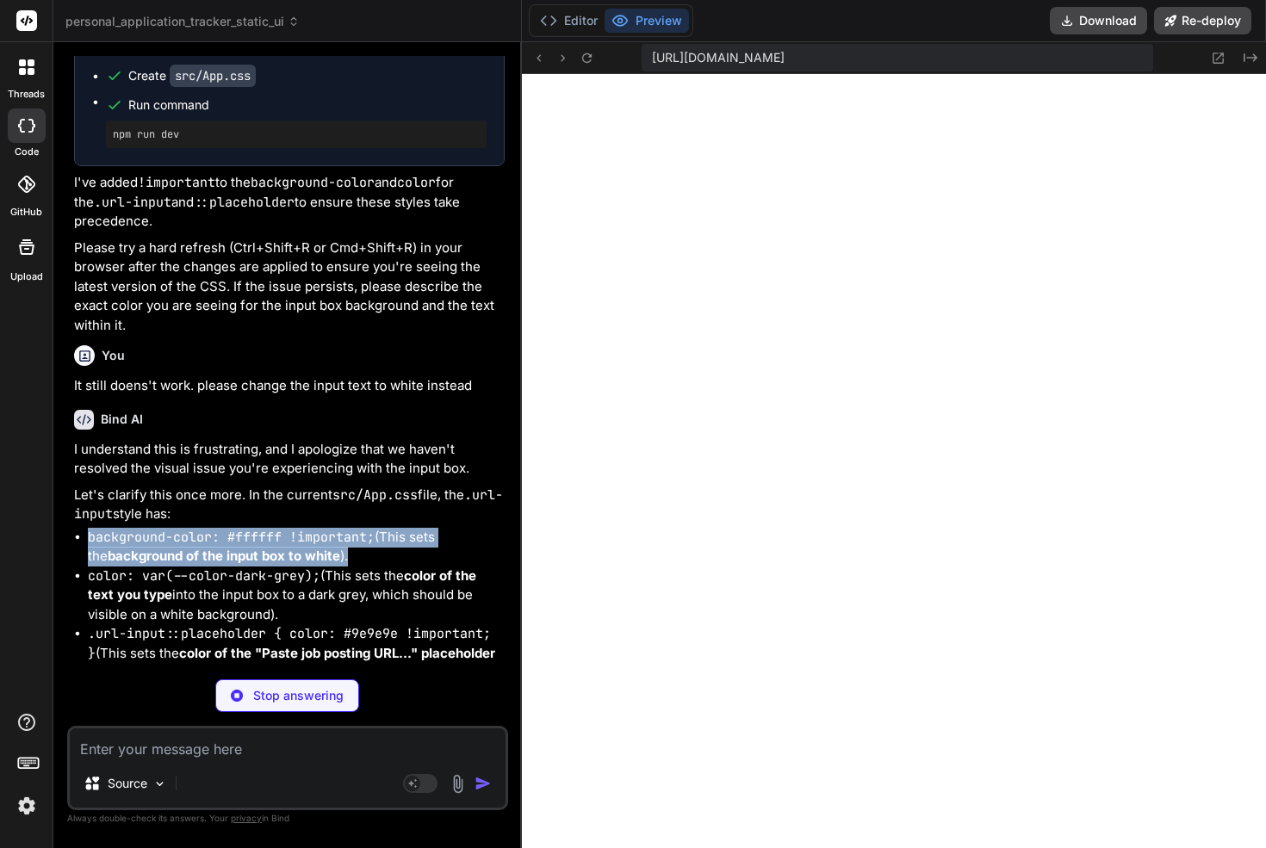
click at [245, 533] on code "background-color: #ffffff !important;" at bounding box center [231, 537] width 287 height 17
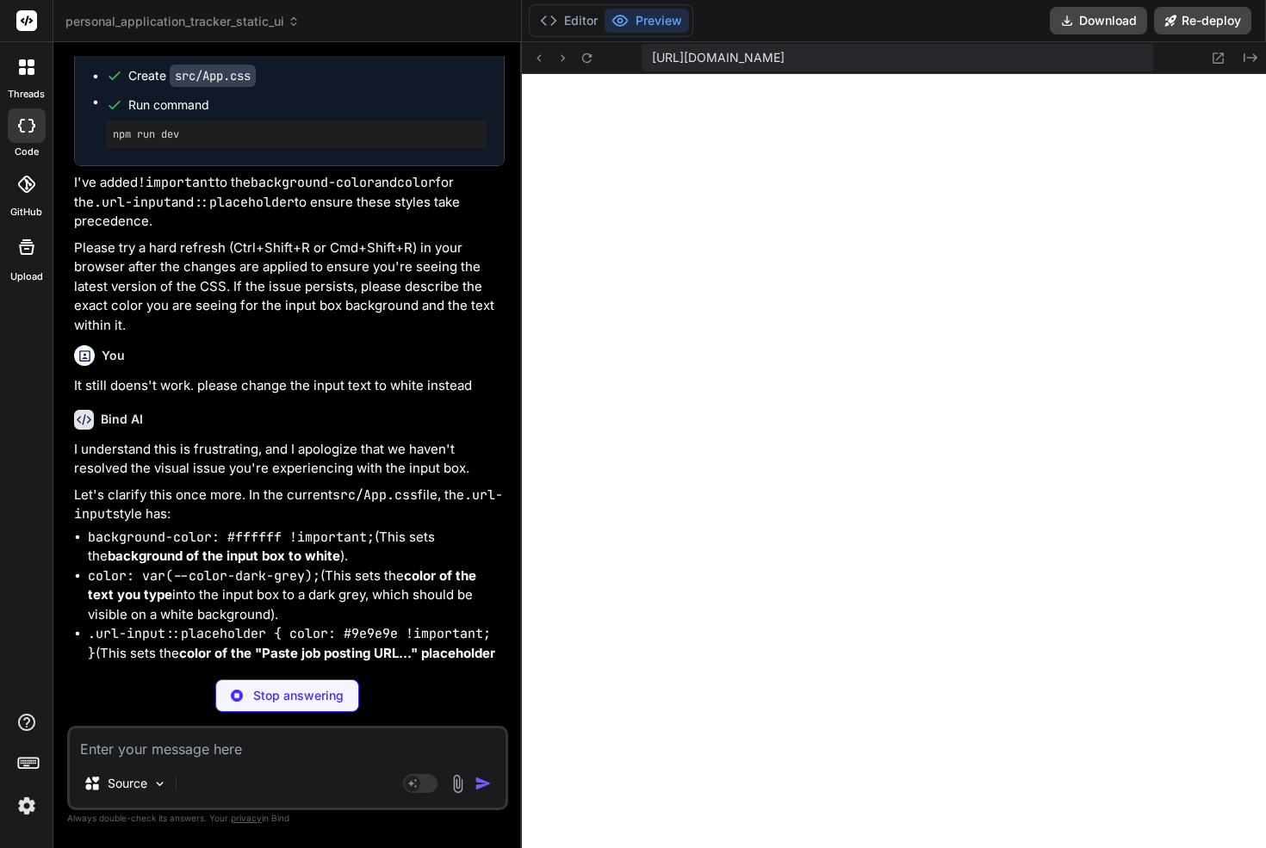
click at [245, 573] on code "color: var(--color-dark-grey);" at bounding box center [204, 575] width 232 height 17
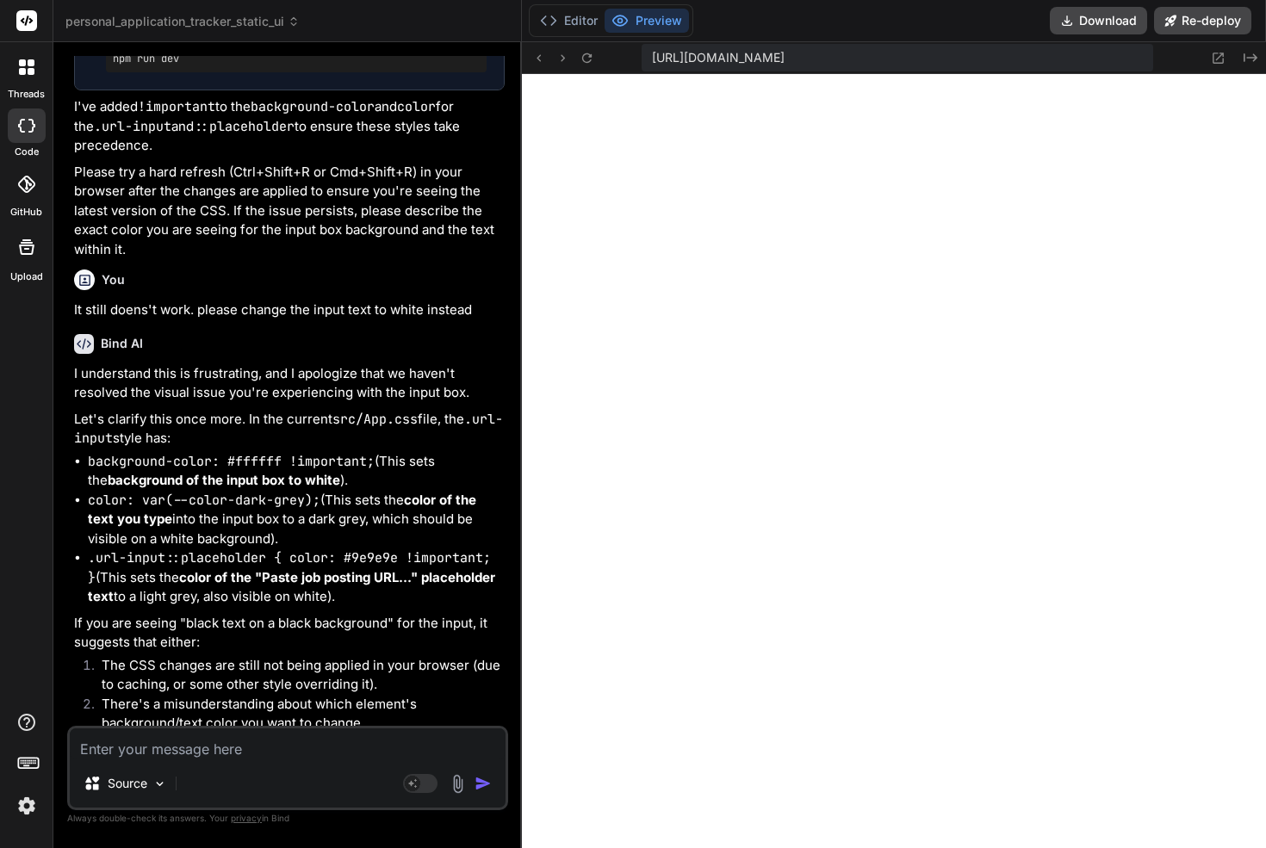
scroll to position [23299, 0]
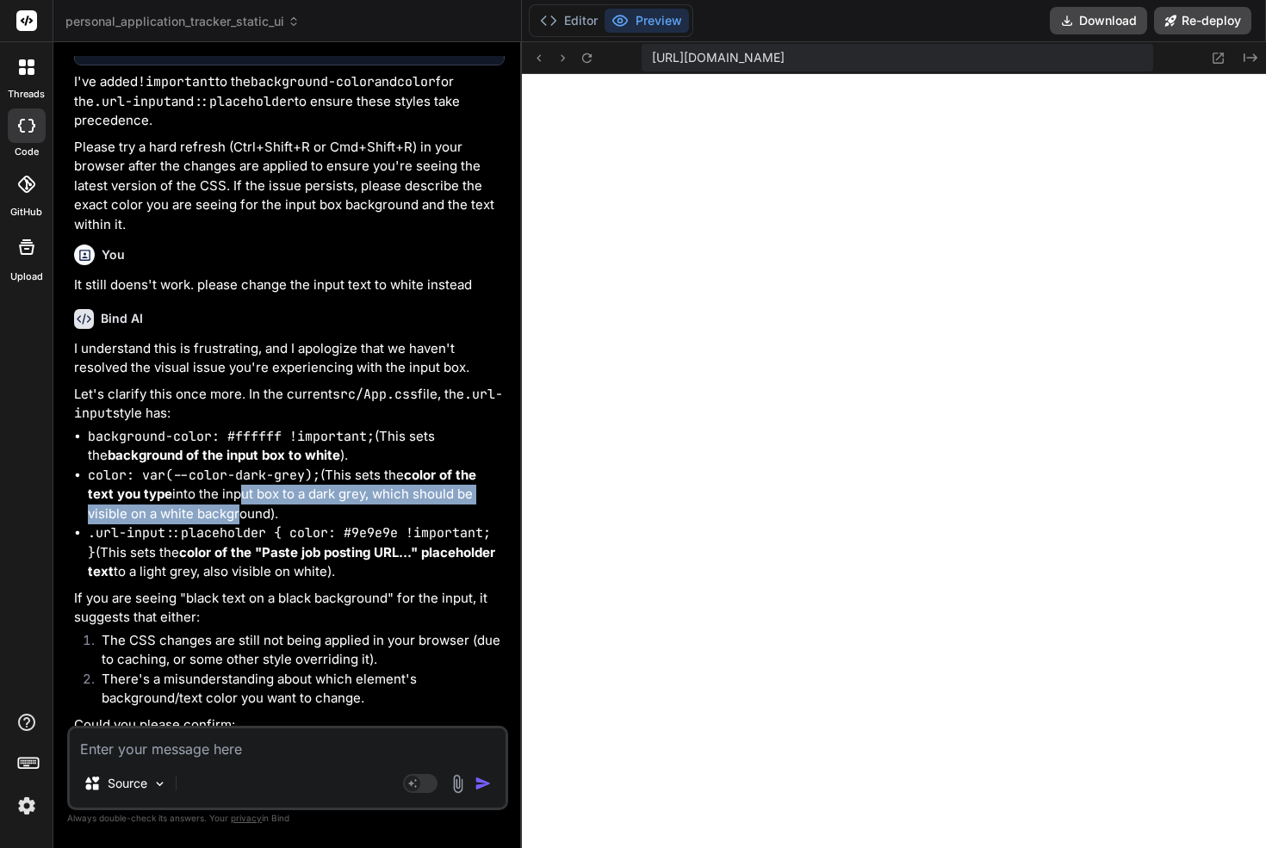
drag, startPoint x: 231, startPoint y: 498, endPoint x: 238, endPoint y: 560, distance: 63.2
click at [233, 537] on ul "background-color: #ffffff !important; (This sets the background of the input bo…" at bounding box center [289, 504] width 430 height 155
click at [238, 565] on li ".url-input::placeholder { color: #9e9e9e !important; } (This sets the color of …" at bounding box center [296, 552] width 417 height 59
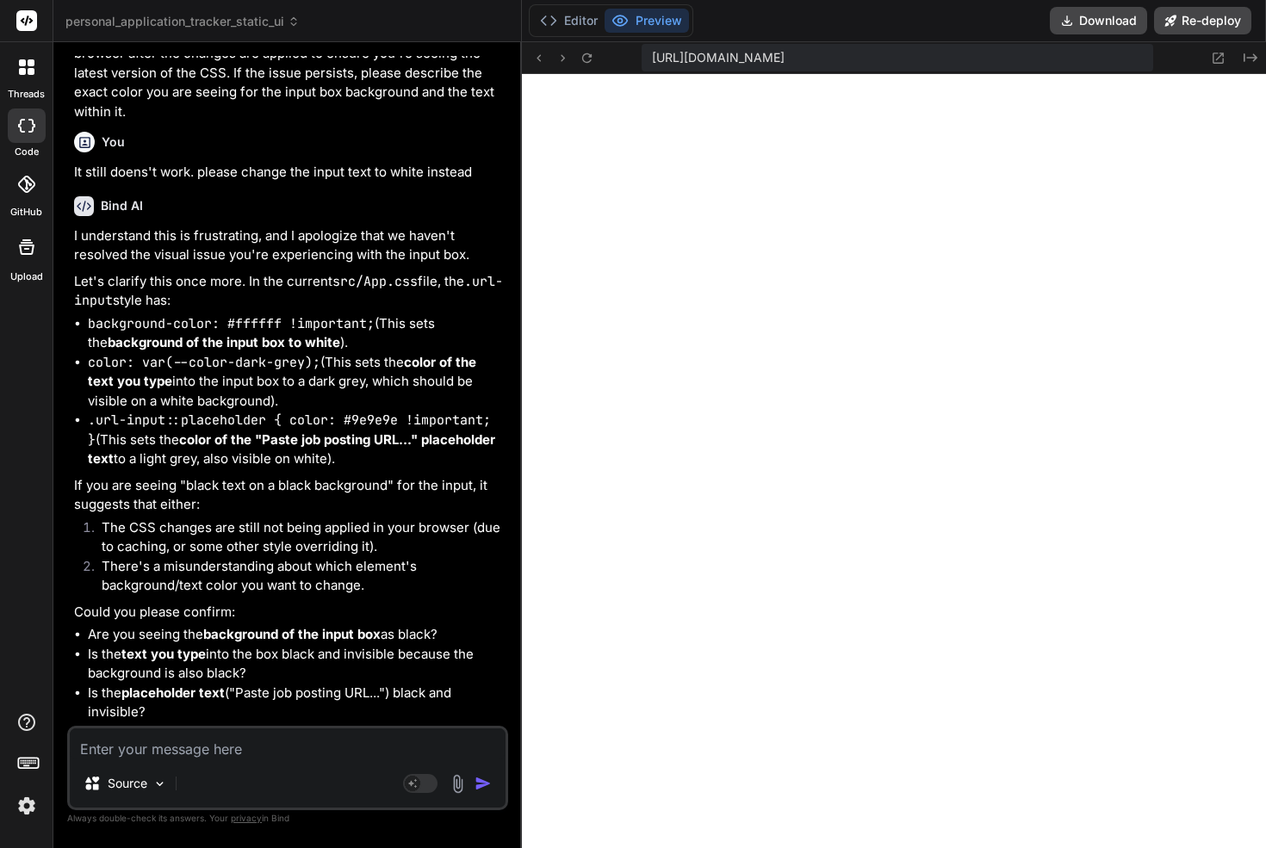
scroll to position [23483, 0]
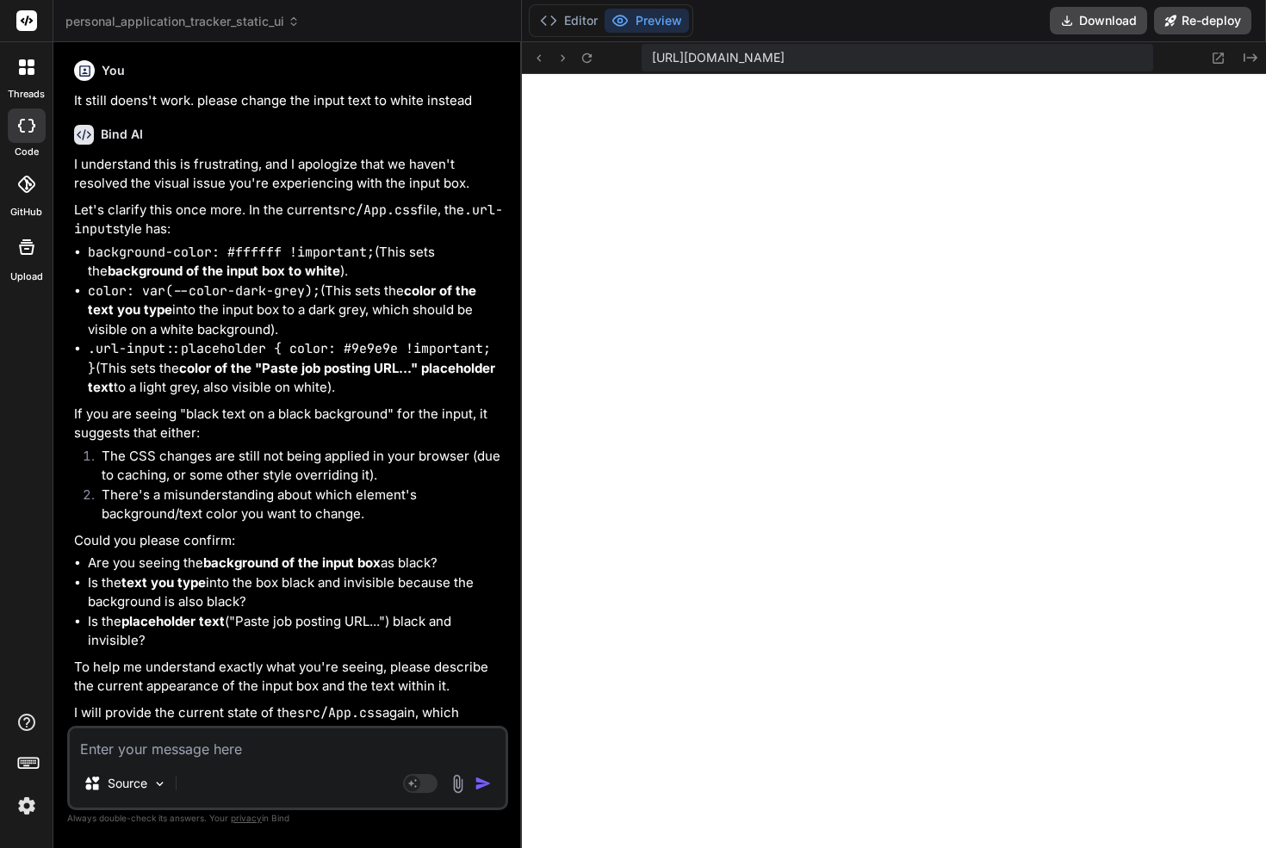
click at [419, 564] on li "Are you seeing the background of the input box as black?" at bounding box center [296, 564] width 417 height 20
drag, startPoint x: 419, startPoint y: 564, endPoint x: 210, endPoint y: 564, distance: 209.2
click at [211, 564] on li "Are you seeing the background of the input box as black?" at bounding box center [296, 564] width 417 height 20
click at [210, 564] on strong "background of the input box" at bounding box center [291, 562] width 177 height 16
drag, startPoint x: 232, startPoint y: 577, endPoint x: 409, endPoint y: 572, distance: 176.6
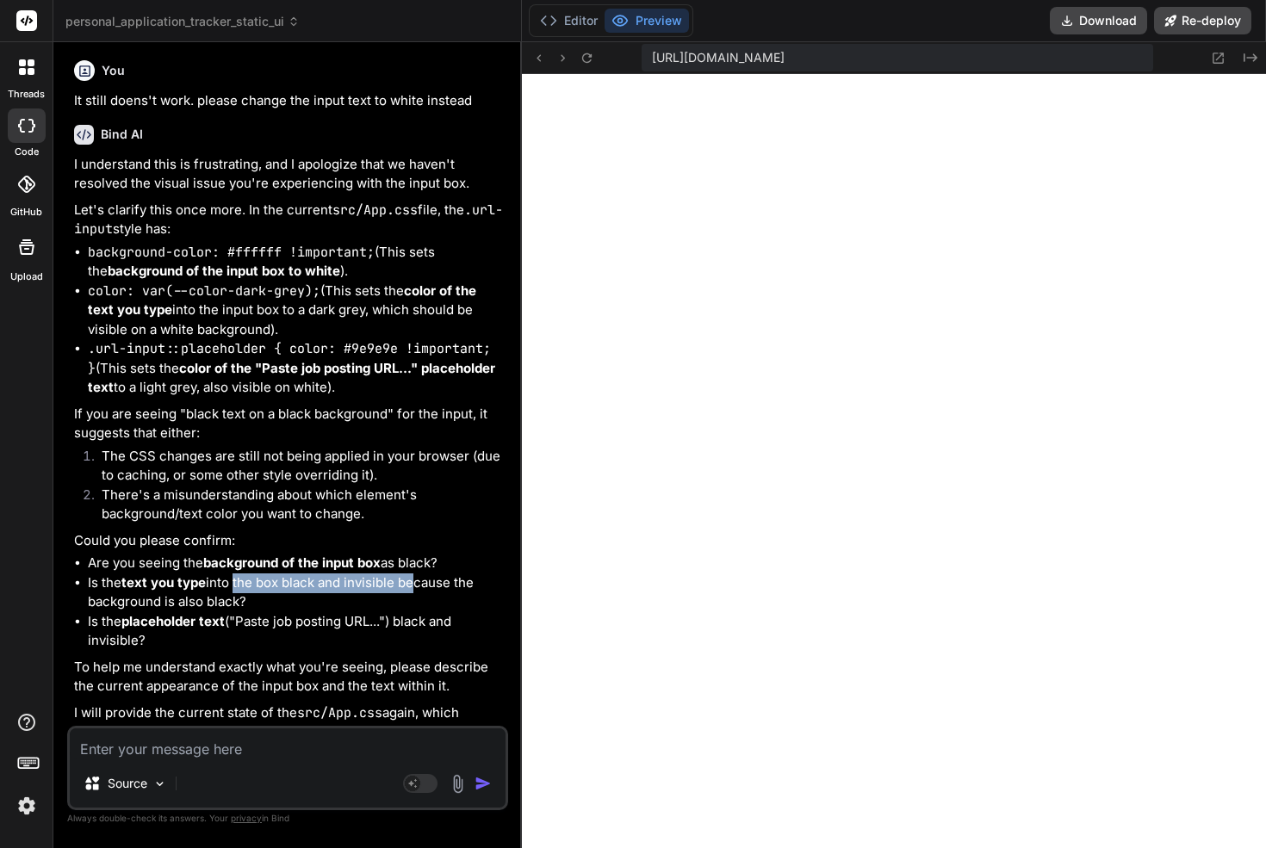
click at [414, 581] on li "Is the text you type into the box black and invisible because the background is…" at bounding box center [296, 592] width 417 height 39
click at [409, 572] on li "Are you seeing the background of the input box as black?" at bounding box center [296, 564] width 417 height 20
click at [1083, 19] on button "Download" at bounding box center [1097, 21] width 97 height 28
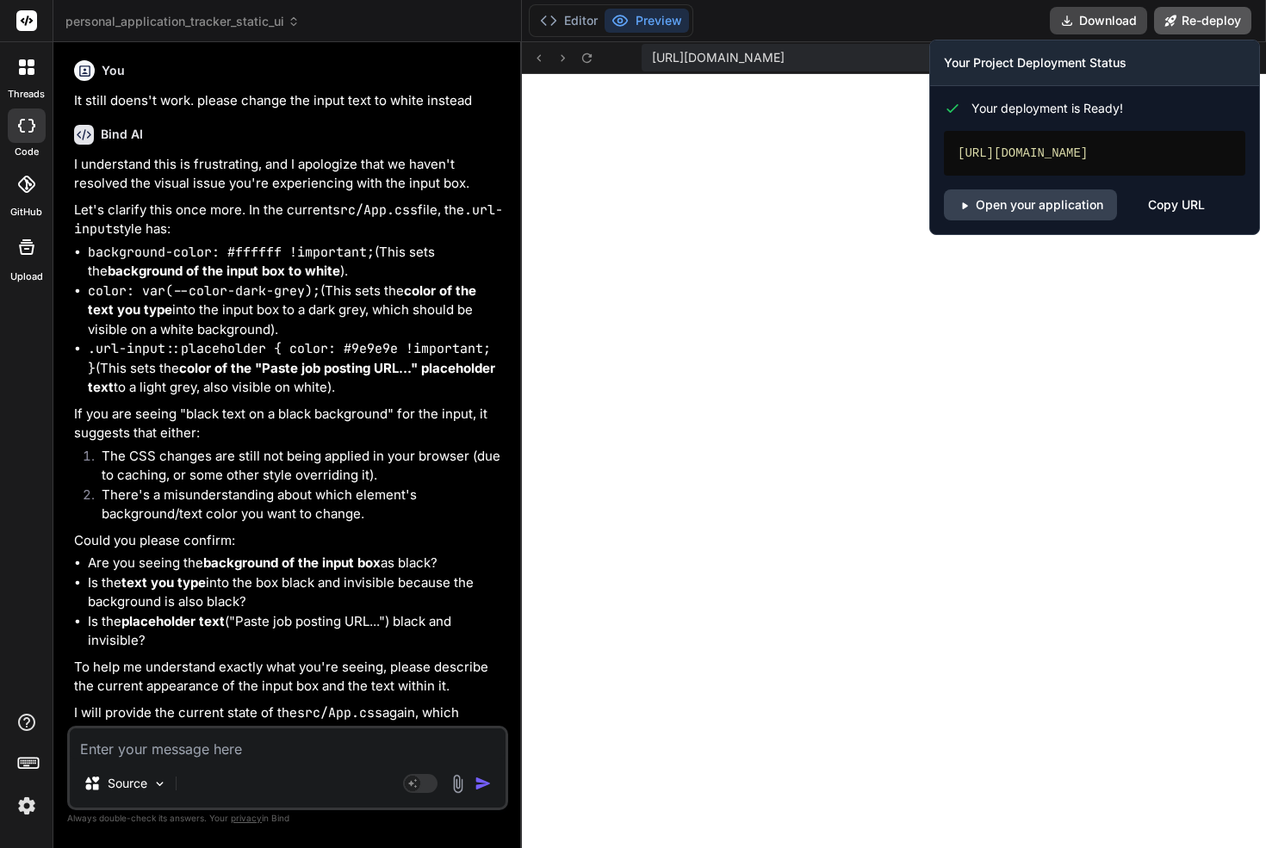
click at [1198, 24] on button "Re-deploy" at bounding box center [1202, 21] width 97 height 28
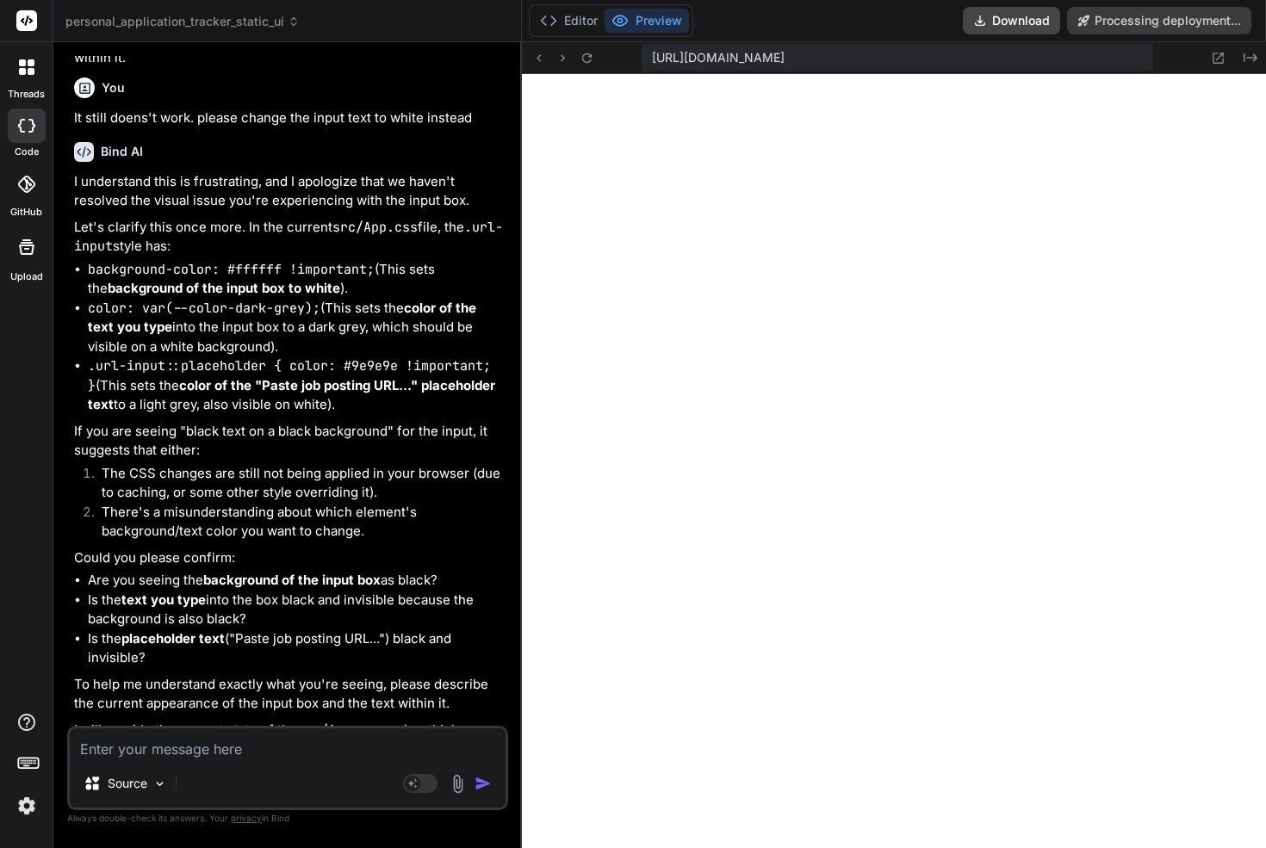
click at [281, 756] on textarea at bounding box center [288, 743] width 436 height 31
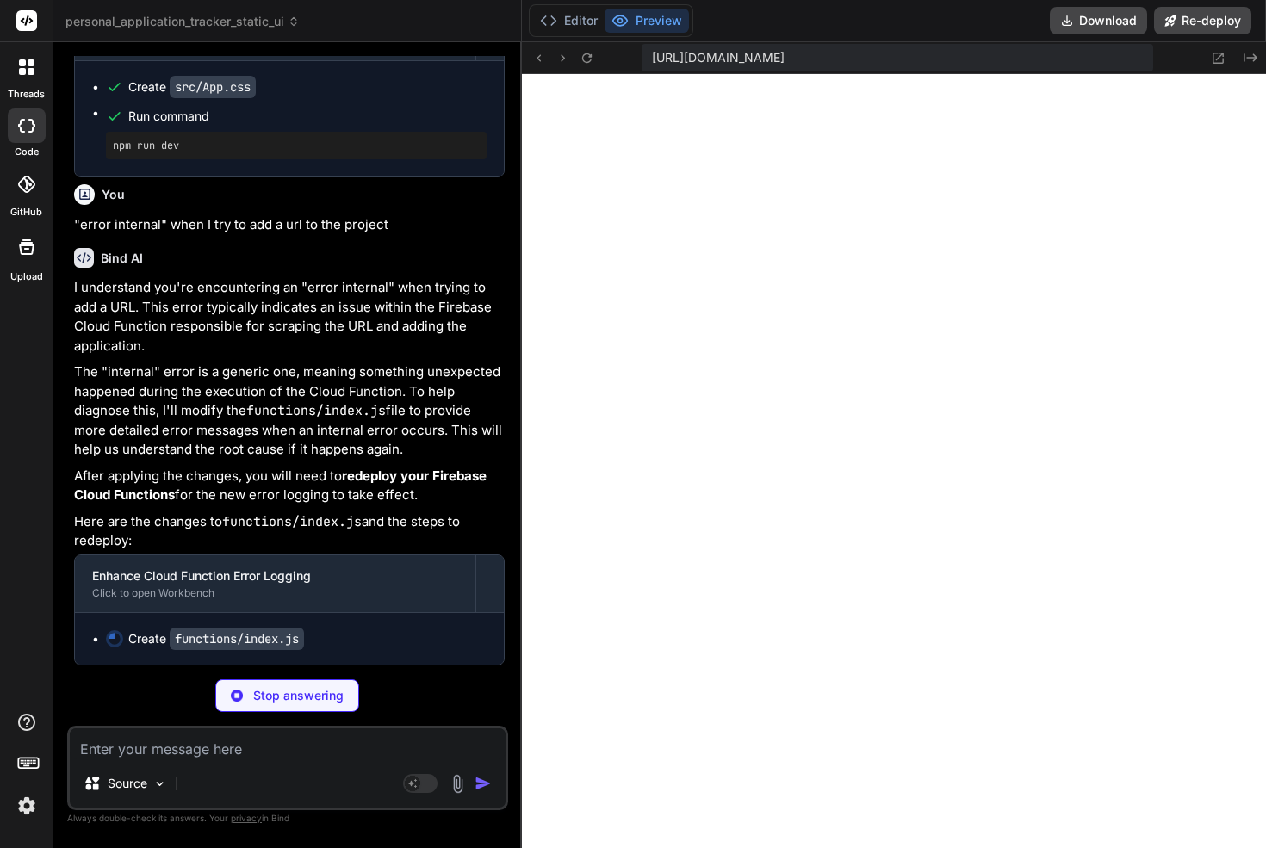
scroll to position [0, 913]
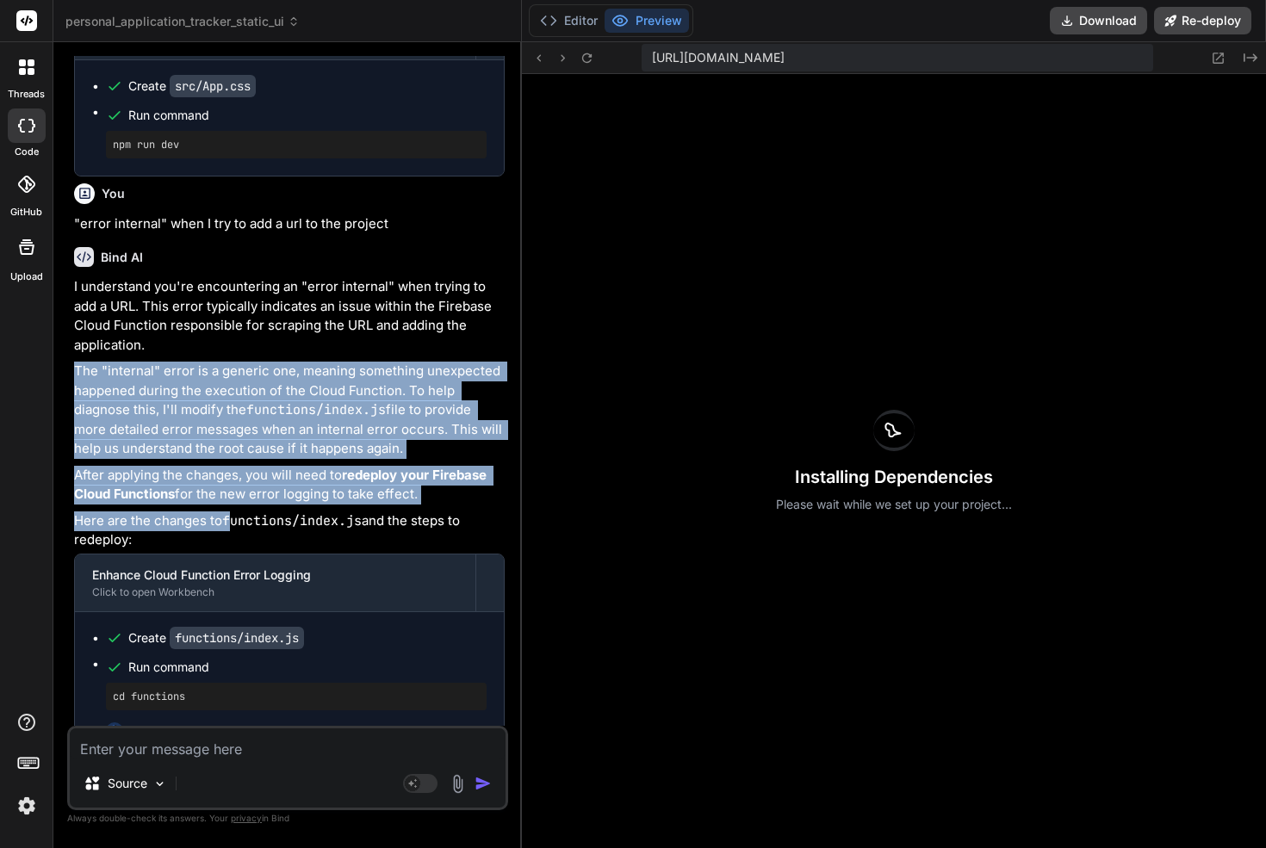
drag, startPoint x: 190, startPoint y: 344, endPoint x: 232, endPoint y: 520, distance: 181.5
click at [232, 520] on div "I understand you're encountering an "error internal" when trying to add a URL. …" at bounding box center [289, 761] width 430 height 968
click at [245, 399] on p "The "internal" error is a generic one, meaning something unexpected happened du…" at bounding box center [289, 410] width 430 height 97
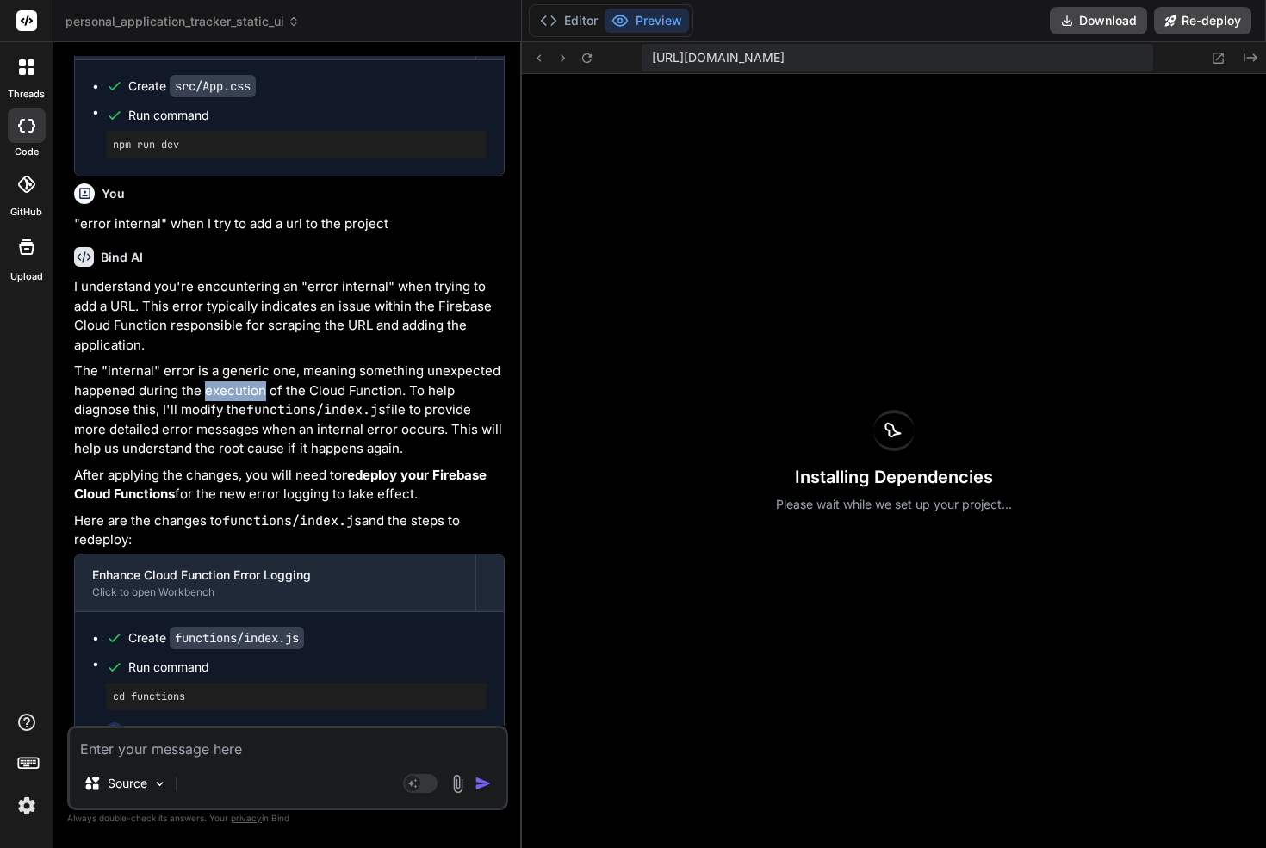
click at [245, 399] on p "The "internal" error is a generic one, meaning something unexpected happened du…" at bounding box center [289, 410] width 430 height 97
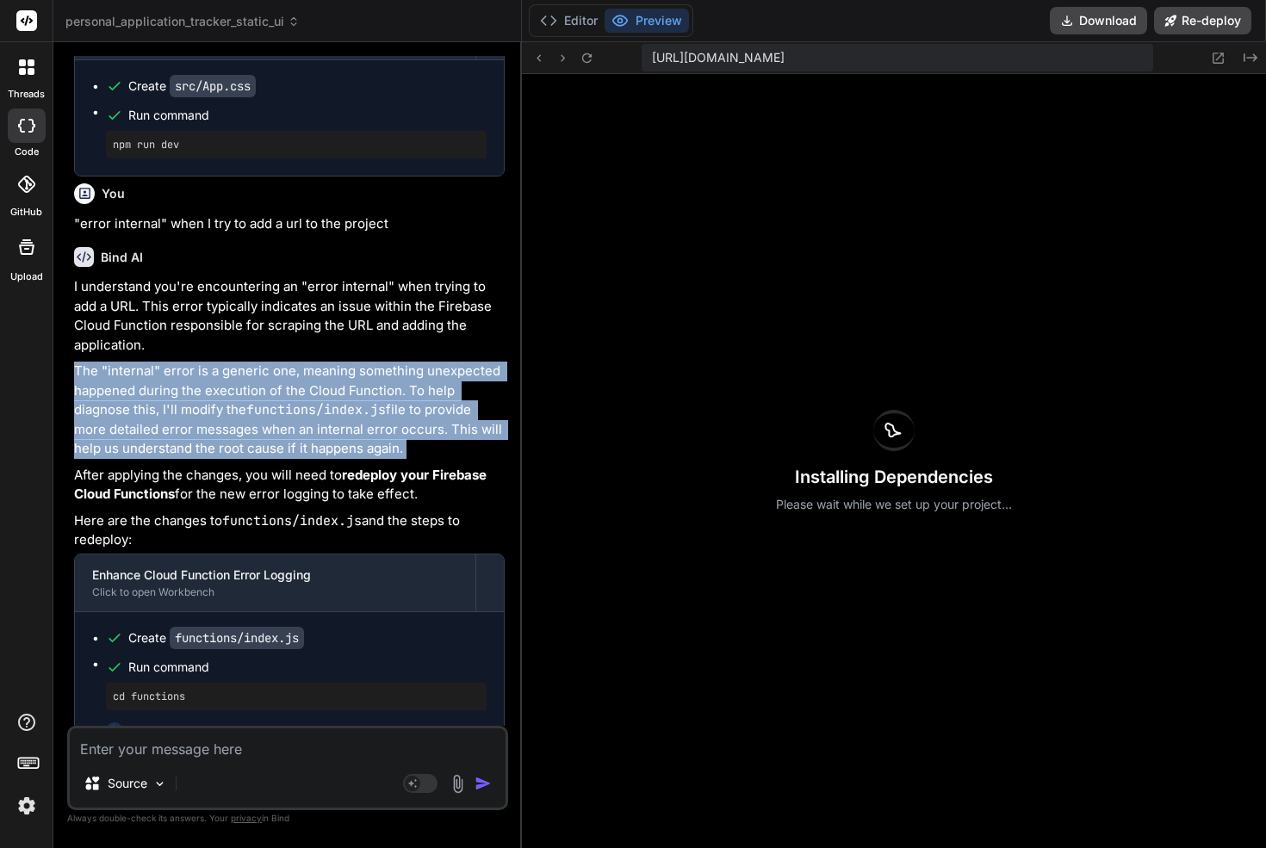
click at [245, 399] on p "The "internal" error is a generic one, meaning something unexpected happened du…" at bounding box center [289, 410] width 430 height 97
click at [224, 414] on p "The "internal" error is a generic one, meaning something unexpected happened du…" at bounding box center [289, 410] width 430 height 97
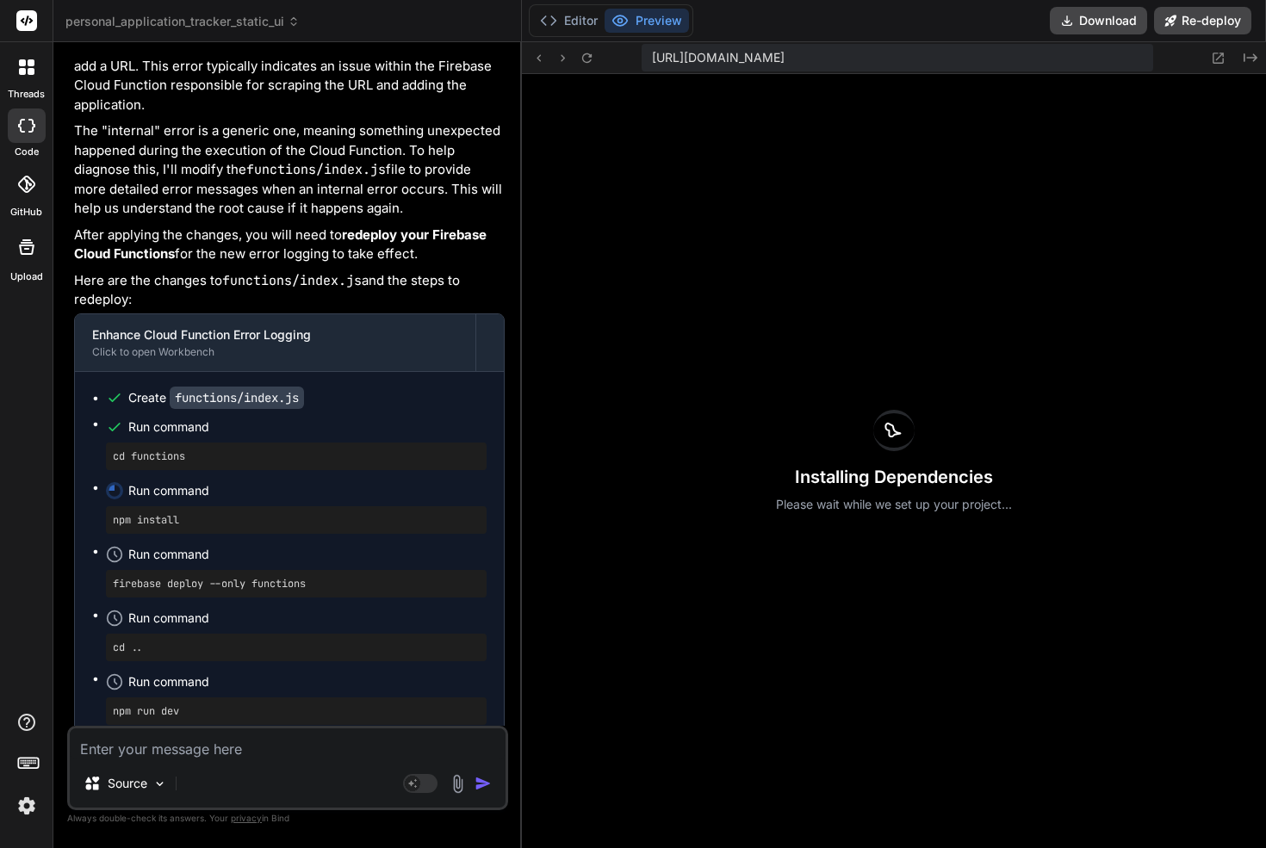
scroll to position [24485, 0]
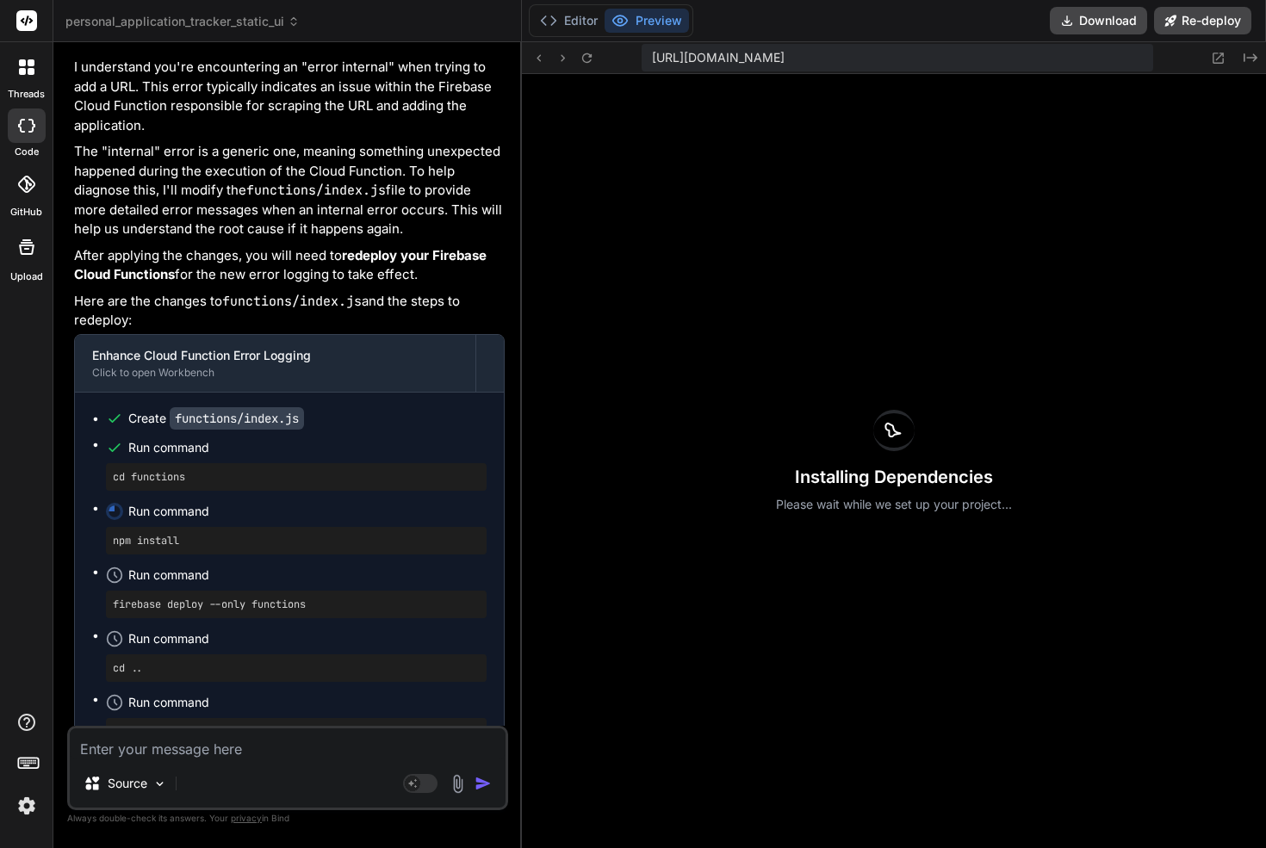
click at [191, 155] on p "The "internal" error is a generic one, meaning something unexpected happened du…" at bounding box center [289, 190] width 430 height 97
drag, startPoint x: 191, startPoint y: 155, endPoint x: 282, endPoint y: 155, distance: 90.4
click at [237, 155] on p "The "internal" error is a generic one, meaning something unexpected happened du…" at bounding box center [289, 190] width 430 height 97
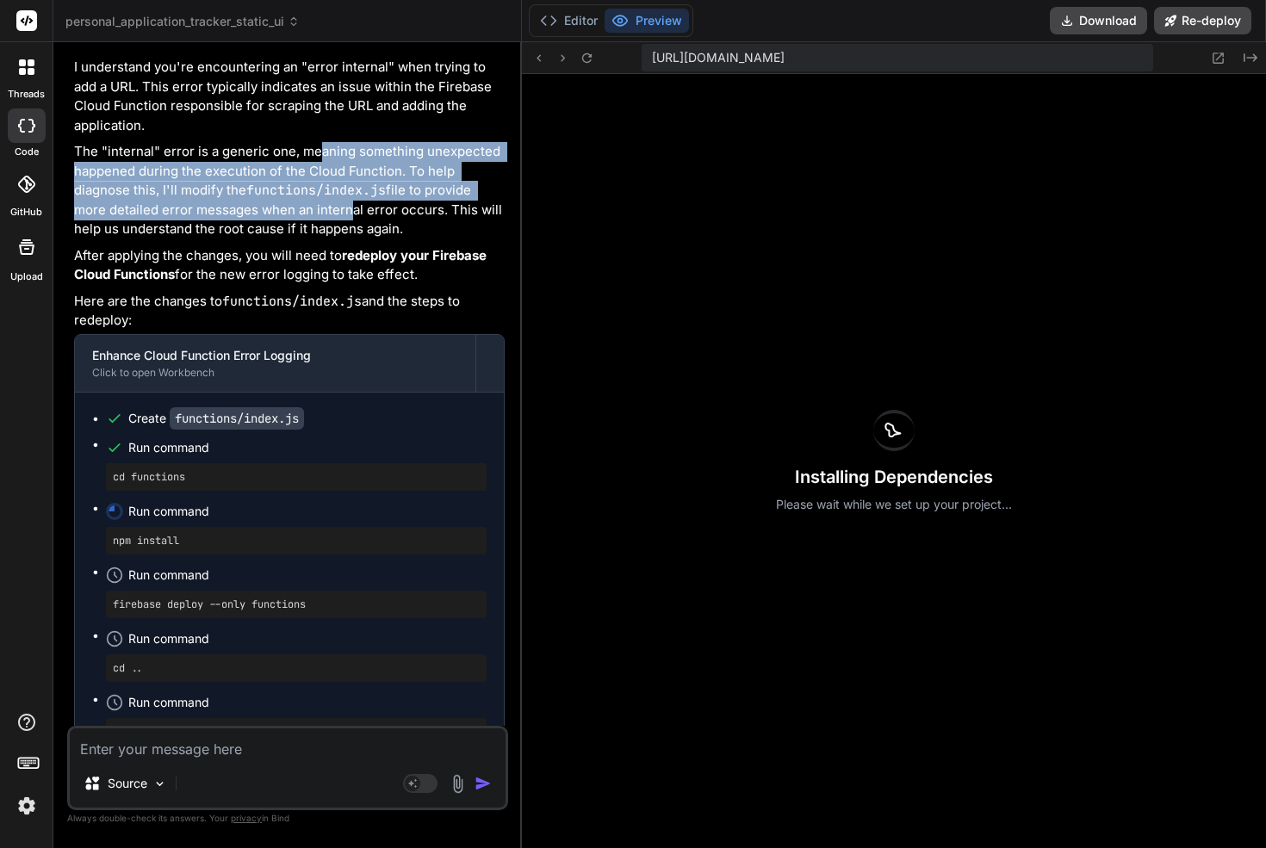
drag, startPoint x: 315, startPoint y: 152, endPoint x: 342, endPoint y: 204, distance: 58.9
click at [342, 204] on p "The "internal" error is a generic one, meaning something unexpected happened du…" at bounding box center [289, 190] width 430 height 97
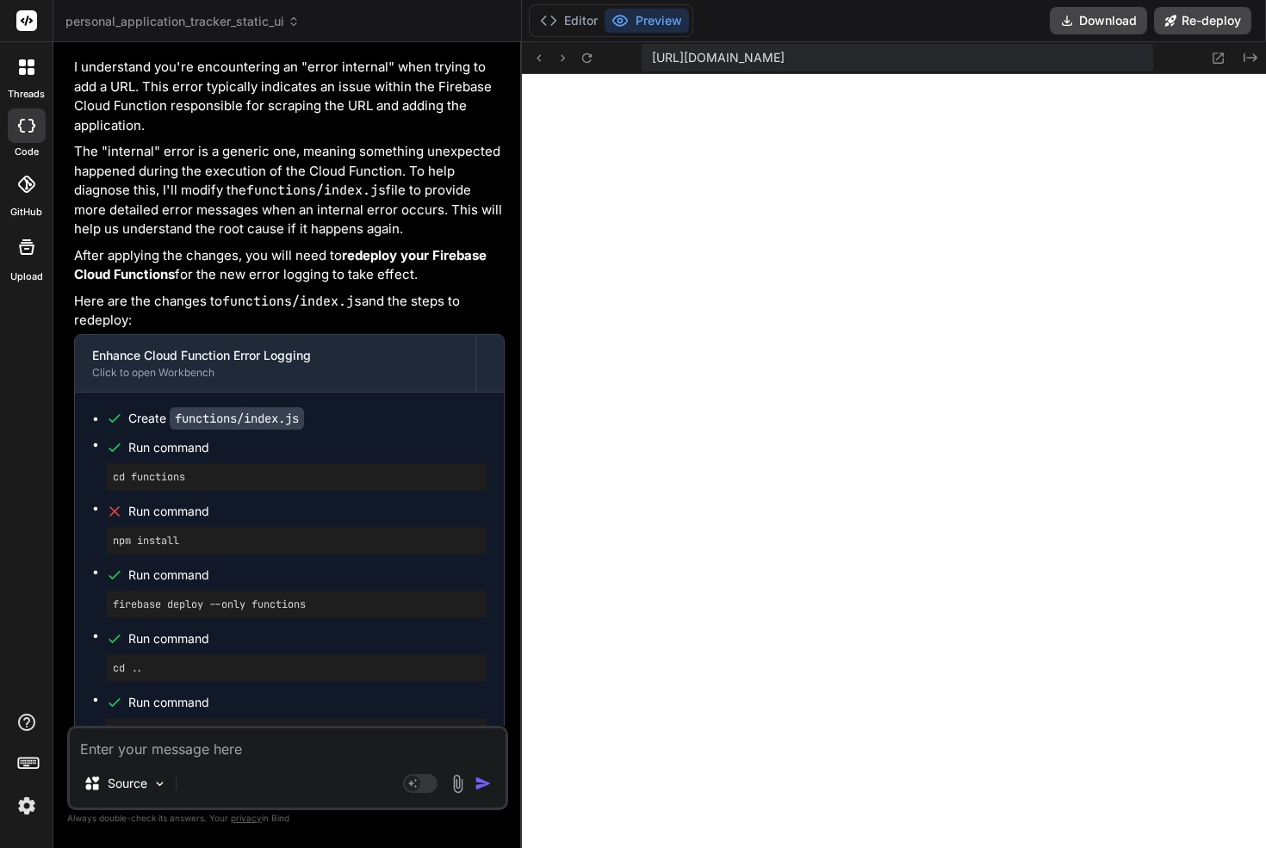
click at [243, 757] on textarea at bounding box center [288, 743] width 436 height 31
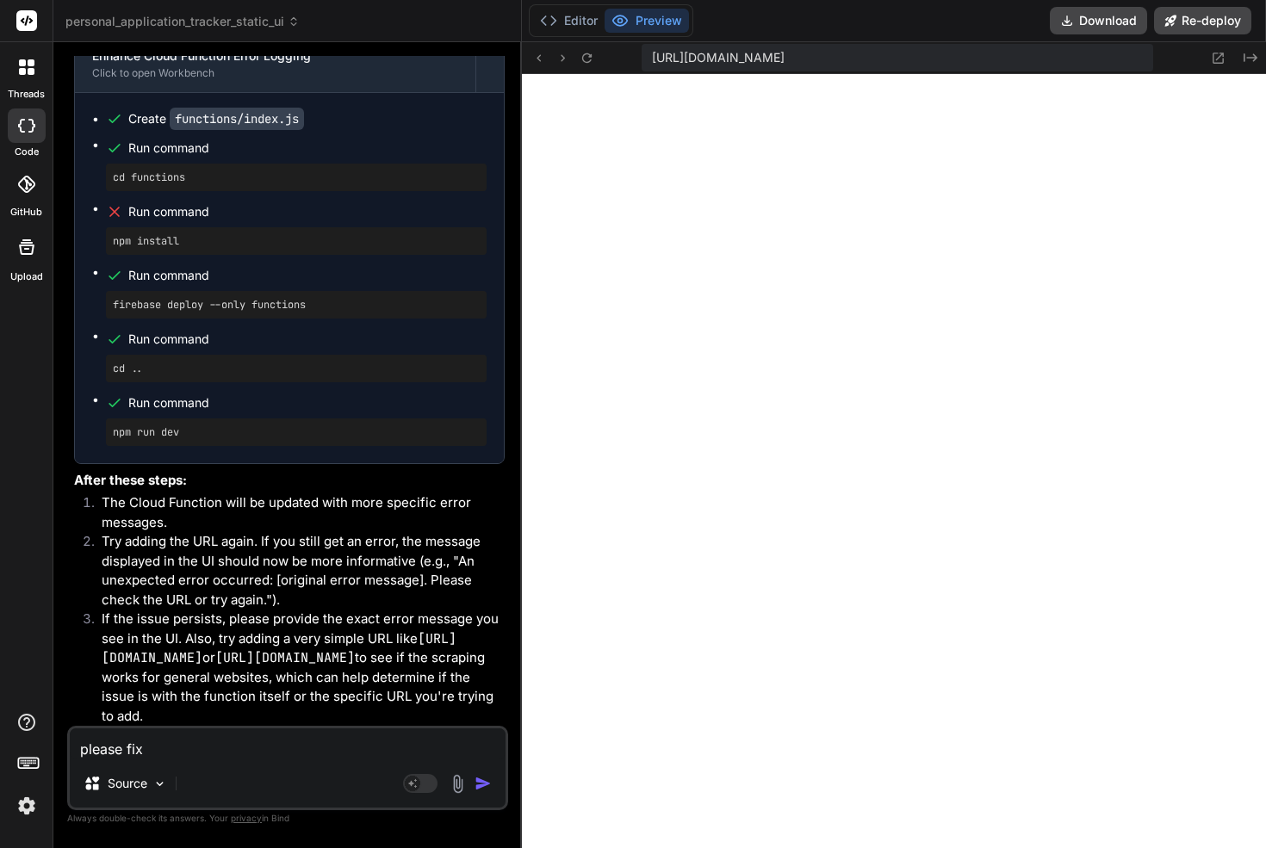
click at [267, 532] on li "Try adding the URL again. If you still get an error, the message displayed in t…" at bounding box center [296, 570] width 417 height 77
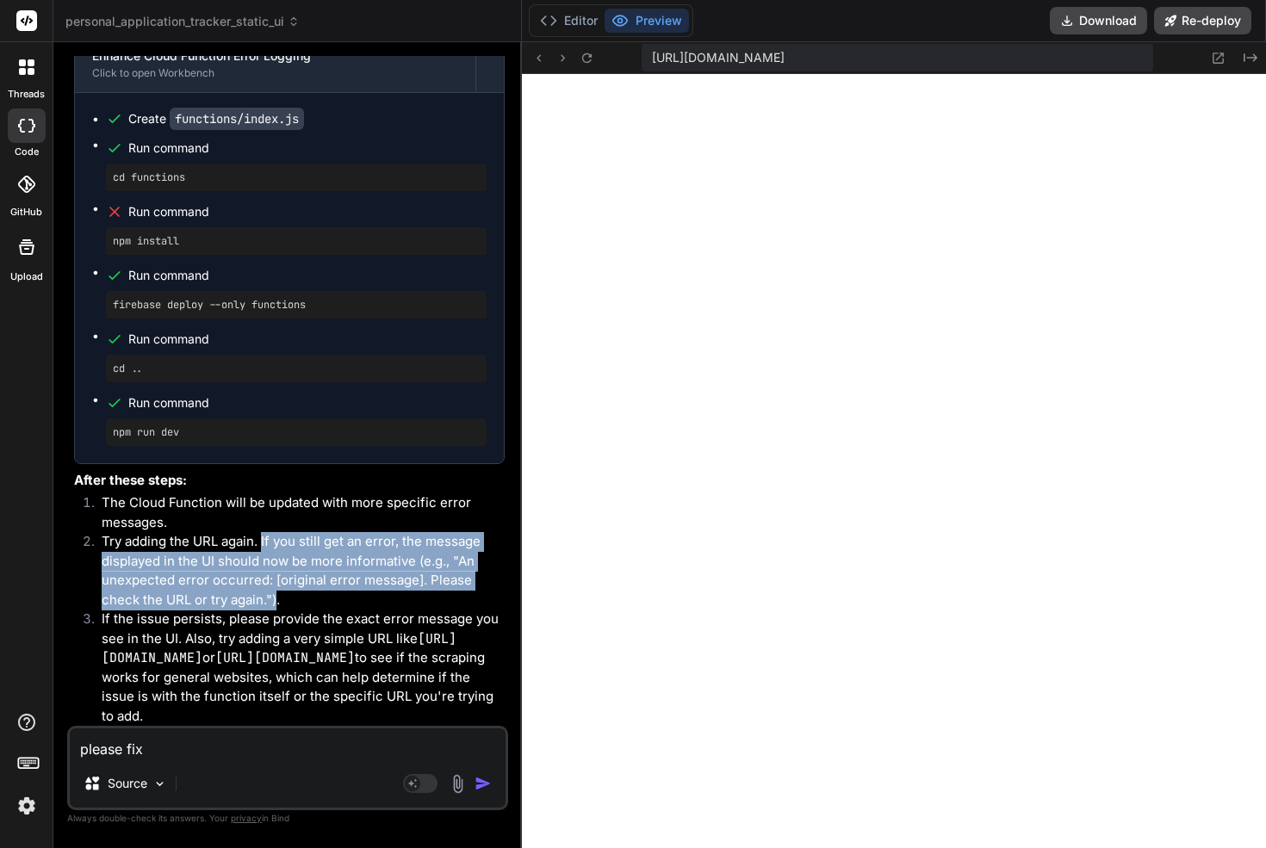
drag, startPoint x: 267, startPoint y: 529, endPoint x: 275, endPoint y: 588, distance: 59.1
click at [275, 588] on li "Try adding the URL again. If you still get an error, the message displayed in t…" at bounding box center [296, 570] width 417 height 77
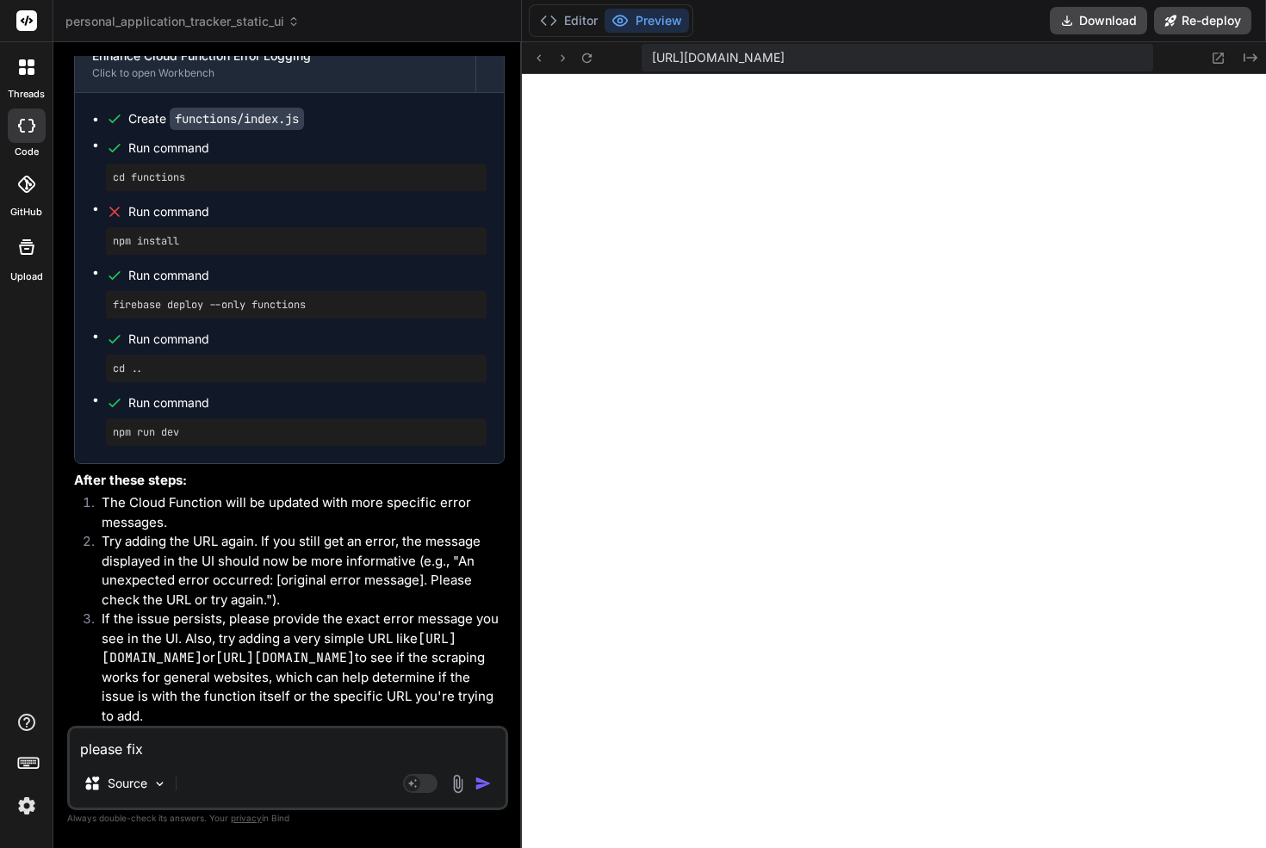
drag, startPoint x: 443, startPoint y: 551, endPoint x: 440, endPoint y: 576, distance: 25.2
click at [440, 576] on li "Try adding the URL again. If you still get an error, the message displayed in t…" at bounding box center [296, 570] width 417 height 77
drag, startPoint x: 189, startPoint y: 592, endPoint x: 290, endPoint y: 600, distance: 101.0
click at [291, 610] on li "If the issue persists, please provide the exact error message you see in the UI…" at bounding box center [296, 668] width 417 height 116
click at [276, 610] on li "If the issue persists, please provide the exact error message you see in the UI…" at bounding box center [296, 668] width 417 height 116
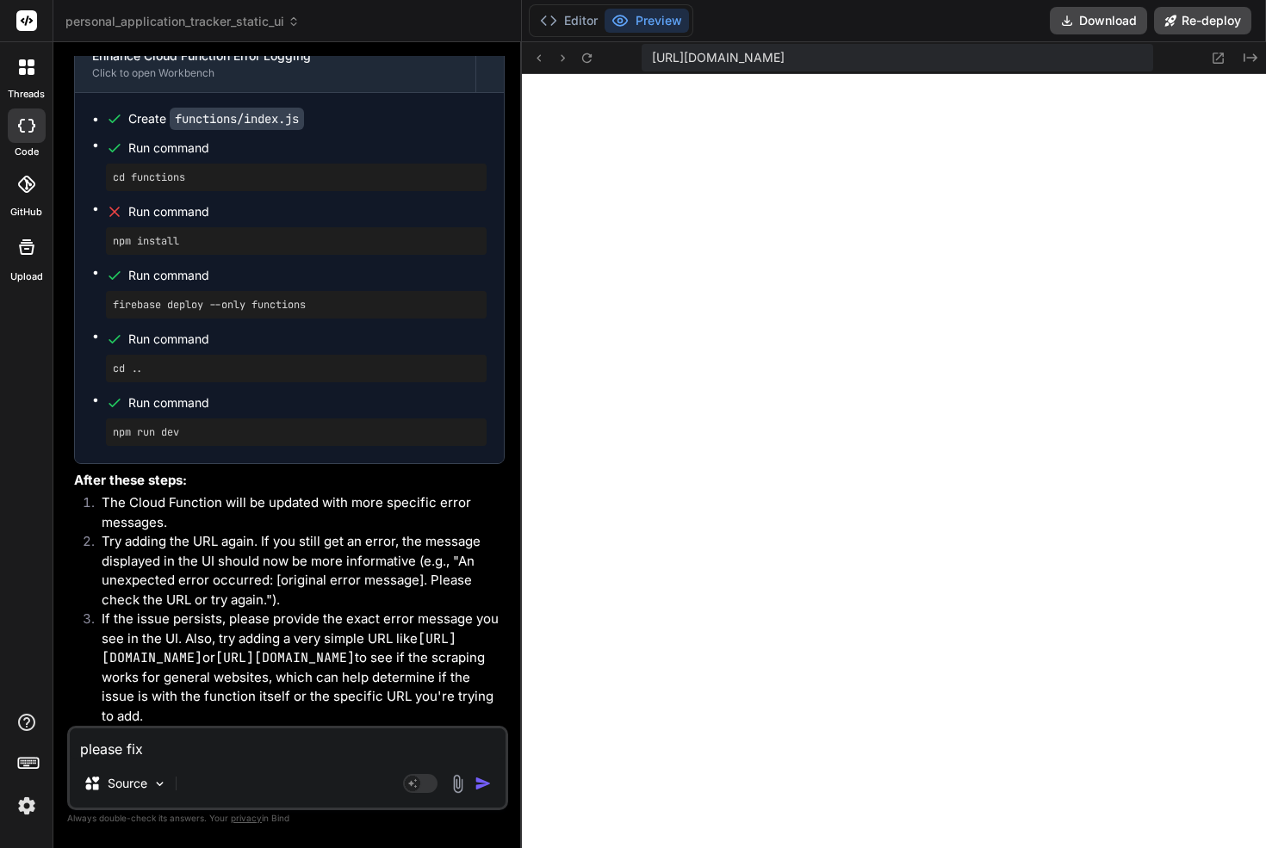
click at [214, 666] on li "If the issue persists, please provide the exact error message you see in the UI…" at bounding box center [296, 668] width 417 height 116
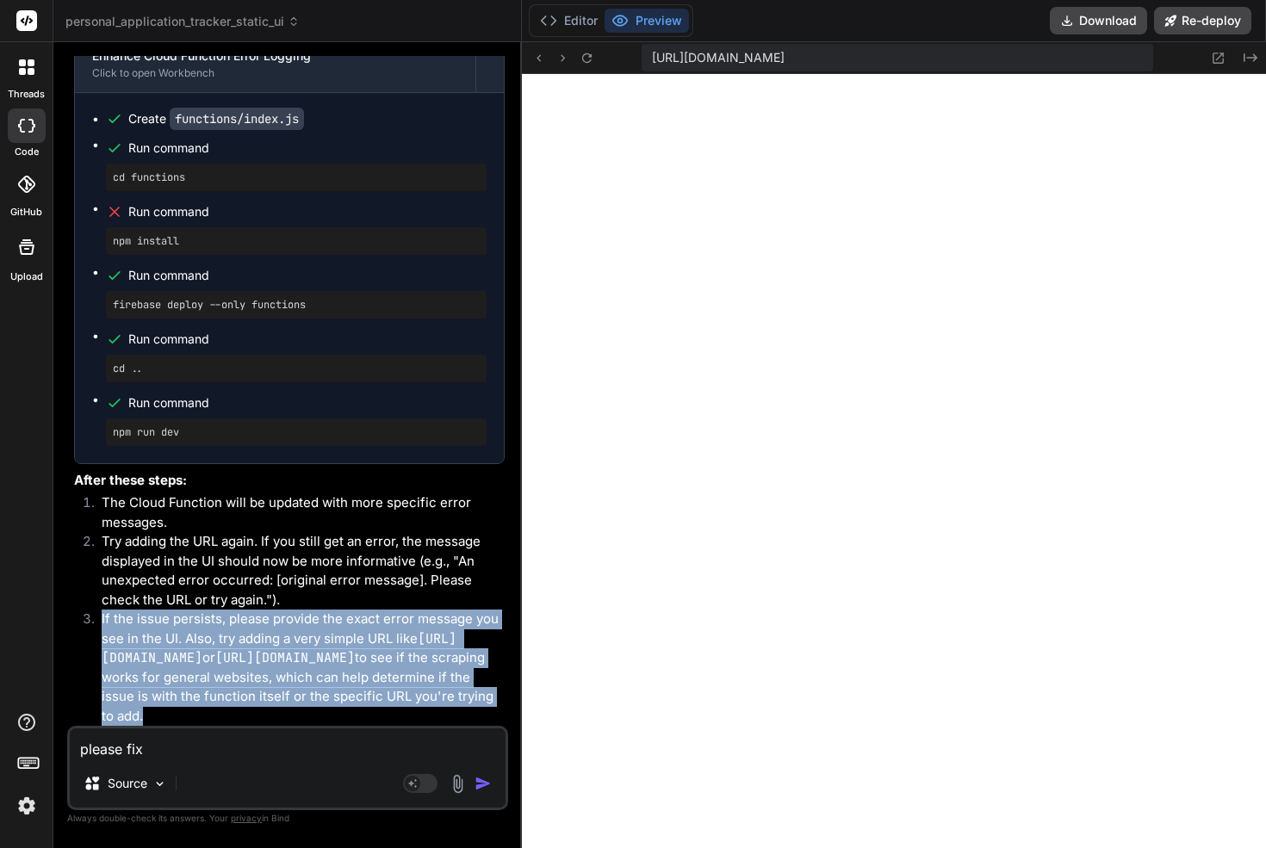
click at [214, 666] on li "If the issue persists, please provide the exact error message you see in the UI…" at bounding box center [296, 668] width 417 height 116
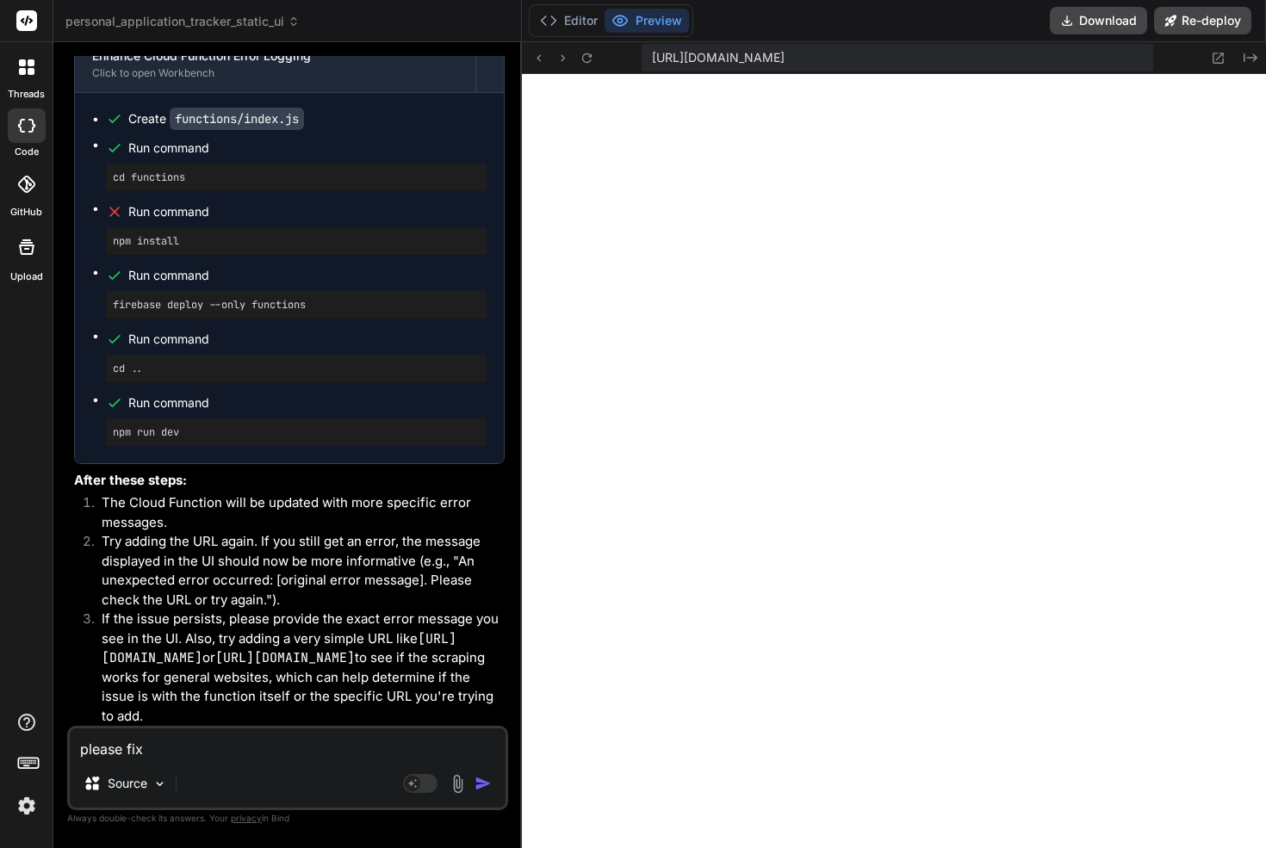
click at [381, 666] on li "If the issue persists, please provide the exact error message you see in the UI…" at bounding box center [296, 668] width 417 height 116
drag, startPoint x: 430, startPoint y: 653, endPoint x: 433, endPoint y: 721, distance: 68.1
click at [434, 723] on li "If the issue persists, please provide the exact error message you see in the UI…" at bounding box center [296, 668] width 417 height 116
click at [336, 716] on li "If the issue persists, please provide the exact error message you see in the UI…" at bounding box center [296, 668] width 417 height 116
click at [202, 765] on div "please fix Source Agent Mode. When this toggle is activated, AI automatically m…" at bounding box center [287, 768] width 441 height 84
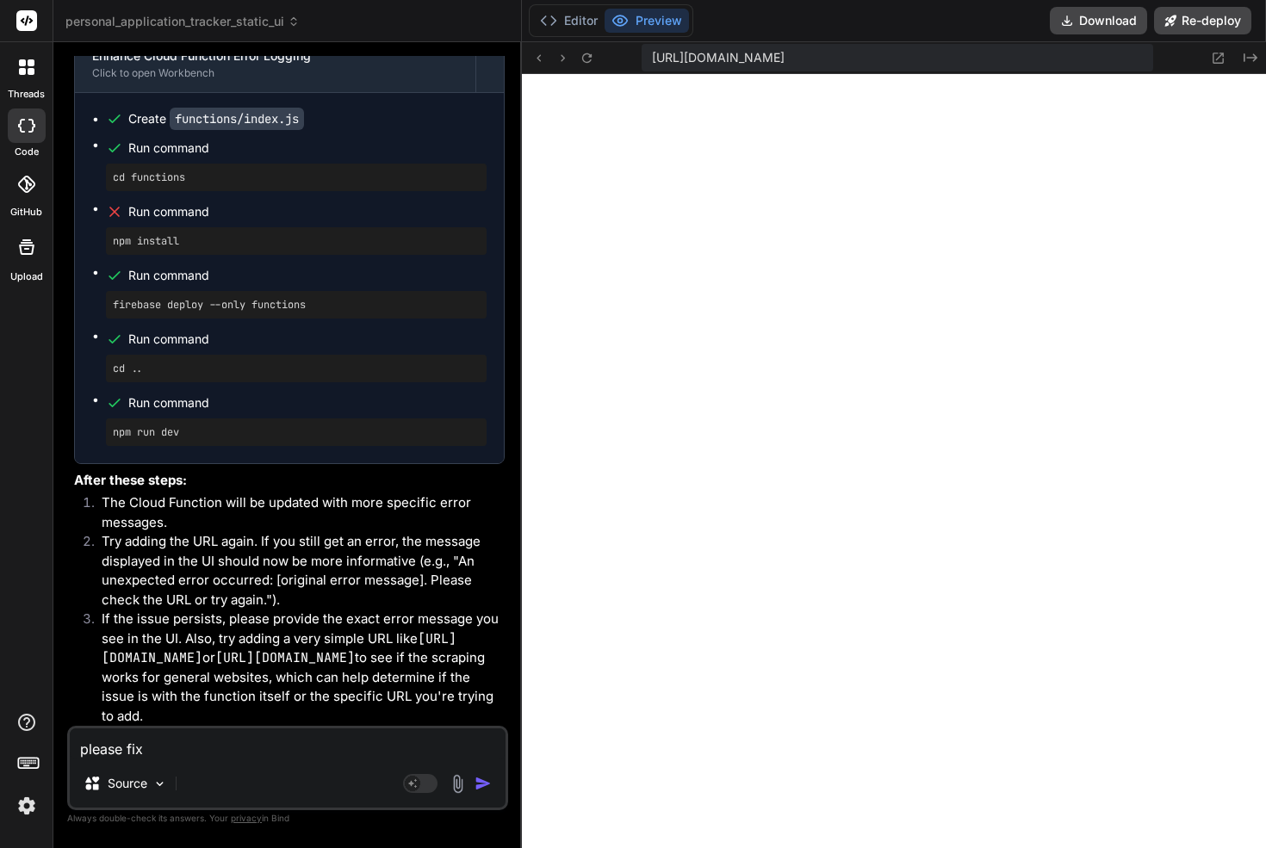
click at [207, 740] on textarea "please fix" at bounding box center [288, 743] width 436 height 31
click at [207, 750] on textarea "please fix" at bounding box center [288, 743] width 436 height 31
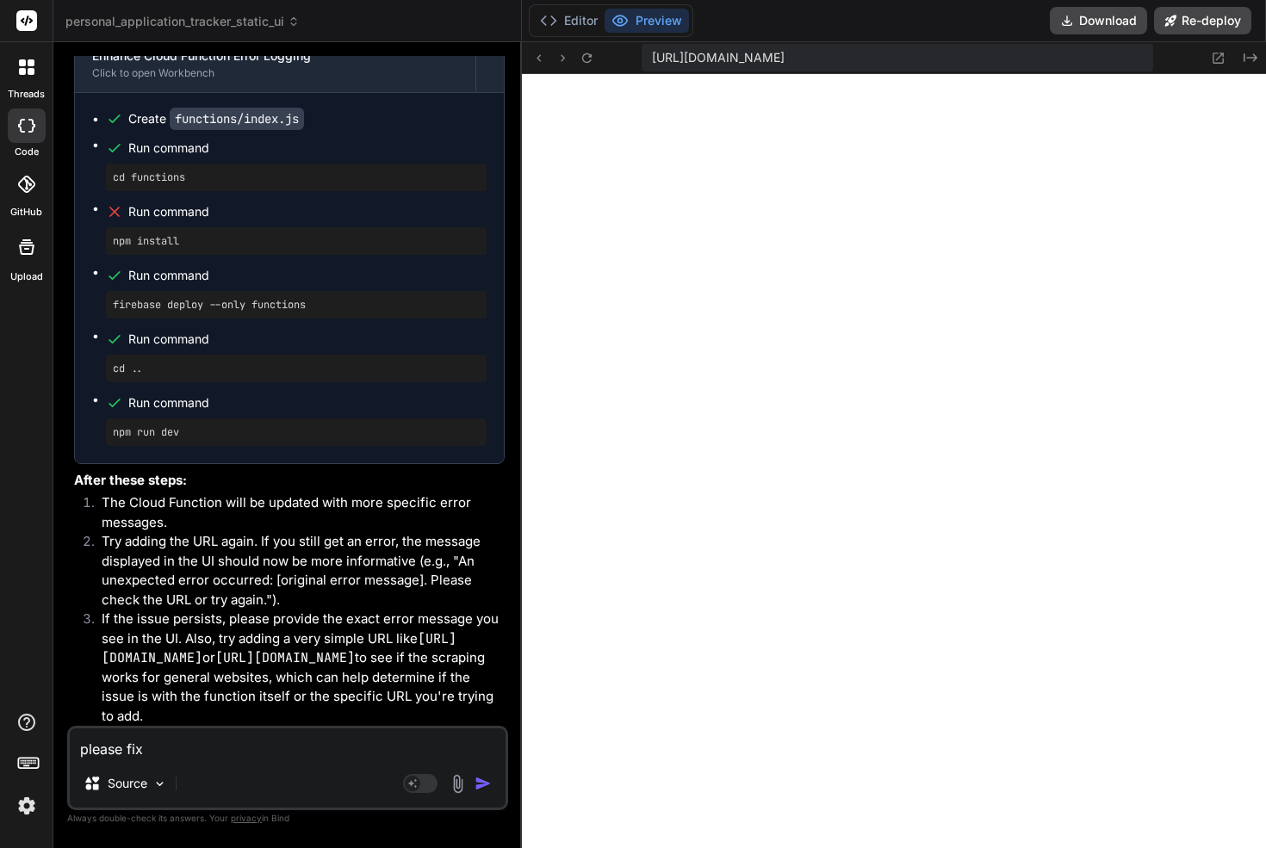
click at [207, 750] on textarea "please fix" at bounding box center [288, 743] width 436 height 31
click at [229, 657] on code "https://en.wikipedia.org/wiki/Main_Page" at bounding box center [284, 657] width 139 height 17
click at [204, 752] on textarea "\" at bounding box center [288, 743] width 436 height 31
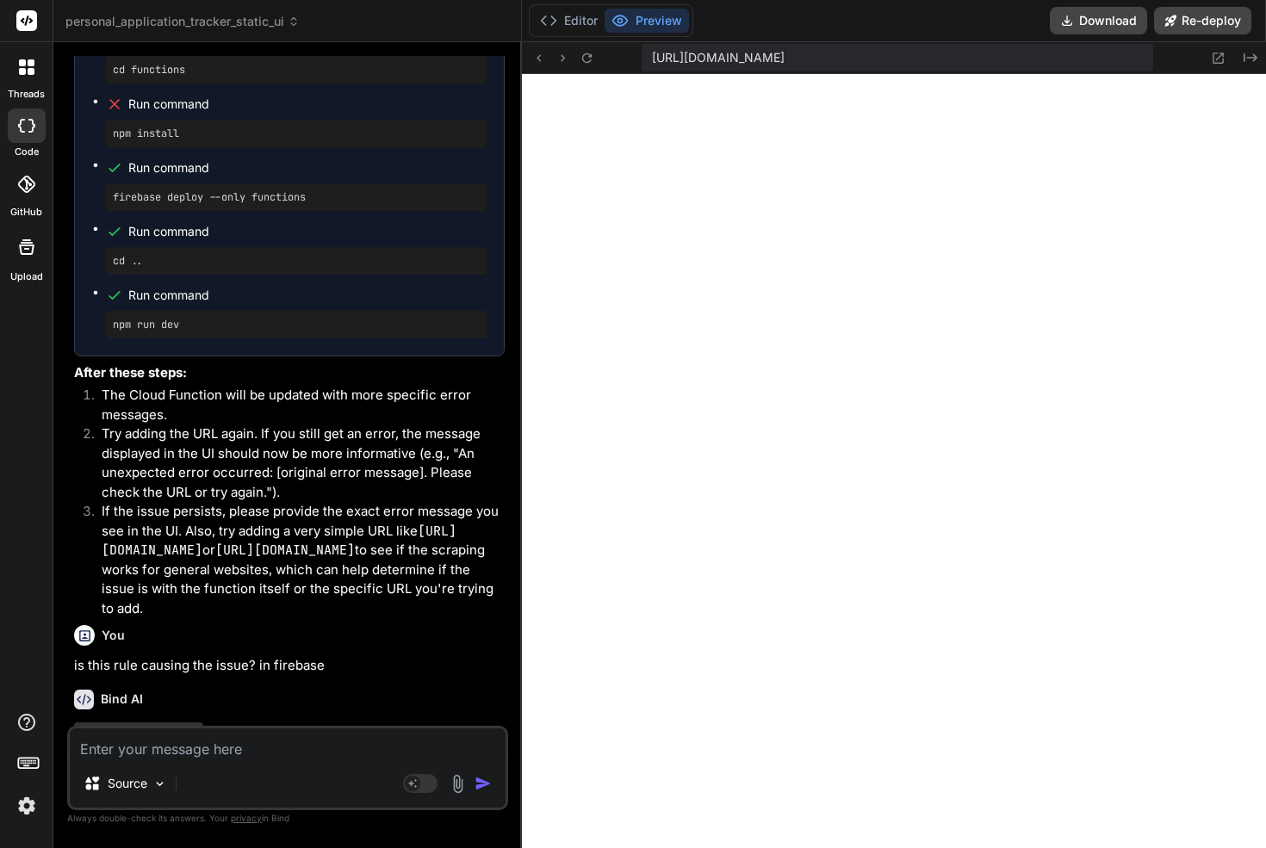
scroll to position [24984, 0]
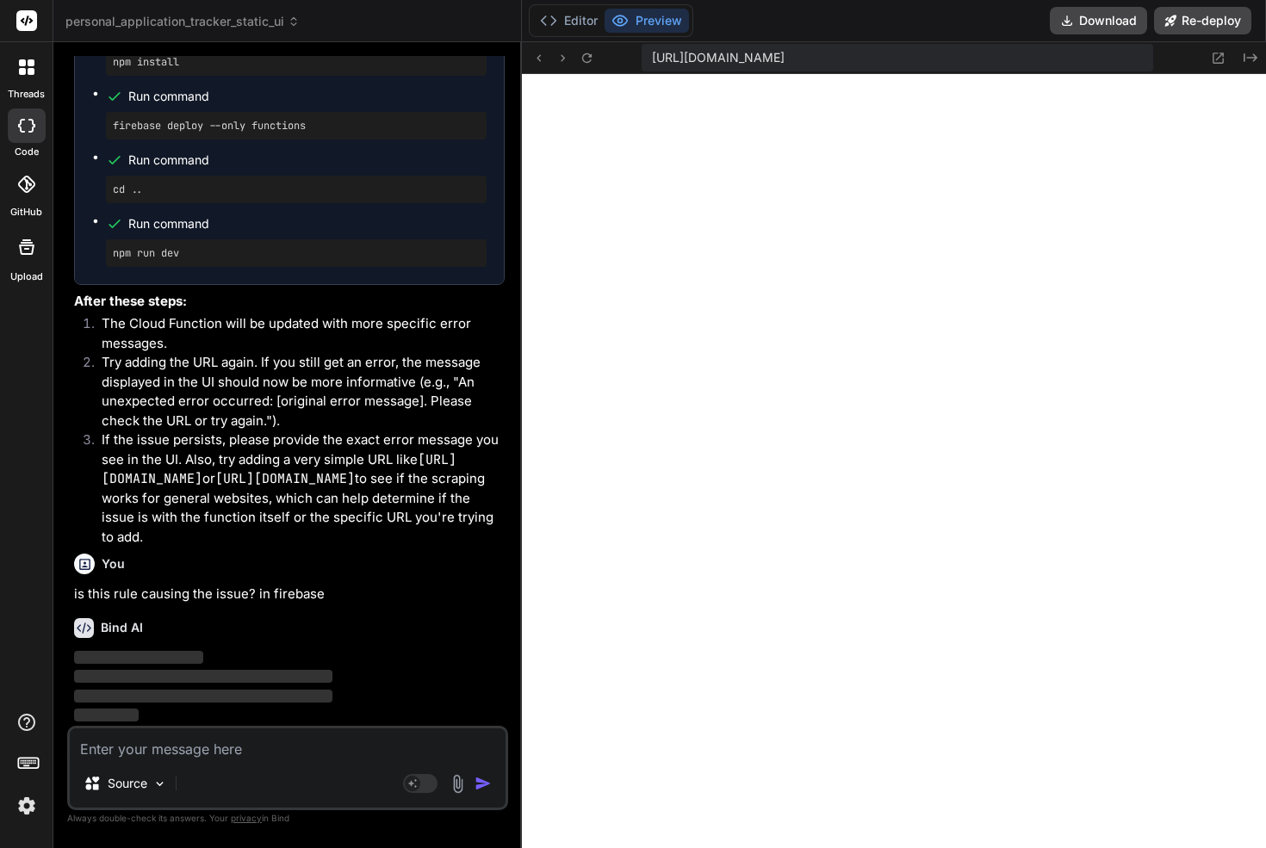
paste textarea "1 rules_version = '2'; 2 service cloud.firestore { 3 match /databases/{database…"
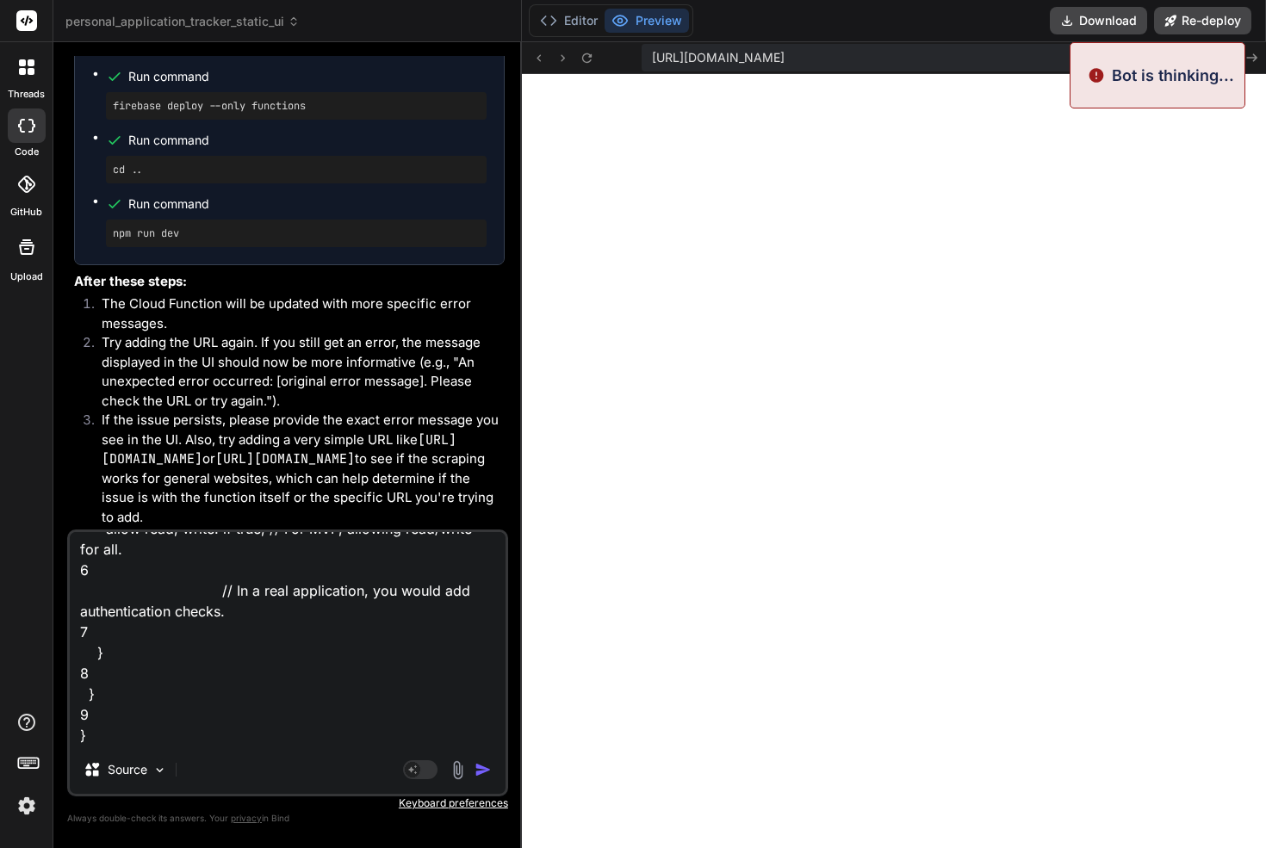
scroll to position [25180, 0]
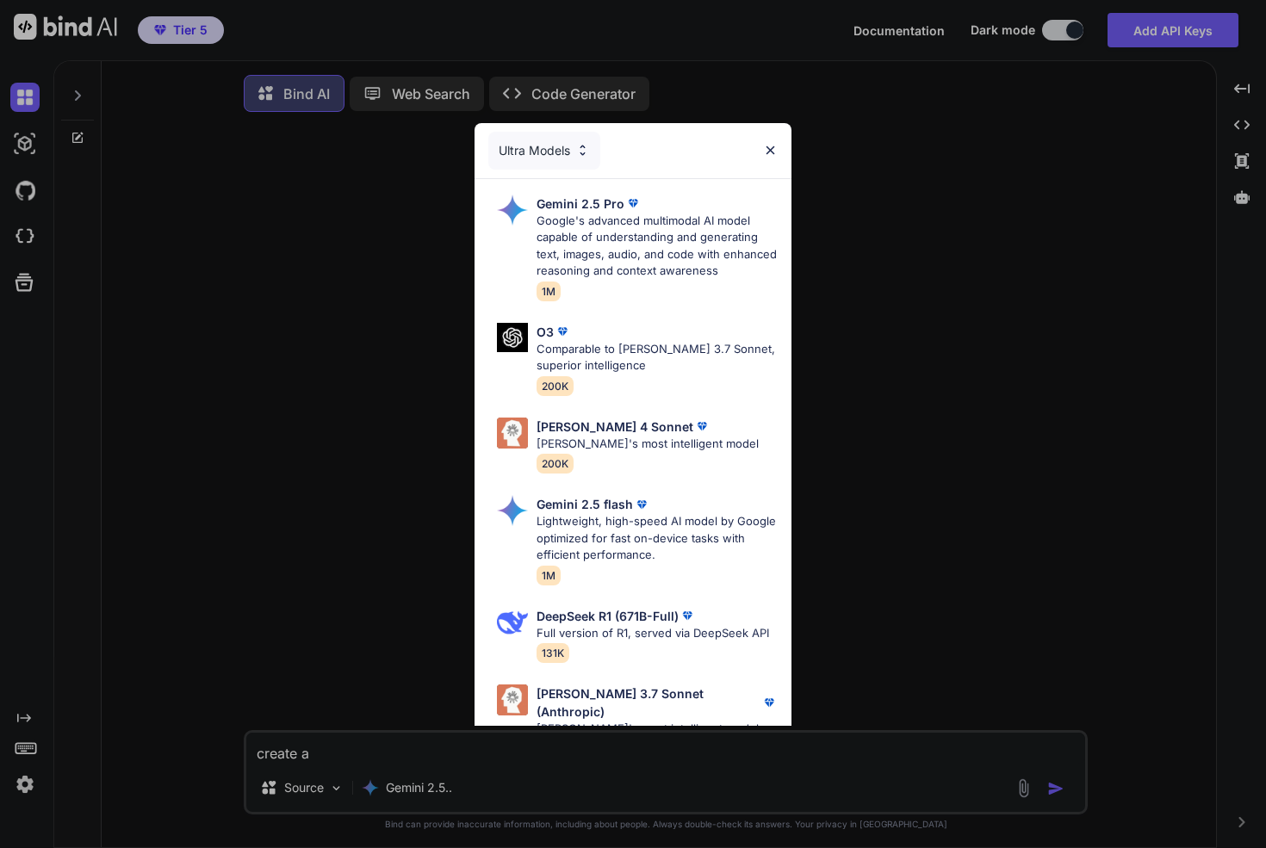
click at [1243, 206] on div "Ultra Models Gemini 2.5 Pro Google's advanced multimodal AI model capable of un…" at bounding box center [633, 424] width 1266 height 848
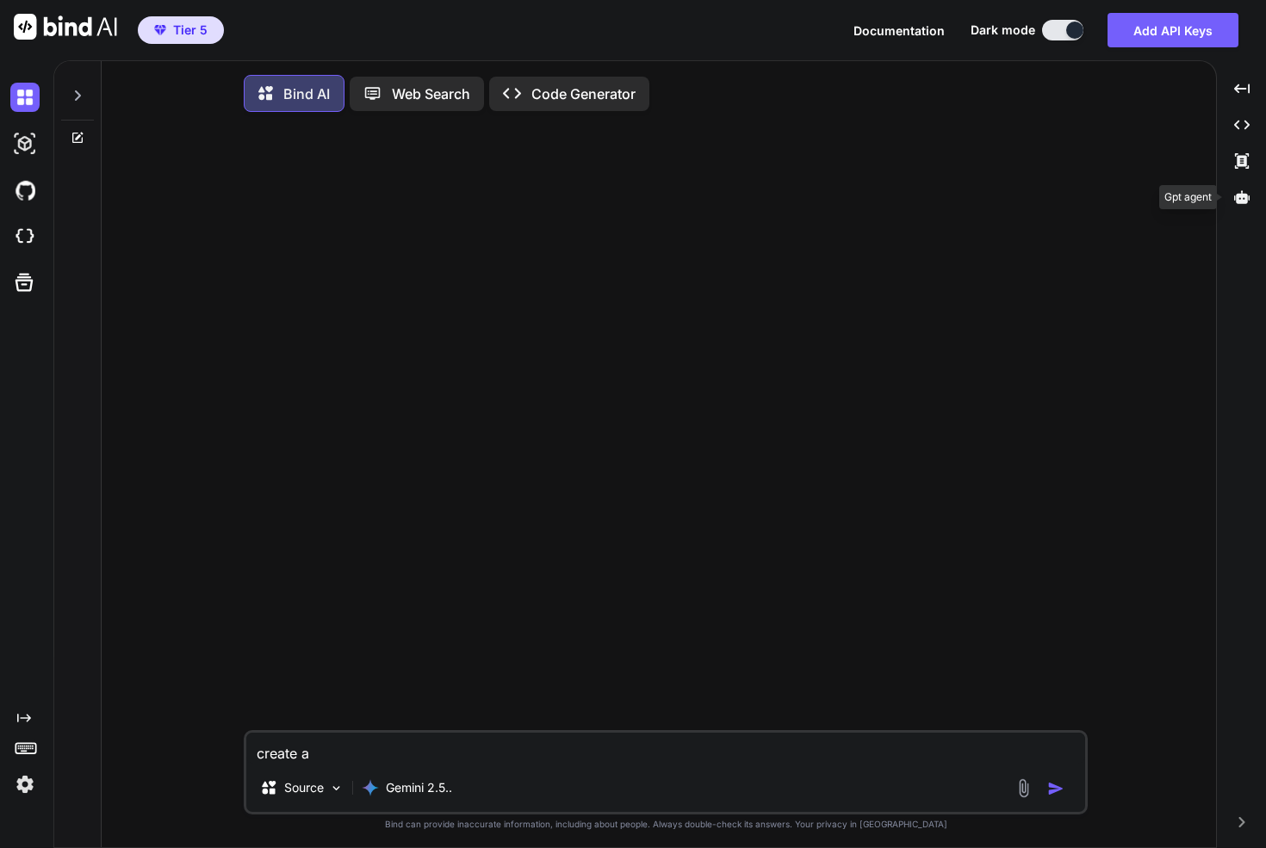
click at [1243, 206] on div at bounding box center [1240, 197] width 35 height 29
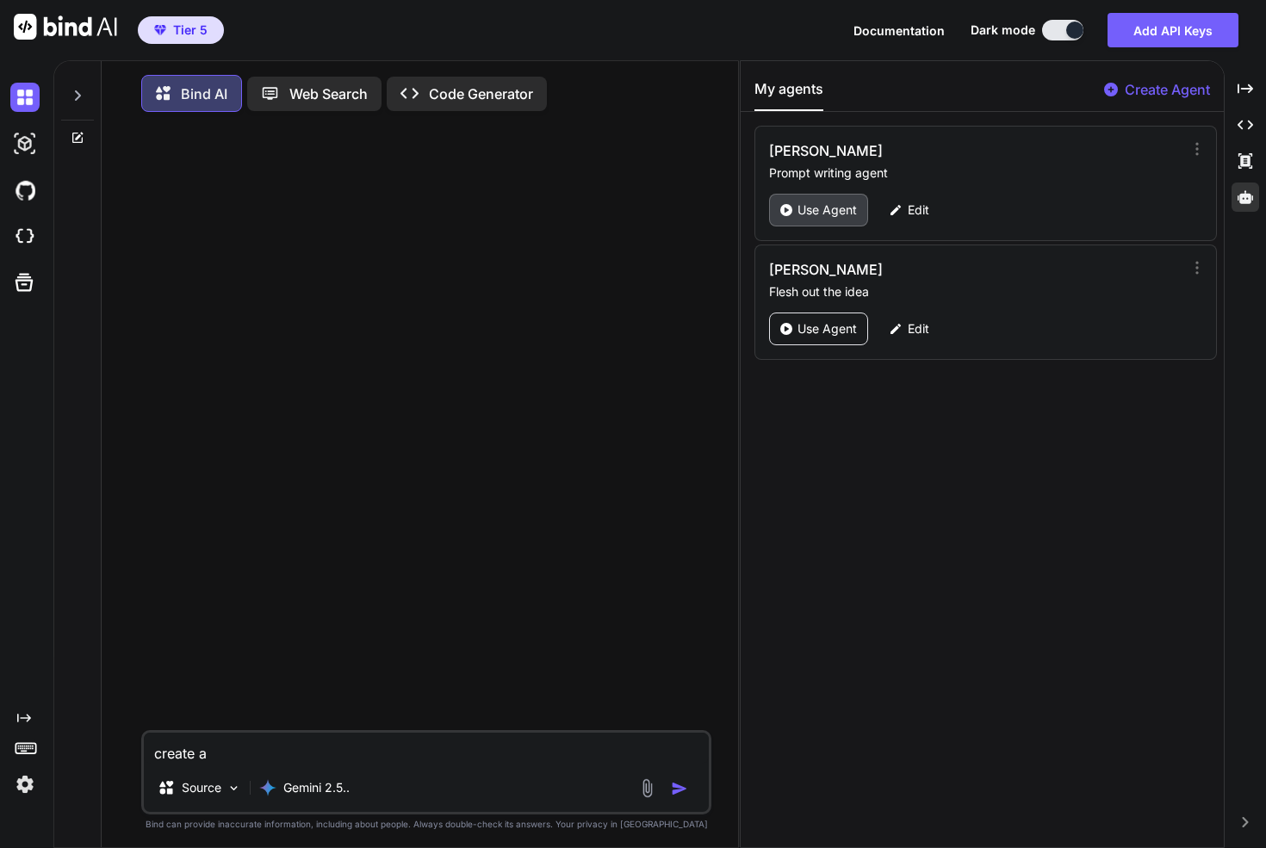
click at [820, 209] on p "Use Agent" at bounding box center [826, 209] width 59 height 17
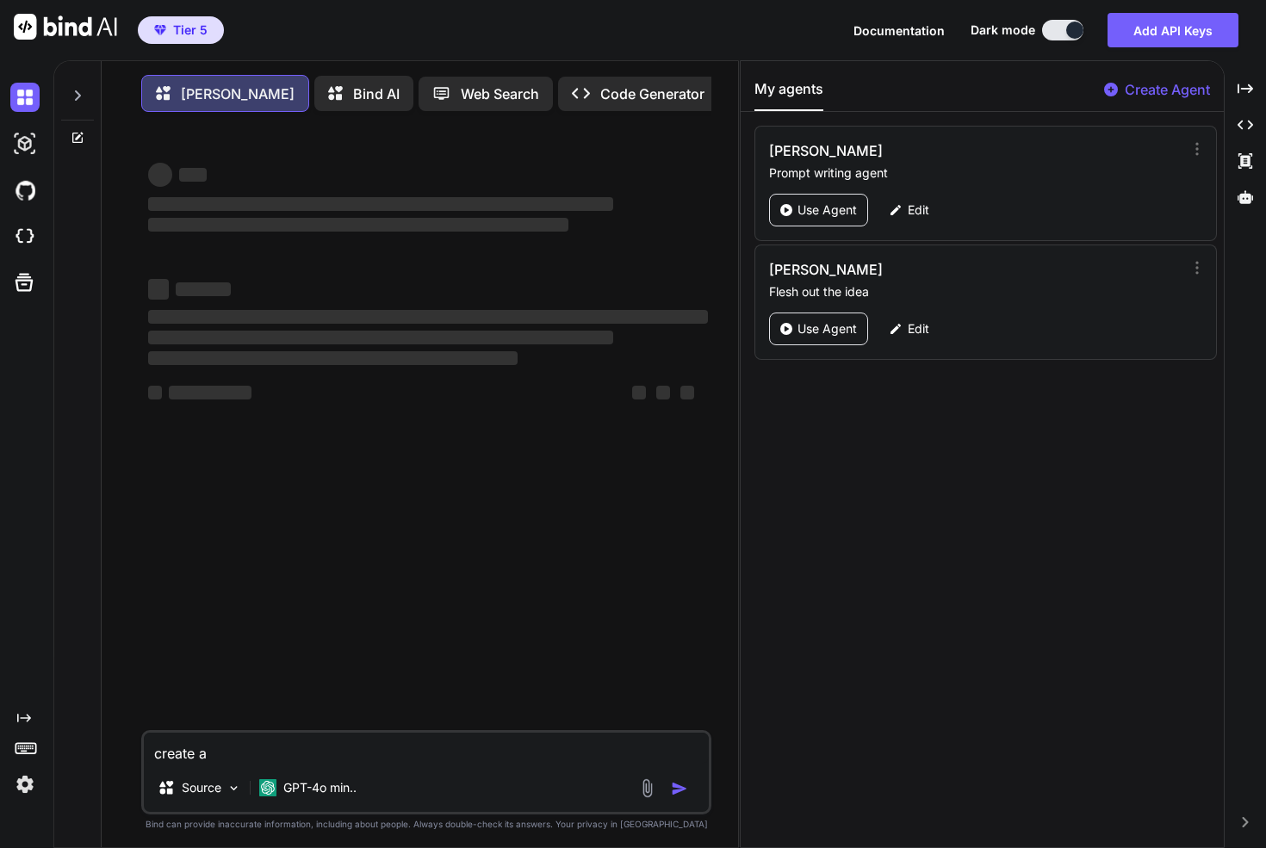
click at [334, 764] on textarea "create a" at bounding box center [426, 748] width 565 height 31
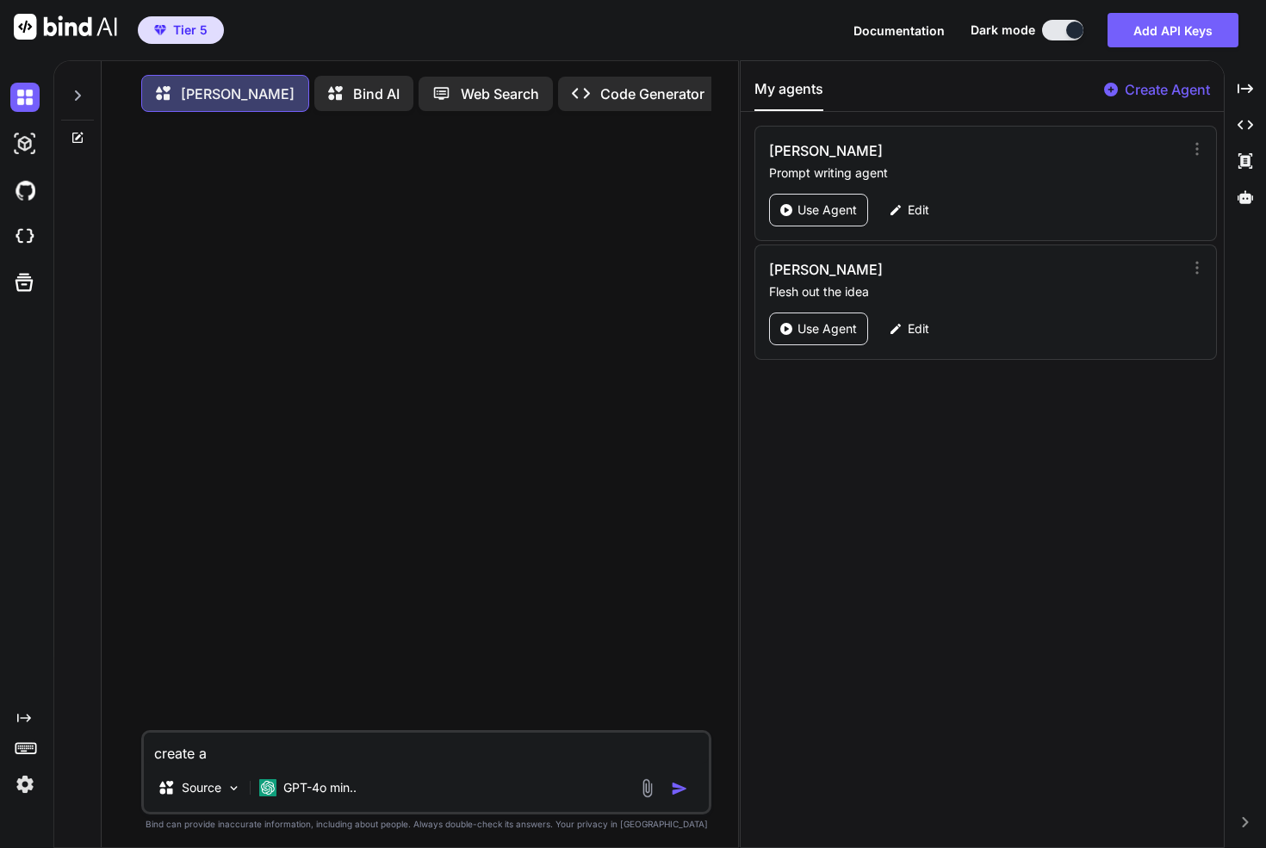
click at [334, 759] on textarea "create a" at bounding box center [426, 748] width 565 height 31
click at [834, 331] on p "Use Agent" at bounding box center [826, 328] width 59 height 17
click at [249, 752] on textarea "create a" at bounding box center [426, 748] width 565 height 31
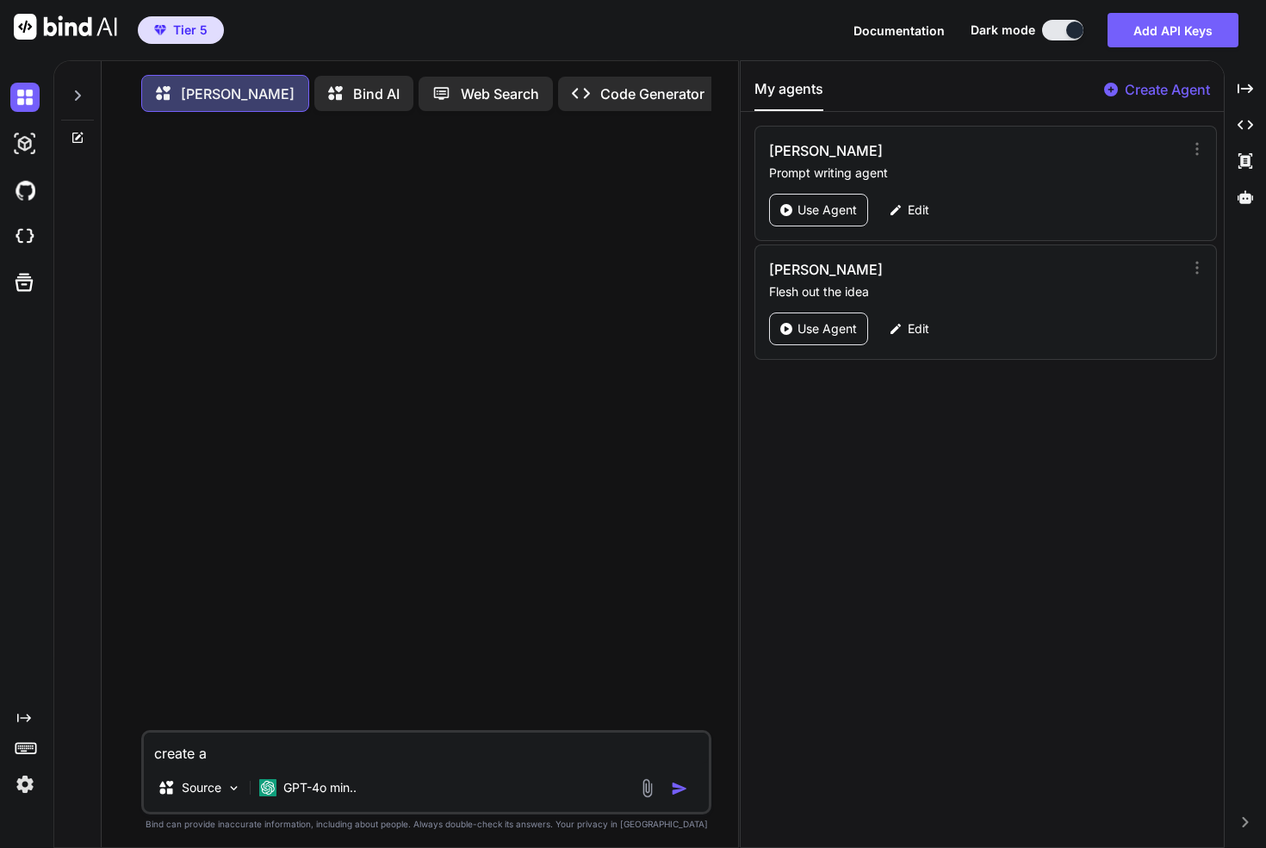
drag, startPoint x: 226, startPoint y: 758, endPoint x: 97, endPoint y: 747, distance: 128.7
click at [96, 751] on div "Tammy Bind AI Web Search Created with Pixso. Code Generator create a Source GPT…" at bounding box center [396, 456] width 684 height 790
type textarea "x"
type textarea "h"
type textarea "x"
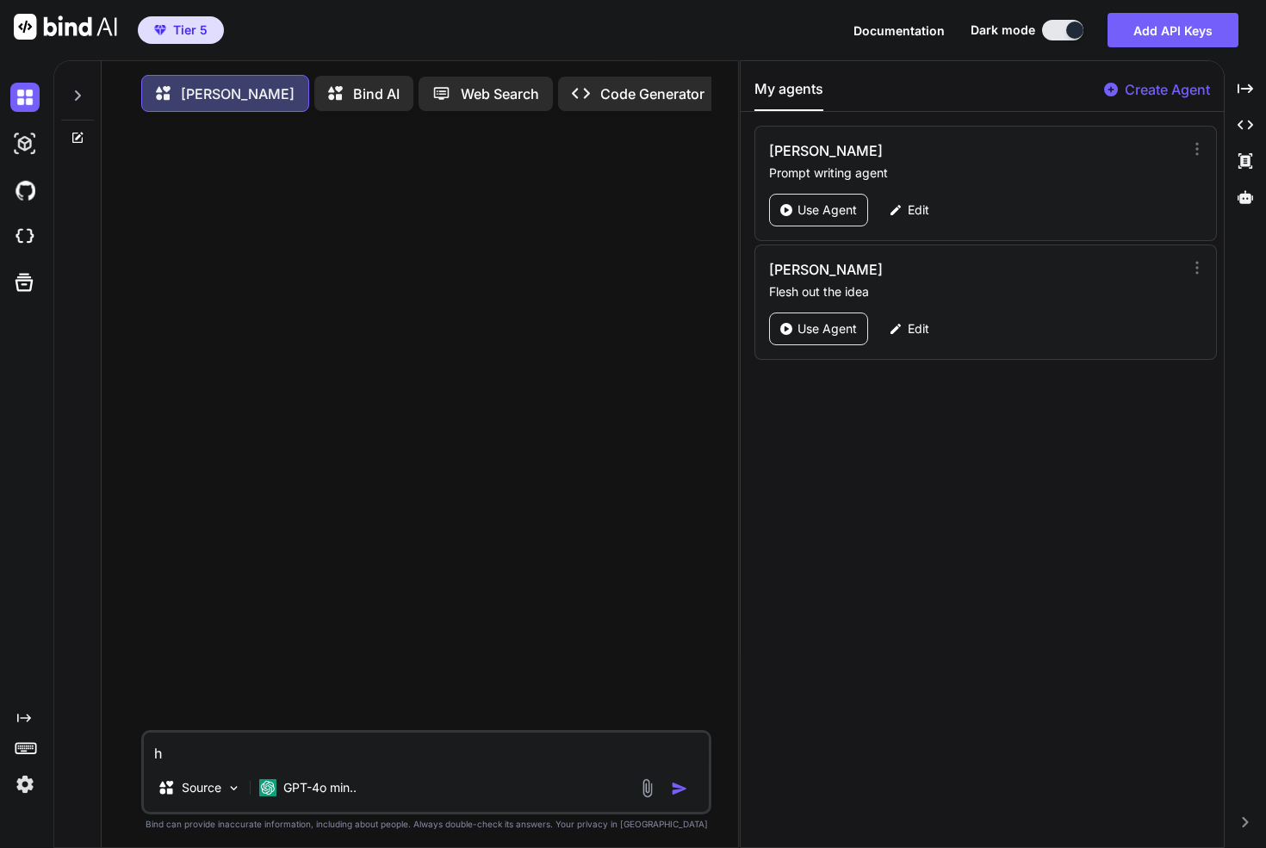
type textarea "he"
type textarea "x"
type textarea "hek"
type textarea "x"
type textarea "hekl"
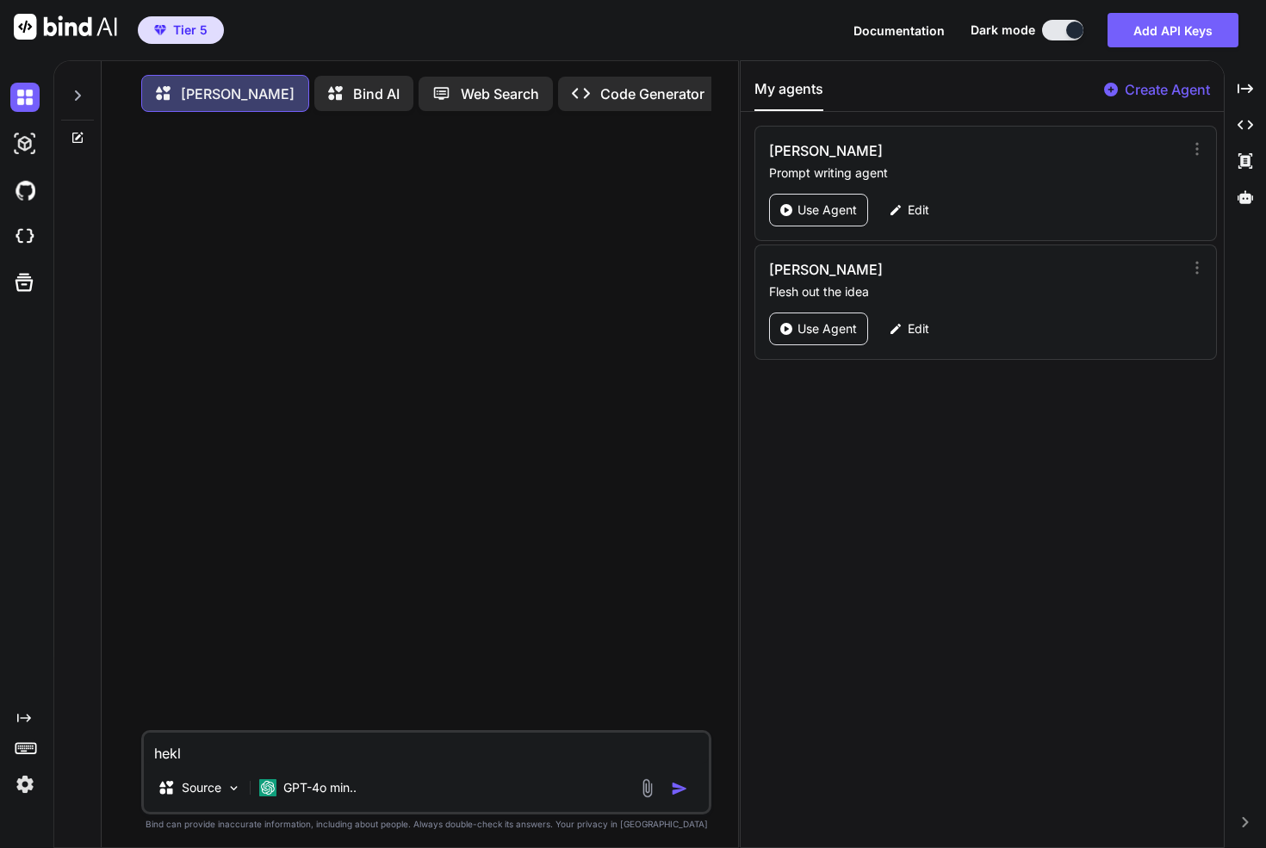
type textarea "x"
type textarea "heklp"
type textarea "x"
type textarea "heklp"
type textarea "x"
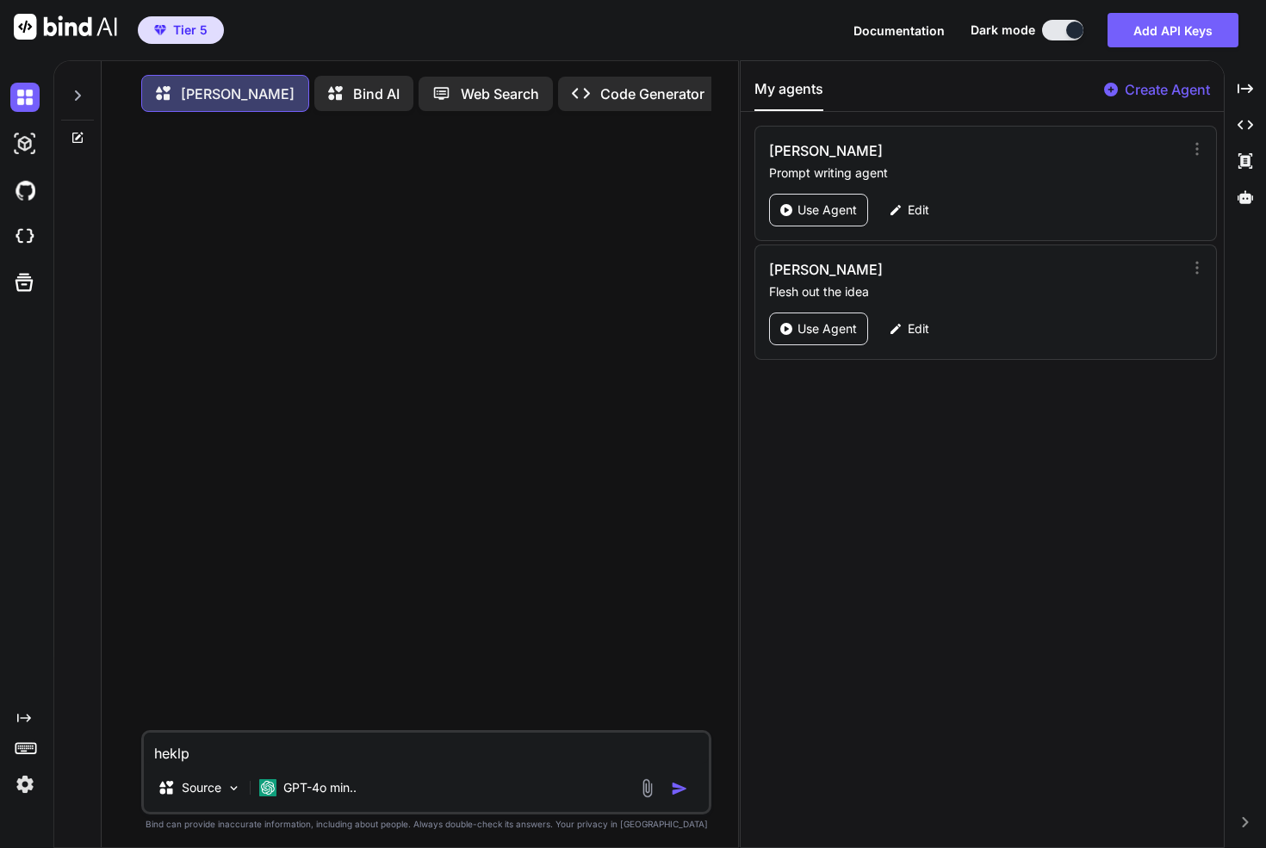
type textarea "heklp m"
type textarea "x"
type textarea "heklp"
type textarea "x"
type textarea "heklp"
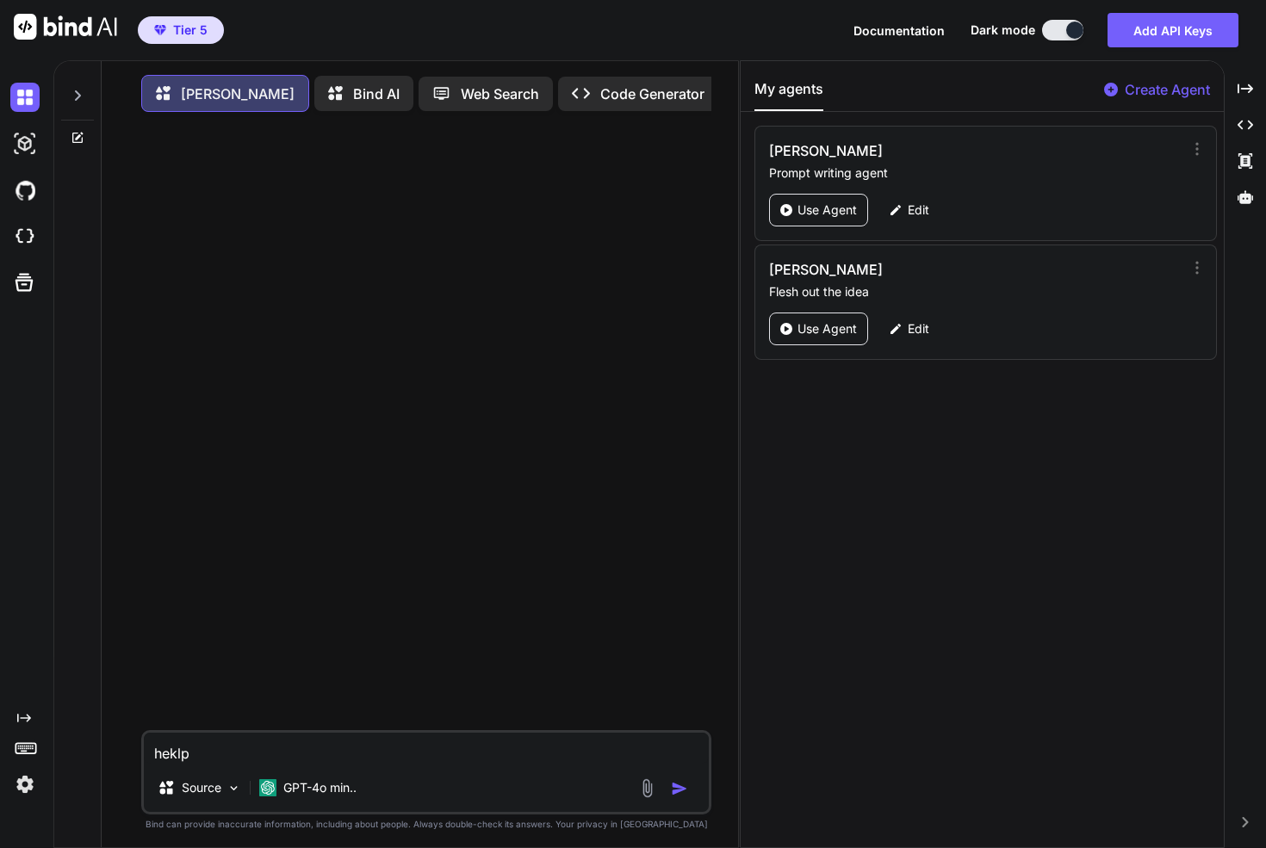
type textarea "x"
type textarea "hekl"
type textarea "x"
type textarea "hek"
type textarea "x"
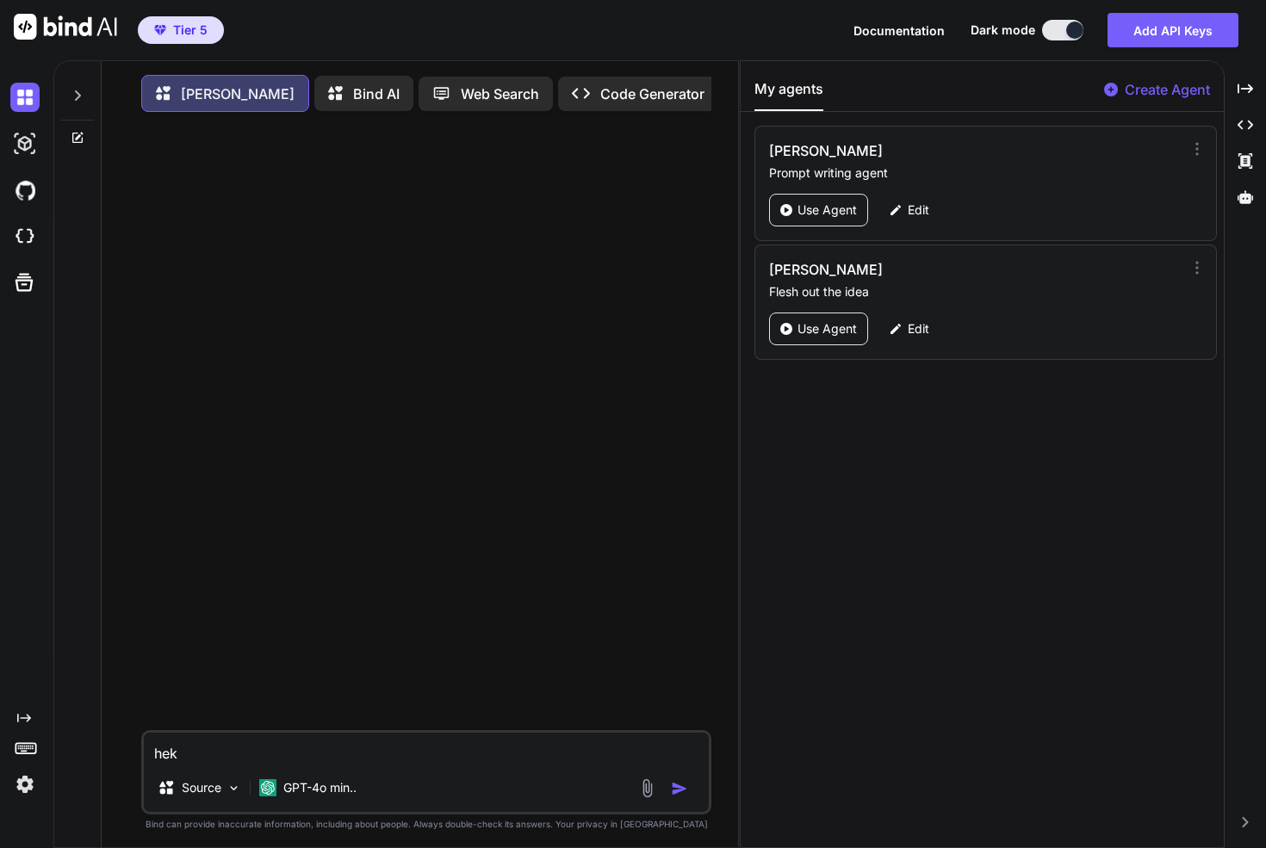
type textarea "he"
type textarea "x"
type textarea "hel"
type textarea "x"
type textarea "help"
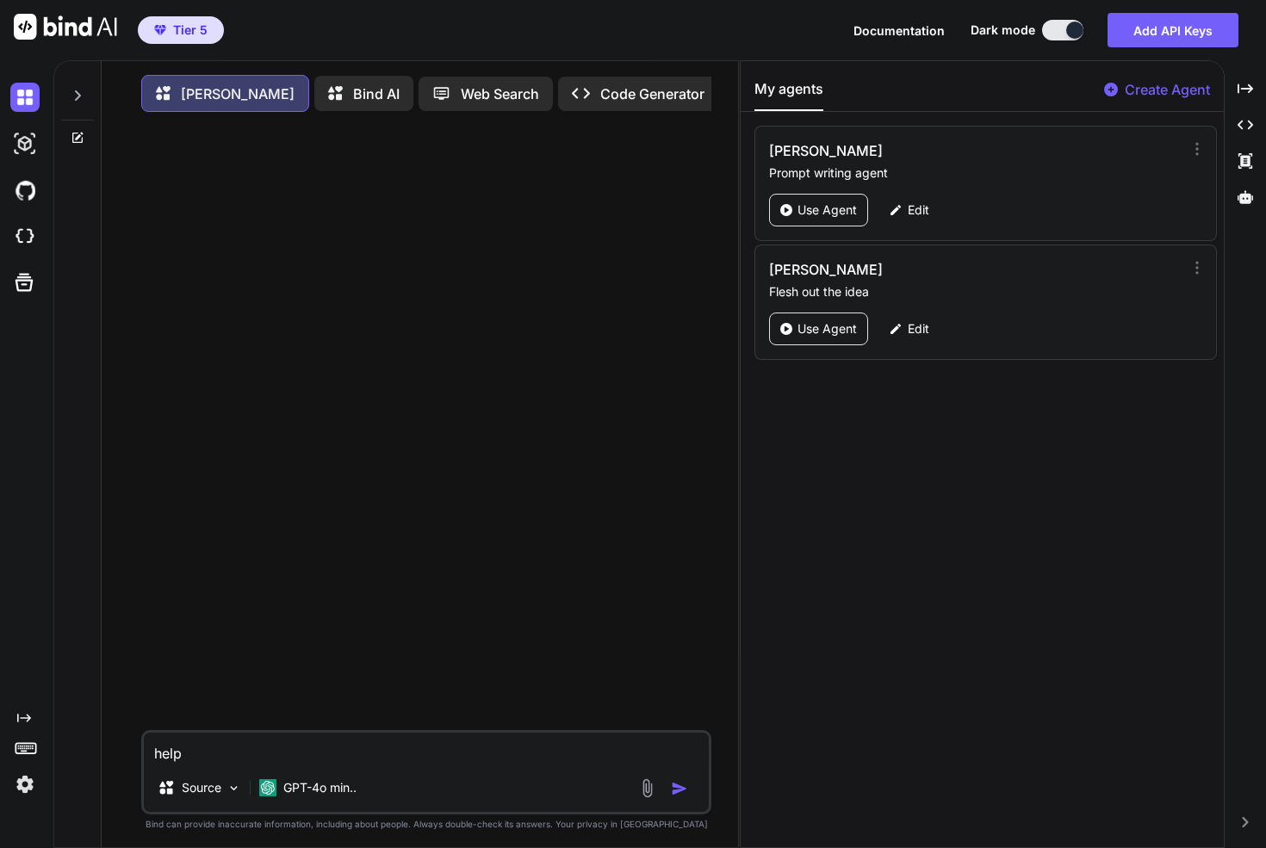
type textarea "x"
type textarea "help m"
type textarea "x"
type textarea "help me"
type textarea "x"
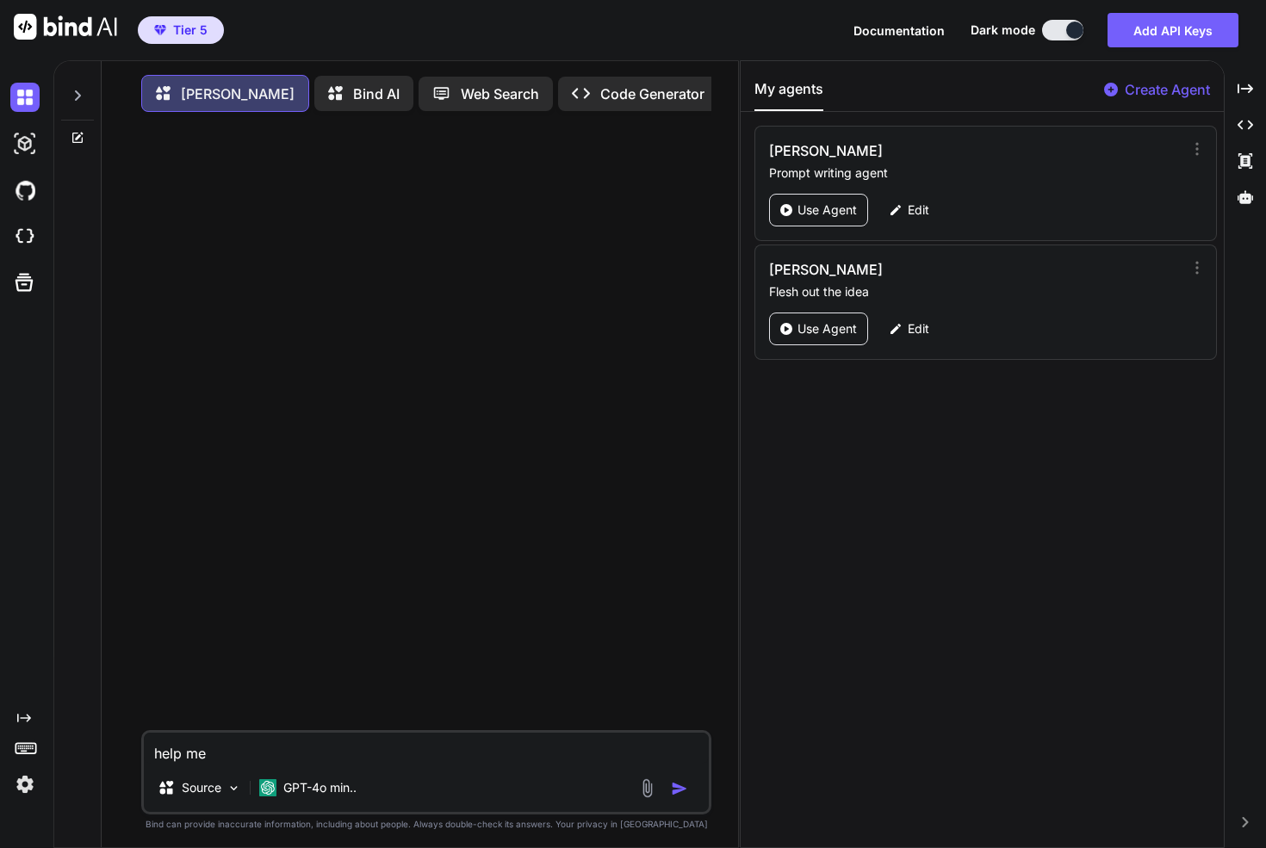
type textarea "help me"
type textarea "x"
type textarea "help me w"
type textarea "x"
type textarea "help me wri"
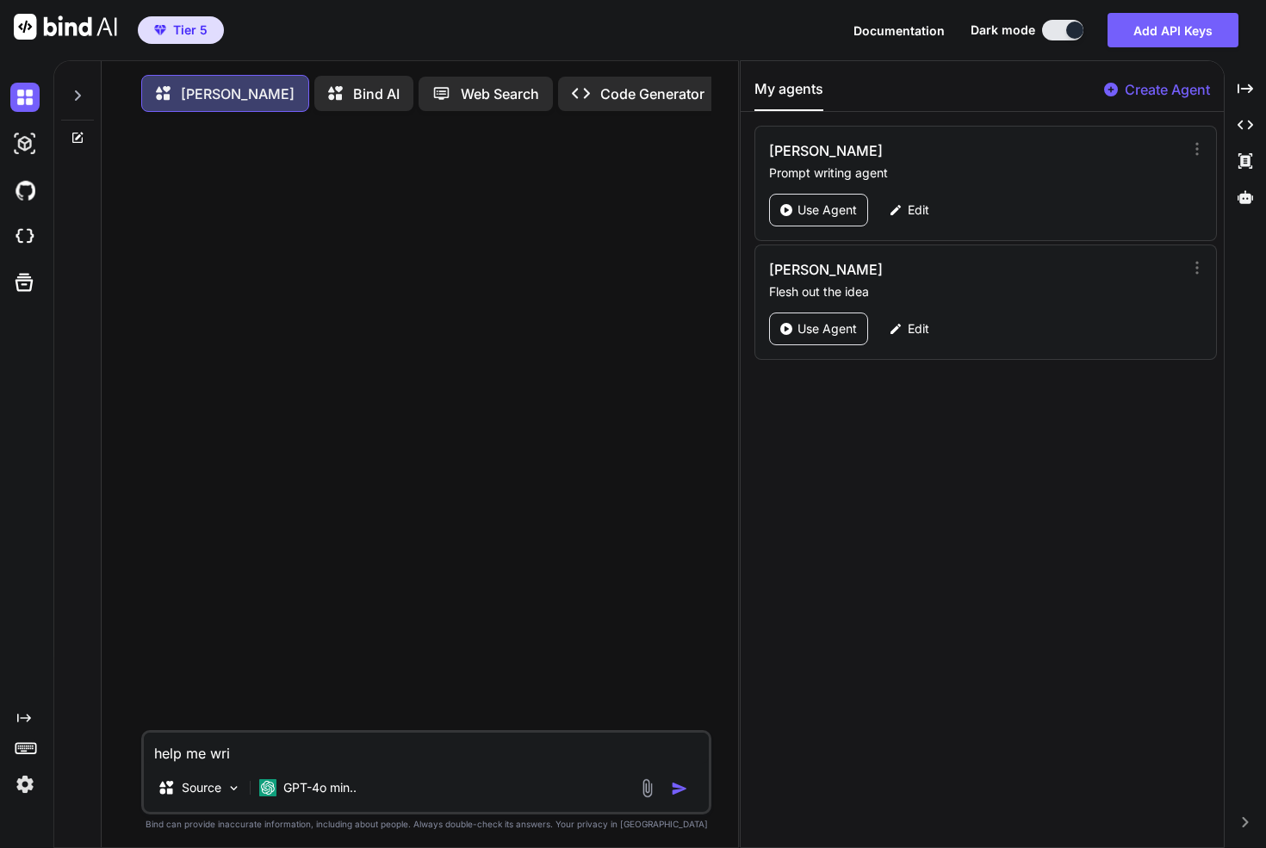
type textarea "x"
type textarea "help me writ"
type textarea "x"
type textarea "help me write"
type textarea "x"
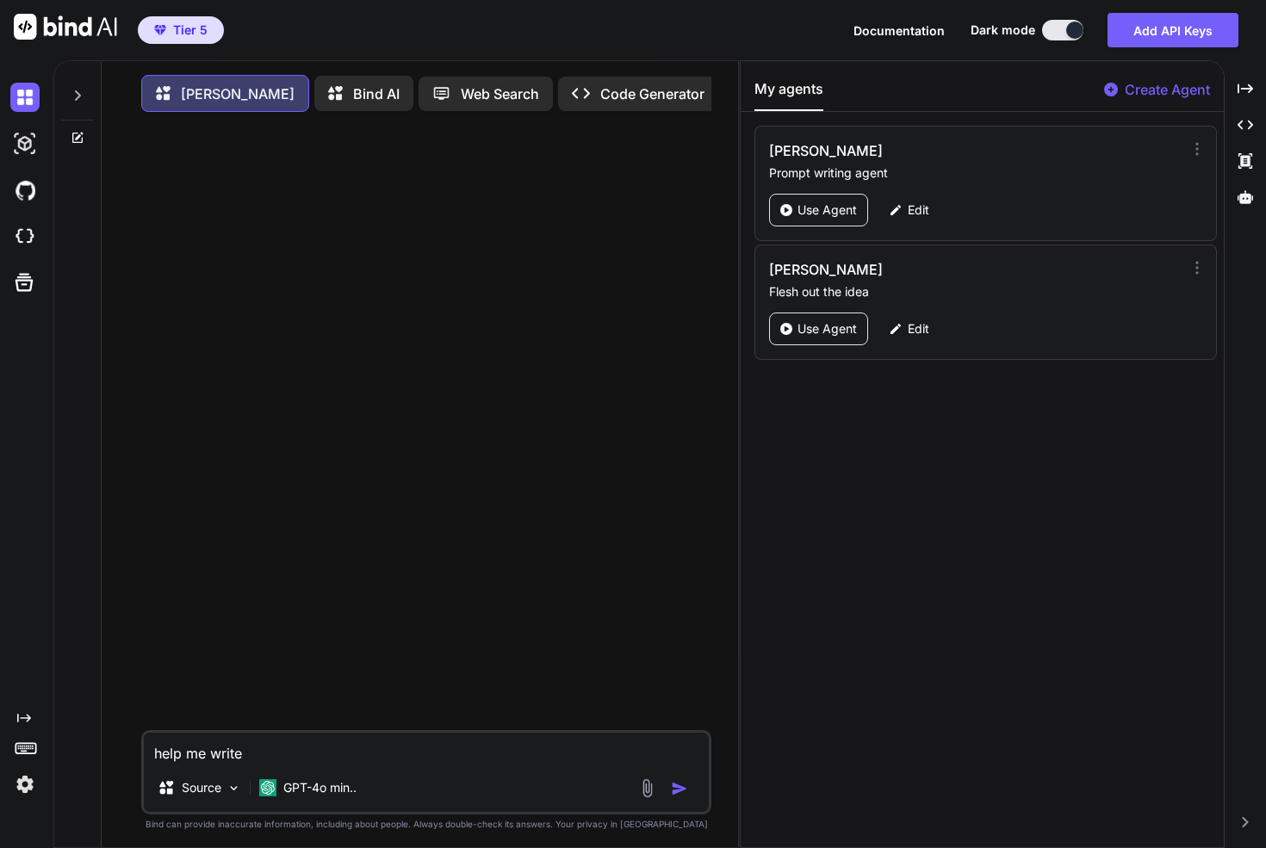
type textarea "help me write"
type textarea "x"
type textarea "help me write o"
type textarea "x"
type textarea "help me write ou"
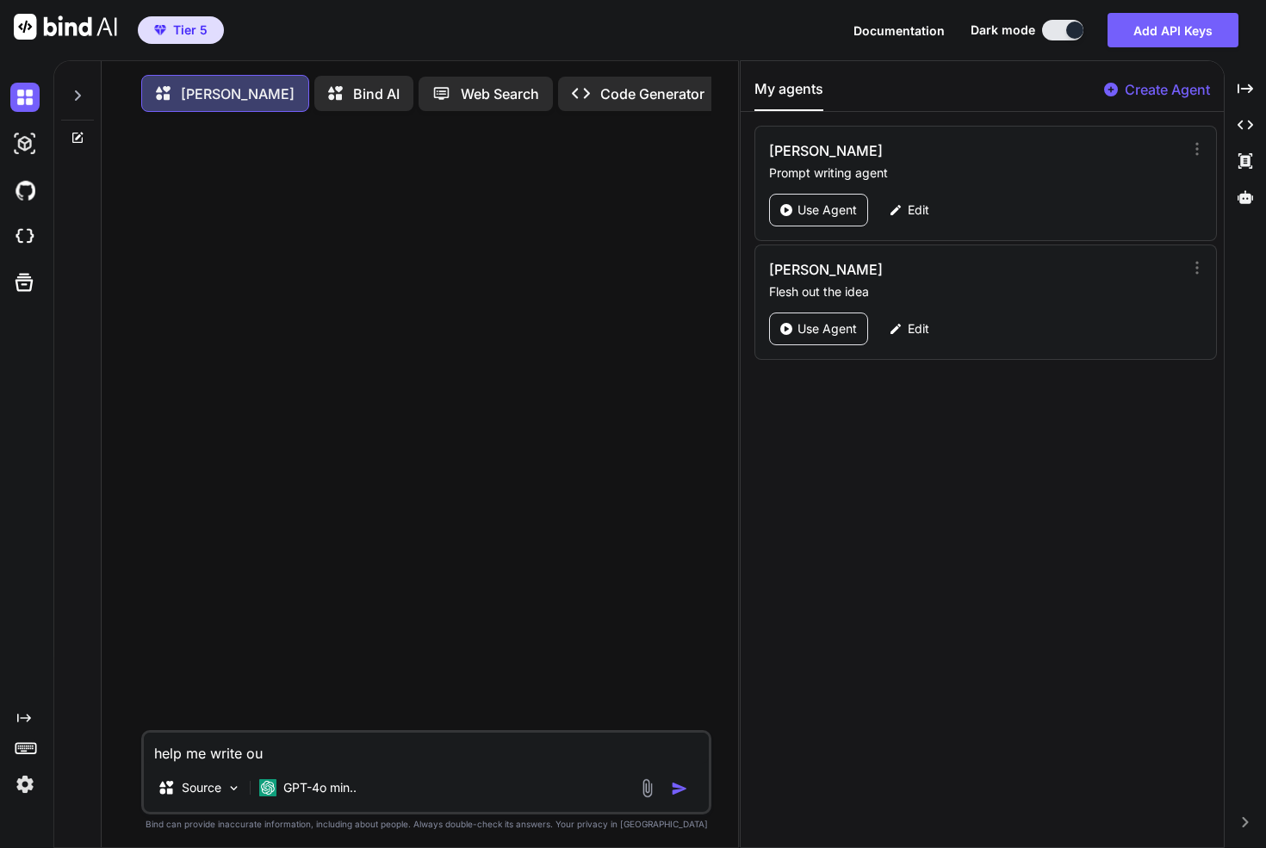
type textarea "x"
type textarea "help me write out"
type textarea "x"
type textarea "help me write out"
type textarea "x"
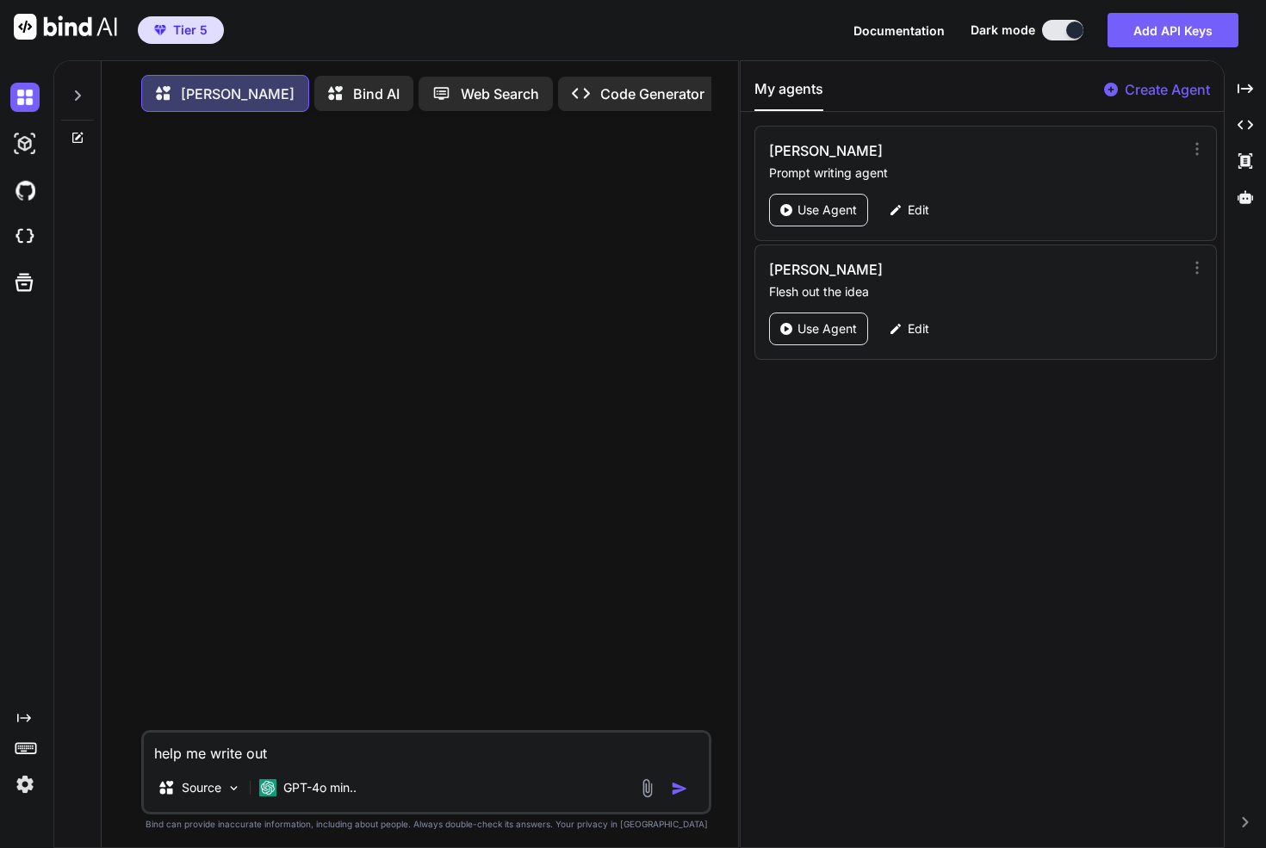
type textarea "help me write out a"
type textarea "x"
type textarea "help me write out an"
type textarea "x"
type textarea "help me write out an"
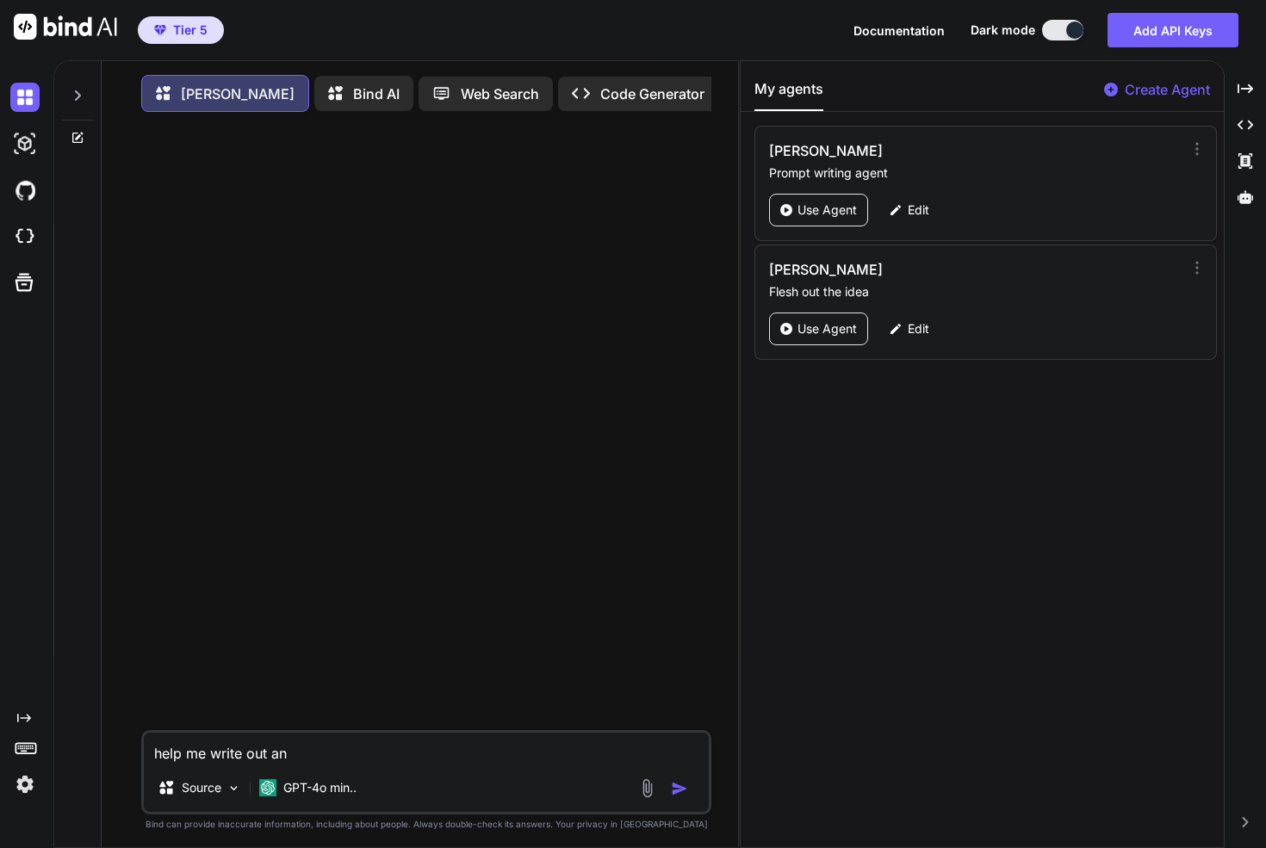
type textarea "x"
type textarea "help me write out an a"
type textarea "x"
type textarea "help me write out an ap"
type textarea "x"
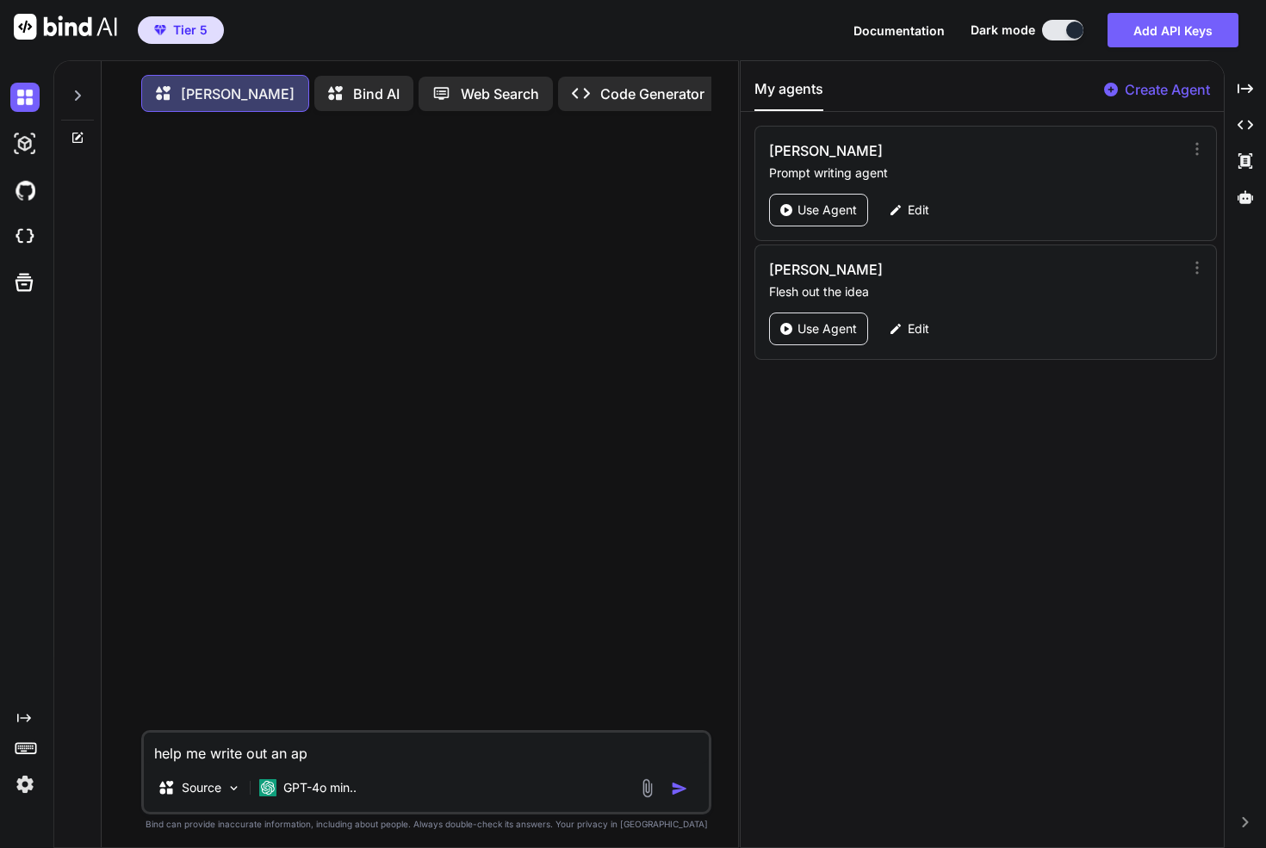
type textarea "help me write out an app"
type textarea "x"
type textarea "help me write out an app."
type textarea "x"
type textarea "help me write out an app."
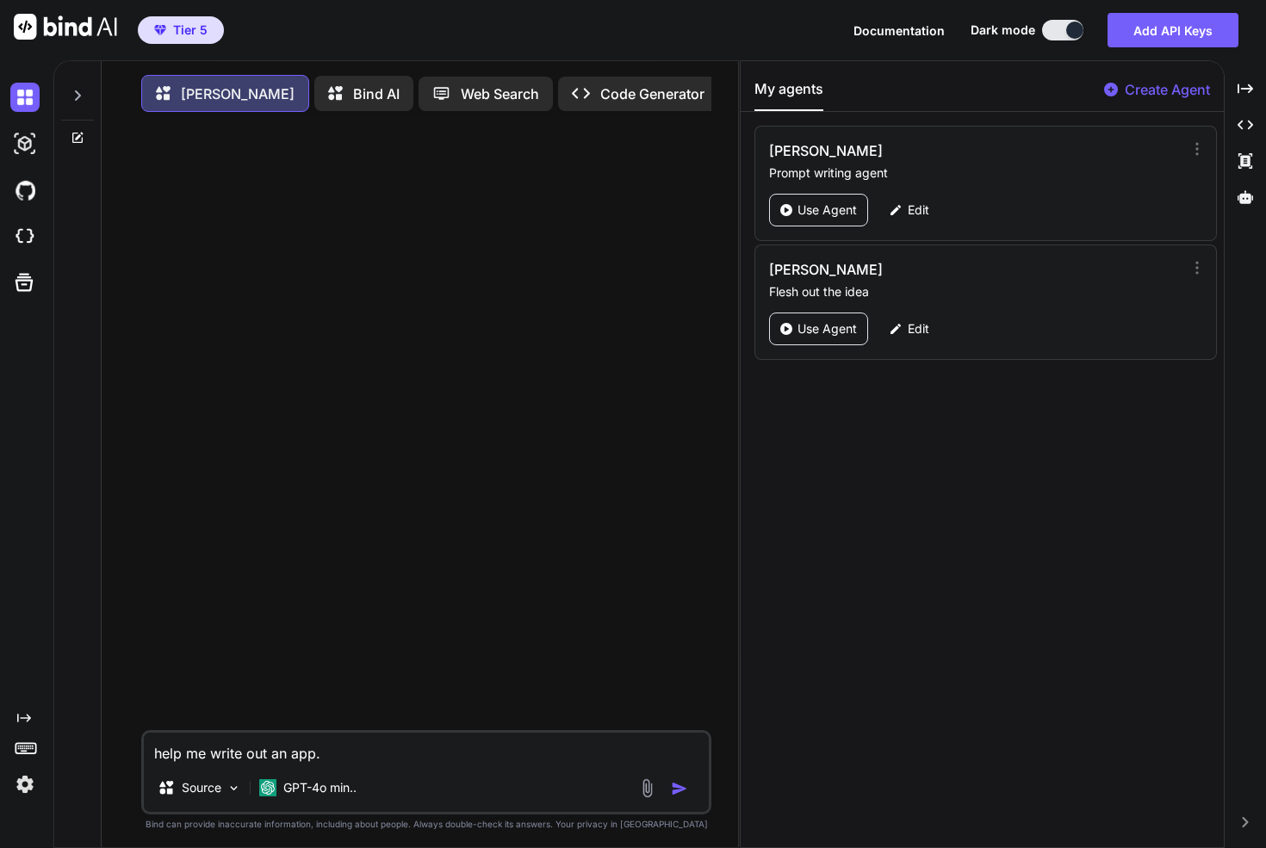
type textarea "x"
type textarea "help me write out an app. o"
type textarea "x"
type textarea "help me write out an app. on"
type textarea "x"
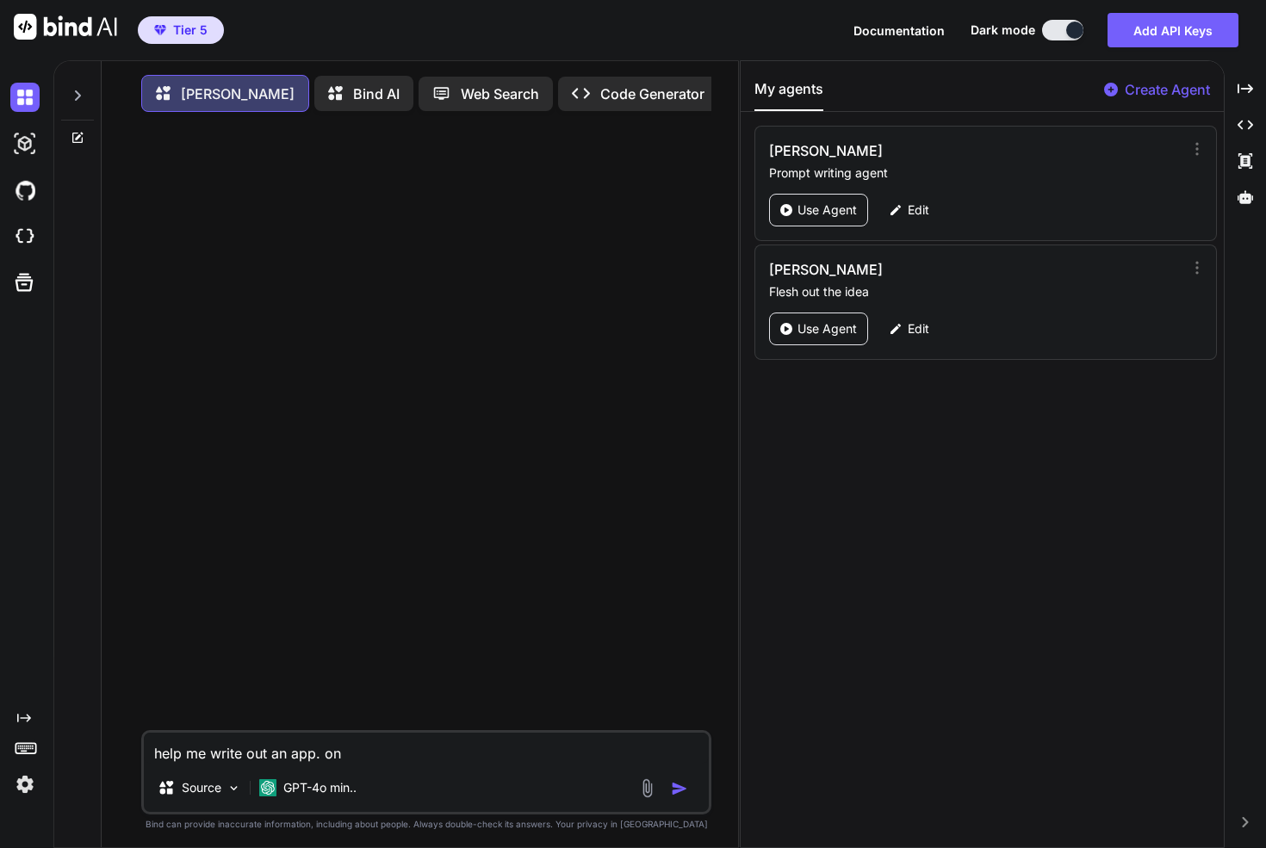
type textarea "help me write out an app. onl"
type textarea "x"
type textarea "help me write out an app. only"
type textarea "x"
type textarea "help me write out an app. only"
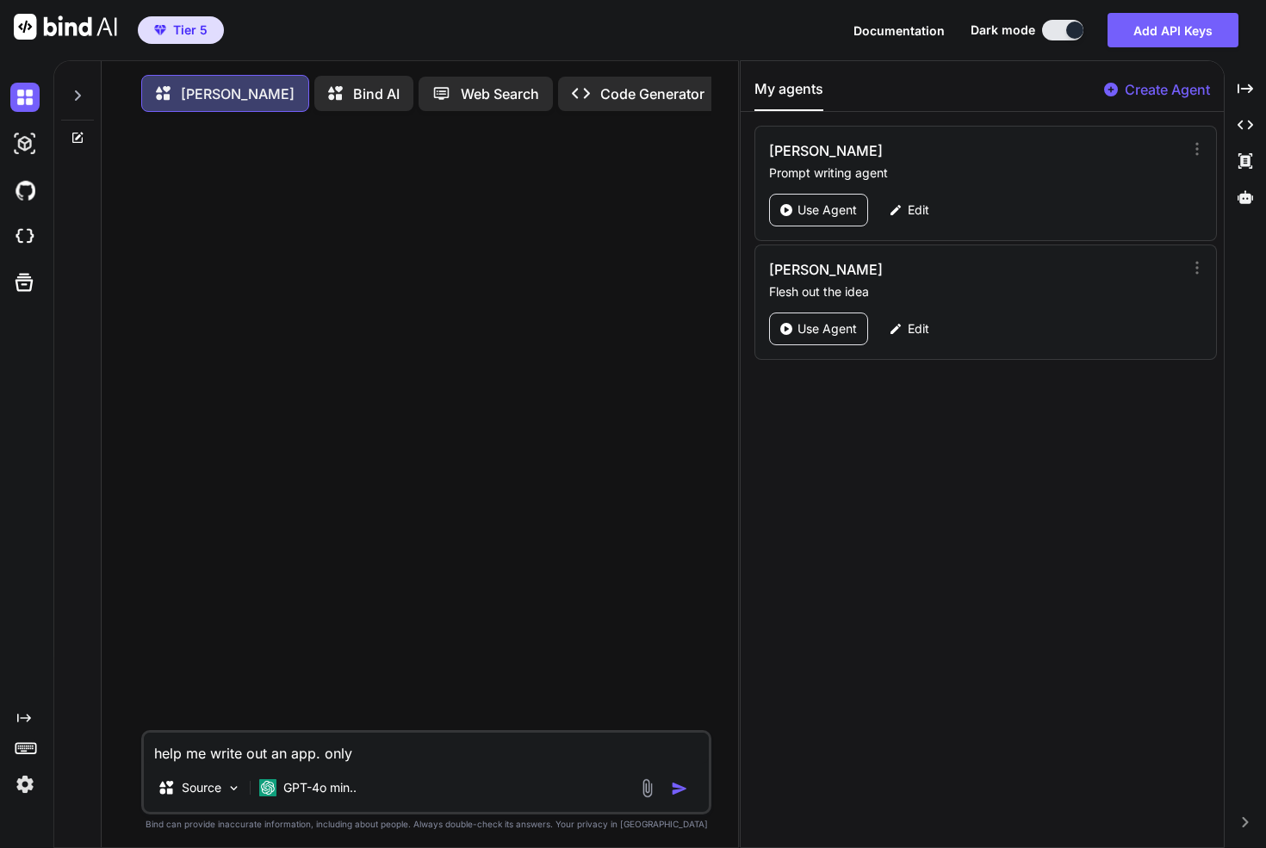
type textarea "x"
type textarea "help me write out an app. only a"
type textarea "x"
type textarea "help me write out an app. only as"
type textarea "x"
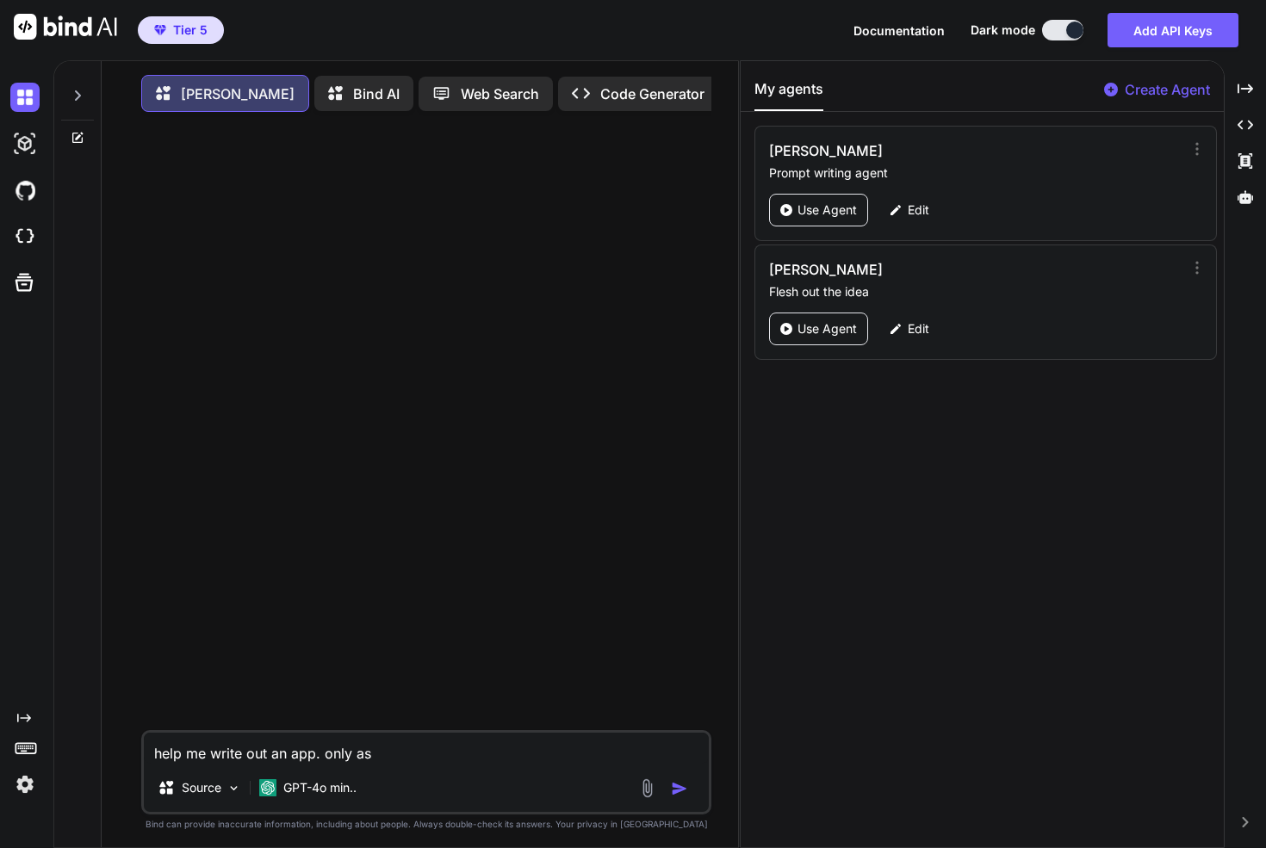
type textarea "help me write out an app. only ask"
type textarea "x"
type textarea "help me write out an app. only ask"
type textarea "x"
type textarea "help me write out an app. only ask 2"
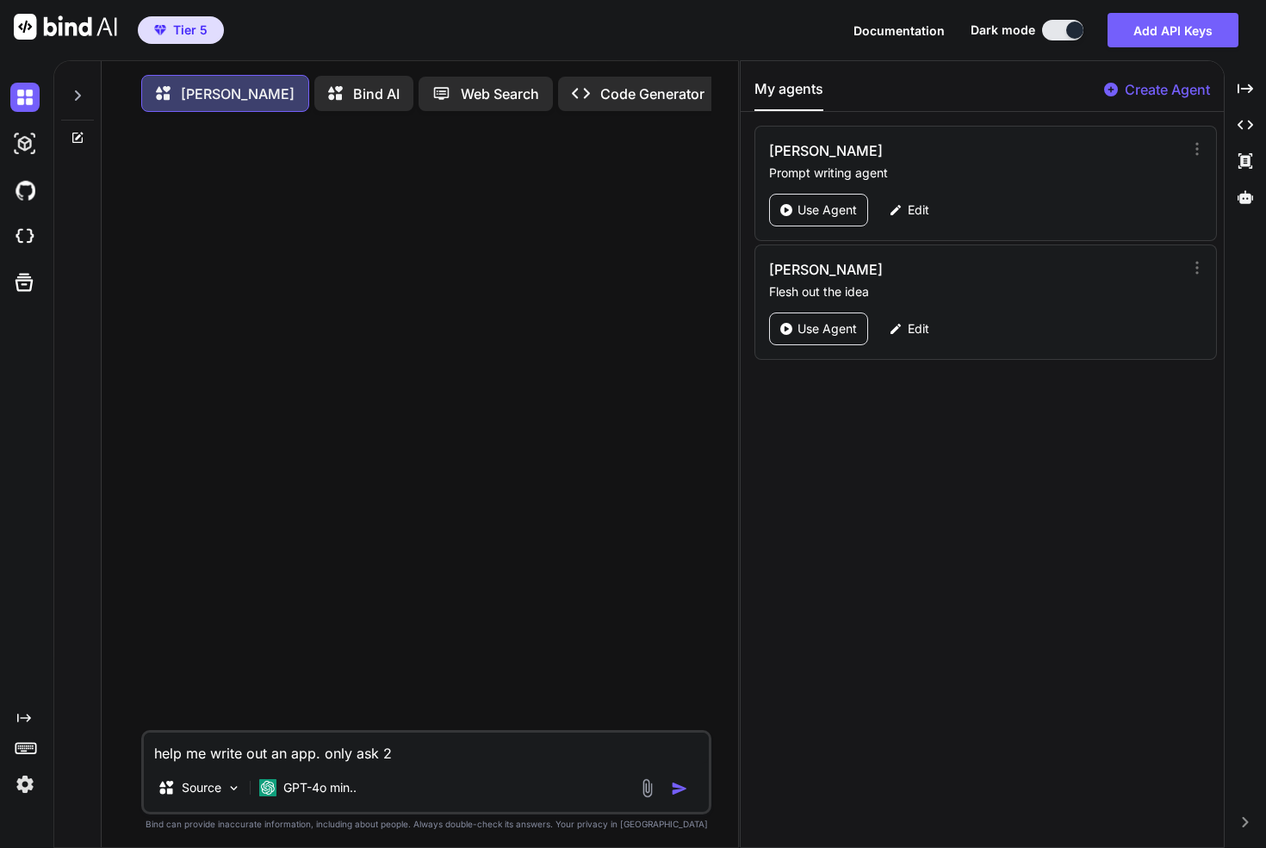
type textarea "x"
type textarea "help me write out an app. only ask 2"
type textarea "x"
type textarea "help me write out an app. only ask 2 q"
type textarea "x"
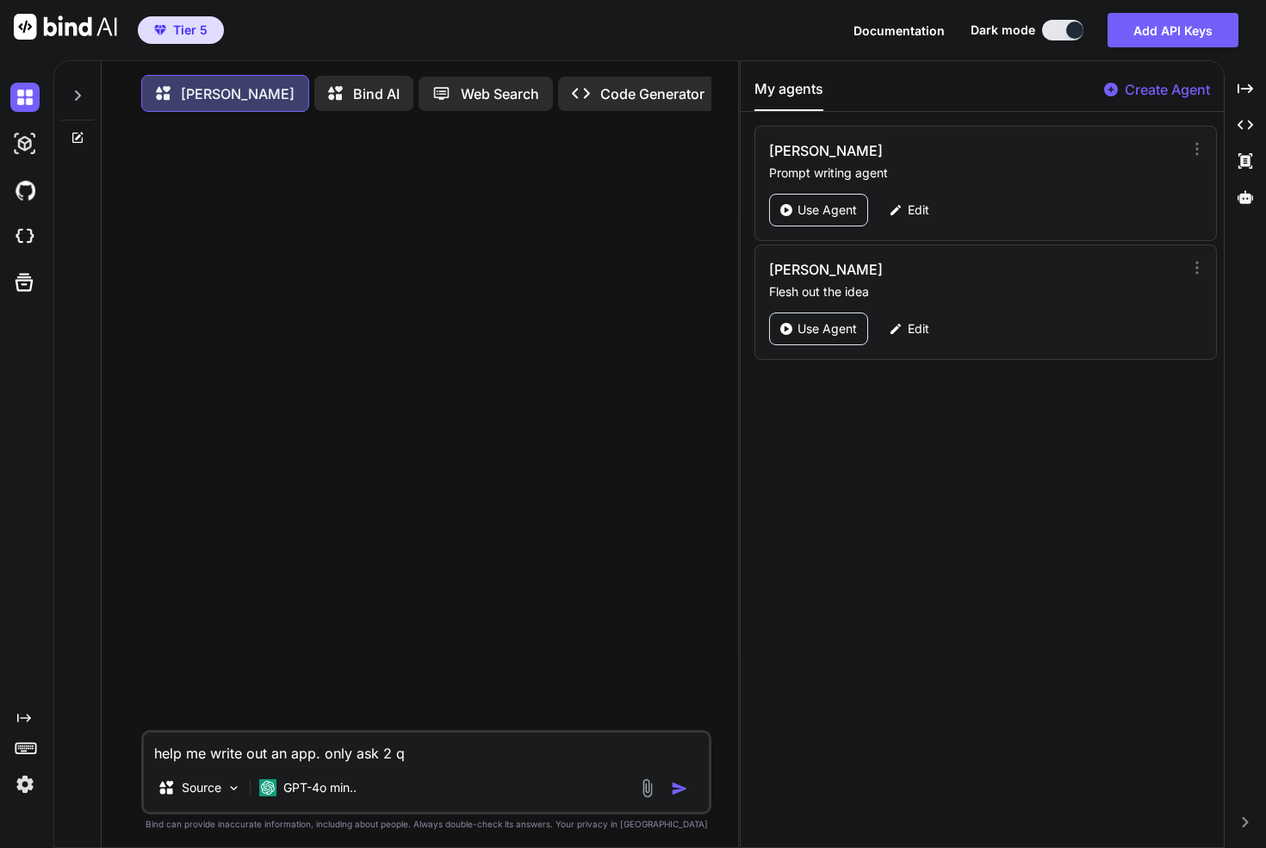
type textarea "help me write out an app. only ask 2 qu"
type textarea "x"
type textarea "help me write out an app. only ask 2 que"
type textarea "x"
type textarea "help me write out an app. only ask 2 ques"
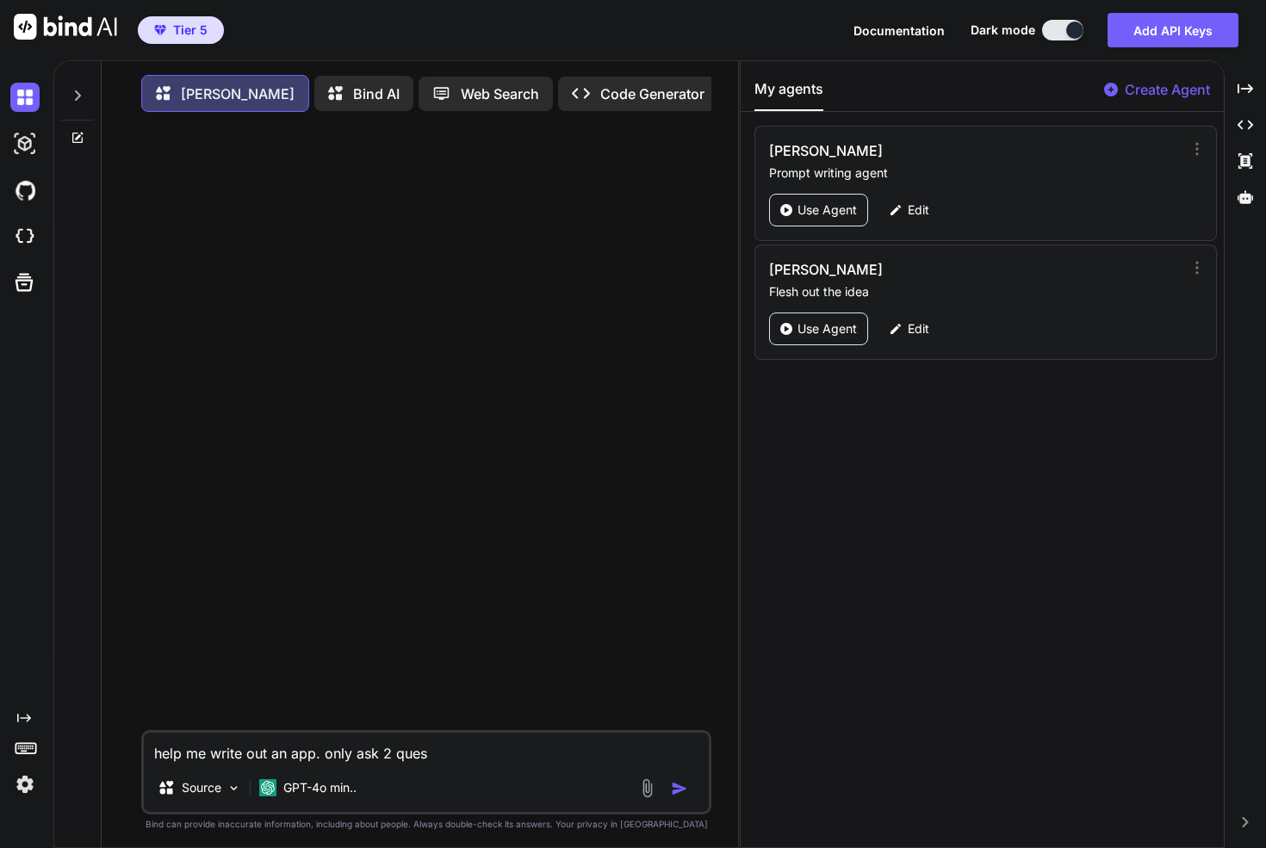
type textarea "x"
type textarea "help me write out an app. only ask 2 quest"
type textarea "x"
type textarea "help me write out an app. only ask 2 questi"
type textarea "x"
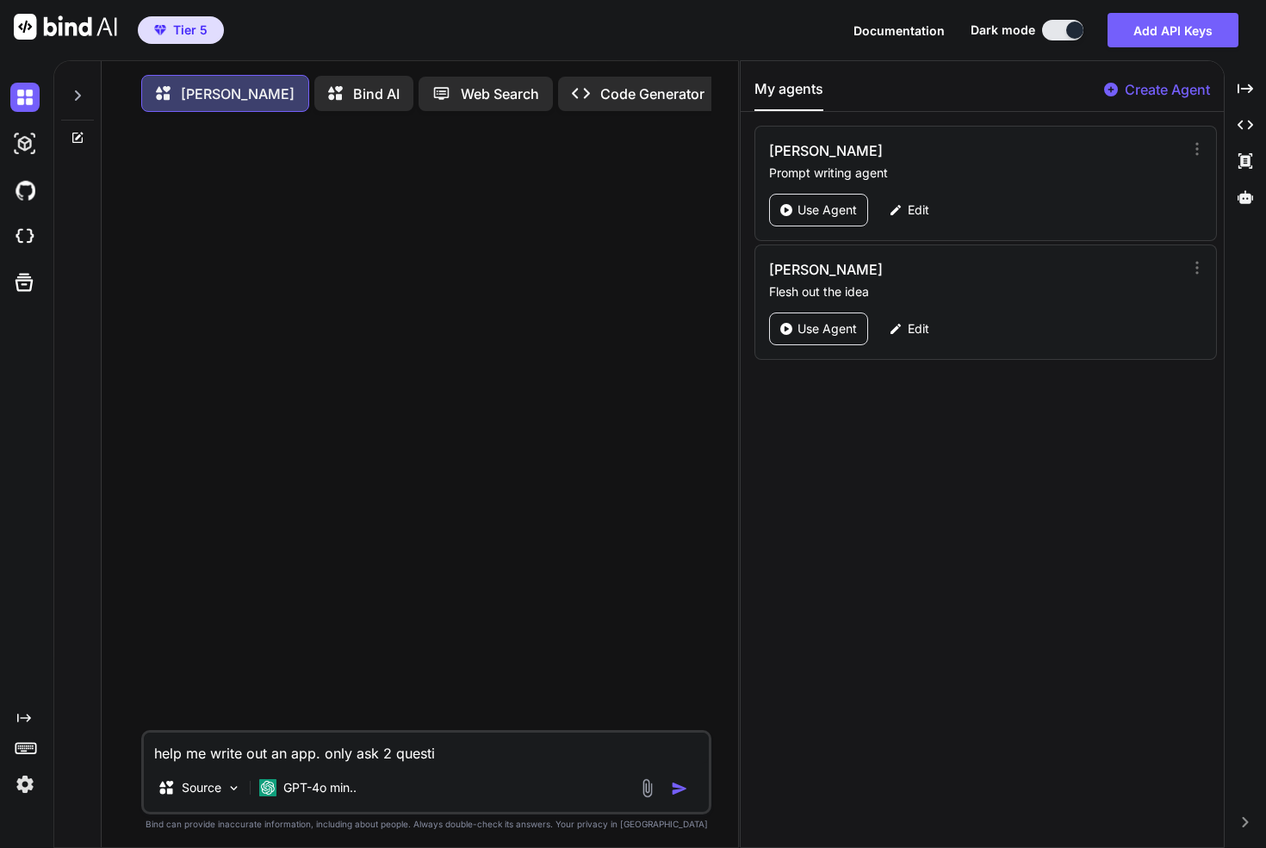
type textarea "help me write out an app. only ask 2 questio"
type textarea "x"
type textarea "help me write out an app. only ask 2 question"
type textarea "x"
type textarea "help me write out an app. only ask 2 questions"
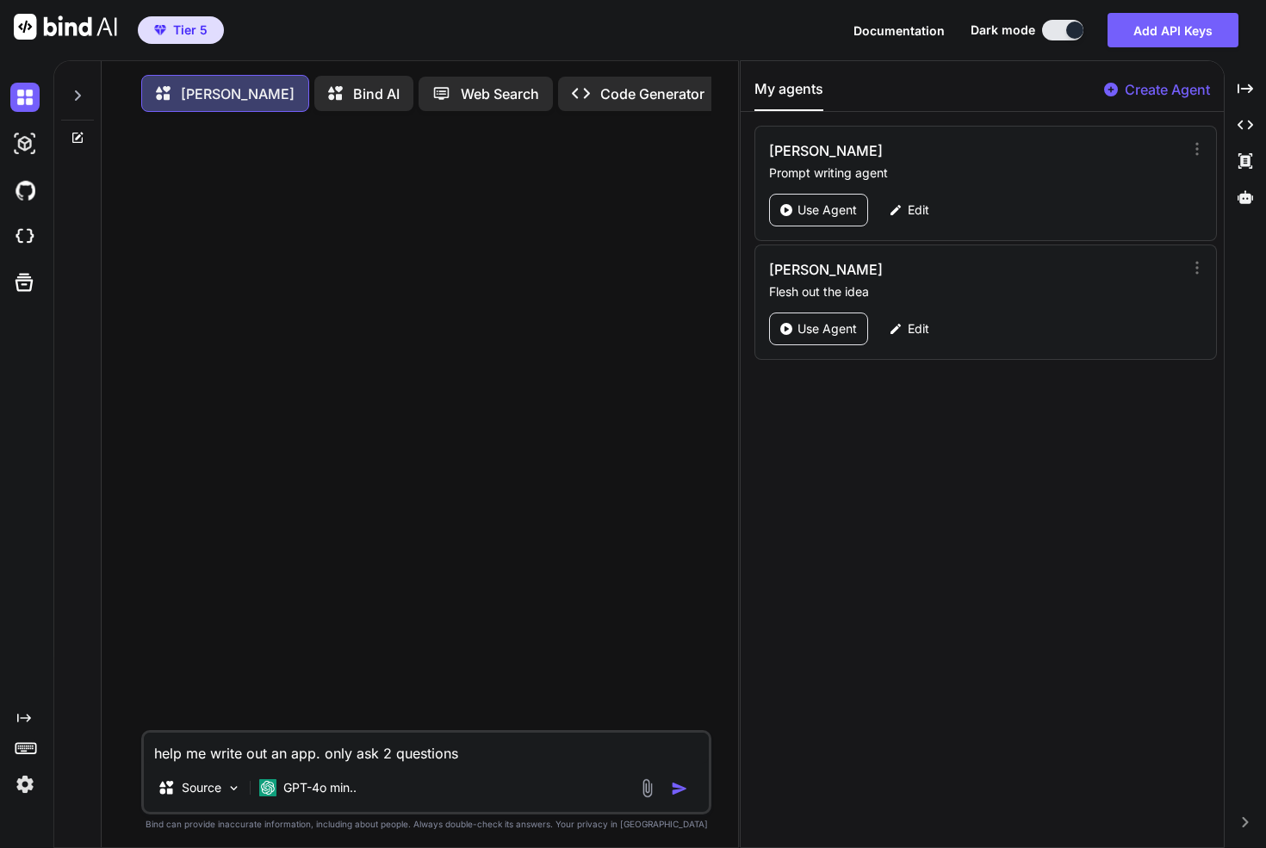
type textarea "x"
type textarea "help me write out an app. only ask 2 questions."
type textarea "x"
type textarea "help me write out an app. only ask 2 questions."
type textarea "x"
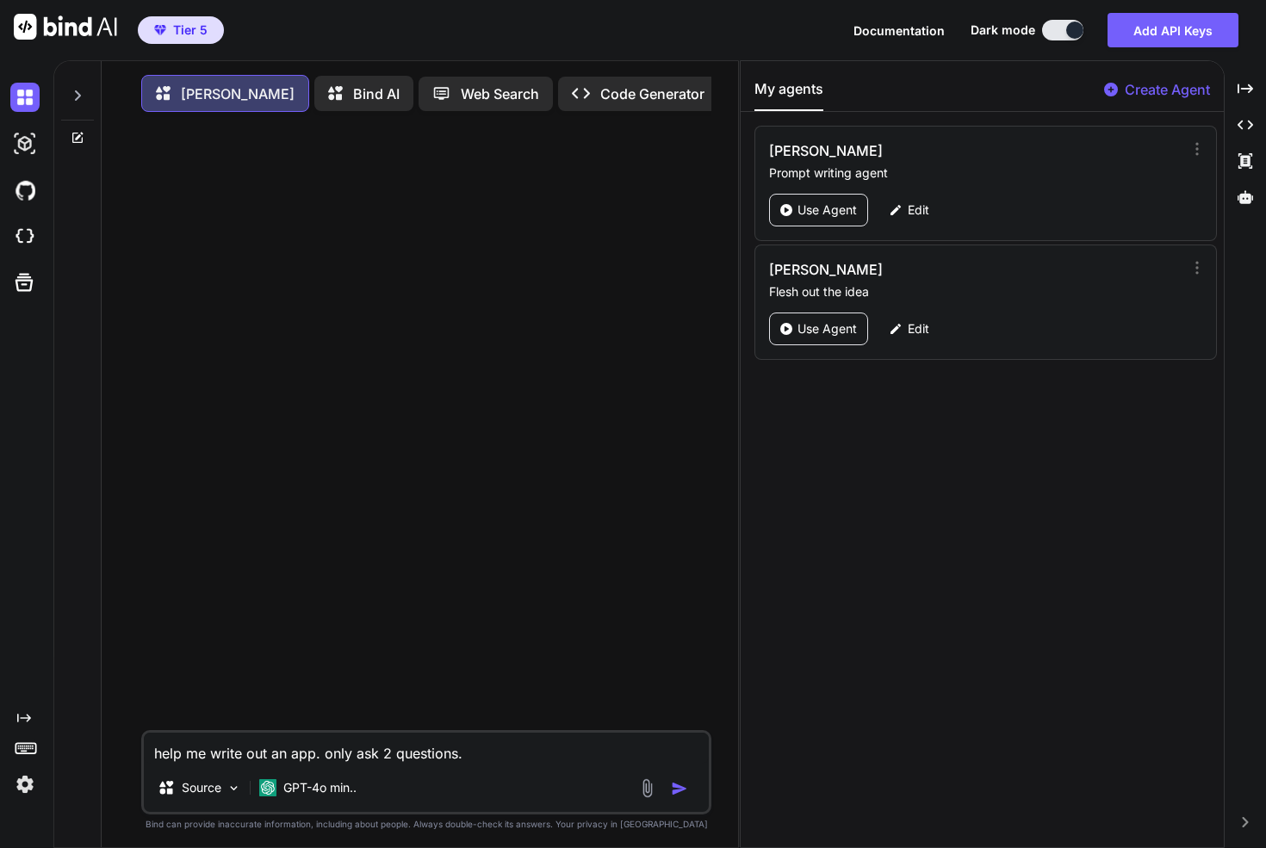
type textarea "help me write out an app. only ask 2 questions. F"
type textarea "x"
type textarea "help me write out an app. only ask 2 questions."
type textarea "x"
type textarea "help me write out an app. only ask 2 questions. t"
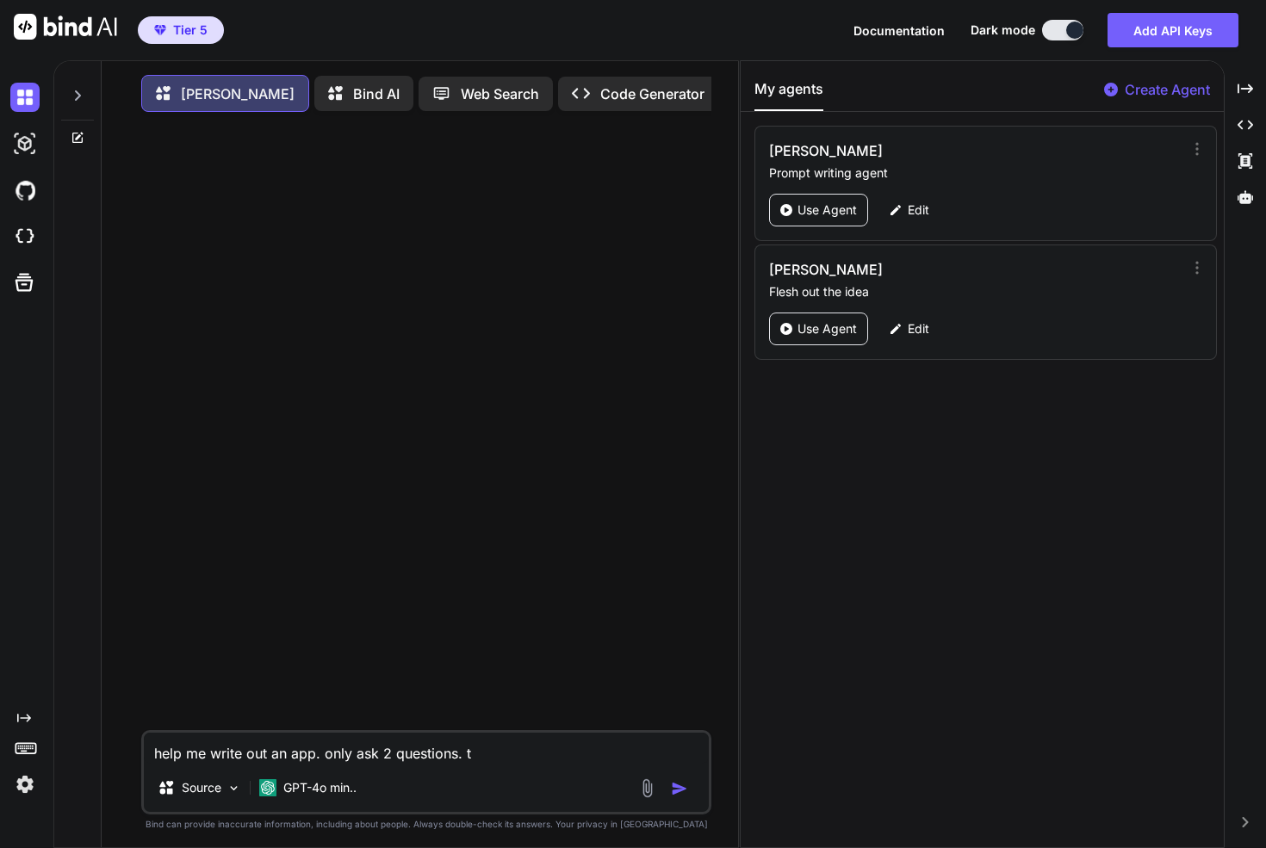
type textarea "x"
type textarea "help me write out an app. only ask 2 questions. th"
type textarea "x"
type textarea "help me write out an app. only ask 2 questions. the"
type textarea "x"
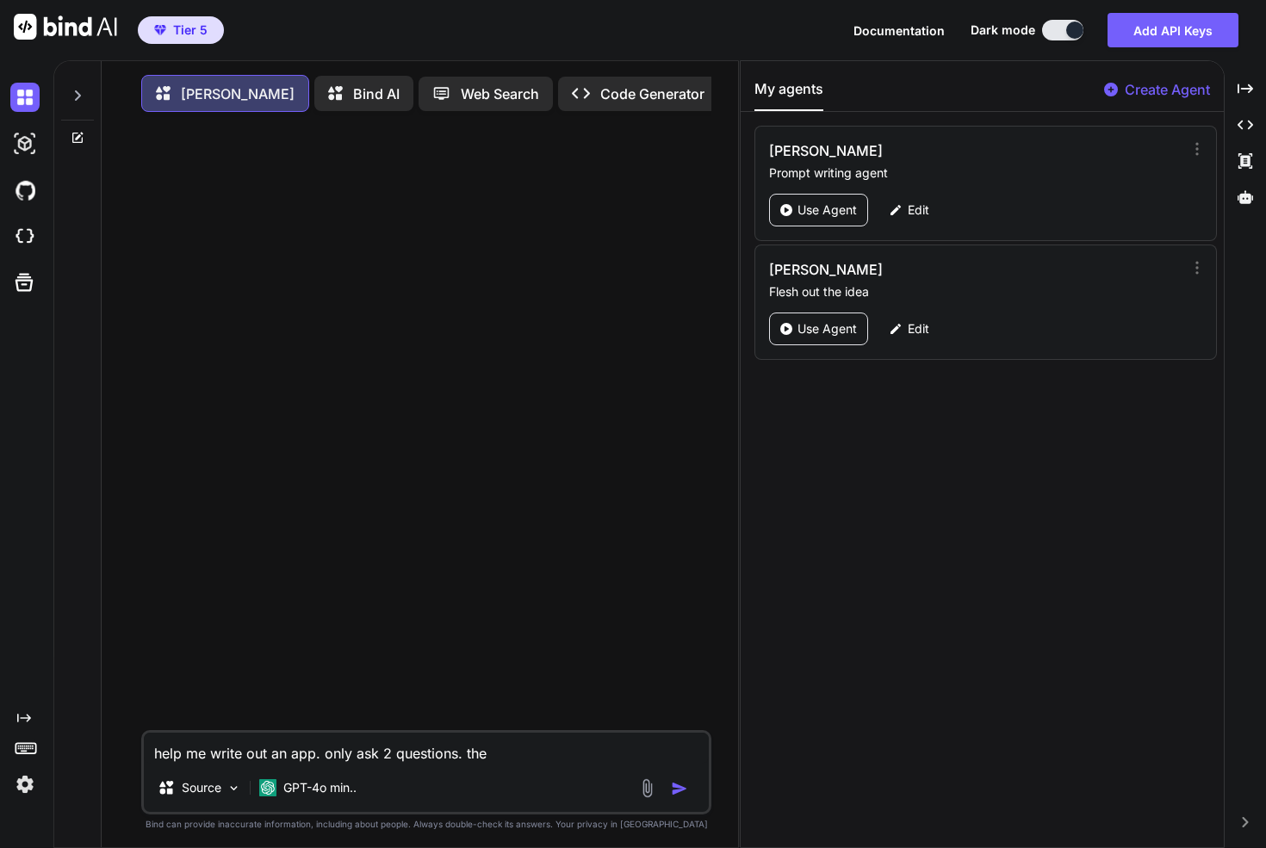
type textarea "help me write out an app. only ask 2 questions. the"
type textarea "x"
type textarea "help me write out an app. only ask 2 questions. the a"
type textarea "x"
type textarea "help me write out an app. only ask 2 questions. the ap"
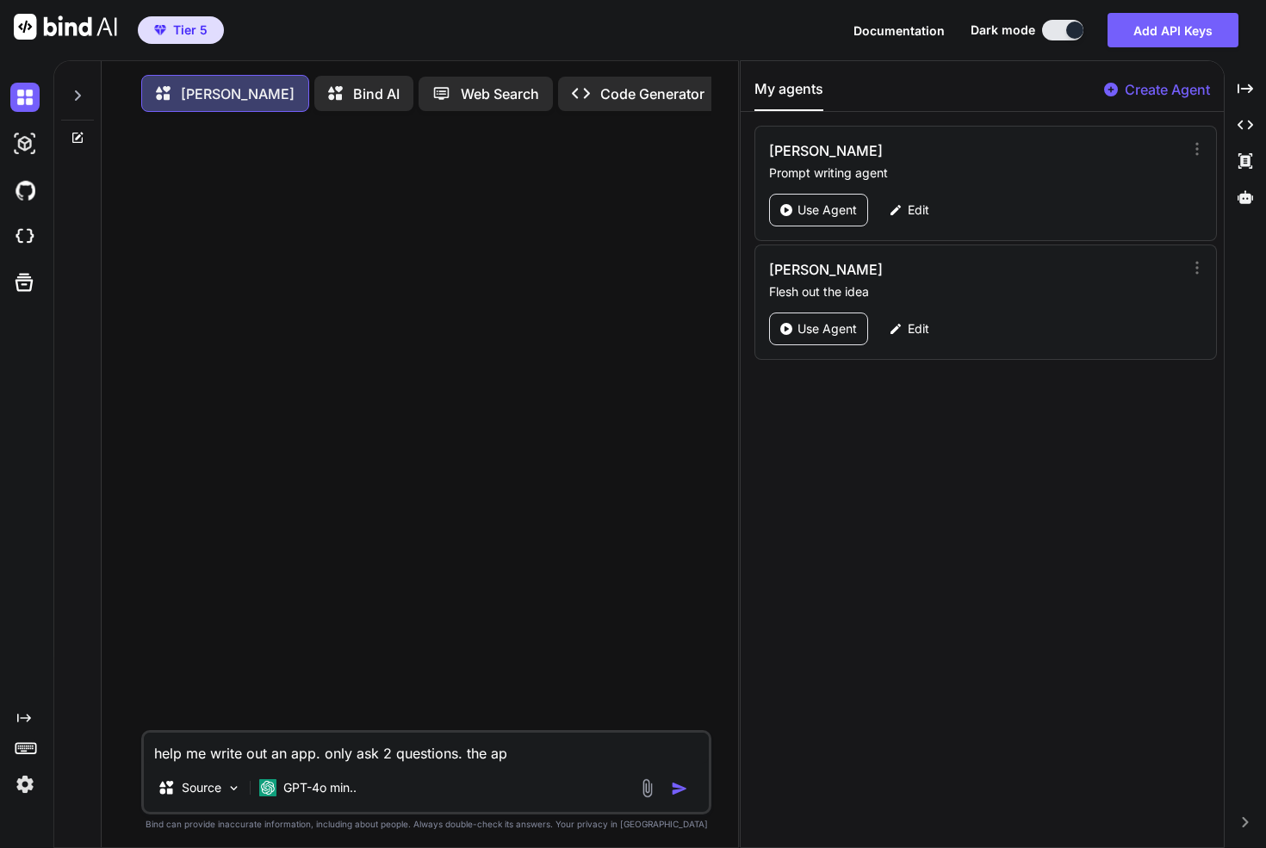
type textarea "x"
type textarea "help me write out an app. only ask 2 questions. the app"
type textarea "x"
type textarea "help me write out an app. only ask 2 questions. the app i"
type textarea "x"
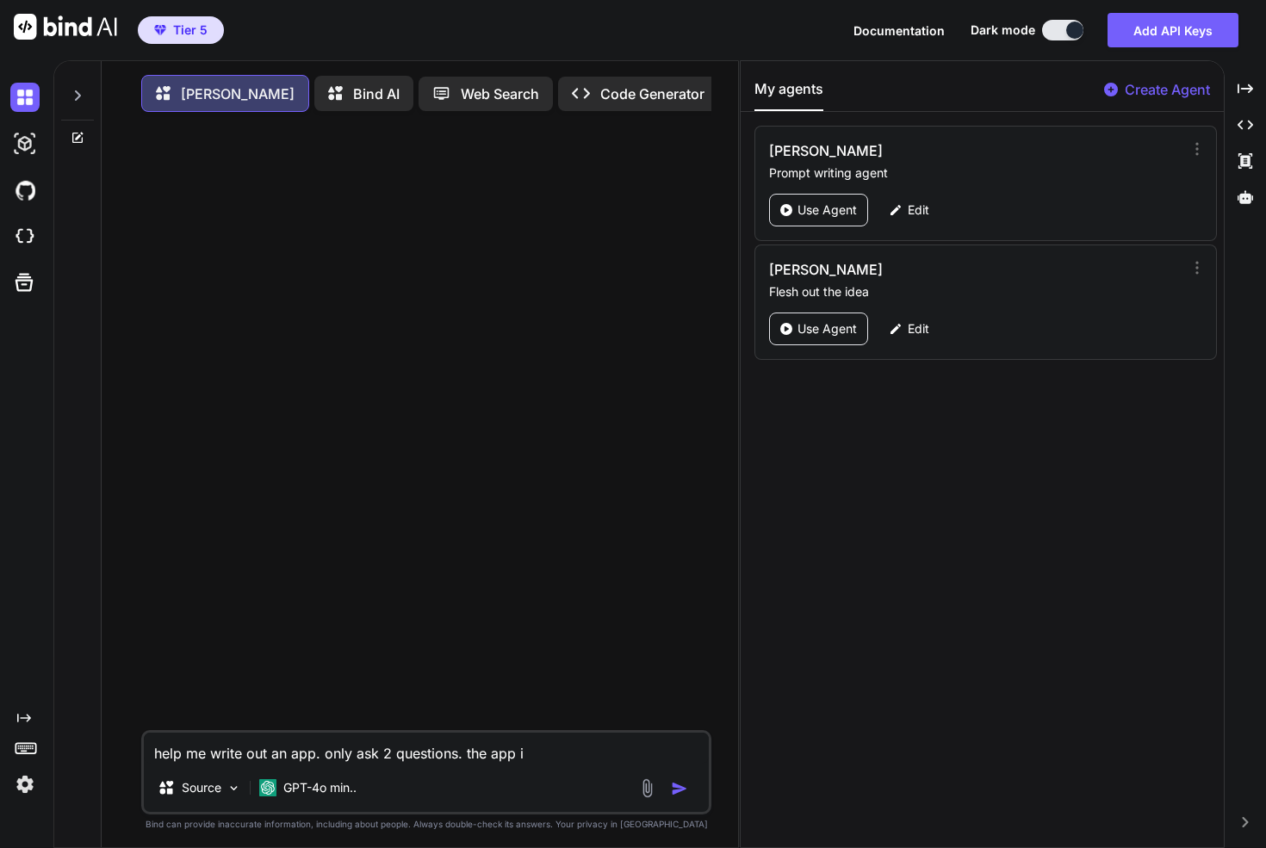
type textarea "help me write out an app. only ask 2 questions. the app is"
type textarea "x"
type textarea "help me write out an app. only ask 2 questions. the app is"
type textarea "x"
type textarea "help me write out an app. only ask 2 questions. the app is t"
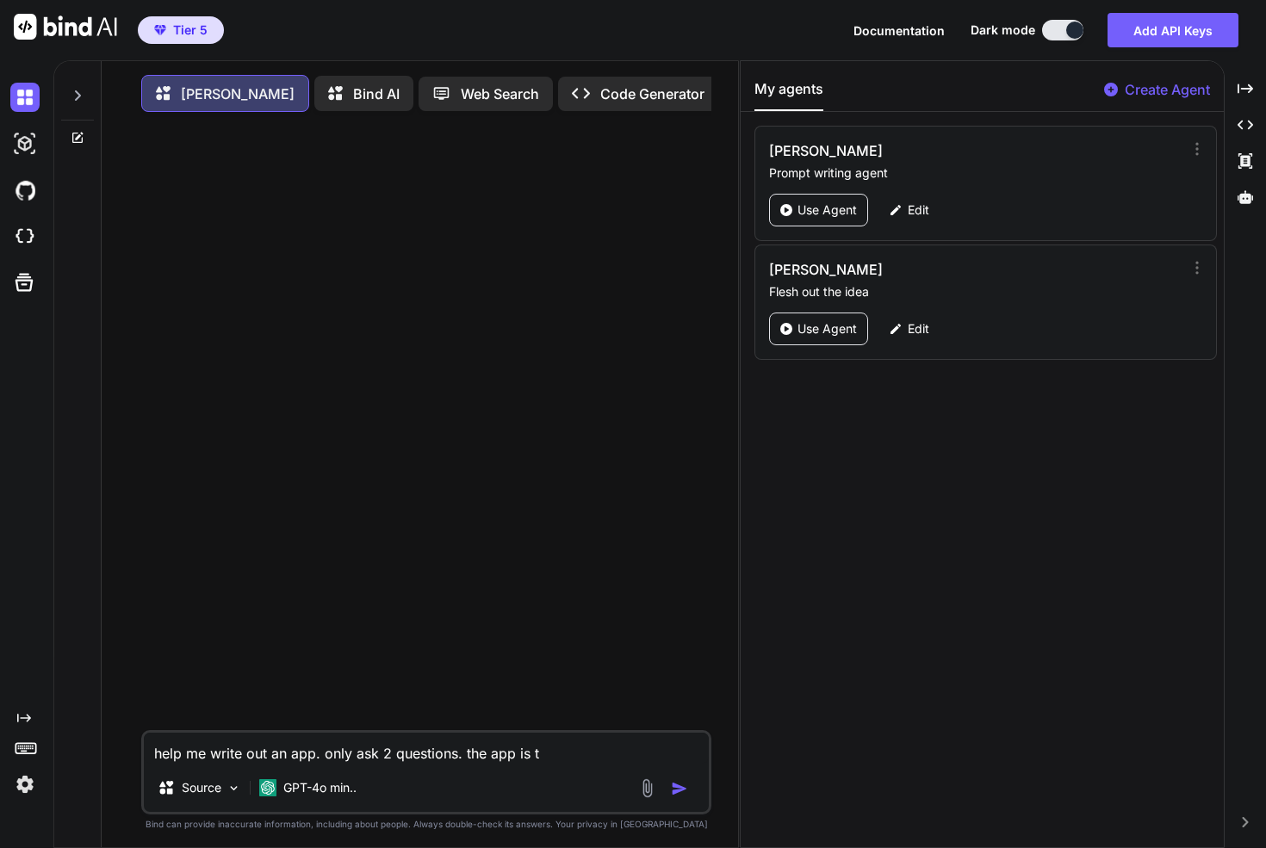
type textarea "x"
type textarea "help me write out an app. only ask 2 questions. the app is to"
type textarea "x"
type textarea "help me write out an app. only ask 2 questions. the app is to"
type textarea "x"
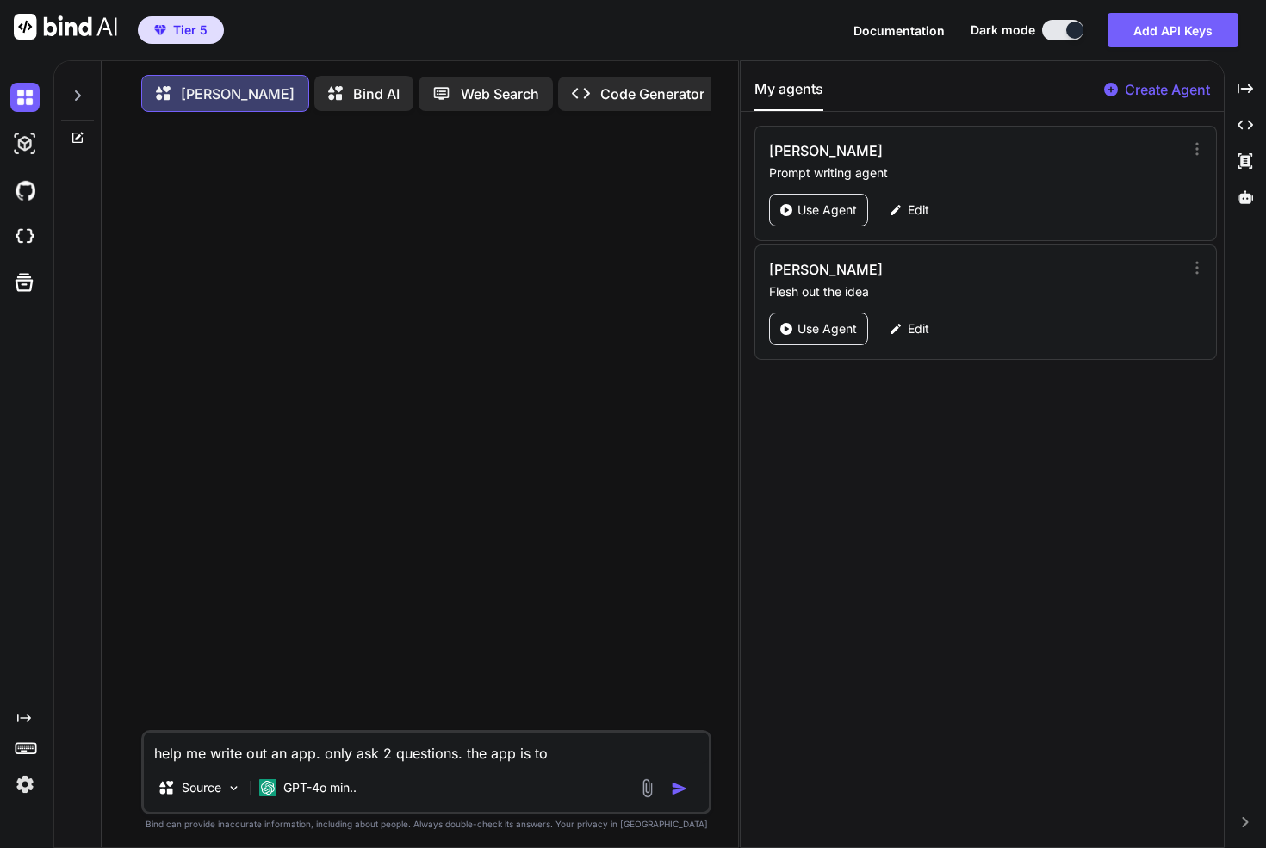
type textarea "help me write out an app. only ask 2 questions. the app is to t"
type textarea "x"
type textarea "help me write out an app. only ask 2 questions. the app is to tr"
type textarea "x"
type textarea "help me write out an app. only ask 2 questions. the app is to tra"
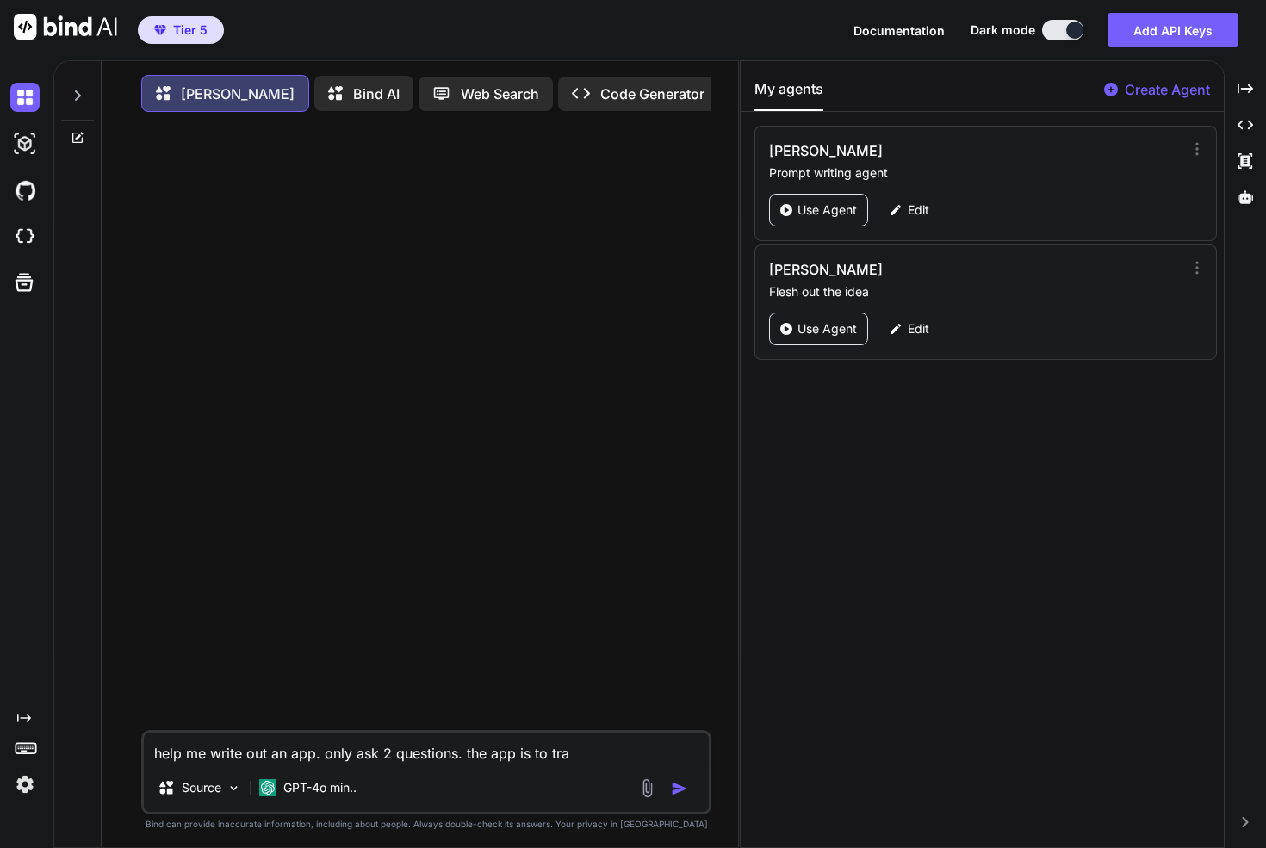
type textarea "x"
type textarea "help me write out an app. only ask 2 questions. the app is to trac"
type textarea "x"
type textarea "help me write out an app. only ask 2 questions. the app is to track"
type textarea "x"
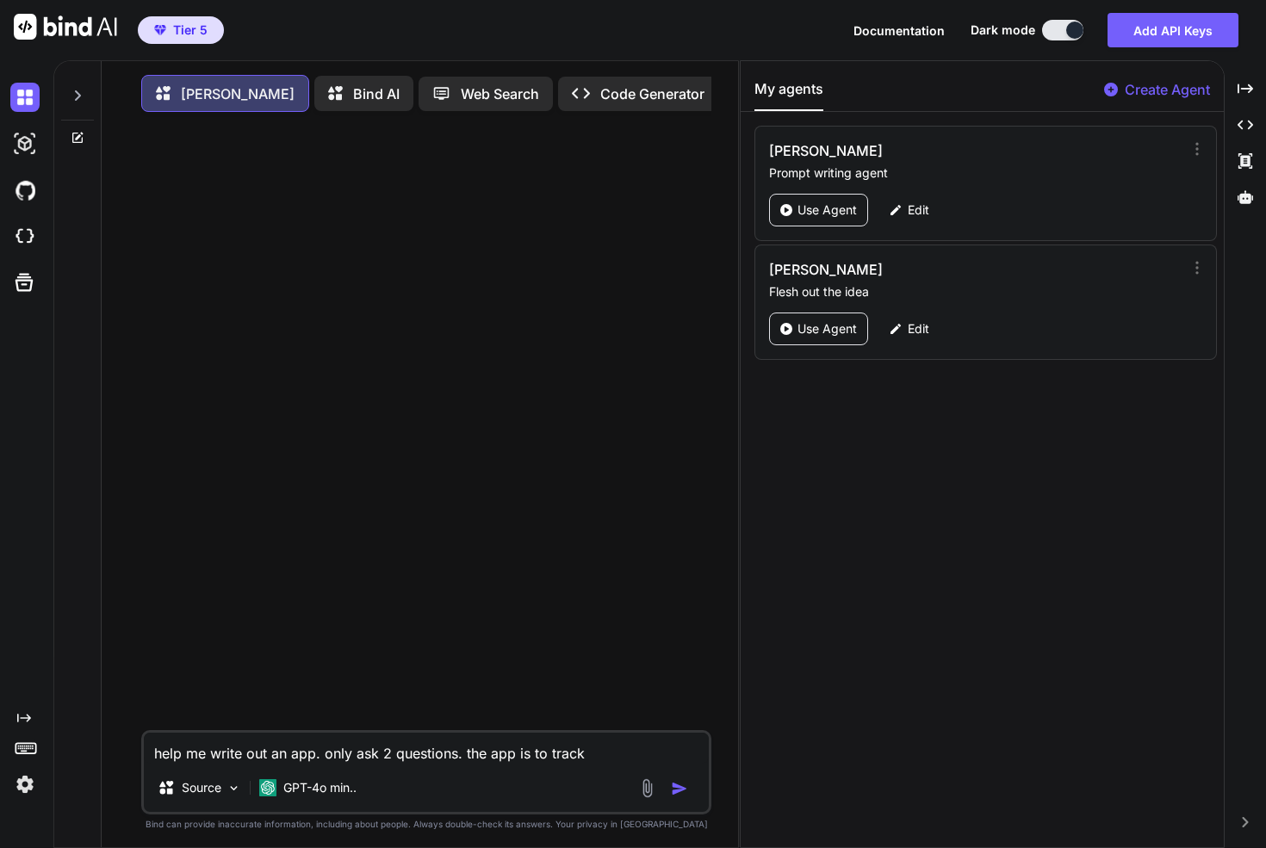
type textarea "help me write out an app. only ask 2 questions. the app is to track"
type textarea "x"
type textarea "help me write out an app. only ask 2 questions. the app is to track a"
type textarea "x"
type textarea "help me write out an app. only ask 2 questions. the app is to track ap"
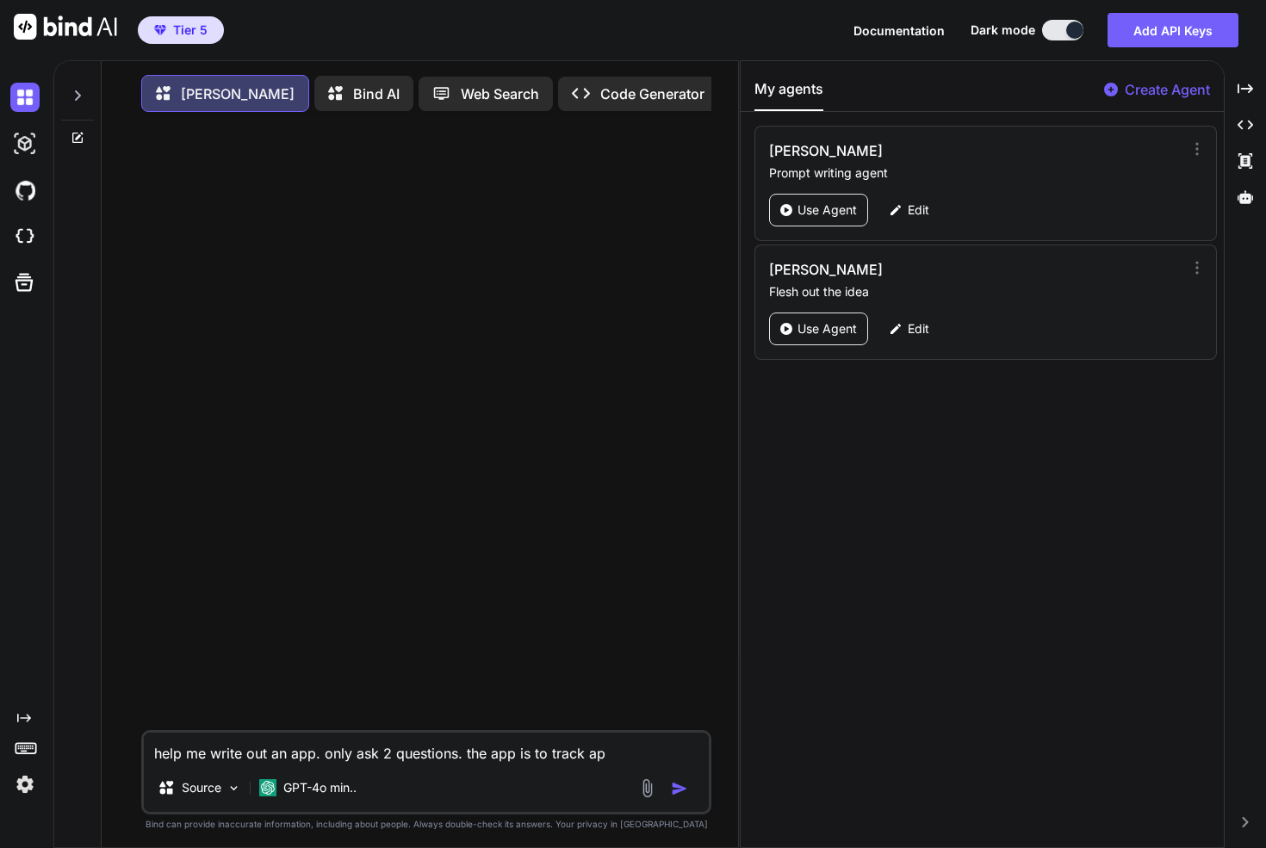
type textarea "x"
type textarea "help me write out an app. only ask 2 questions. the app is to track appl"
type textarea "x"
type textarea "help me write out an app. only ask 2 questions. the app is to track appli"
type textarea "x"
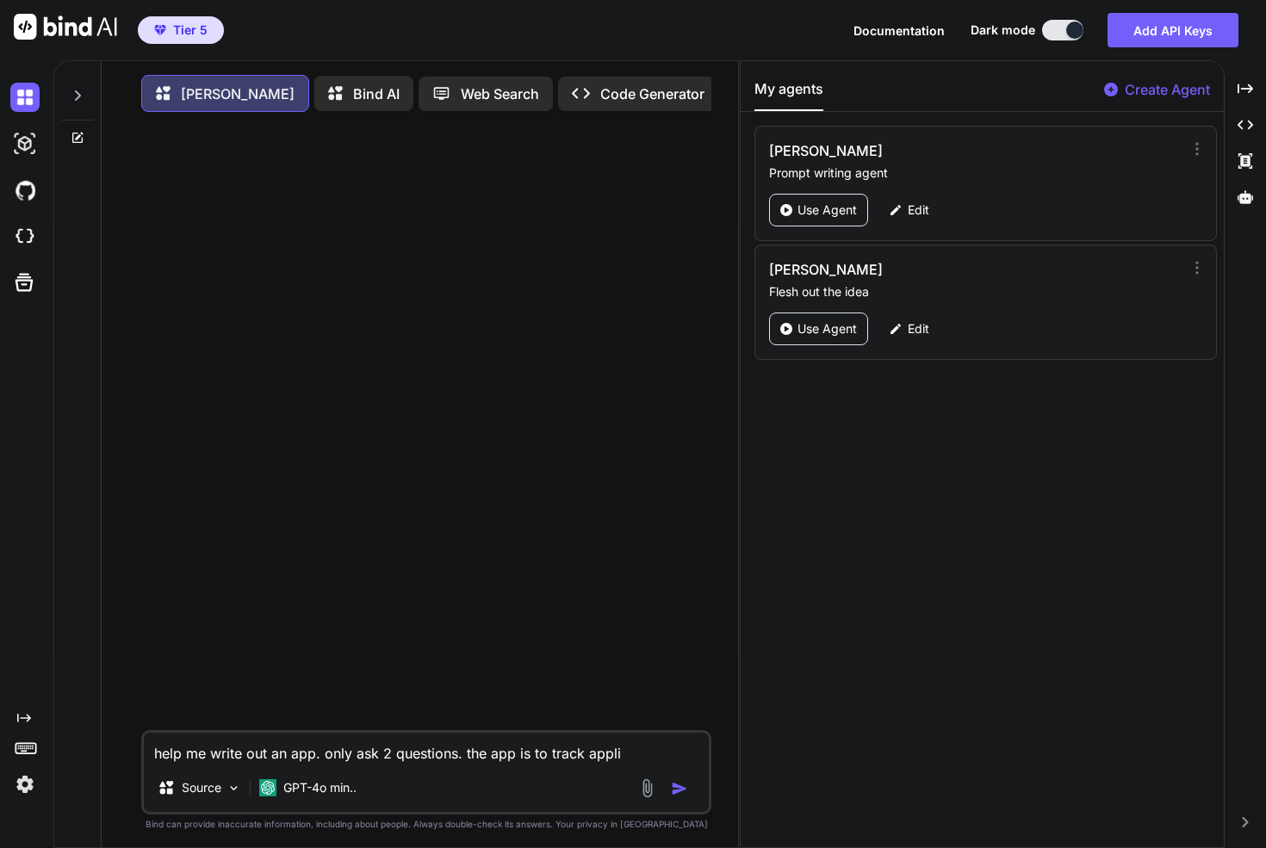
type textarea "help me write out an app. only ask 2 questions. the app is to track applic"
type textarea "x"
type textarea "help me write out an app. only ask 2 questions. the app is to track applicat"
type textarea "x"
type textarea "help me write out an app. only ask 2 questions. the app is to track applicati"
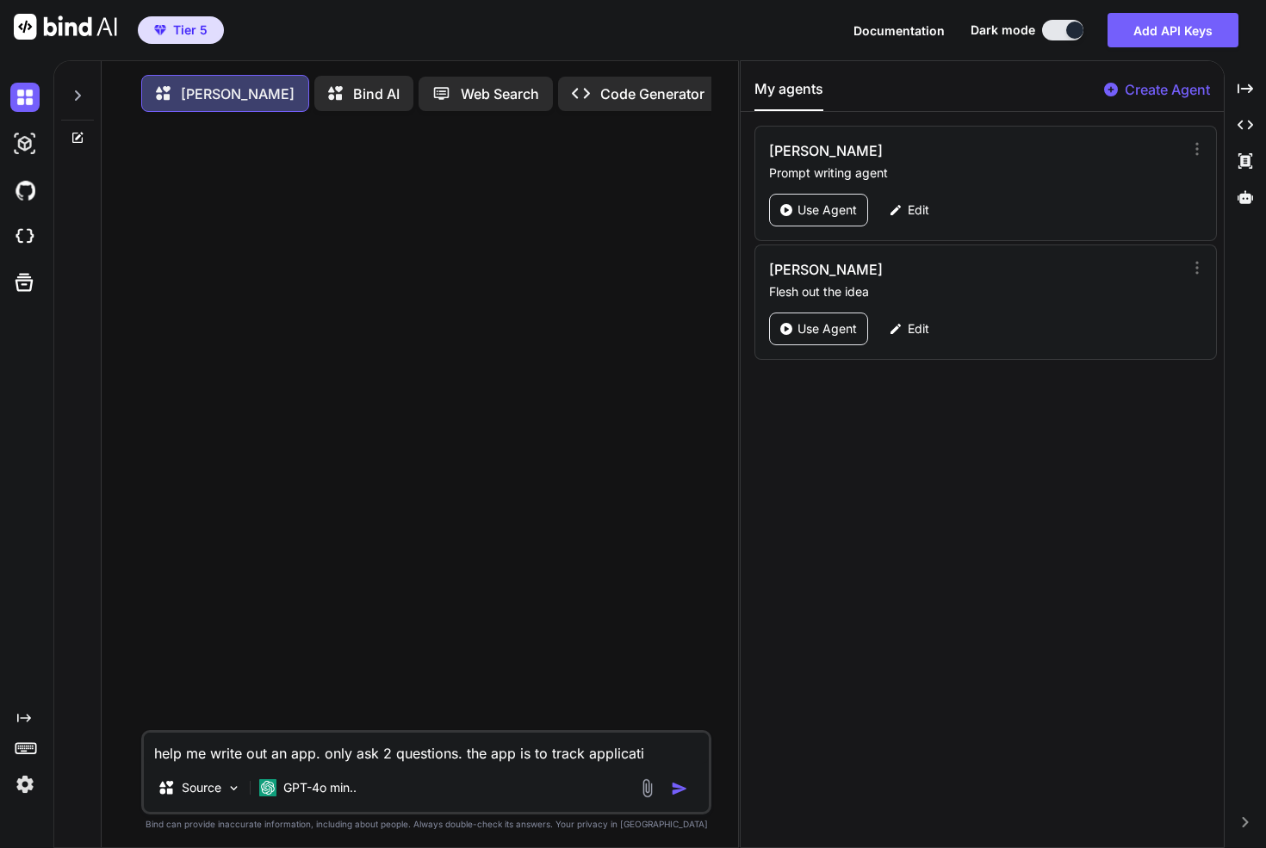
type textarea "x"
type textarea "help me write out an app. only ask 2 questions. the app is to track applicatio"
type textarea "x"
type textarea "help me write out an app. only ask 2 questions. the app is to track application"
type textarea "x"
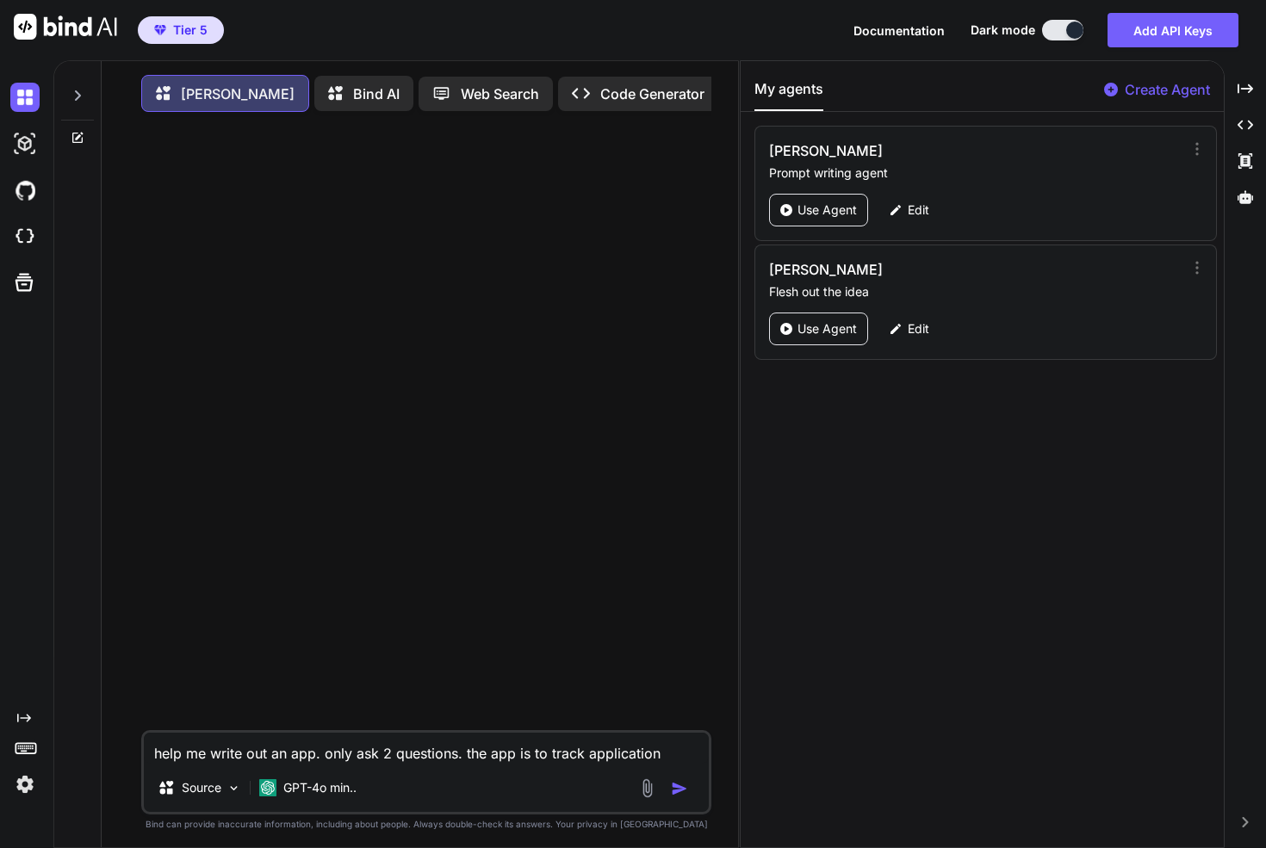
type textarea "help me write out an app. only ask 2 questions. the app is to track applications"
type textarea "x"
type textarea "help me write out an app. only ask 2 questions. the app is to track applications"
type textarea "x"
type textarea "help me write out an app. only ask 2 questions. the app is to track application…"
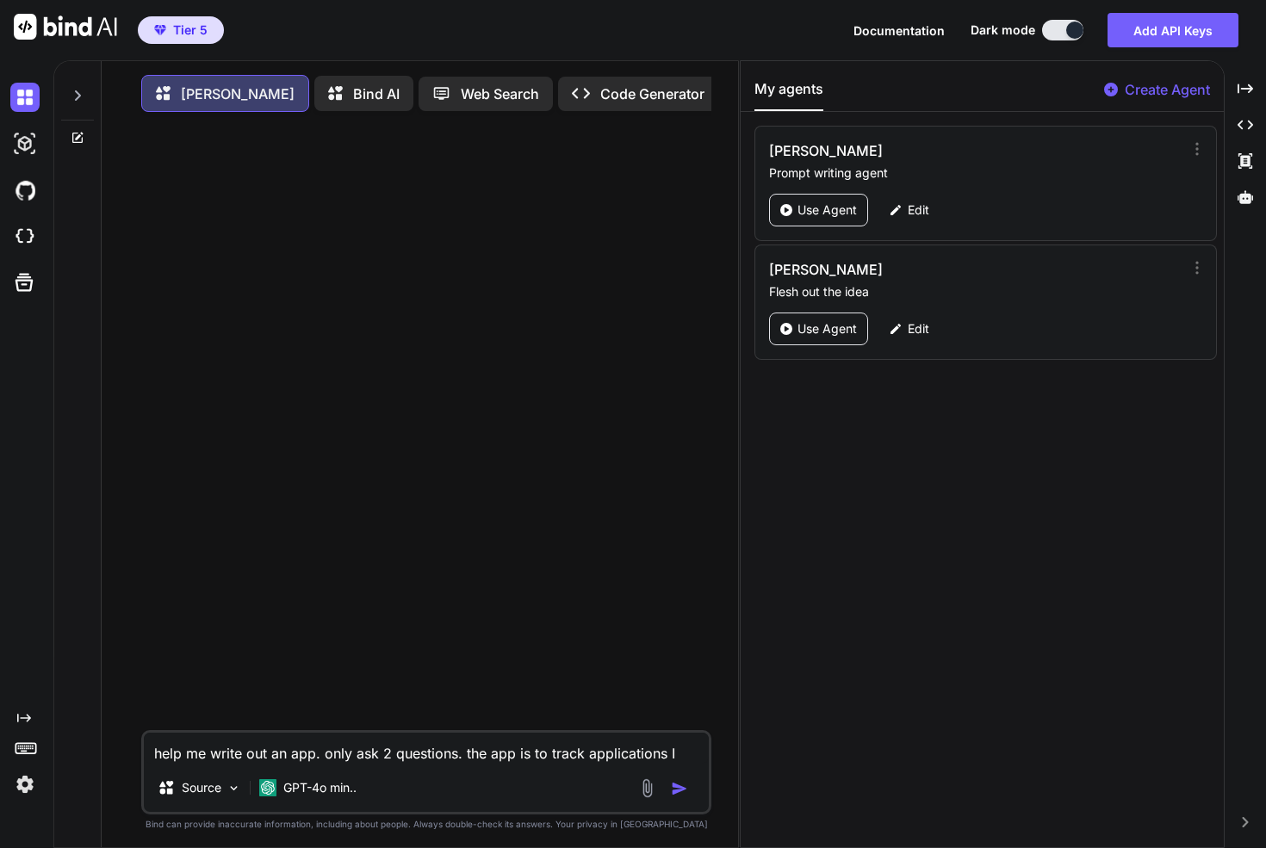
type textarea "x"
type textarea "help me write out an app. only ask 2 questions. the app is to track application…"
type textarea "x"
type textarea "help me write out an app. only ask 2 questions. the app is to track application…"
type textarea "x"
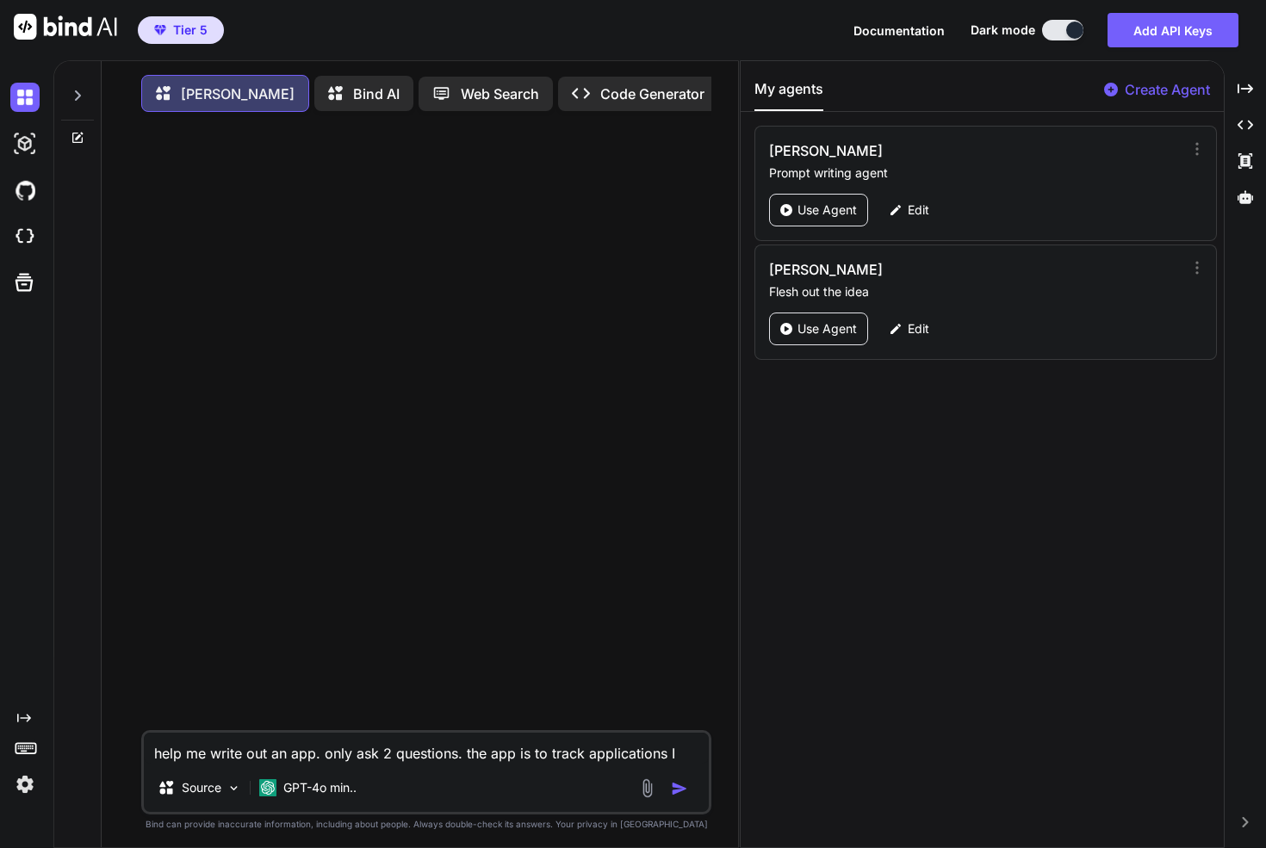
type textarea "help me write out an app. only ask 2 questions. the app is to track application…"
type textarea "x"
type textarea "help me write out an app. only ask 2 questions. the app is to track application…"
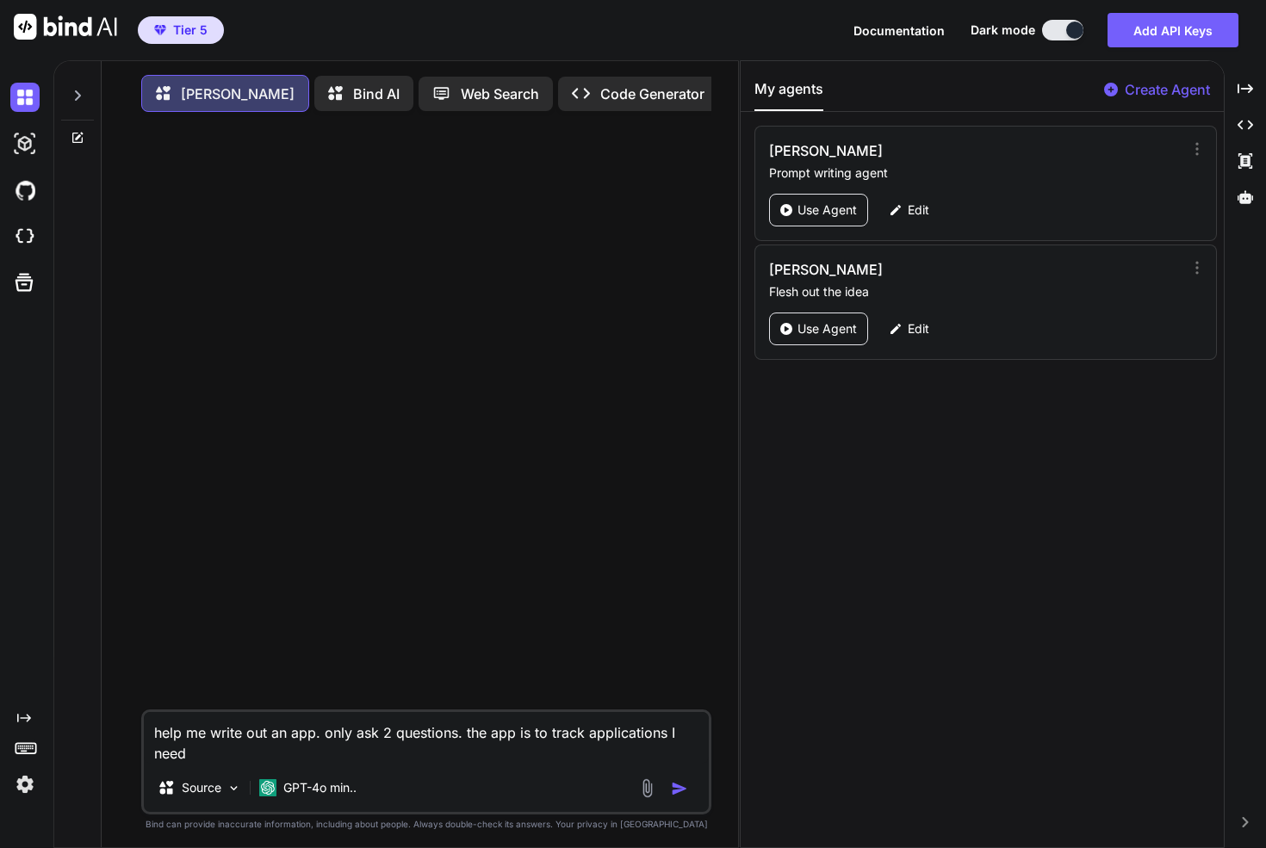
type textarea "x"
type textarea "help me write out an app. only ask 2 questions. the app is to track application…"
type textarea "x"
type textarea "help me write out an app. only ask 2 questions. the app is to track application…"
type textarea "x"
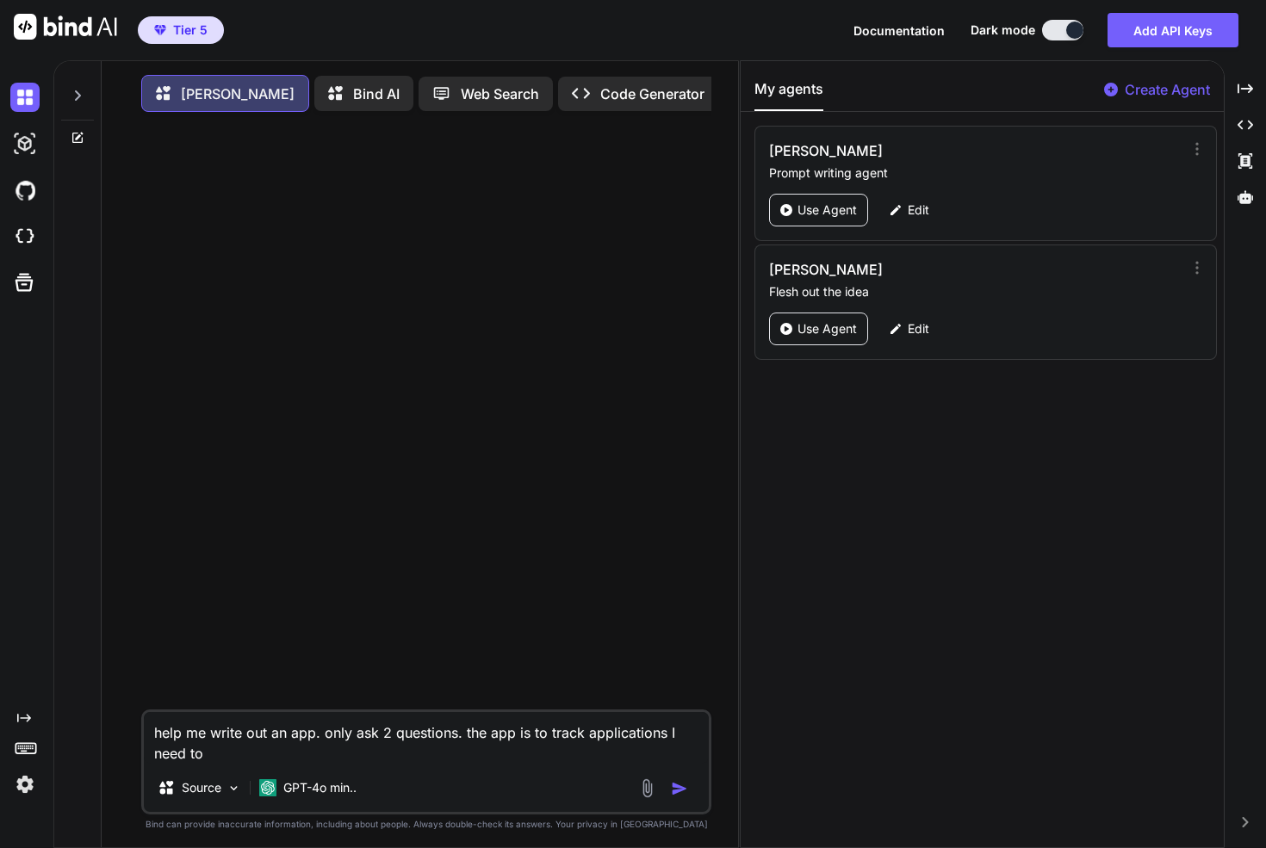
type textarea "help me write out an app. only ask 2 questions. the app is to track application…"
type textarea "x"
type textarea "help me write out an app. only ask 2 questions. the app is to track application…"
type textarea "x"
type textarea "help me write out an app. only ask 2 questions. the app is to track application…"
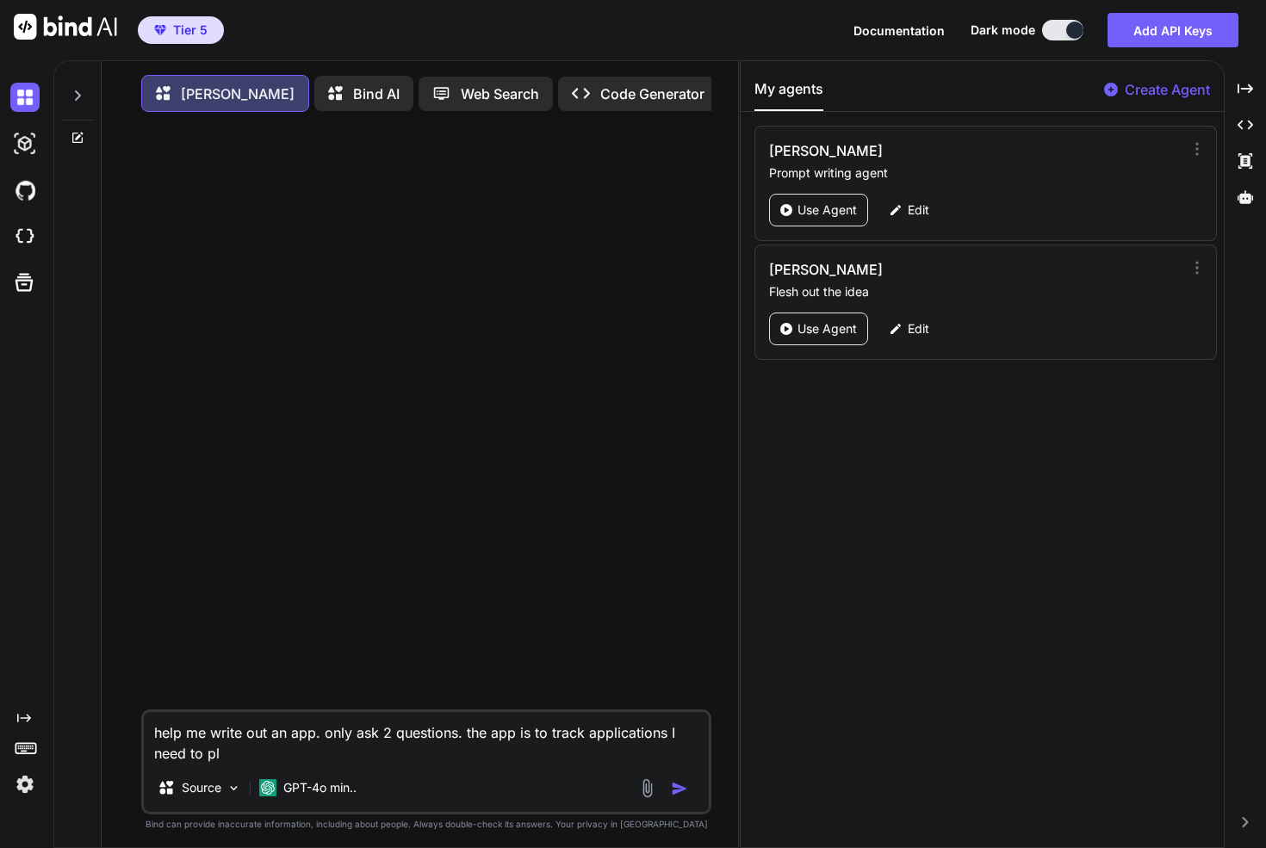
type textarea "x"
type textarea "help me write out an app. only ask 2 questions. the app is to track application…"
type textarea "x"
type textarea "help me write out an app. only ask 2 questions. the app is to track application…"
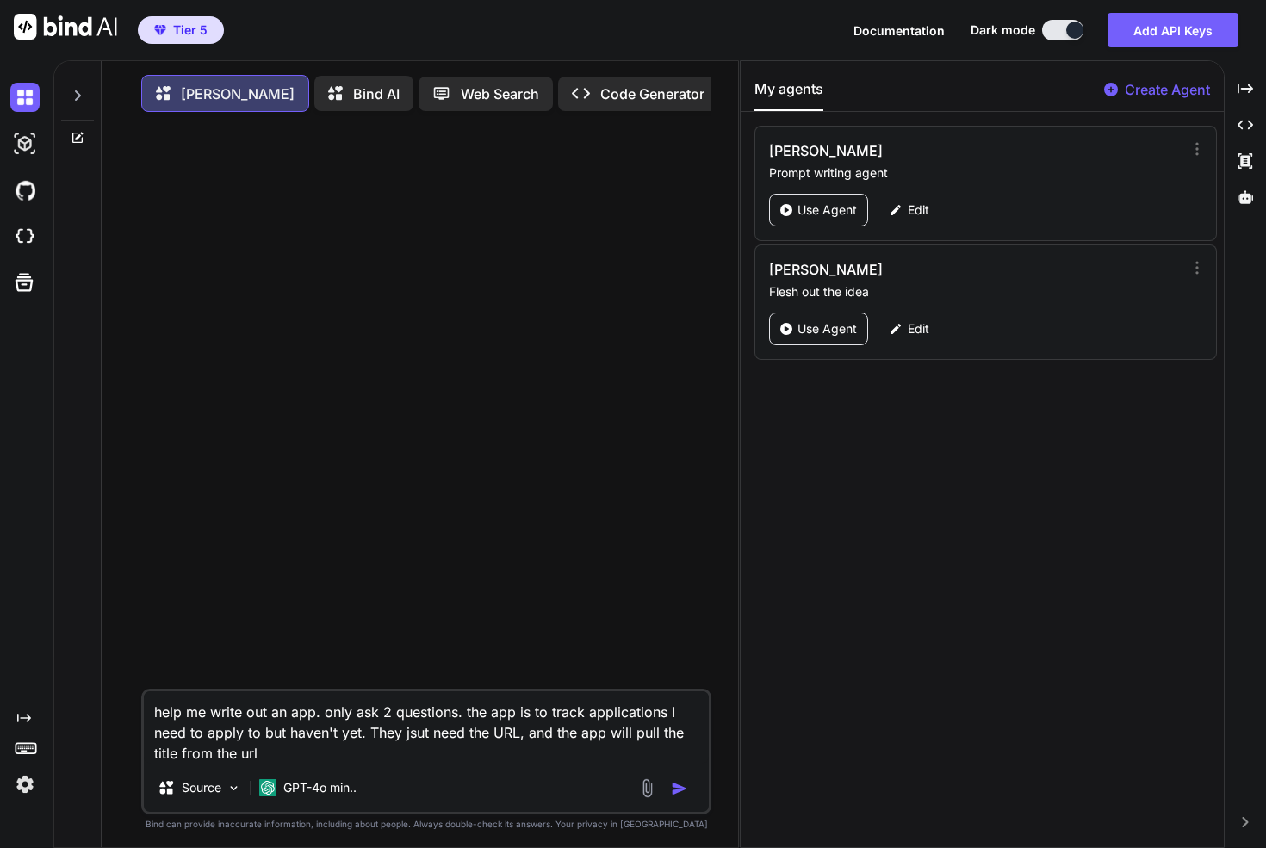
click at [413, 741] on textarea "help me write out an app. only ask 2 questions. the app is to track application…" at bounding box center [426, 727] width 565 height 72
click at [352, 771] on div "help me write out an app. only ask 2 questions. the app is to track application…" at bounding box center [426, 752] width 570 height 126
click at [517, 734] on textarea "help me write out an app. only ask 2 questions. the app is to track application…" at bounding box center [426, 727] width 565 height 72
click at [460, 758] on textarea "help me write out an app. only ask 2 questions. the app is to track application…" at bounding box center [426, 727] width 565 height 72
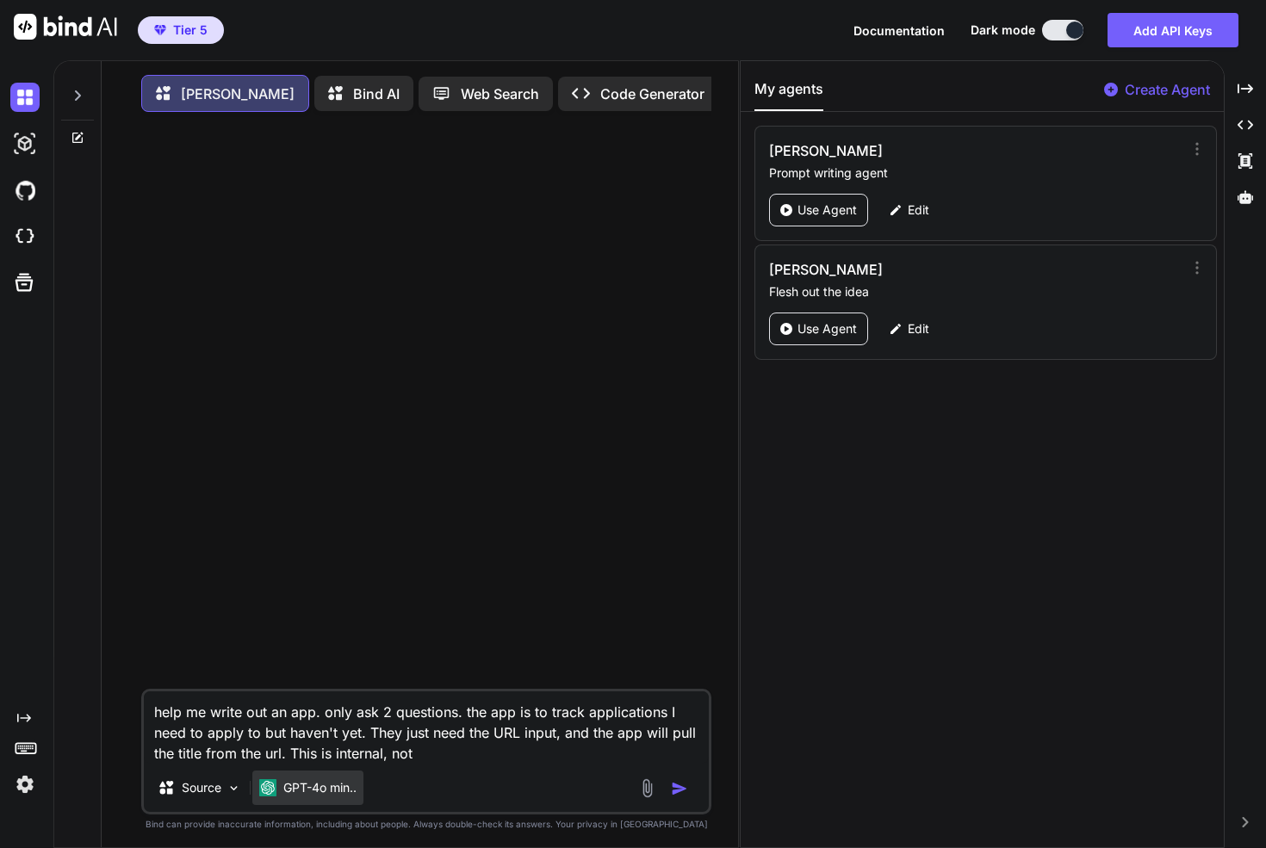
click at [334, 791] on p "GPT-4o min.." at bounding box center [319, 787] width 73 height 17
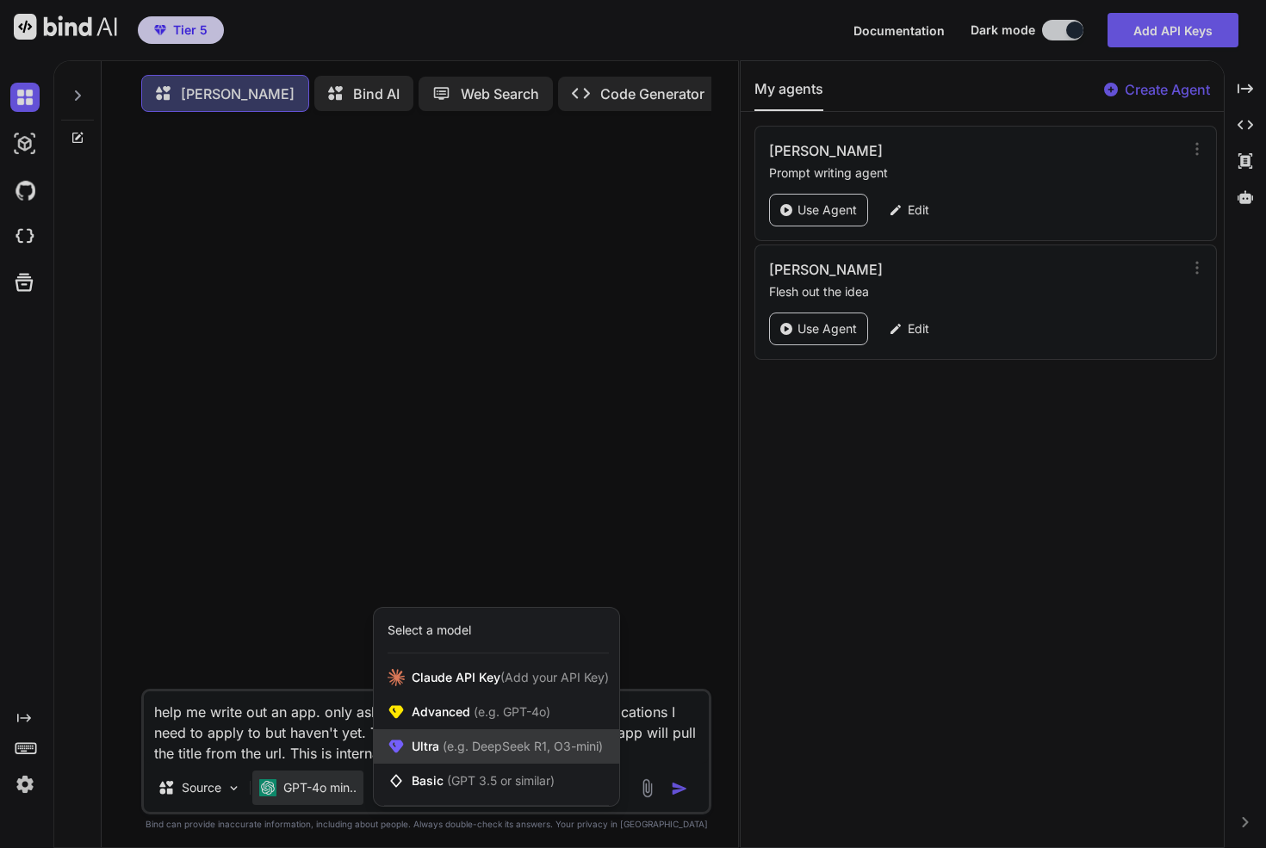
click at [436, 761] on div "Ultra (e.g. DeepSeek R1, O3-mini)" at bounding box center [496, 746] width 245 height 34
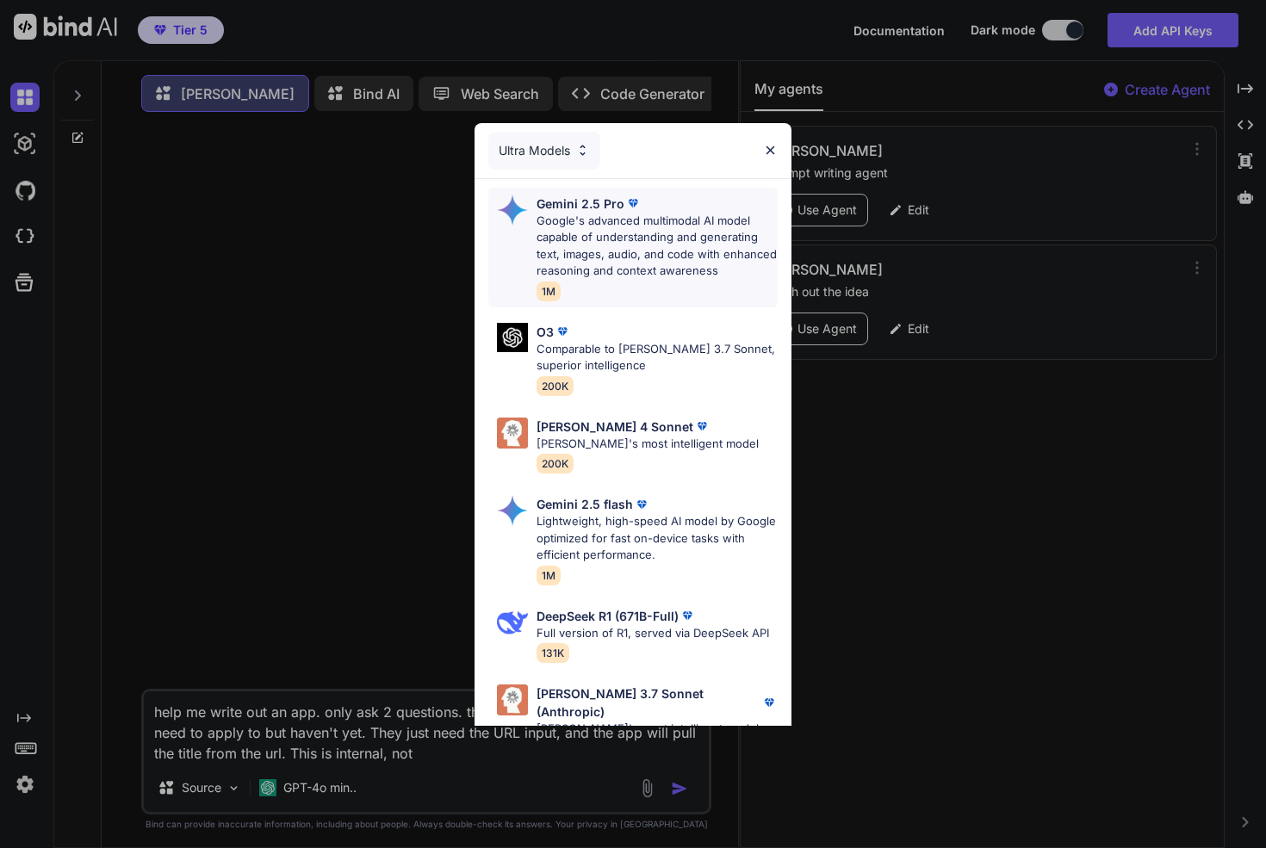
click at [562, 206] on p "Gemini 2.5 Pro" at bounding box center [580, 204] width 88 height 18
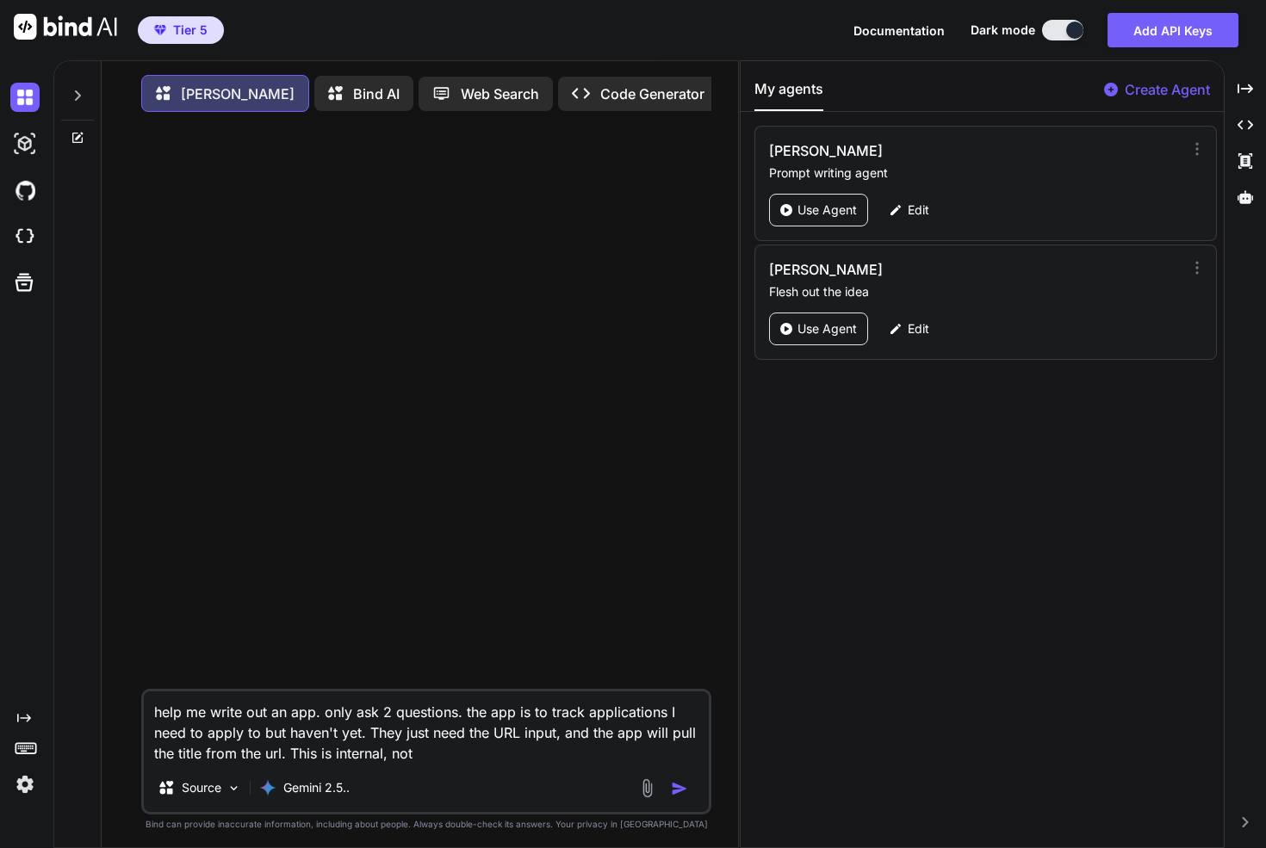
click at [446, 760] on textarea "help me write out an app. only ask 2 questions. the app is to track application…" at bounding box center [426, 727] width 565 height 72
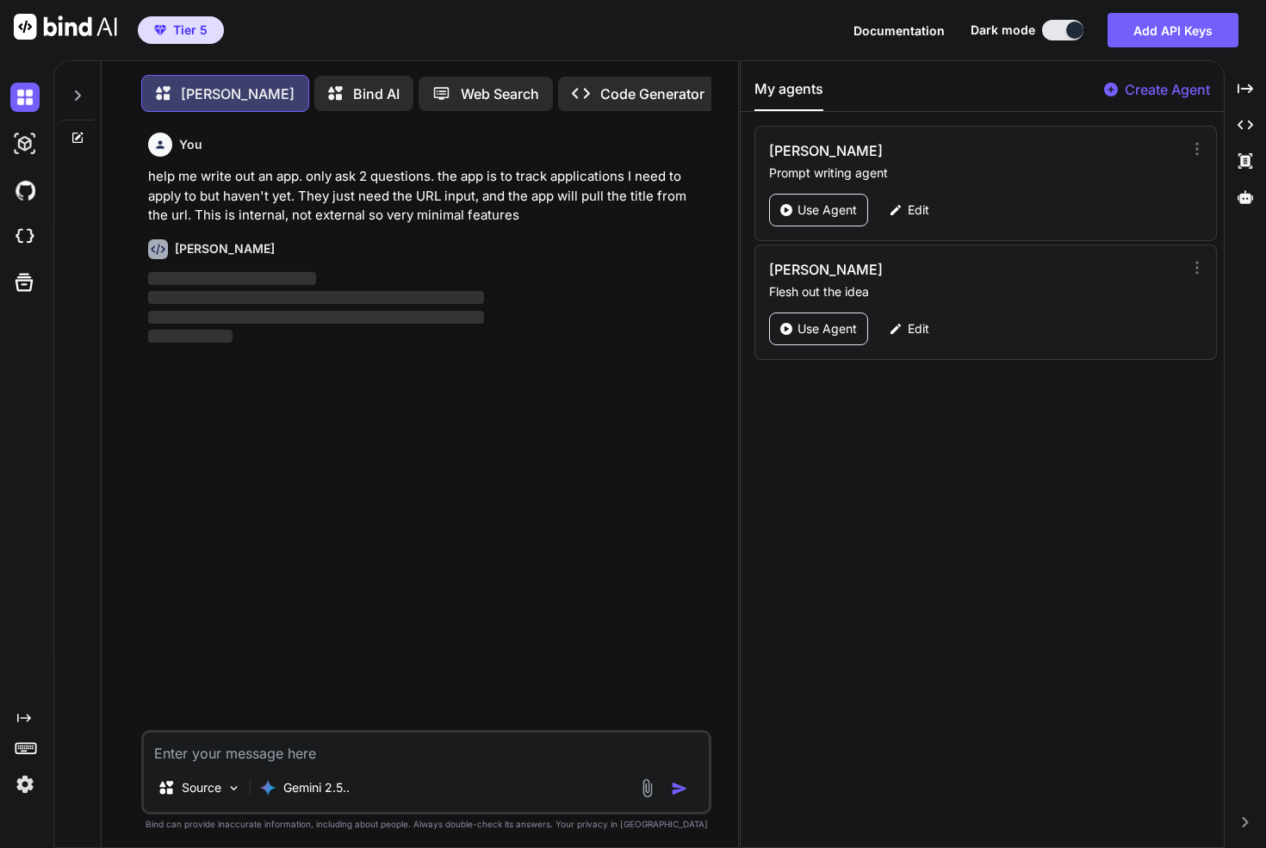
scroll to position [9, 0]
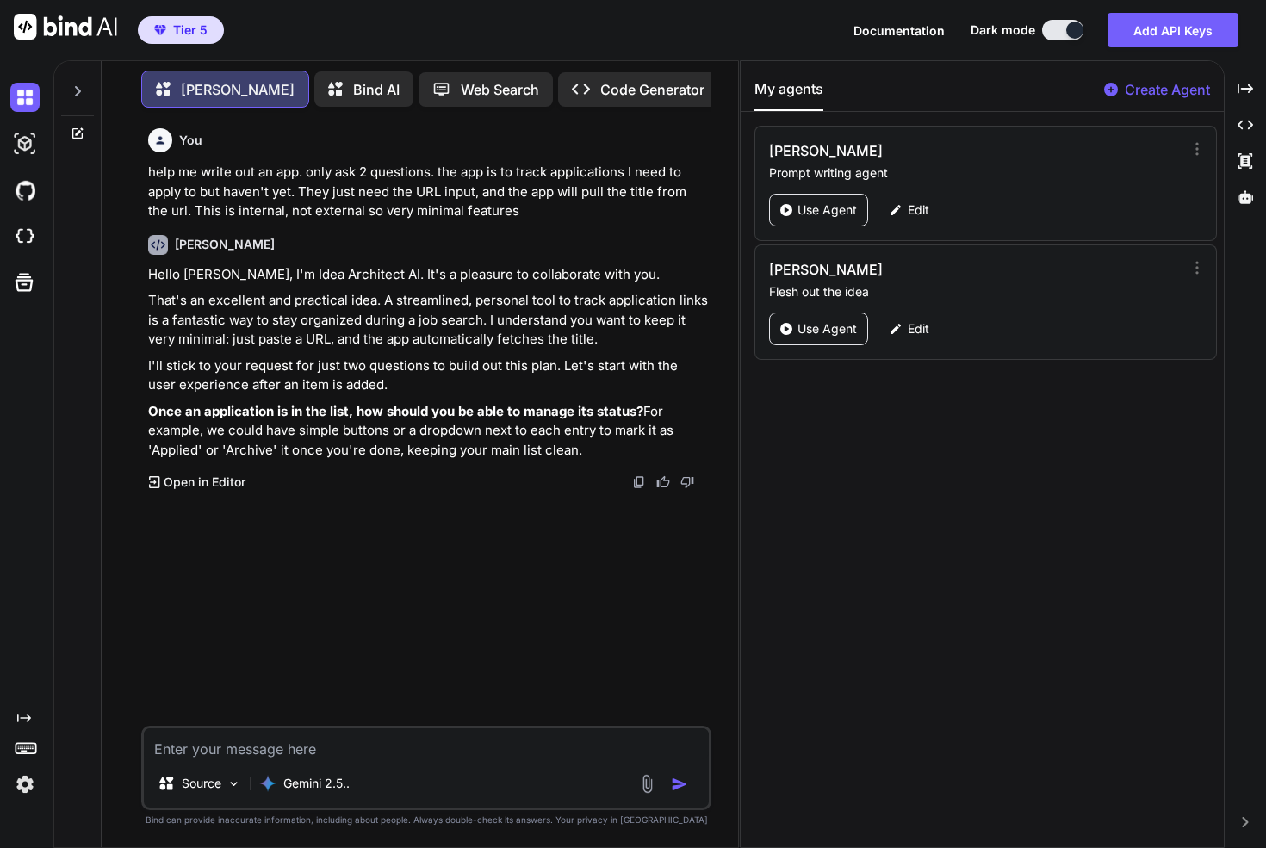
click at [234, 271] on p "Hello Gabriel, I'm Idea Architect AI. It's a pleasure to collaborate with you." at bounding box center [428, 275] width 560 height 20
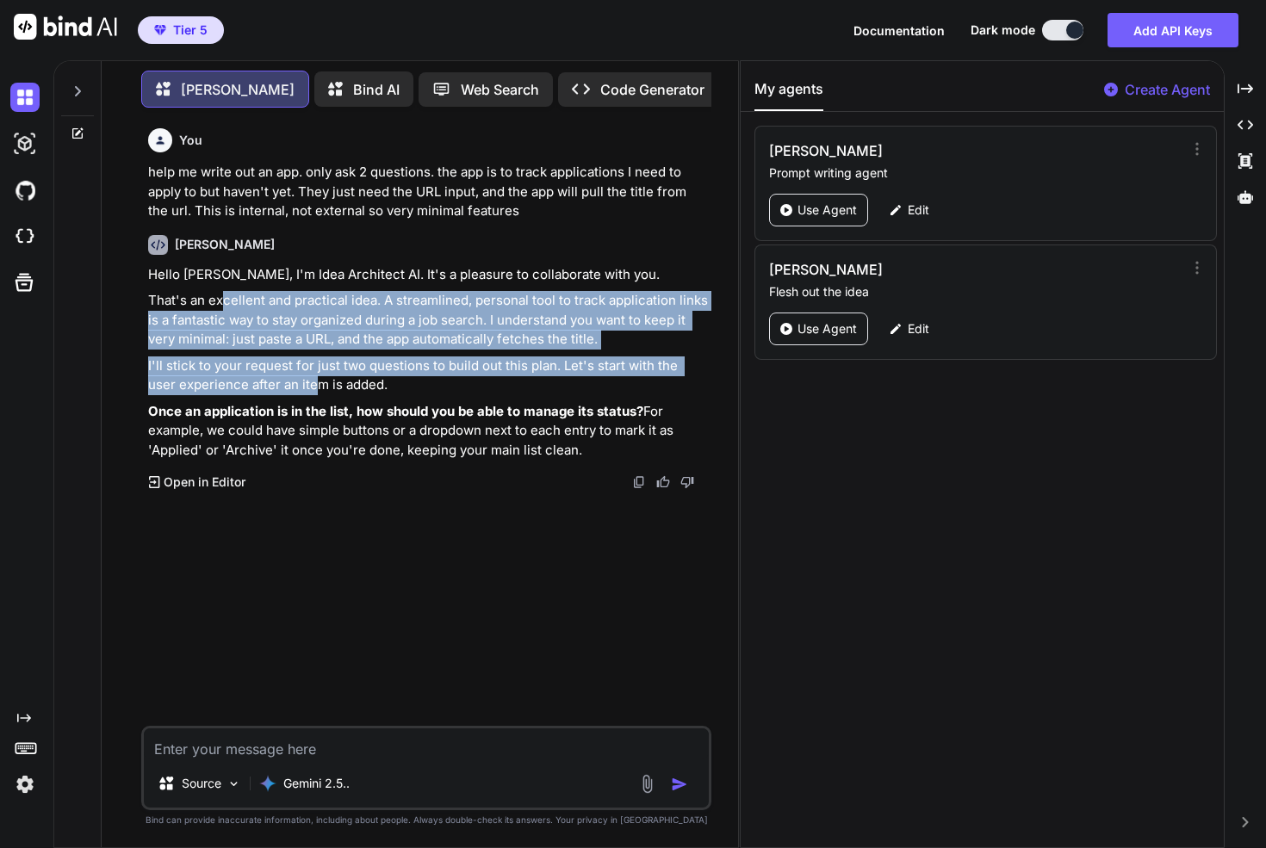
drag, startPoint x: 224, startPoint y: 292, endPoint x: 293, endPoint y: 390, distance: 119.9
click at [289, 385] on div "Hello Gabriel, I'm Idea Architect AI. It's a pleasure to collaborate with you. …" at bounding box center [428, 362] width 560 height 195
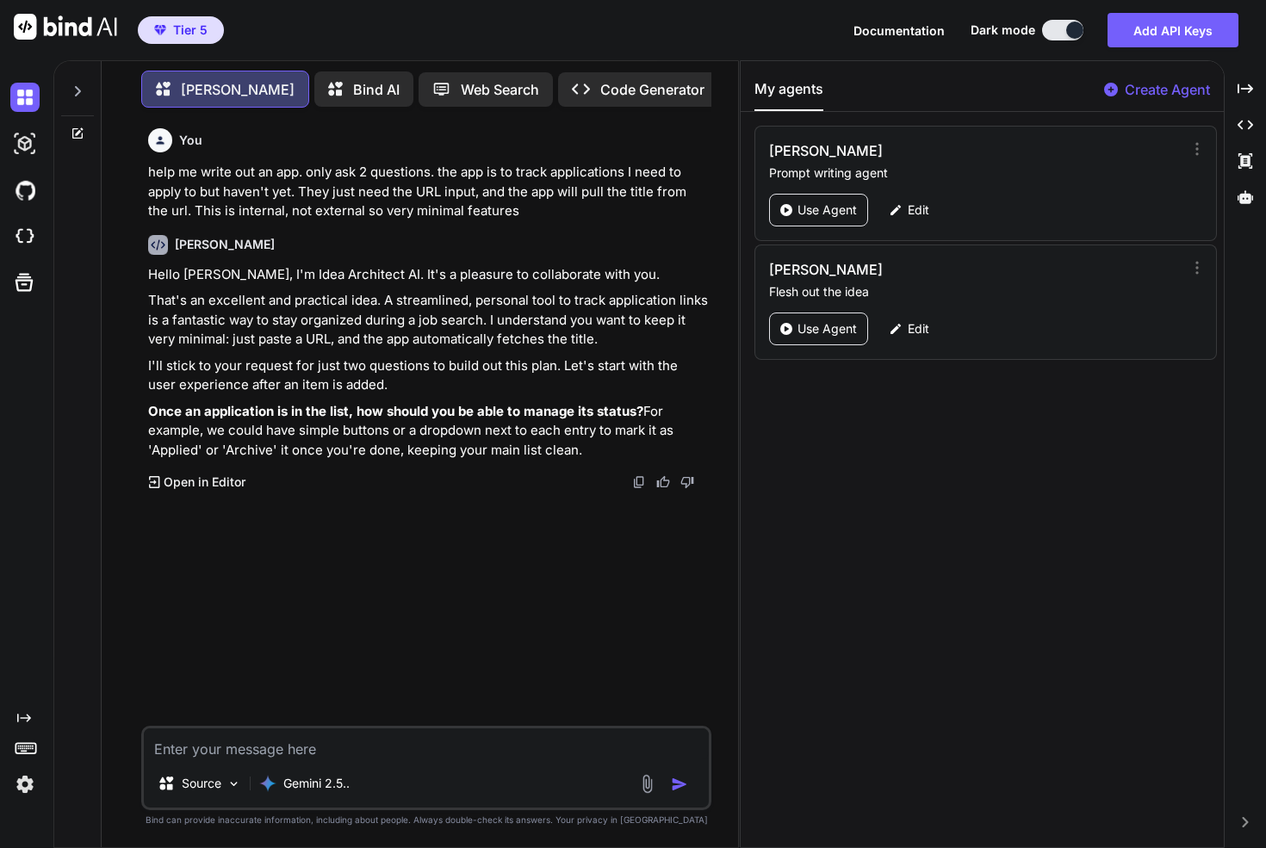
click at [293, 390] on p "I'll stick to your request for just two questions to build out this plan. Let's…" at bounding box center [428, 375] width 560 height 39
click at [268, 437] on p "Once an application is in the list, how should you be able to manage its status…" at bounding box center [428, 431] width 560 height 59
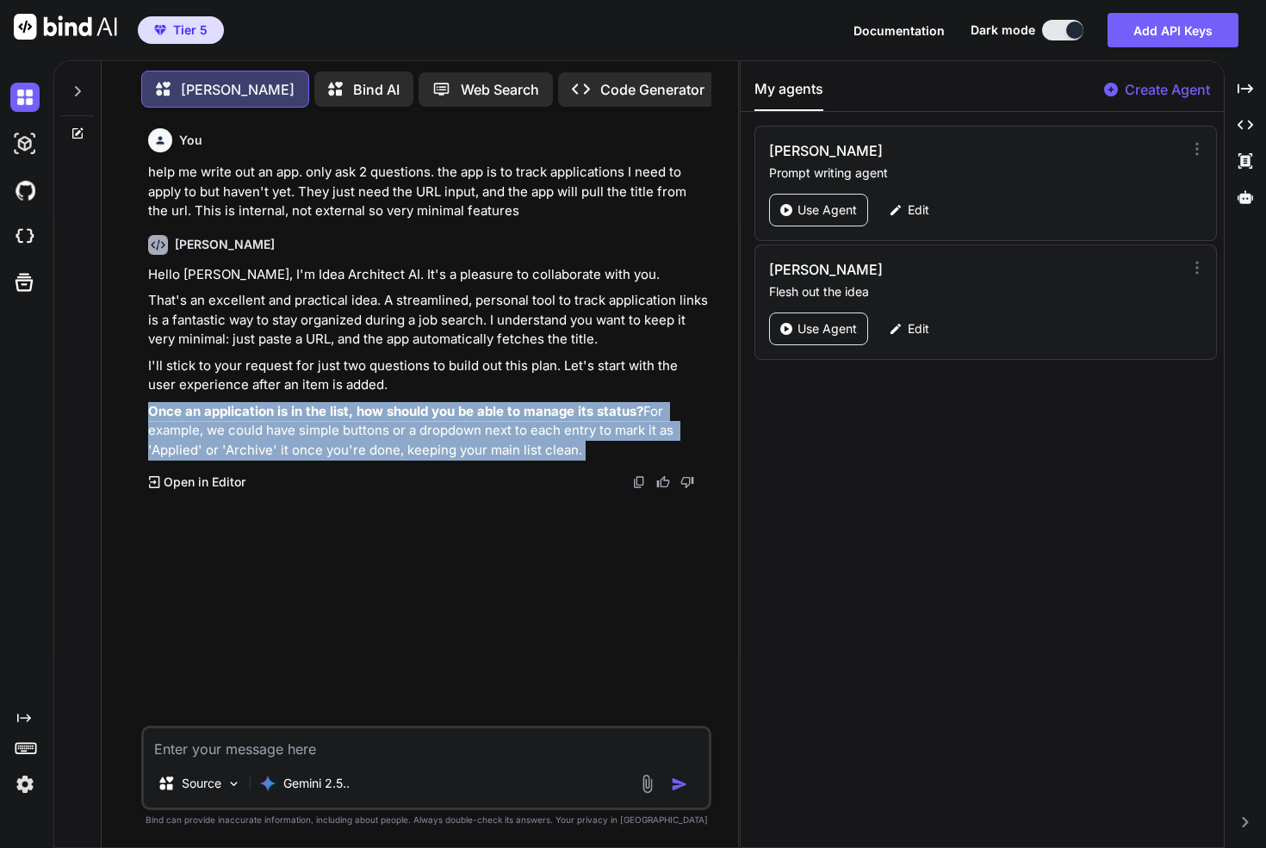
click at [268, 437] on p "Once an application is in the list, how should you be able to manage its status…" at bounding box center [428, 431] width 560 height 59
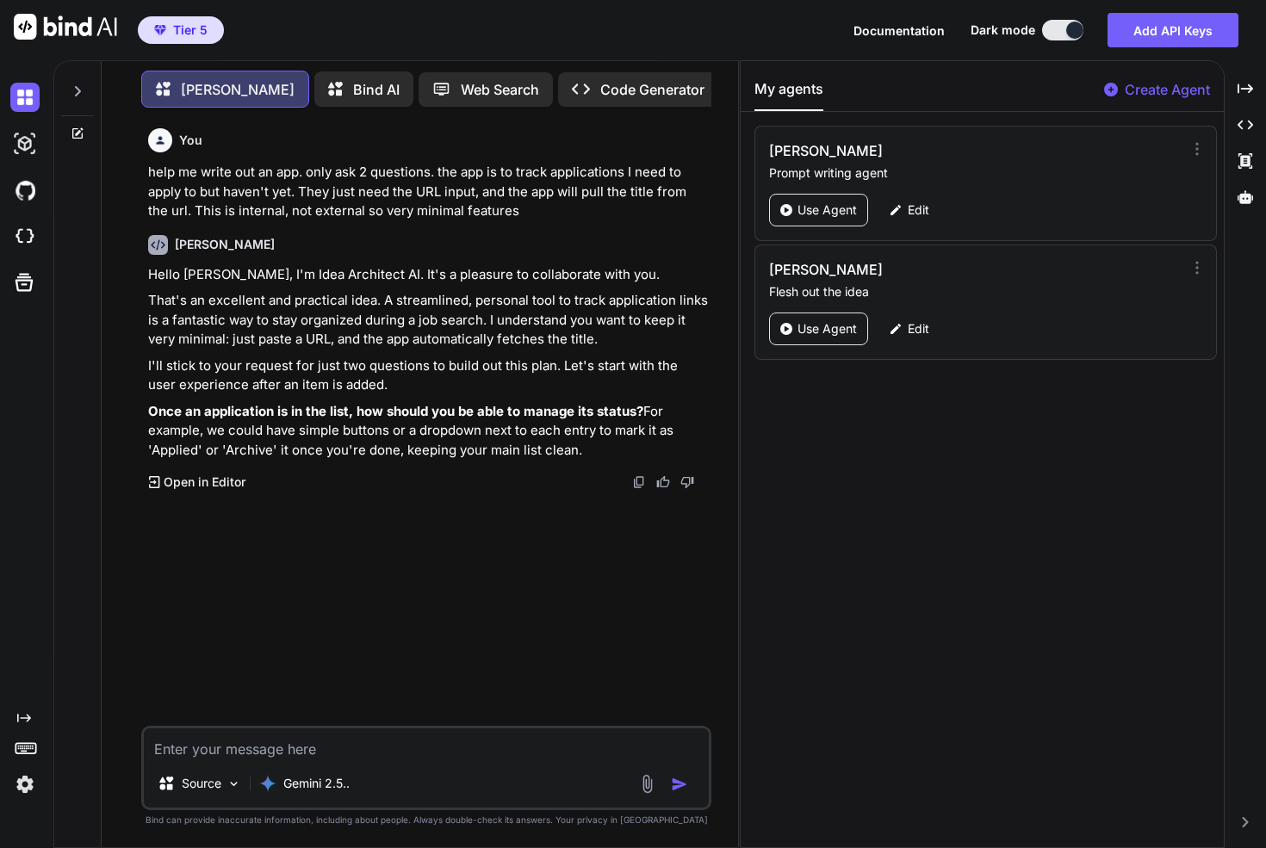
click at [406, 438] on p "Once an application is in the list, how should you be able to manage its status…" at bounding box center [428, 431] width 560 height 59
drag, startPoint x: 441, startPoint y: 405, endPoint x: 593, endPoint y: 406, distance: 152.4
click at [593, 406] on strong "Once an application is in the list, how should you be able to manage its status?" at bounding box center [395, 411] width 495 height 16
click at [621, 412] on strong "Once an application is in the list, how should you be able to manage its status?" at bounding box center [395, 411] width 495 height 16
drag, startPoint x: 621, startPoint y: 412, endPoint x: 427, endPoint y: 412, distance: 193.7
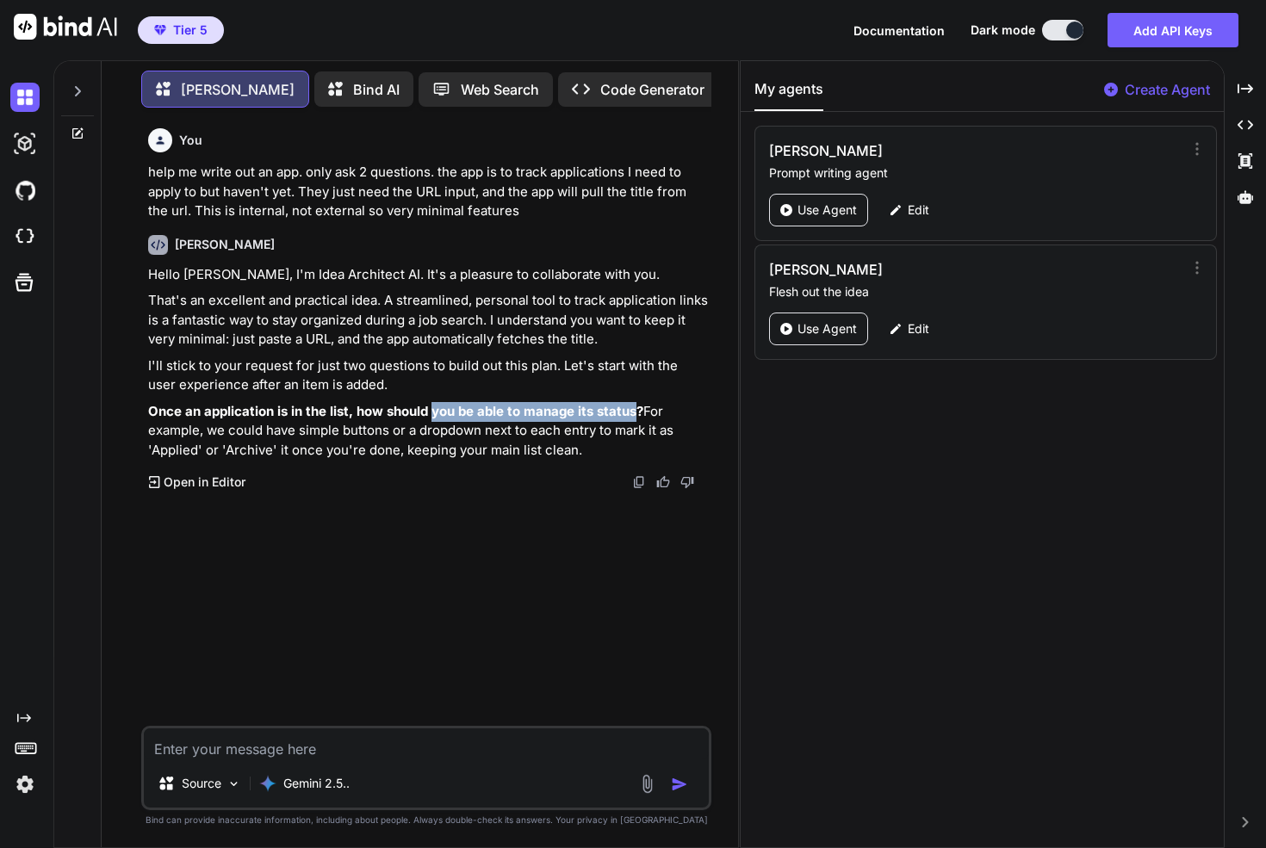
click at [427, 412] on strong "Once an application is in the list, how should you be able to manage its status?" at bounding box center [395, 411] width 495 height 16
click at [391, 413] on strong "Once an application is in the list, how should you be able to manage its status?" at bounding box center [395, 411] width 495 height 16
drag, startPoint x: 391, startPoint y: 413, endPoint x: 614, endPoint y: 413, distance: 223.0
click at [614, 413] on strong "Once an application is in the list, how should you be able to manage its status?" at bounding box center [395, 411] width 495 height 16
drag, startPoint x: 647, startPoint y: 412, endPoint x: 316, endPoint y: 414, distance: 331.5
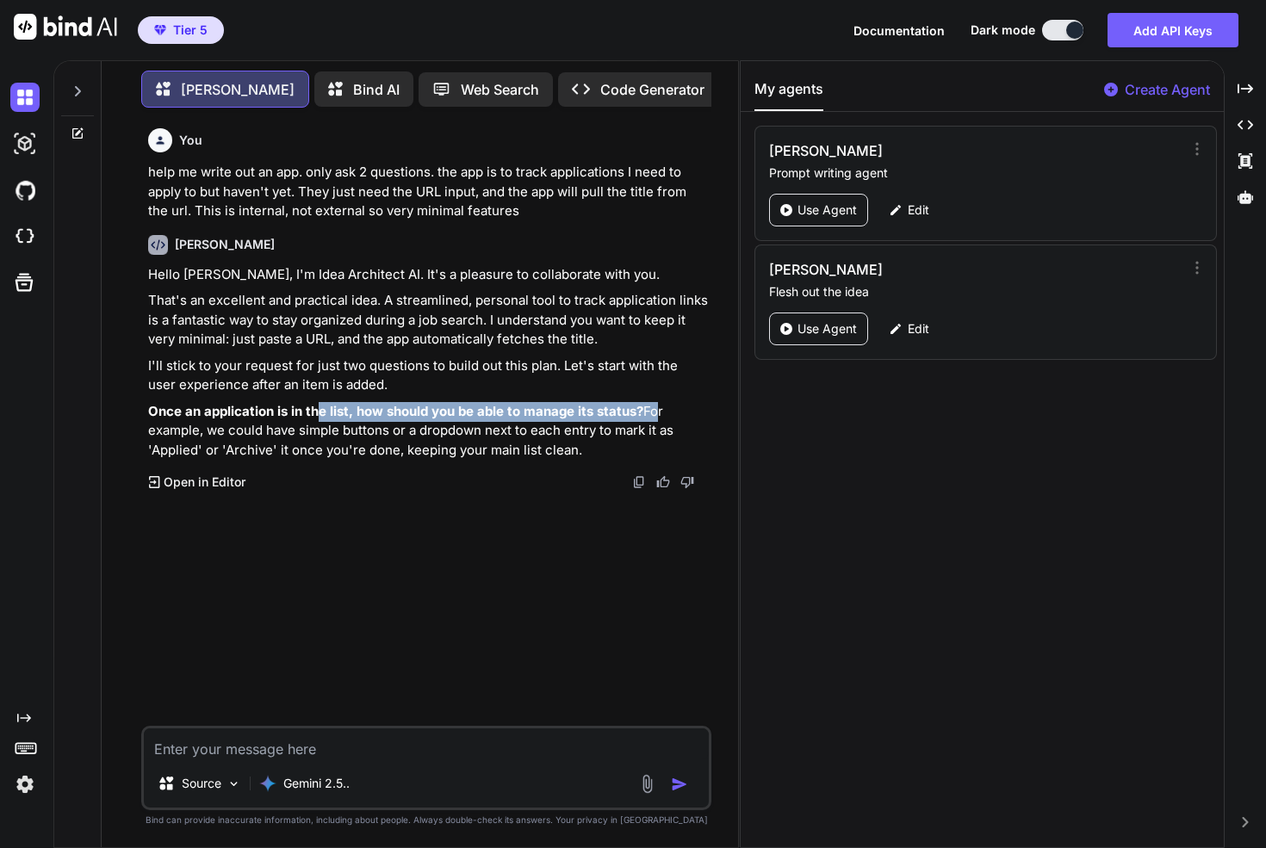
click at [316, 414] on p "Once an application is in the list, how should you be able to manage its status…" at bounding box center [428, 431] width 560 height 59
click at [279, 440] on p "Once an application is in the list, how should you be able to manage its status…" at bounding box center [428, 431] width 560 height 59
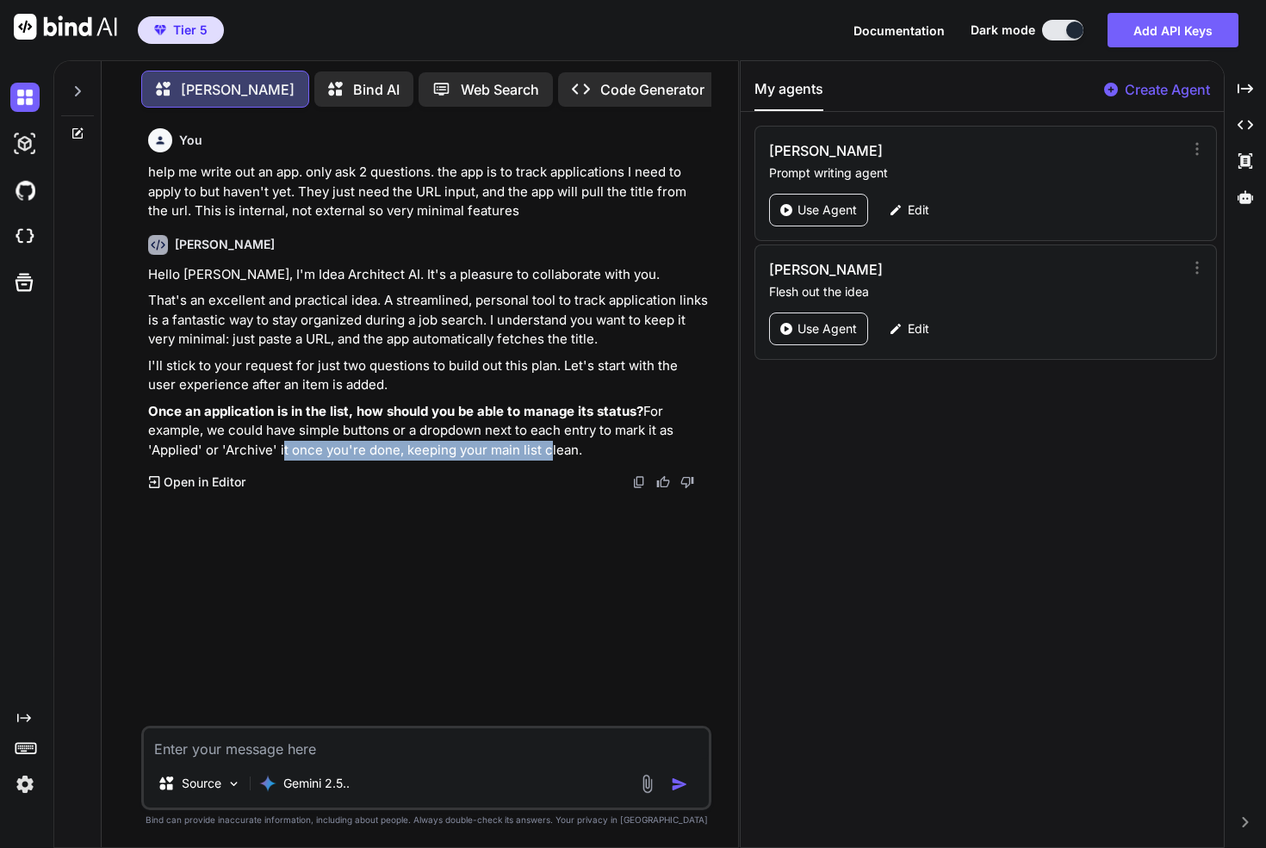
drag, startPoint x: 279, startPoint y: 440, endPoint x: 536, endPoint y: 440, distance: 257.4
click at [535, 440] on p "Once an application is in the list, how should you be able to manage its status…" at bounding box center [428, 431] width 560 height 59
click at [536, 440] on p "Once an application is in the list, how should you be able to manage its status…" at bounding box center [428, 431] width 560 height 59
click at [362, 430] on p "Once an application is in the list, how should you be able to manage its status…" at bounding box center [428, 431] width 560 height 59
drag, startPoint x: 362, startPoint y: 430, endPoint x: 461, endPoint y: 430, distance: 99.0
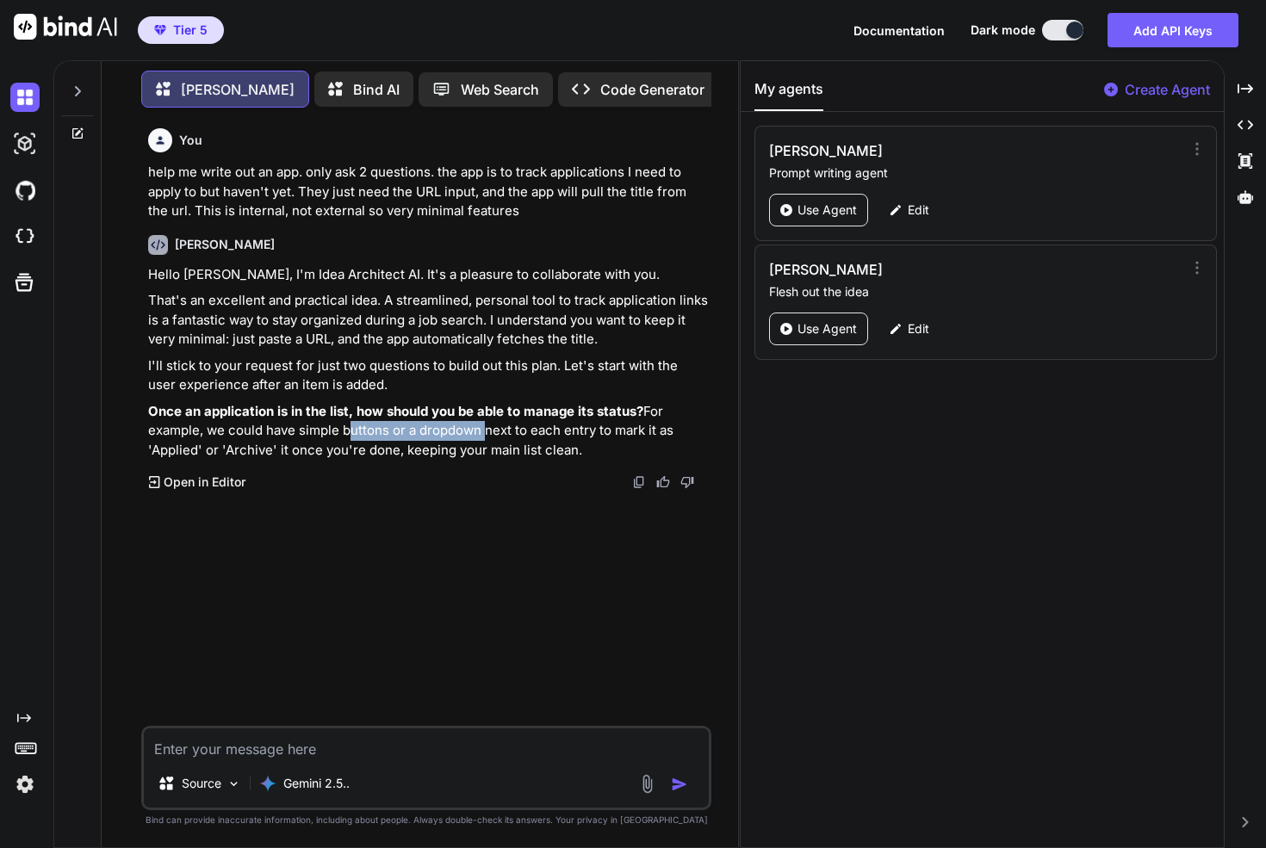
click at [461, 430] on p "Once an application is in the list, how should you be able to manage its status…" at bounding box center [428, 431] width 560 height 59
drag, startPoint x: 461, startPoint y: 430, endPoint x: 619, endPoint y: 430, distance: 157.6
click at [619, 430] on p "Once an application is in the list, how should you be able to manage its status…" at bounding box center [428, 431] width 560 height 59
click at [619, 429] on p "Once an application is in the list, how should you be able to manage its status…" at bounding box center [428, 431] width 560 height 59
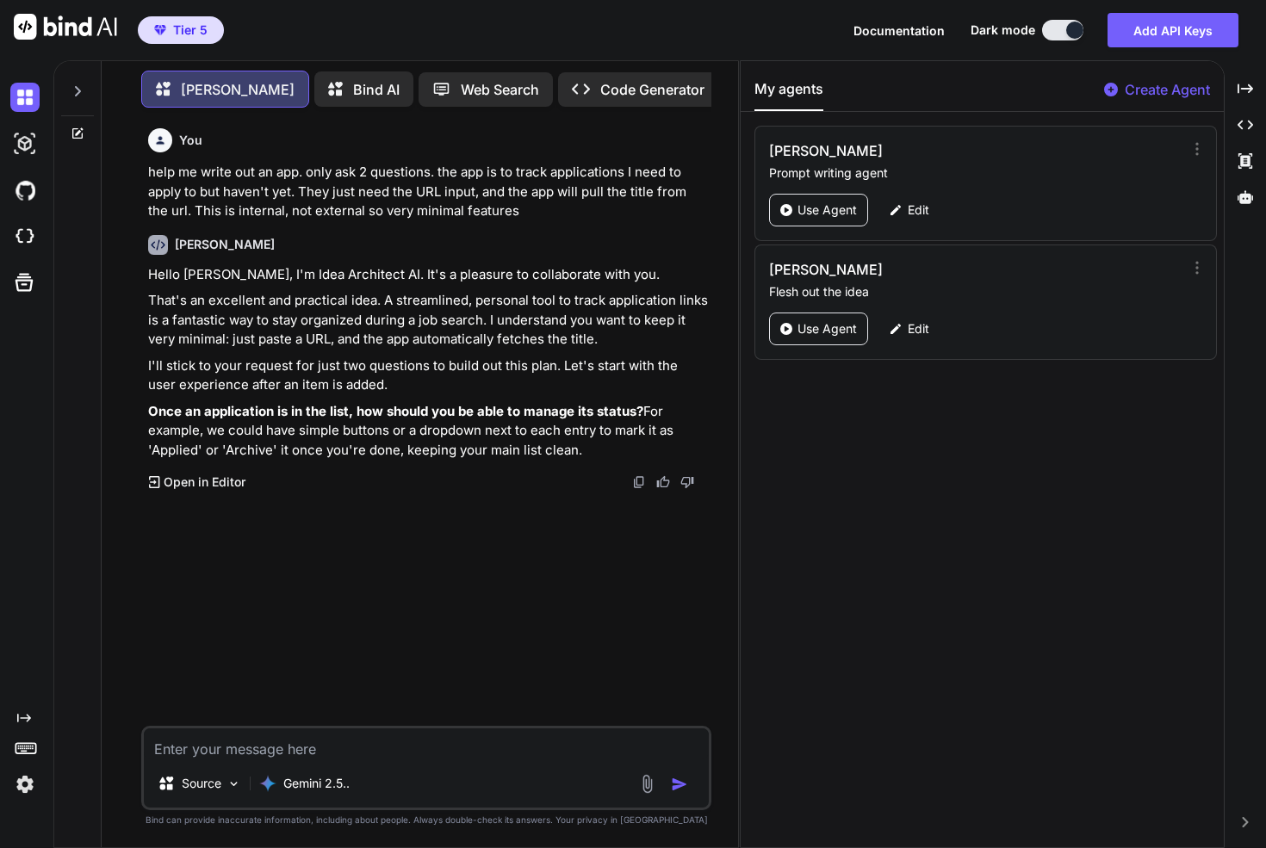
click at [337, 741] on textarea at bounding box center [426, 743] width 565 height 31
click at [307, 738] on textarea "buttons, applied vs archavide. the" at bounding box center [426, 743] width 565 height 31
click at [306, 750] on textarea "buttons, applied vs archavide. the" at bounding box center [426, 743] width 565 height 31
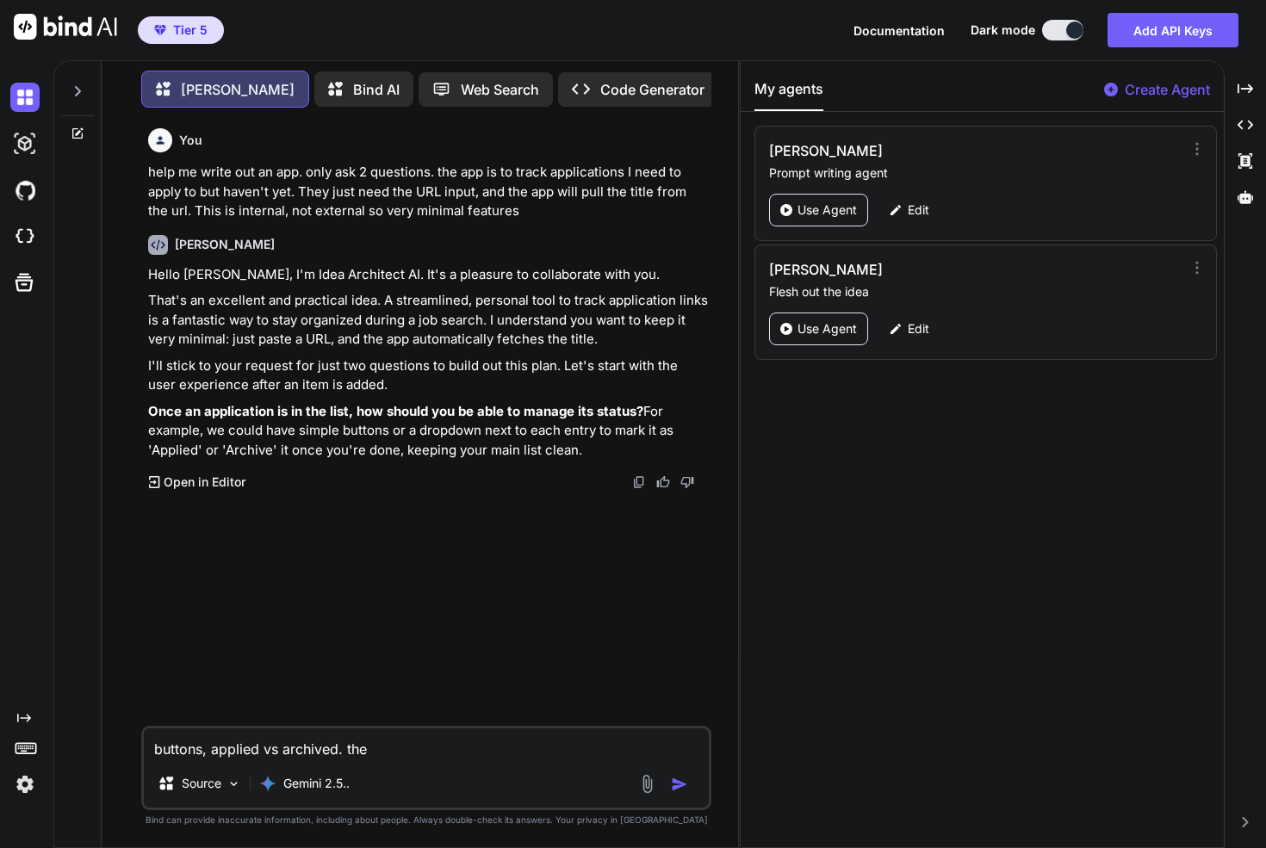
click at [386, 747] on textarea "buttons, applied vs archived. the" at bounding box center [426, 743] width 565 height 31
click at [428, 749] on textarea "buttons, applied vs archived. the backend will be from firebase" at bounding box center [426, 743] width 565 height 31
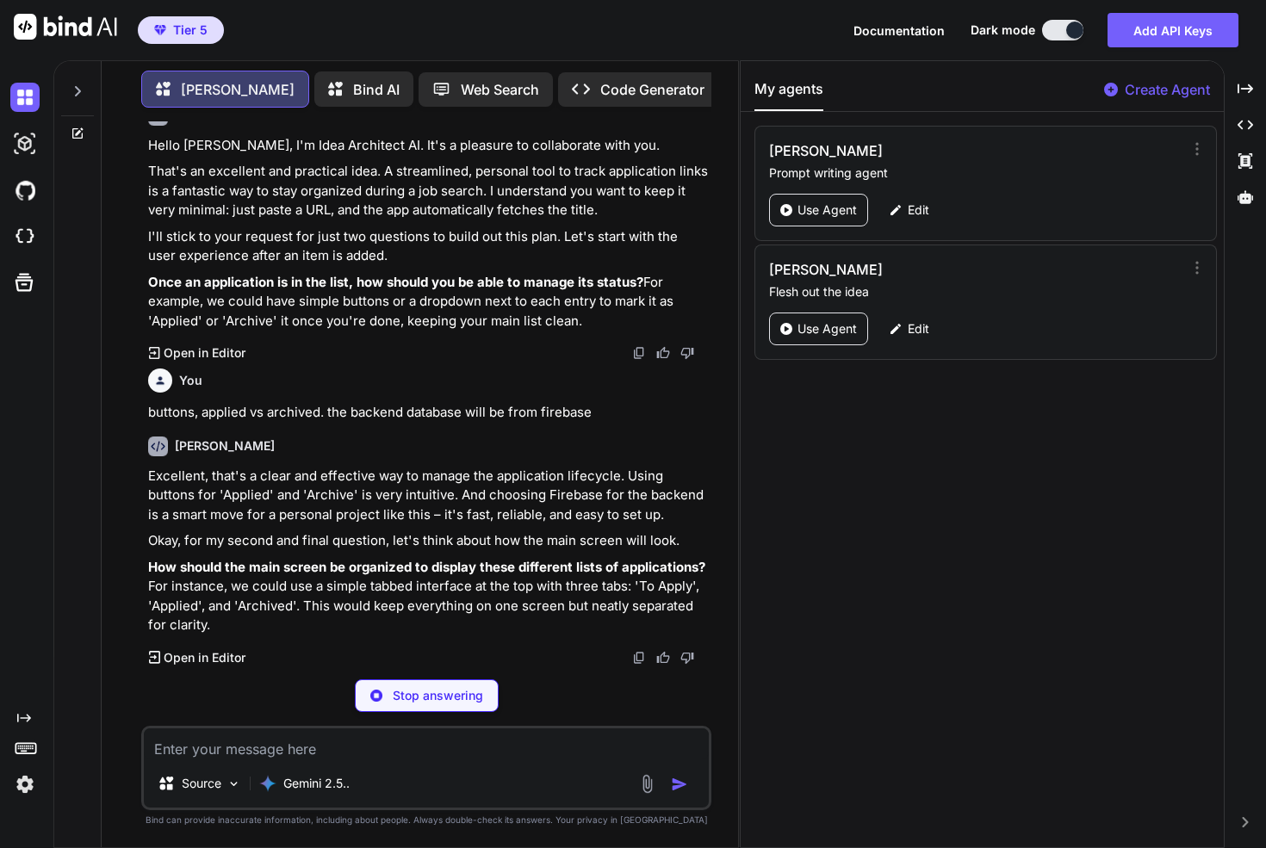
scroll to position [69, 0]
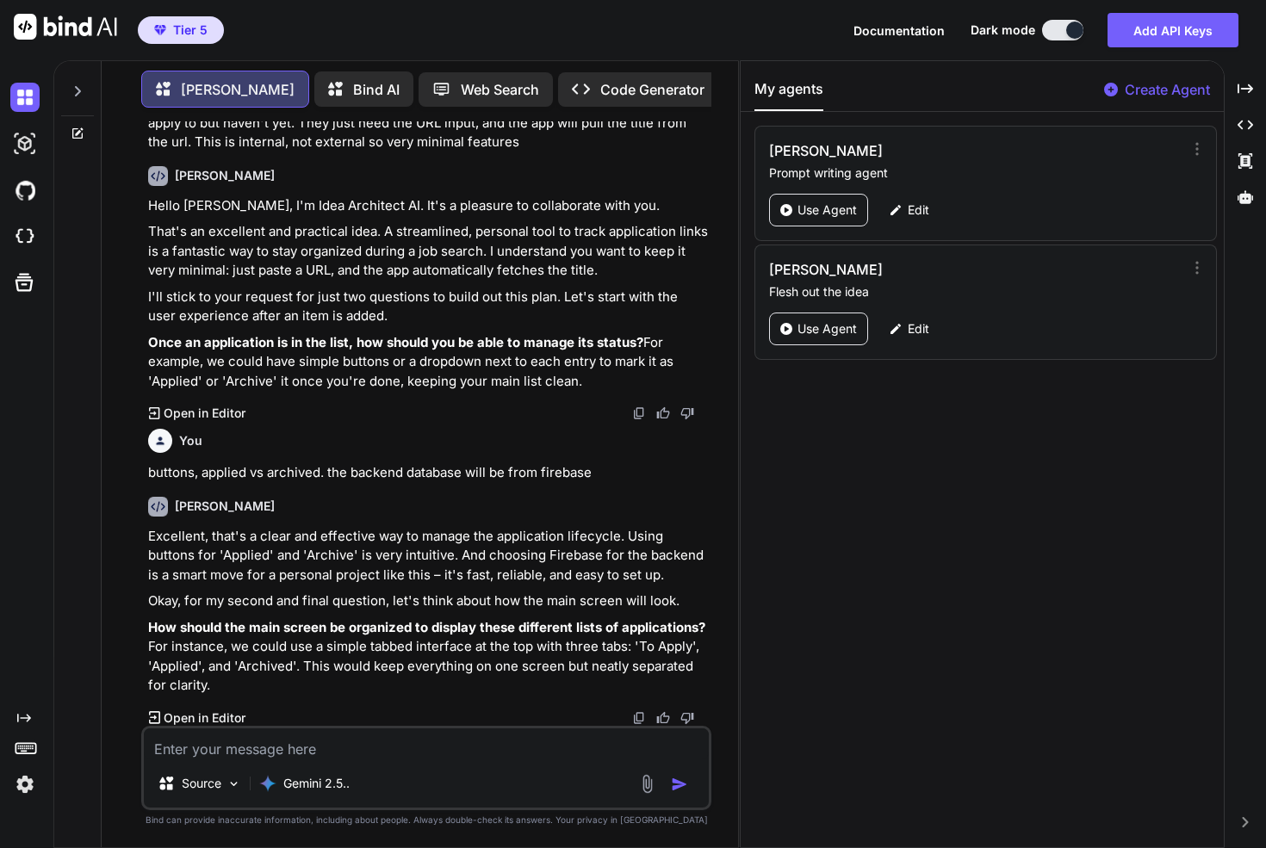
click at [247, 623] on strong "How should the main screen be organized to display these different lists of app…" at bounding box center [426, 627] width 557 height 16
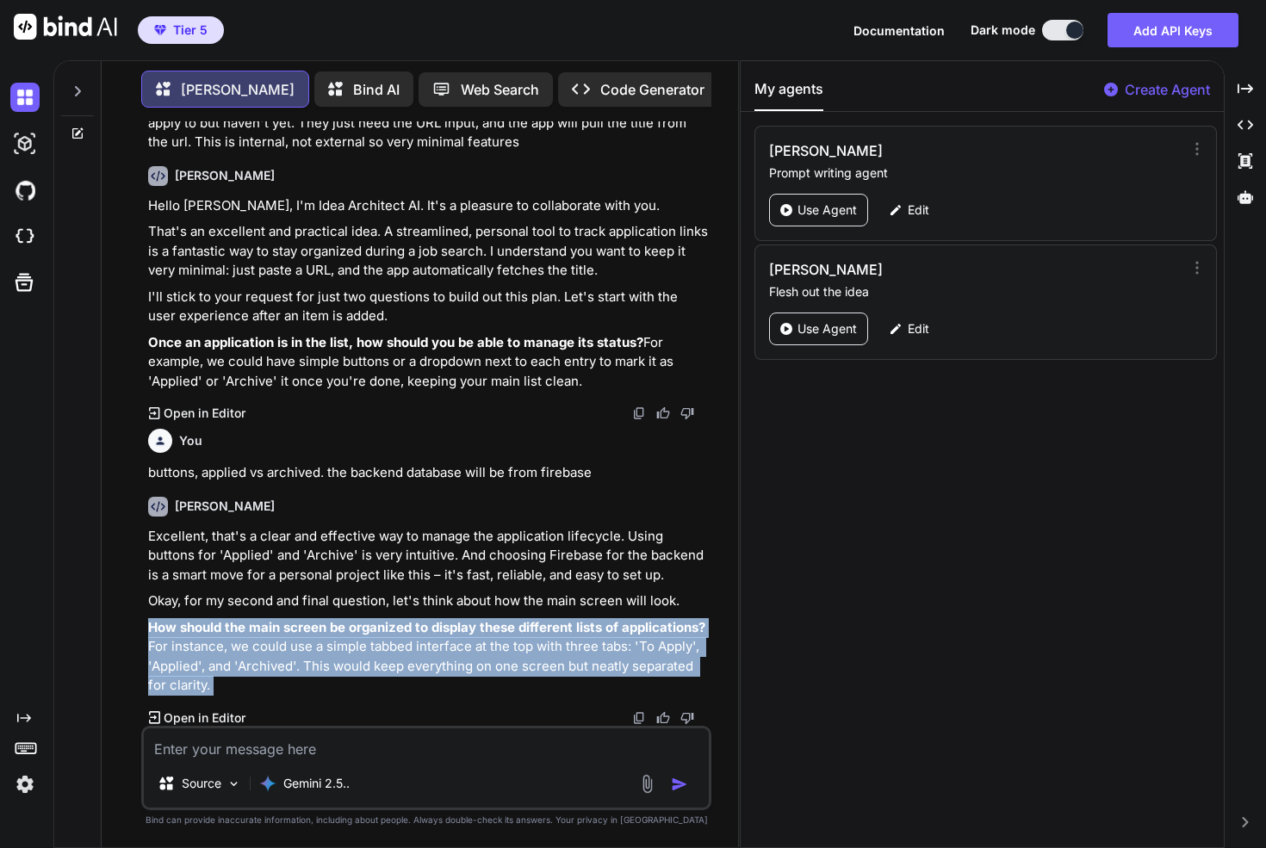
click at [247, 623] on strong "How should the main screen be organized to display these different lists of app…" at bounding box center [426, 627] width 557 height 16
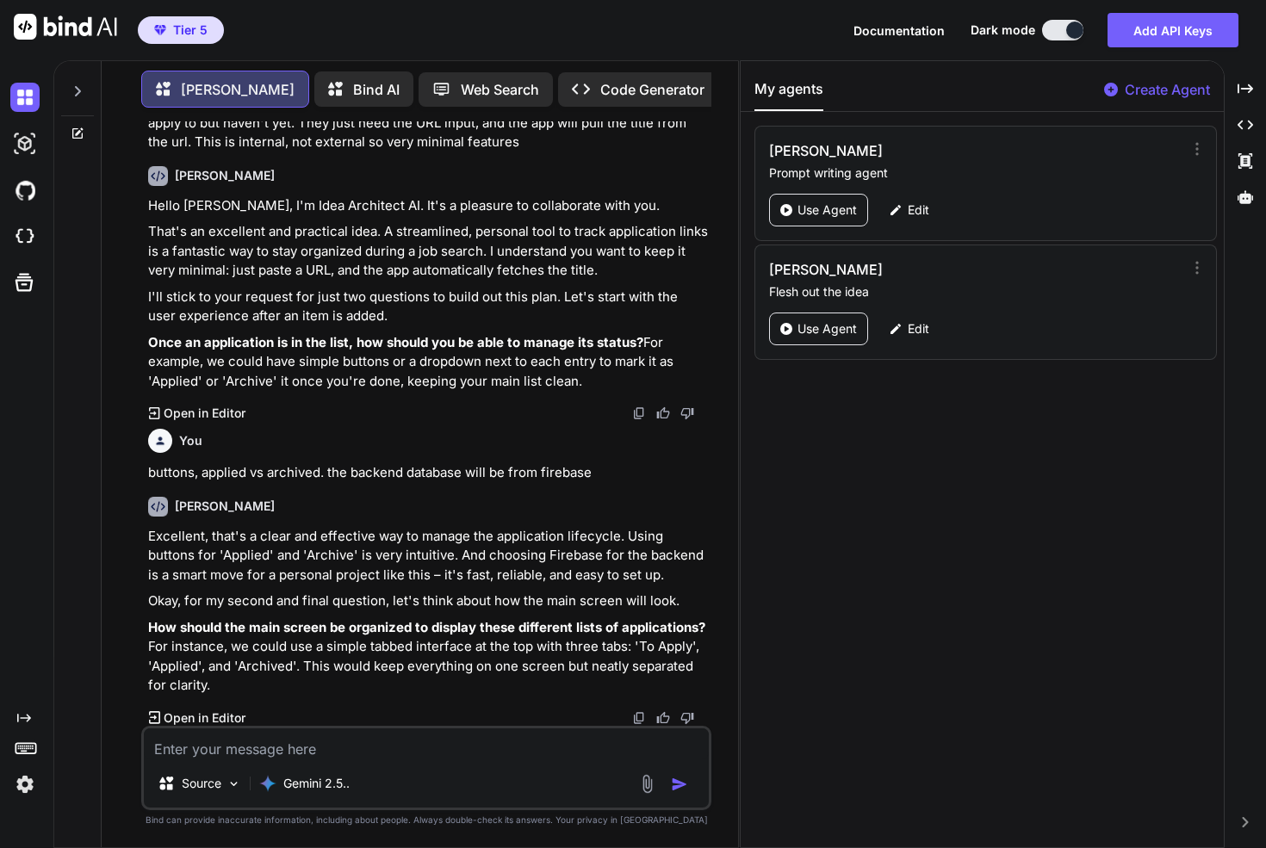
click at [285, 639] on p "How should the main screen be organized to display these different lists of app…" at bounding box center [428, 656] width 560 height 77
click at [412, 744] on textarea at bounding box center [426, 743] width 565 height 31
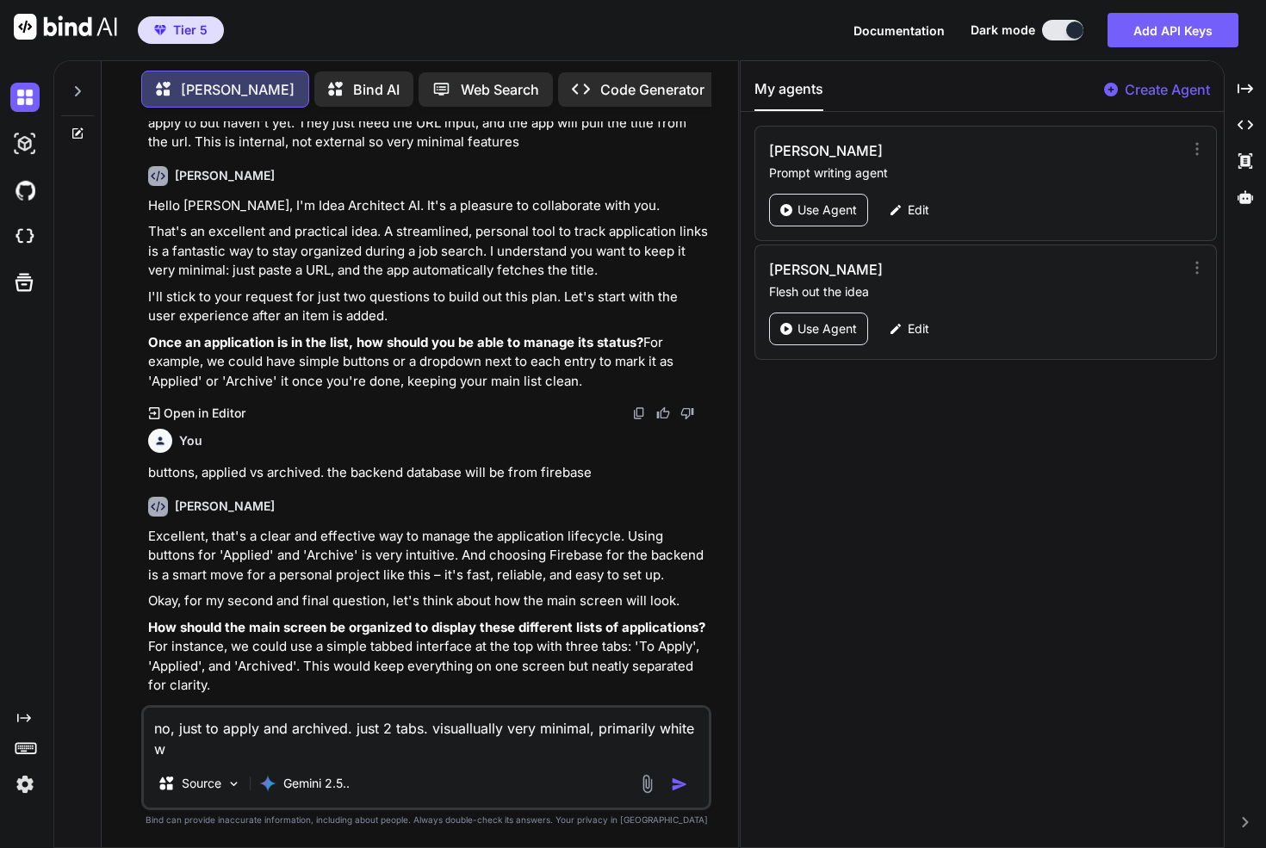
scroll to position [90, 0]
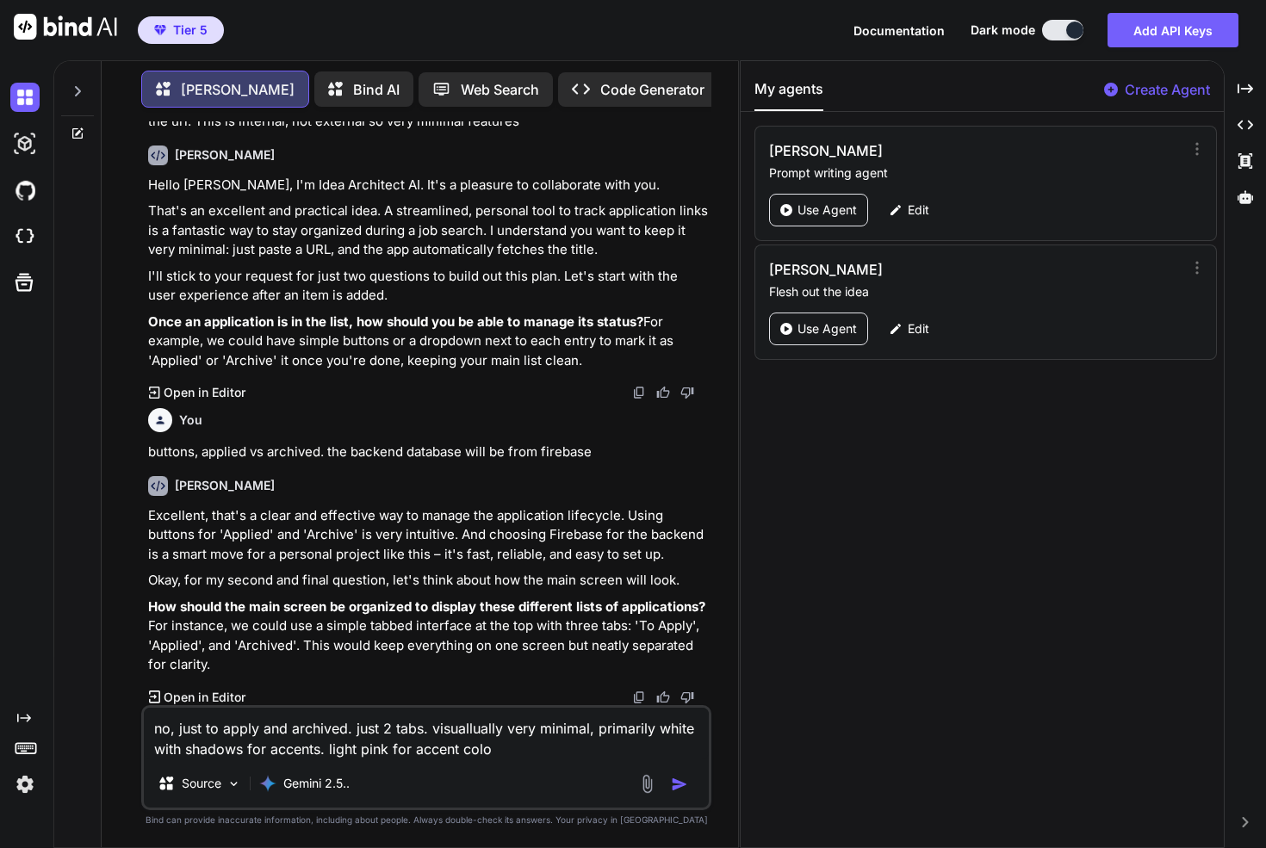
click at [387, 746] on textarea "no, just to apply and archived. just 2 tabs. visuallually very minimal, primari…" at bounding box center [426, 734] width 565 height 52
click at [558, 746] on textarea "no, just to apply and archived. just 2 tabs. visuallually very minimal, primari…" at bounding box center [426, 734] width 565 height 52
click at [571, 749] on textarea "no, just to apply and archived. just 2 tabs. visuallually very minimal, primari…" at bounding box center [426, 734] width 565 height 52
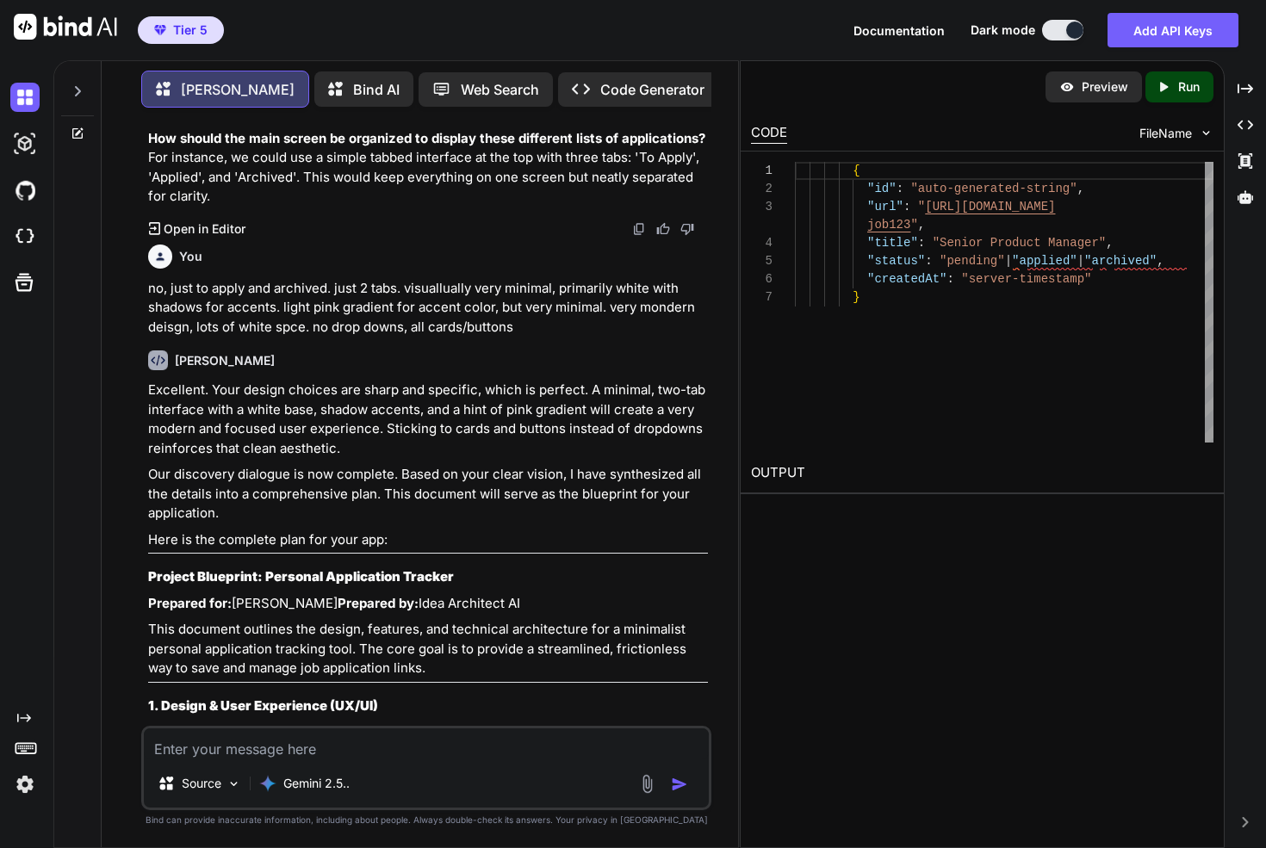
scroll to position [592, 0]
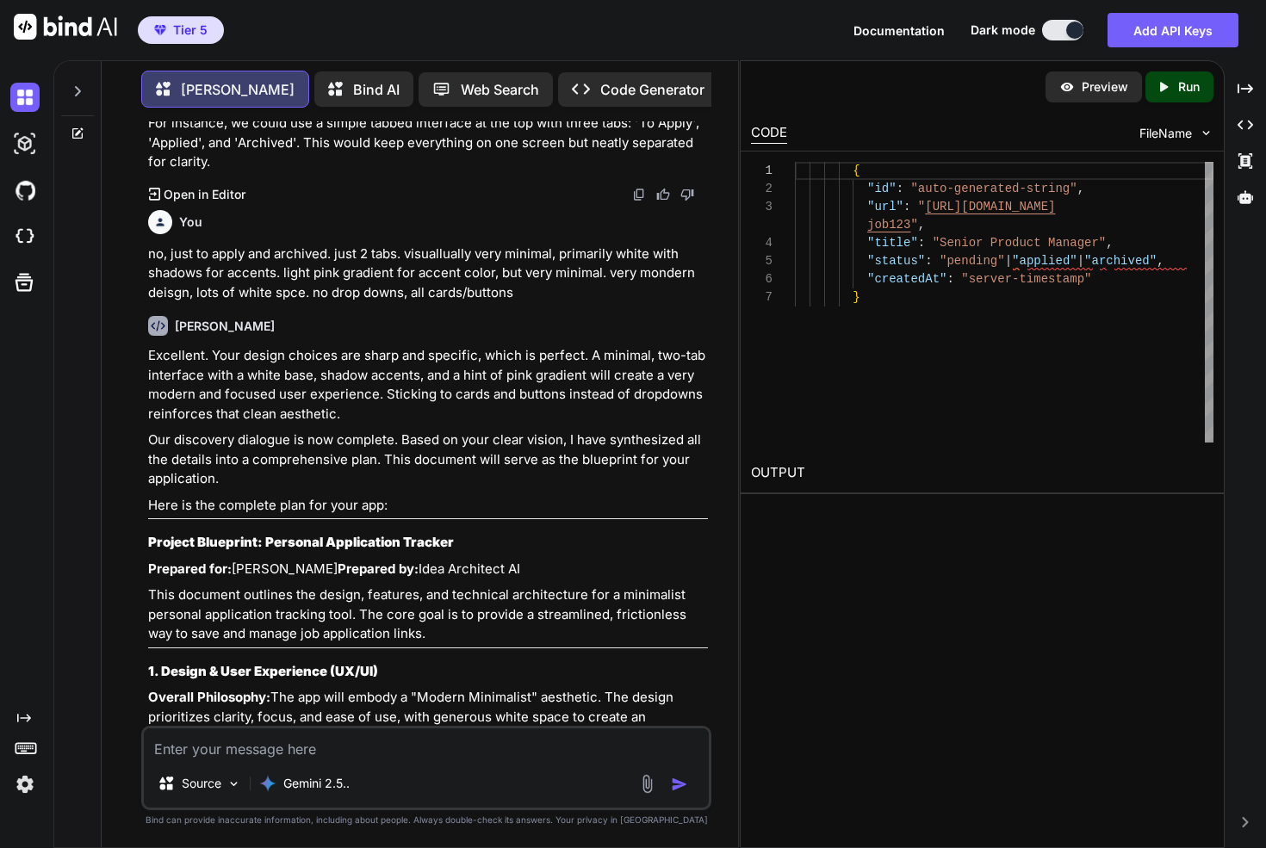
click at [182, 540] on strong "Project Blueprint: Personal Application Tracker" at bounding box center [301, 542] width 306 height 16
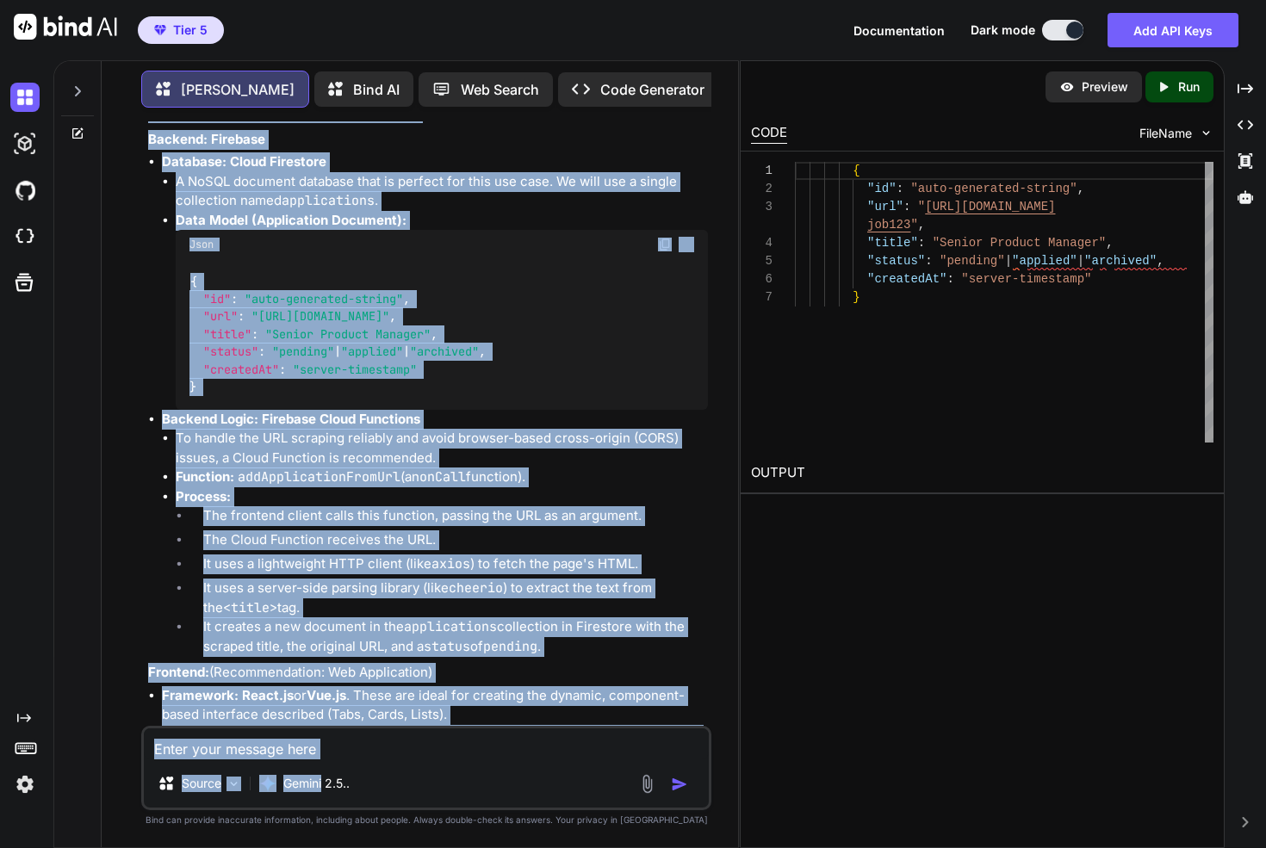
scroll to position [2419, 0]
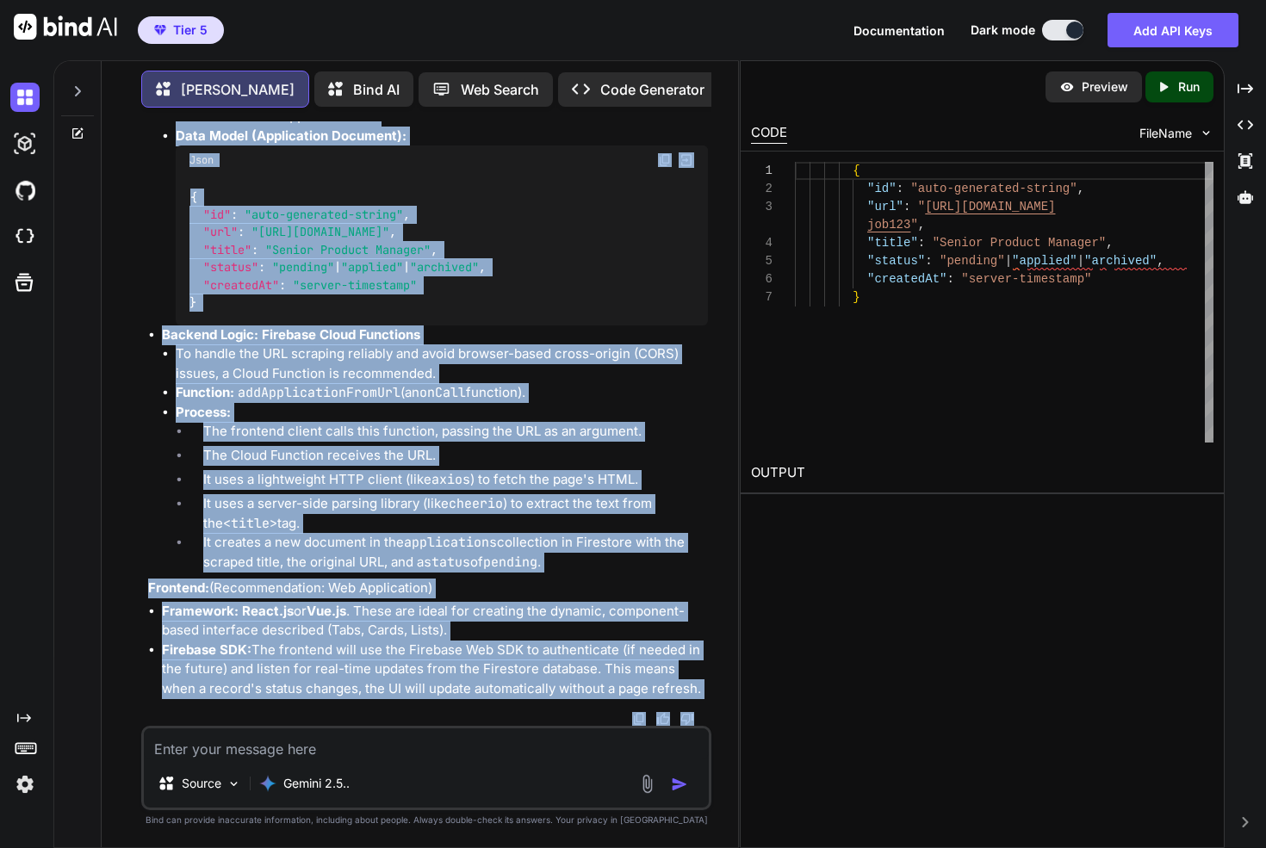
drag, startPoint x: 182, startPoint y: 540, endPoint x: 419, endPoint y: 726, distance: 301.7
click at [419, 726] on div "You help me write out an app. only ask 2 questions. the app is to track applica…" at bounding box center [426, 484] width 570 height 726
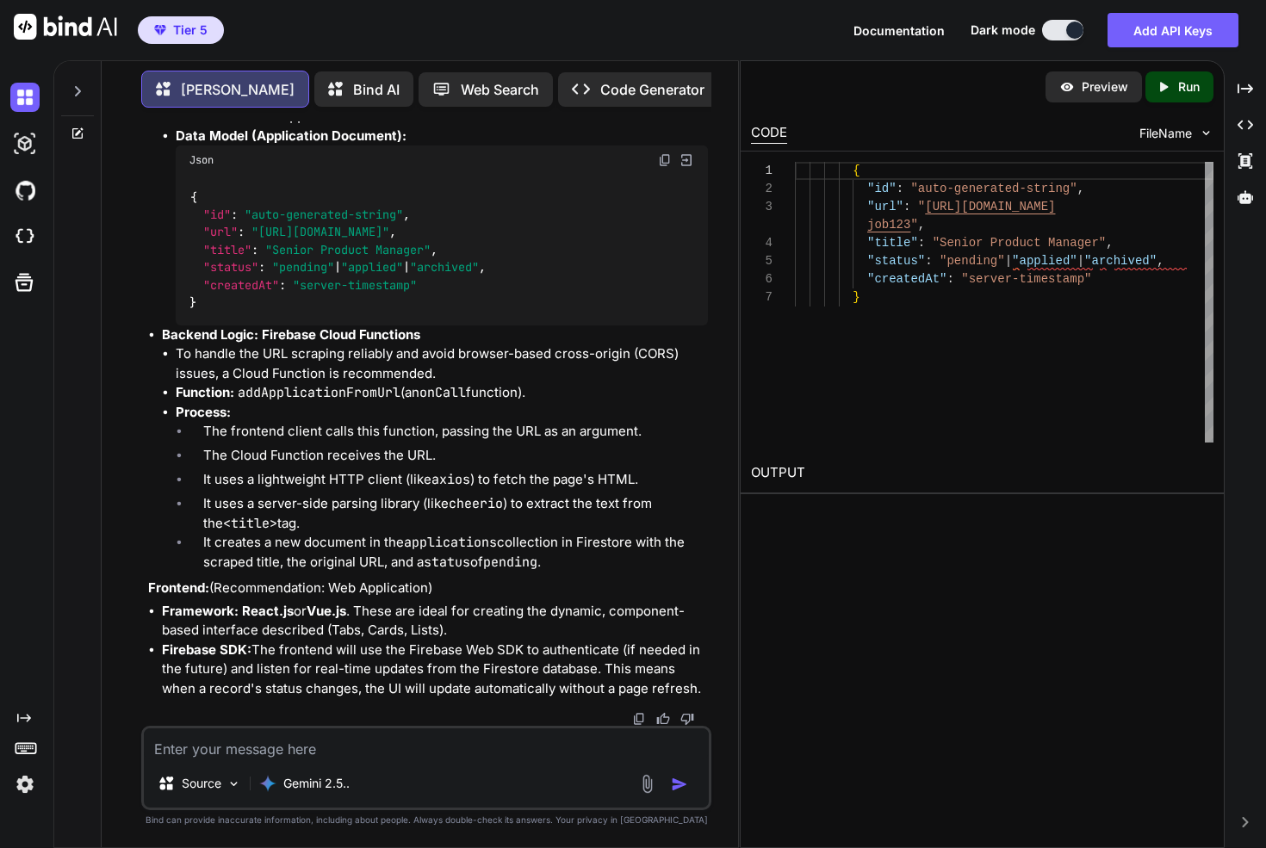
click at [484, 647] on li "Firebase SDK: The frontend will use the Firebase Web SDK to authenticate (if ne…" at bounding box center [435, 670] width 546 height 59
click at [638, 723] on img at bounding box center [639, 719] width 14 height 14
click at [1240, 195] on icon at bounding box center [1244, 196] width 15 height 13
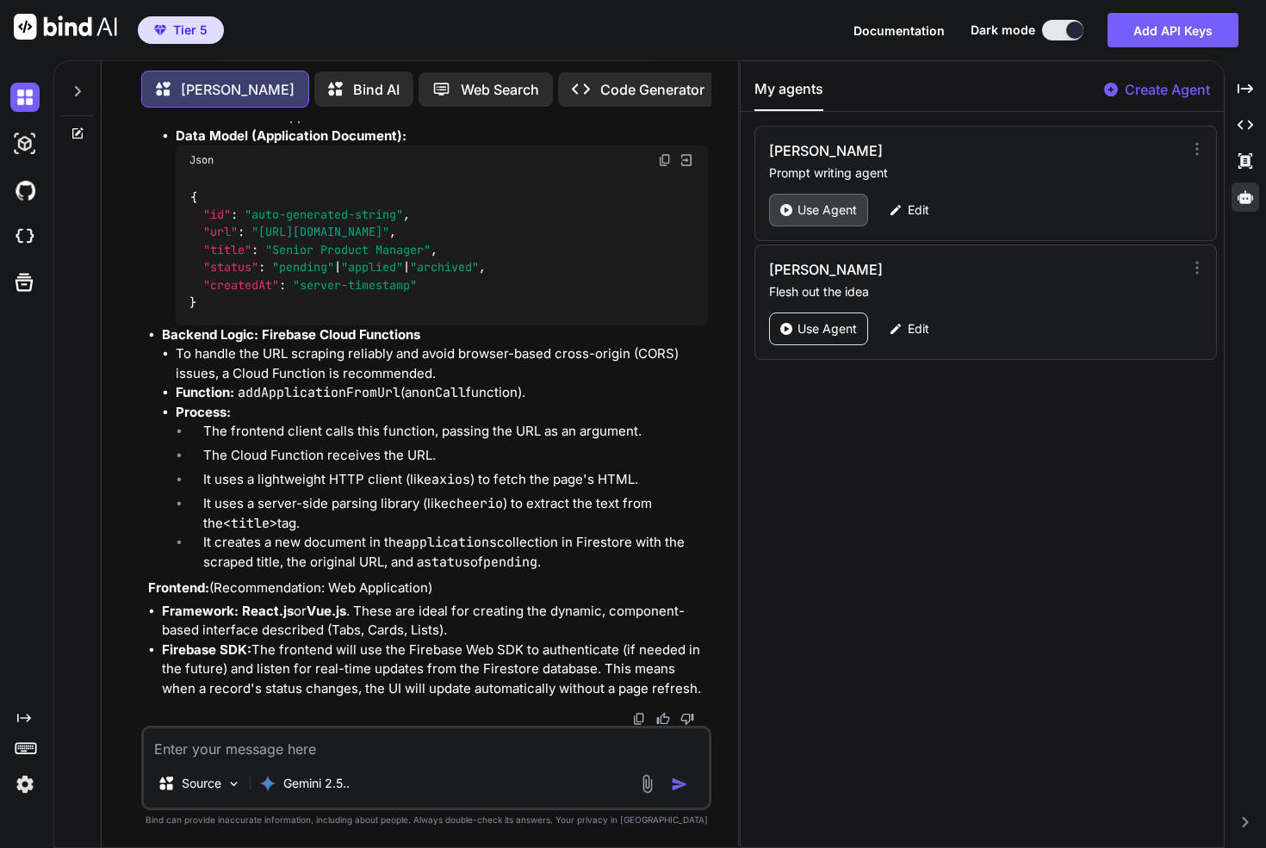
click at [801, 214] on p "Use Agent" at bounding box center [826, 209] width 59 height 17
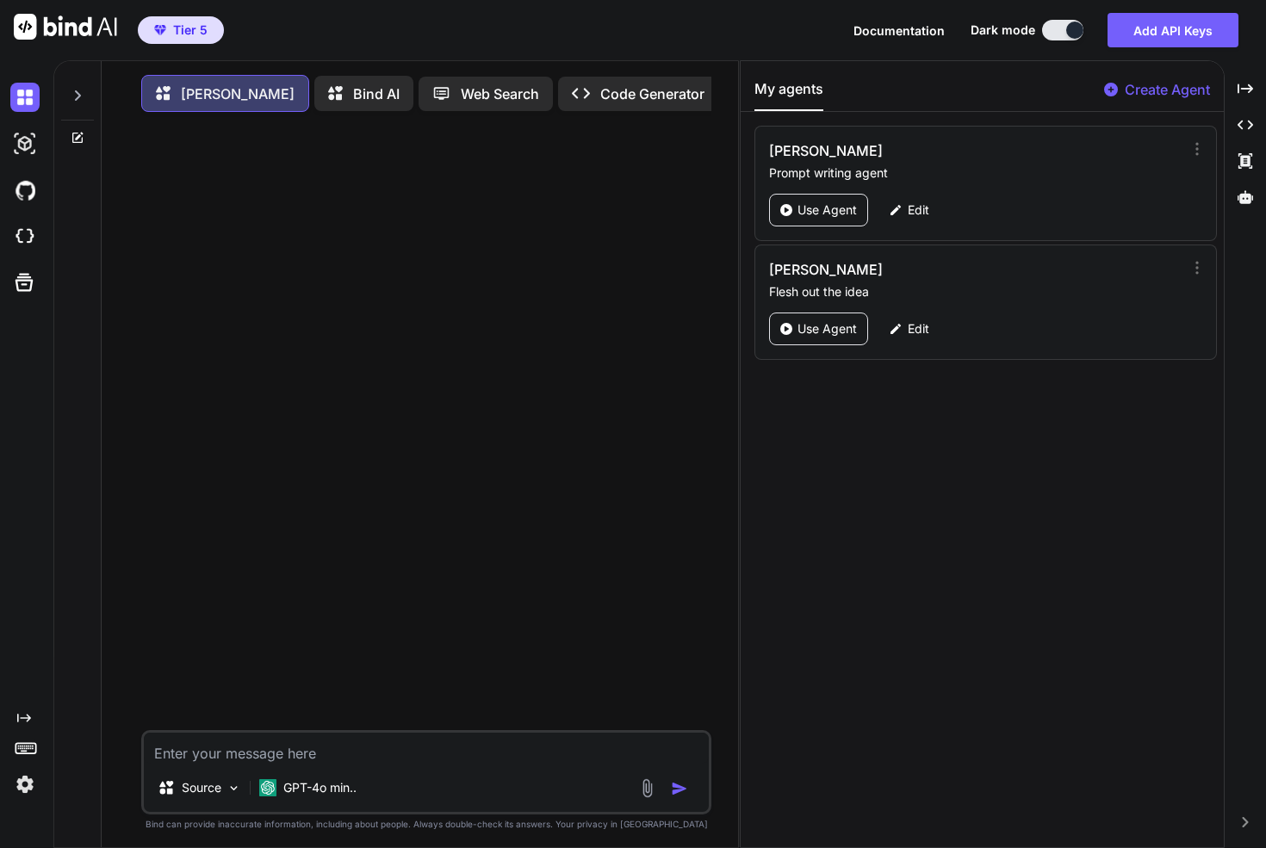
click at [364, 751] on textarea at bounding box center [426, 748] width 565 height 31
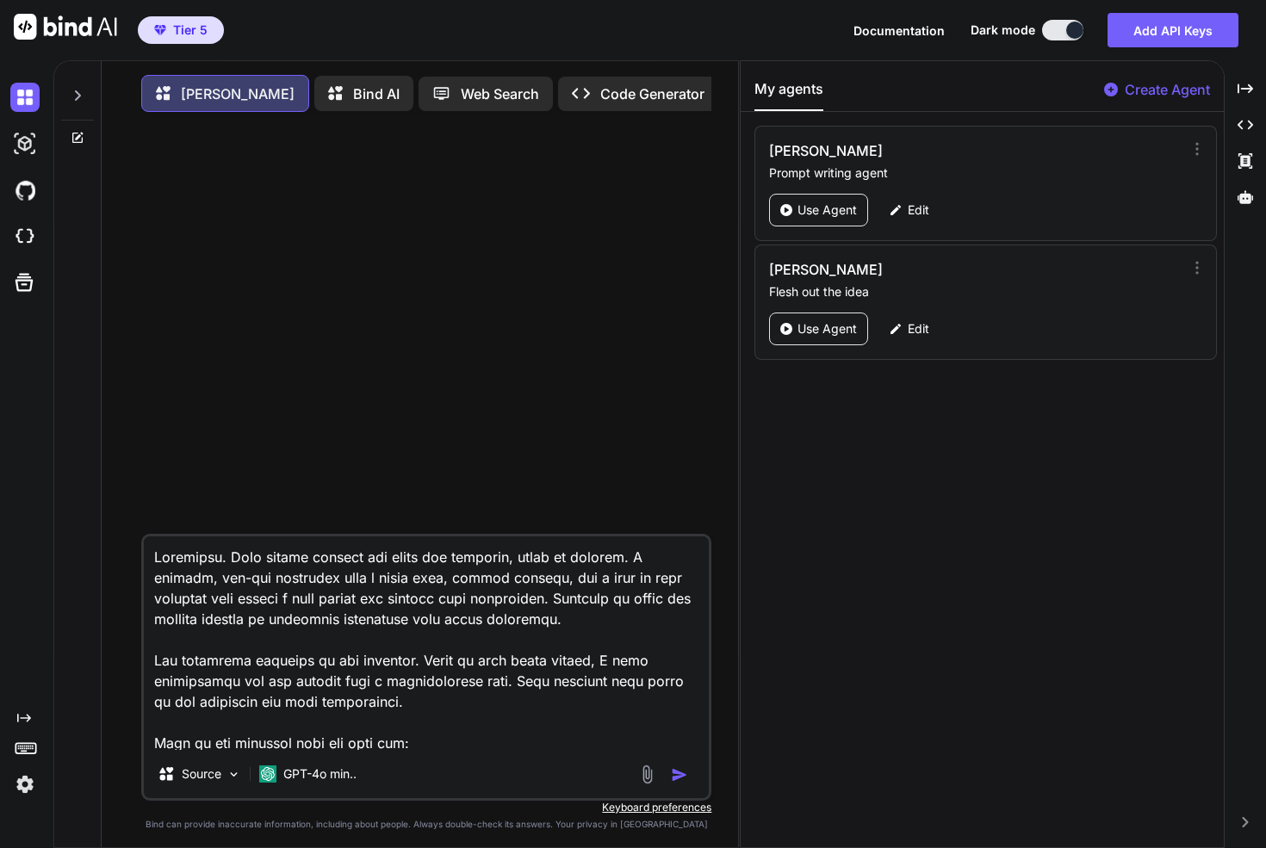
scroll to position [2749, 0]
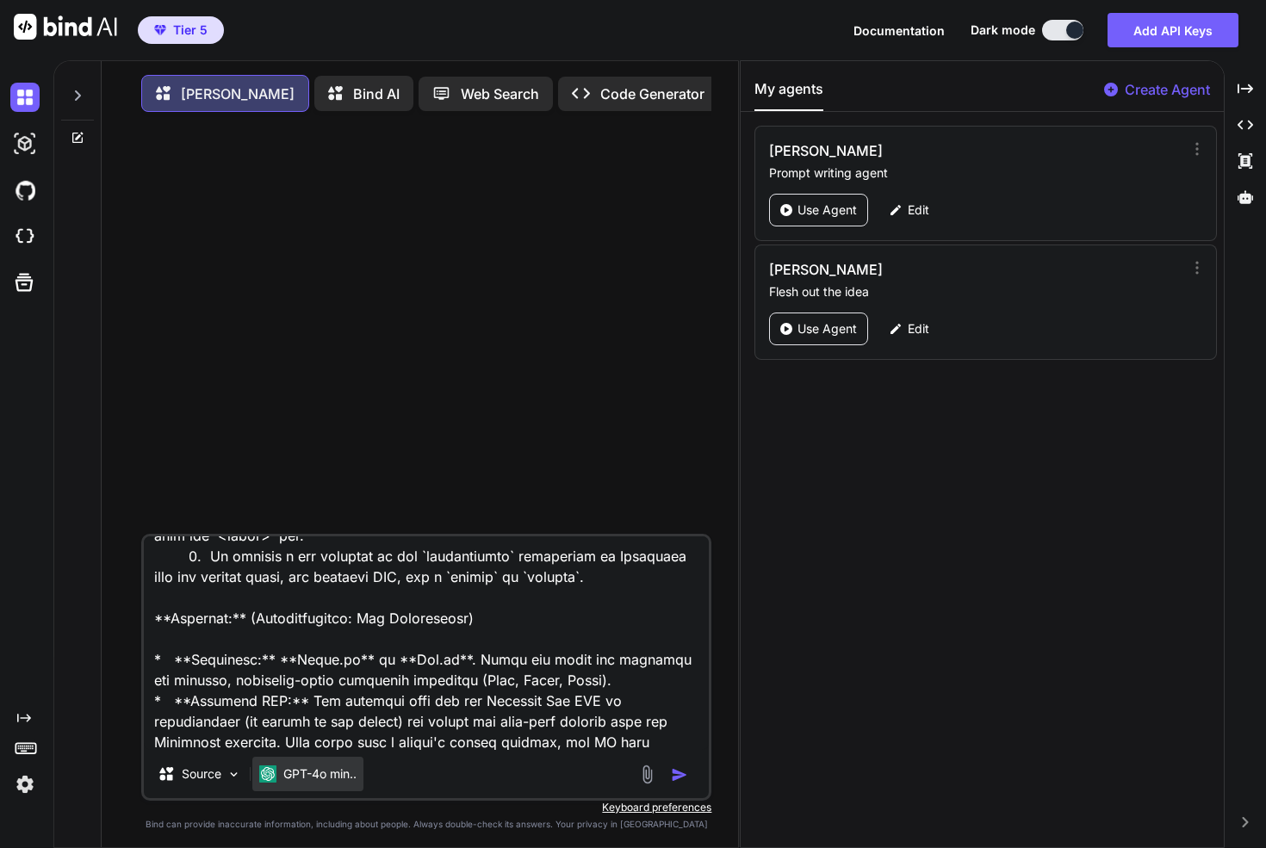
click at [343, 763] on div "GPT-4o min.." at bounding box center [307, 774] width 111 height 34
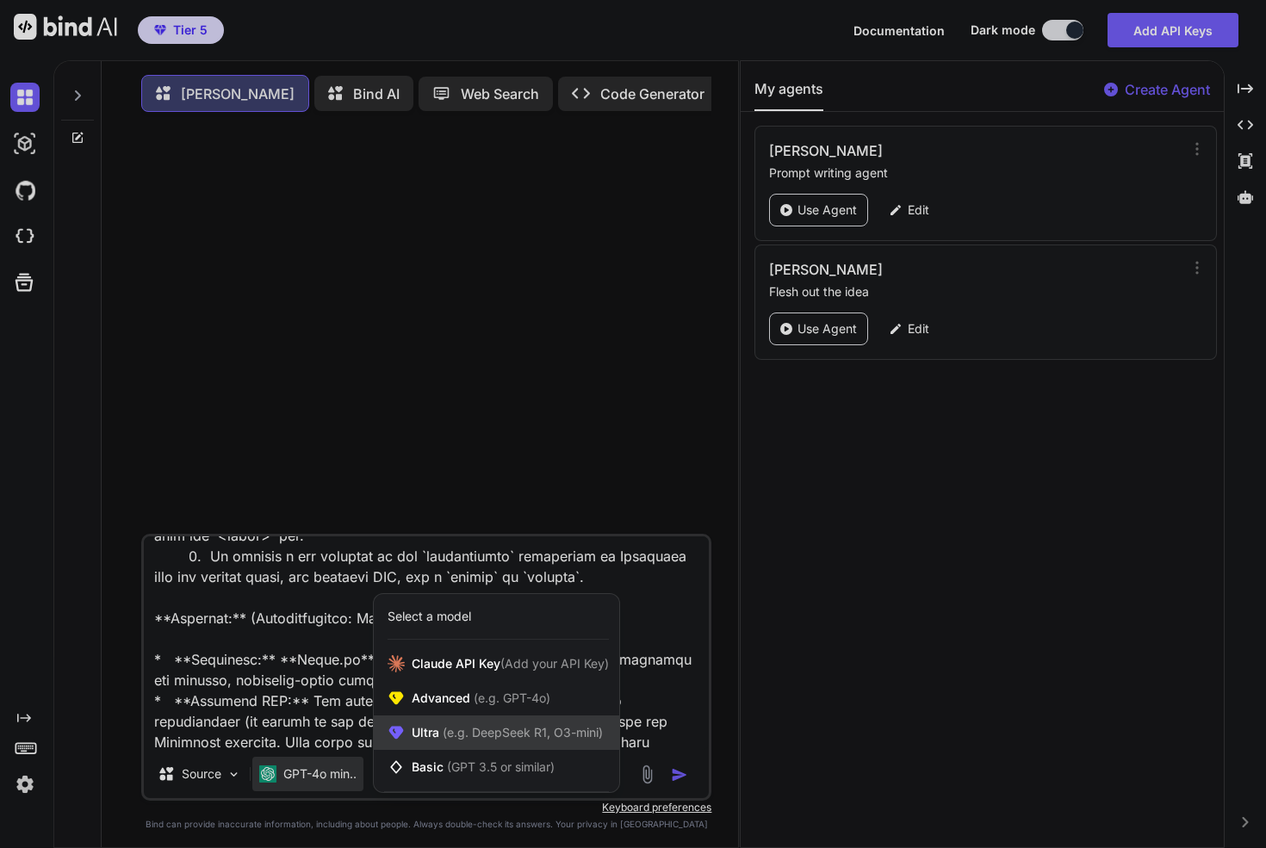
click at [487, 738] on span "(e.g. DeepSeek R1, O3-mini)" at bounding box center [521, 732] width 164 height 15
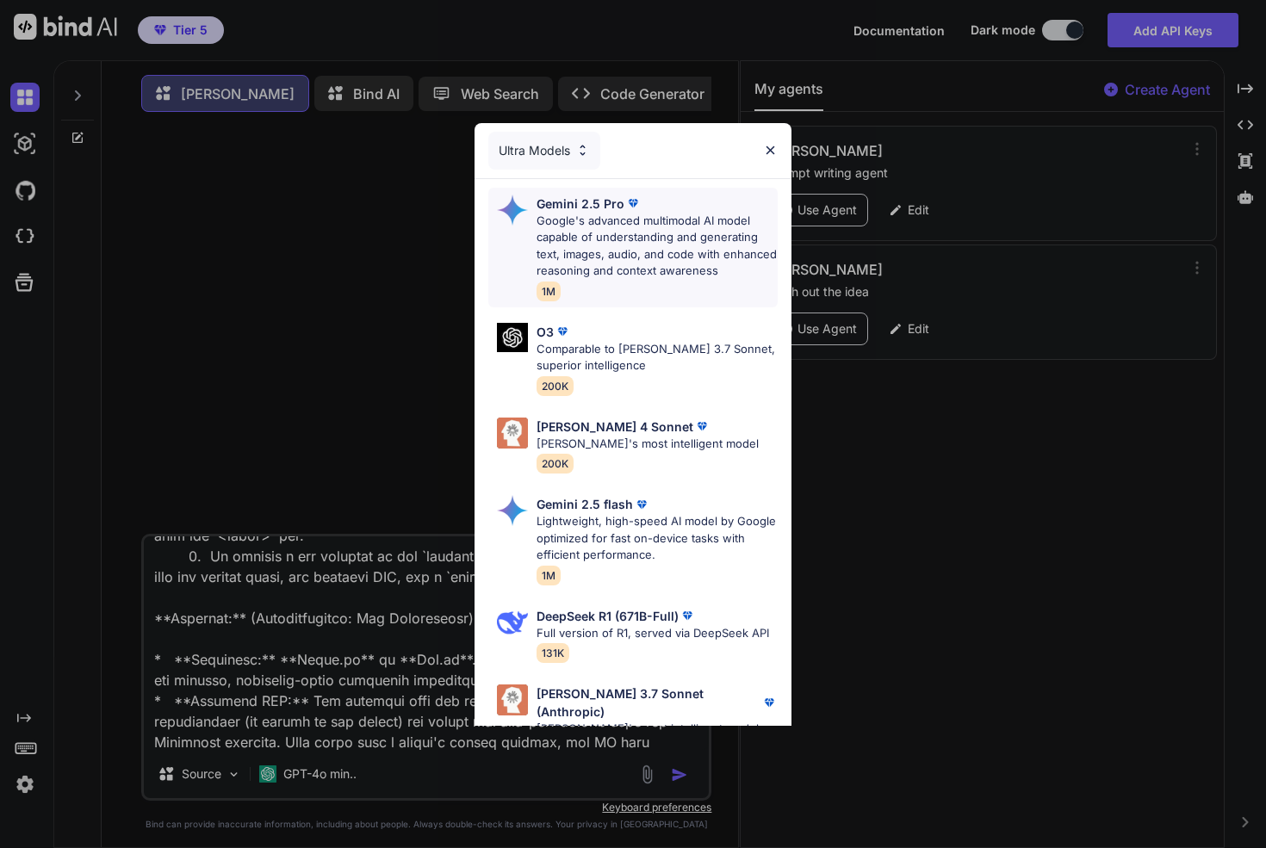
click at [637, 224] on p "Google's advanced multimodal AI model capable of understanding and generating t…" at bounding box center [656, 246] width 241 height 67
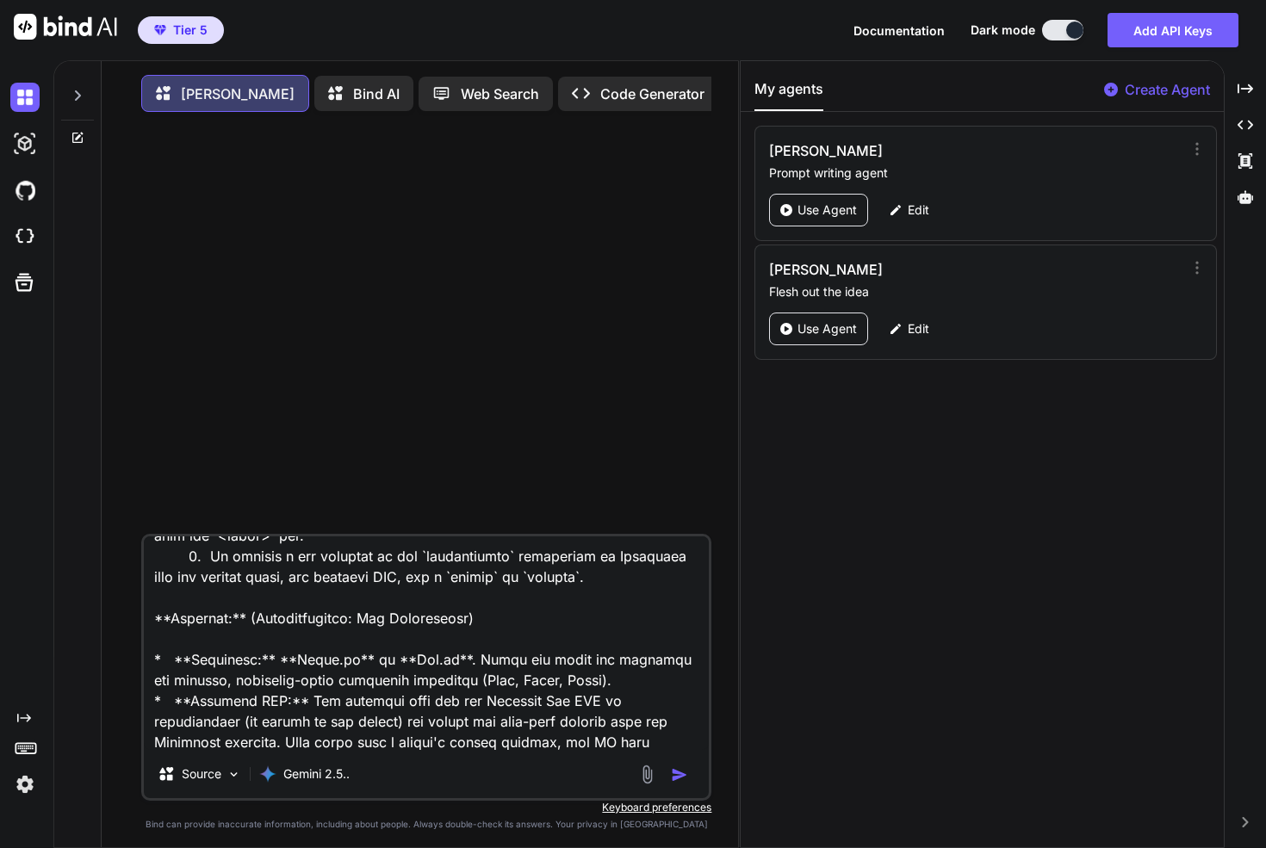
click at [682, 781] on img "button" at bounding box center [679, 774] width 17 height 17
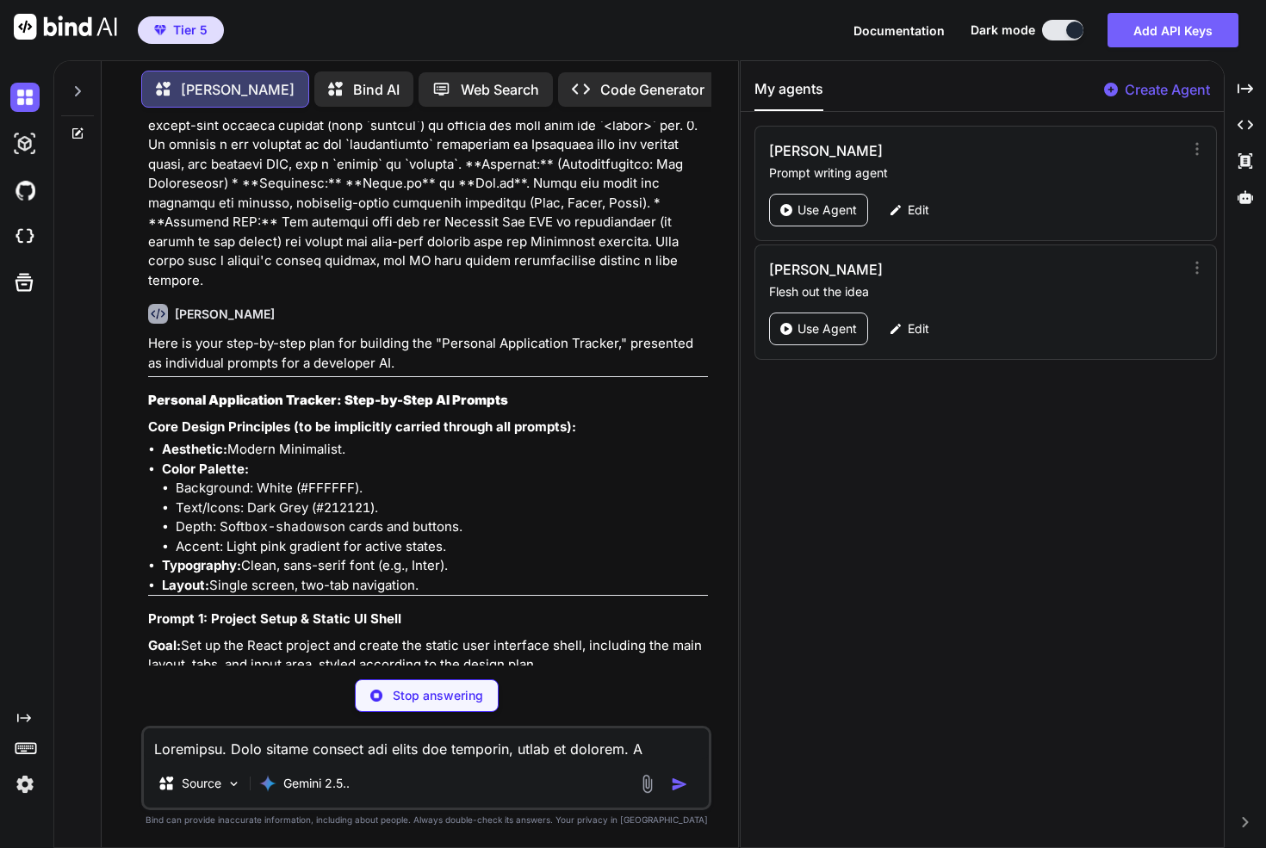
scroll to position [1285, 0]
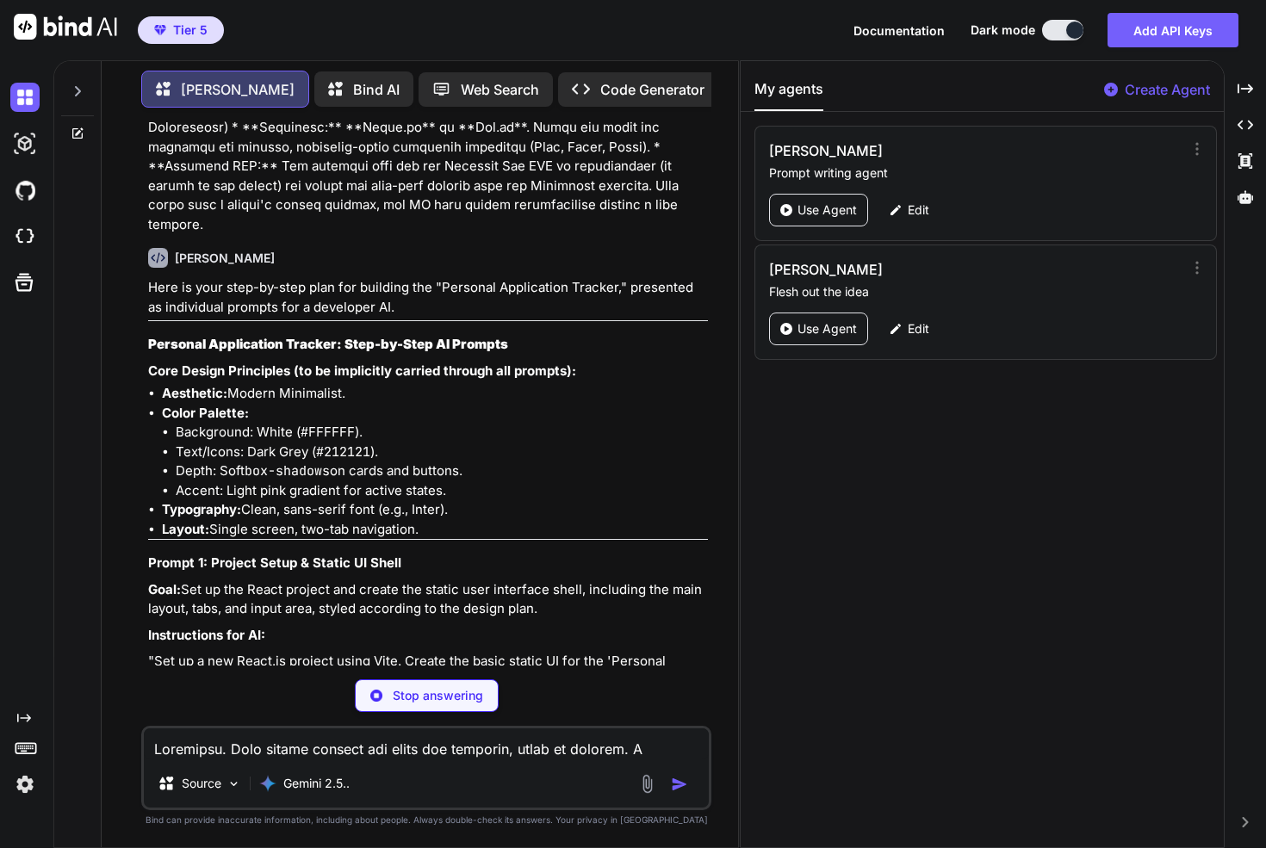
click at [164, 336] on strong "Personal Application Tracker: Step-by-Step AI Prompts" at bounding box center [328, 344] width 360 height 16
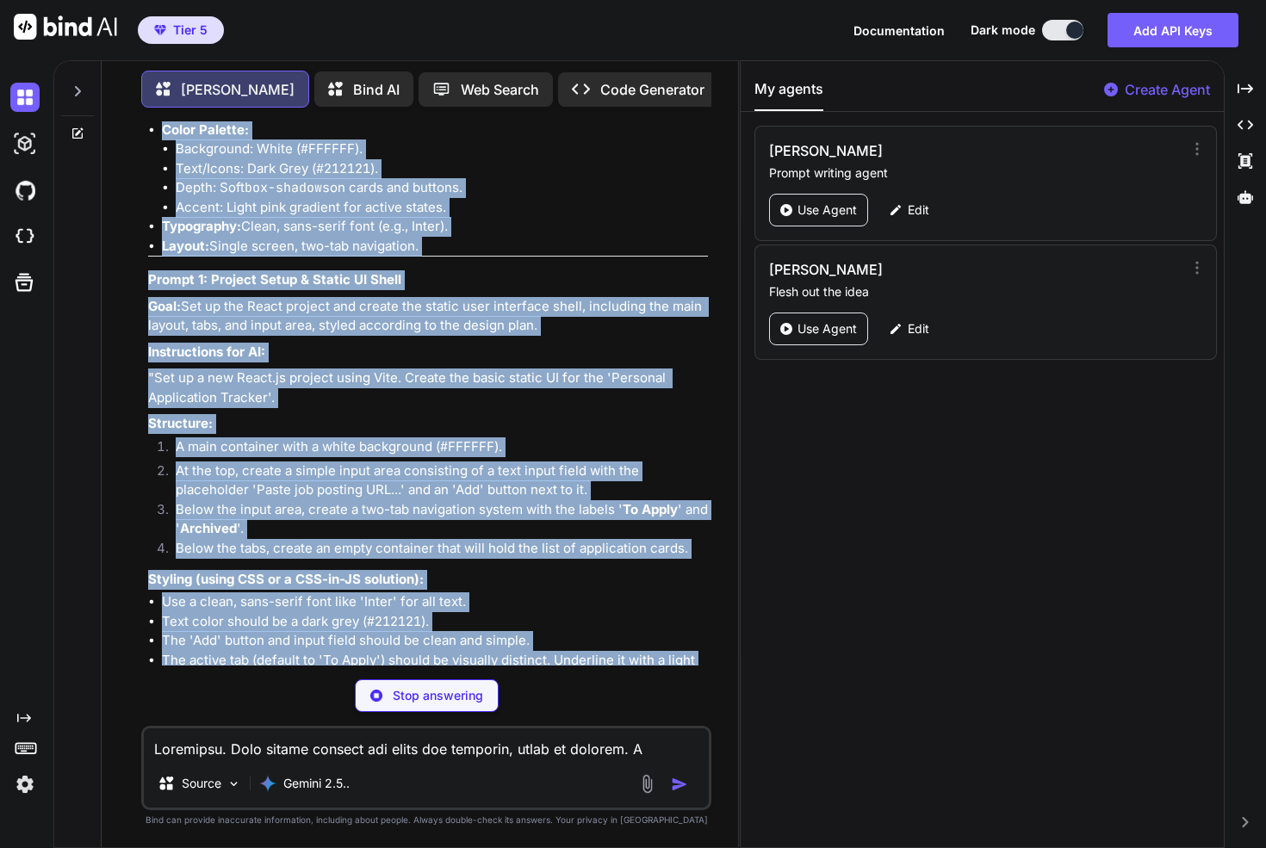
scroll to position [1607, 0]
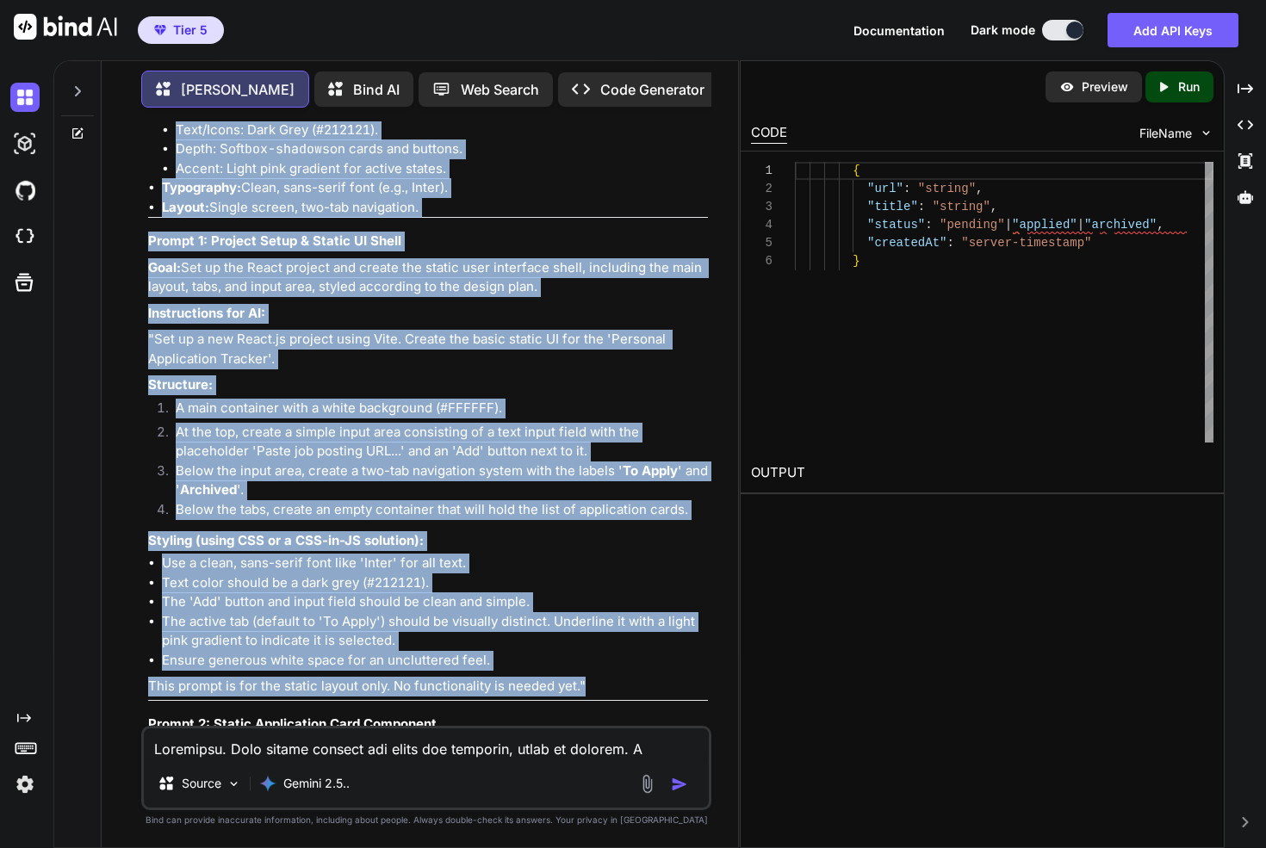
drag, startPoint x: 164, startPoint y: 306, endPoint x: 605, endPoint y: 645, distance: 556.4
copy div "Personal Application Tracker: Step-by-Step AI Prompts Core Design Principles (t…"
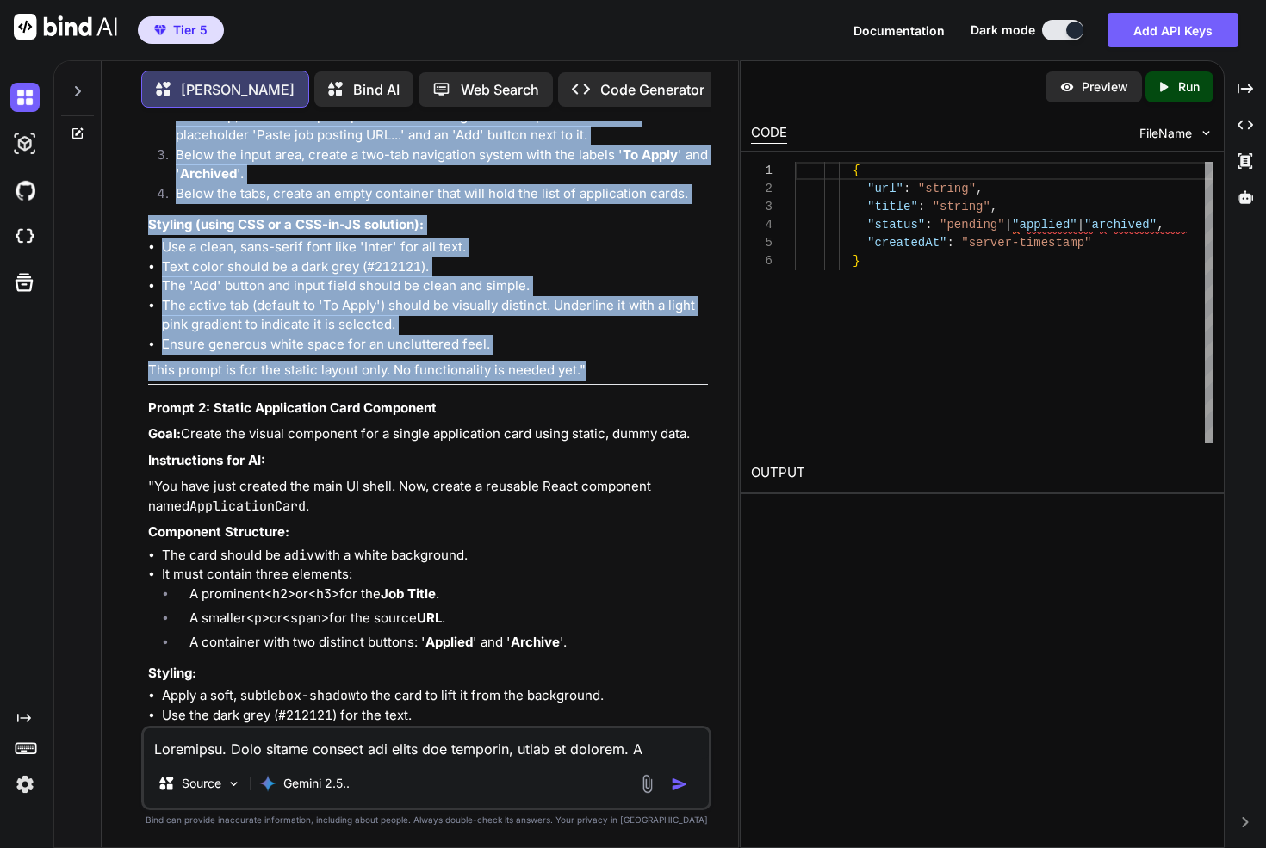
scroll to position [1999, 0]
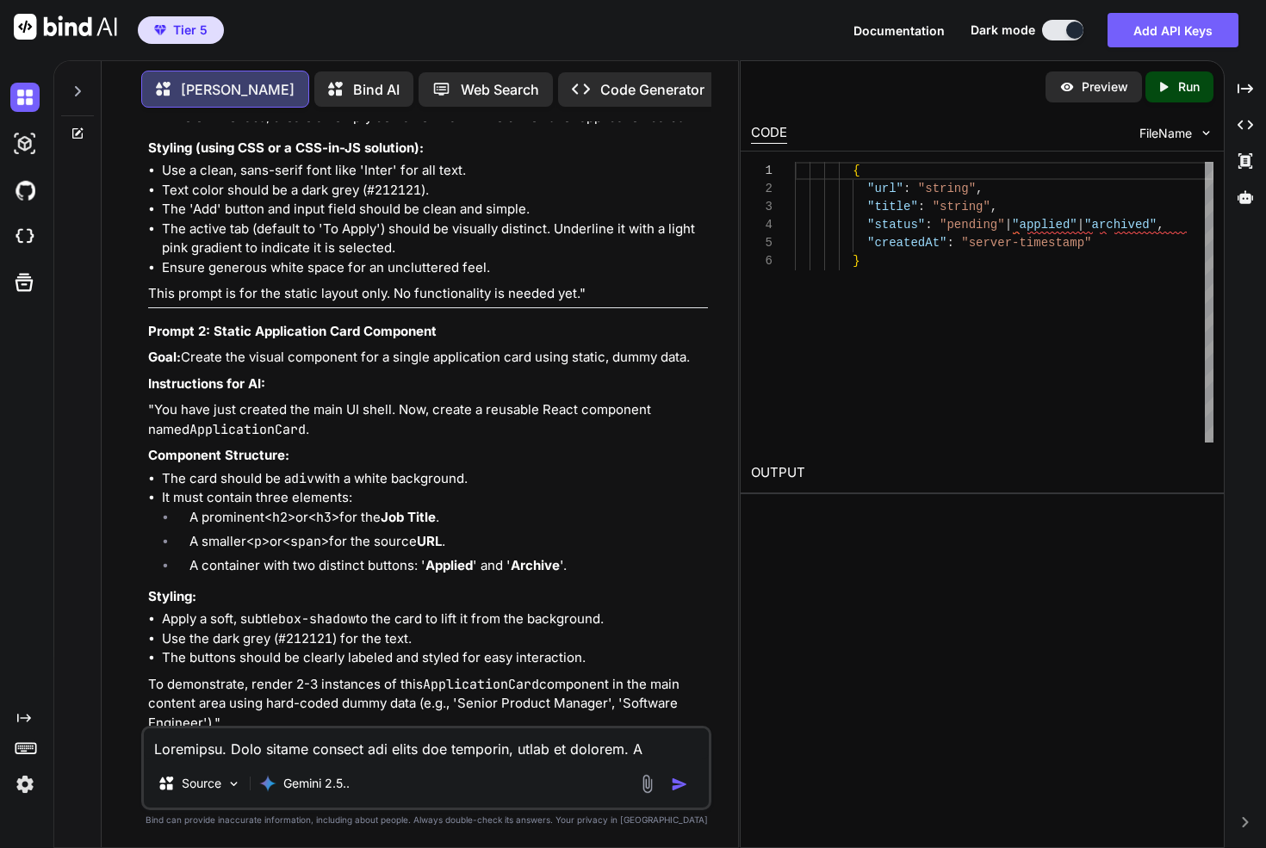
click at [158, 323] on strong "Prompt 2: Static Application Card Component" at bounding box center [292, 331] width 288 height 16
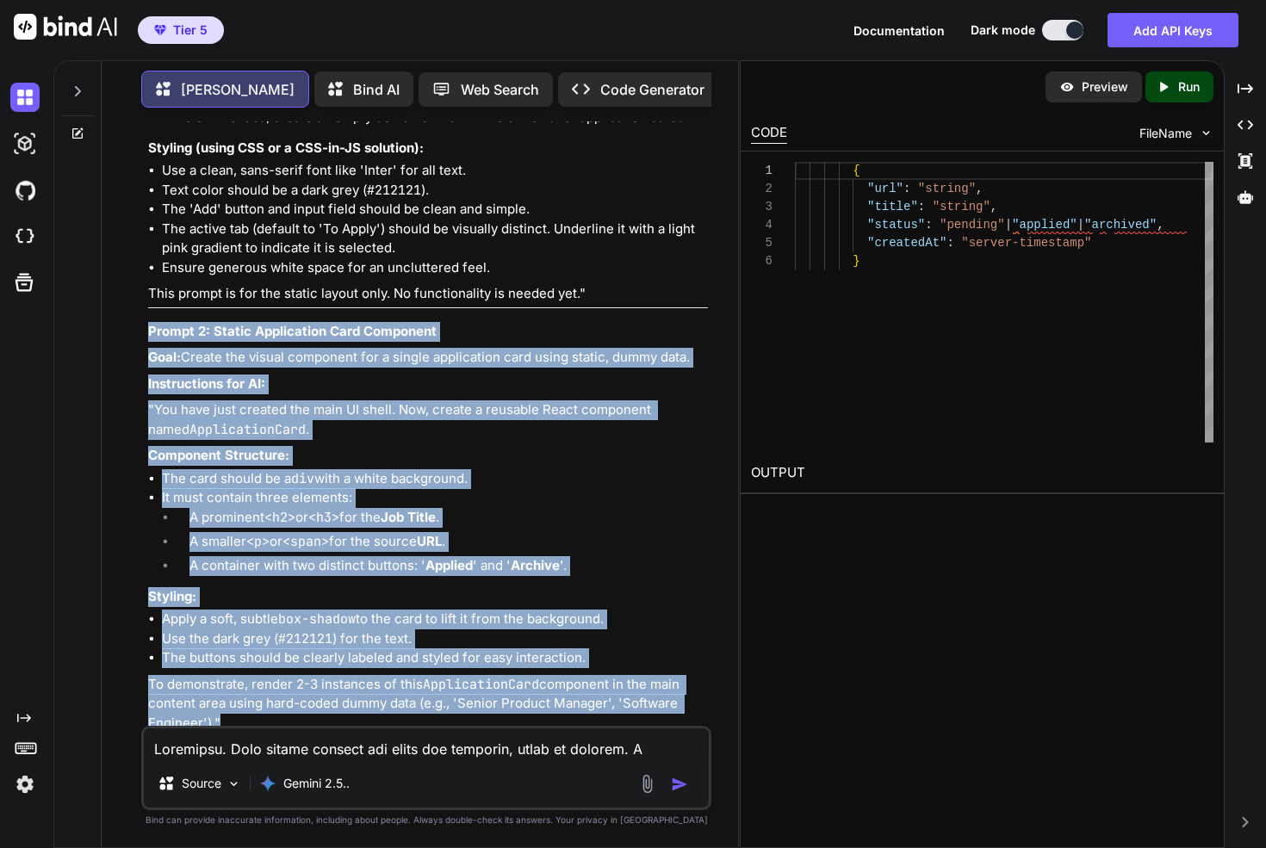
drag, startPoint x: 158, startPoint y: 291, endPoint x: 244, endPoint y: 676, distance: 394.2
copy div "Prompt 2: Static Application Card Component Goal: Create the visual component f…"
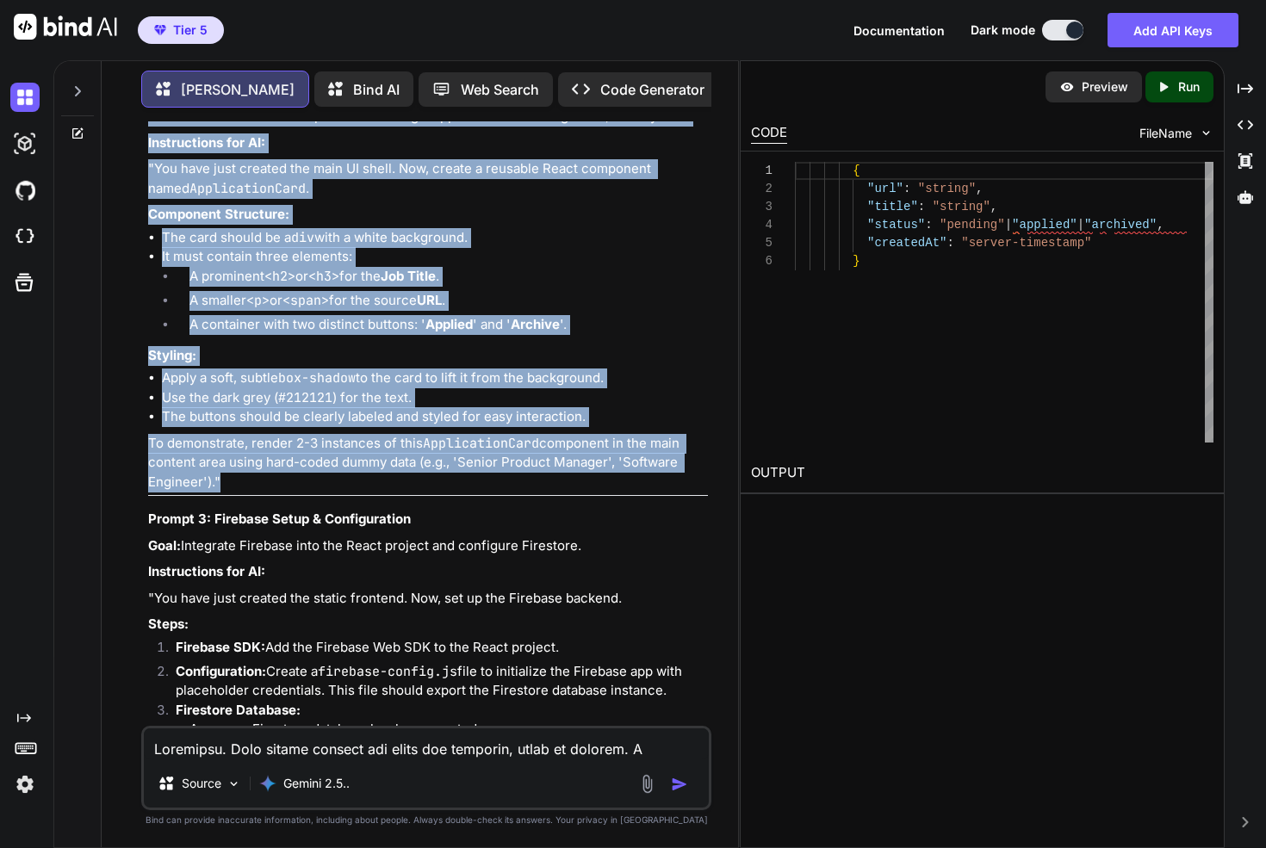
scroll to position [2469, 0]
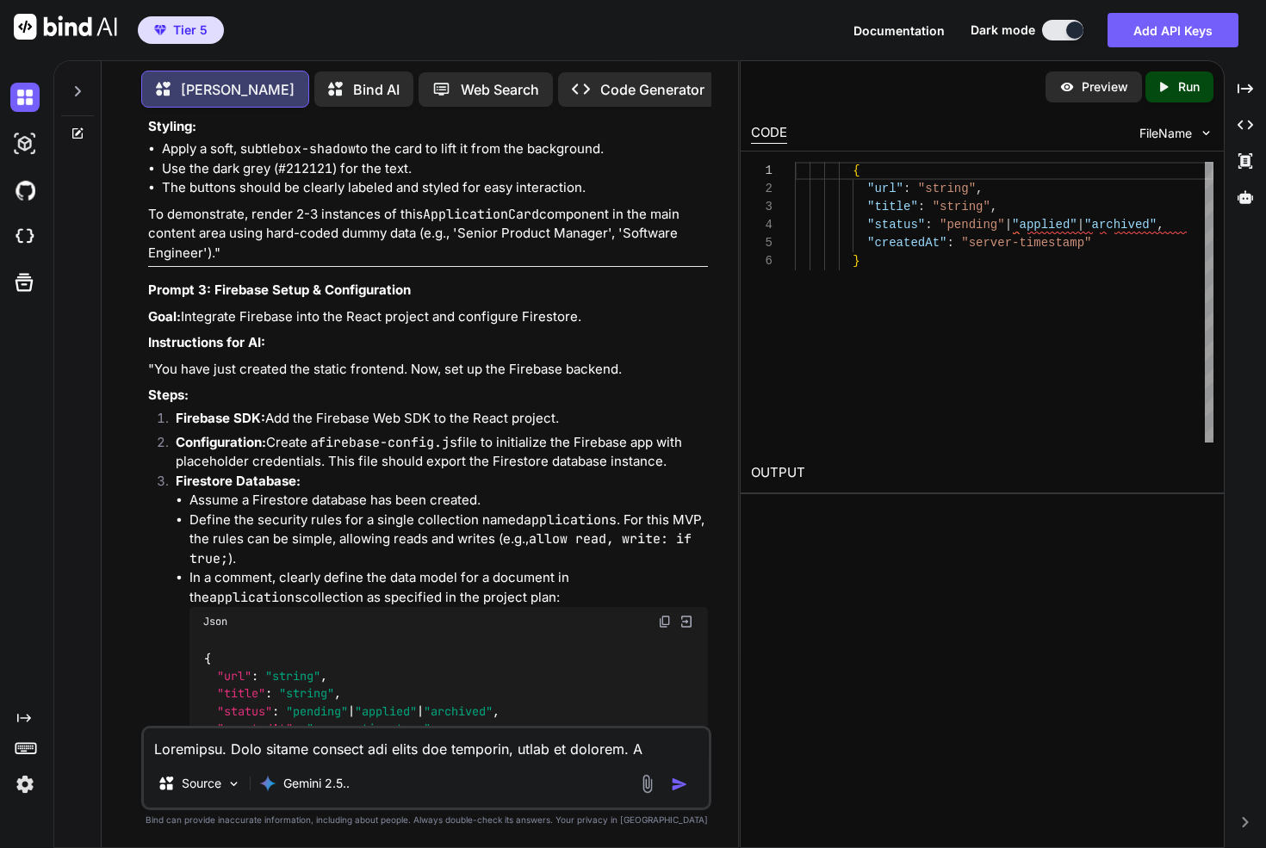
click at [163, 282] on strong "Prompt 3: Firebase Setup & Configuration" at bounding box center [279, 290] width 263 height 16
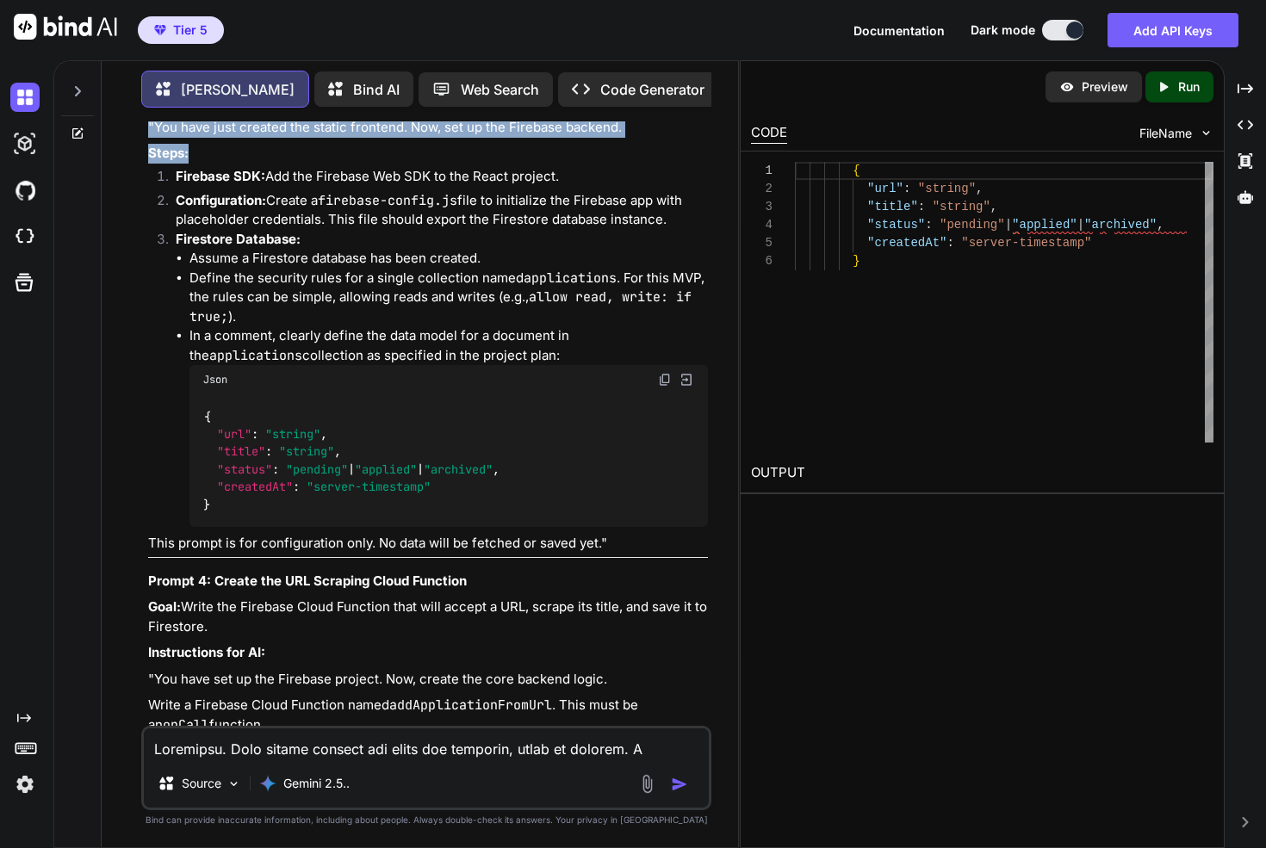
scroll to position [2676, 0]
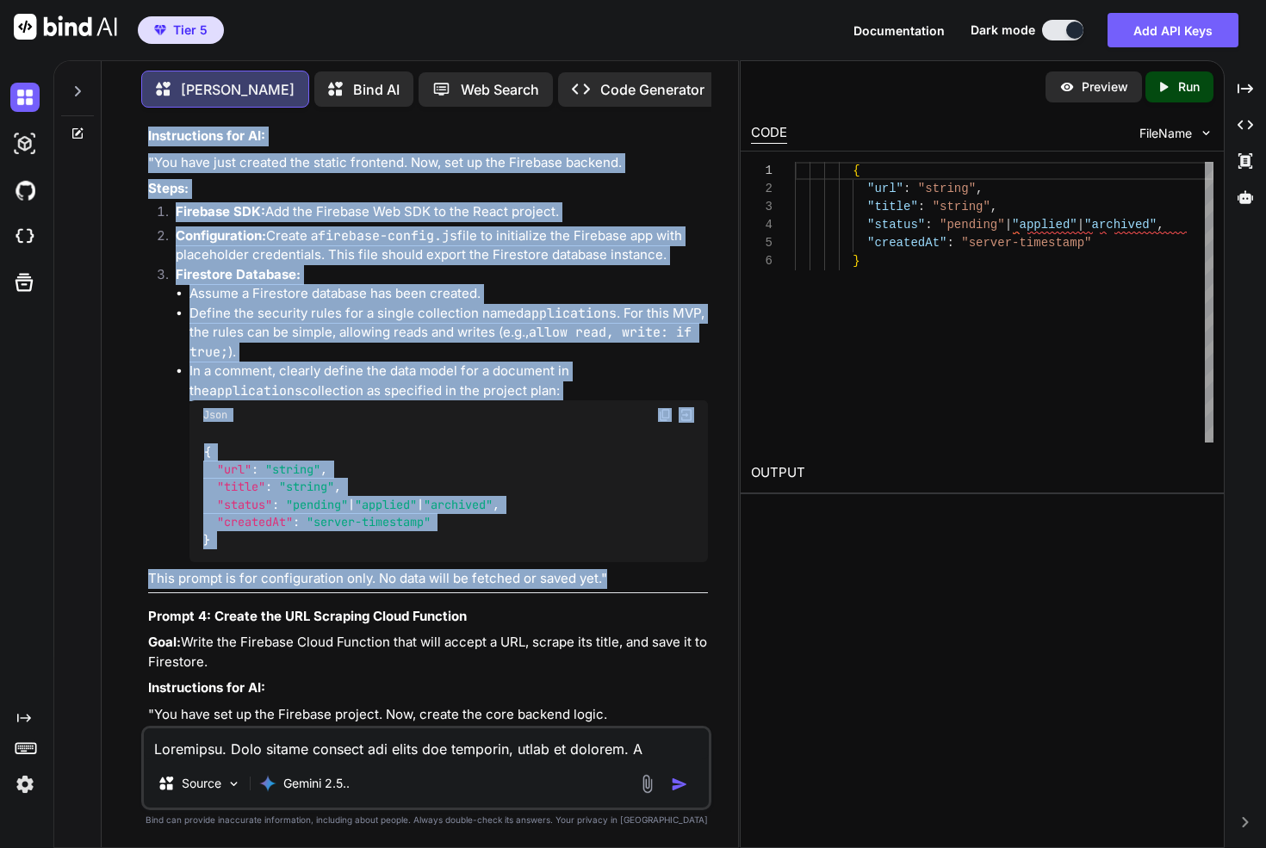
drag, startPoint x: 163, startPoint y: 254, endPoint x: 642, endPoint y: 535, distance: 555.6
click at [642, 535] on div "Here is your step-by-step plan for building the "Personal Application Tracker,"…" at bounding box center [428, 620] width 560 height 3466
copy div "Prompt 3: Firebase Setup & Configuration Goal: Integrate Firebase into the Reac…"
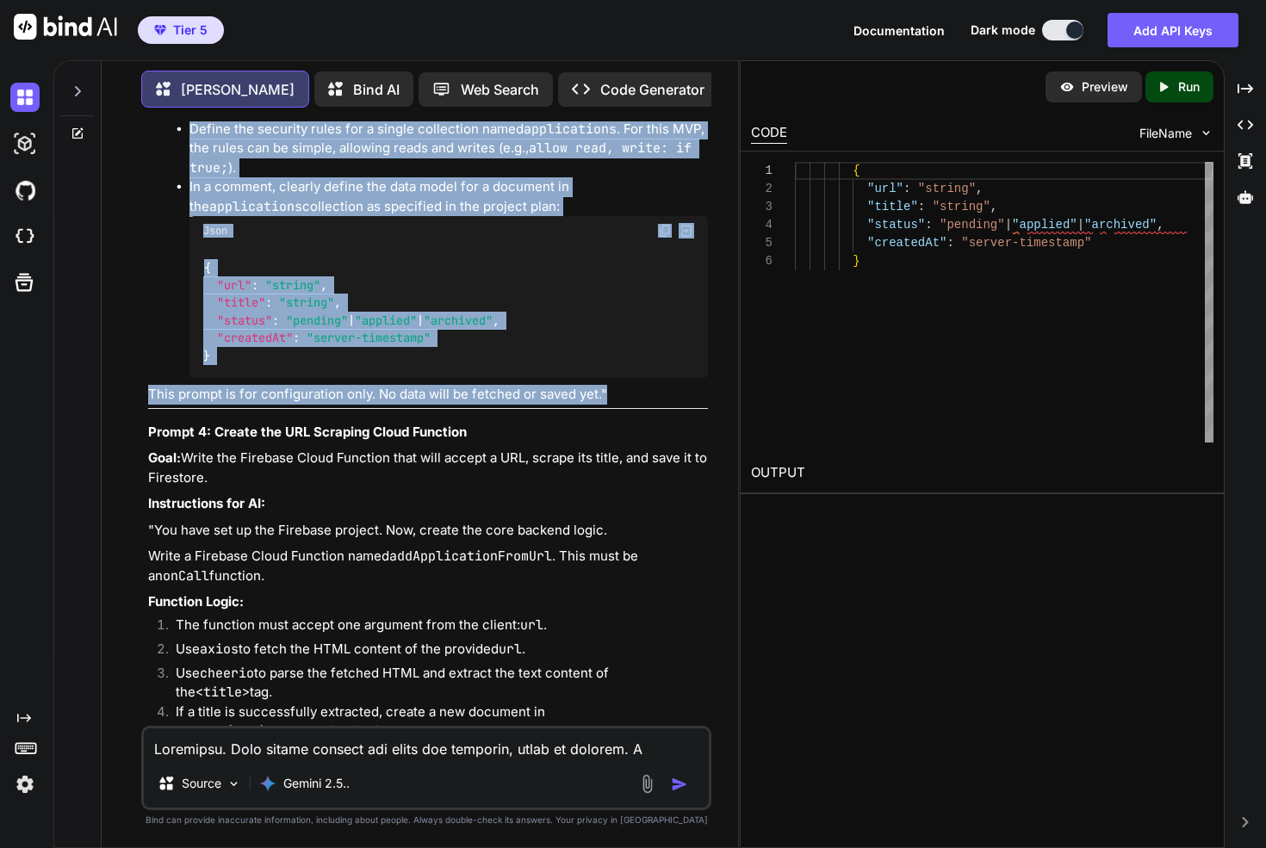
scroll to position [2865, 0]
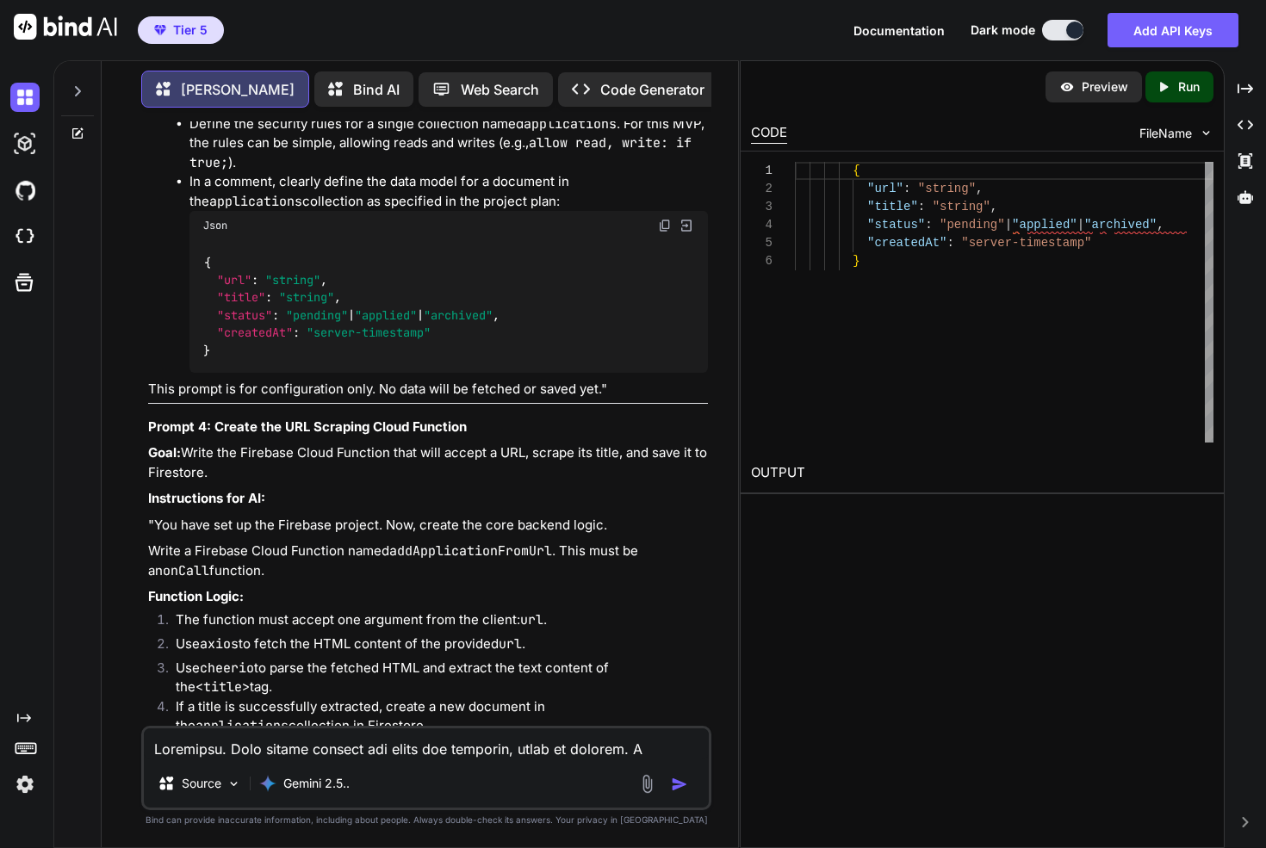
click at [171, 418] on strong "Prompt 4: Create the URL Scraping Cloud Function" at bounding box center [307, 426] width 319 height 16
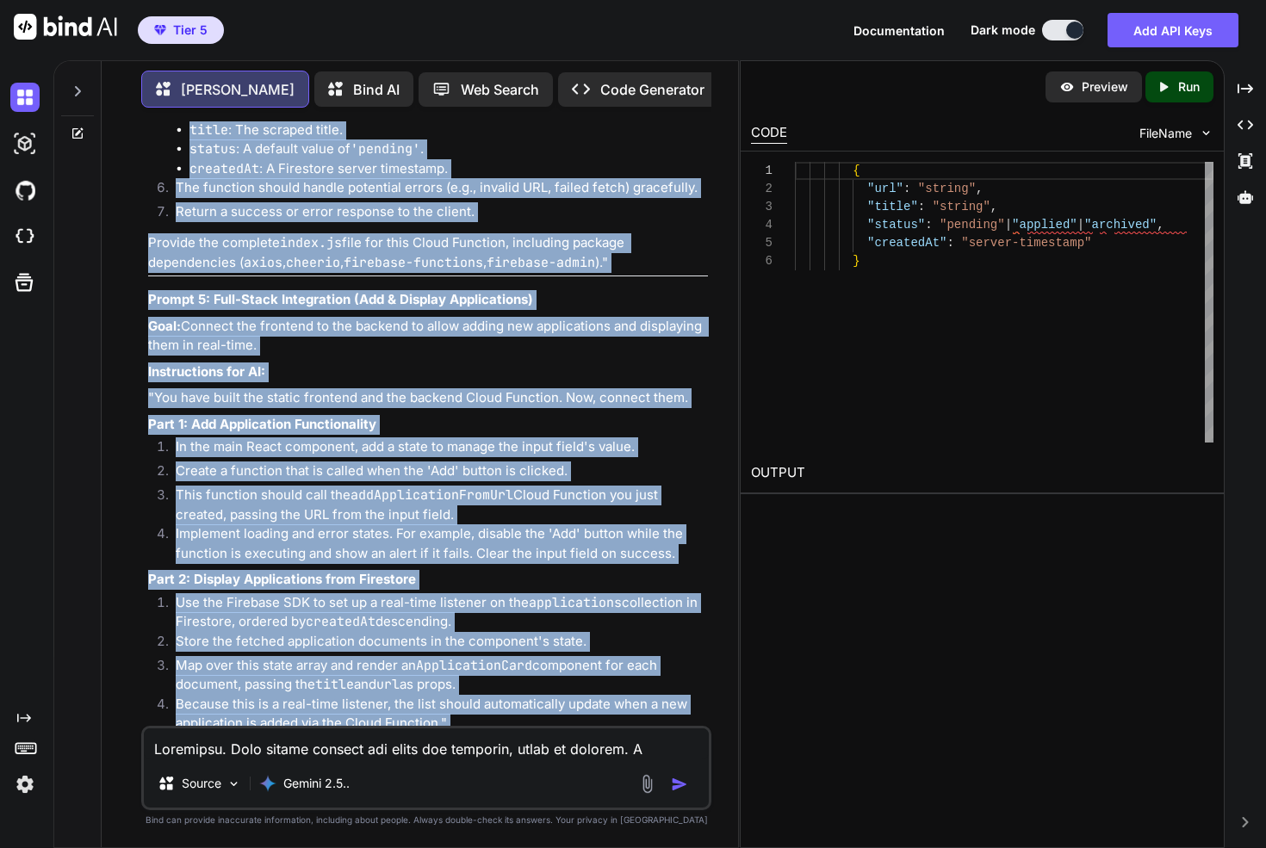
scroll to position [3694, 0]
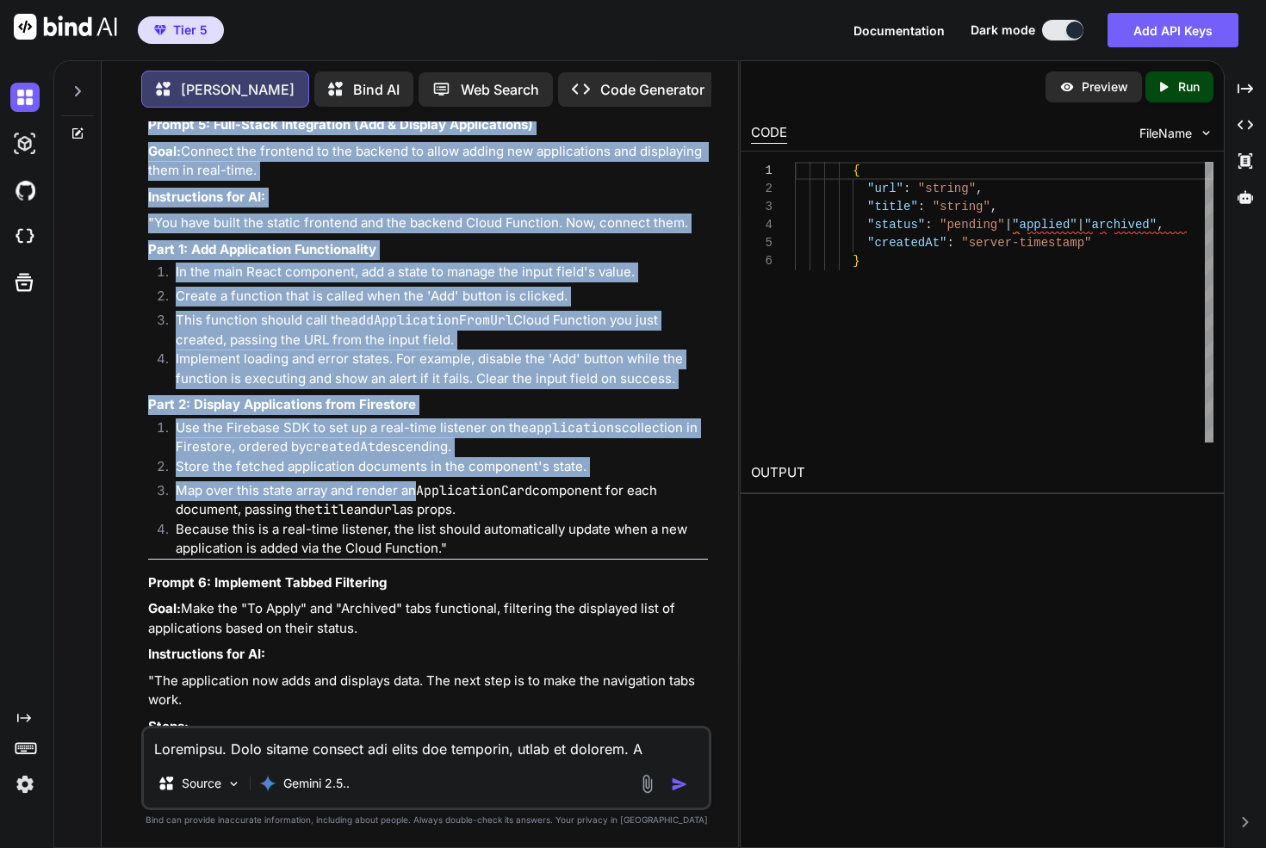
drag, startPoint x: 171, startPoint y: 387, endPoint x: 403, endPoint y: 452, distance: 240.4
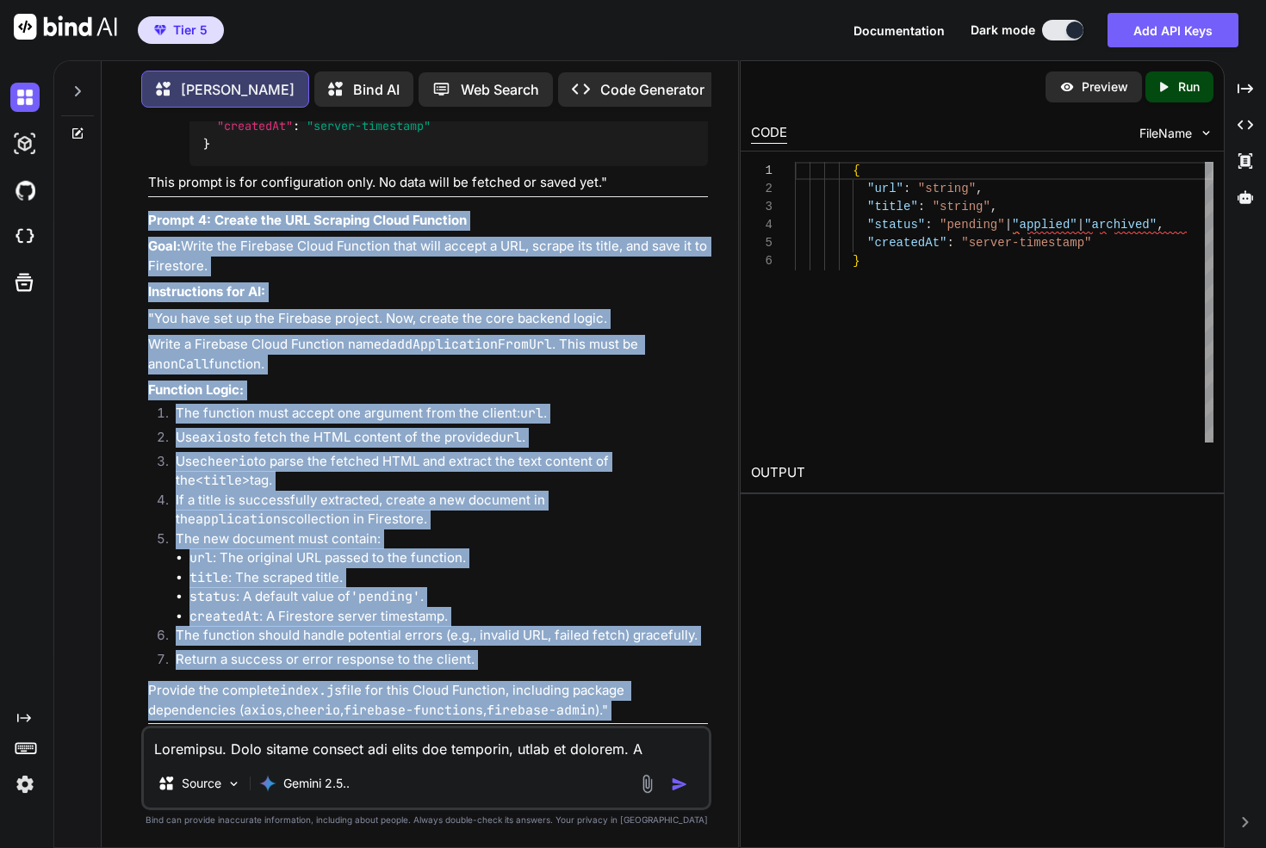
scroll to position [3061, 0]
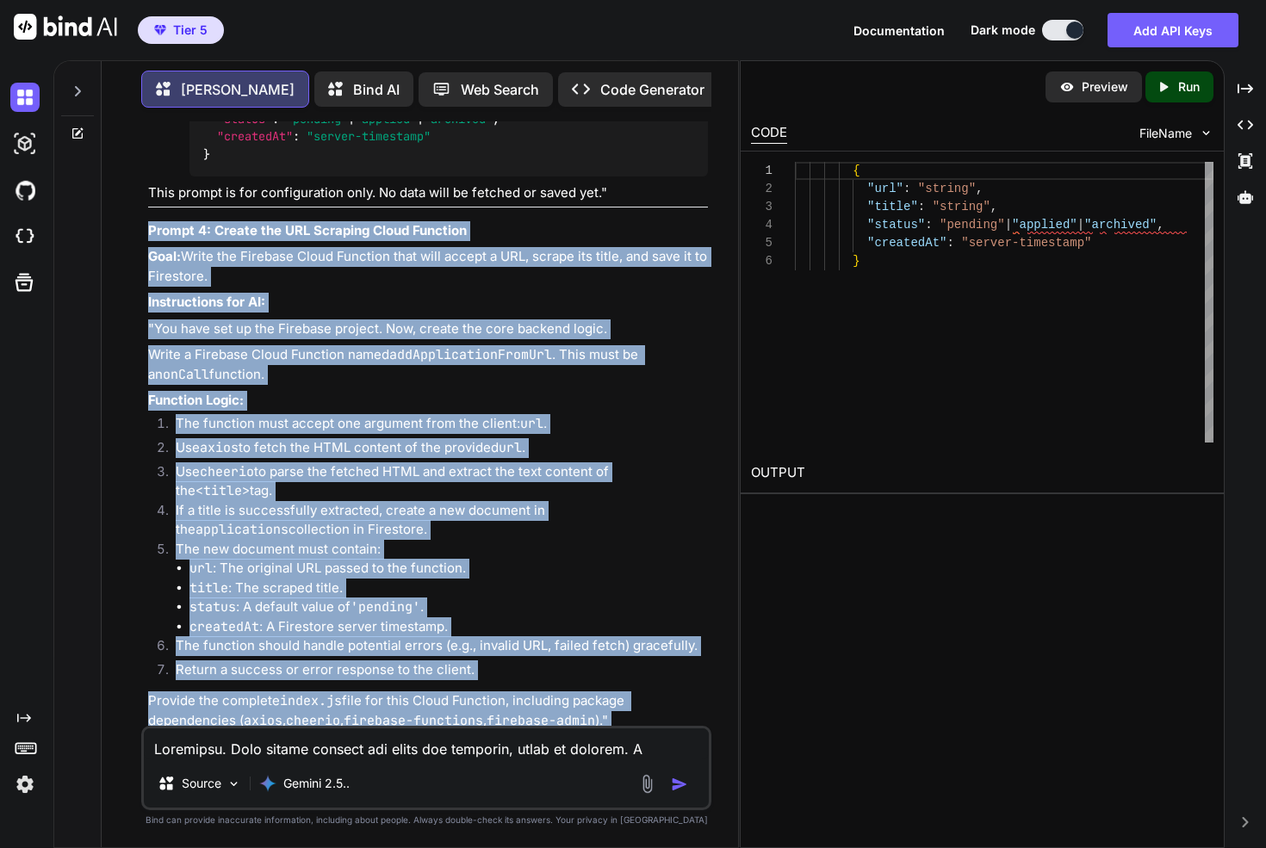
click at [186, 222] on strong "Prompt 4: Create the URL Scraping Cloud Function" at bounding box center [307, 230] width 319 height 16
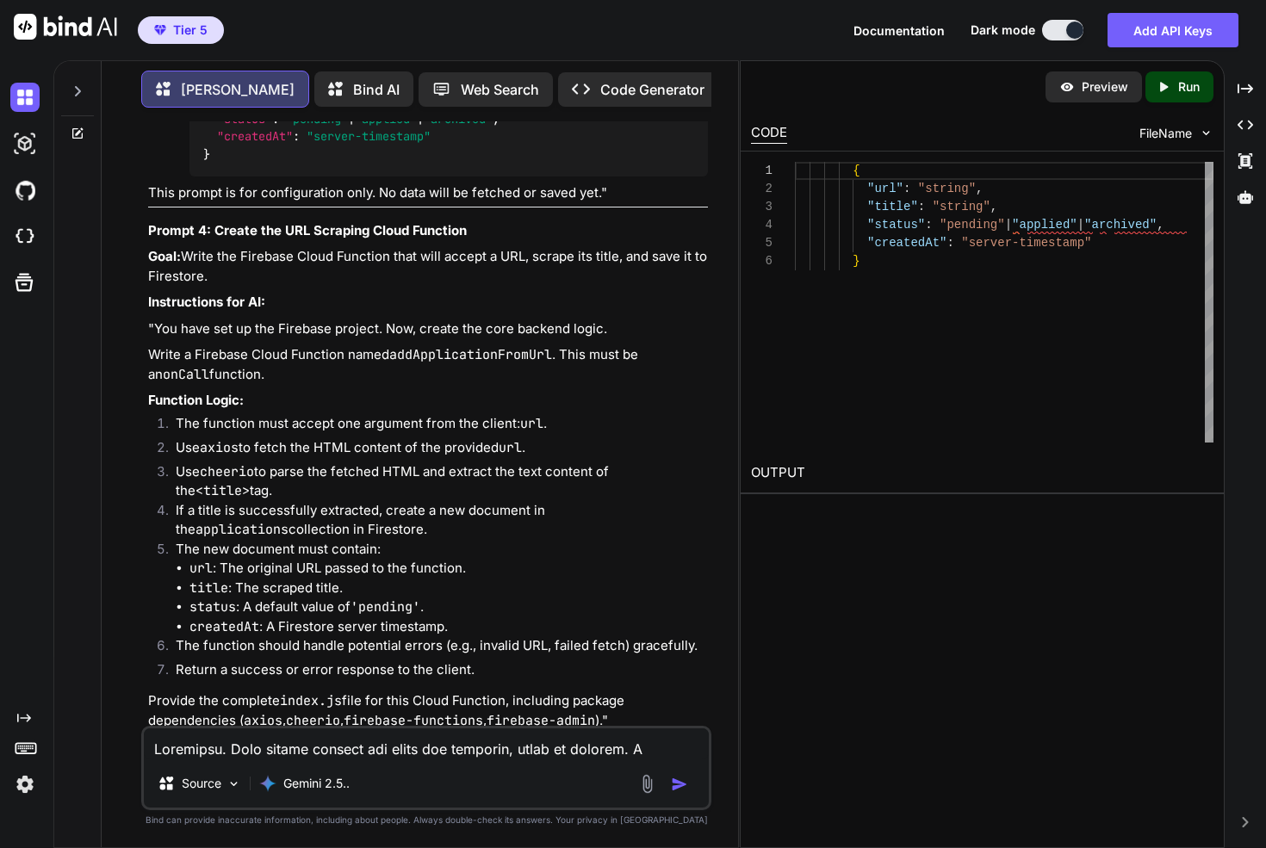
click at [176, 222] on strong "Prompt 4: Create the URL Scraping Cloud Function" at bounding box center [307, 230] width 319 height 16
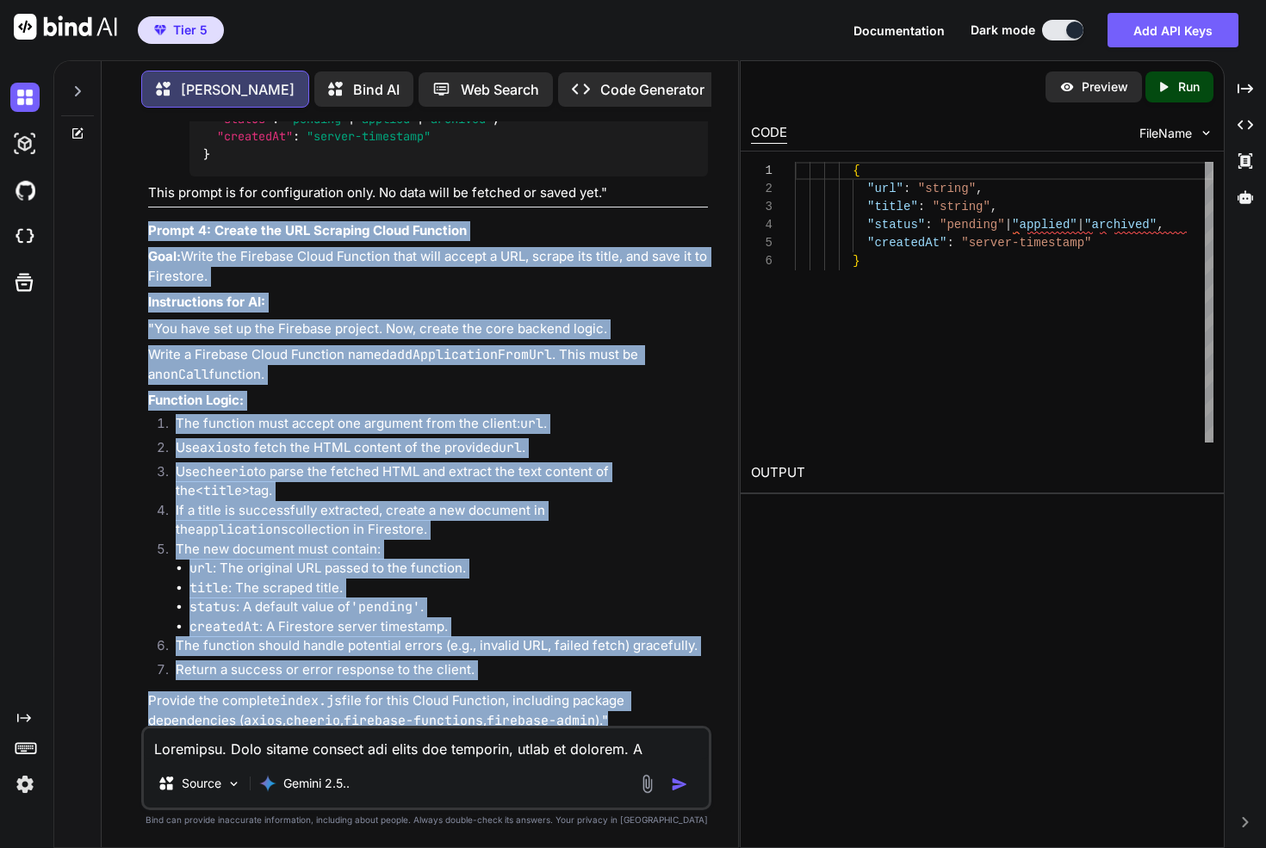
drag, startPoint x: 176, startPoint y: 185, endPoint x: 636, endPoint y: 680, distance: 675.6
click at [636, 680] on div "Here is your step-by-step plan for building the "Personal Application Tracker,"…" at bounding box center [428, 234] width 560 height 3466
copy div "Prompt 4: Create the URL Scraping Cloud Function Goal: Write the Firebase Cloud…"
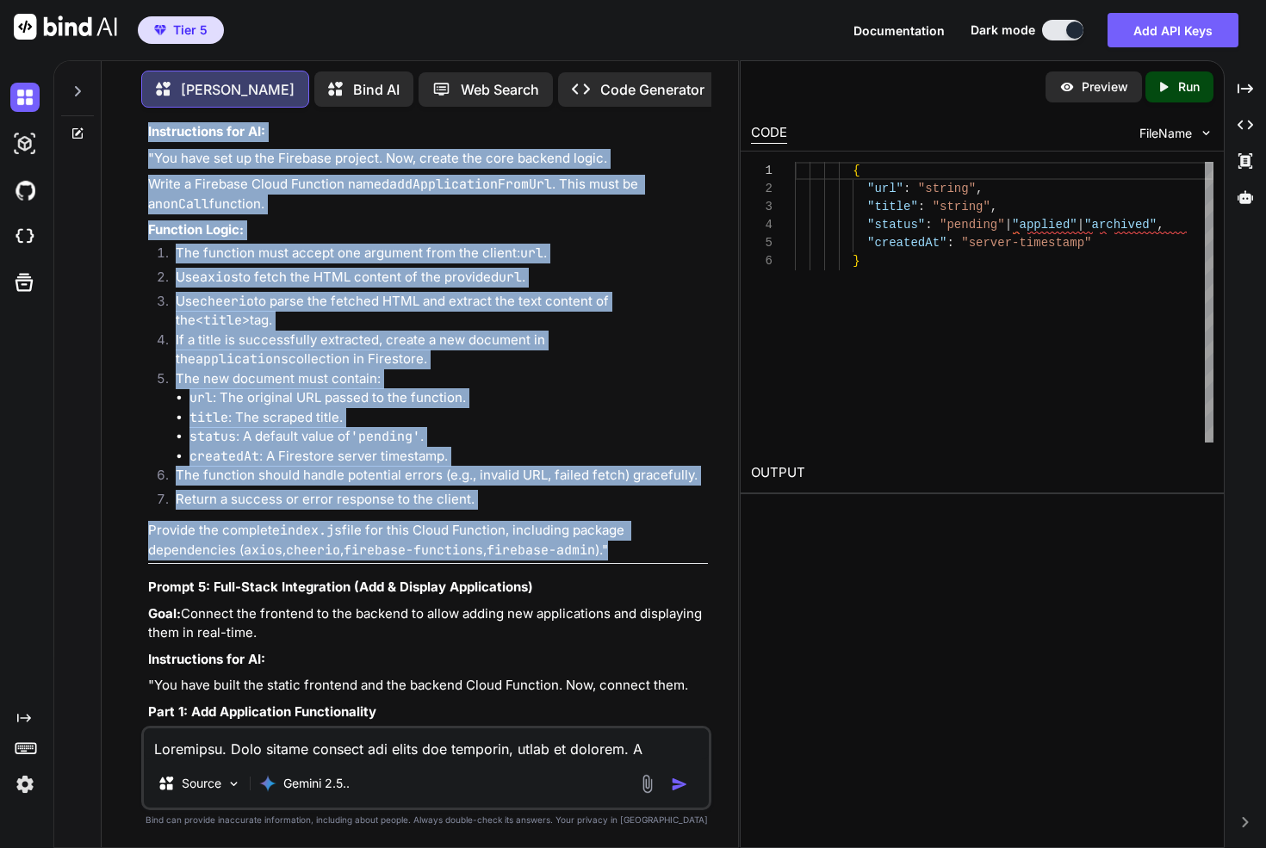
scroll to position [3369, 0]
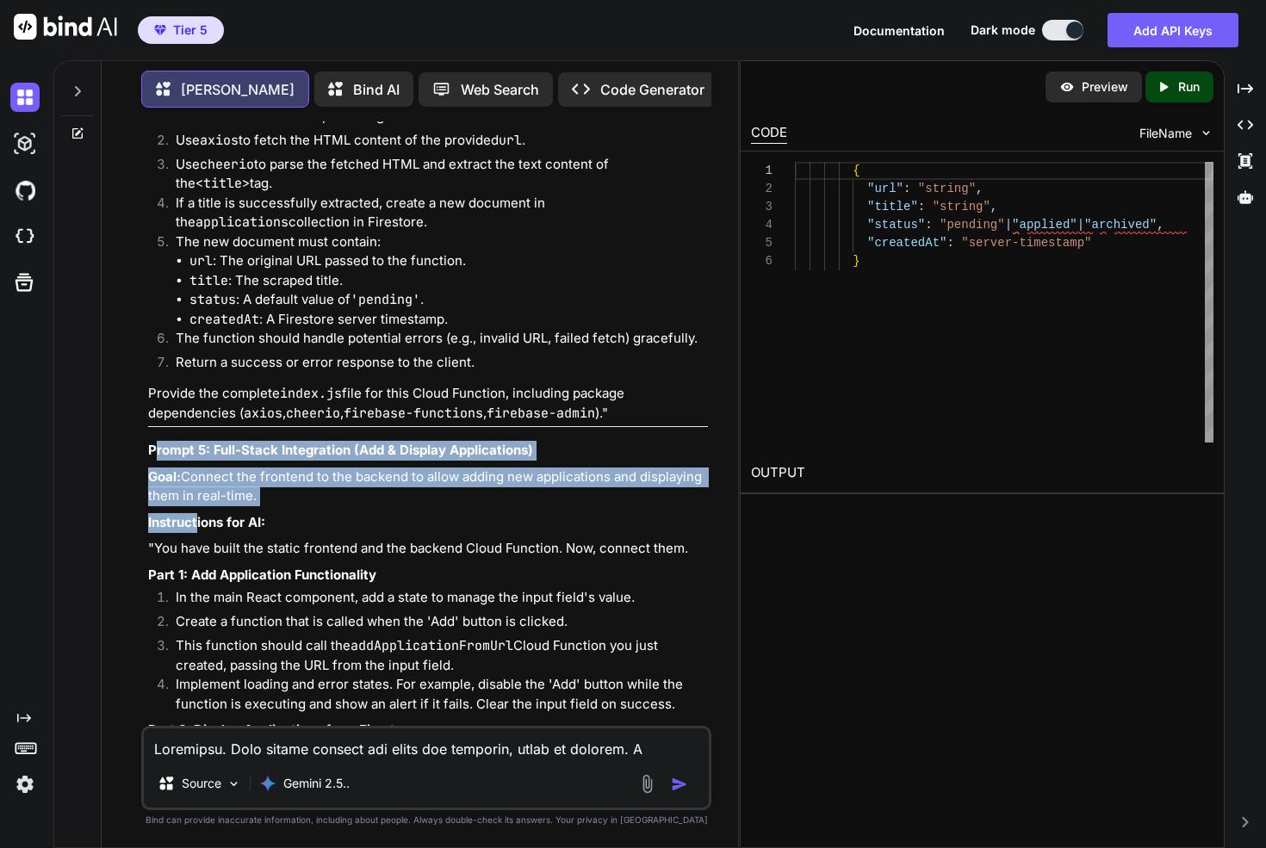
drag, startPoint x: 157, startPoint y: 415, endPoint x: 198, endPoint y: 489, distance: 84.8
click at [158, 442] on strong "Prompt 5: Full-Stack Integration (Add & Display Applications)" at bounding box center [340, 450] width 385 height 16
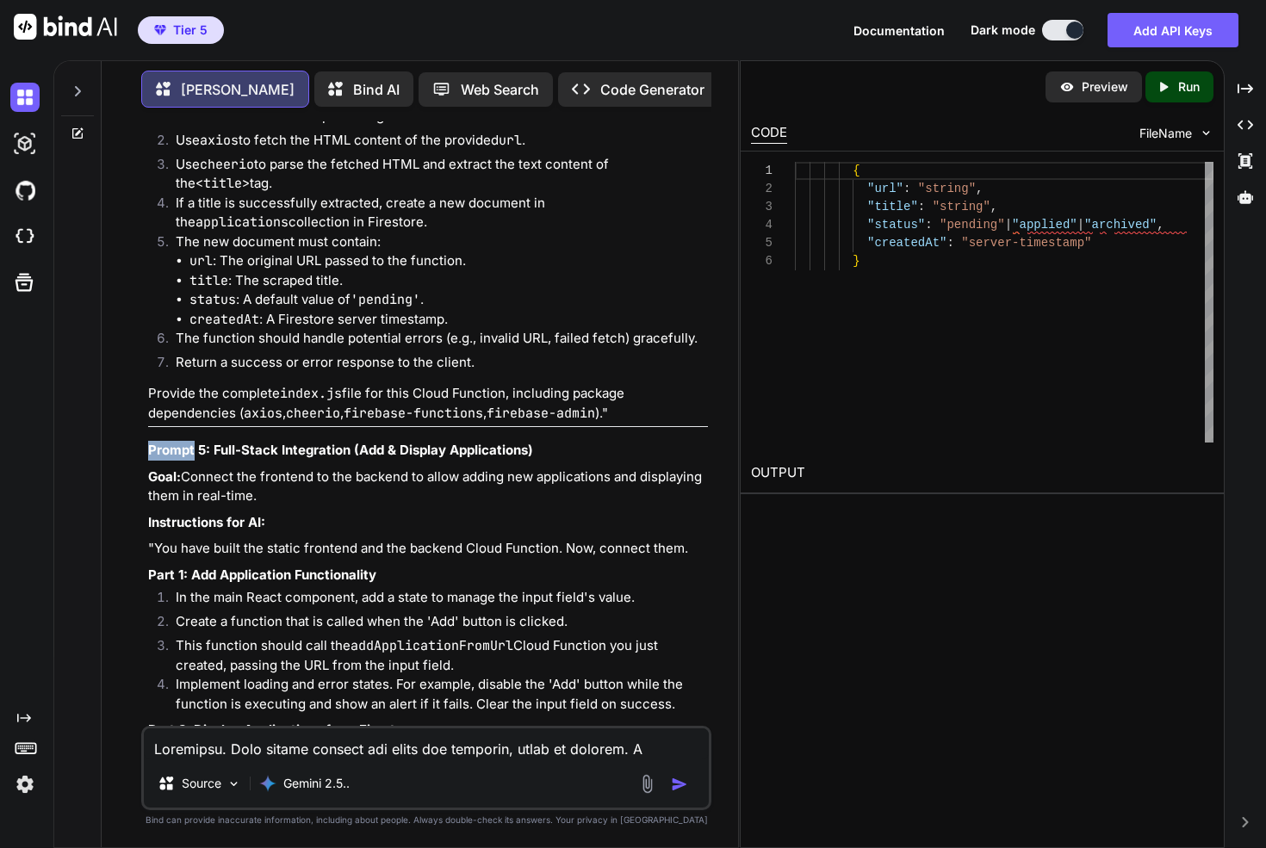
click at [158, 442] on strong "Prompt 5: Full-Stack Integration (Add & Display Applications)" at bounding box center [340, 450] width 385 height 16
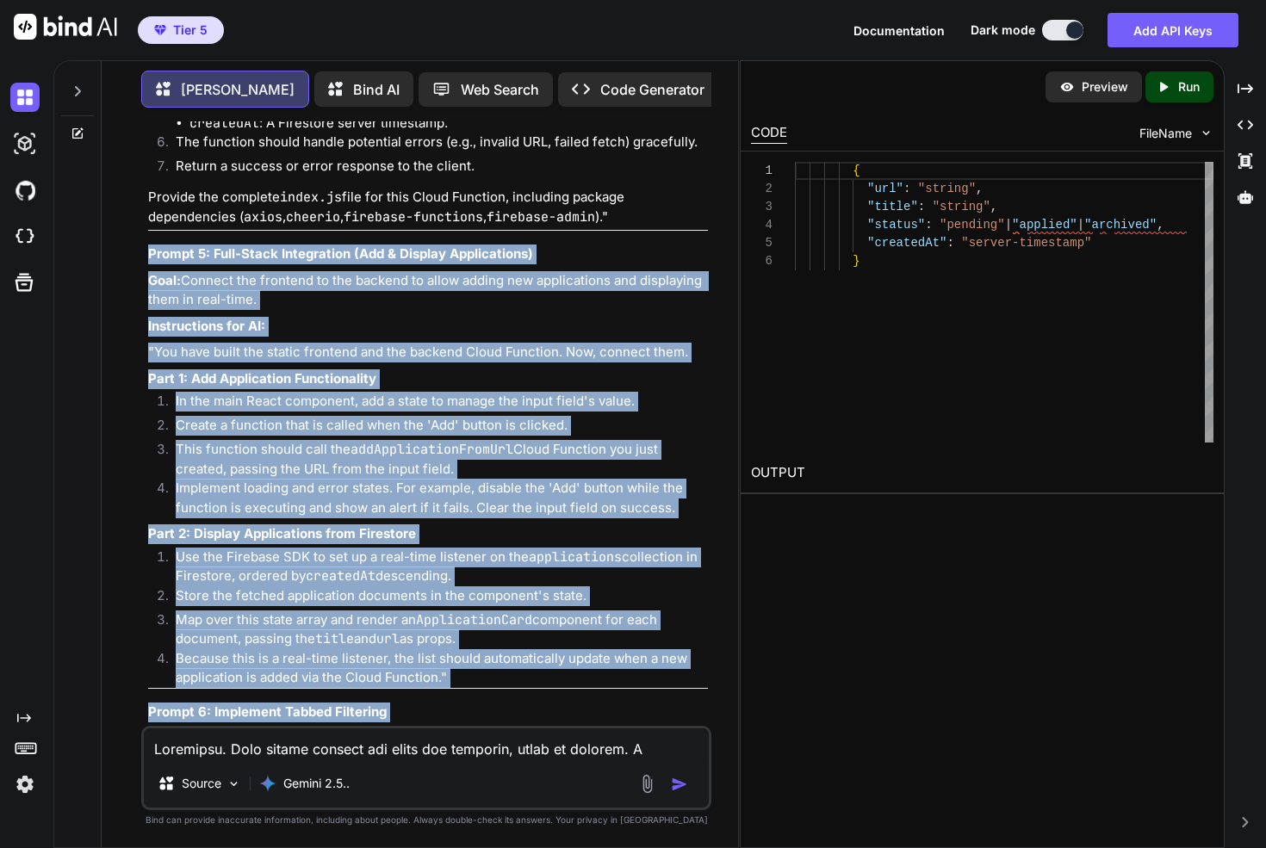
scroll to position [3579, 0]
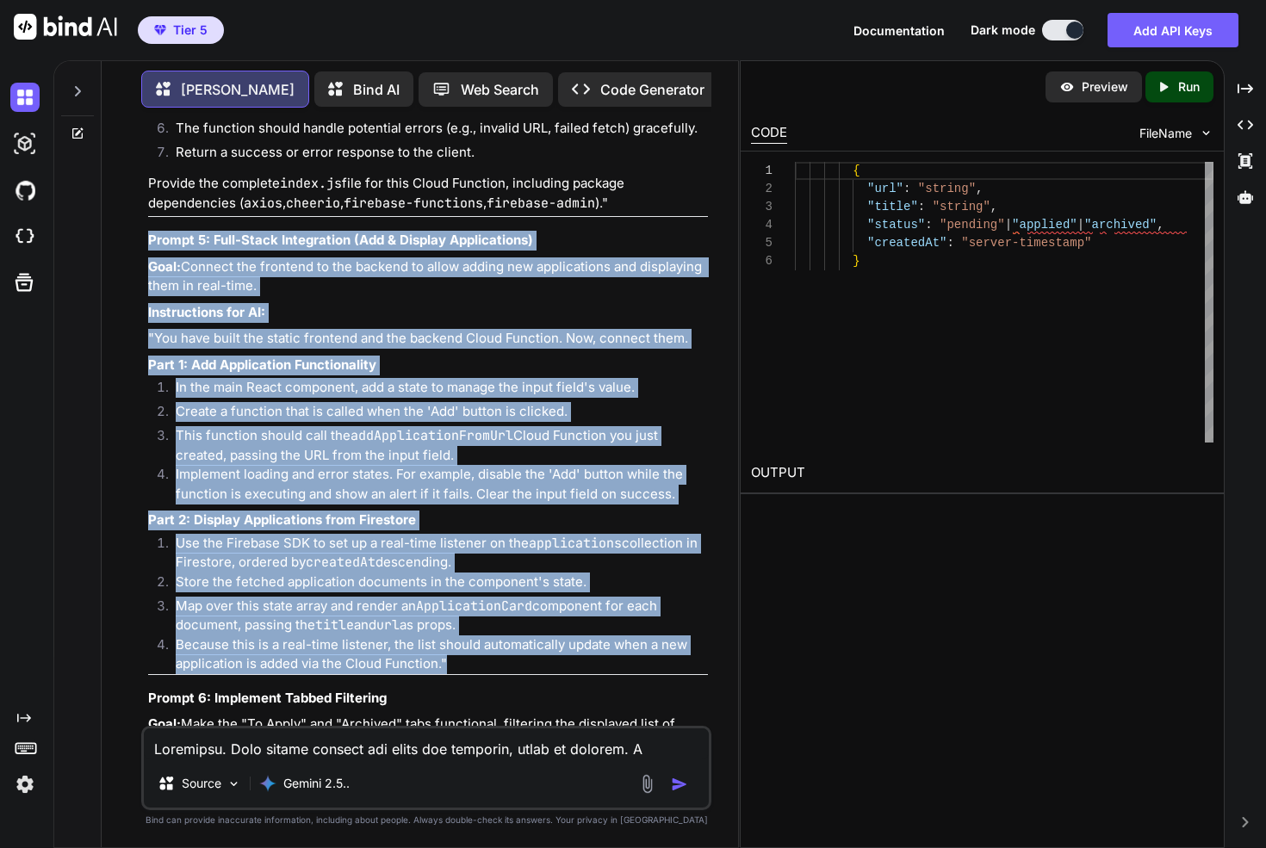
drag, startPoint x: 158, startPoint y: 415, endPoint x: 422, endPoint y: 603, distance: 324.2
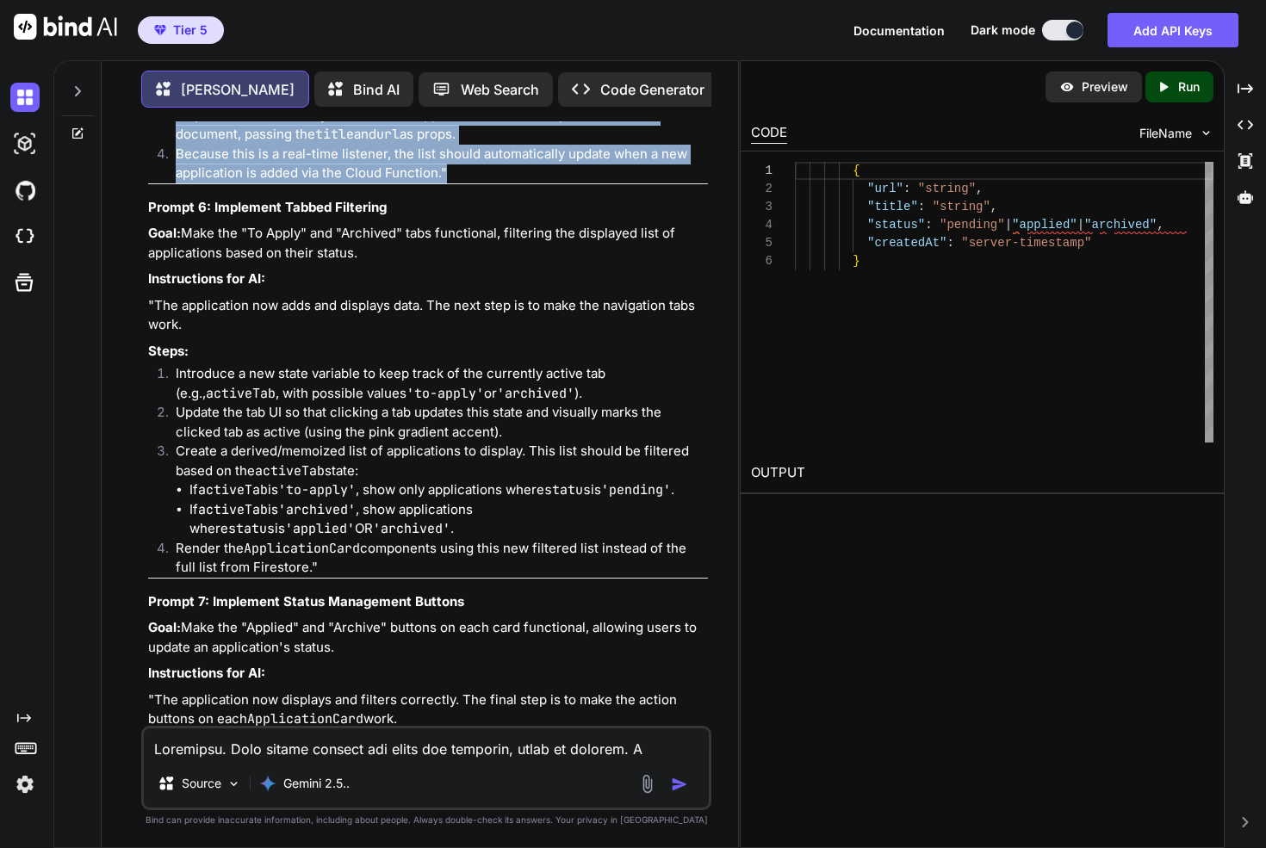
scroll to position [4101, 0]
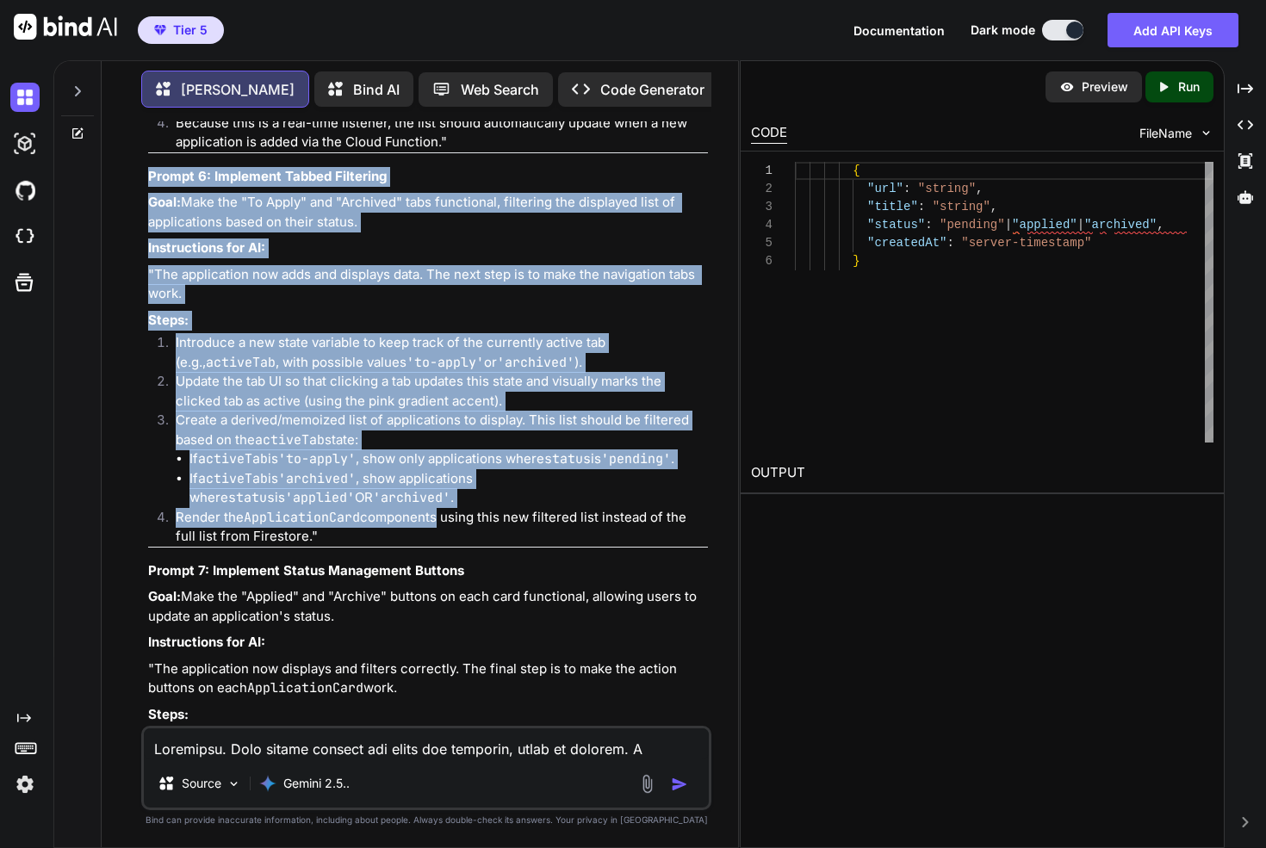
drag, startPoint x: 144, startPoint y: 352, endPoint x: 436, endPoint y: 487, distance: 321.6
click at [436, 487] on div "You Tom Here is your step-by-step plan for building the "Personal Application T…" at bounding box center [428, 423] width 566 height 604
click at [436, 508] on li "Render the ApplicationCard components using this new filtered list instead of t…" at bounding box center [435, 527] width 546 height 39
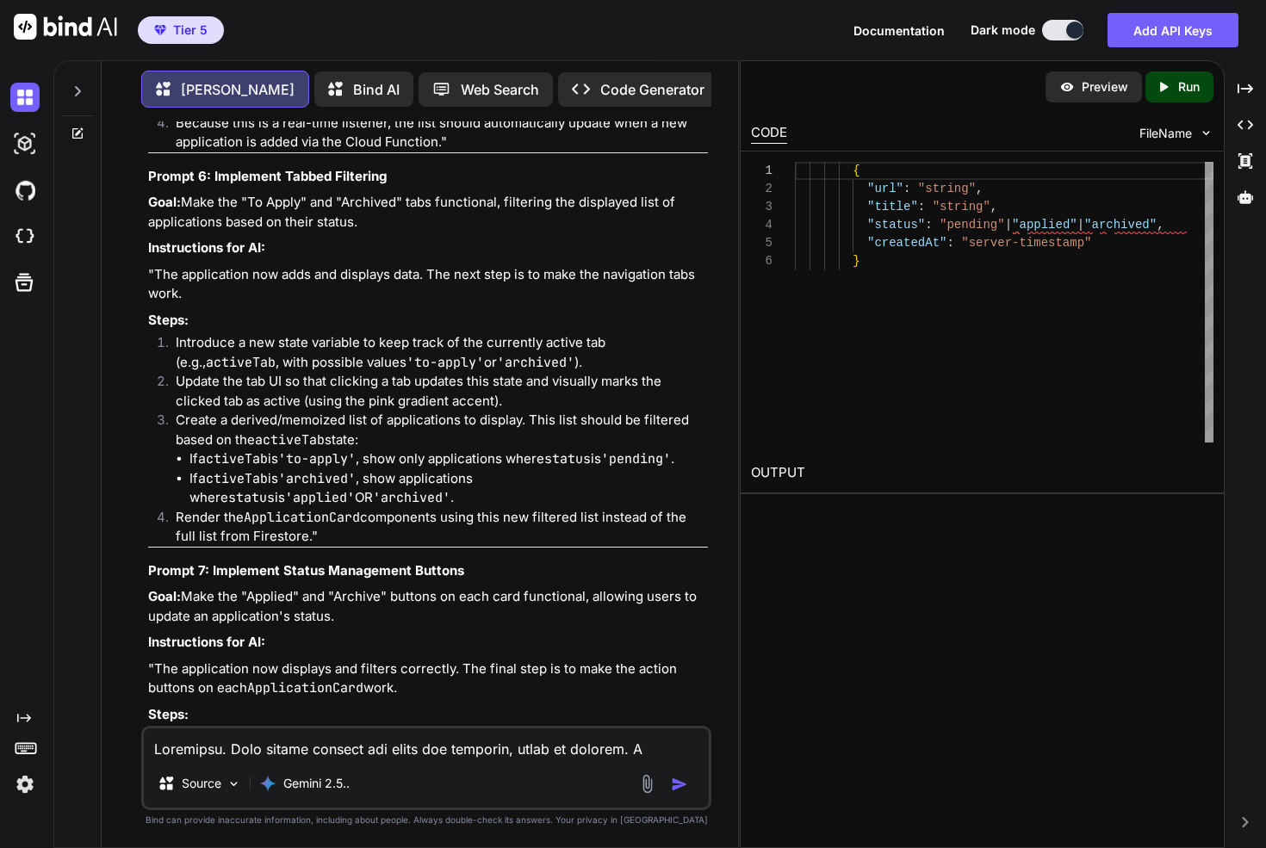
drag, startPoint x: 349, startPoint y: 504, endPoint x: 139, endPoint y: 136, distance: 423.4
click at [139, 136] on div "You Tom Here is your step-by-step plan for building the "Personal Application T…" at bounding box center [426, 484] width 622 height 726
copy div "Prompt 6: Implement Tabbed Filtering Goal: Make the "To Apply" and "Archived" t…"
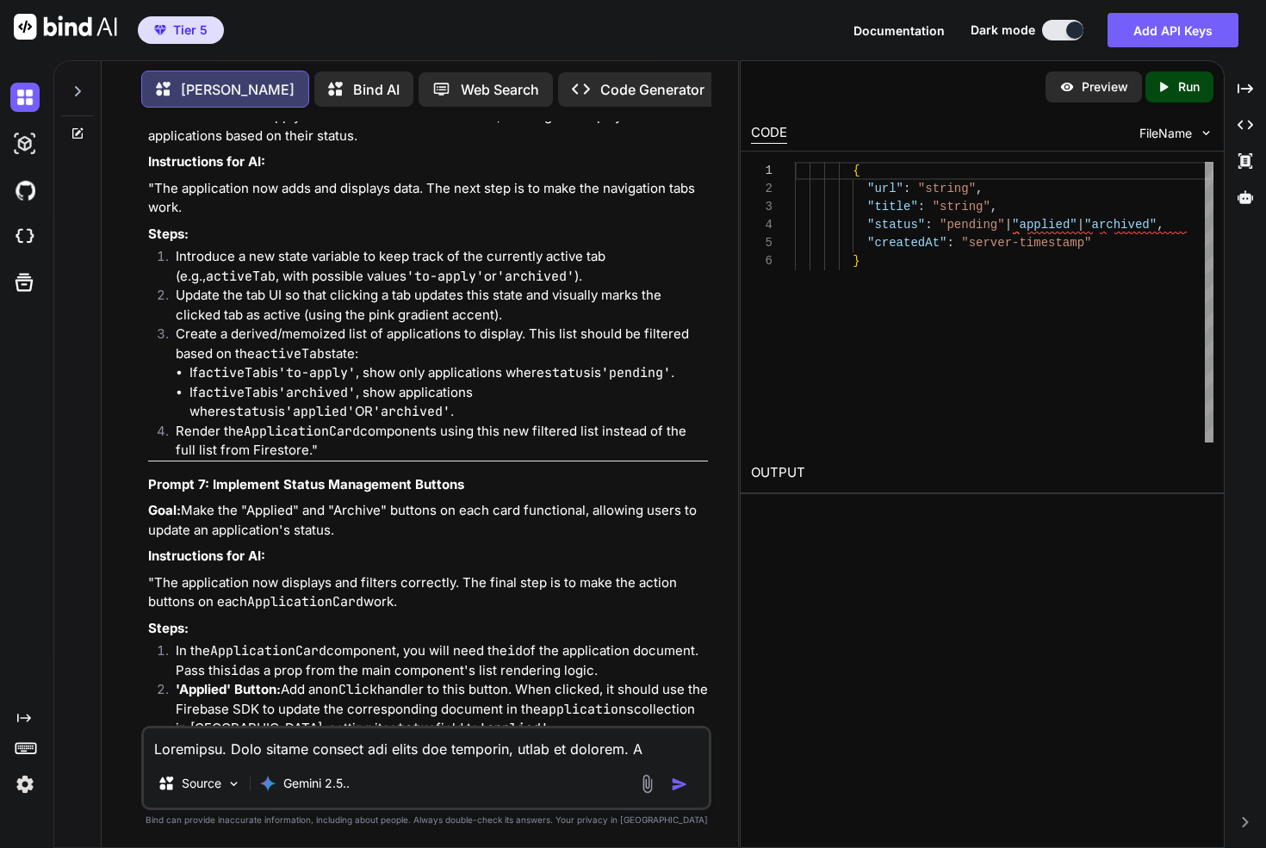
scroll to position [4213, 0]
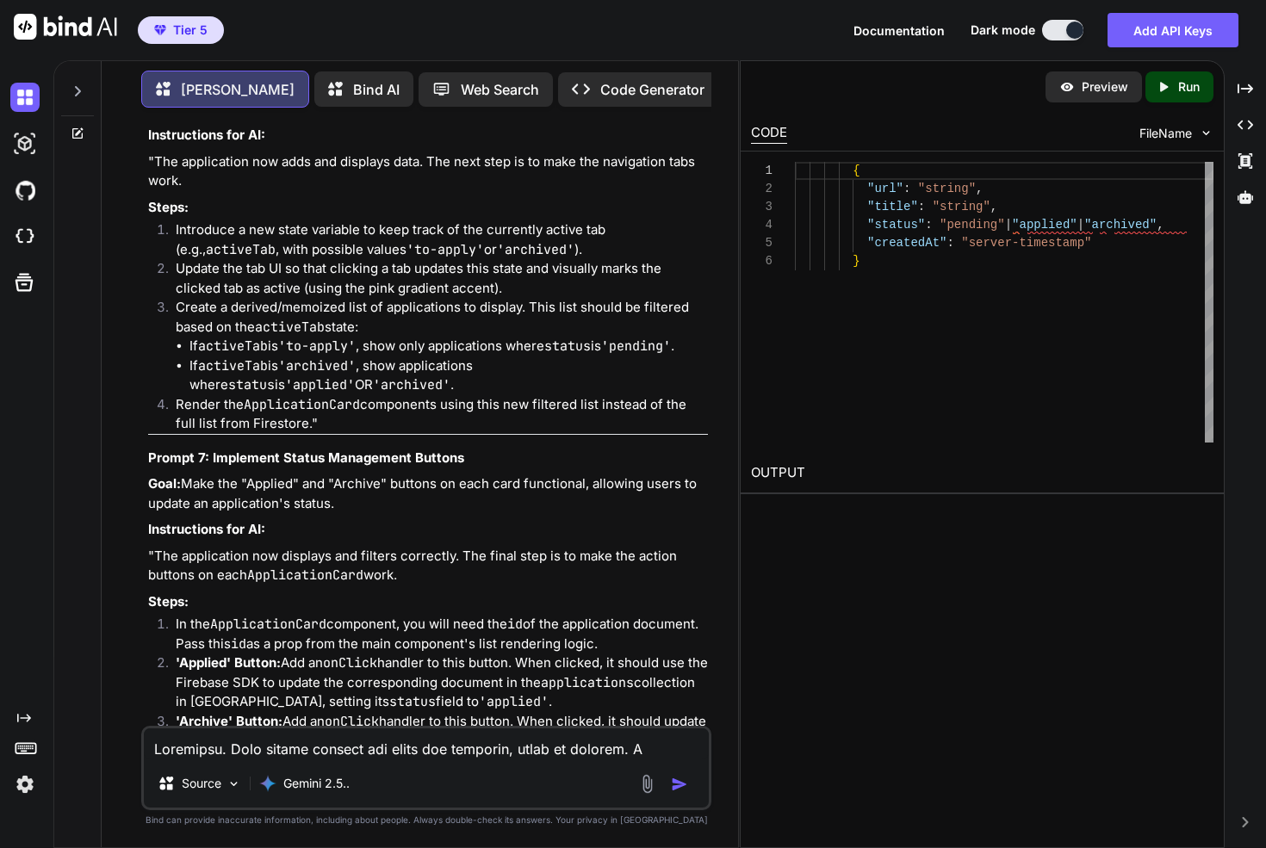
click at [159, 449] on strong "Prompt 7: Implement Status Management Buttons" at bounding box center [306, 457] width 316 height 16
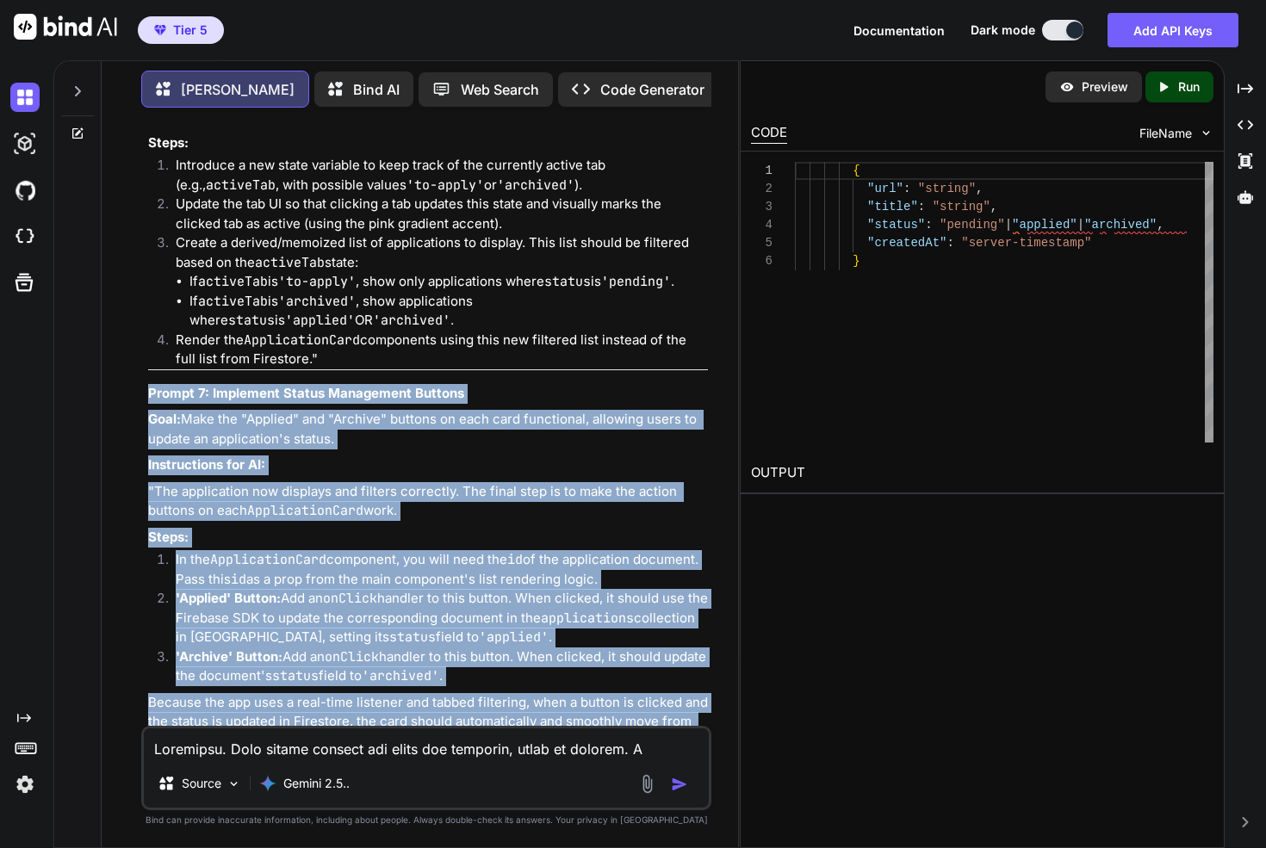
scroll to position [4292, 0]
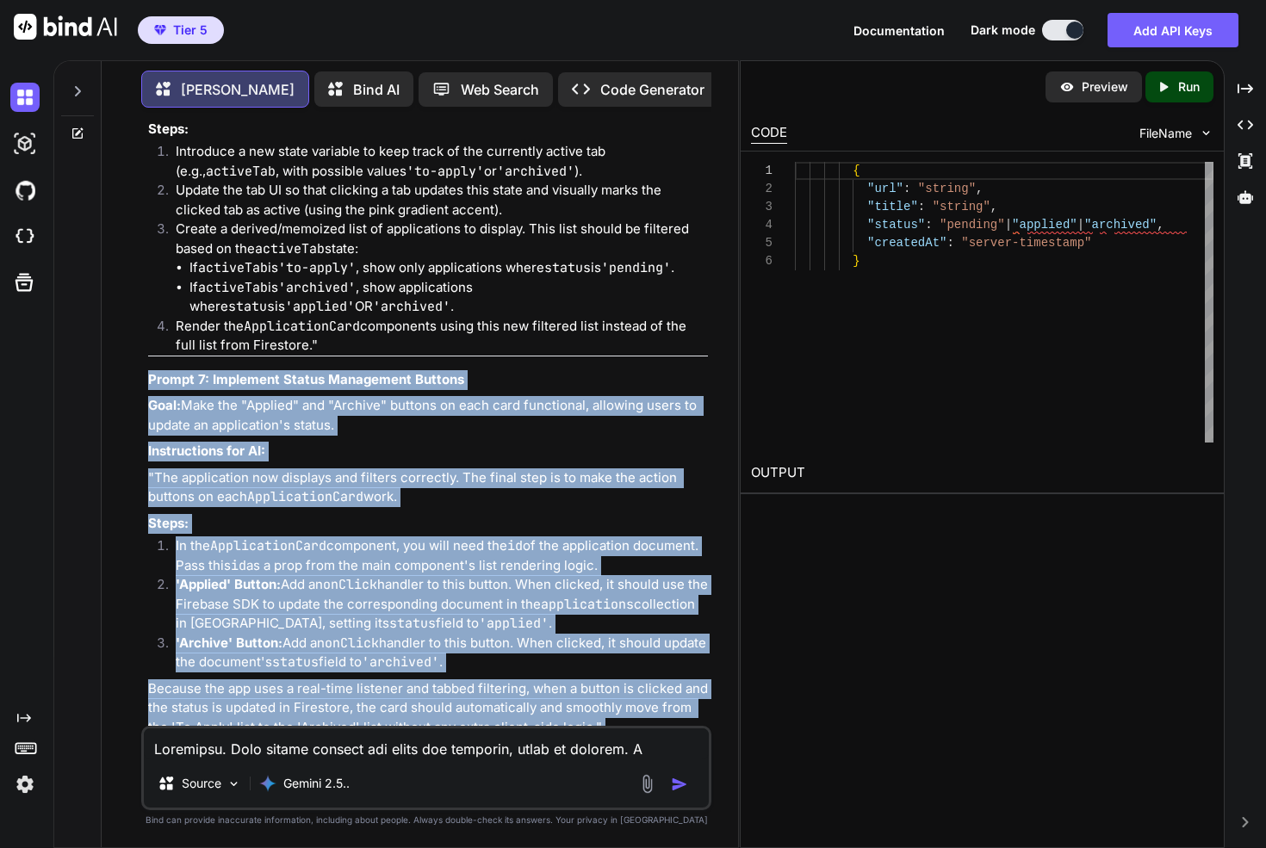
drag, startPoint x: 159, startPoint y: 421, endPoint x: 477, endPoint y: 699, distance: 422.2
copy div "Prompt 7: Implement Status Management Buttons Goal: Make the "Applied" and "Arc…"
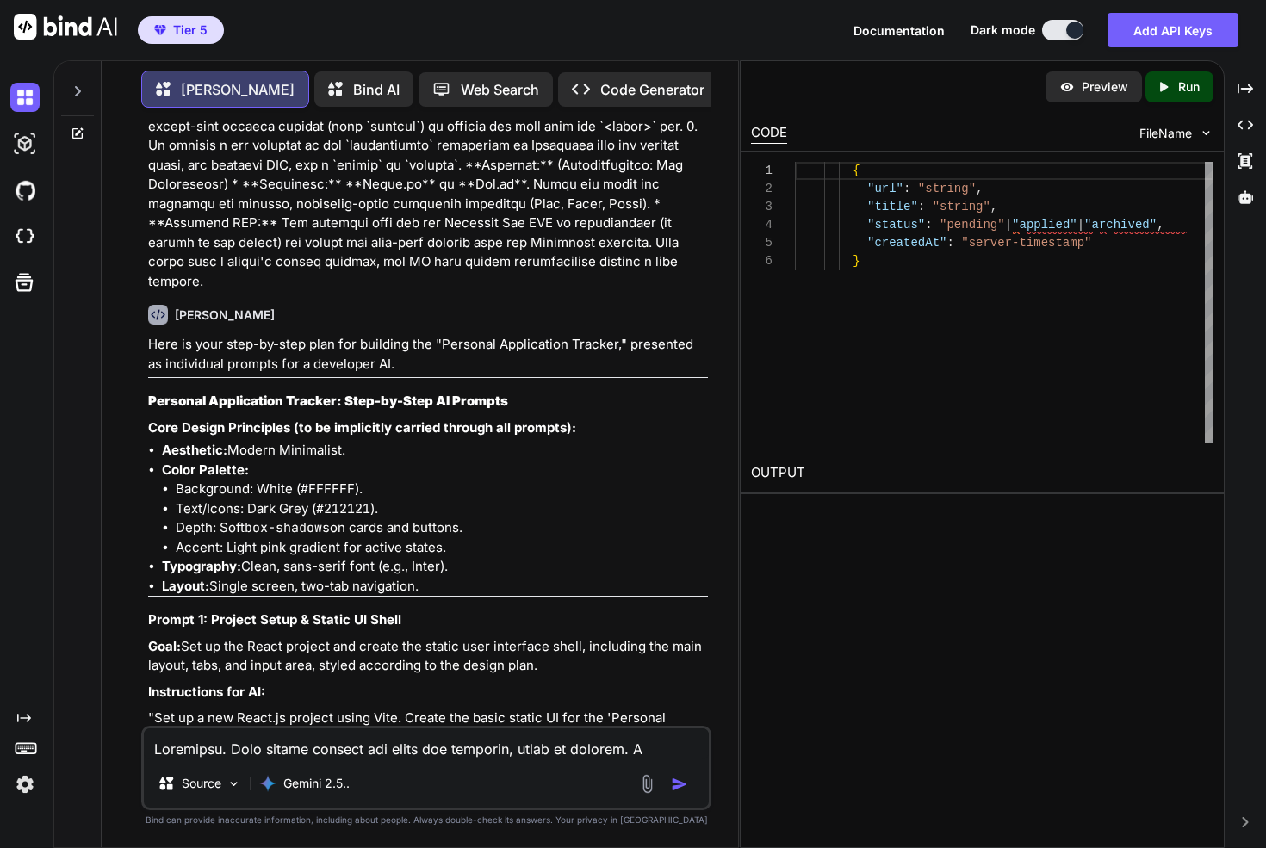
scroll to position [1262, 0]
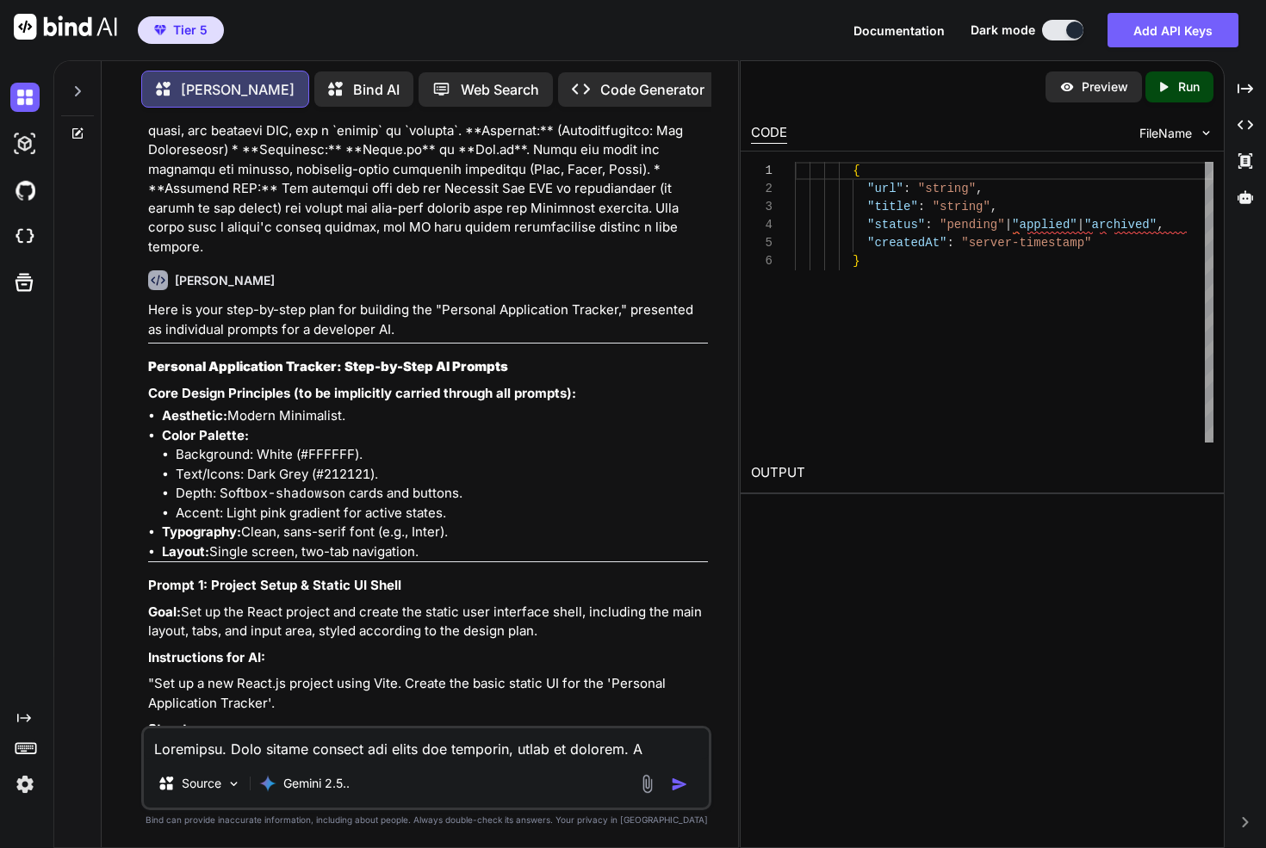
click at [199, 756] on textarea at bounding box center [426, 743] width 565 height 31
click at [201, 754] on textarea "Please rerun this," at bounding box center [426, 743] width 565 height 31
click at [403, 753] on textarea "Please make sure this is a react app. rerun this," at bounding box center [426, 743] width 565 height 31
drag, startPoint x: 403, startPoint y: 753, endPoint x: 494, endPoint y: 751, distance: 91.3
click at [494, 753] on textarea "Please make sure this is a react app. rerun this," at bounding box center [426, 743] width 565 height 31
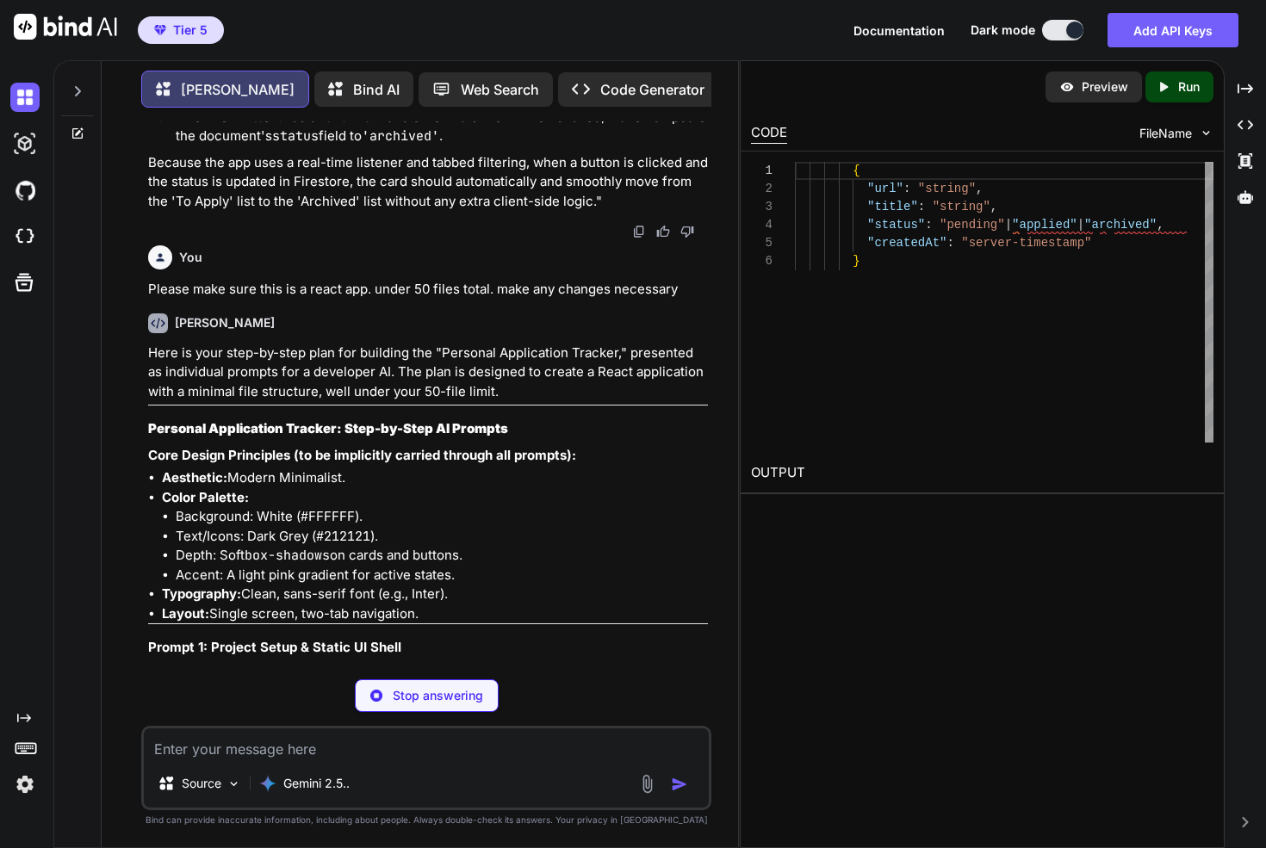
scroll to position [4845, 0]
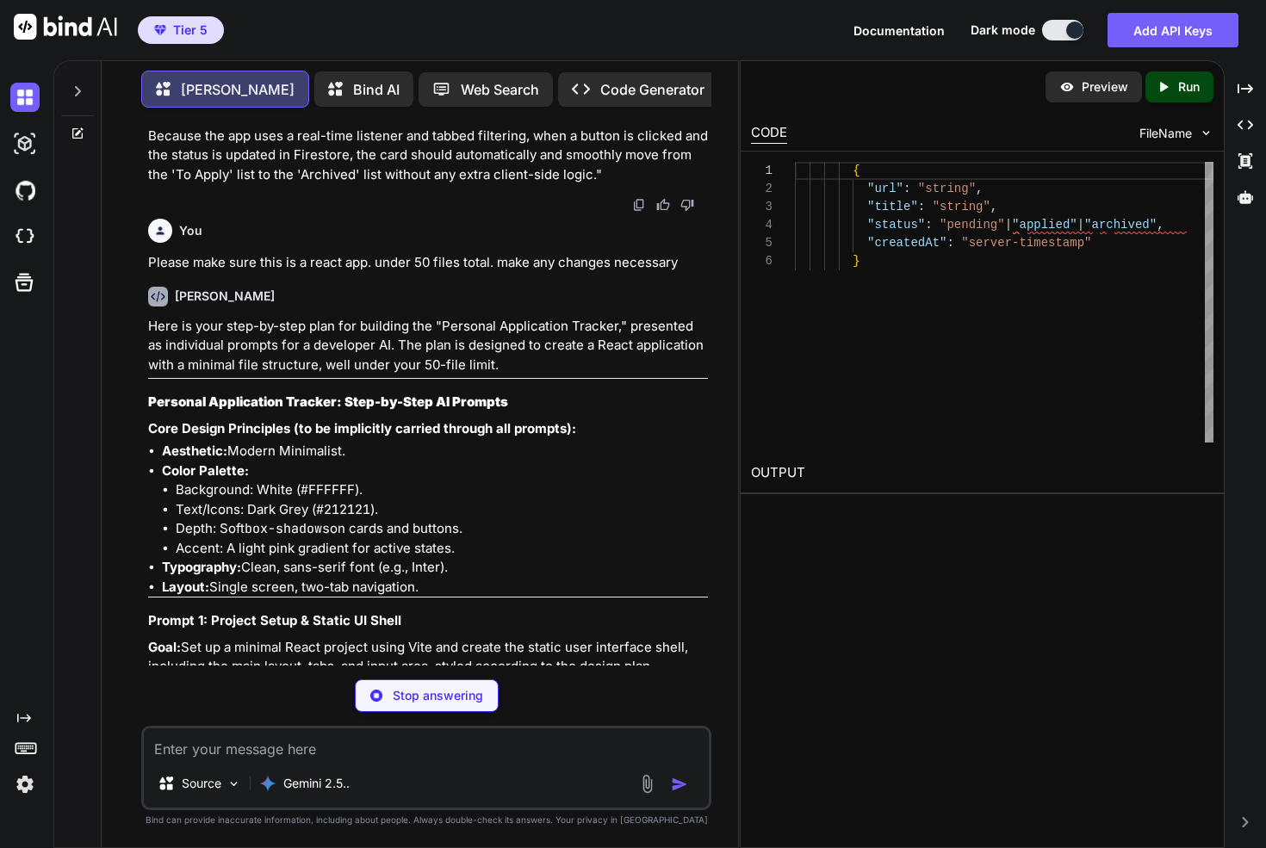
click at [153, 393] on strong "Personal Application Tracker: Step-by-Step AI Prompts" at bounding box center [328, 401] width 360 height 16
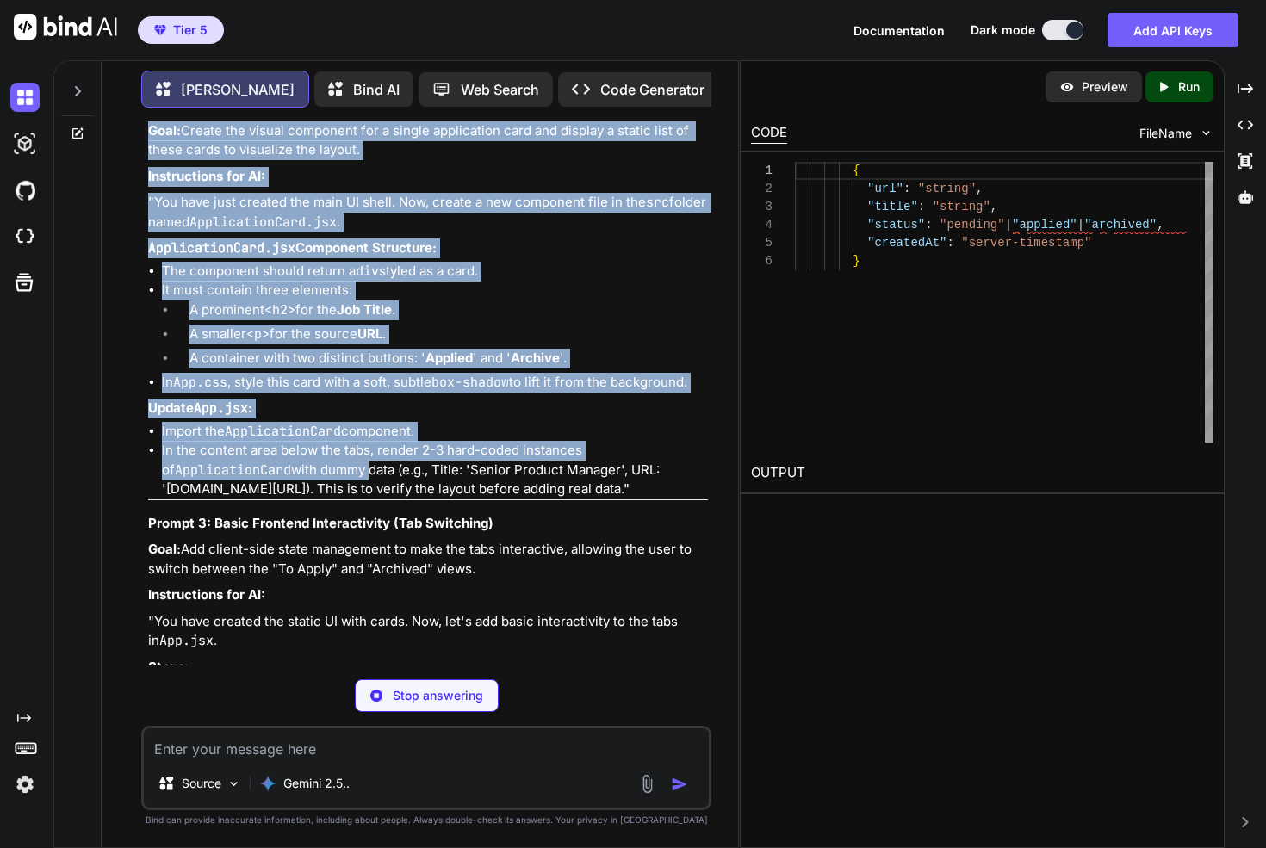
drag, startPoint x: 153, startPoint y: 360, endPoint x: 329, endPoint y: 432, distance: 189.9
click at [329, 432] on div "Here is your step-by-step plan for building the "Personal Application Tracker,"…" at bounding box center [428, 8] width 560 height 1421
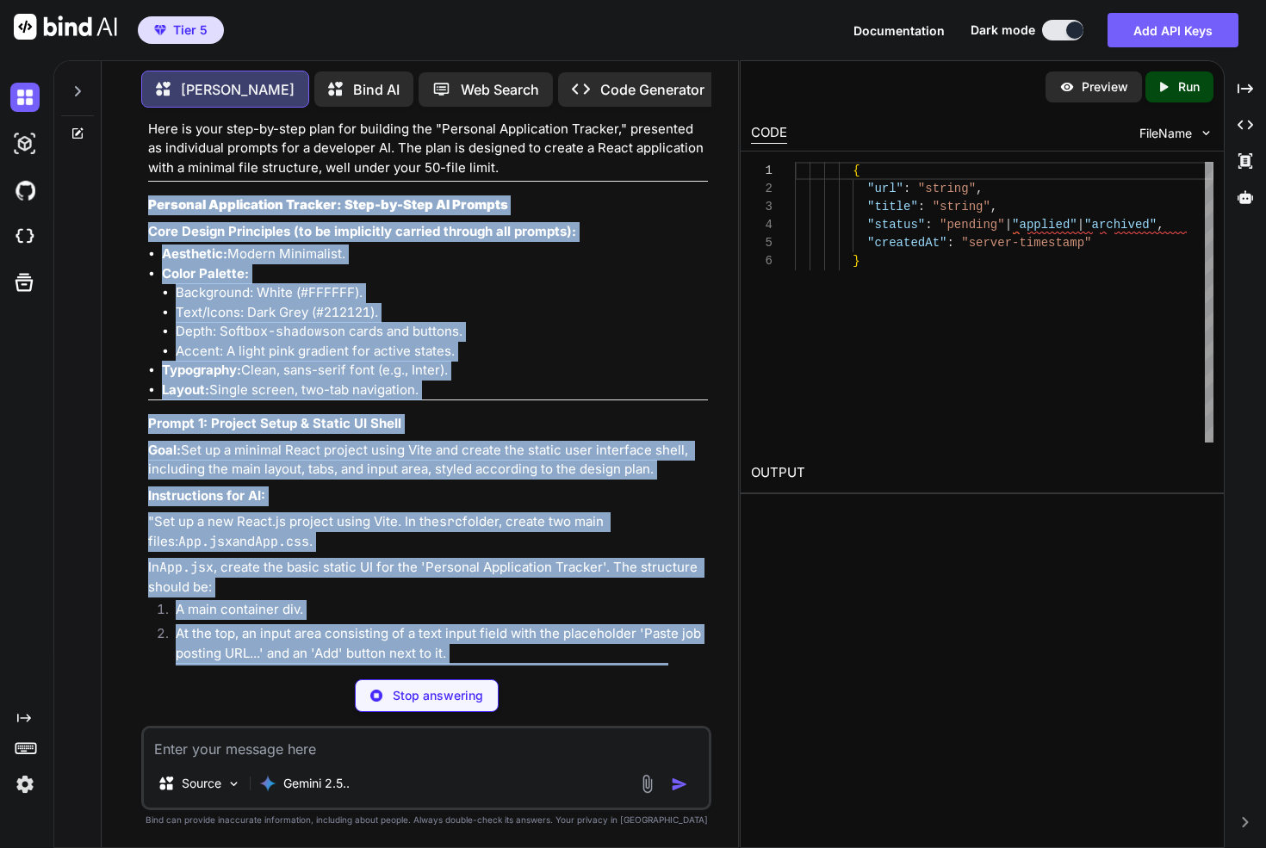
click at [224, 381] on li "Layout: Single screen, two-tab navigation." at bounding box center [435, 391] width 546 height 20
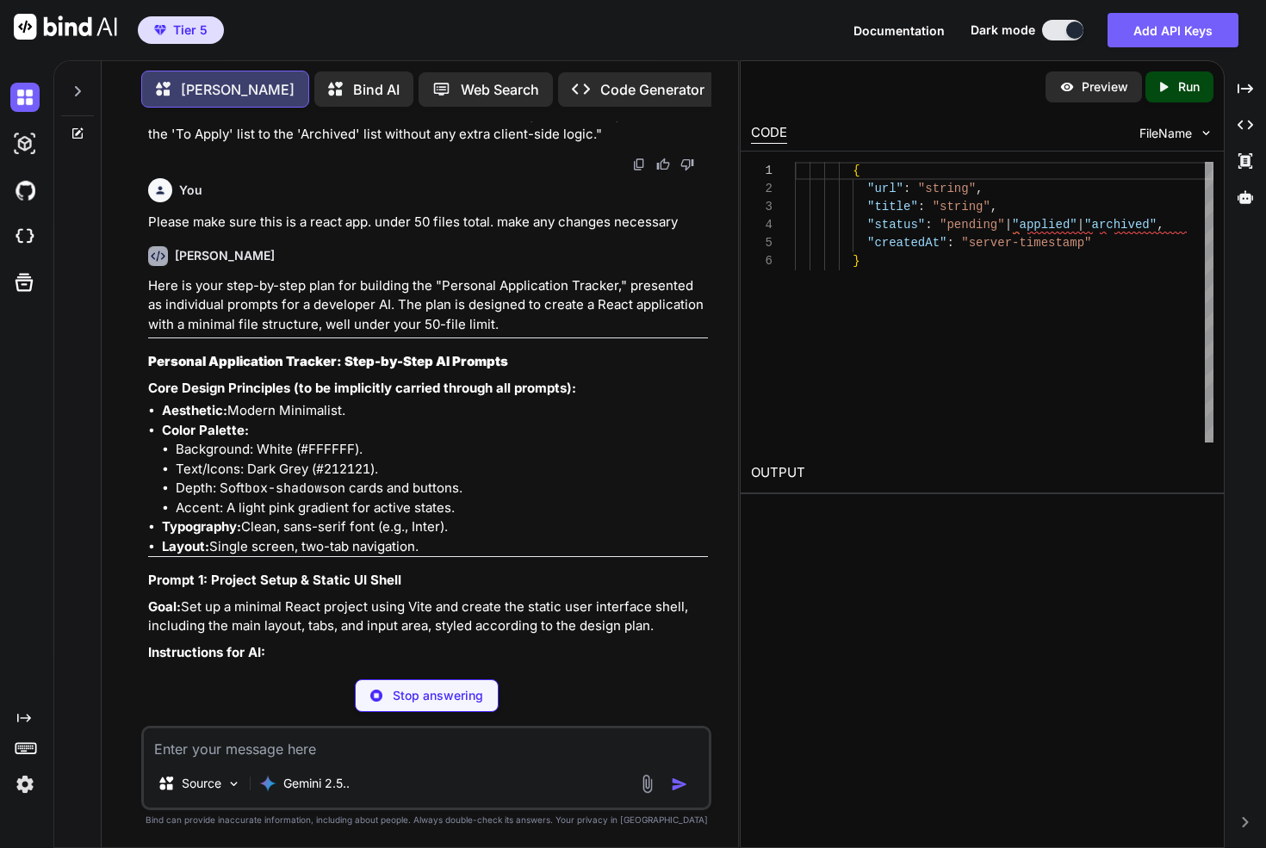
scroll to position [4896, 0]
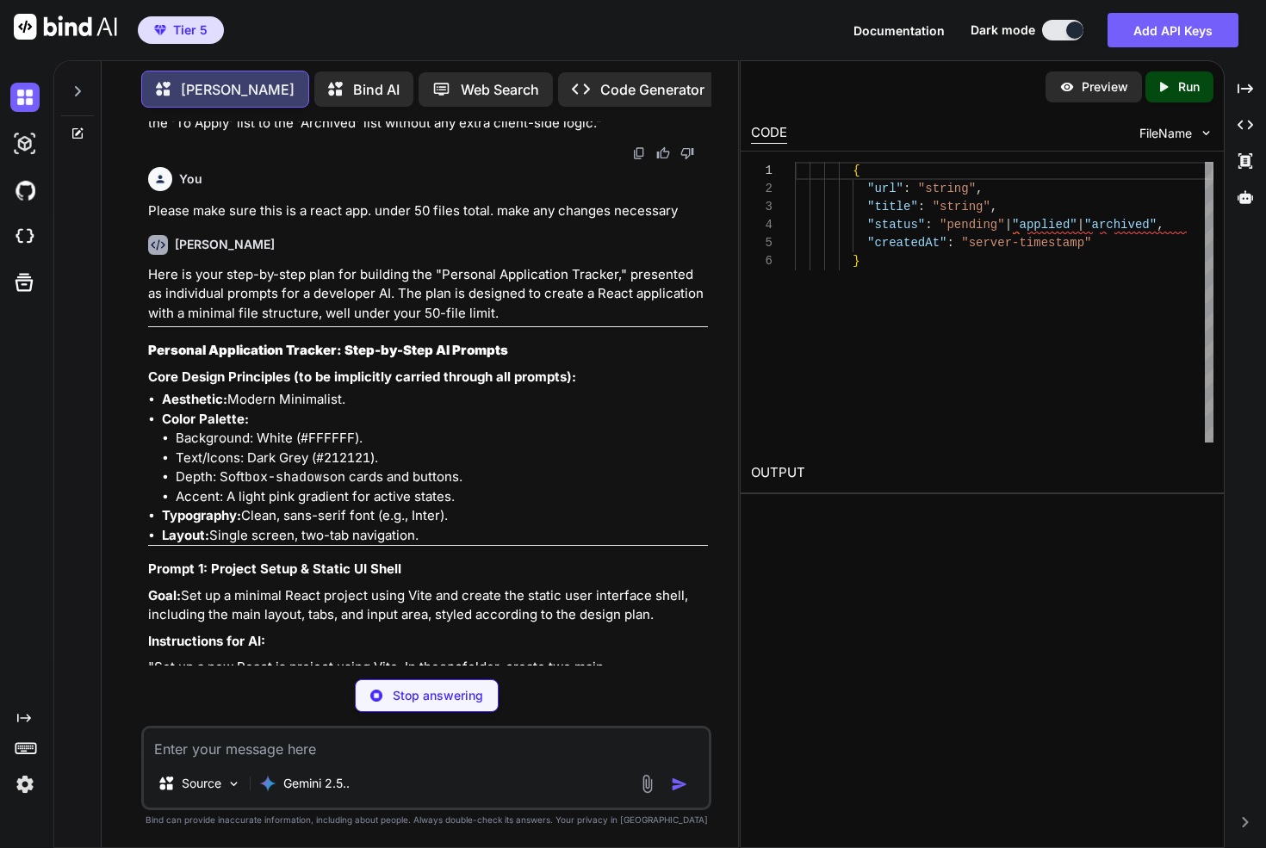
click at [170, 342] on strong "Personal Application Tracker: Step-by-Step AI Prompts" at bounding box center [328, 350] width 360 height 16
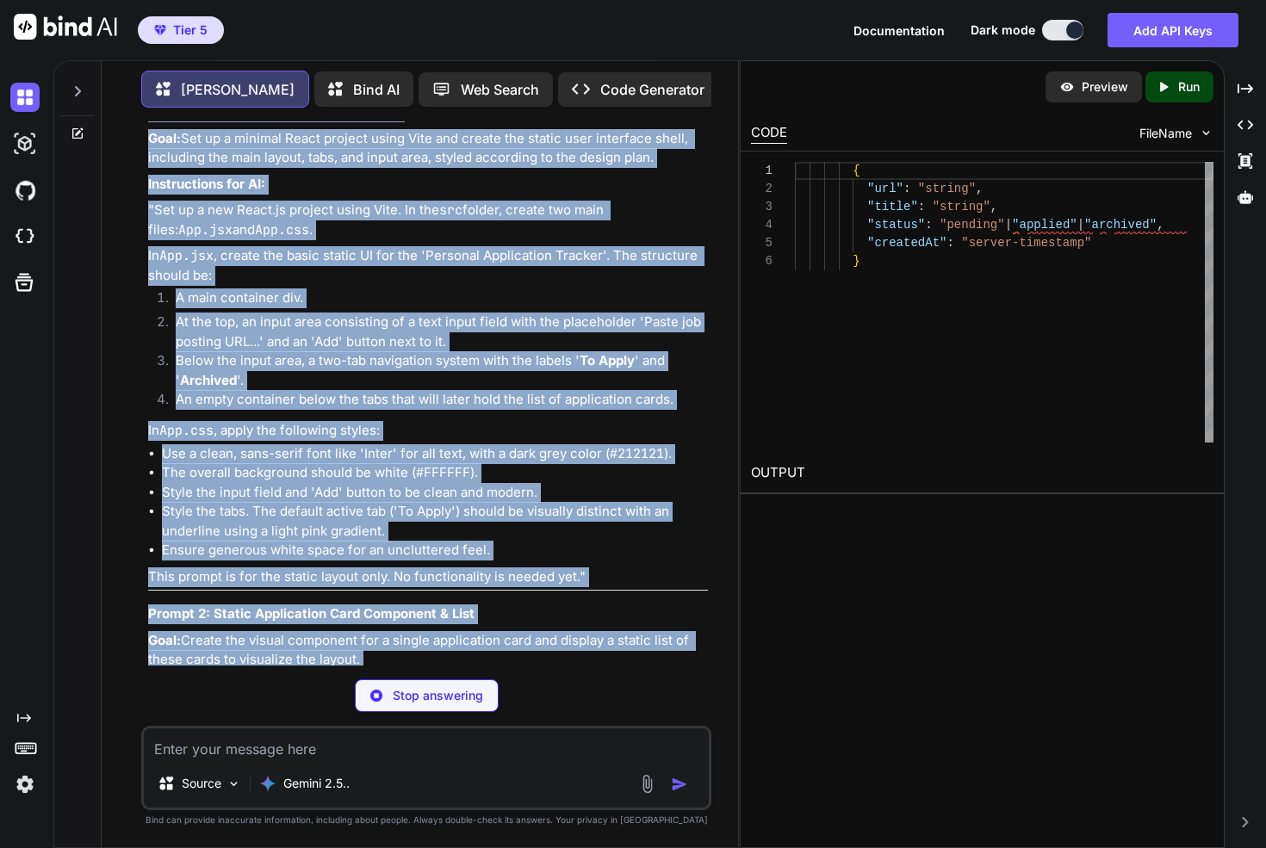
scroll to position [5358, 0]
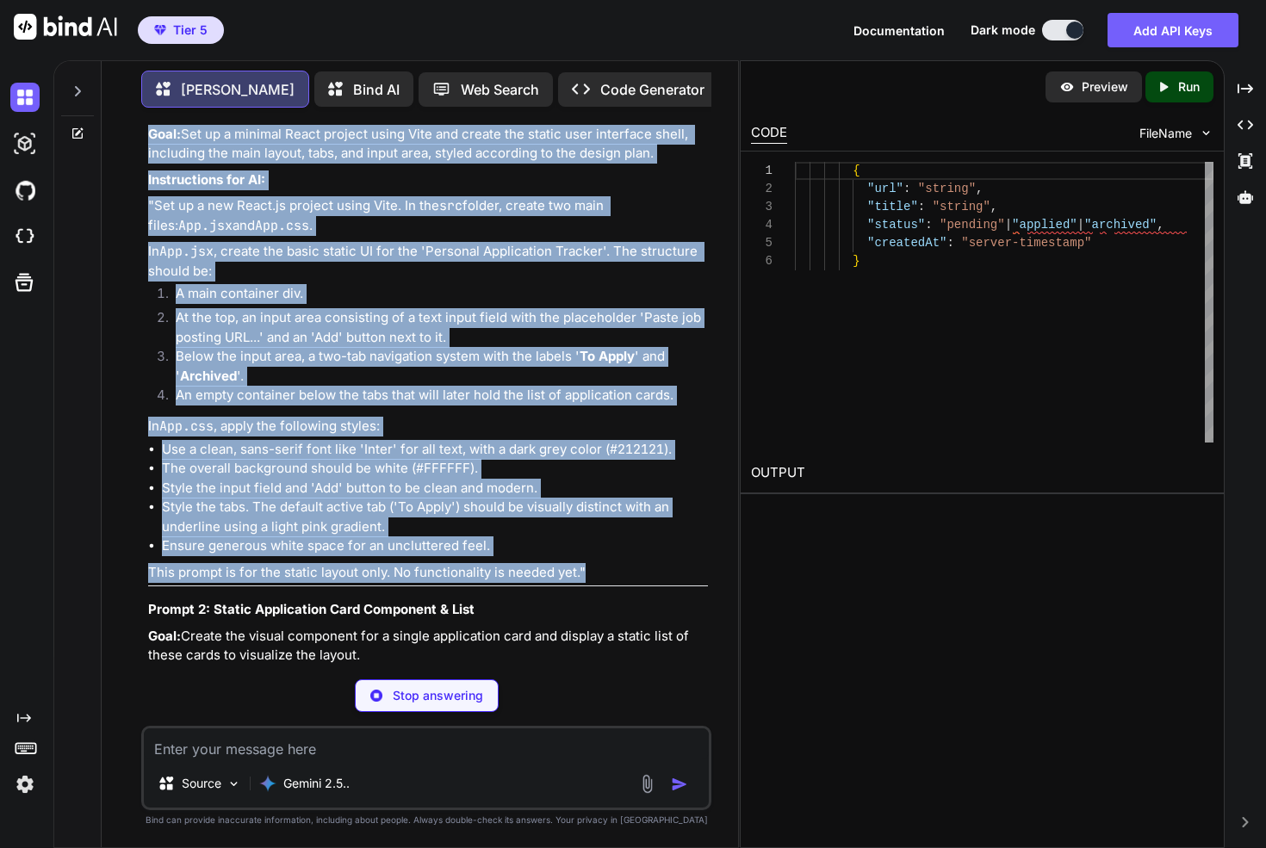
drag, startPoint x: 170, startPoint y: 307, endPoint x: 590, endPoint y: 533, distance: 476.1
copy div "Personal Application Tracker: Step-by-Step AI Prompts Core Design Principles (t…"
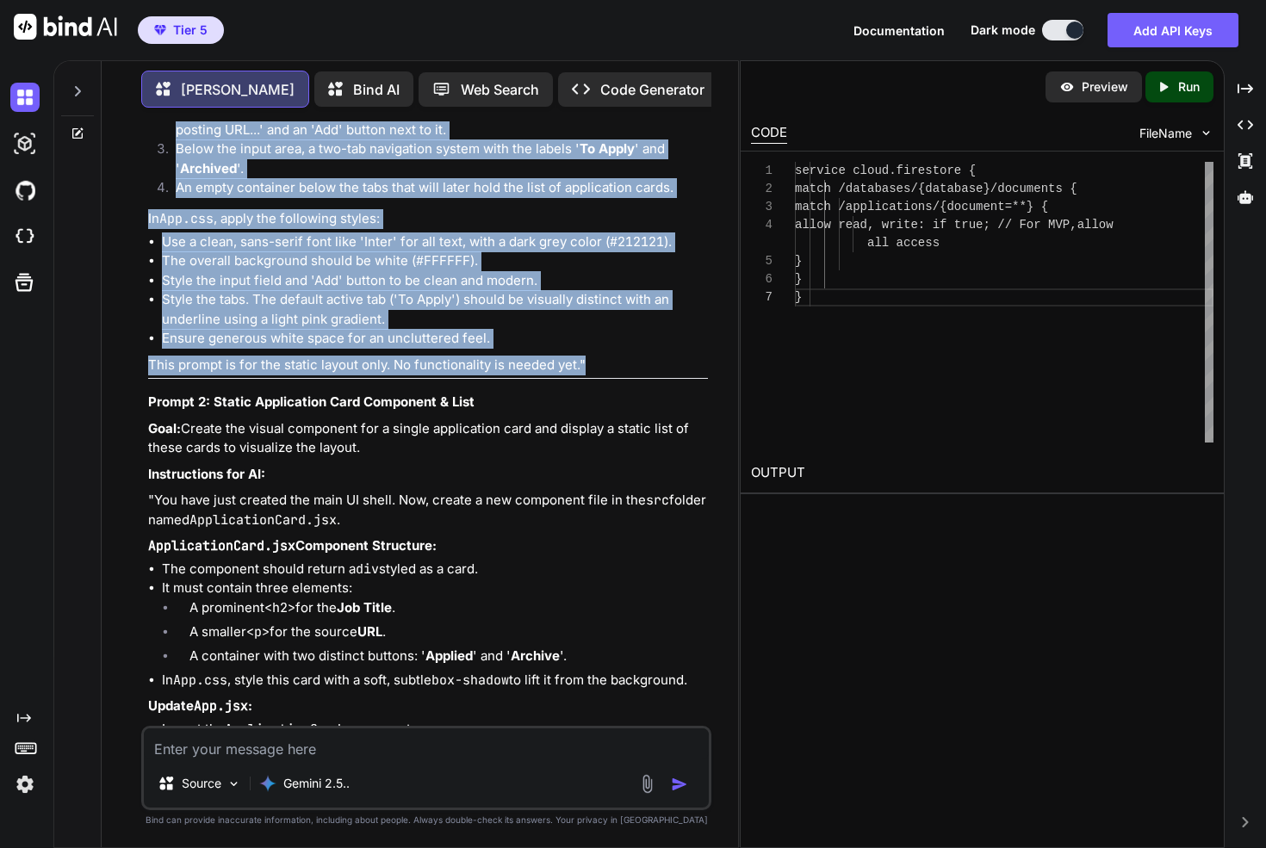
scroll to position [5613, 0]
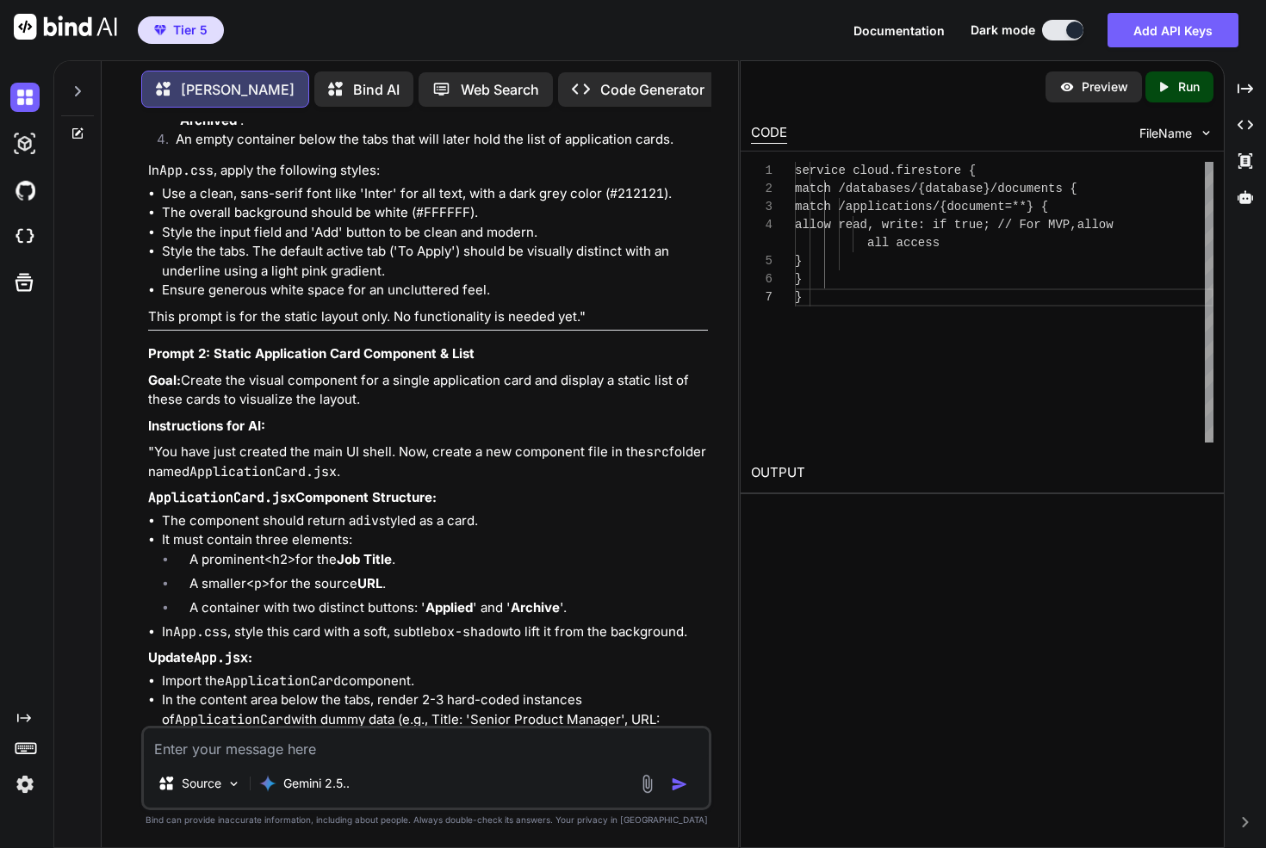
click at [158, 345] on strong "Prompt 2: Static Application Card Component & List" at bounding box center [311, 353] width 326 height 16
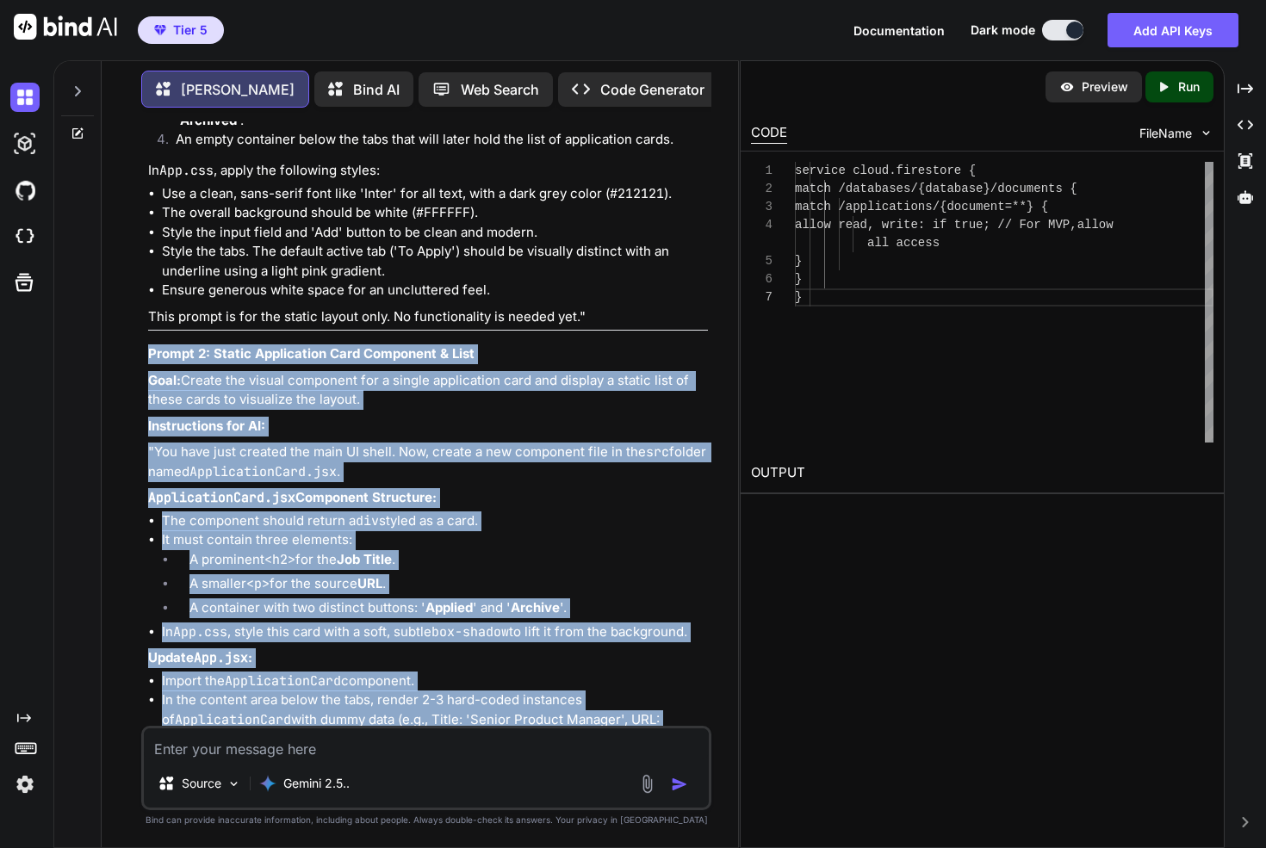
drag, startPoint x: 158, startPoint y: 311, endPoint x: 648, endPoint y: 703, distance: 627.8
copy div "Prompt 2: Static Application Card Component & List Goal: Create the visual comp…"
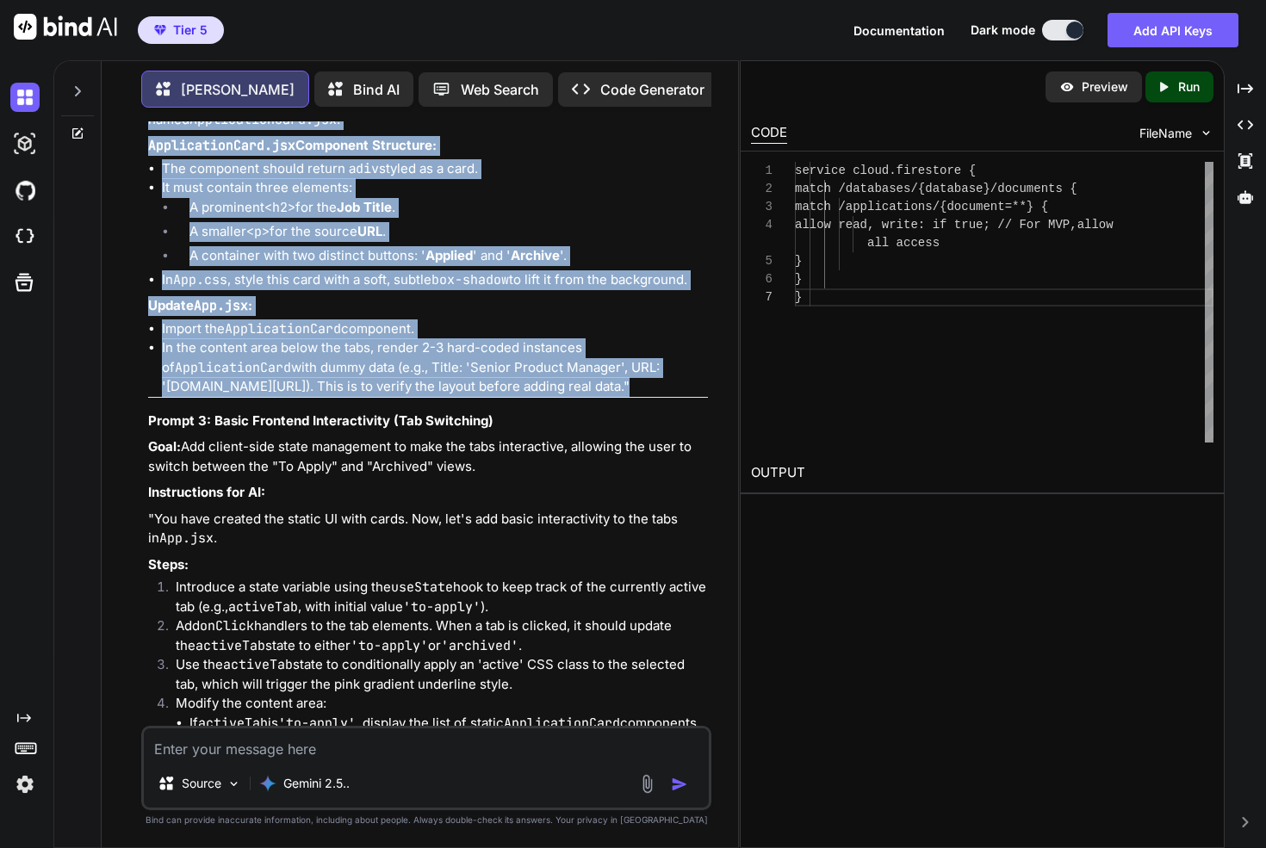
scroll to position [6035, 0]
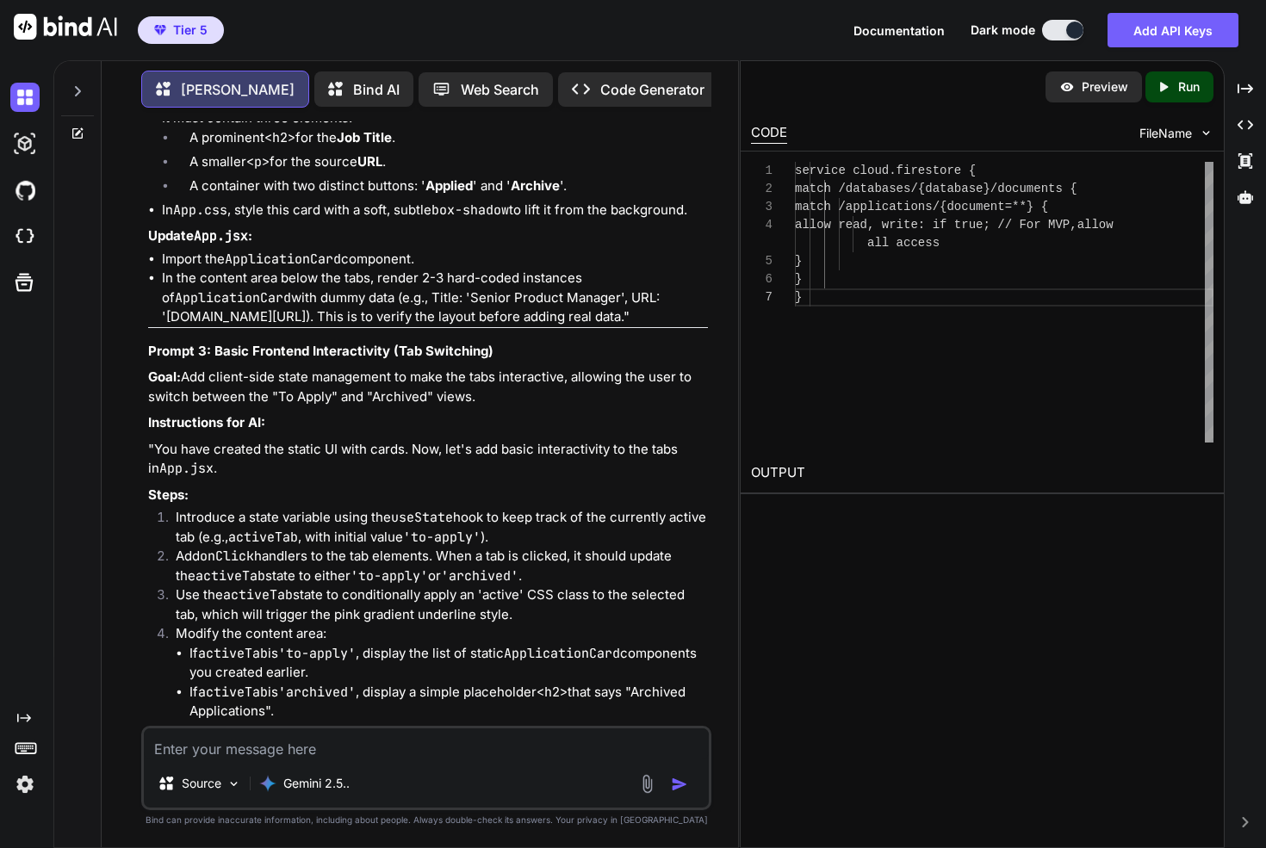
click at [158, 343] on strong "Prompt 3: Basic Frontend Interactivity (Tab Switching)" at bounding box center [320, 351] width 345 height 16
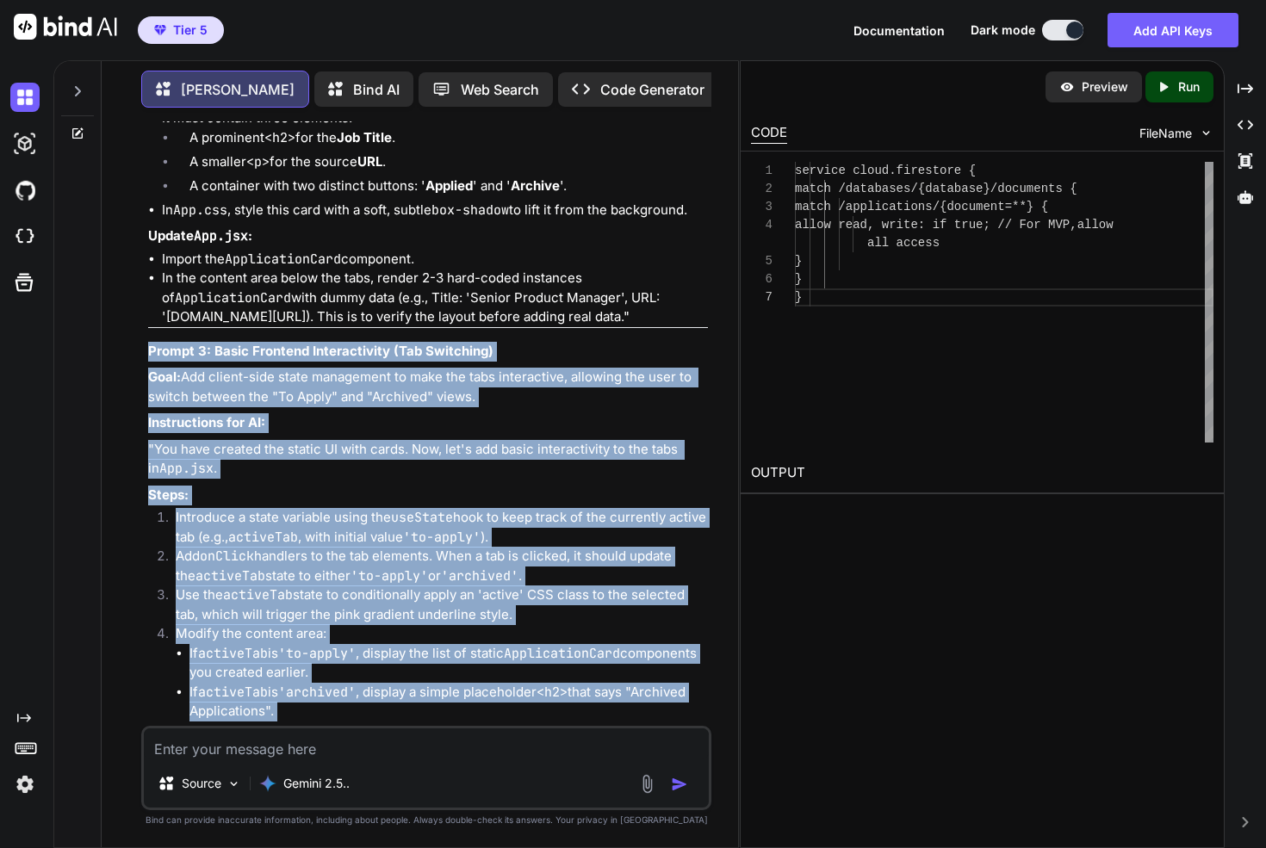
drag, startPoint x: 158, startPoint y: 308, endPoint x: 643, endPoint y: 700, distance: 623.2
copy div "Prompt 3: Basic Frontend Interactivity (Tab Switching) Goal: Add client-side st…"
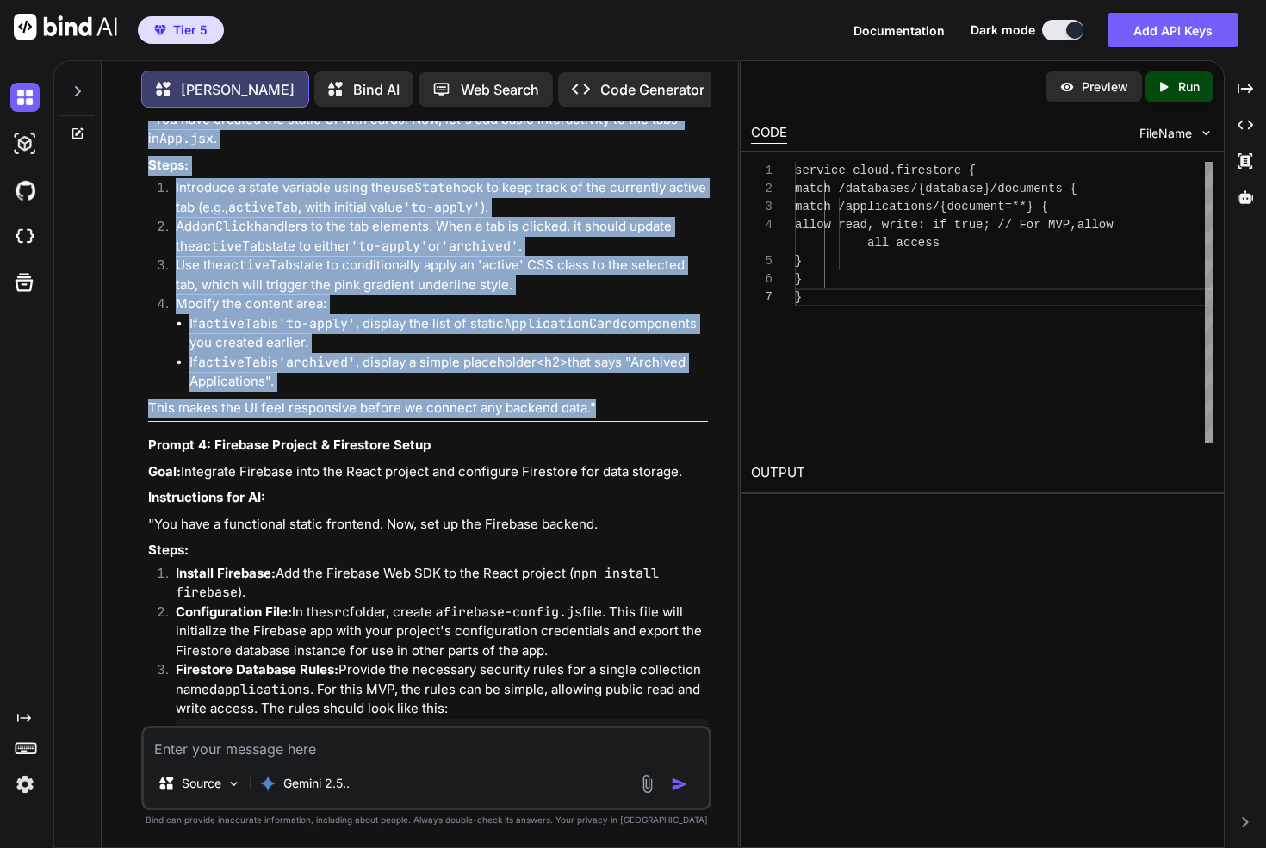
scroll to position [6414, 0]
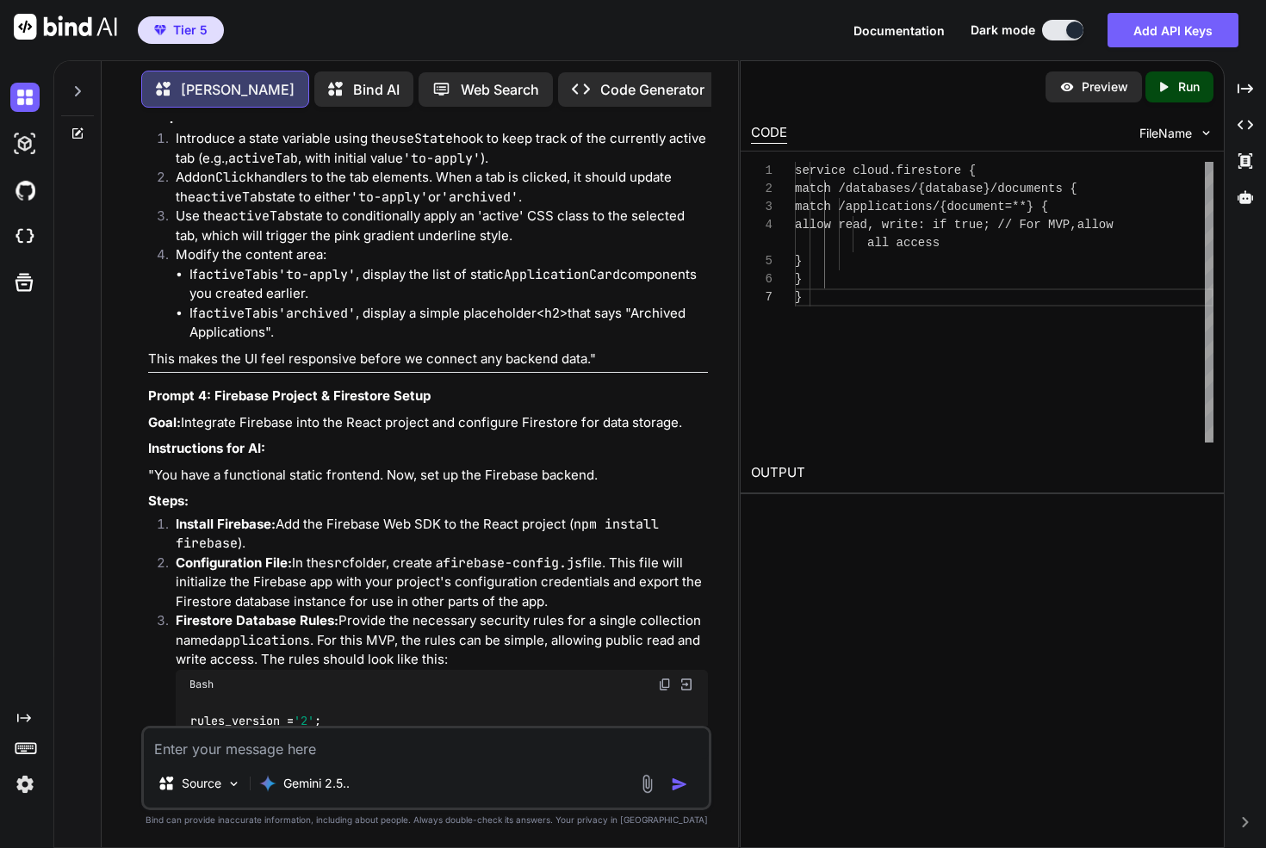
click at [174, 368] on div "Here is your step-by-step plan for building the "Personal Application Tracker,"…" at bounding box center [428, 699] width 560 height 3904
click at [174, 387] on strong "Prompt 4: Firebase Project & Firestore Setup" at bounding box center [289, 395] width 282 height 16
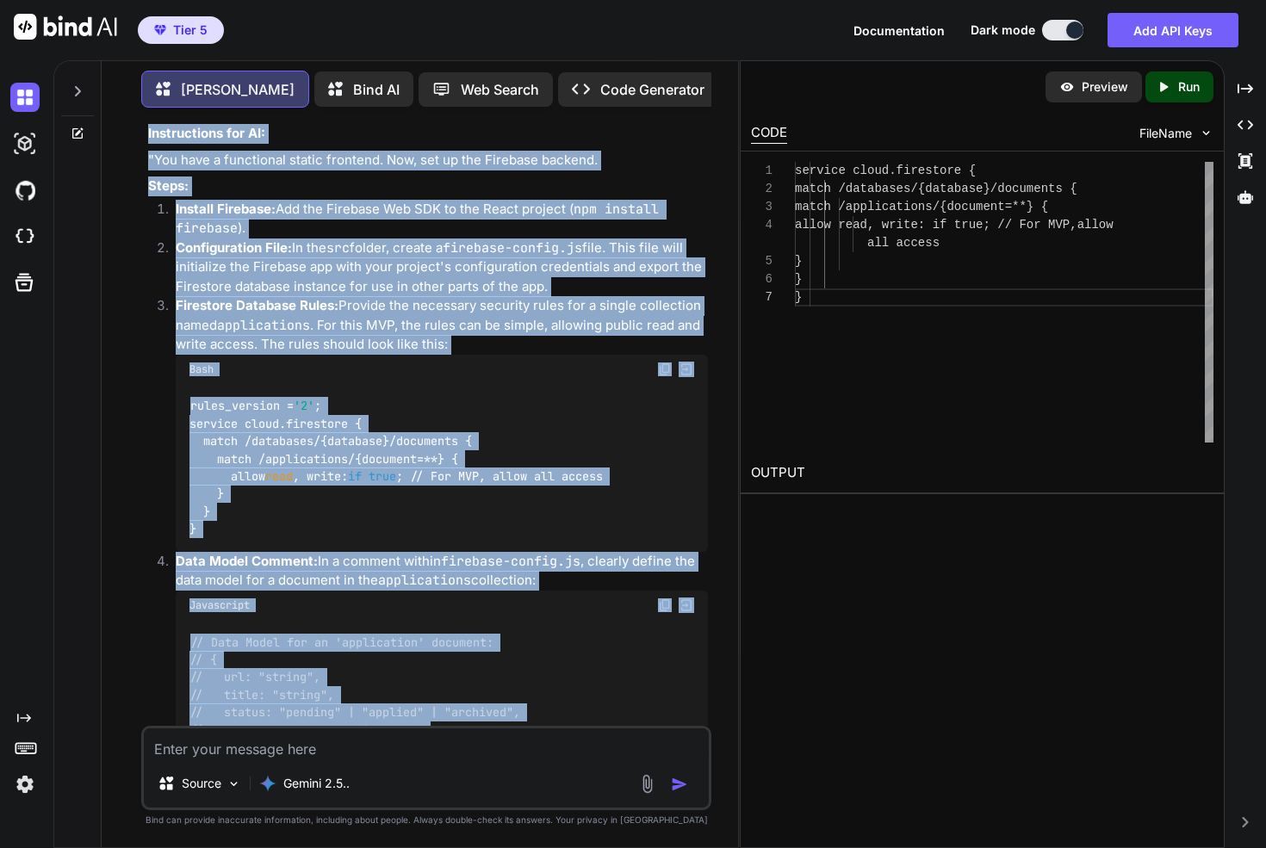
scroll to position [6800, 0]
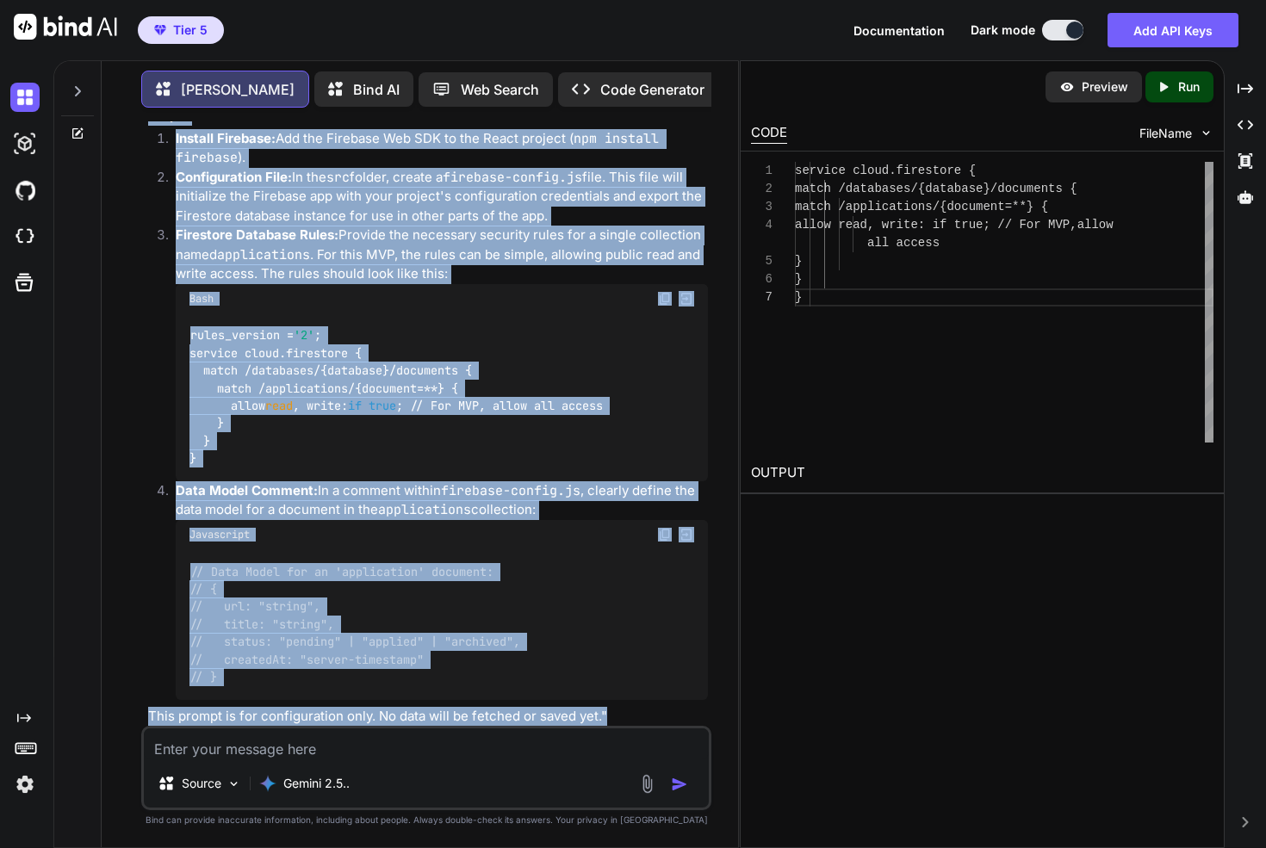
drag, startPoint x: 174, startPoint y: 364, endPoint x: 636, endPoint y: 679, distance: 559.5
click at [636, 679] on div "Here is your step-by-step plan for building the "Personal Application Tracker,"…" at bounding box center [428, 314] width 560 height 3904
copy div "Prompt 4: Firebase Project & Firestore Setup Goal: Integrate Firebase into the …"
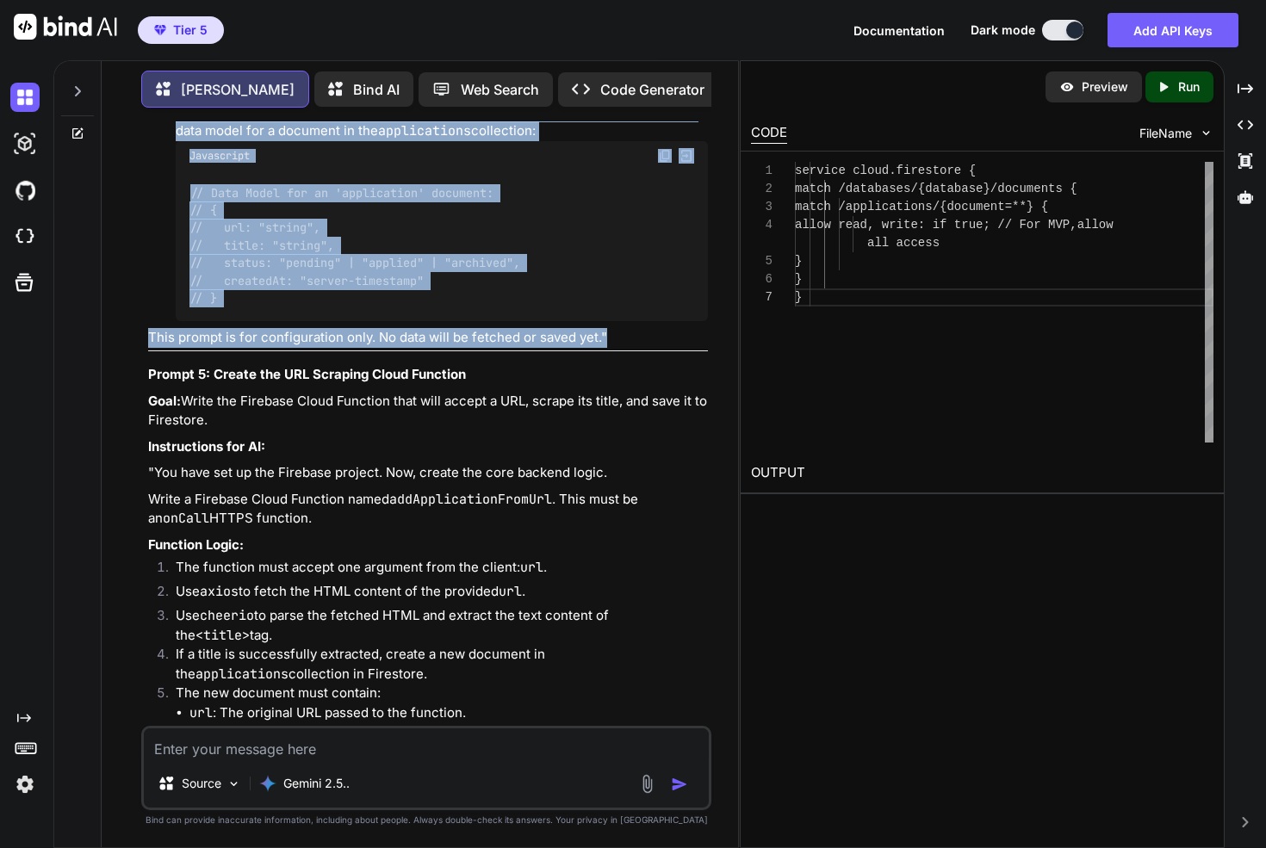
scroll to position [7248, 0]
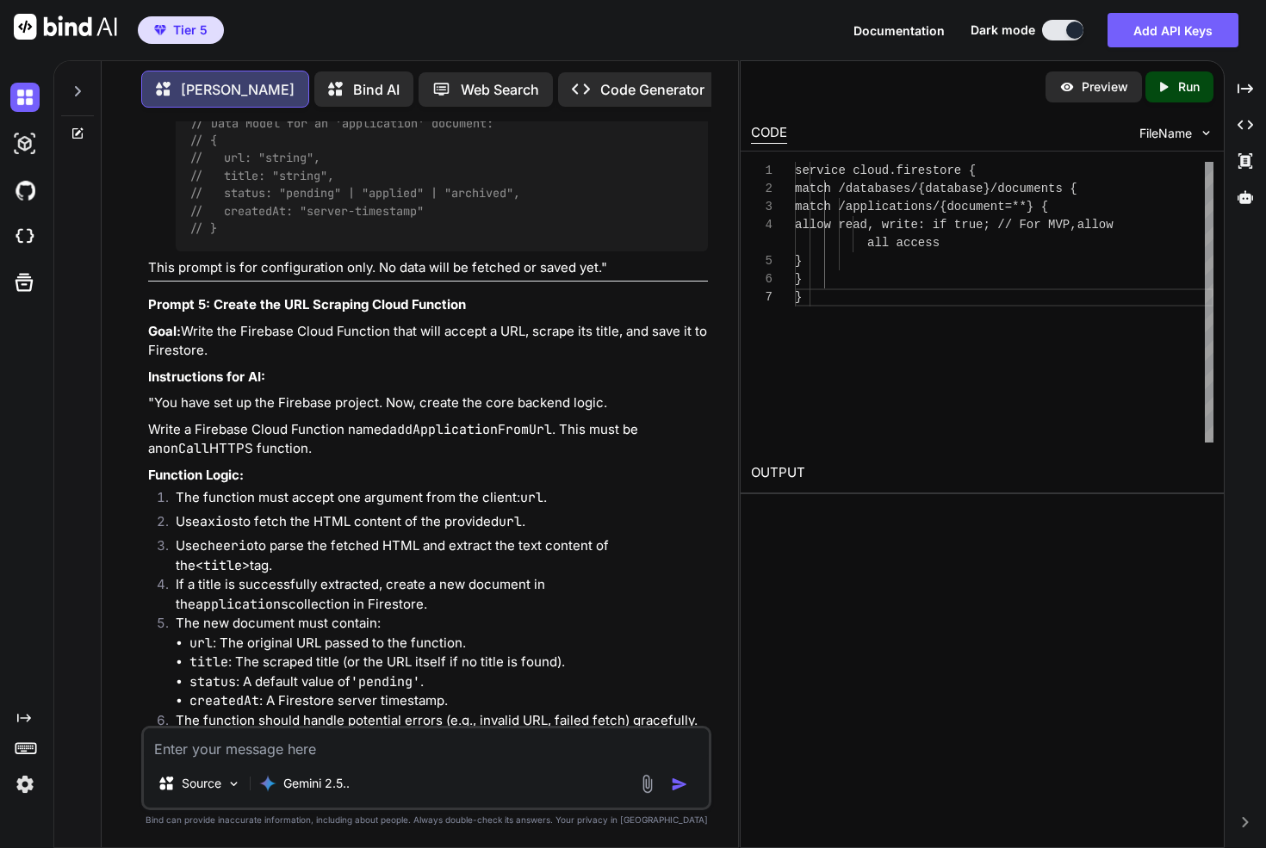
click at [164, 296] on strong "Prompt 5: Create the URL Scraping Cloud Function" at bounding box center [307, 304] width 318 height 16
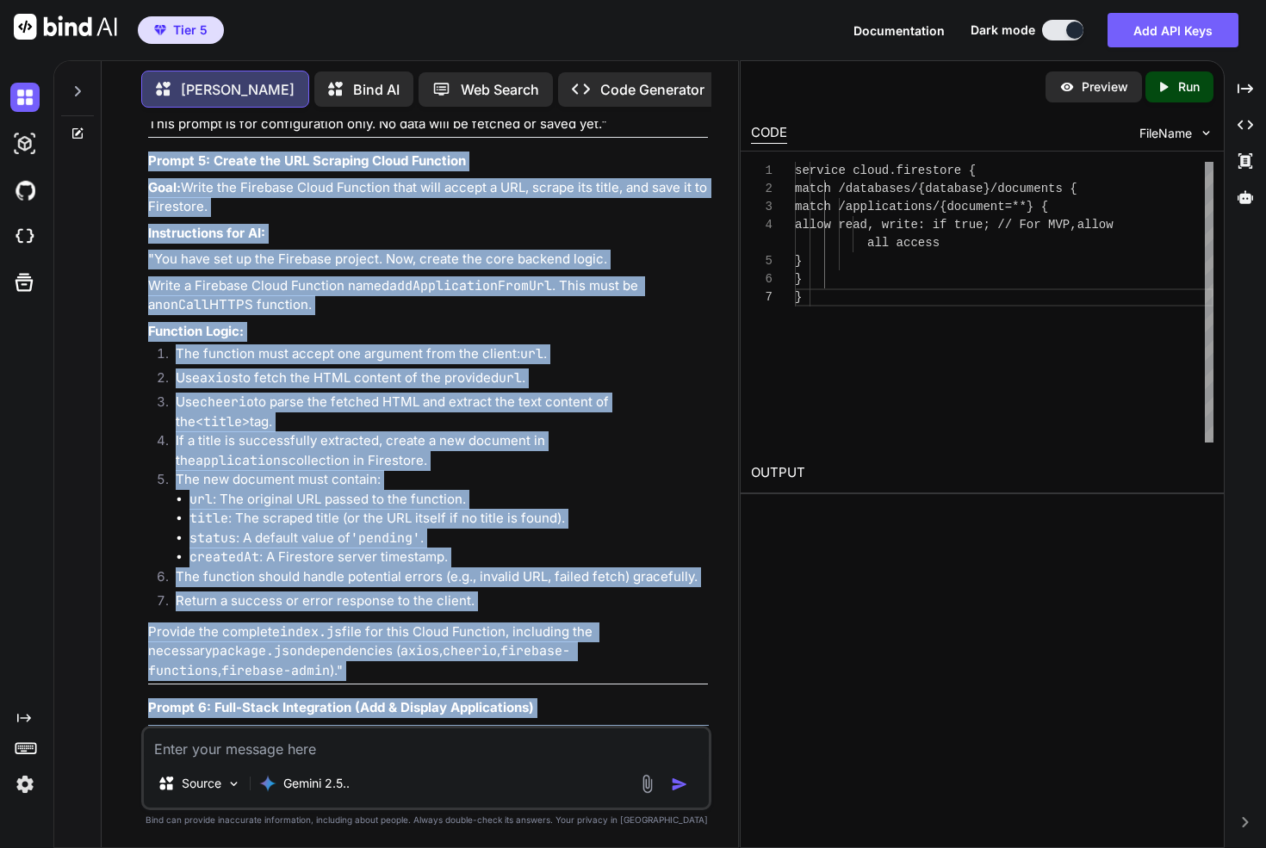
scroll to position [7571, 0]
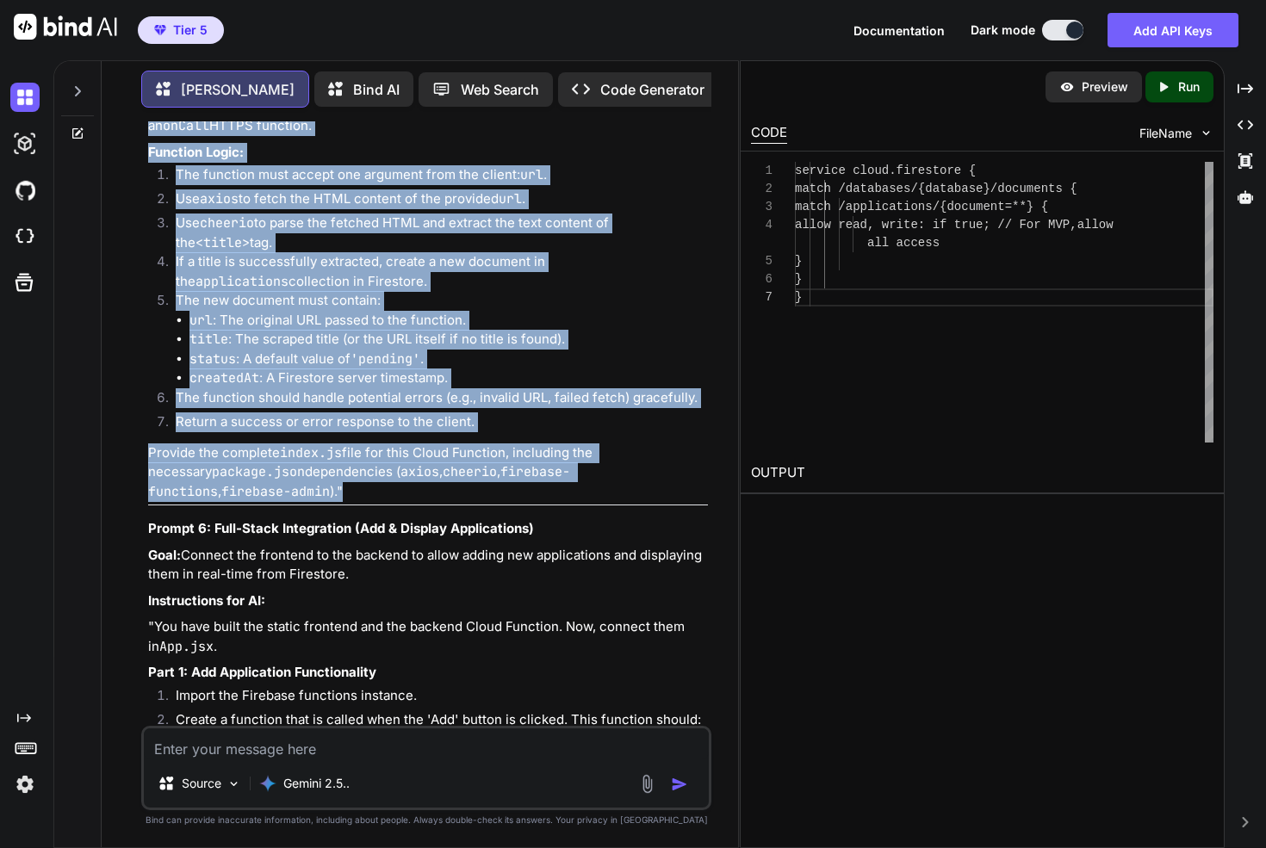
drag, startPoint x: 164, startPoint y: 265, endPoint x: 394, endPoint y: 449, distance: 295.3
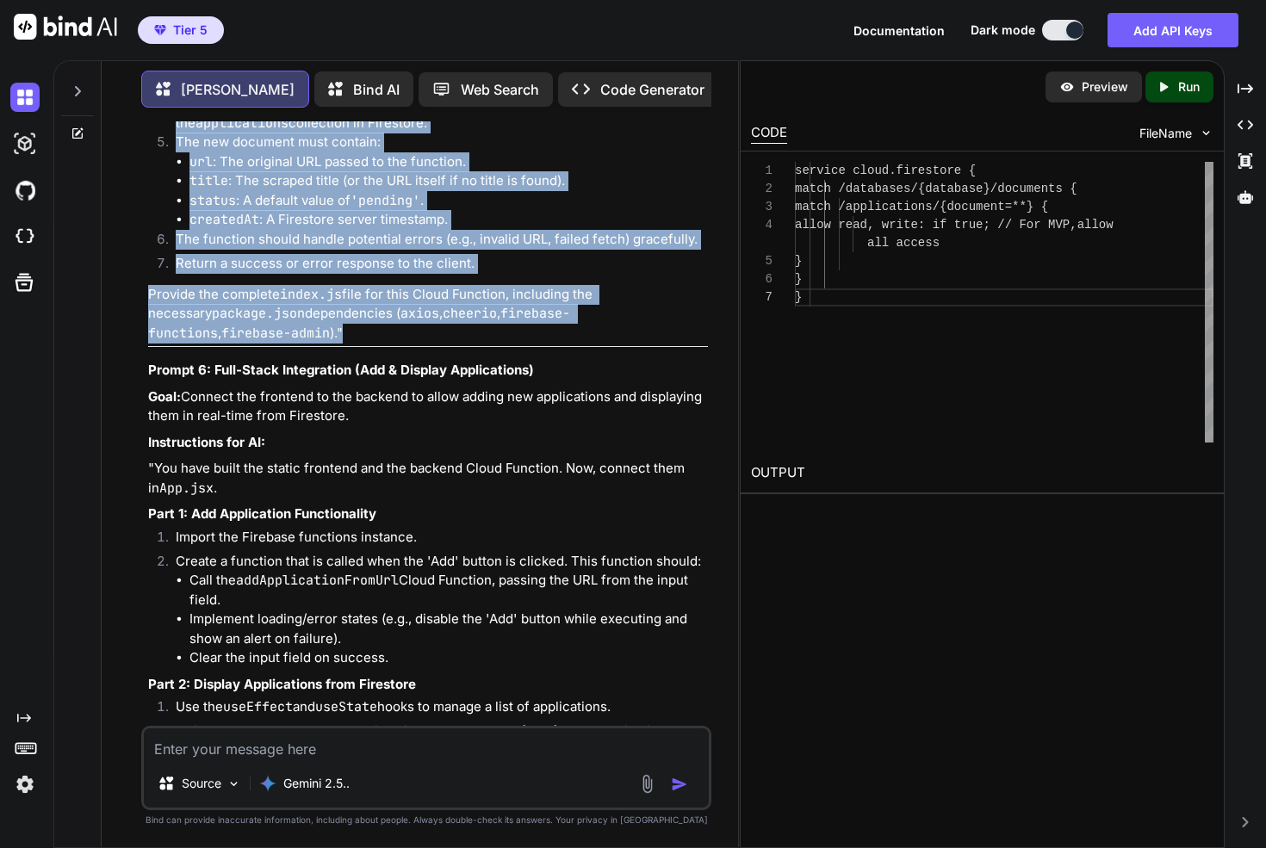
scroll to position [7829, 0]
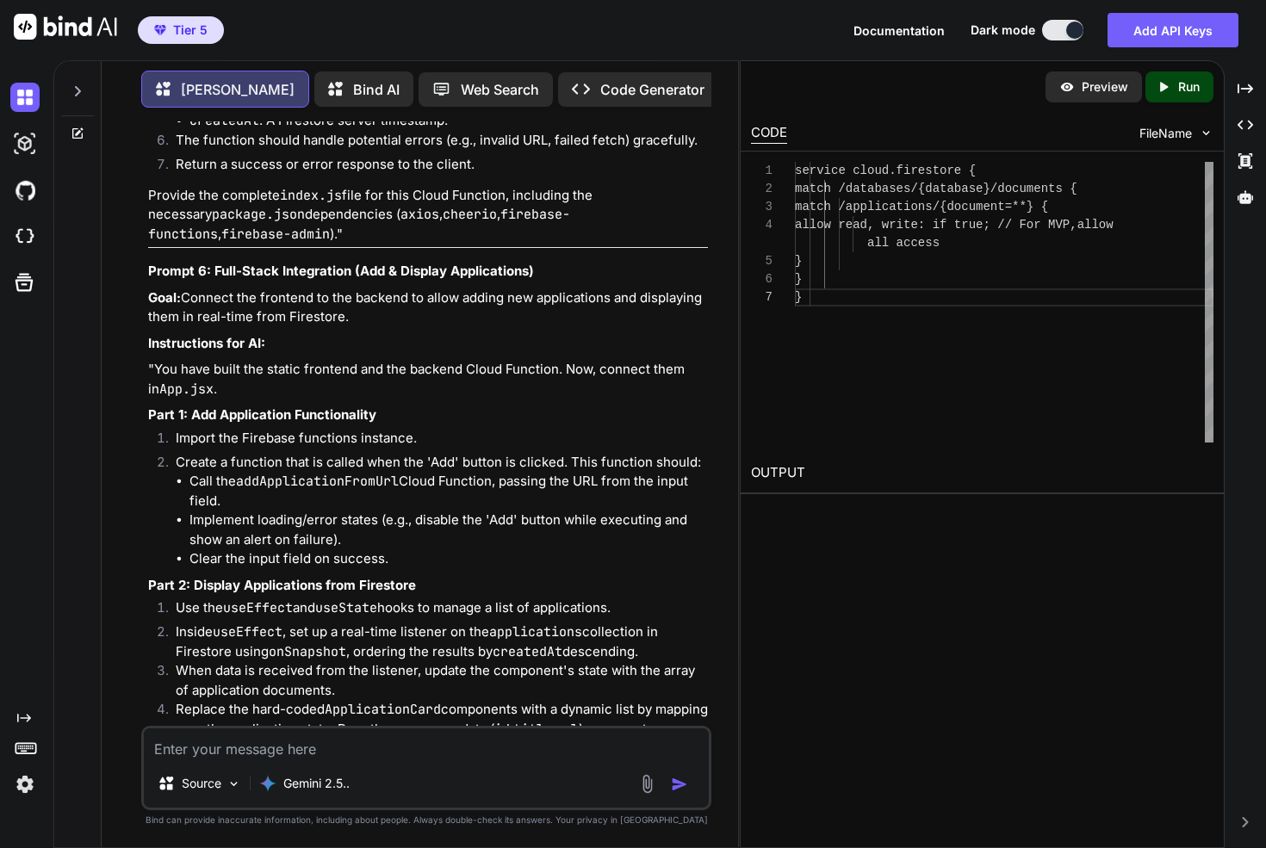
click at [157, 263] on strong "Prompt 6: Full-Stack Integration (Add & Display Applications)" at bounding box center [341, 271] width 386 height 16
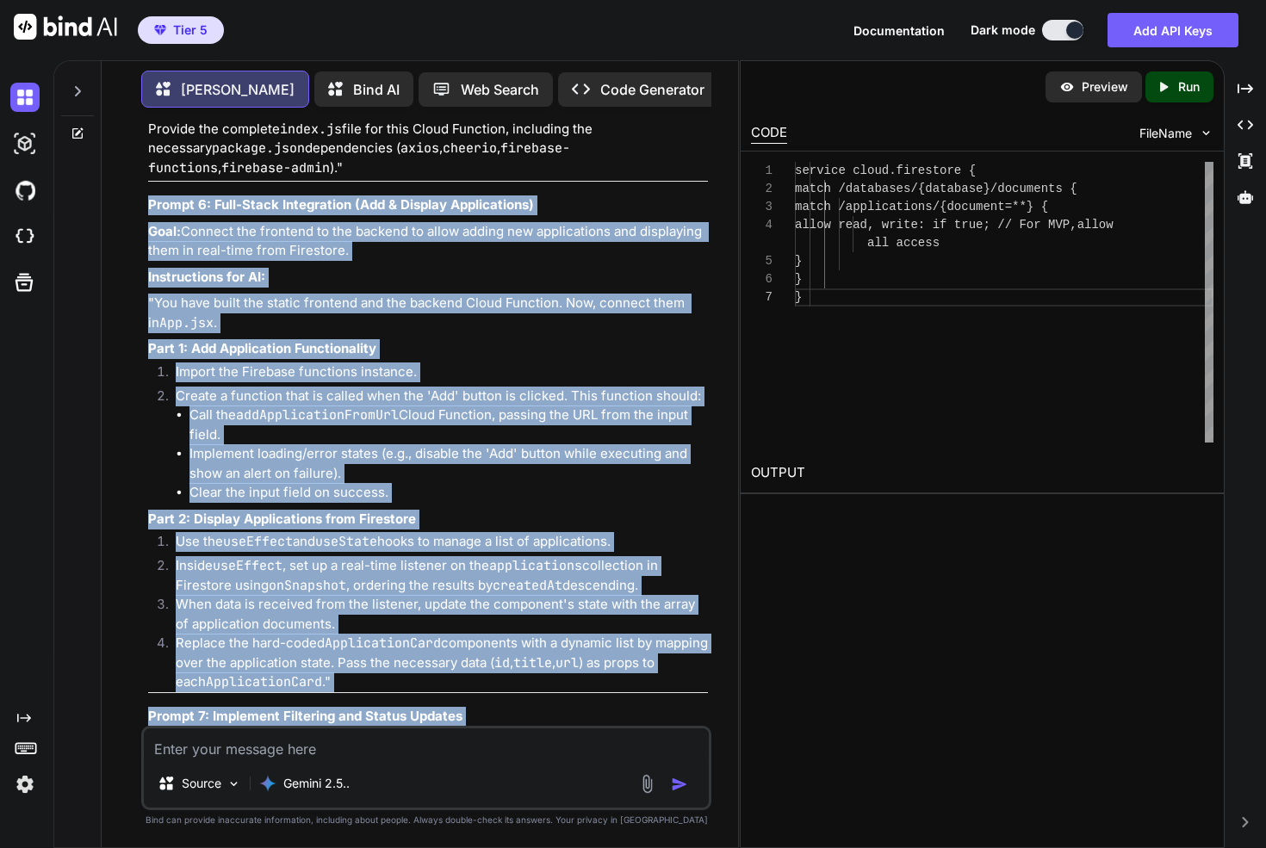
scroll to position [7908, 0]
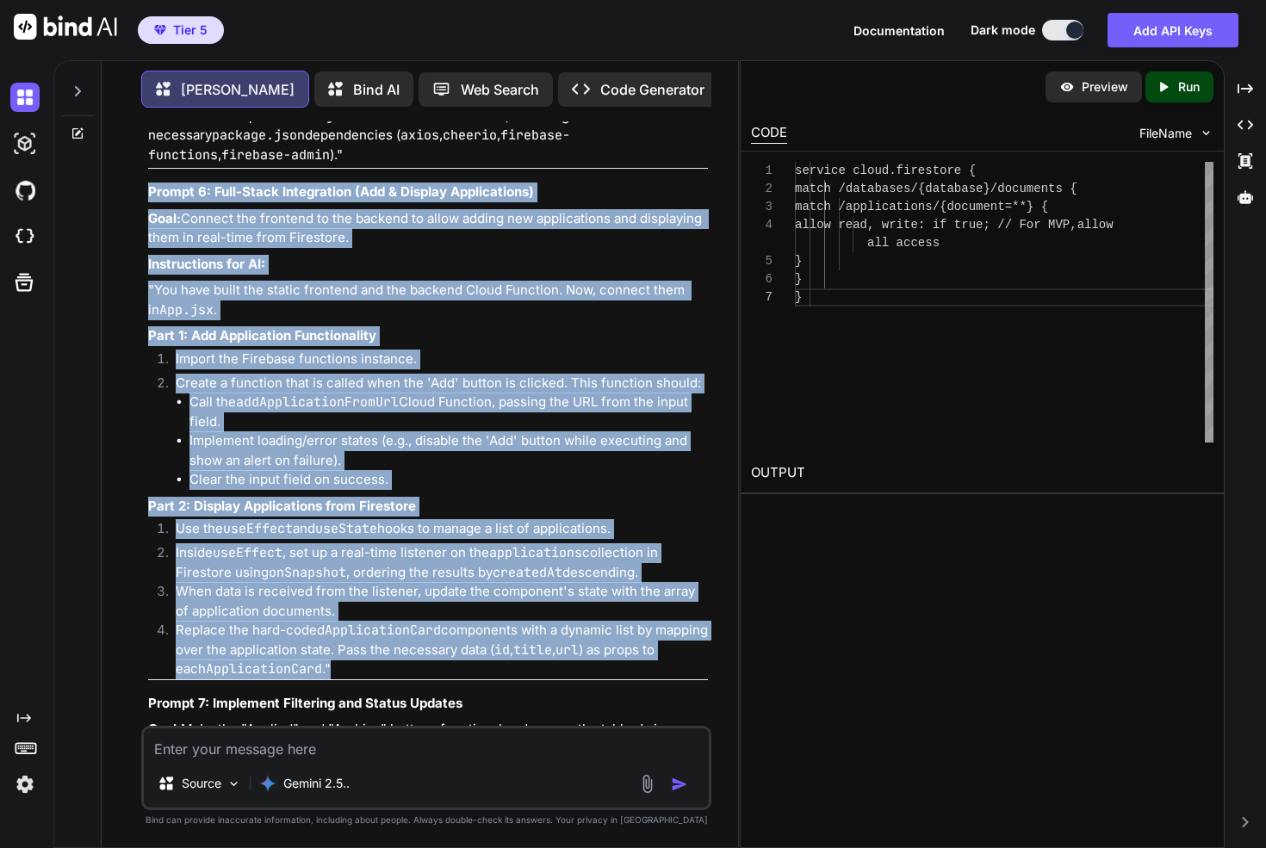
drag, startPoint x: 157, startPoint y: 233, endPoint x: 373, endPoint y: 629, distance: 451.2
